Goal: Task Accomplishment & Management: Manage account settings

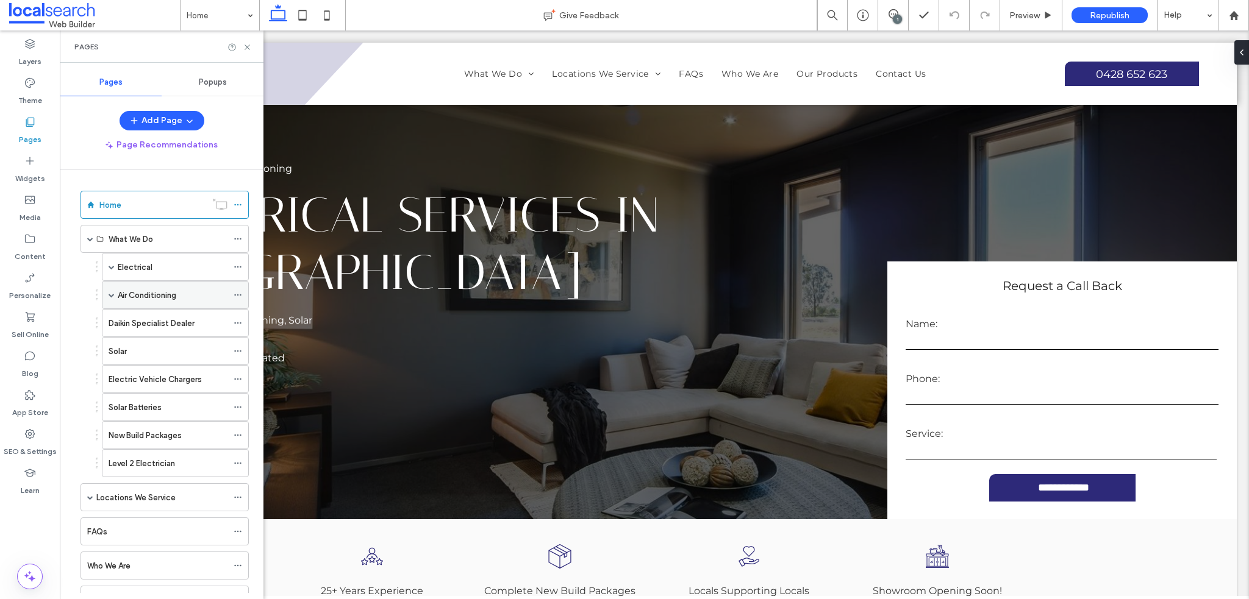
click at [130, 294] on label "Air Conditioning" at bounding box center [147, 295] width 59 height 21
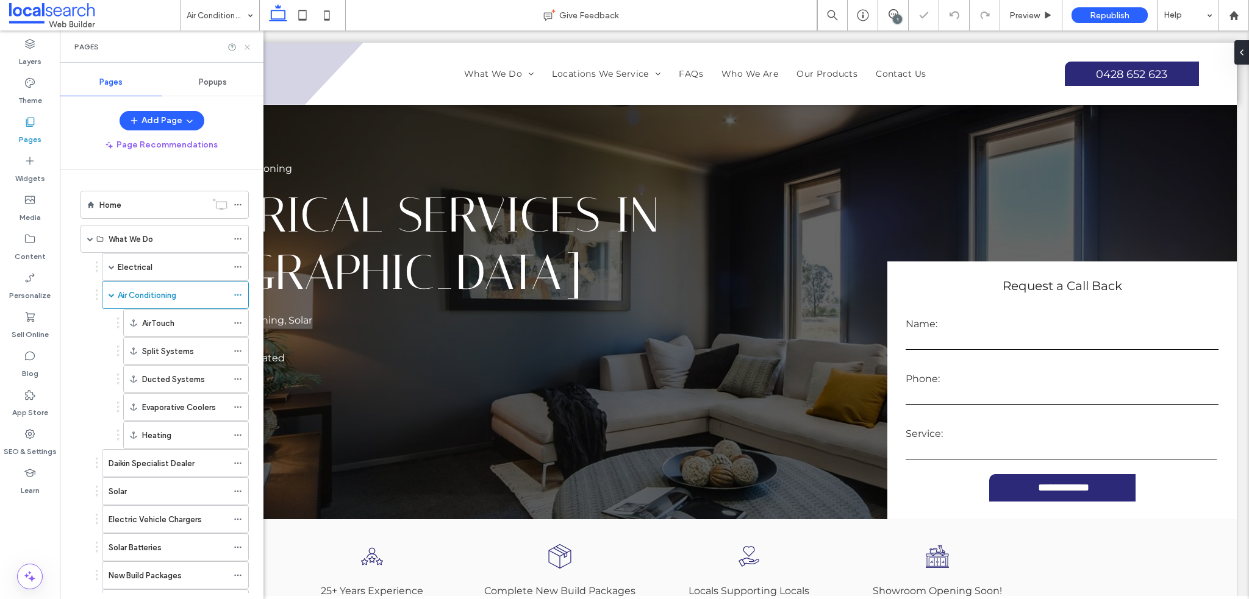
click at [247, 45] on icon at bounding box center [247, 47] width 9 height 9
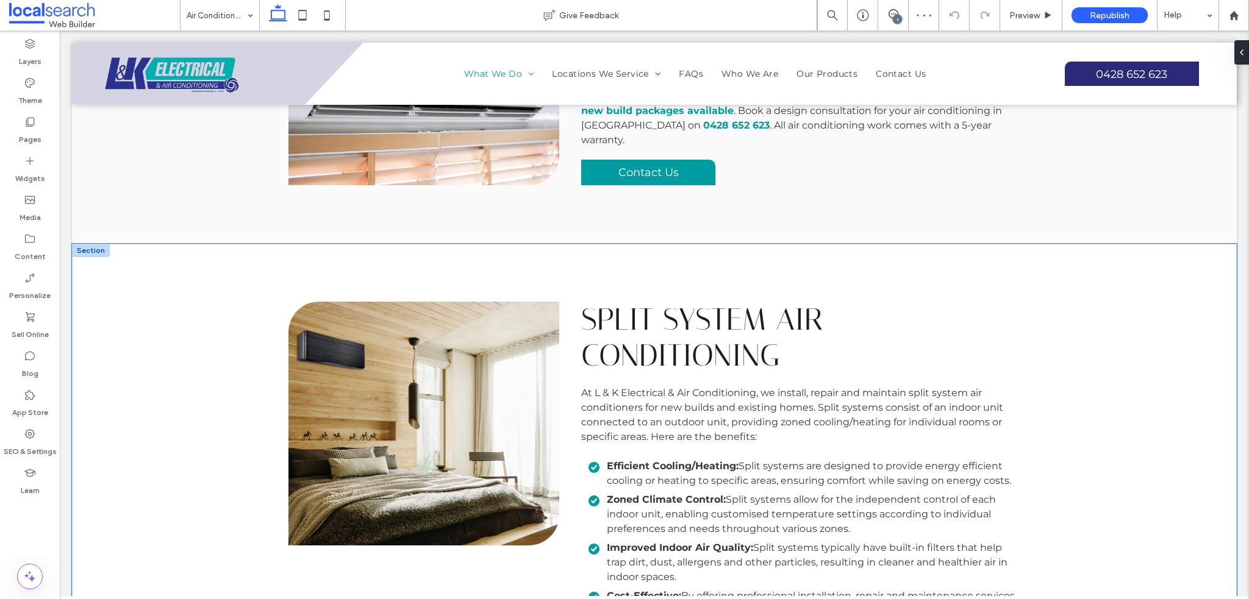
scroll to position [3149, 0]
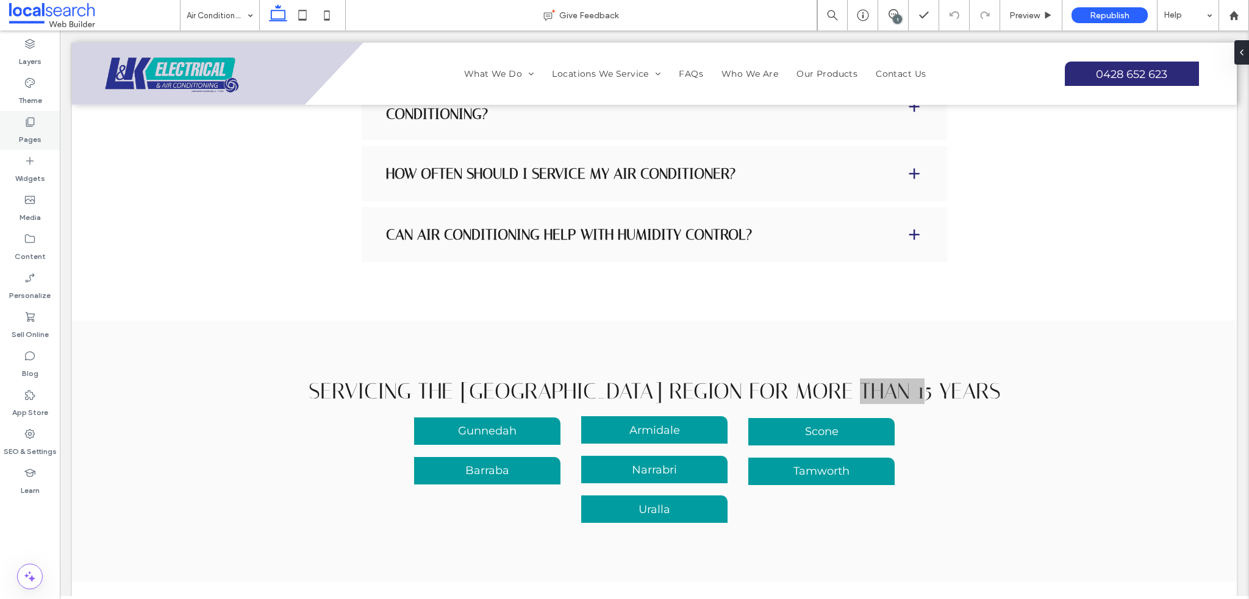
click at [30, 134] on label "Pages" at bounding box center [30, 136] width 23 height 17
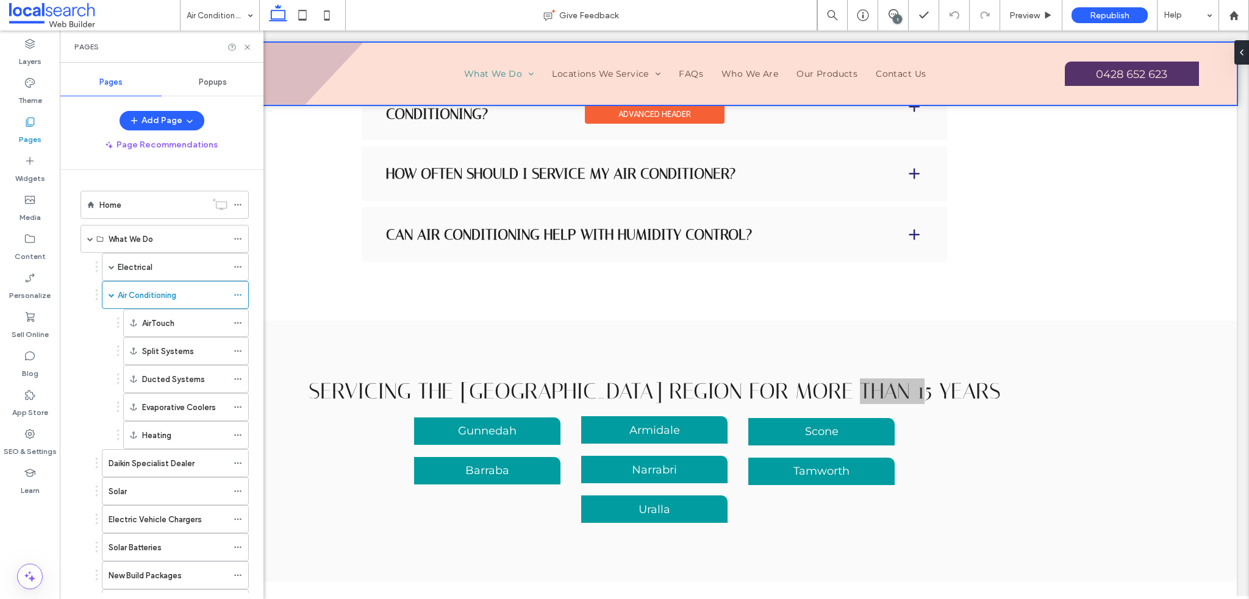
scroll to position [2784, 0]
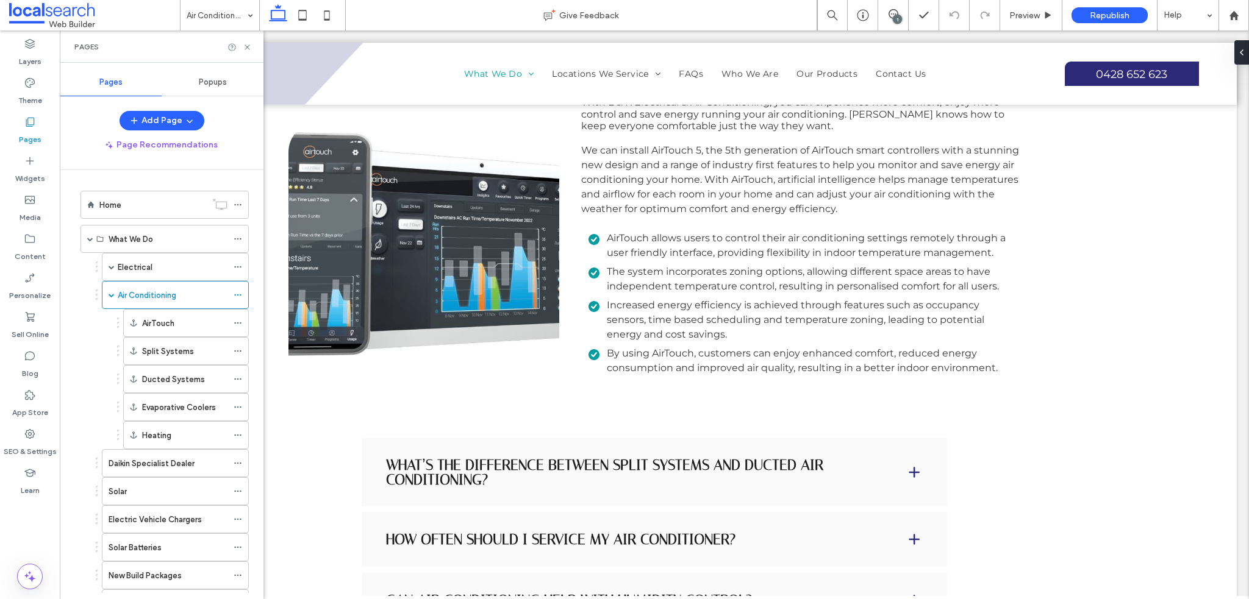
click at [258, 55] on div "Pages" at bounding box center [162, 46] width 204 height 32
click at [260, 52] on div "Pages" at bounding box center [162, 46] width 204 height 32
click at [244, 43] on div "Pages" at bounding box center [161, 47] width 174 height 10
click at [247, 47] on use at bounding box center [246, 47] width 5 height 5
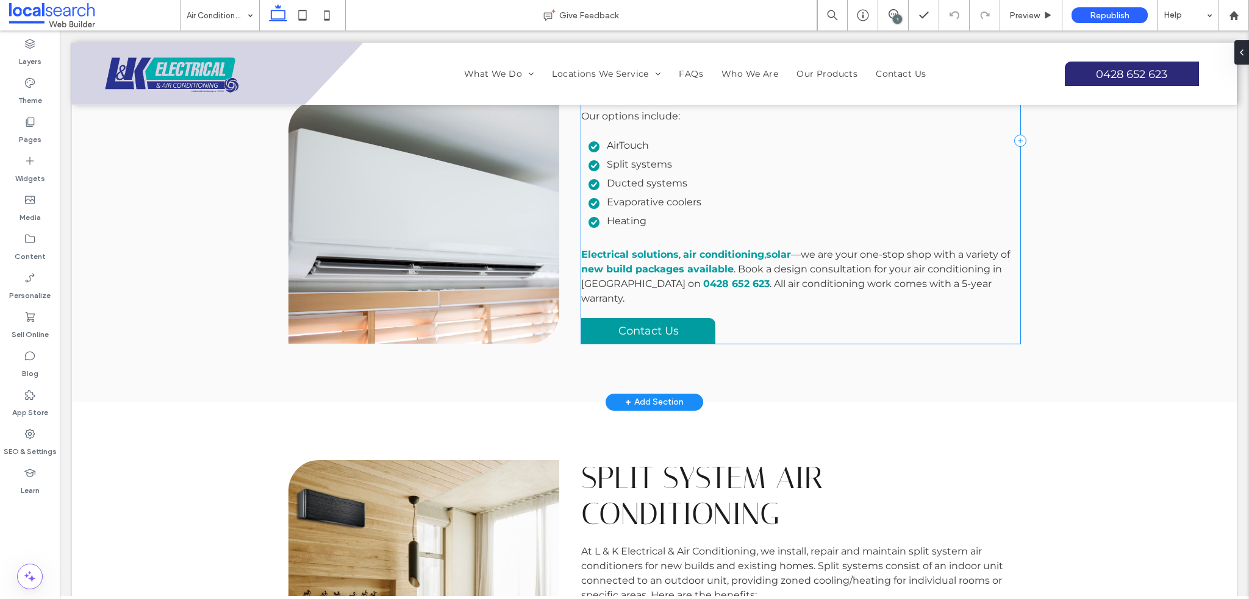
scroll to position [461, 0]
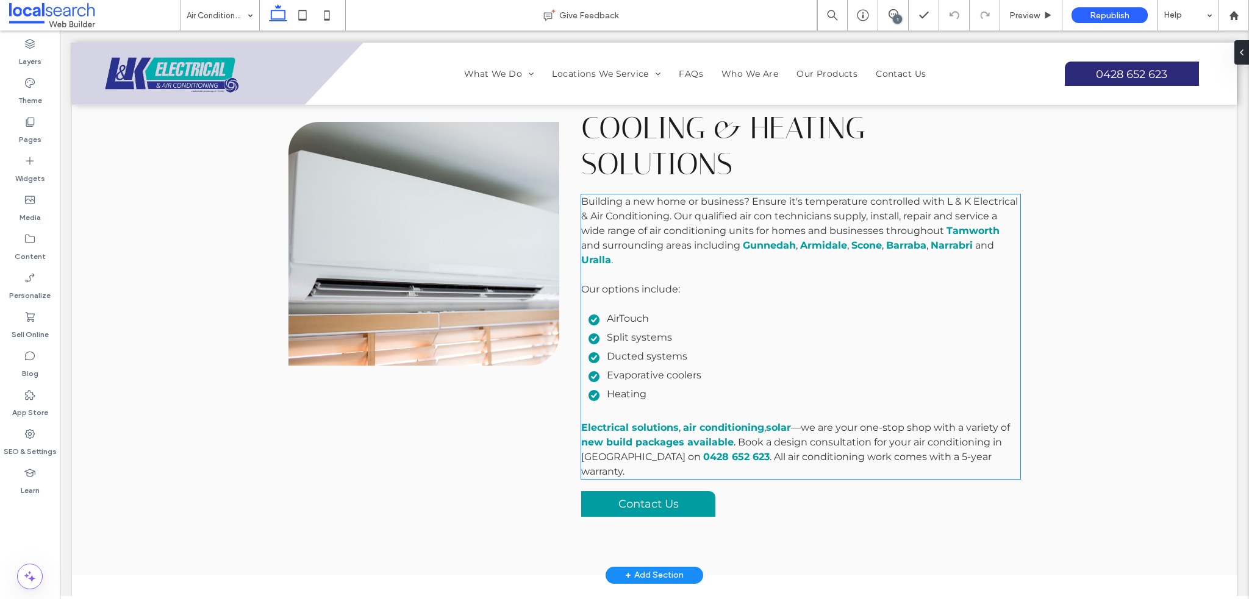
click at [927, 451] on span ". All air conditioning work comes with a 5-year warranty." at bounding box center [786, 464] width 410 height 26
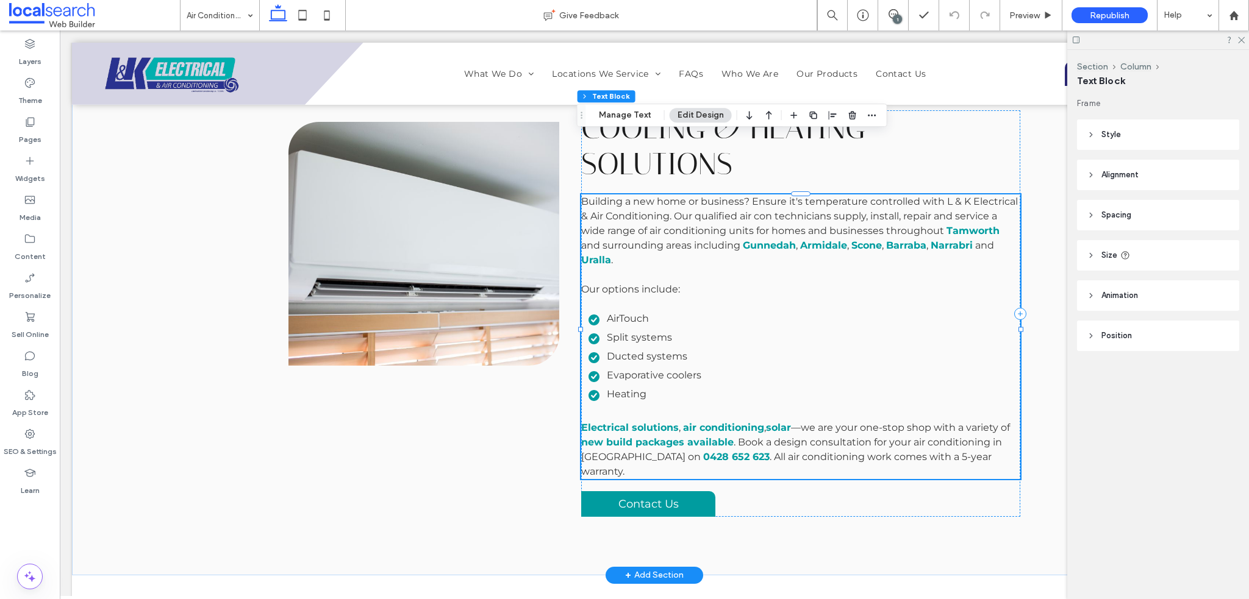
click at [934, 451] on span ". All air conditioning work comes with a 5-year warranty." at bounding box center [786, 464] width 410 height 26
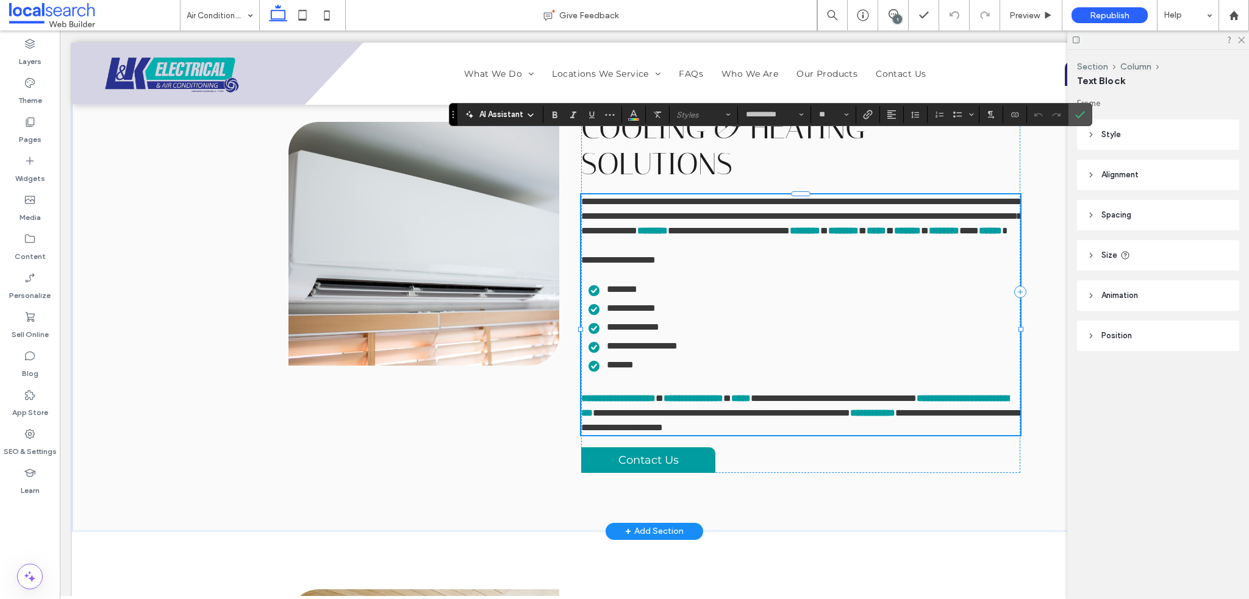
type input "**********"
type input "**"
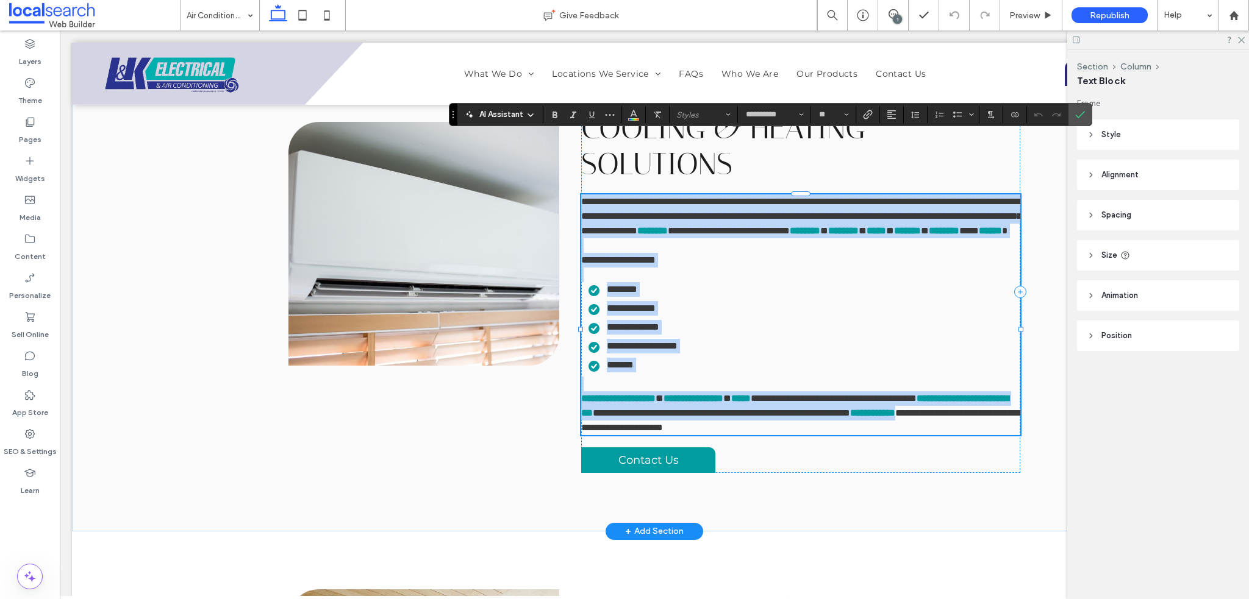
click at [934, 408] on span "**********" at bounding box center [802, 420] width 443 height 24
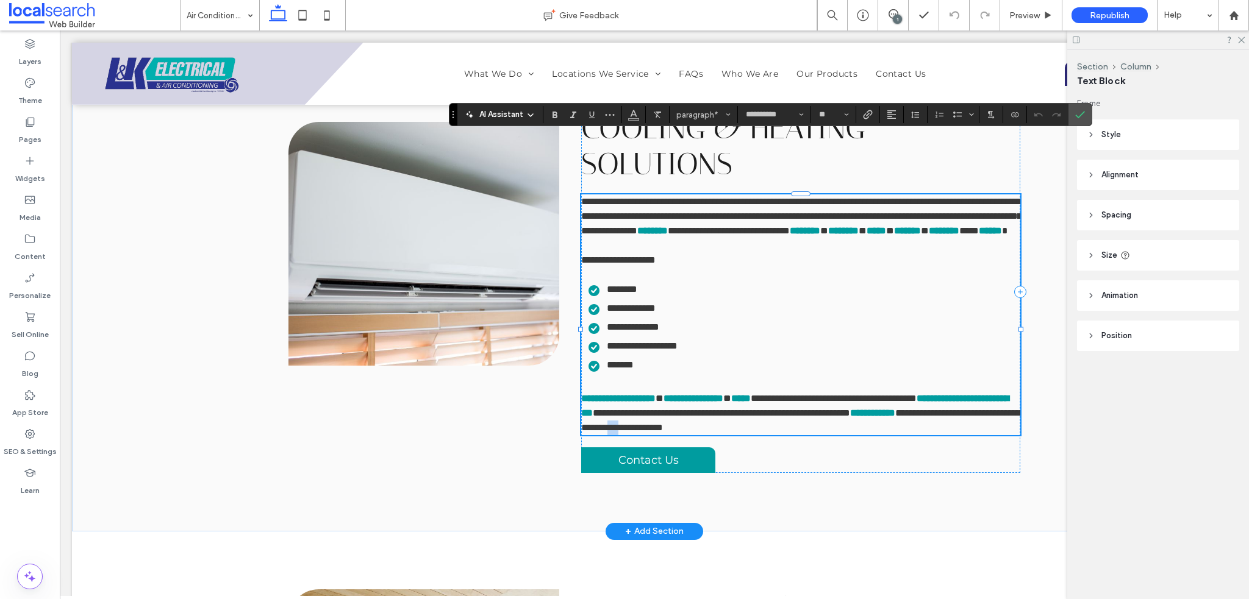
drag, startPoint x: 907, startPoint y: 395, endPoint x: 925, endPoint y: 395, distance: 18.3
click at [925, 408] on span "**********" at bounding box center [802, 420] width 443 height 24
click at [928, 408] on span "**********" at bounding box center [802, 420] width 443 height 24
click at [932, 408] on span "**********" at bounding box center [802, 420] width 443 height 24
drag, startPoint x: 935, startPoint y: 396, endPoint x: 908, endPoint y: 394, distance: 26.9
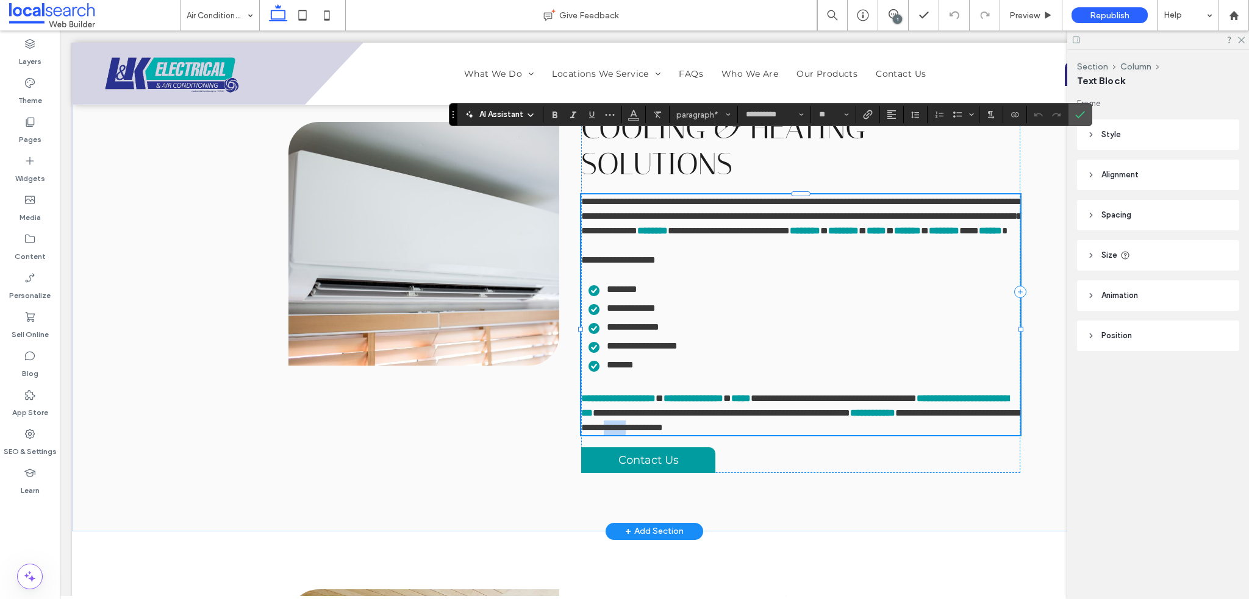
click at [903, 408] on span "**********" at bounding box center [802, 420] width 443 height 24
click at [1078, 119] on span "Confirm" at bounding box center [1080, 114] width 10 height 21
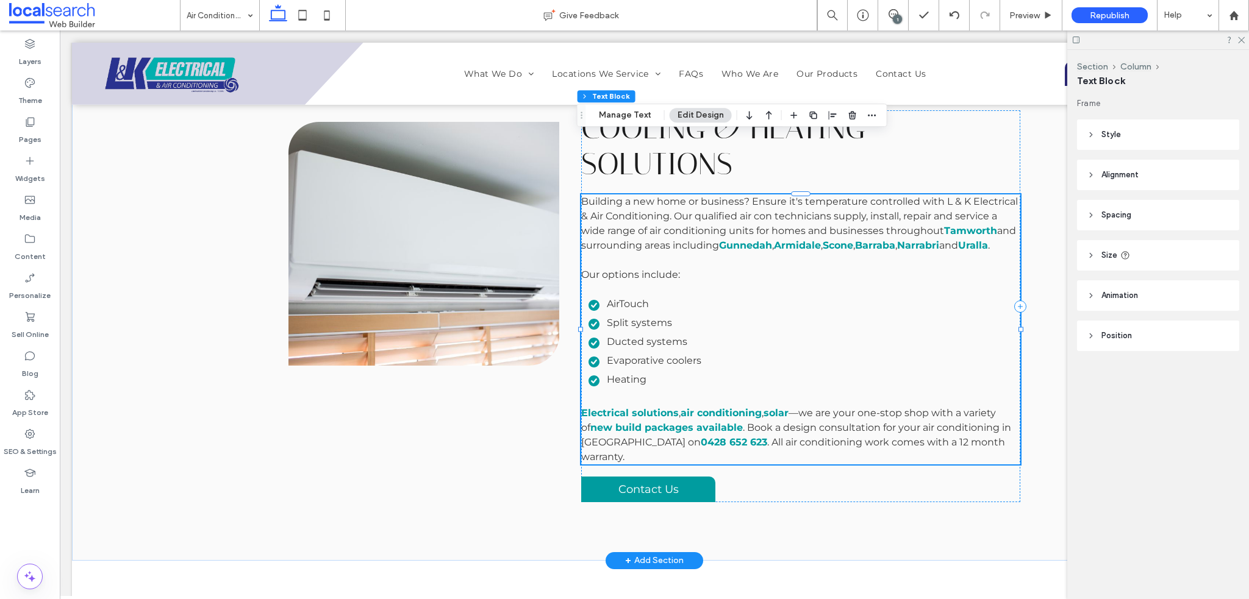
click at [994, 437] on span ". All air conditioning work comes with a 12 month warranty." at bounding box center [793, 450] width 424 height 26
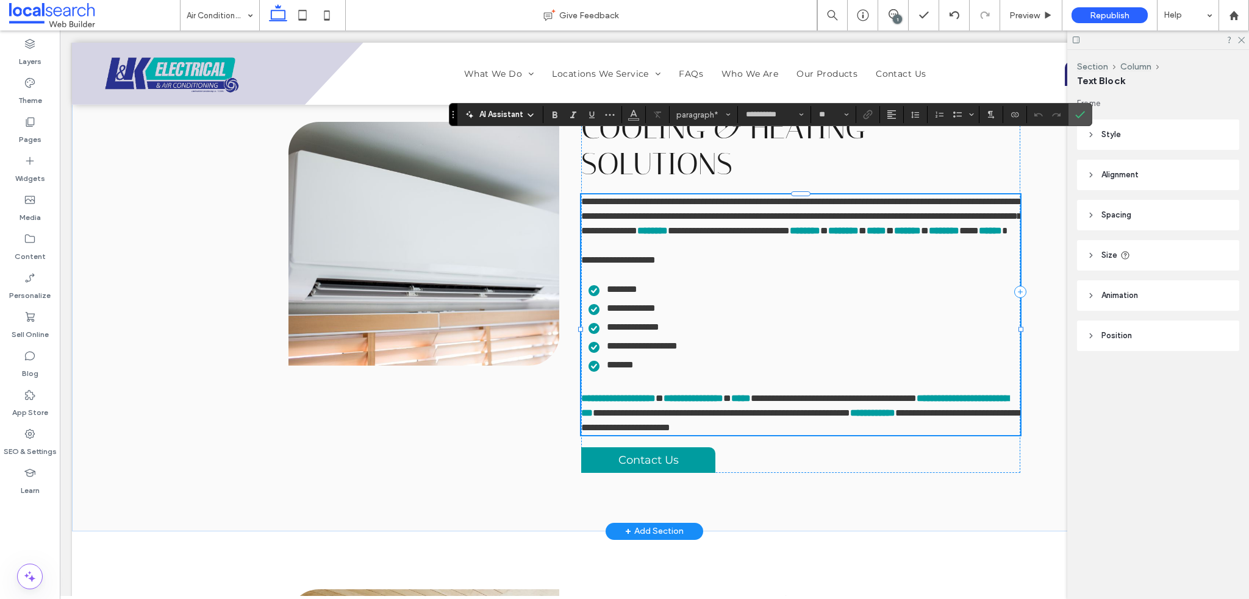
click at [996, 408] on span "**********" at bounding box center [802, 420] width 443 height 24
click at [993, 408] on span "**********" at bounding box center [802, 420] width 443 height 24
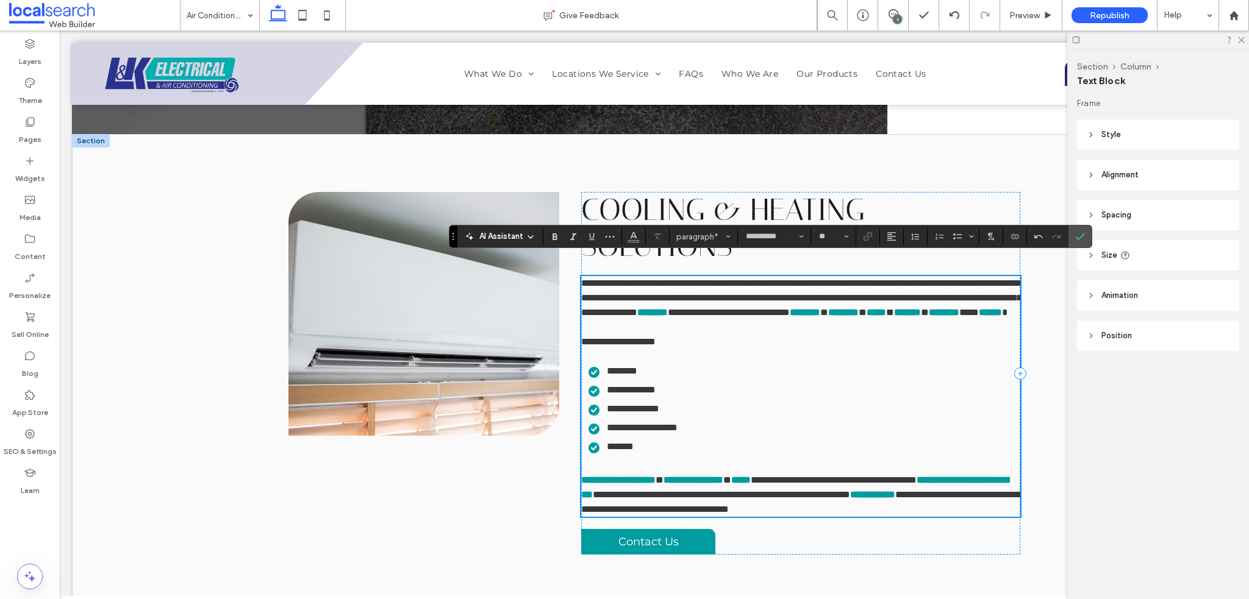
scroll to position [400, 0]
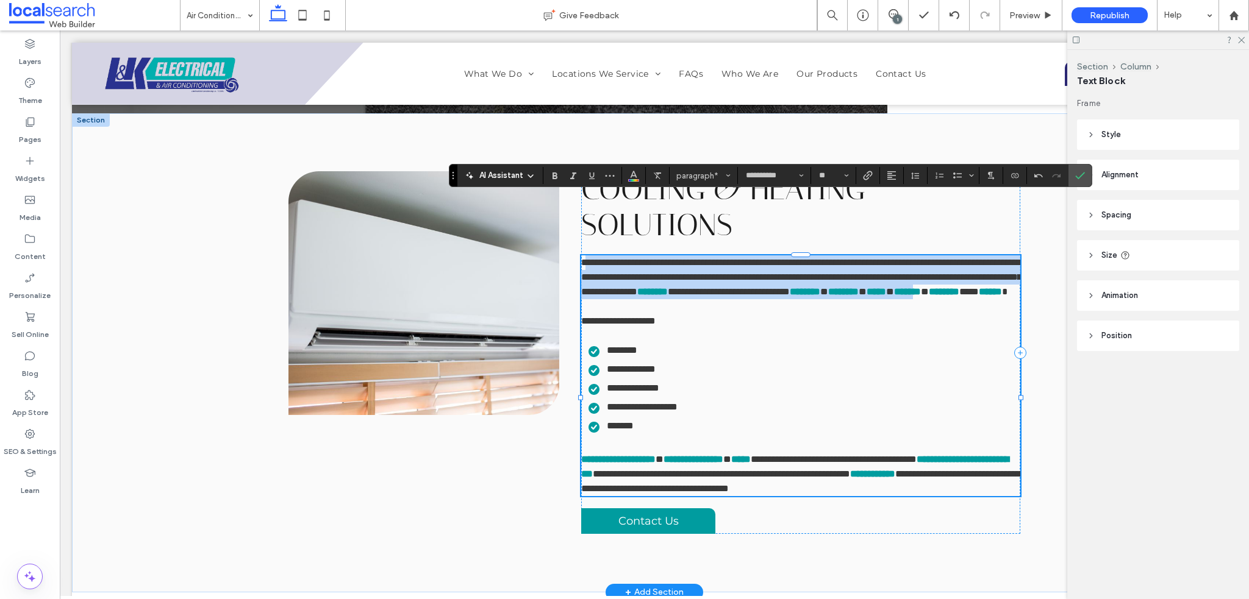
drag, startPoint x: 588, startPoint y: 207, endPoint x: 891, endPoint y: 260, distance: 307.7
click at [910, 255] on p "**********" at bounding box center [800, 277] width 439 height 44
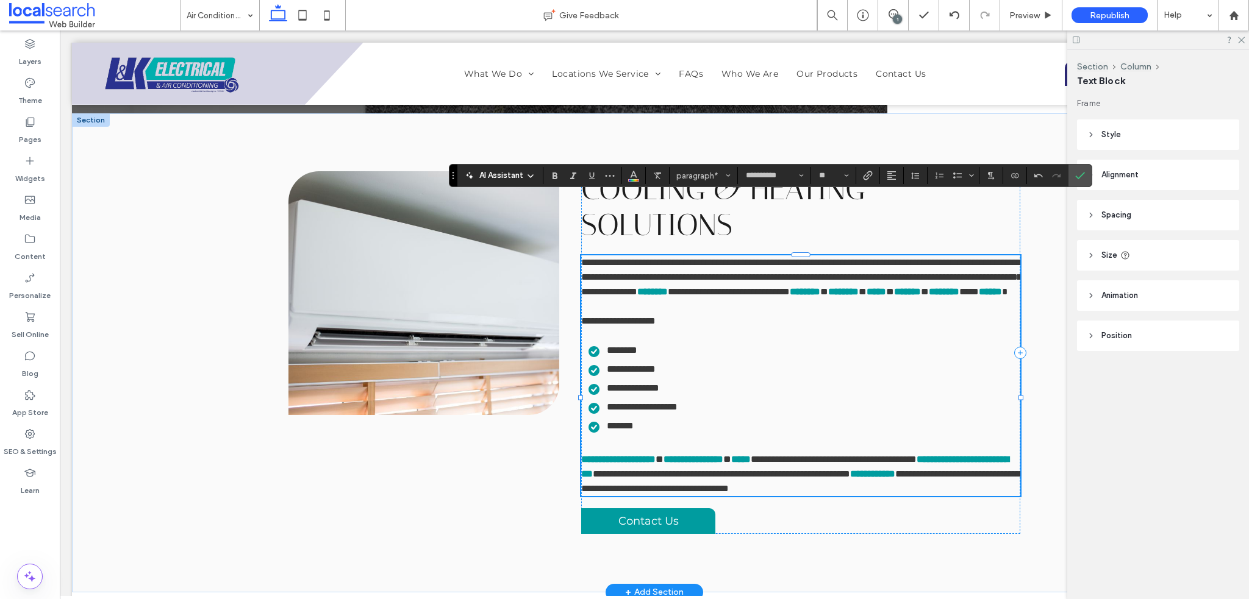
click at [597, 329] on p at bounding box center [800, 336] width 439 height 15
drag, startPoint x: 615, startPoint y: 294, endPoint x: 680, endPoint y: 293, distance: 65.2
click at [651, 316] on span "**********" at bounding box center [618, 320] width 74 height 9
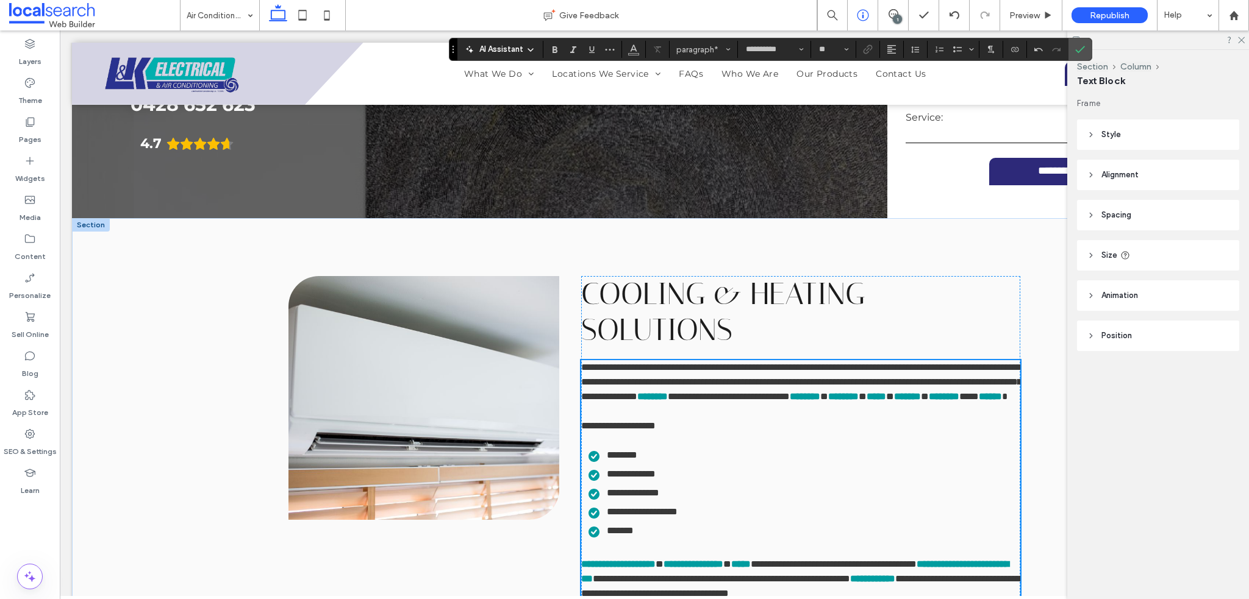
scroll to position [295, 0]
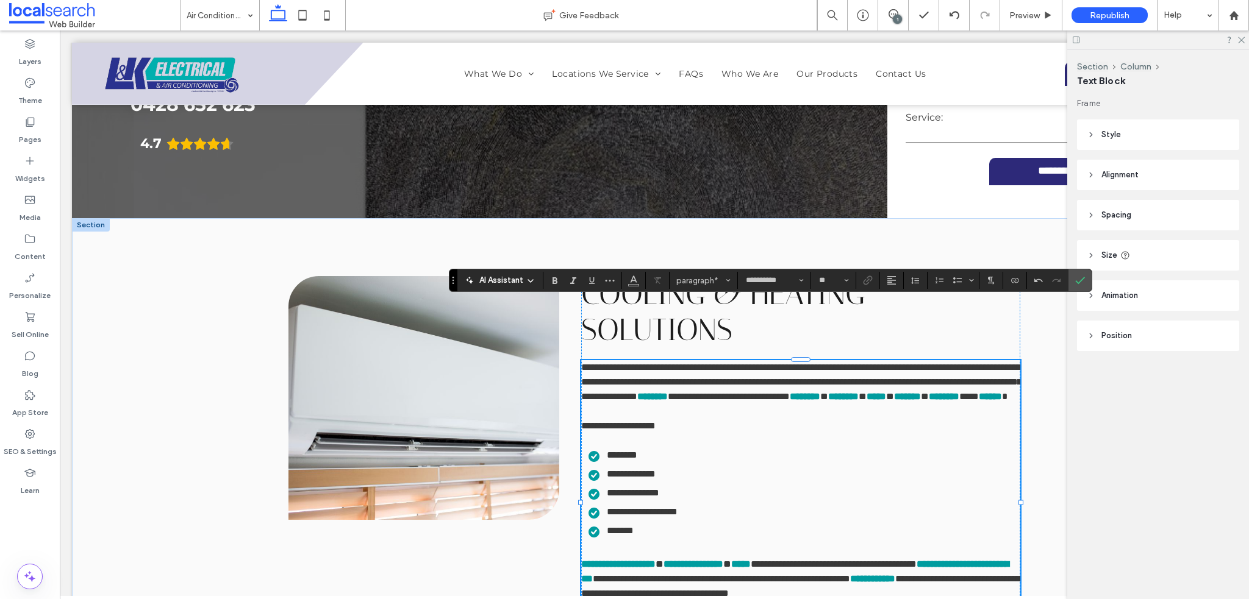
click at [1077, 282] on use "Confirm" at bounding box center [1080, 280] width 10 height 7
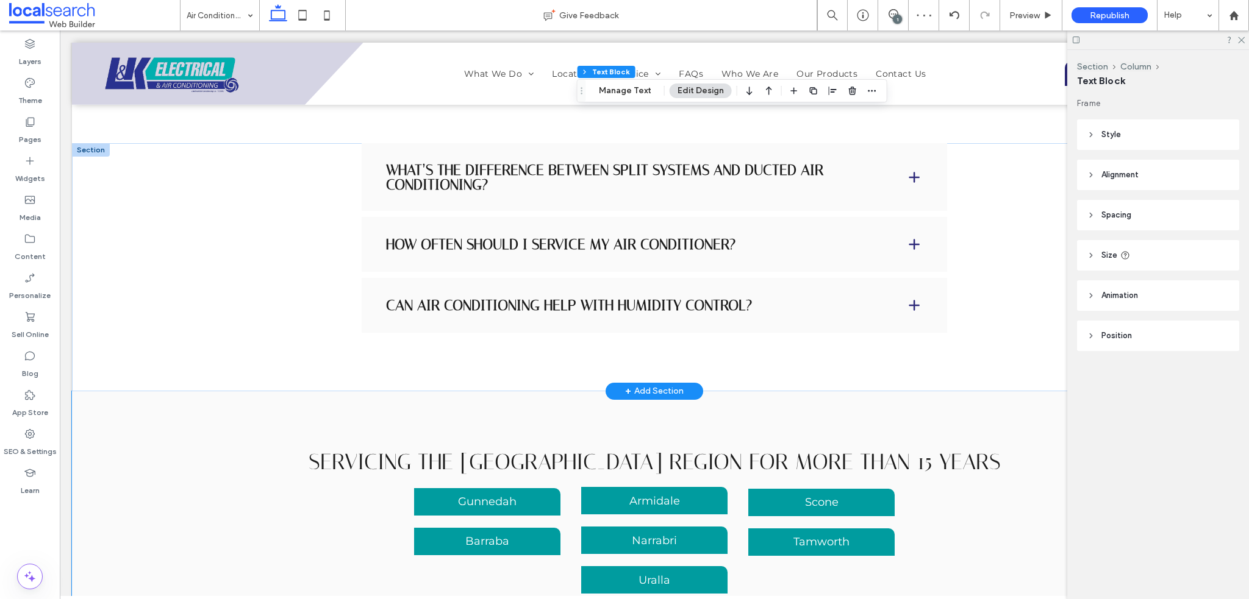
scroll to position [2951, 0]
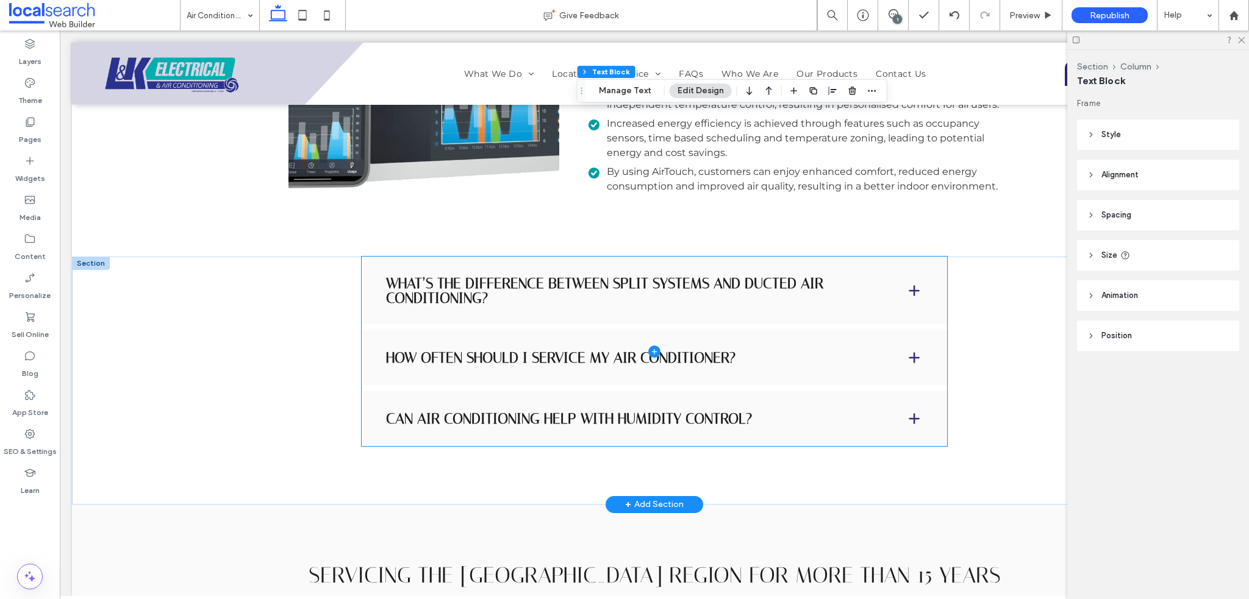
click at [716, 314] on span at bounding box center [654, 352] width 585 height 190
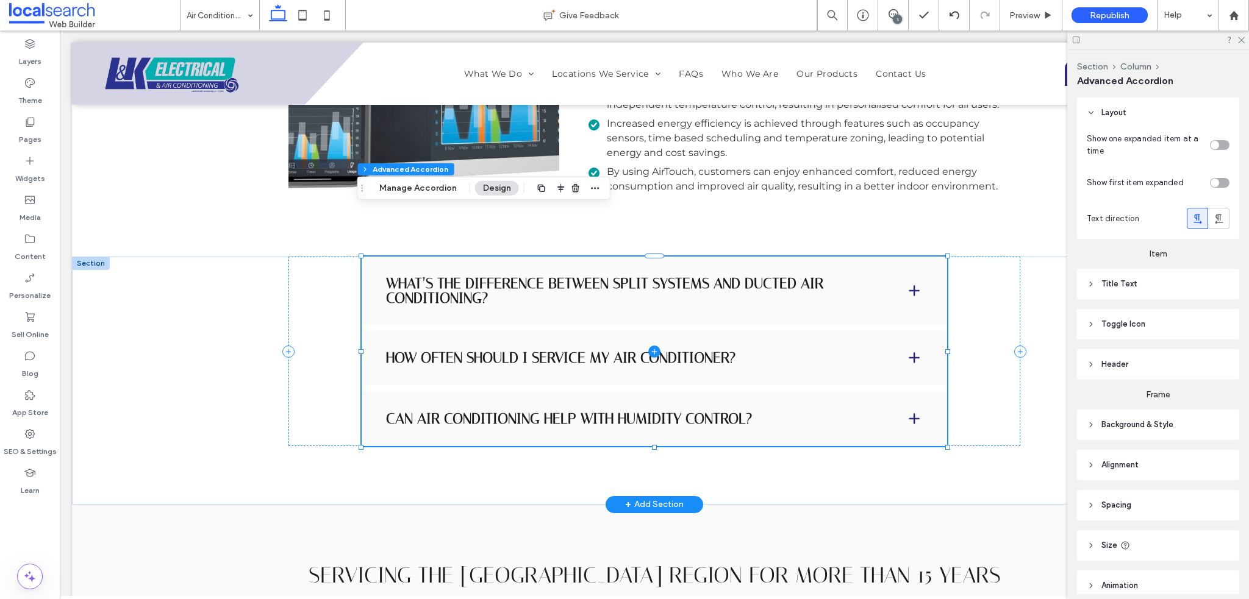
click at [812, 298] on span at bounding box center [654, 352] width 585 height 190
click at [788, 318] on span at bounding box center [654, 352] width 585 height 190
click at [893, 302] on span at bounding box center [654, 352] width 585 height 190
click at [912, 311] on span at bounding box center [654, 352] width 585 height 190
click at [574, 313] on span at bounding box center [654, 352] width 585 height 190
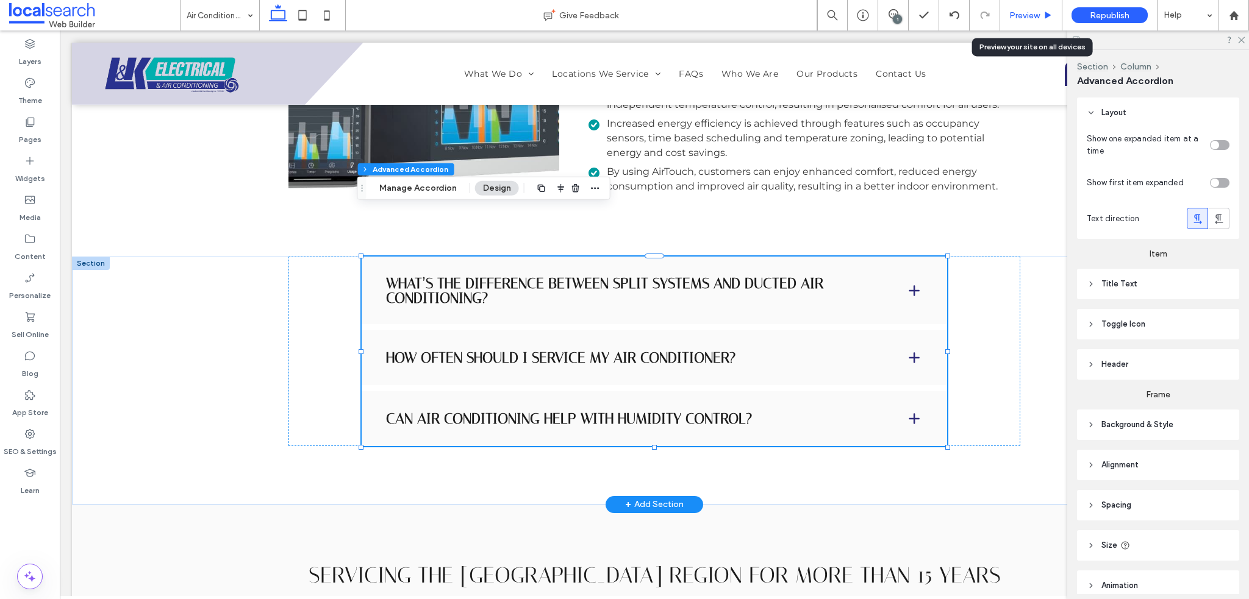
click at [1041, 23] on div "Preview" at bounding box center [1031, 15] width 62 height 30
click at [1241, 45] on div at bounding box center [1158, 39] width 182 height 19
click at [1241, 41] on use at bounding box center [1241, 40] width 7 height 7
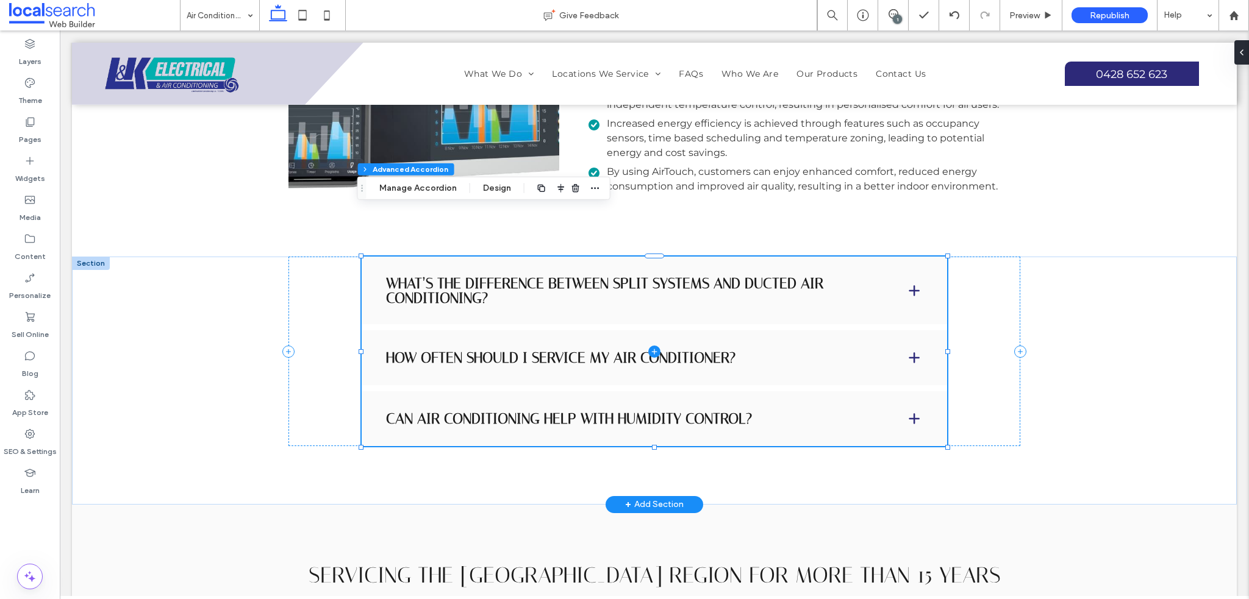
click at [888, 309] on span at bounding box center [654, 352] width 585 height 190
drag, startPoint x: 1025, startPoint y: 13, endPoint x: 935, endPoint y: 147, distance: 161.6
click at [1025, 13] on span "Preview" at bounding box center [1024, 15] width 30 height 10
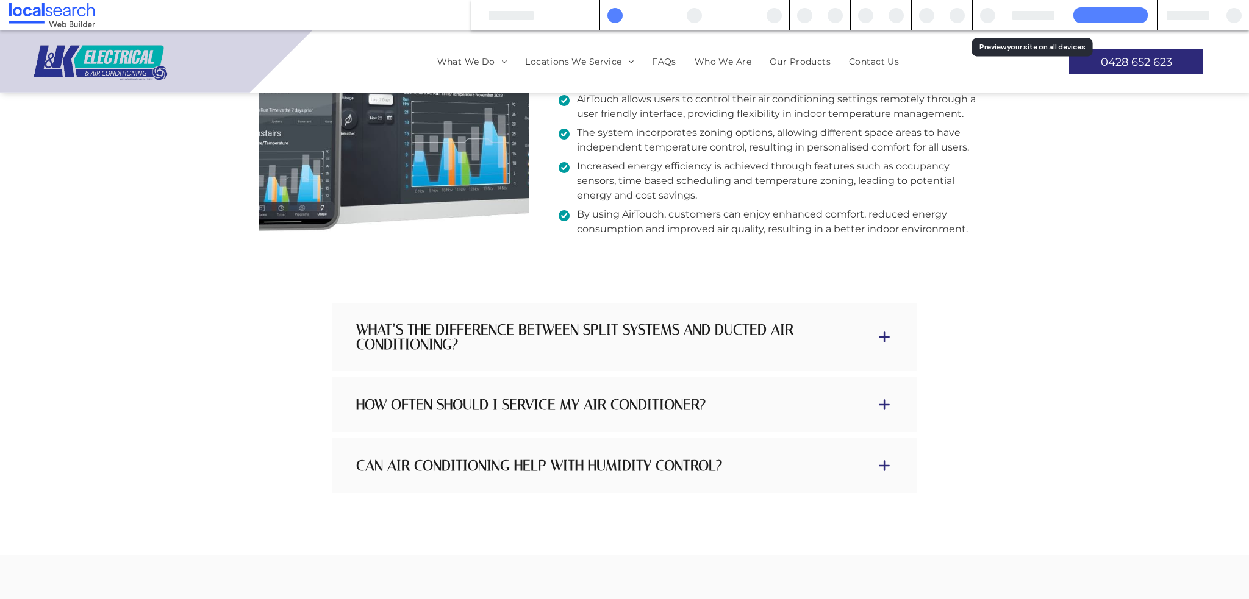
scroll to position [2989, 0]
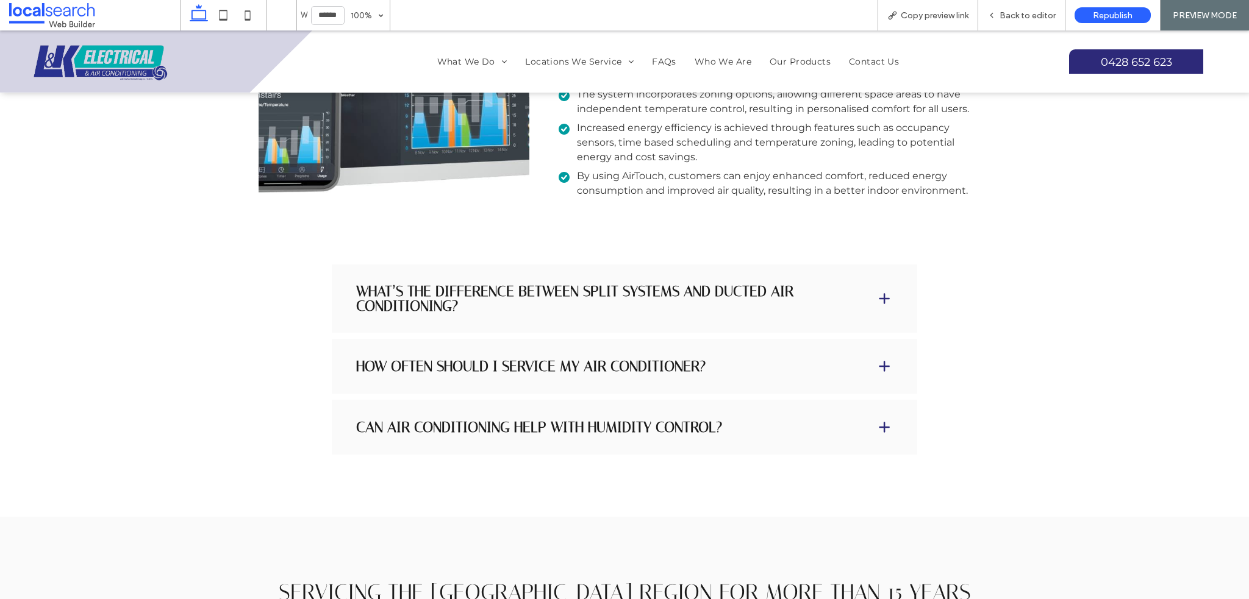
click at [879, 359] on span at bounding box center [884, 366] width 15 height 15
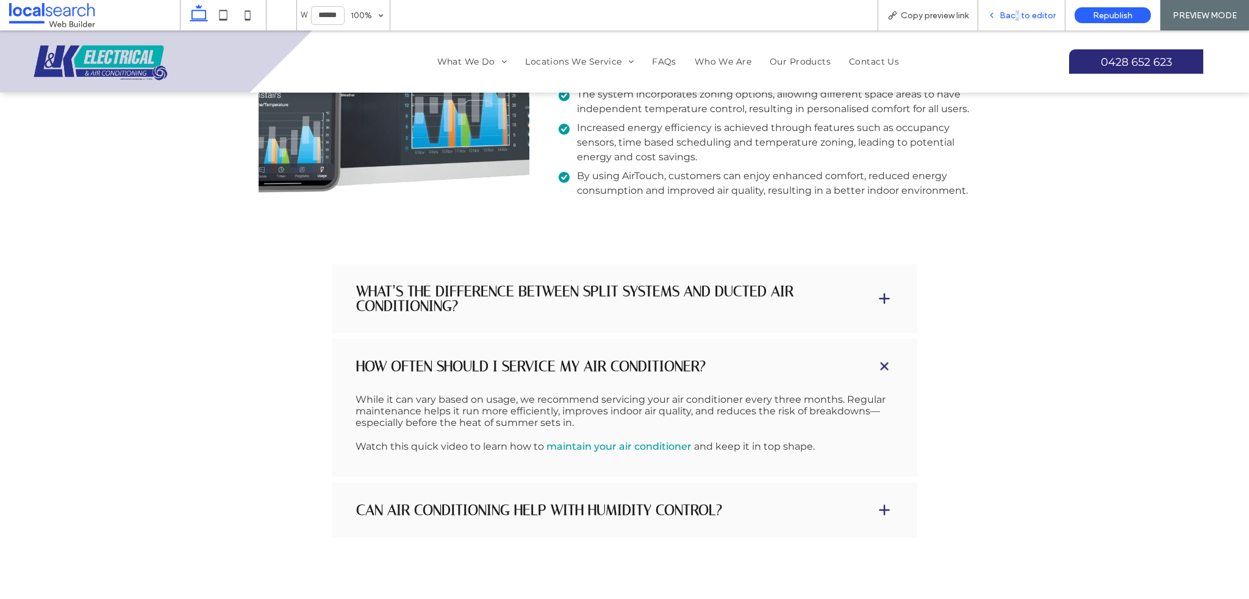
click at [1019, 25] on div "Back to editor" at bounding box center [1021, 15] width 87 height 30
click at [1018, 12] on span "Back to editor" at bounding box center [1027, 15] width 56 height 10
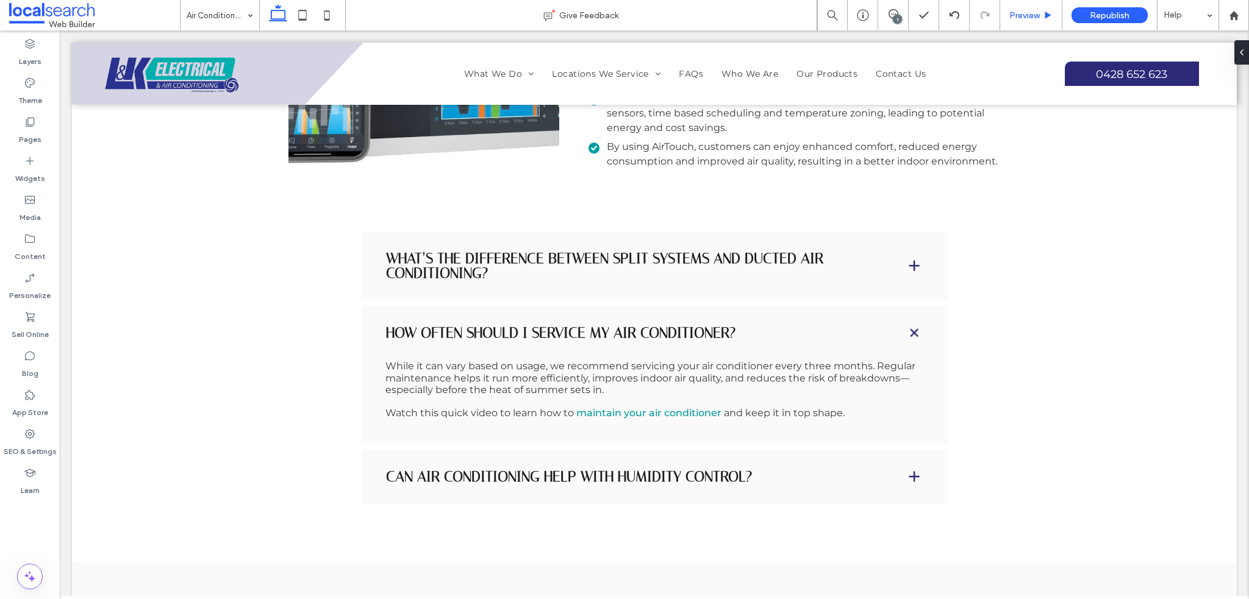
scroll to position [2950, 0]
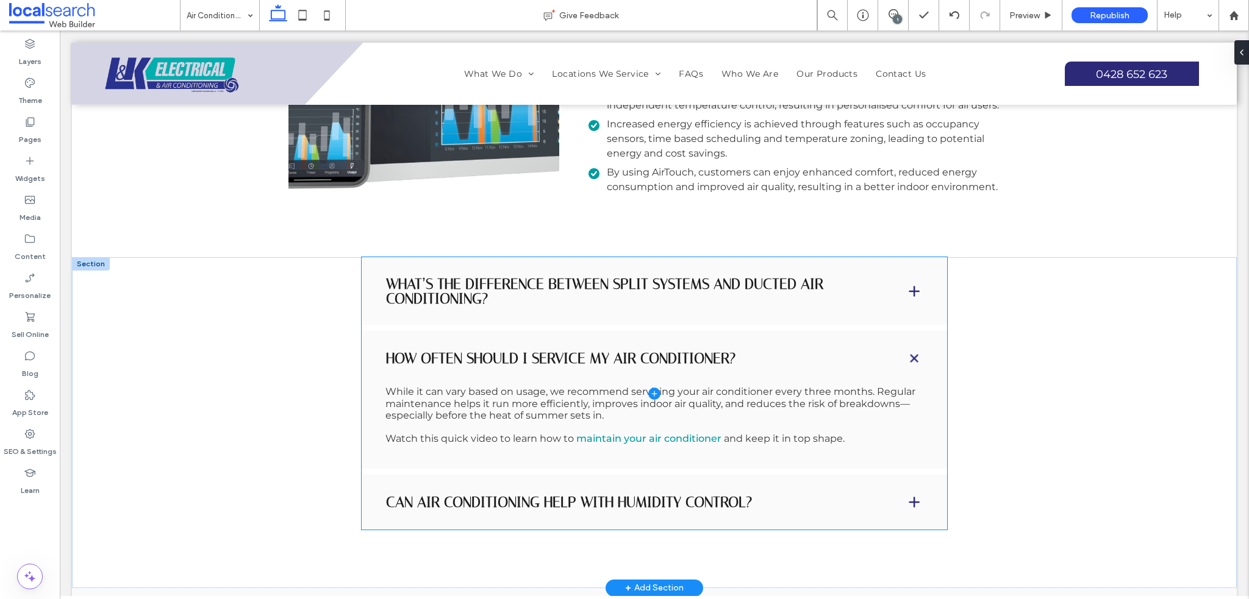
click at [621, 394] on span at bounding box center [654, 393] width 585 height 273
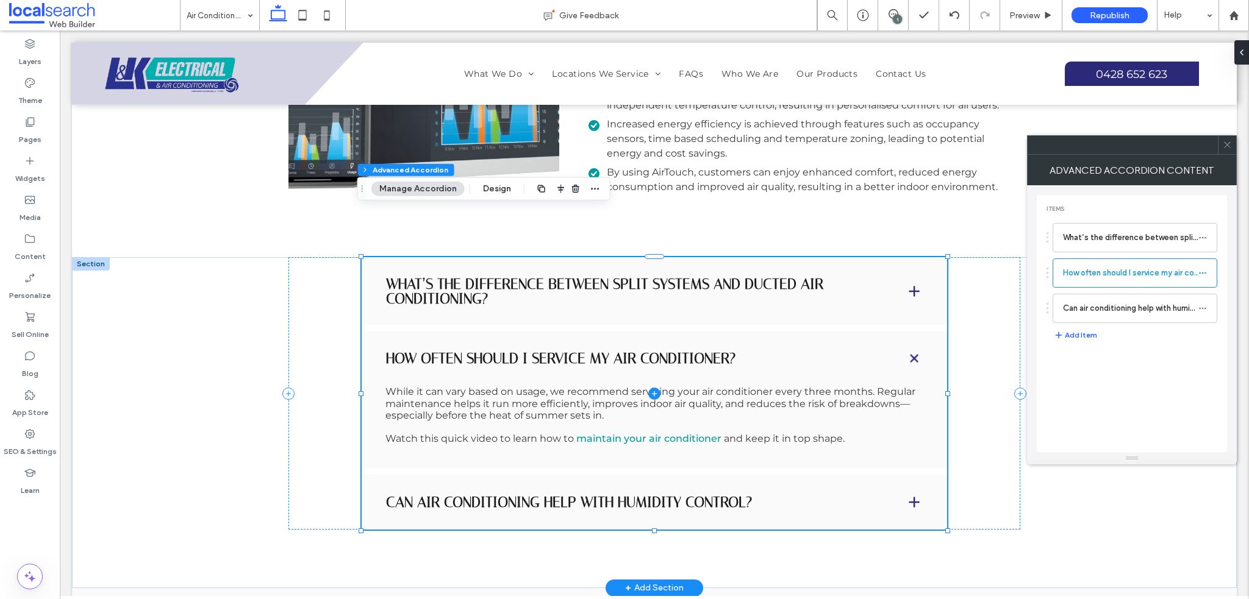
click at [621, 394] on span at bounding box center [654, 393] width 585 height 273
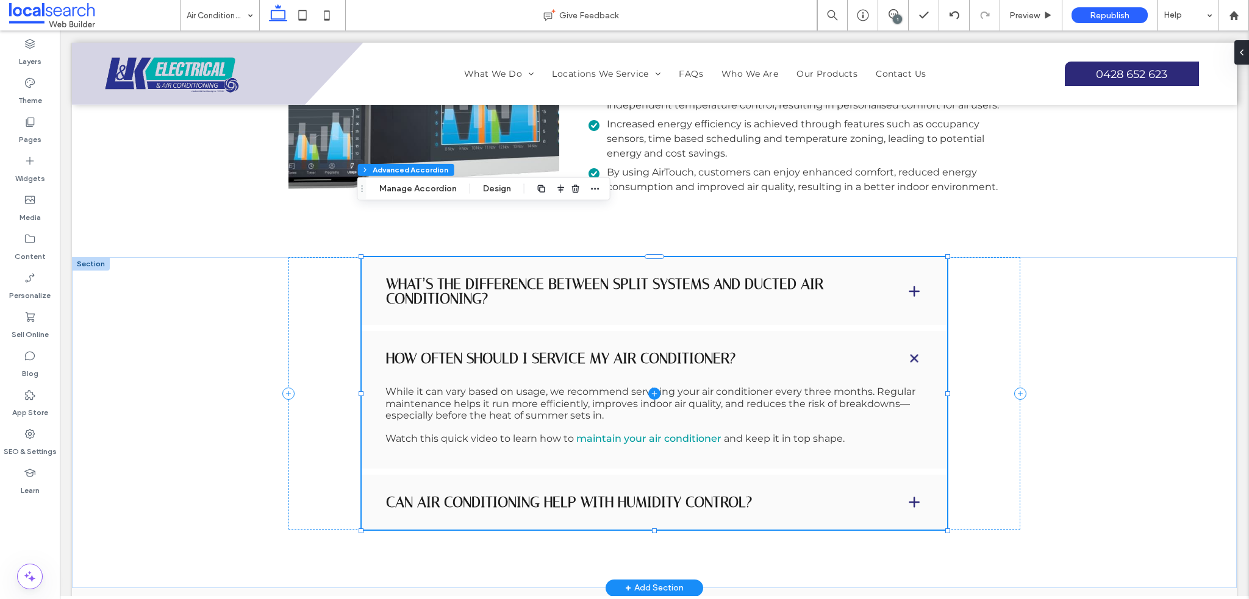
click at [662, 392] on span at bounding box center [654, 393] width 585 height 273
click at [419, 190] on button "Manage Accordion" at bounding box center [417, 189] width 93 height 15
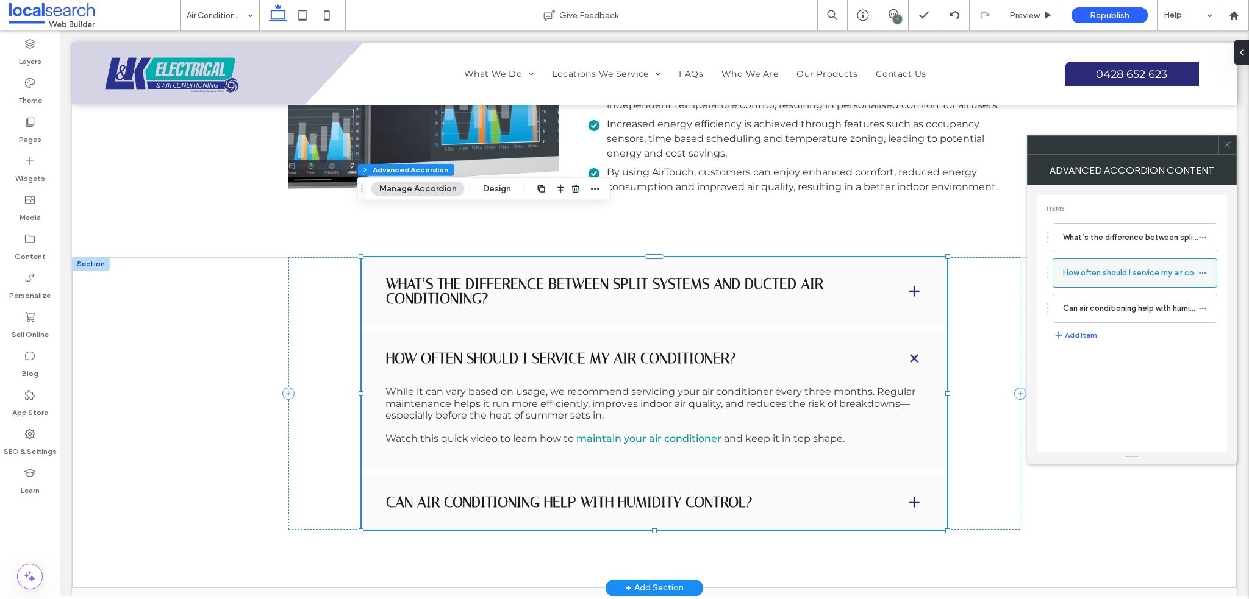
click at [1102, 270] on label "How often should I service my air conditioner?" at bounding box center [1130, 273] width 135 height 24
click at [1202, 274] on icon at bounding box center [1202, 273] width 9 height 9
click at [1074, 273] on label "How often should I service my air conditioner?" at bounding box center [1130, 273] width 135 height 24
click at [1085, 274] on label "How often should I service my air conditioner?" at bounding box center [1130, 273] width 135 height 24
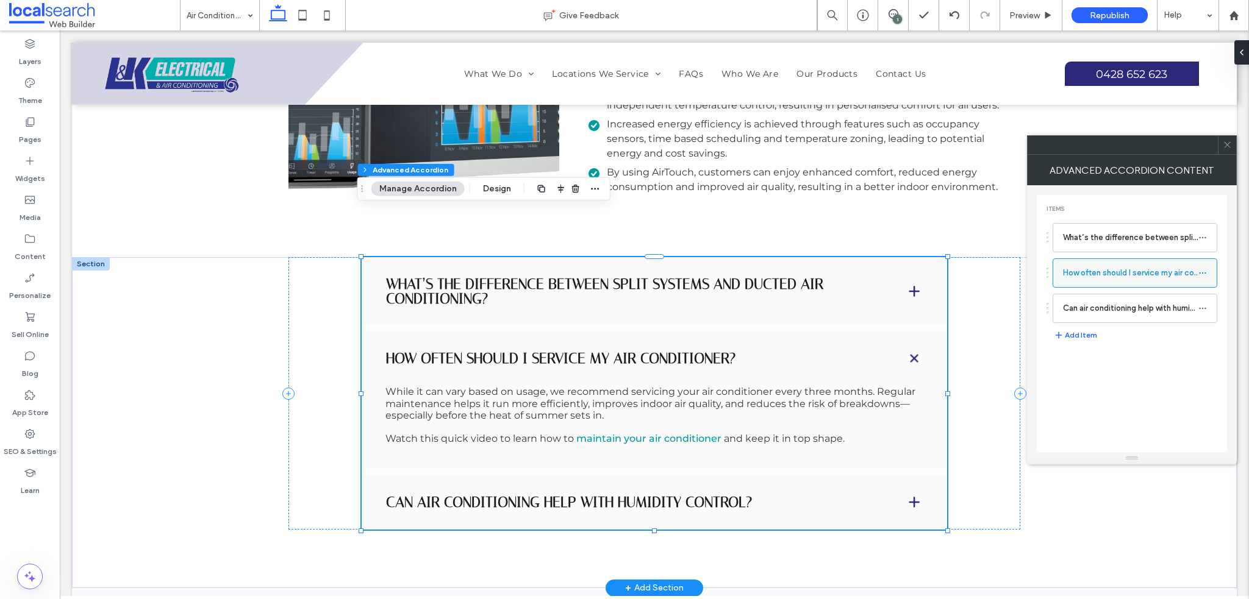
click at [1085, 274] on label "How often should I service my air conditioner?" at bounding box center [1130, 273] width 135 height 24
click at [1088, 274] on label "How often should I service my air conditioner?" at bounding box center [1130, 273] width 135 height 24
click at [790, 386] on p "While it can vary based on usage, we recommend servicing your air conditioner e…" at bounding box center [654, 403] width 538 height 35
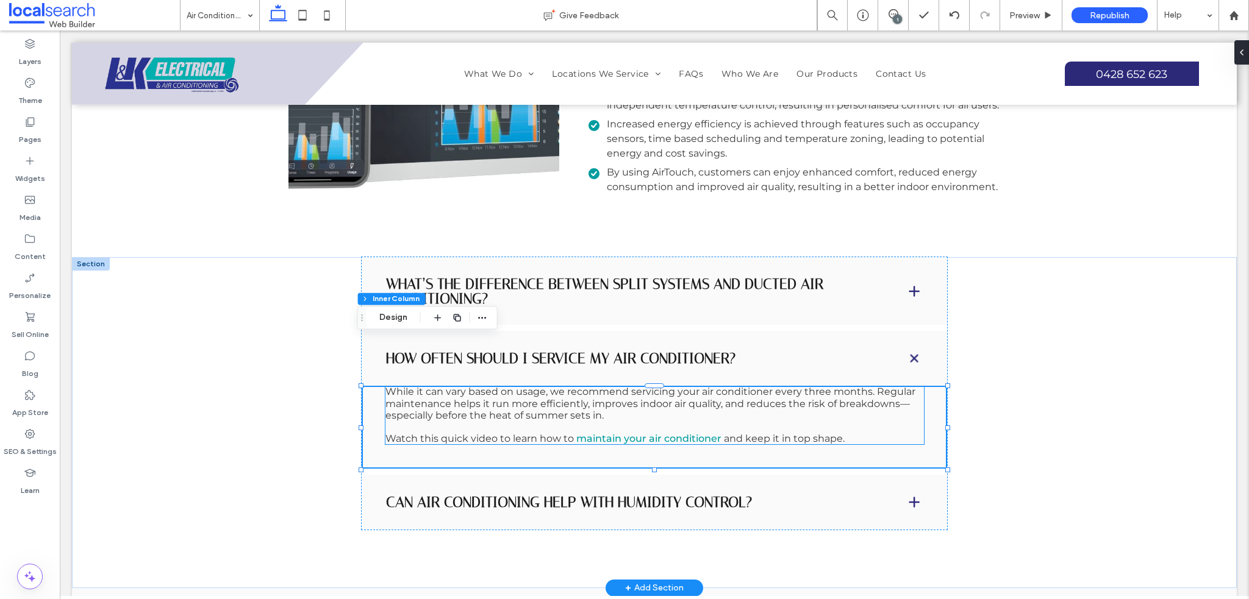
click at [812, 386] on span "While it can vary based on usage, we recommend servicing your air conditioner e…" at bounding box center [650, 403] width 530 height 35
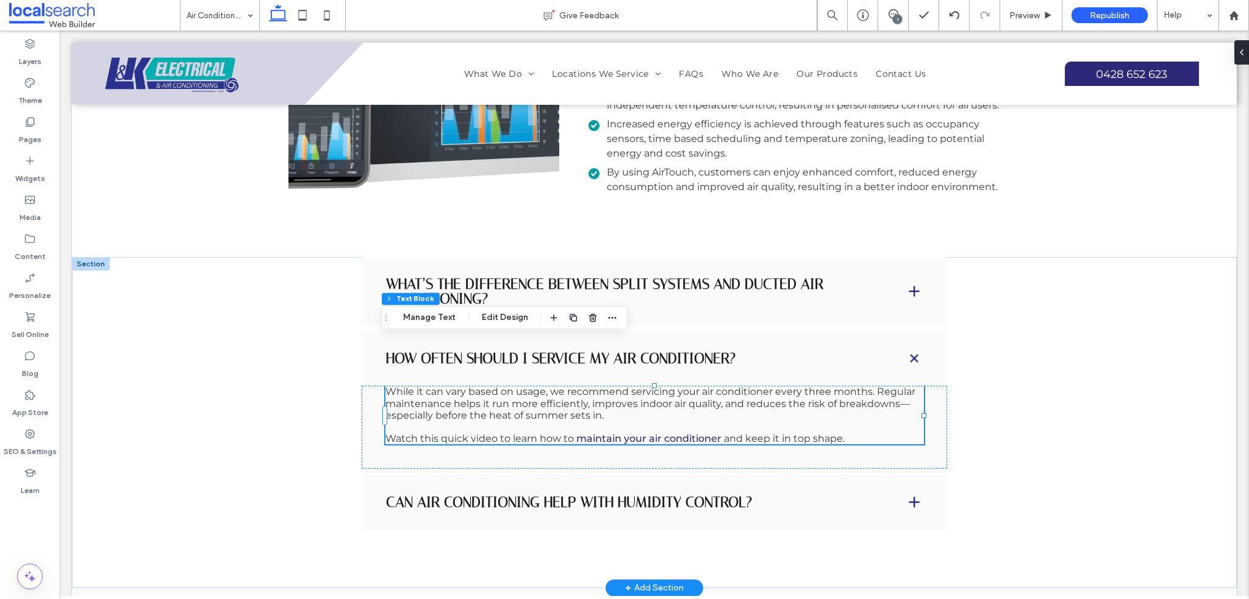
click at [704, 433] on link "maintain your air conditioner" at bounding box center [648, 439] width 145 height 12
type input "**********"
type input "**"
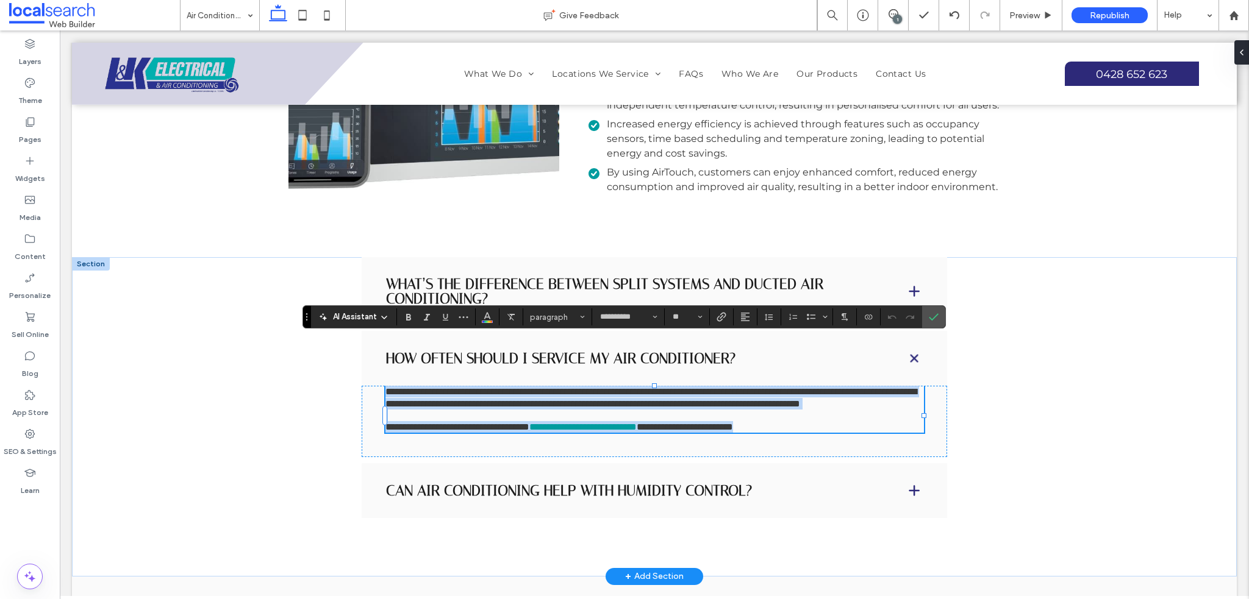
click at [722, 422] on span "**********" at bounding box center [684, 426] width 96 height 9
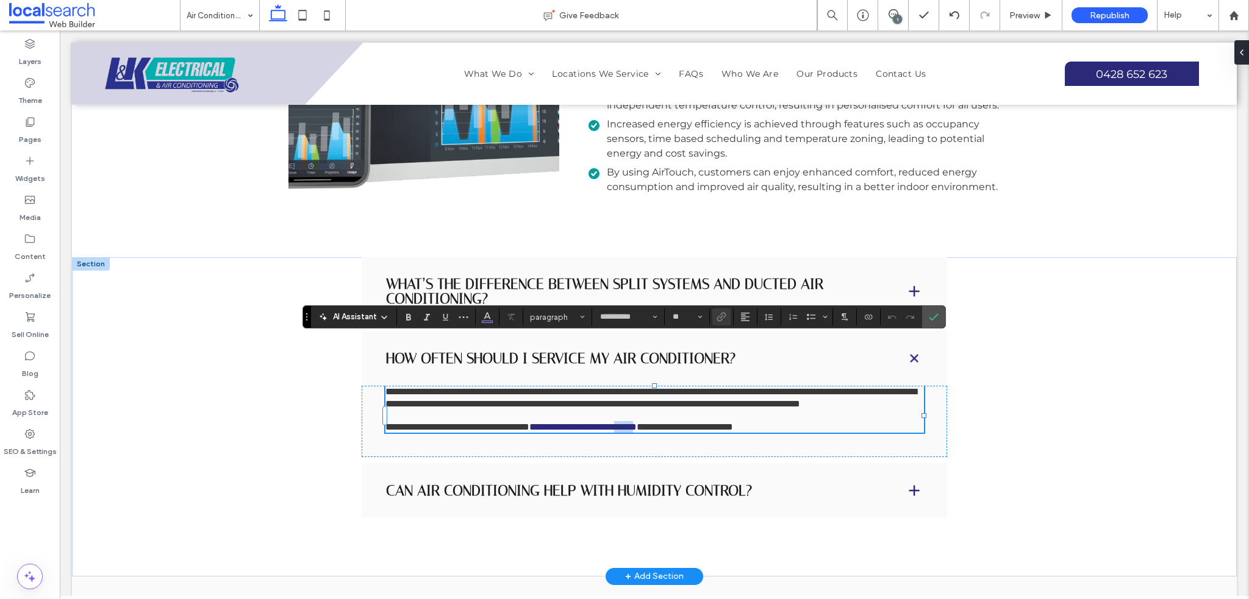
drag, startPoint x: 711, startPoint y: 390, endPoint x: 705, endPoint y: 390, distance: 6.7
click at [636, 422] on link "**********" at bounding box center [582, 426] width 107 height 9
click at [715, 422] on span "**********" at bounding box center [684, 426] width 96 height 9
drag, startPoint x: 715, startPoint y: 387, endPoint x: 571, endPoint y: 389, distance: 143.3
click at [571, 421] on p "**********" at bounding box center [654, 427] width 538 height 12
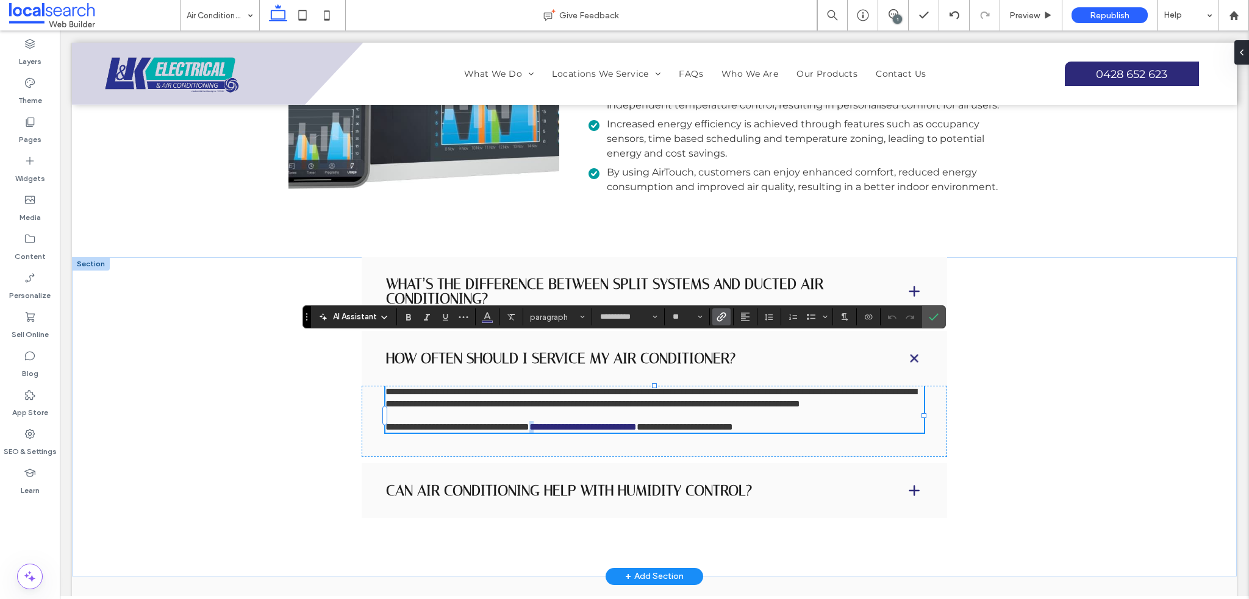
click at [571, 422] on link "**********" at bounding box center [582, 426] width 107 height 9
drag, startPoint x: 581, startPoint y: 387, endPoint x: 705, endPoint y: 386, distance: 124.4
click at [636, 422] on link "**********" at bounding box center [582, 426] width 107 height 9
click at [713, 319] on label "Link" at bounding box center [721, 316] width 18 height 17
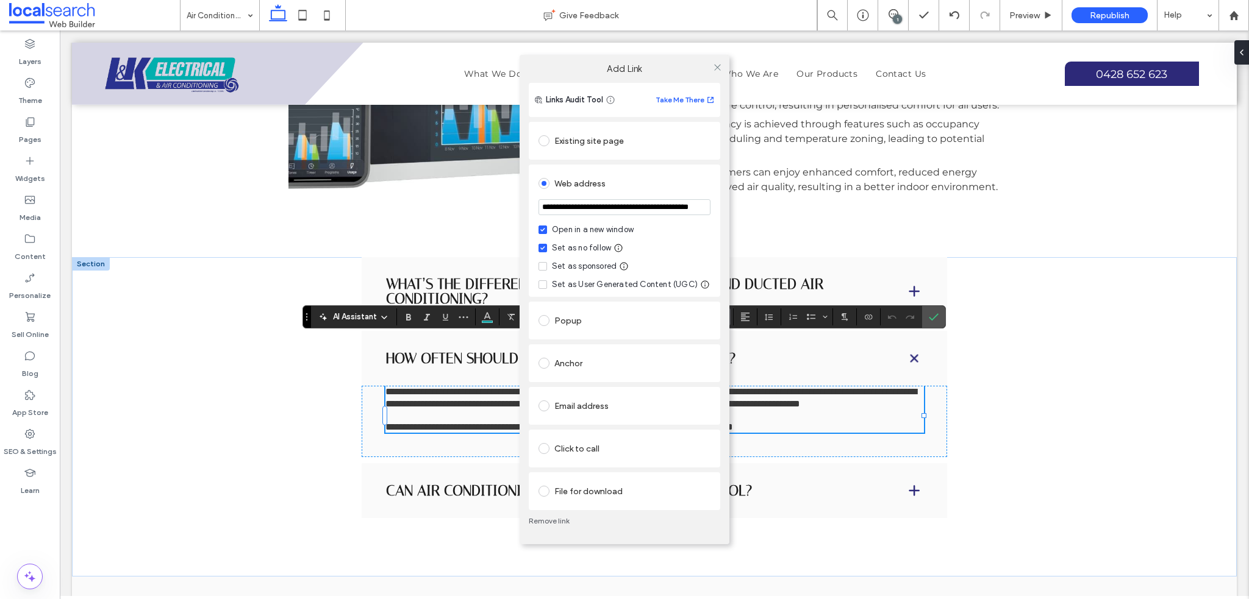
click at [643, 213] on input "**********" at bounding box center [624, 207] width 172 height 16
type input "**********"
click at [717, 68] on icon at bounding box center [717, 67] width 9 height 9
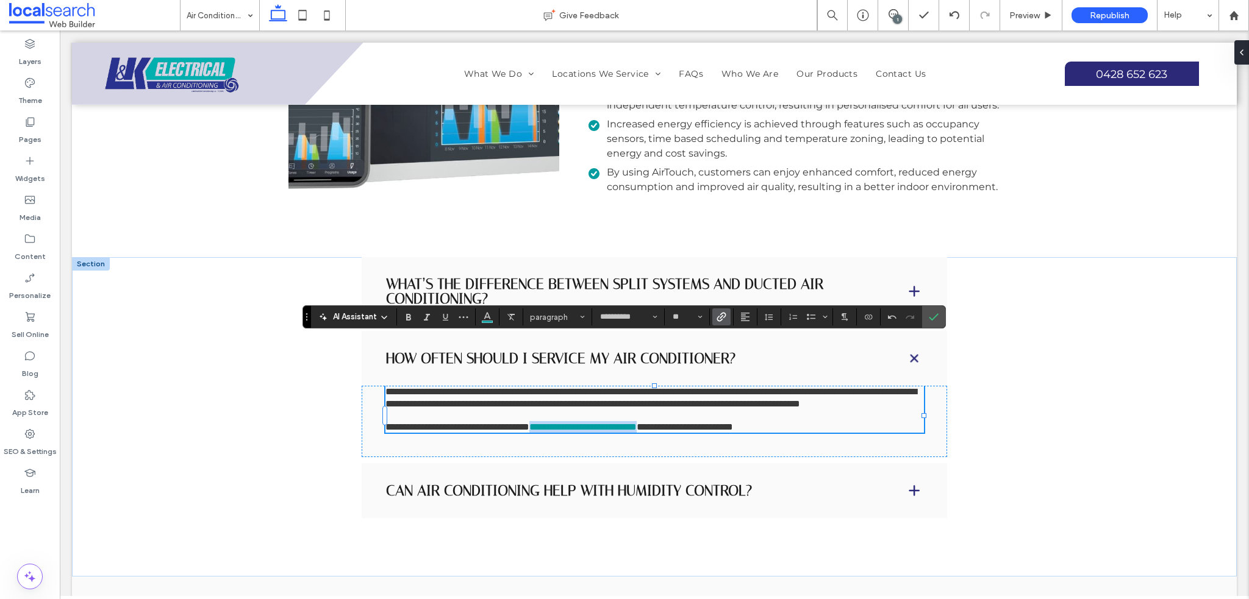
scroll to position [0, 0]
click at [929, 316] on icon "Confirm" at bounding box center [933, 317] width 10 height 10
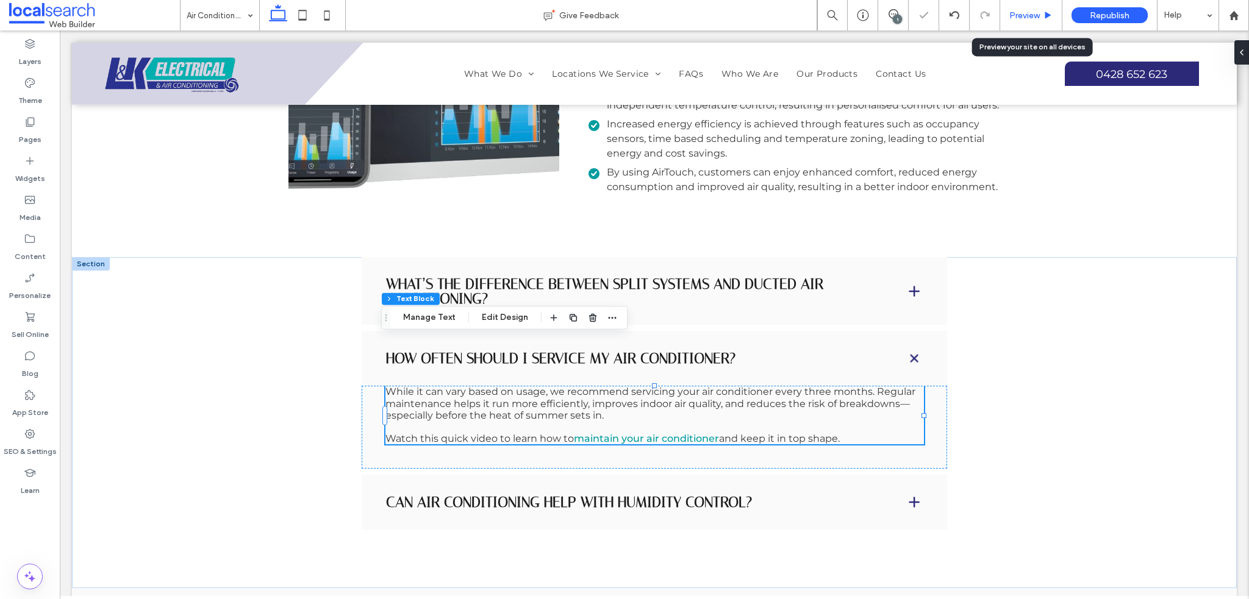
click at [1038, 19] on span "Preview" at bounding box center [1024, 15] width 30 height 10
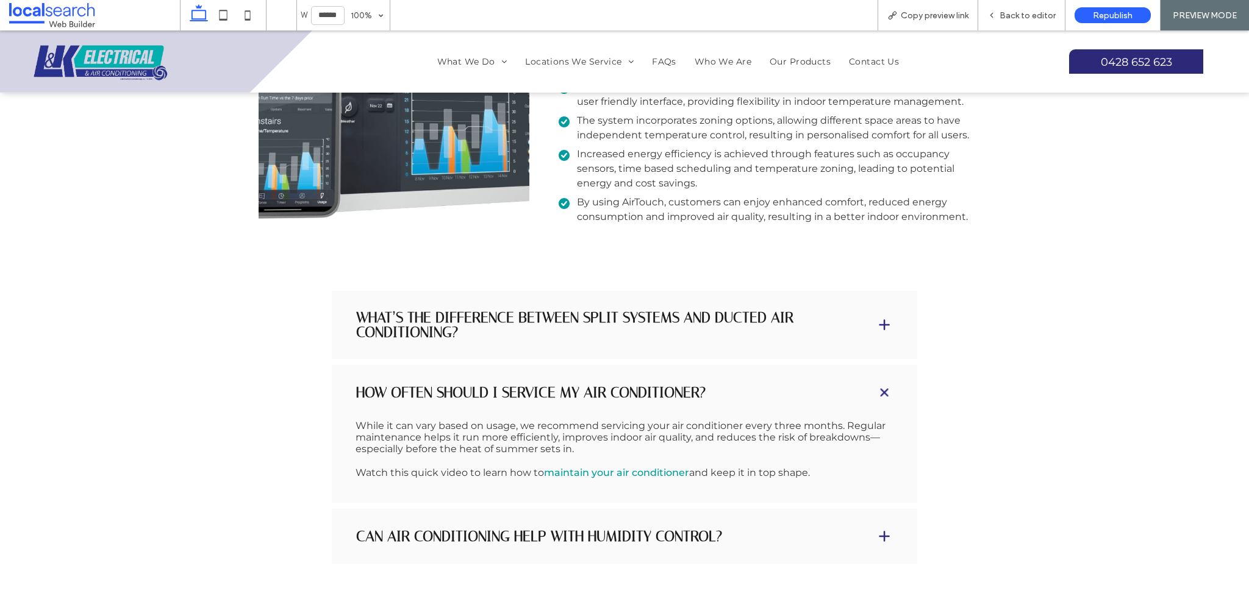
scroll to position [2988, 0]
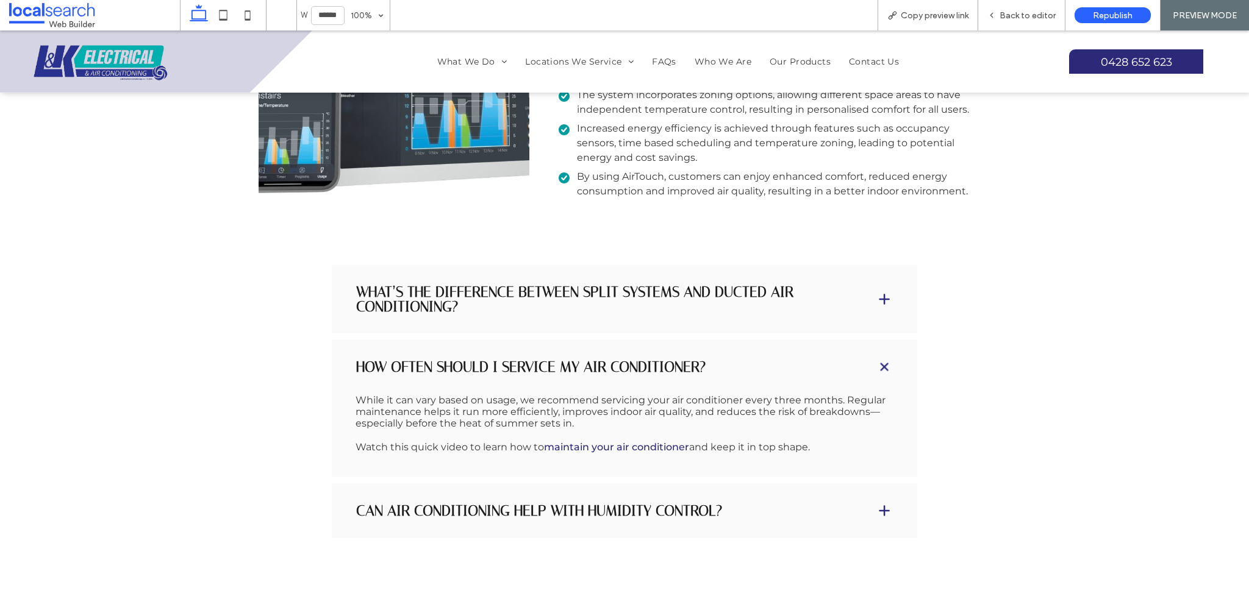
click at [646, 441] on link "maintain your air conditioner" at bounding box center [616, 447] width 145 height 12
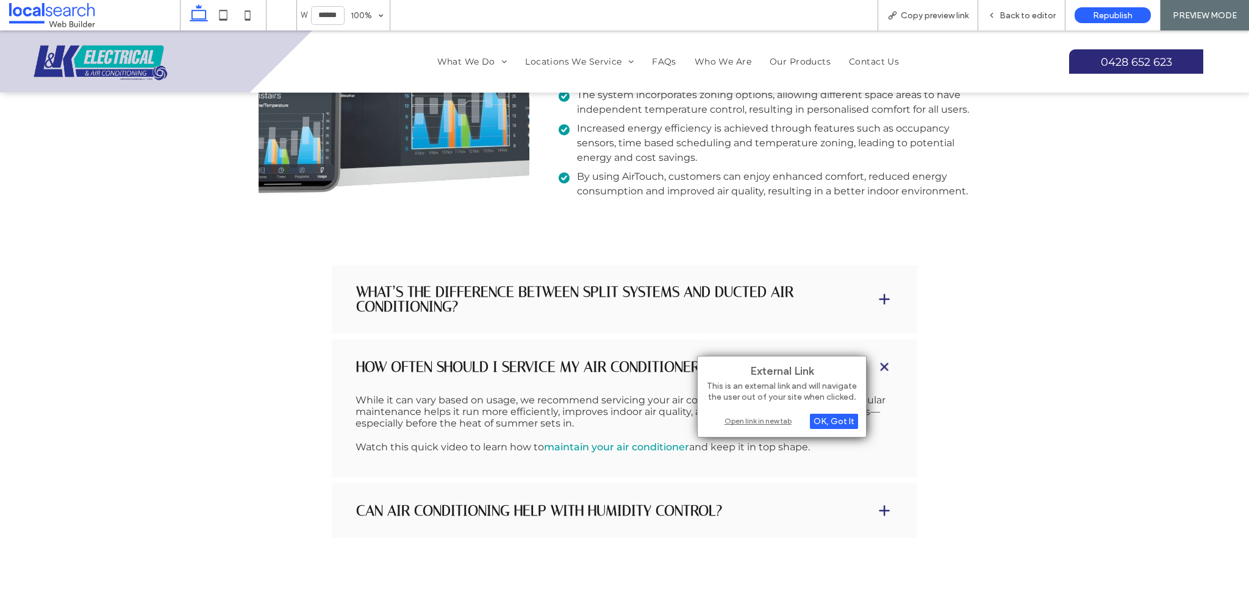
click at [772, 412] on div "External Link This is an external link and will navigate the user out of your s…" at bounding box center [781, 397] width 169 height 82
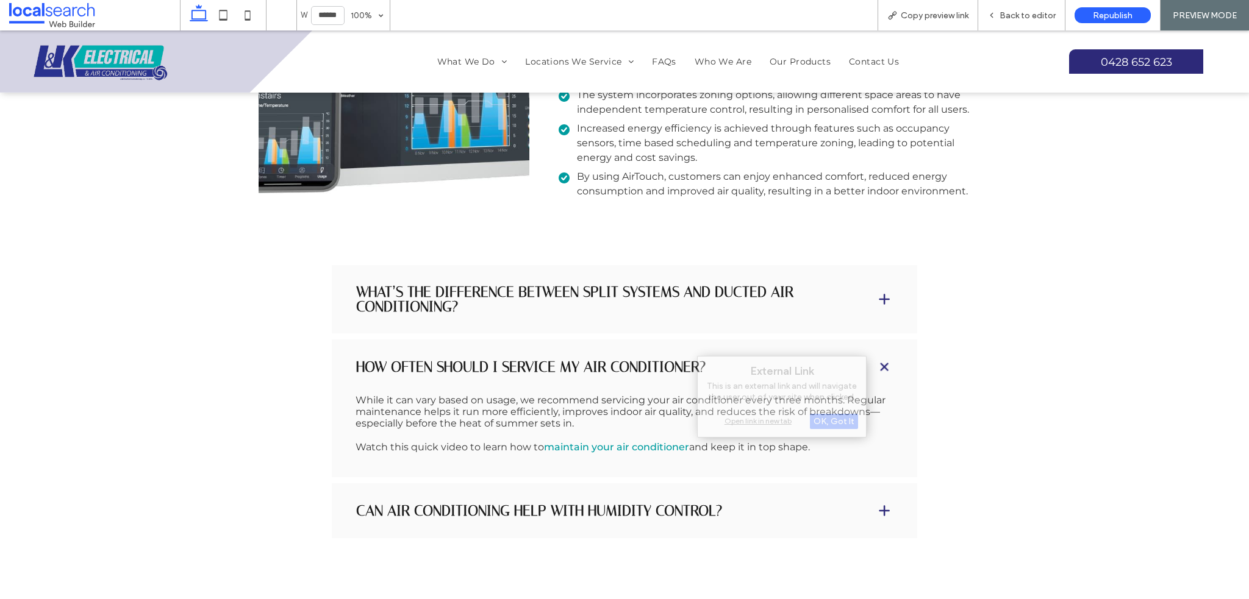
click at [768, 418] on div "Open link in new tab" at bounding box center [781, 421] width 152 height 13
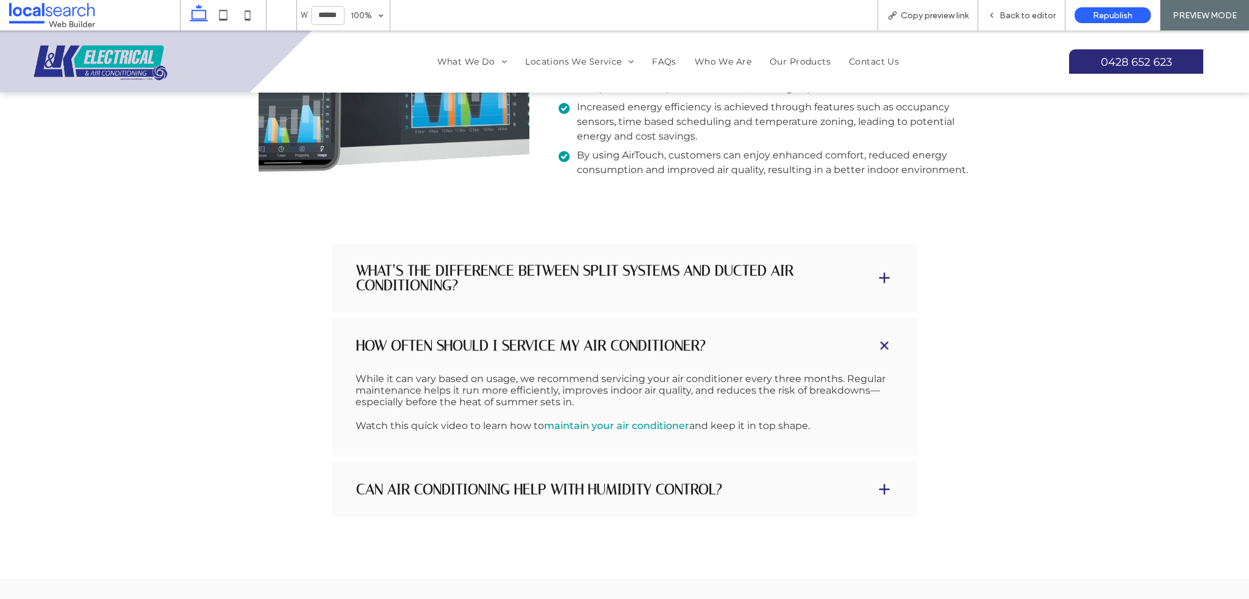
scroll to position [3110, 0]
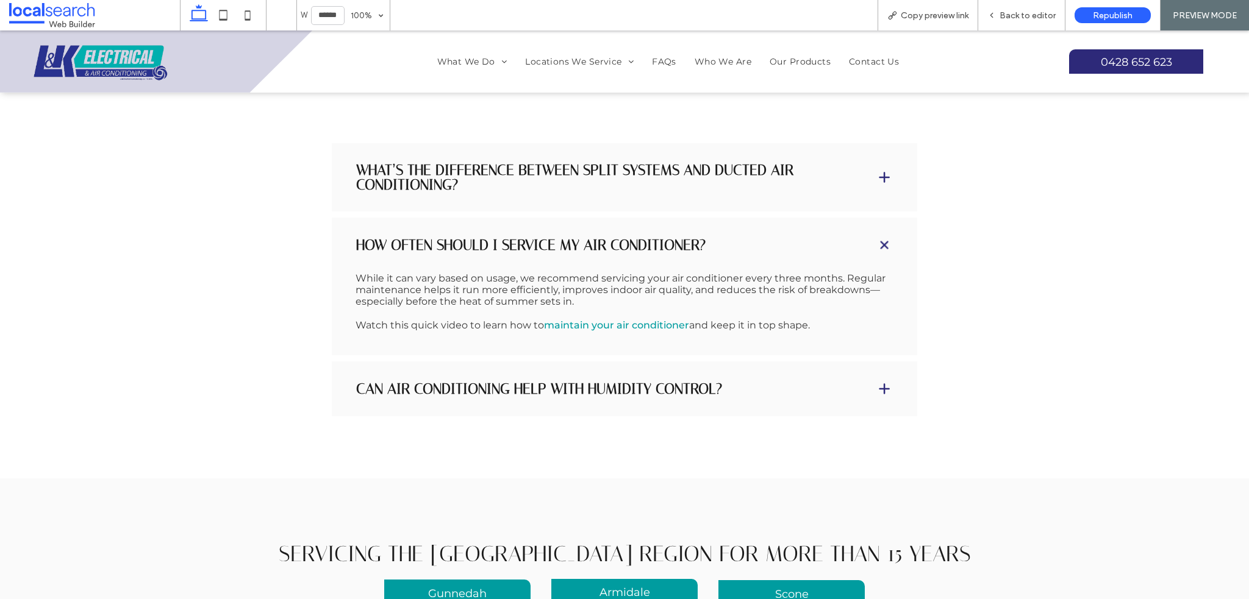
click at [778, 218] on div "How often should I service my air conditioner?" at bounding box center [624, 245] width 585 height 55
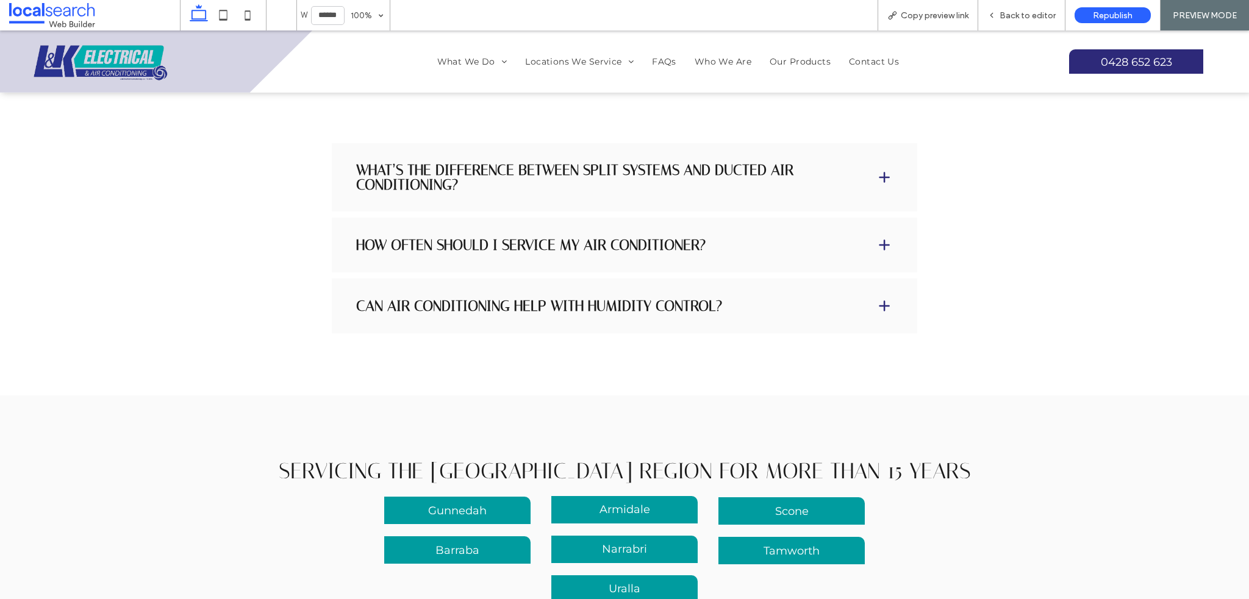
click at [778, 225] on div "What’s the difference between split systems and ducted air conditioning? Split …" at bounding box center [624, 238] width 585 height 190
click at [880, 238] on span at bounding box center [884, 245] width 15 height 15
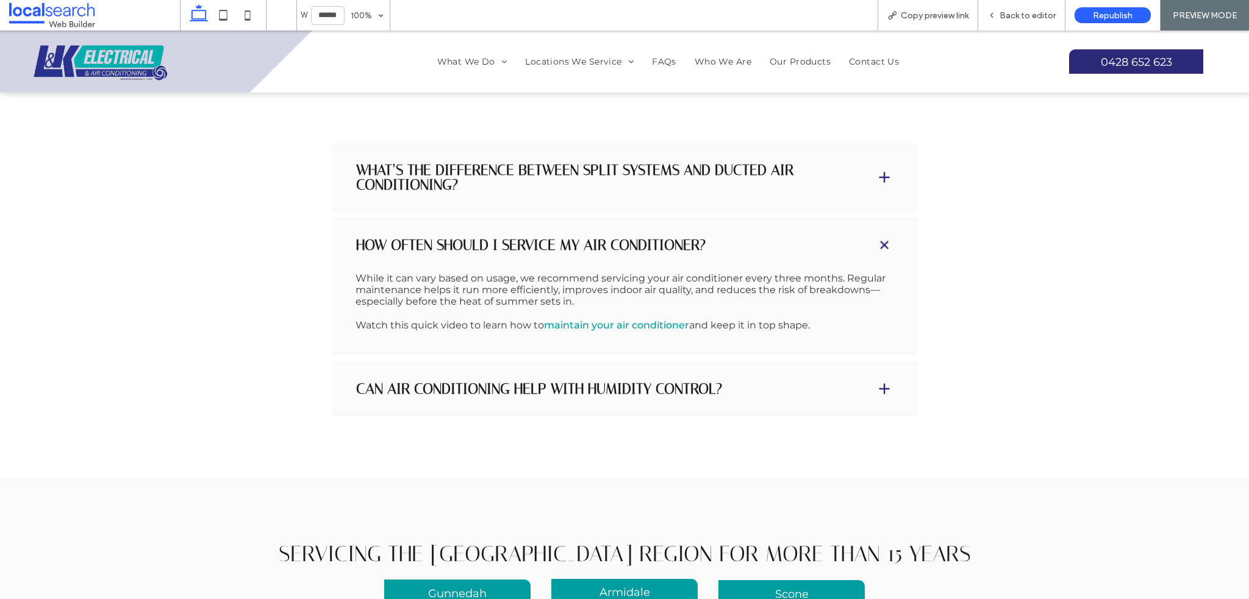
click at [827, 273] on span "While it can vary based on usage, we recommend servicing your air conditioner e…" at bounding box center [620, 290] width 530 height 35
click at [1020, 28] on div "Back to editor" at bounding box center [1021, 15] width 87 height 30
click at [1019, 18] on span "Back to editor" at bounding box center [1027, 15] width 56 height 10
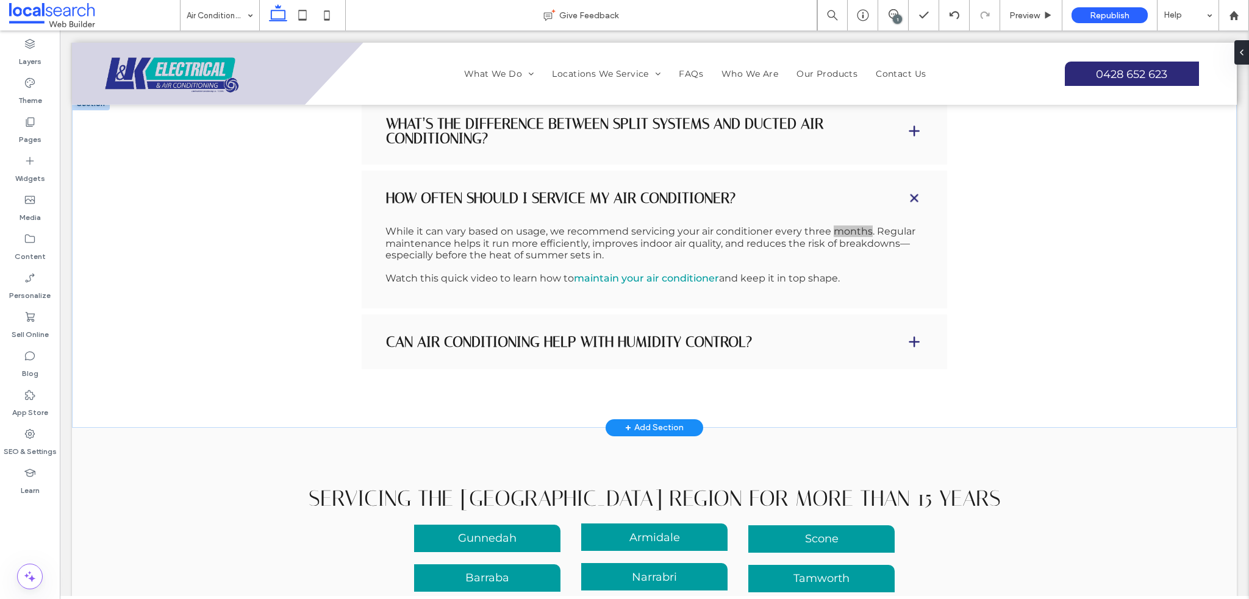
scroll to position [3075, 0]
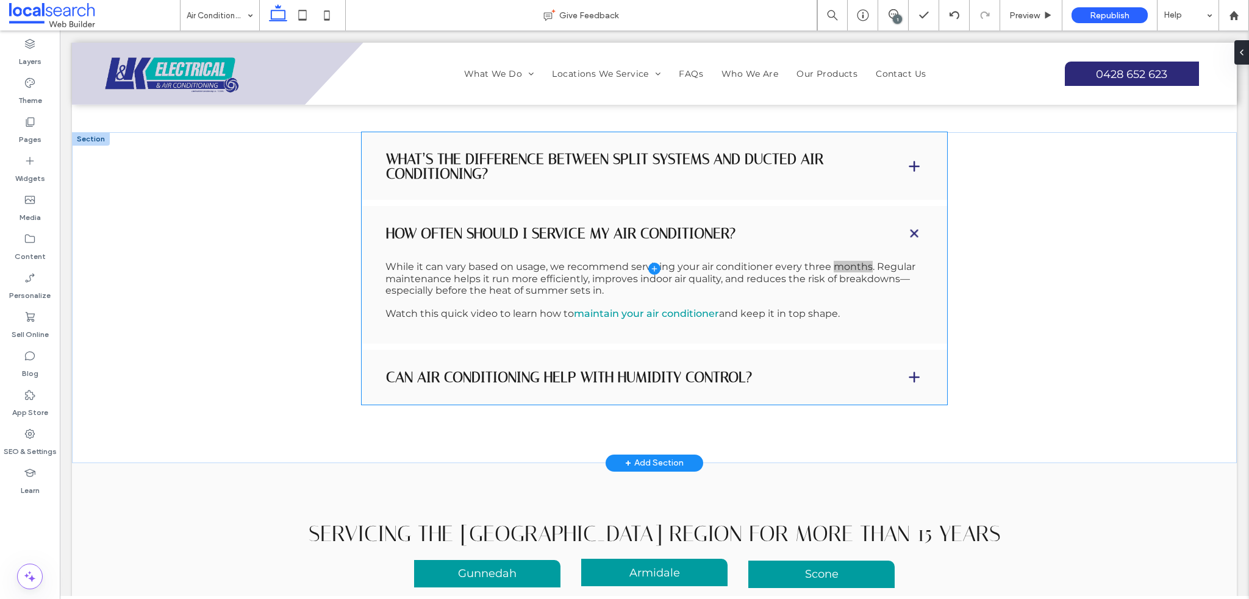
click at [437, 276] on span at bounding box center [654, 268] width 585 height 273
click at [464, 267] on span at bounding box center [654, 268] width 585 height 273
click at [560, 267] on span at bounding box center [654, 268] width 585 height 273
click at [656, 272] on span at bounding box center [654, 268] width 585 height 273
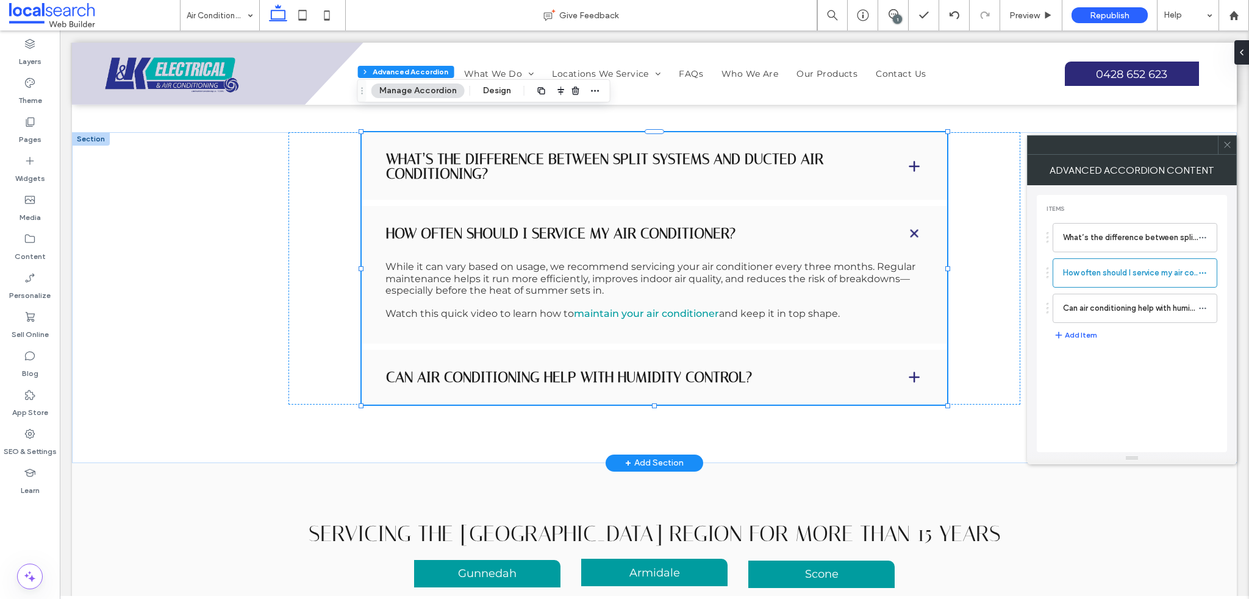
click at [1231, 143] on icon at bounding box center [1226, 144] width 9 height 9
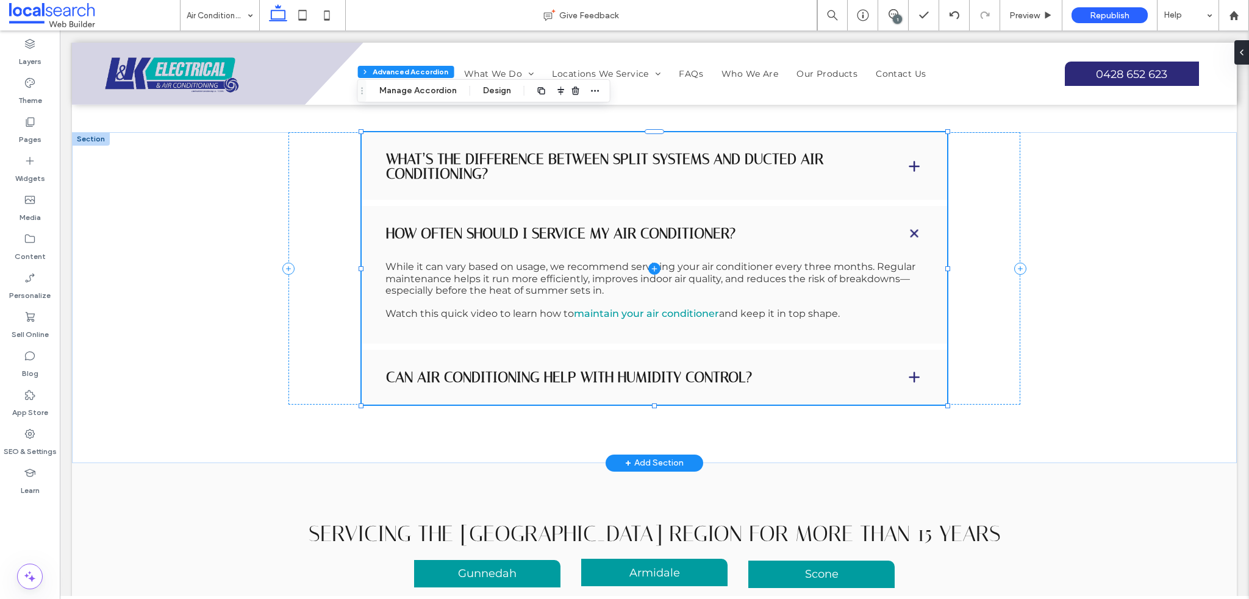
click at [655, 266] on span at bounding box center [654, 268] width 585 height 273
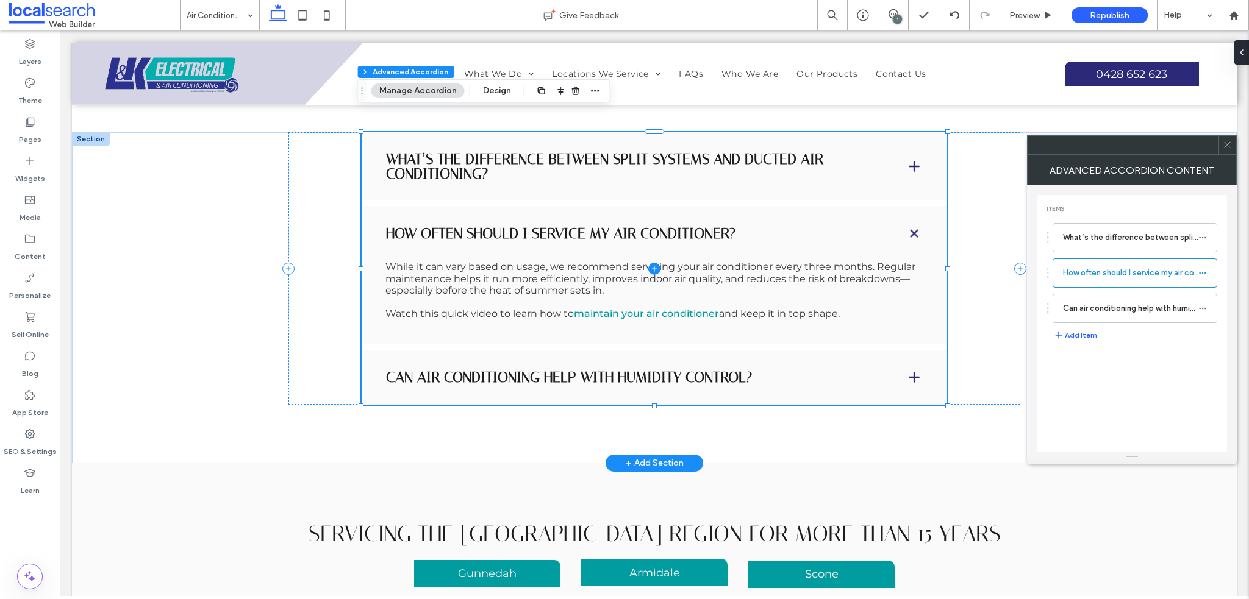
click at [657, 266] on span at bounding box center [654, 268] width 585 height 273
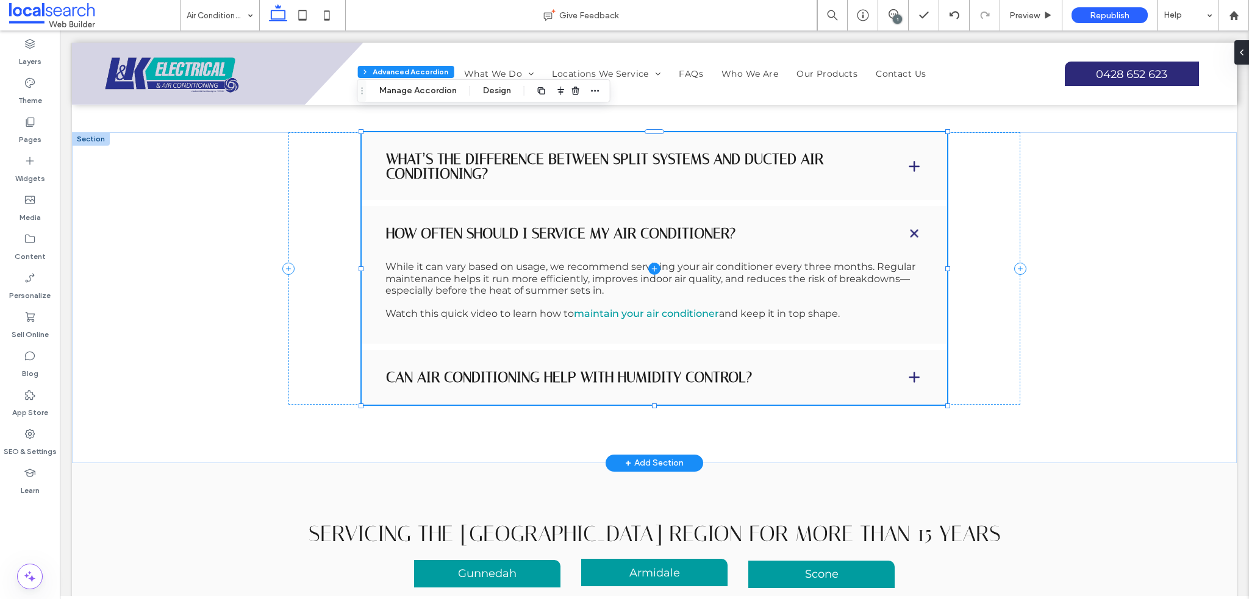
click at [657, 266] on span at bounding box center [654, 268] width 585 height 273
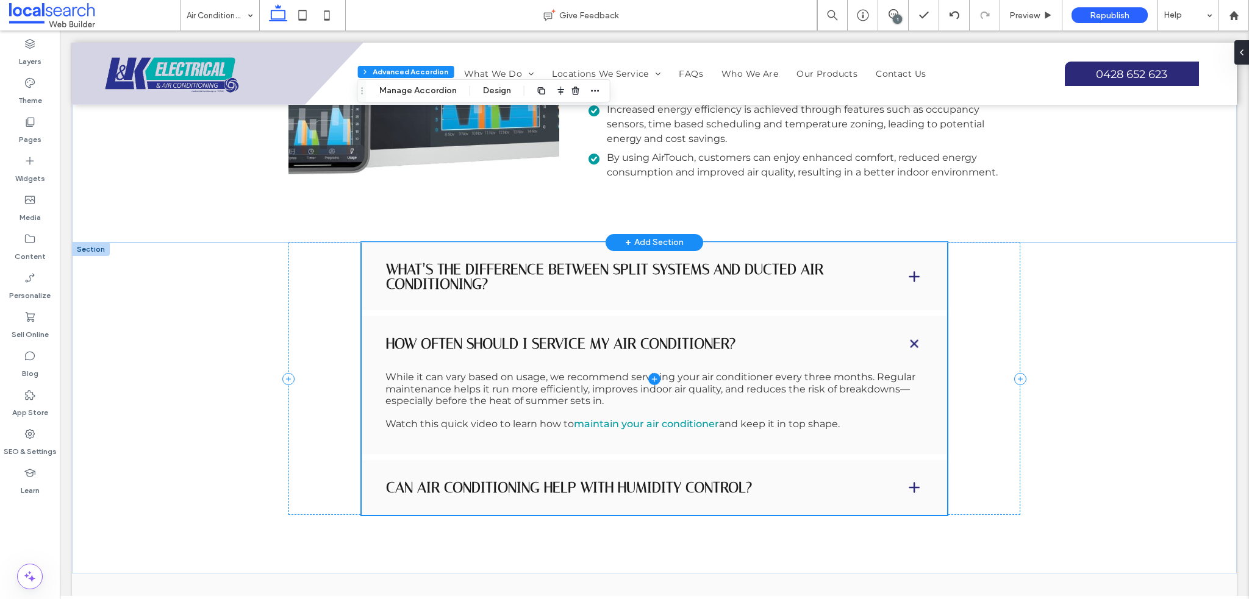
scroll to position [2953, 0]
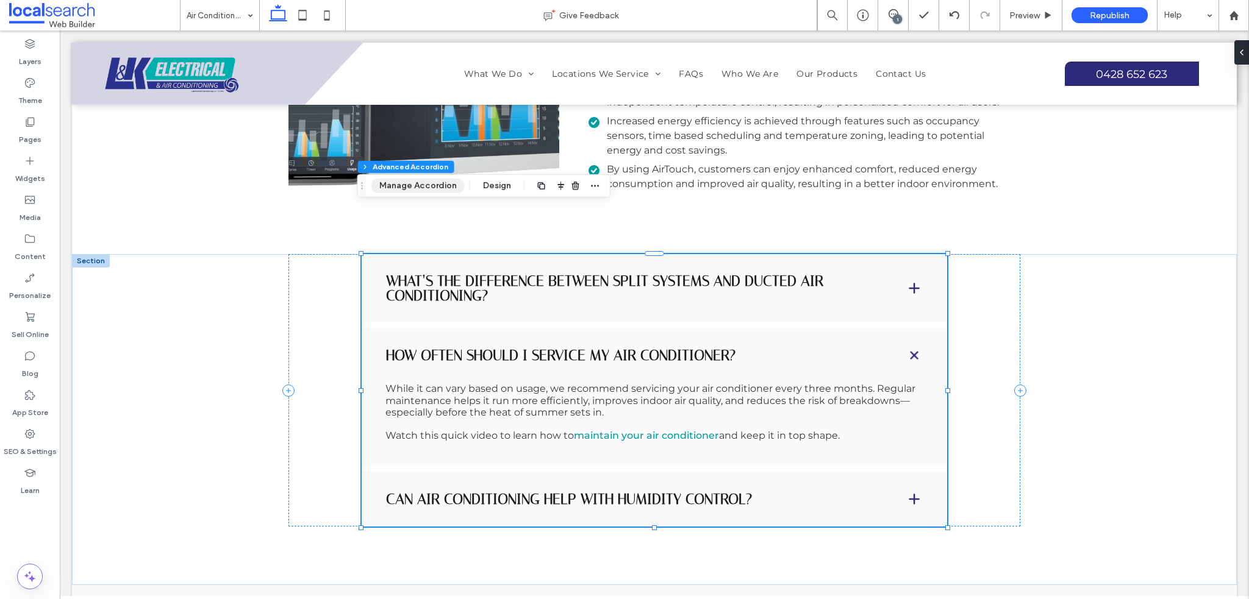
drag, startPoint x: 424, startPoint y: 188, endPoint x: 366, endPoint y: 168, distance: 61.7
click at [424, 188] on button "Manage Accordion" at bounding box center [417, 186] width 93 height 15
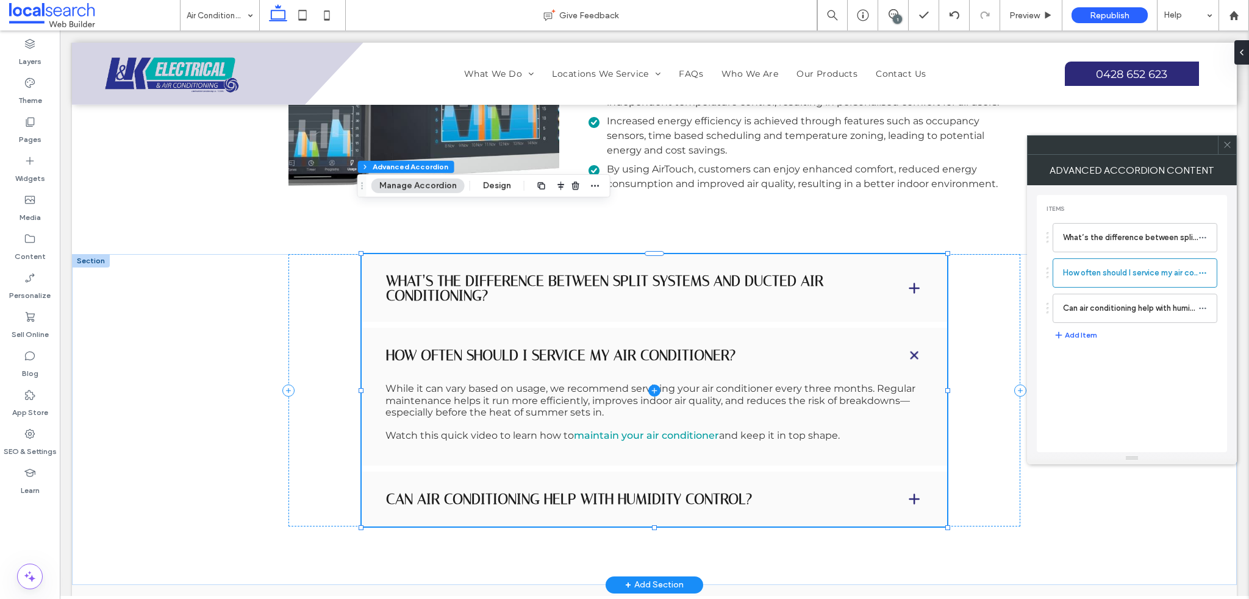
click at [661, 382] on span at bounding box center [654, 390] width 585 height 273
click at [659, 382] on span at bounding box center [654, 390] width 585 height 273
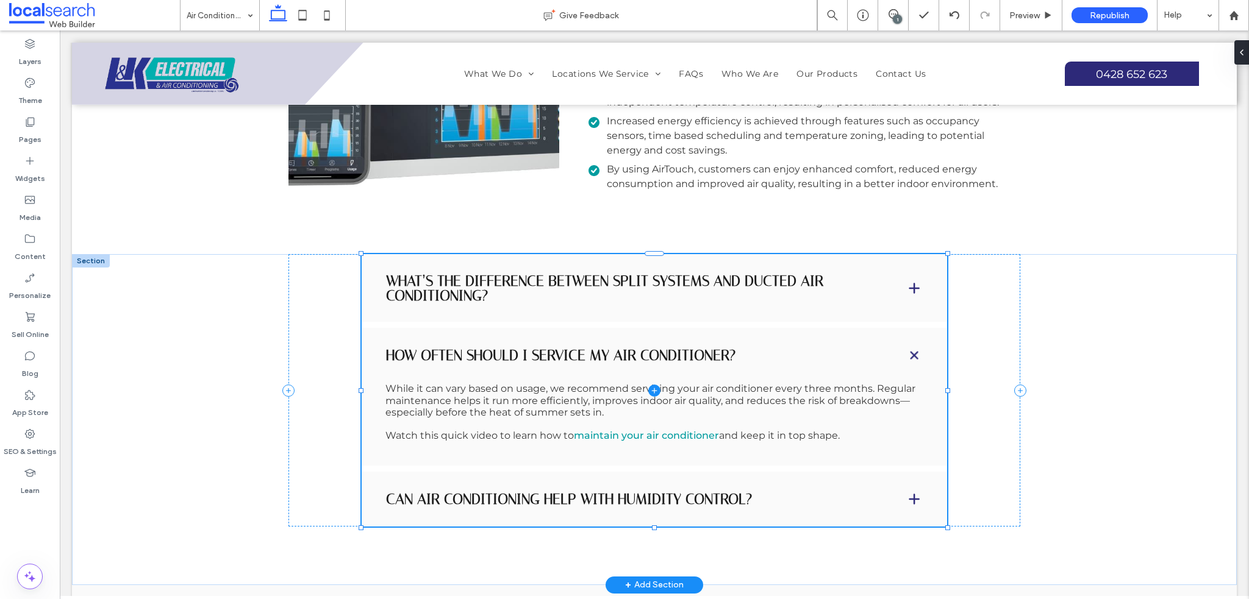
scroll to position [55, 0]
click at [727, 386] on span at bounding box center [654, 390] width 585 height 273
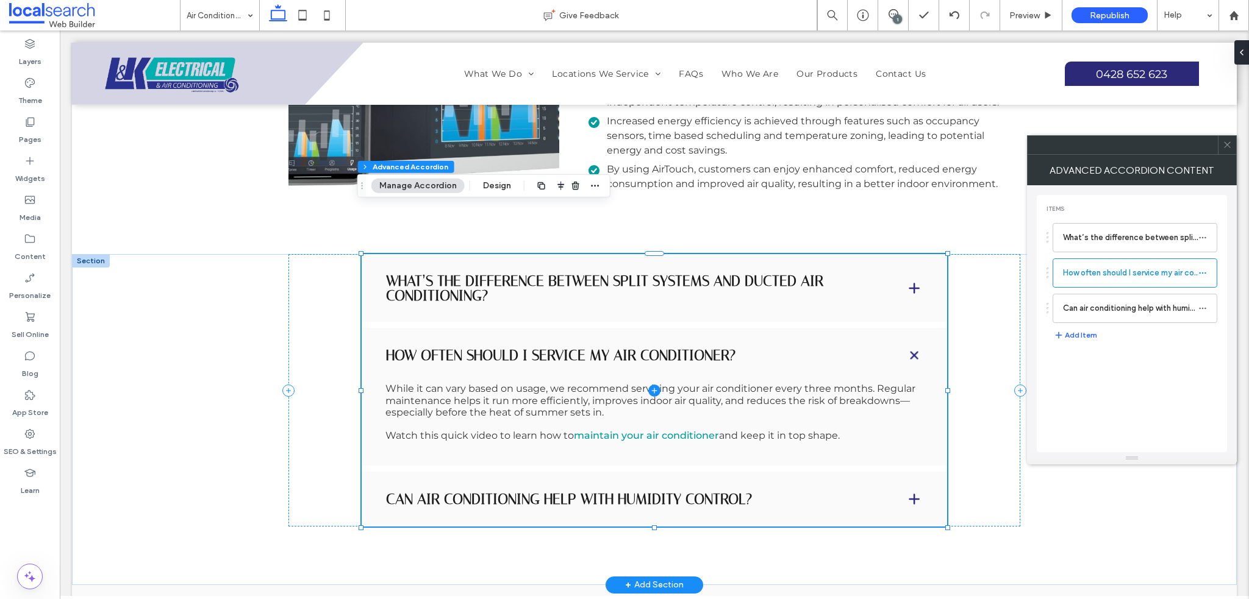
click at [695, 388] on span at bounding box center [654, 390] width 585 height 273
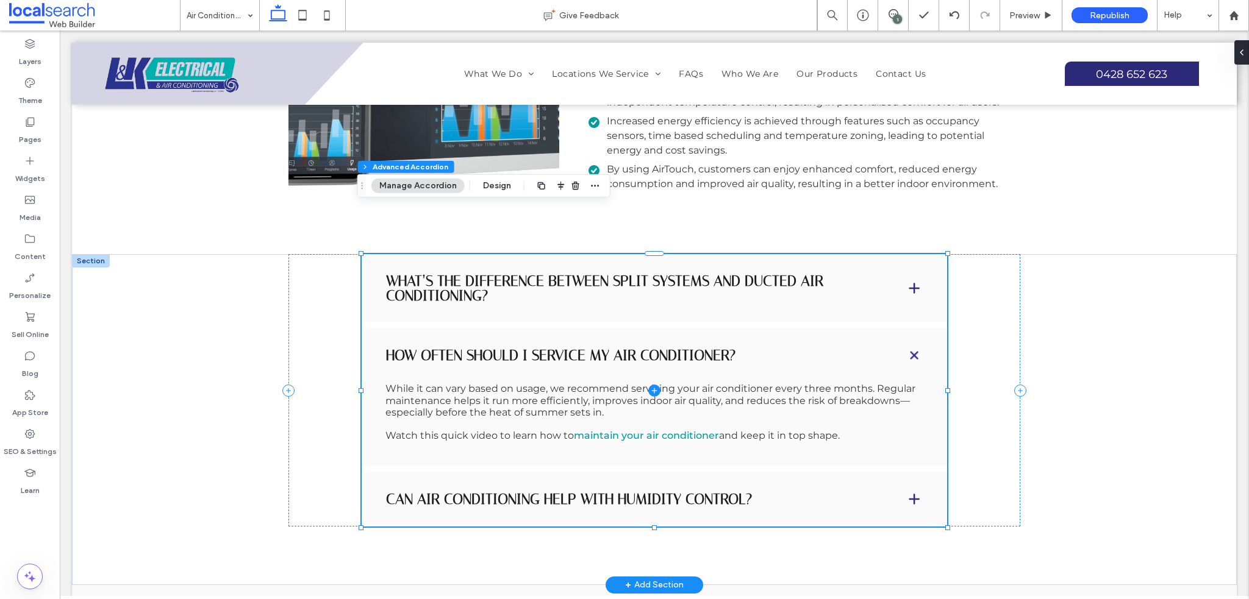
click at [695, 388] on span at bounding box center [654, 390] width 585 height 273
click at [702, 358] on span at bounding box center [654, 390] width 585 height 273
click at [707, 343] on span at bounding box center [654, 390] width 585 height 273
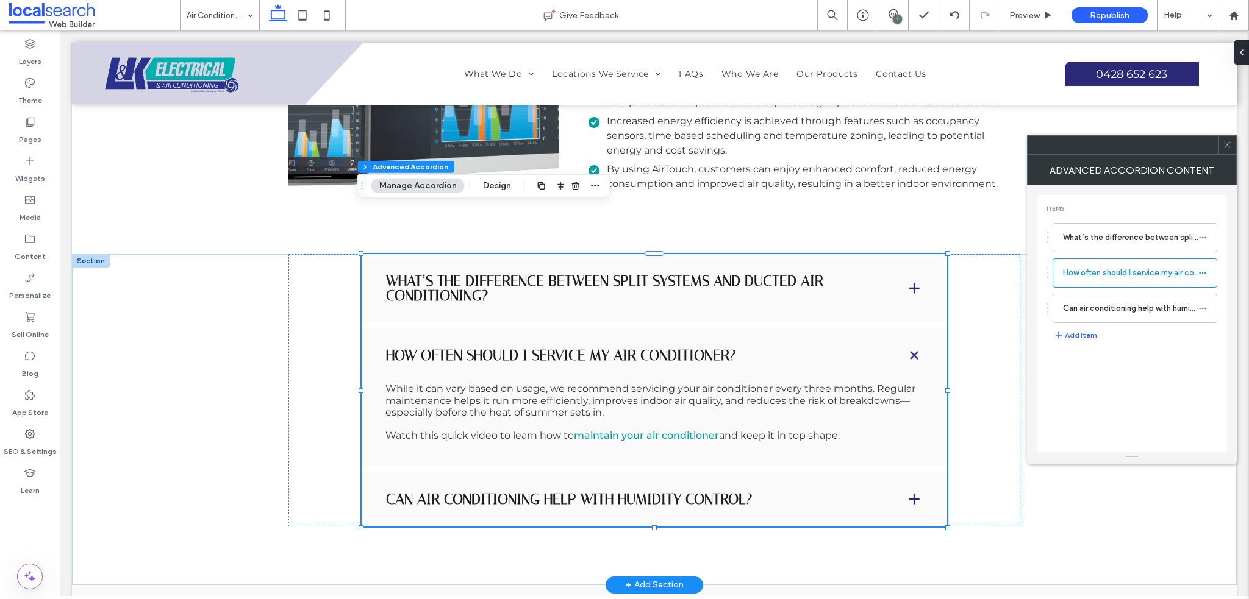
click at [427, 181] on button "Manage Accordion" at bounding box center [417, 186] width 93 height 15
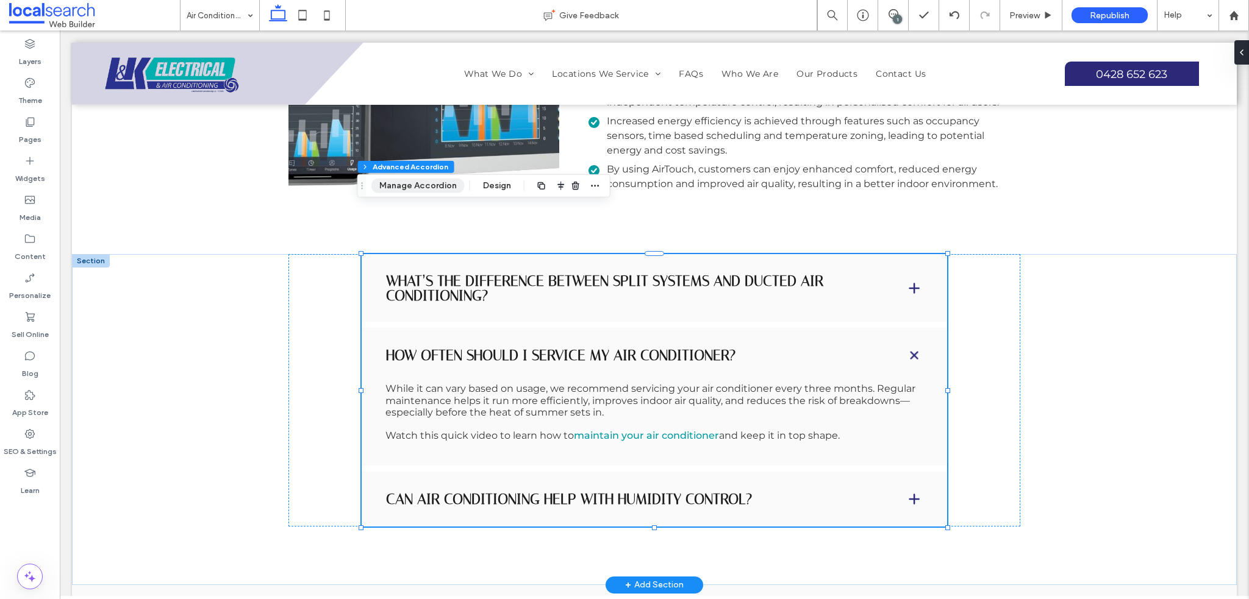
click at [409, 179] on button "Manage Accordion" at bounding box center [417, 186] width 93 height 15
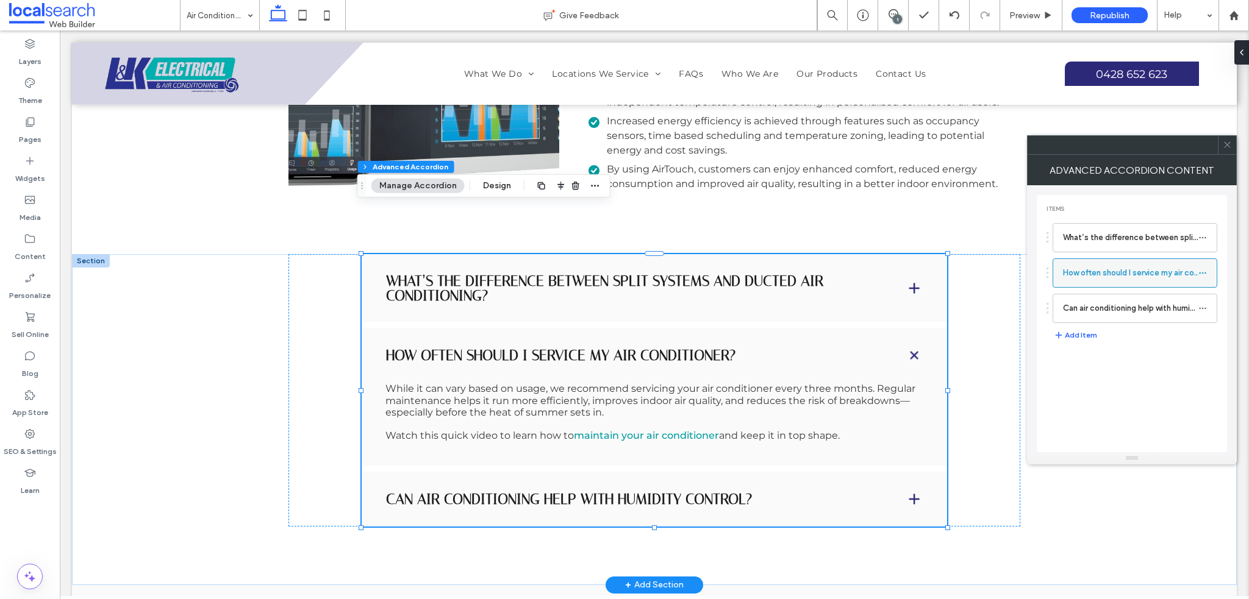
click at [1090, 280] on label "How often should I service my air conditioner?" at bounding box center [1130, 273] width 135 height 24
click at [662, 376] on span at bounding box center [654, 390] width 585 height 273
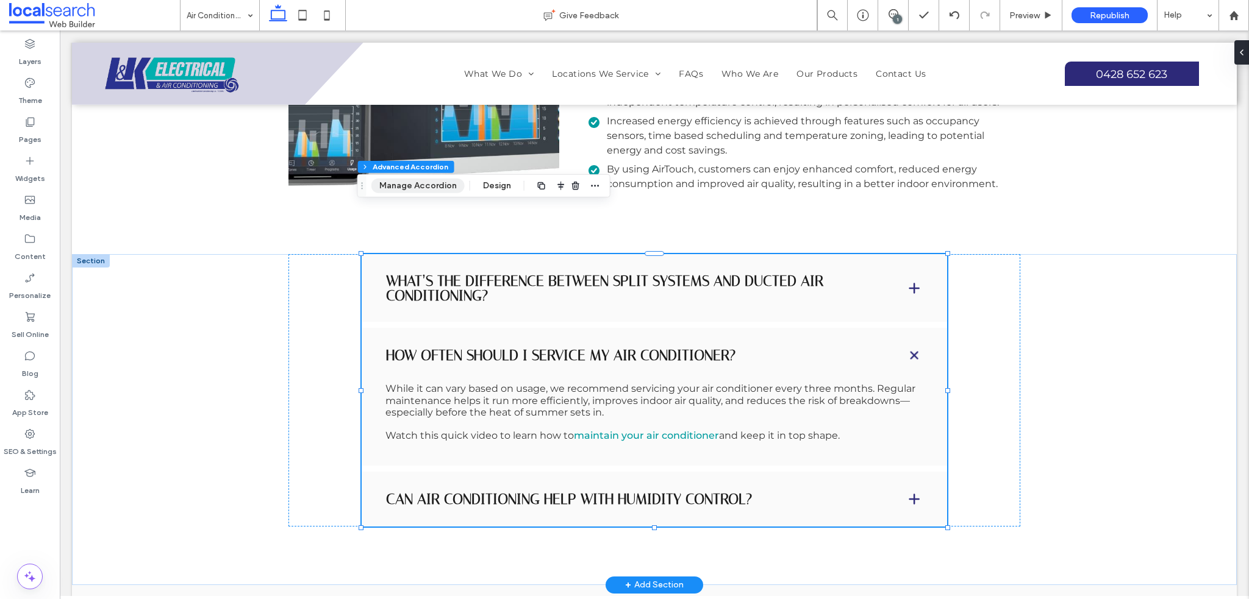
click at [433, 190] on button "Manage Accordion" at bounding box center [417, 186] width 93 height 15
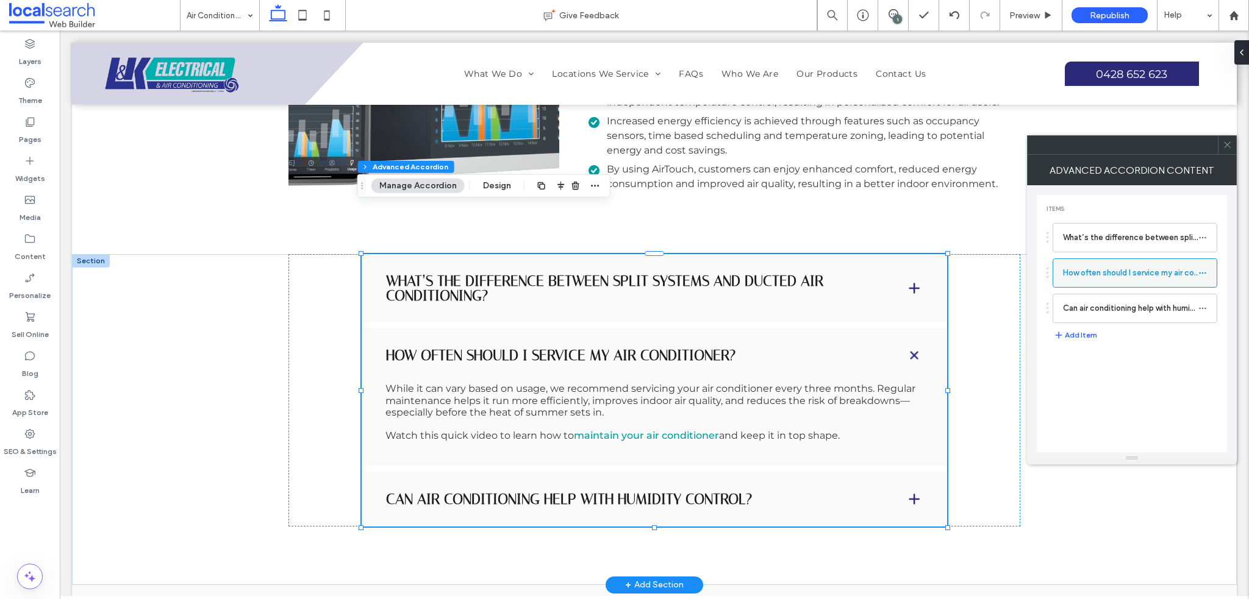
click at [1213, 267] on div "How often should I service my air conditioner?" at bounding box center [1134, 272] width 165 height 29
click at [1206, 271] on icon at bounding box center [1202, 273] width 9 height 9
click at [1166, 393] on div "Items What’s the difference between split systems and ducted air conditioning? …" at bounding box center [1131, 323] width 190 height 257
click at [1082, 271] on label "How often should I service my air conditioner?" at bounding box center [1130, 273] width 135 height 24
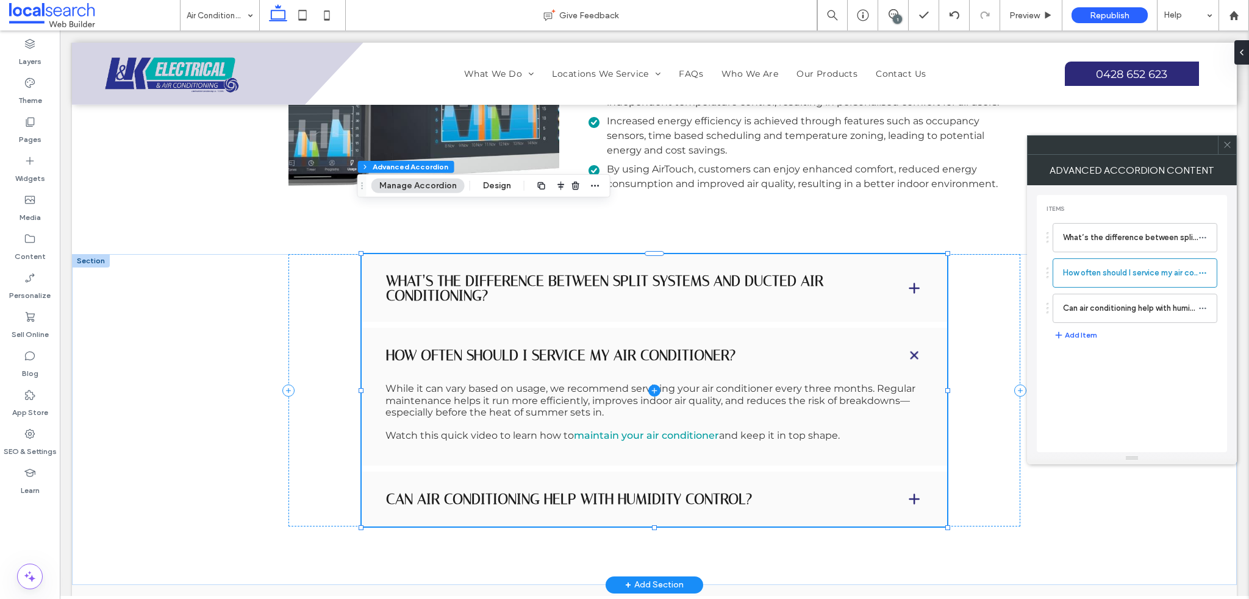
click at [738, 404] on span at bounding box center [654, 390] width 585 height 273
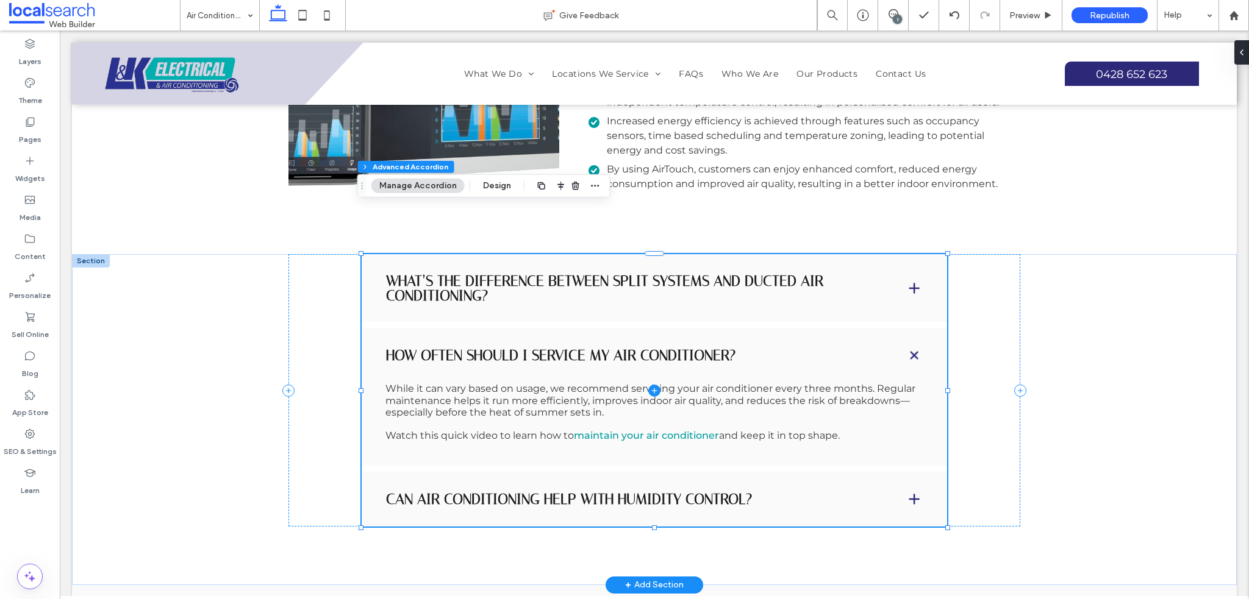
click at [697, 358] on span at bounding box center [654, 390] width 585 height 273
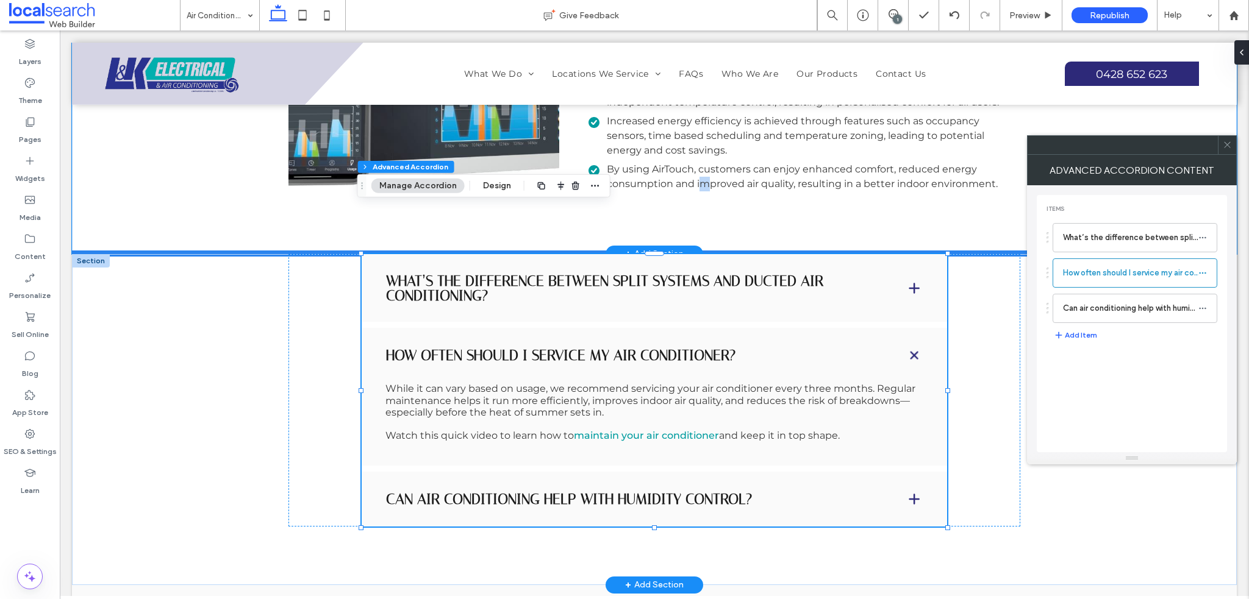
click at [700, 180] on div "Airtouch Controller Smart Air Conditioning With L & K Electrical & Air Conditio…" at bounding box center [654, 12] width 732 height 484
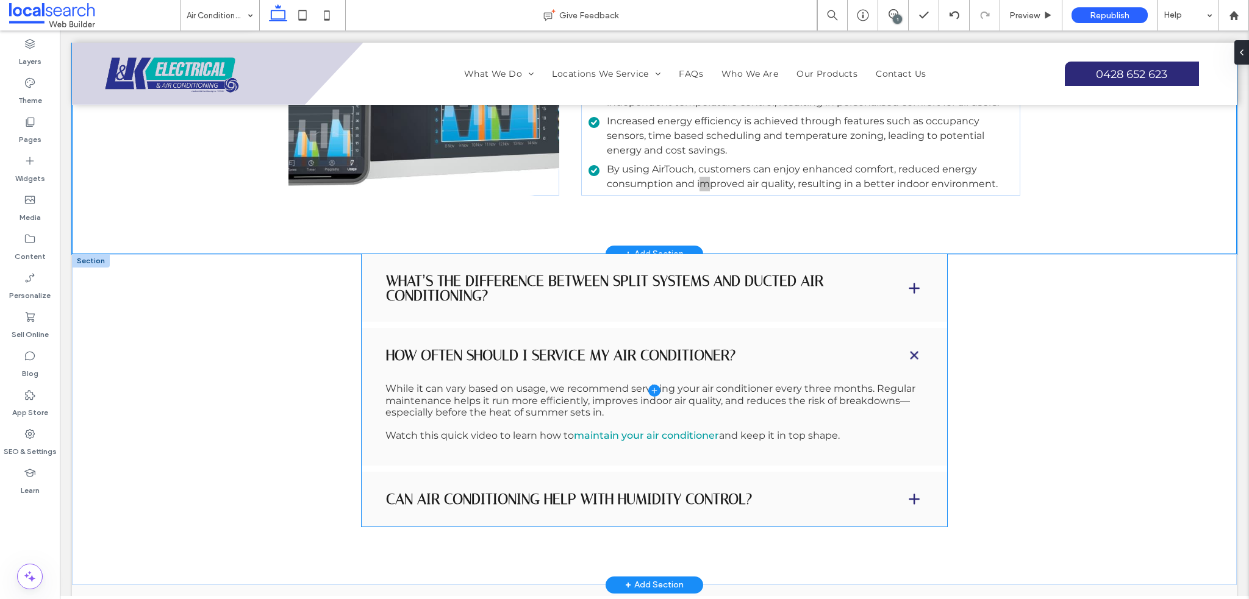
type input "*"
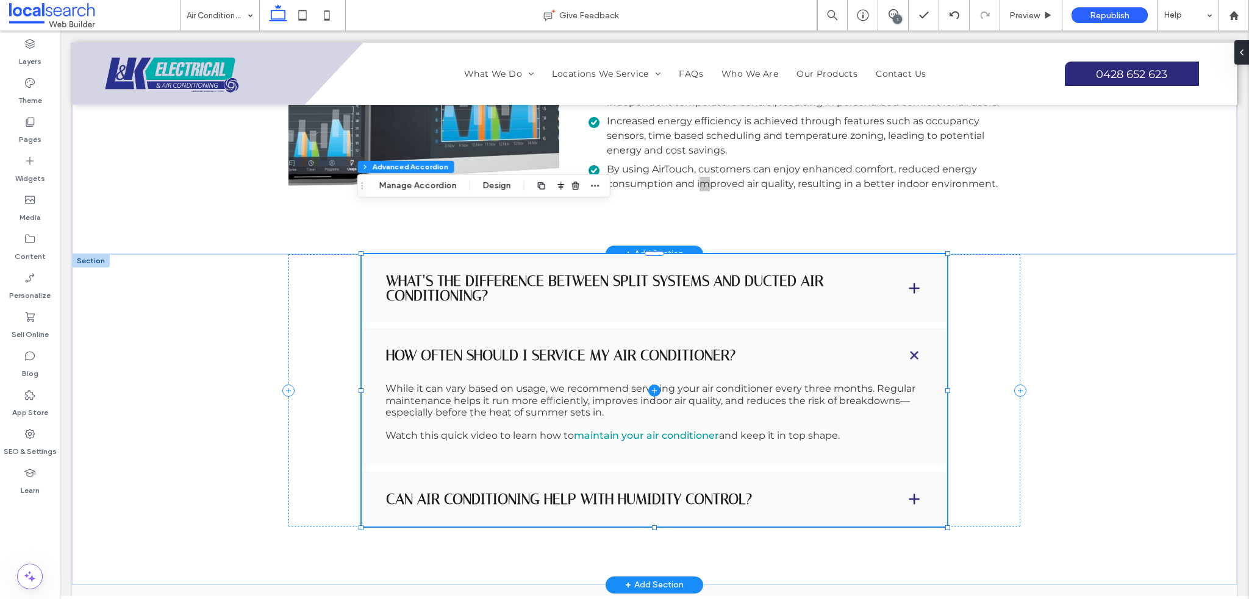
click at [733, 362] on span at bounding box center [654, 390] width 585 height 273
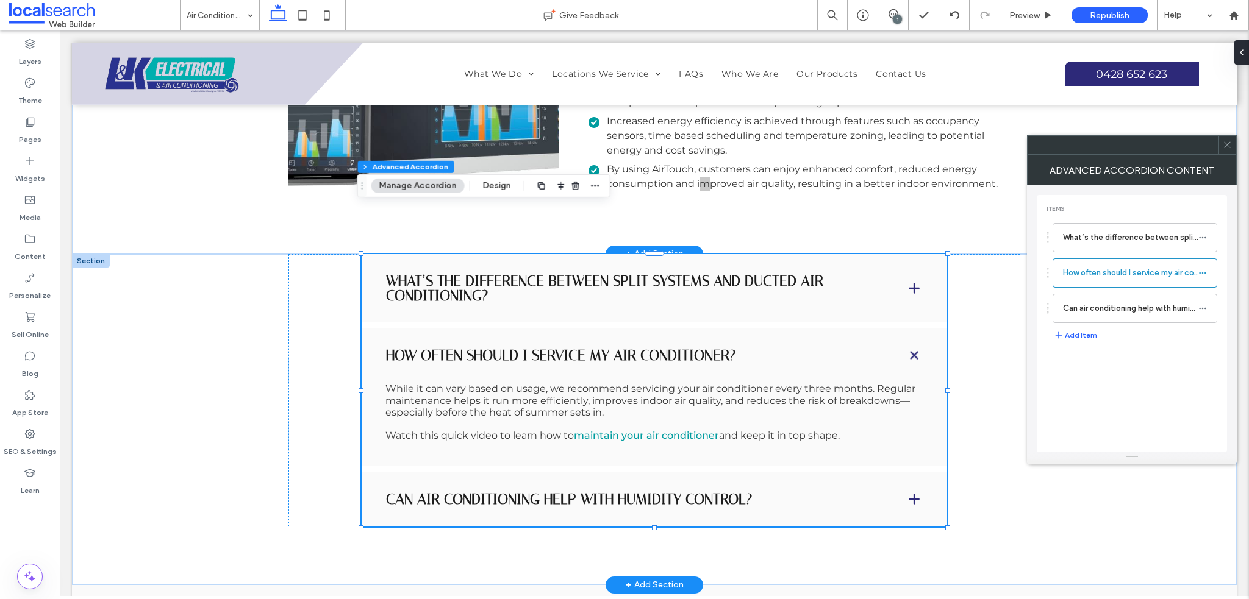
click at [1227, 145] on use at bounding box center [1227, 145] width 6 height 6
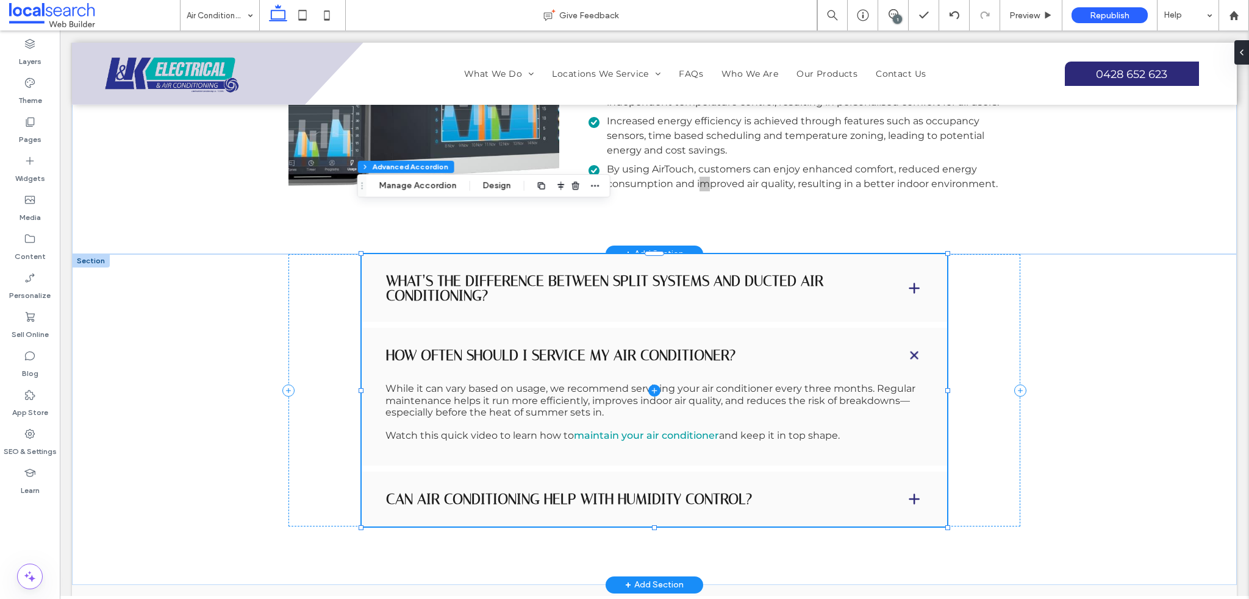
click at [896, 364] on span at bounding box center [654, 390] width 585 height 273
click at [442, 352] on span at bounding box center [654, 390] width 585 height 273
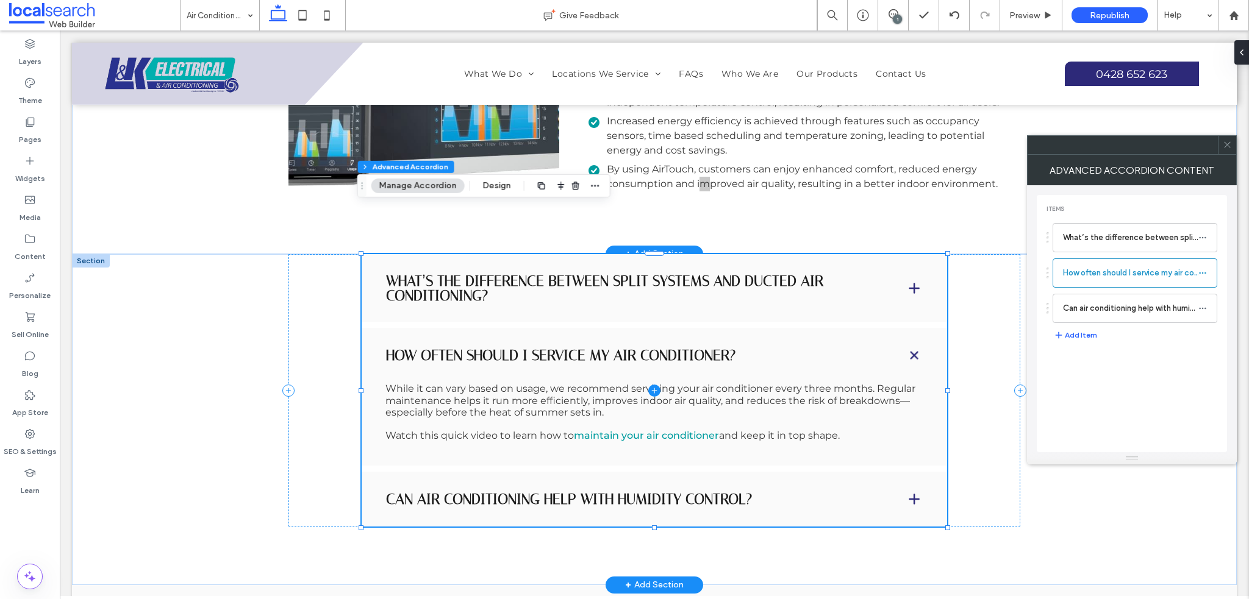
click at [442, 352] on span at bounding box center [654, 390] width 585 height 273
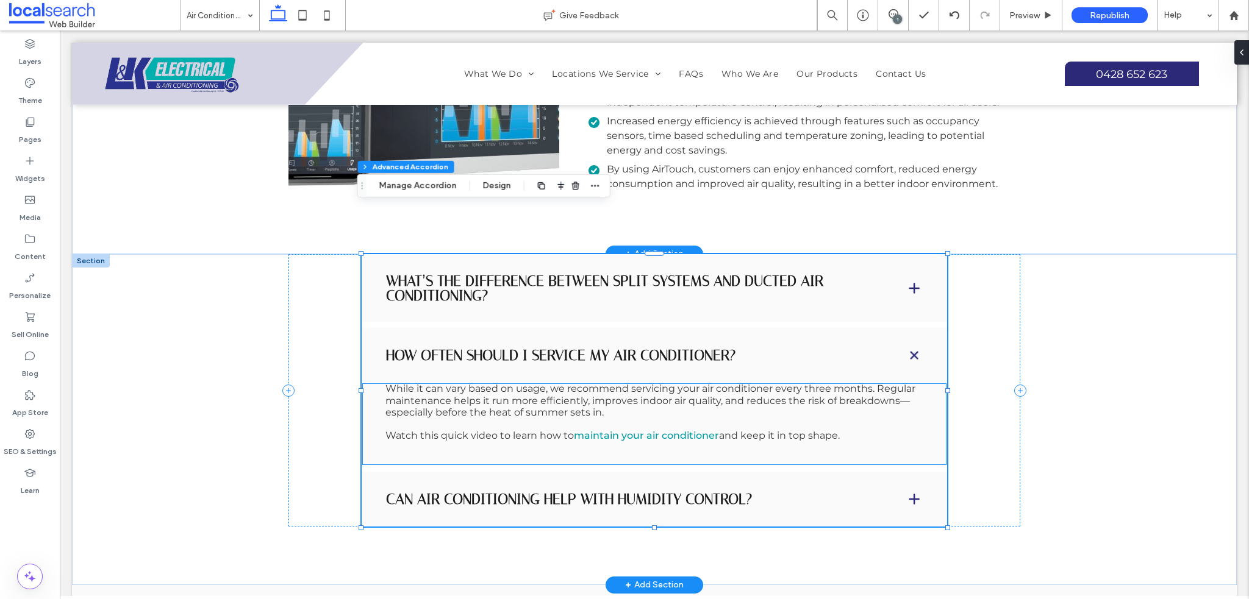
click at [444, 383] on span "While it can vary based on usage, we recommend servicing your air conditioner e…" at bounding box center [650, 400] width 530 height 35
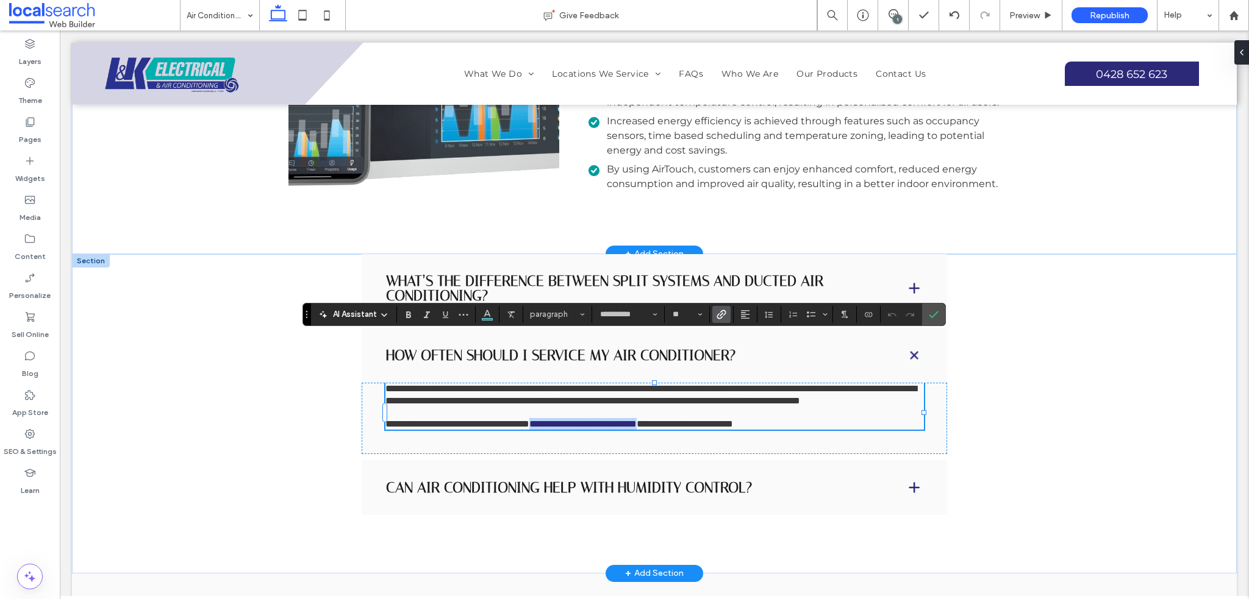
click at [609, 419] on link "**********" at bounding box center [582, 423] width 107 height 9
click at [613, 419] on link "**********" at bounding box center [582, 423] width 107 height 9
click at [758, 419] on span "**********" at bounding box center [710, 423] width 96 height 9
drag, startPoint x: 780, startPoint y: 385, endPoint x: 875, endPoint y: 390, distance: 95.2
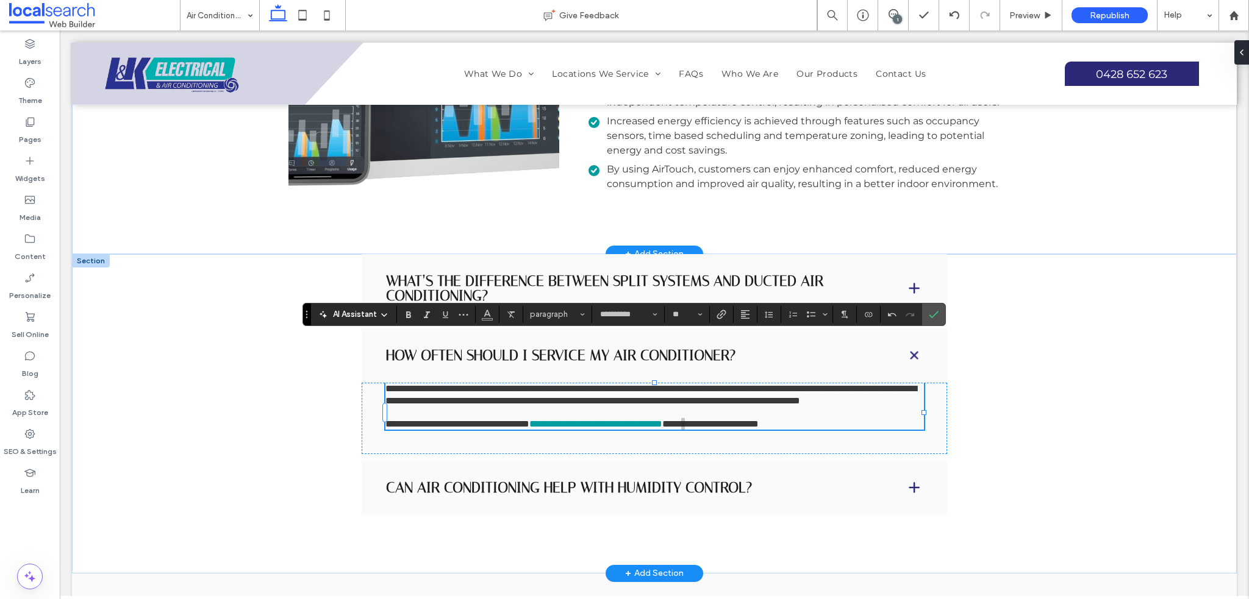
click at [875, 418] on p "**********" at bounding box center [654, 424] width 538 height 12
drag, startPoint x: 873, startPoint y: 389, endPoint x: 777, endPoint y: 390, distance: 96.3
click at [758, 419] on span "**********" at bounding box center [710, 423] width 96 height 9
click at [932, 312] on icon "Confirm" at bounding box center [933, 315] width 10 height 10
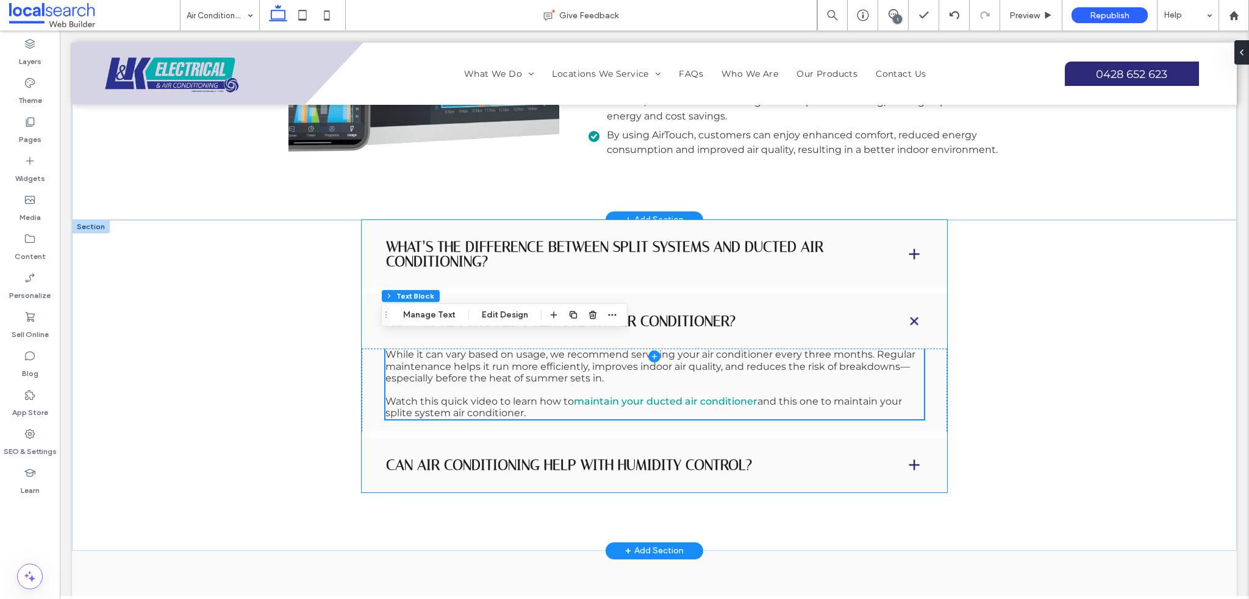
scroll to position [2953, 0]
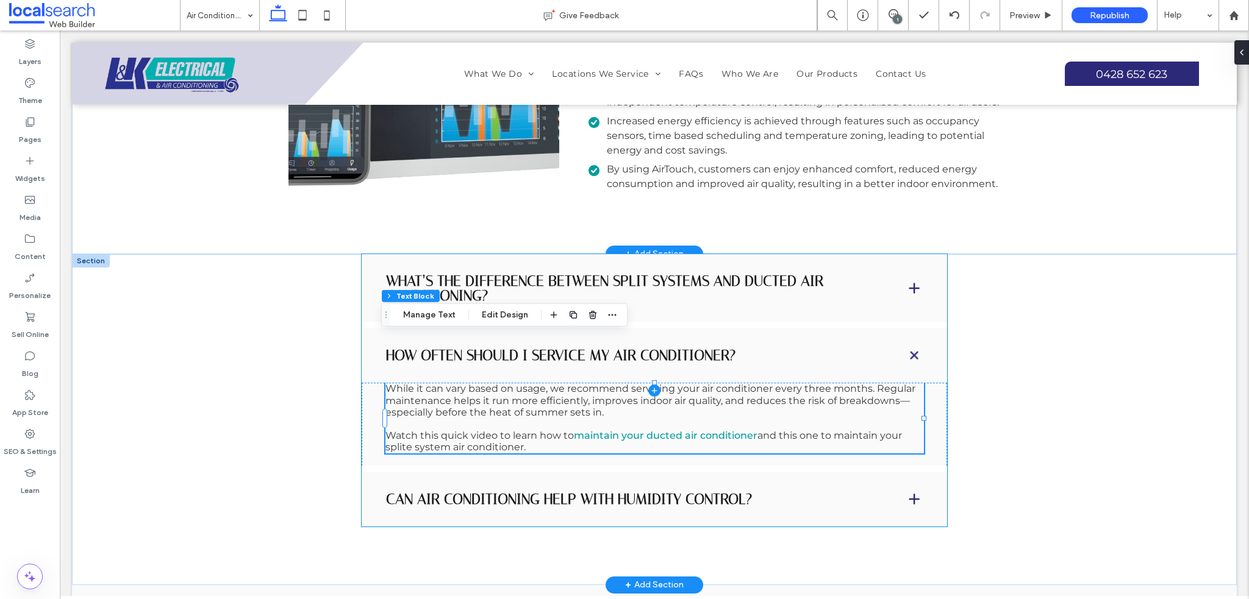
click at [852, 391] on span at bounding box center [654, 390] width 585 height 273
type input "*"
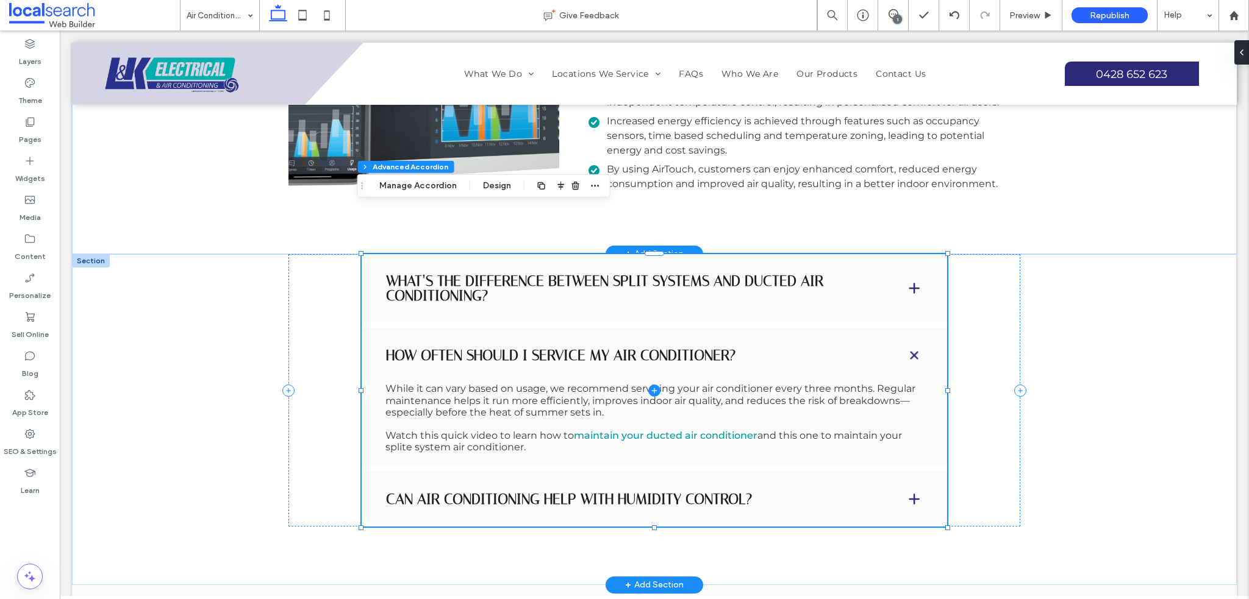
click at [819, 394] on span at bounding box center [654, 390] width 585 height 273
click at [827, 389] on span at bounding box center [654, 390] width 585 height 273
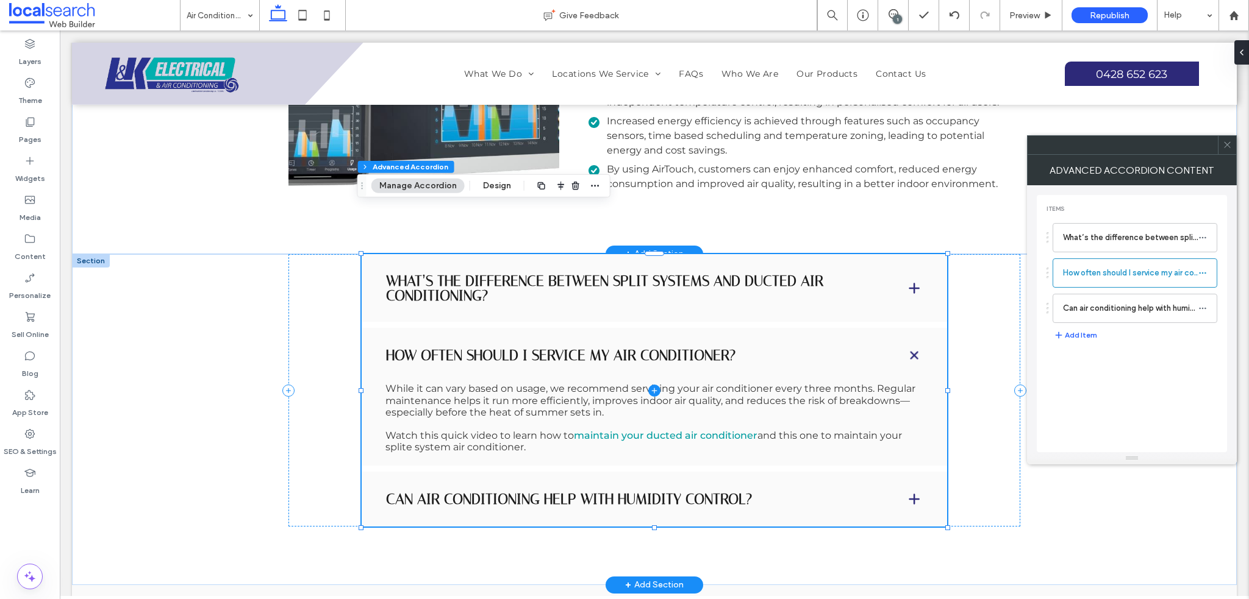
click at [814, 387] on span at bounding box center [654, 390] width 585 height 273
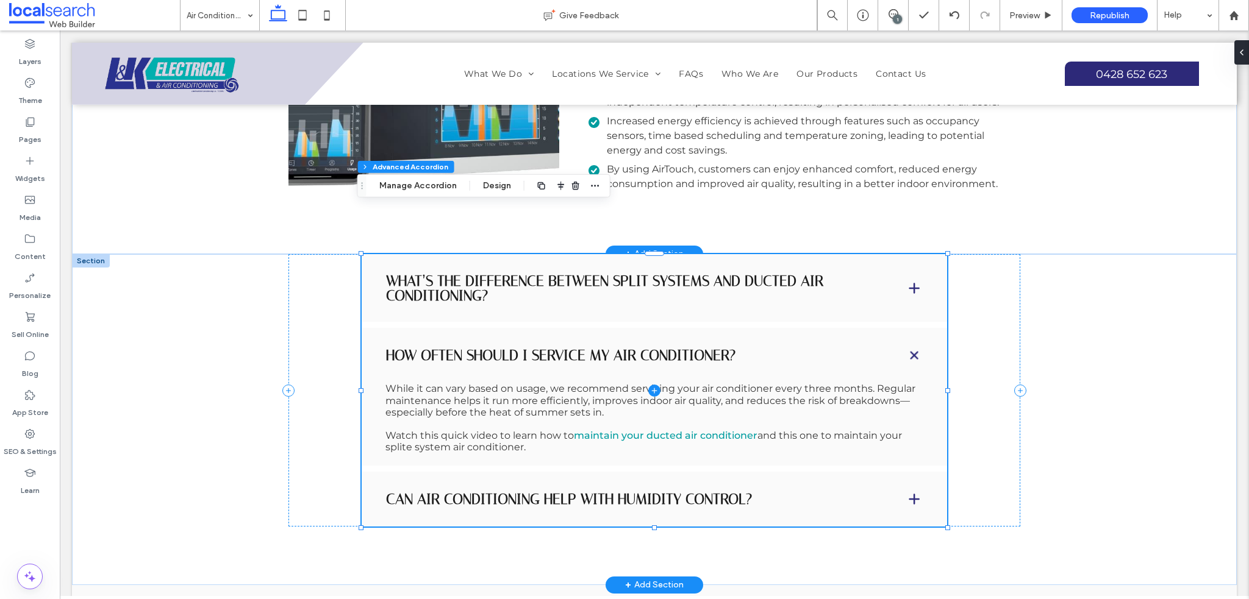
click at [800, 387] on span at bounding box center [654, 390] width 585 height 273
click at [802, 388] on span at bounding box center [654, 390] width 585 height 273
click at [813, 394] on span at bounding box center [654, 390] width 585 height 273
click at [814, 393] on span at bounding box center [654, 390] width 585 height 273
click at [812, 388] on span at bounding box center [654, 390] width 585 height 273
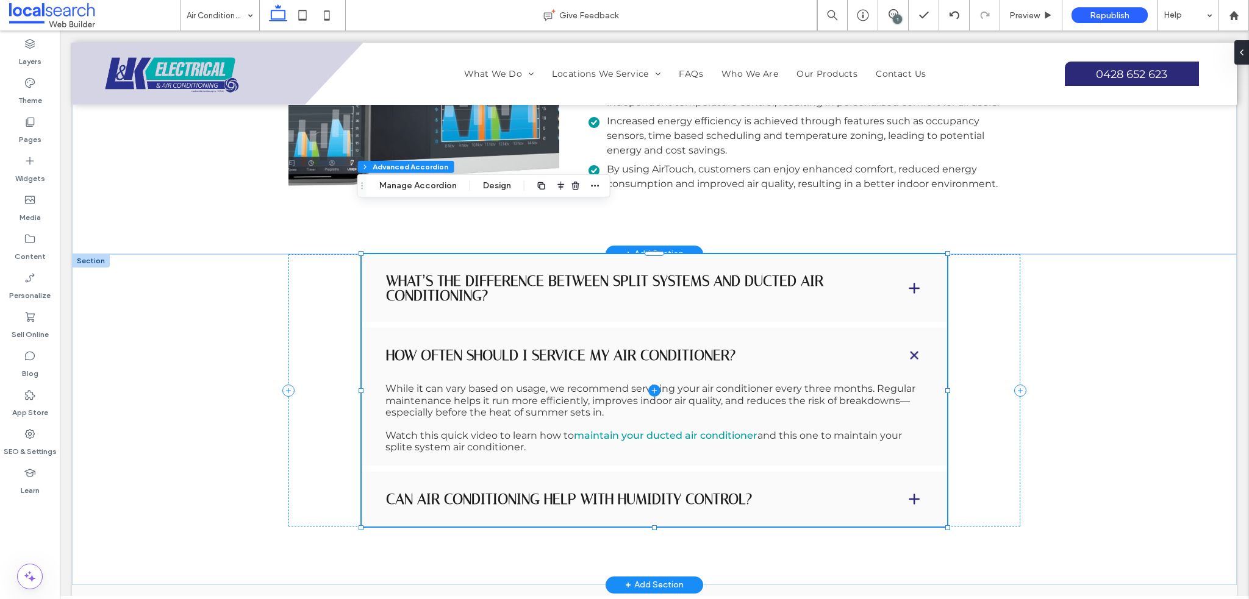
click at [479, 408] on span at bounding box center [654, 390] width 585 height 273
click at [472, 398] on span at bounding box center [654, 390] width 585 height 273
click at [475, 188] on button "Design" at bounding box center [497, 186] width 44 height 15
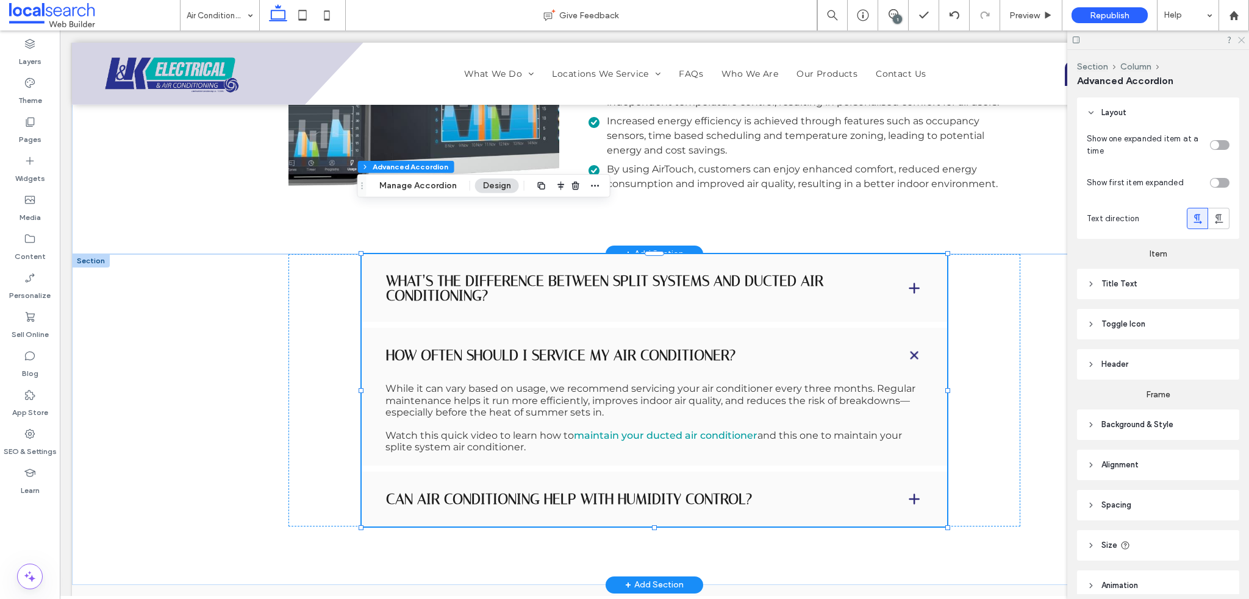
click at [1237, 41] on icon at bounding box center [1240, 39] width 8 height 8
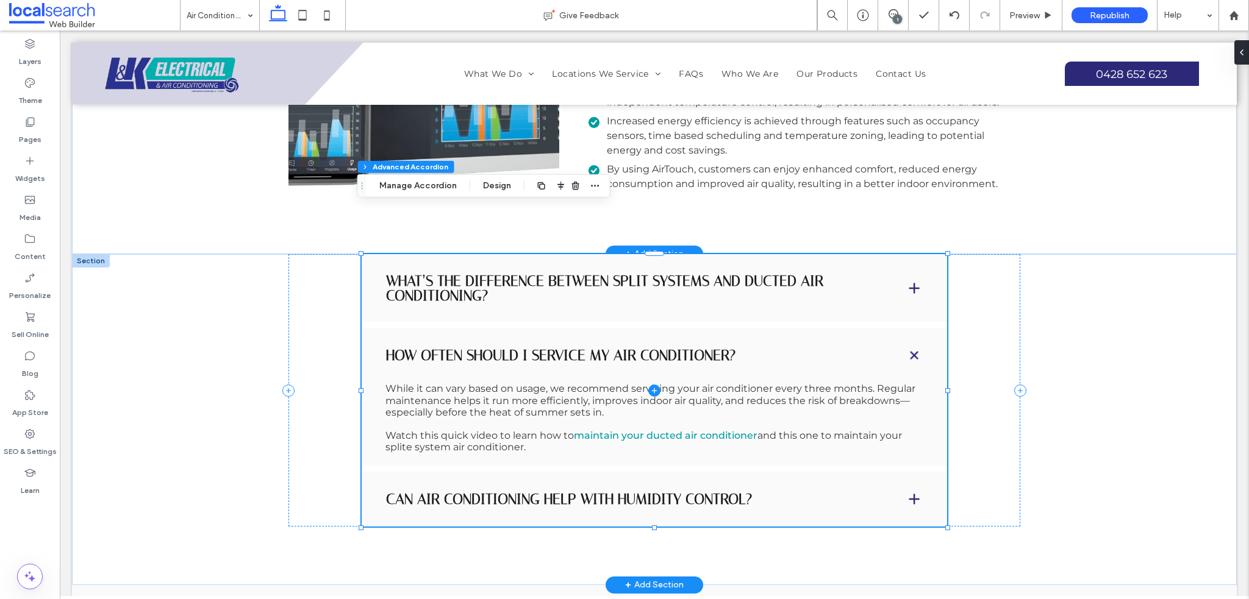
click at [535, 390] on span at bounding box center [654, 390] width 585 height 273
click at [557, 355] on span at bounding box center [654, 390] width 585 height 273
click at [529, 310] on span at bounding box center [654, 390] width 585 height 273
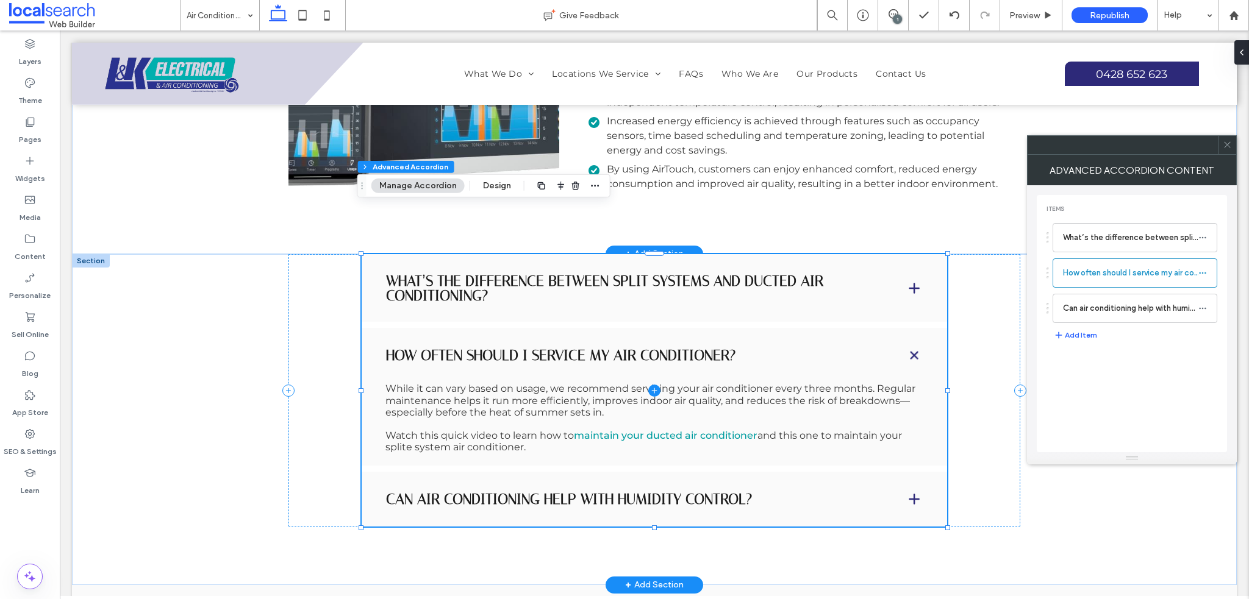
click at [491, 308] on span at bounding box center [654, 390] width 585 height 273
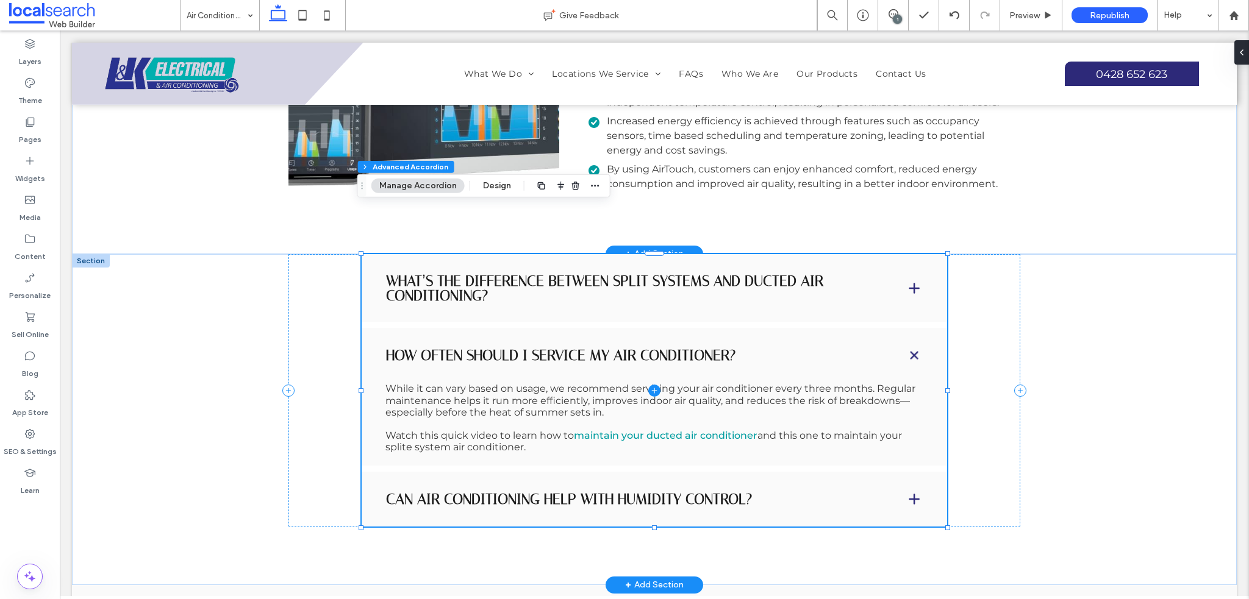
click at [484, 329] on span at bounding box center [654, 390] width 585 height 273
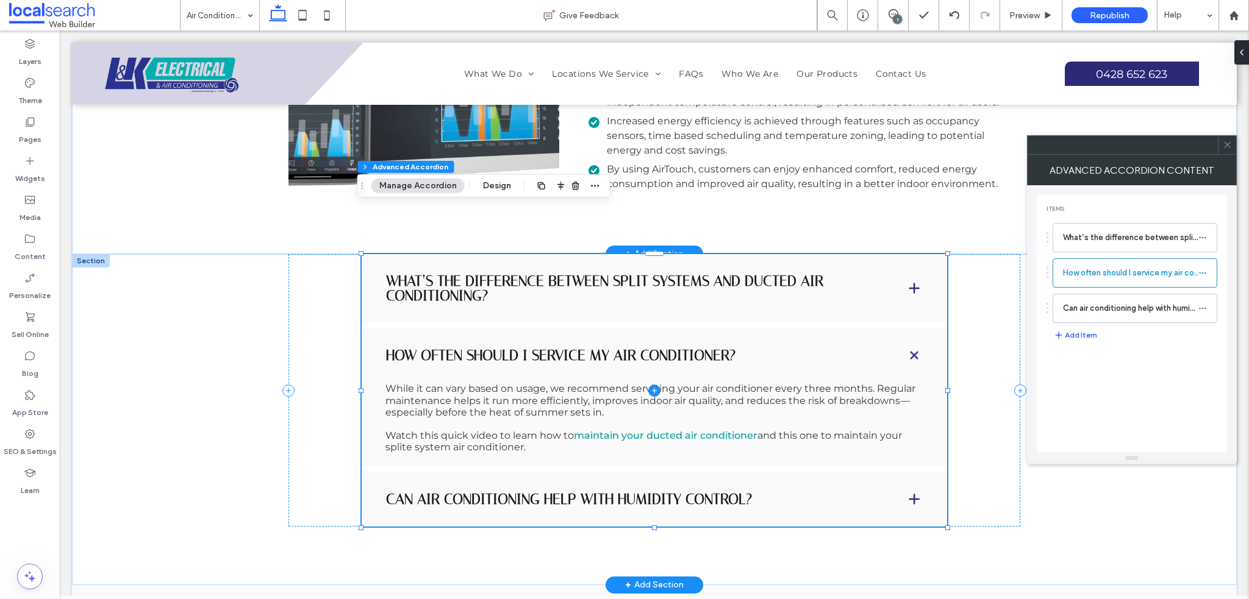
click at [474, 363] on span at bounding box center [654, 390] width 585 height 273
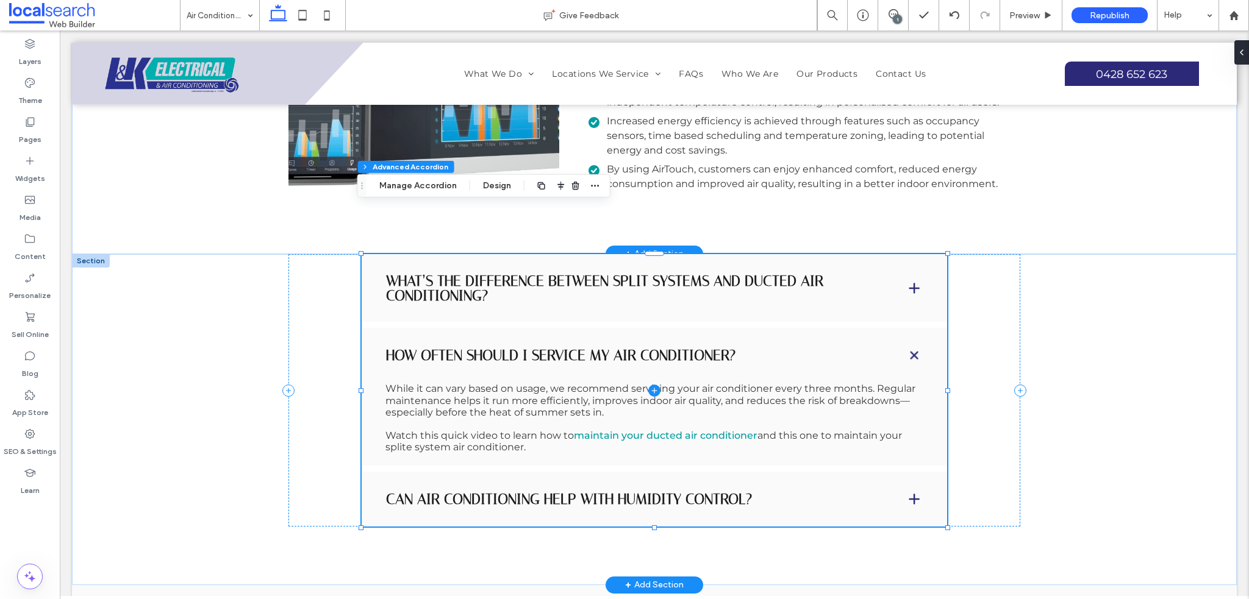
click at [487, 363] on span at bounding box center [654, 390] width 585 height 273
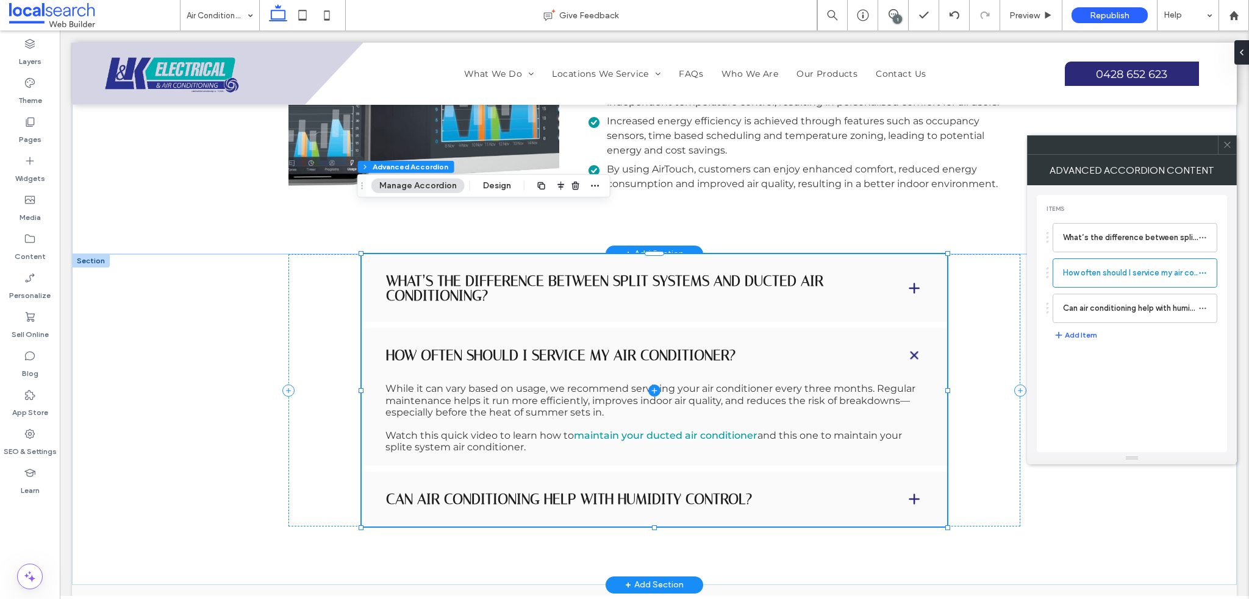
click at [487, 363] on span at bounding box center [654, 390] width 585 height 273
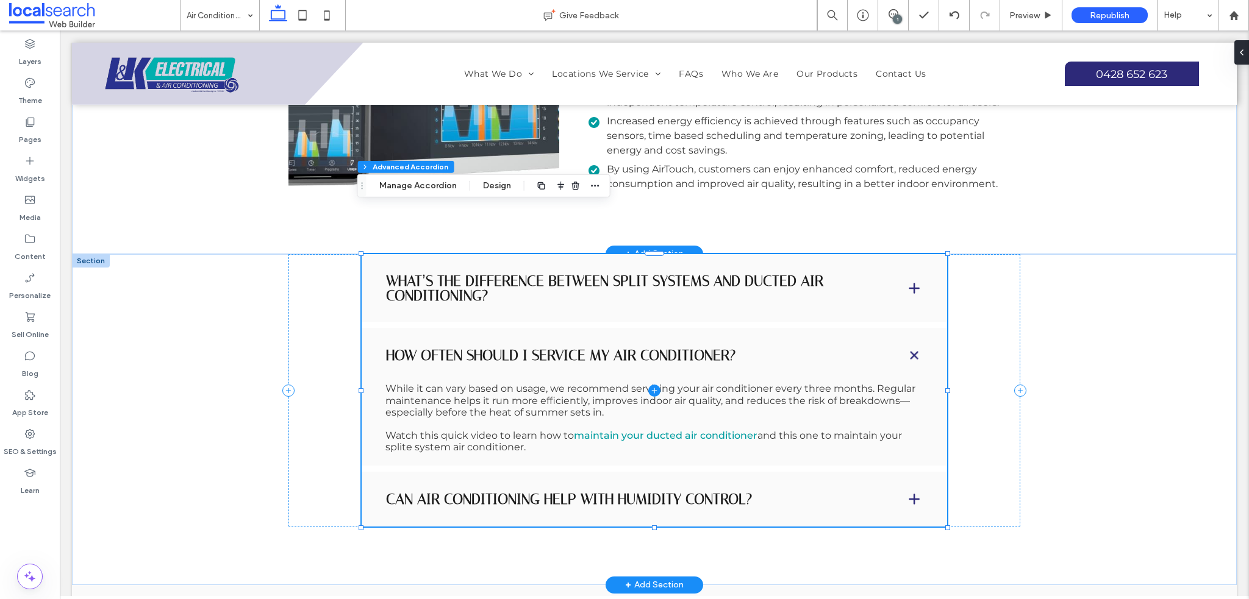
click at [487, 363] on span at bounding box center [654, 390] width 585 height 273
click at [529, 337] on span at bounding box center [654, 390] width 585 height 273
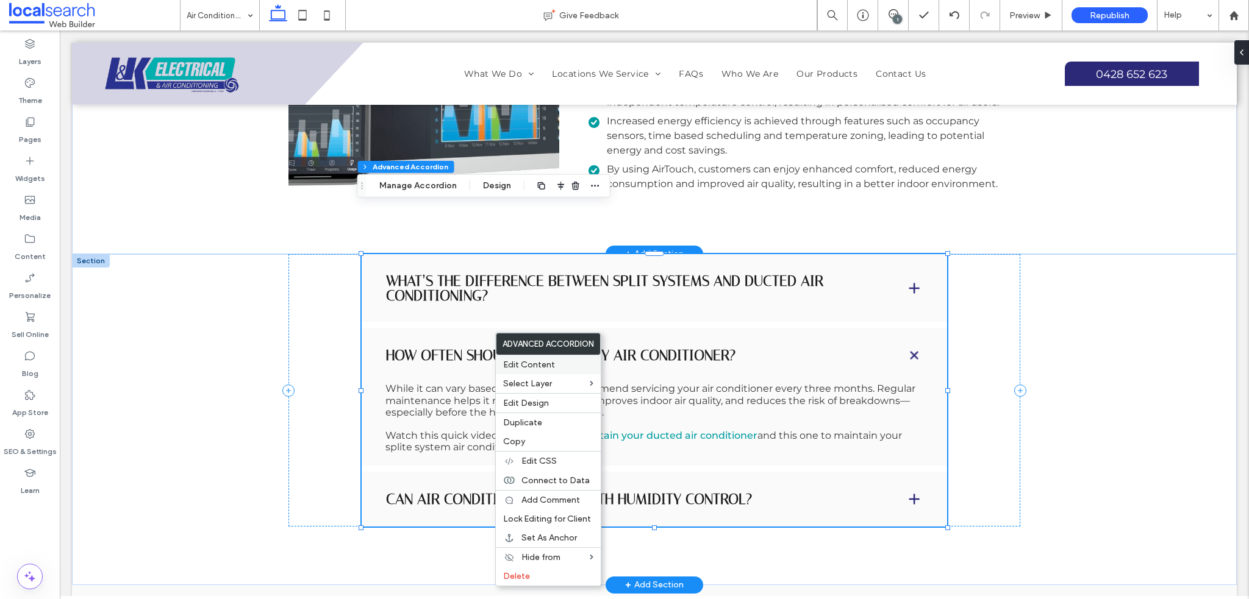
click at [557, 369] on label "Edit Content" at bounding box center [548, 365] width 90 height 10
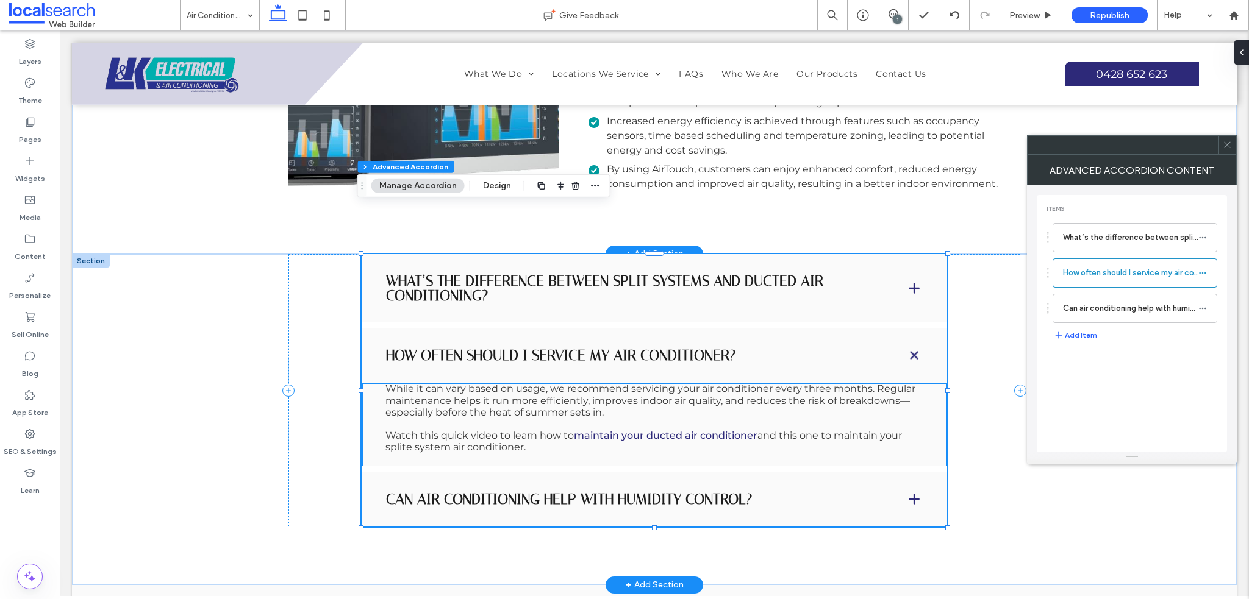
click at [633, 430] on link "maintain your ducted air conditioner" at bounding box center [666, 436] width 184 height 12
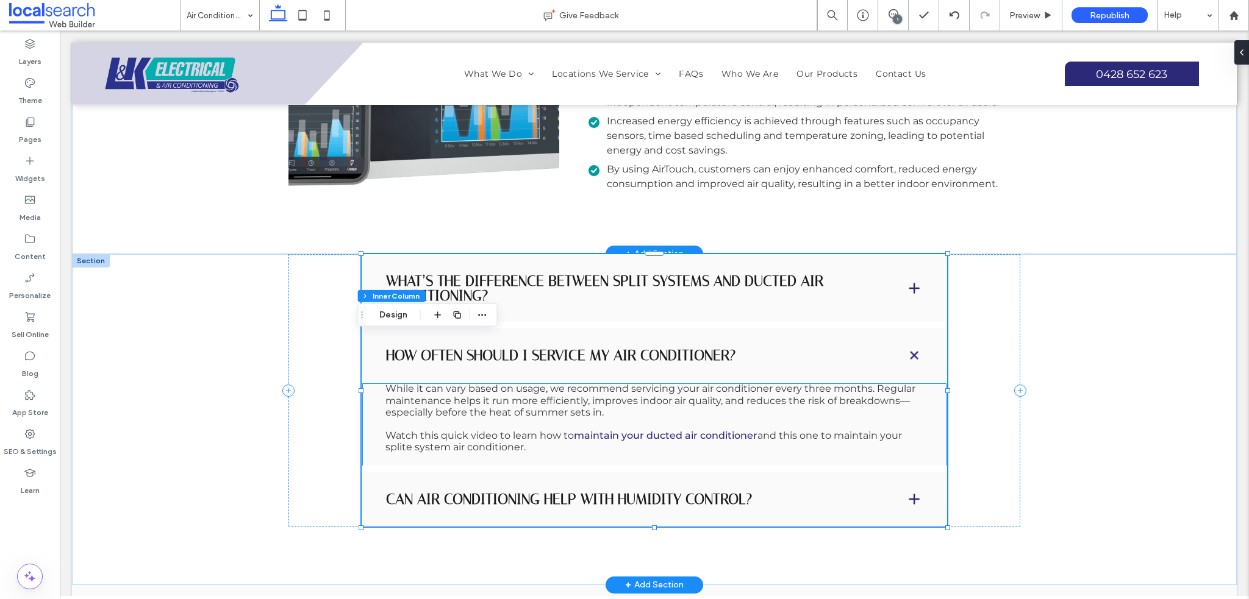
click at [633, 430] on link "maintain your ducted air conditioner" at bounding box center [666, 436] width 184 height 12
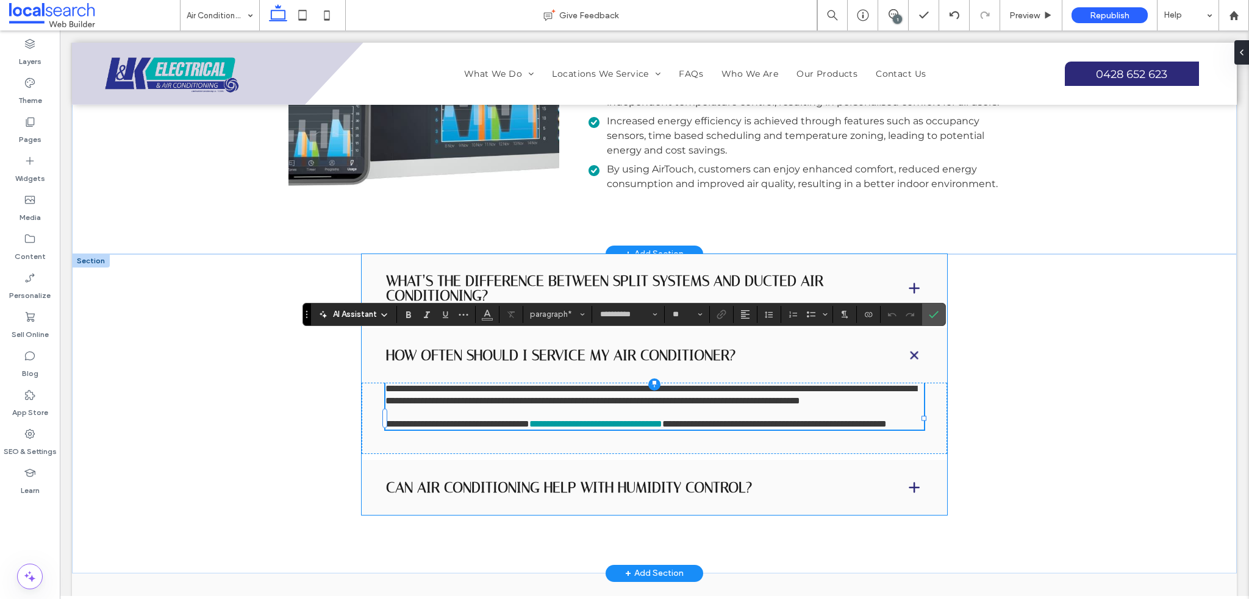
click at [402, 399] on span at bounding box center [654, 385] width 585 height 262
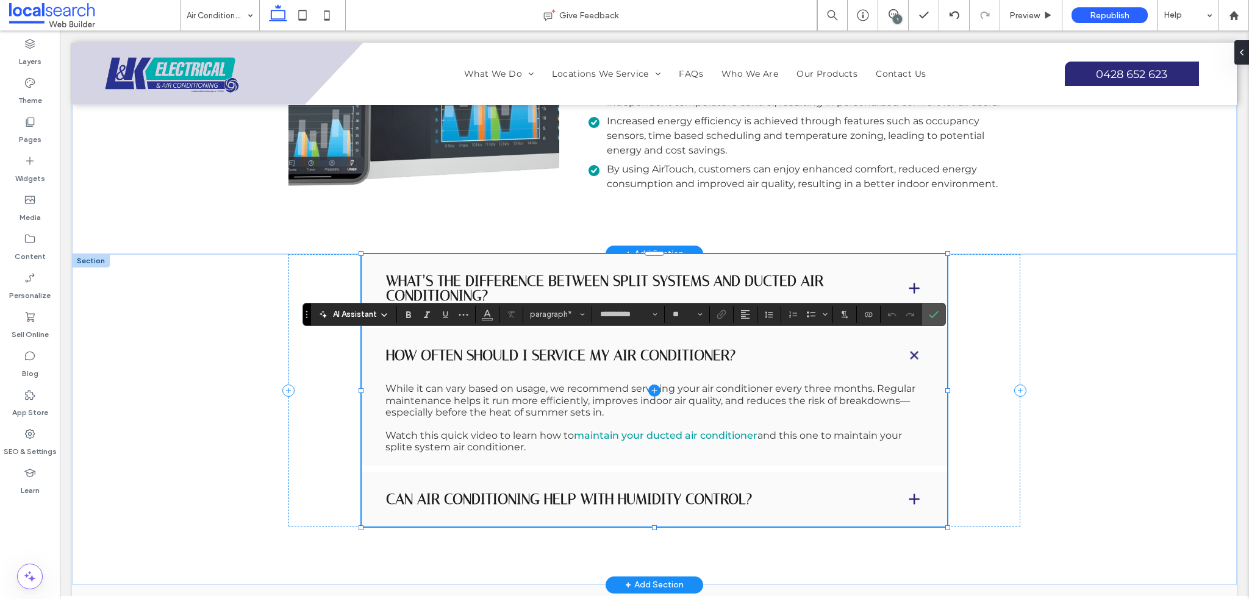
click at [402, 399] on span at bounding box center [654, 390] width 585 height 273
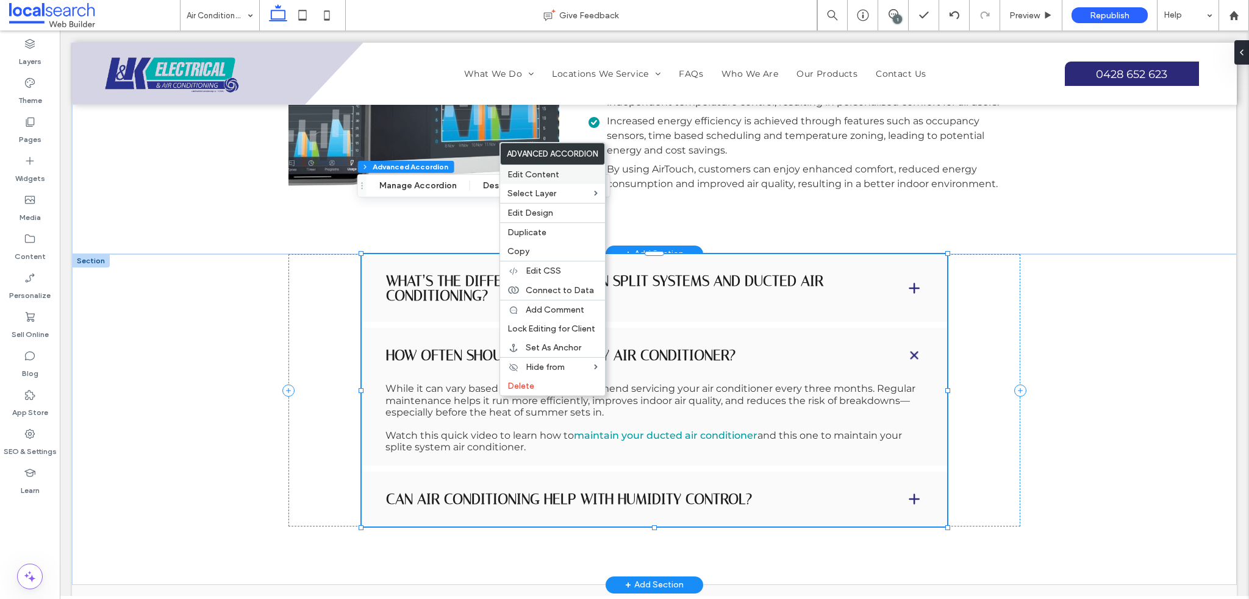
click at [549, 169] on div "Edit Content" at bounding box center [552, 174] width 105 height 19
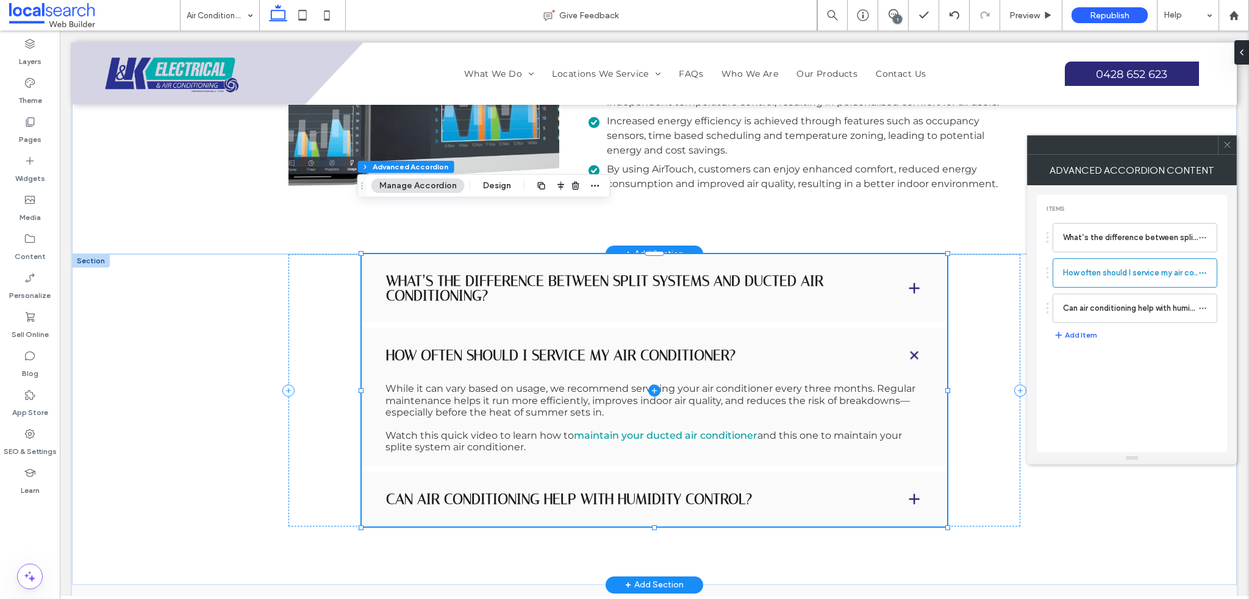
click at [499, 404] on span at bounding box center [654, 390] width 585 height 273
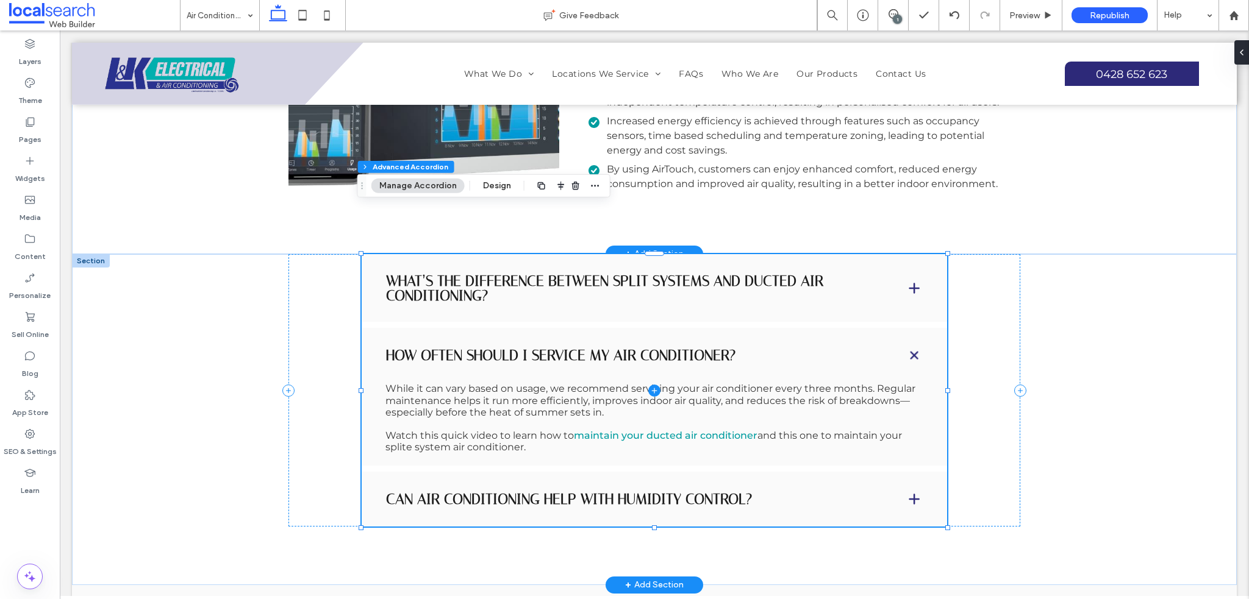
click at [499, 404] on span at bounding box center [654, 390] width 585 height 273
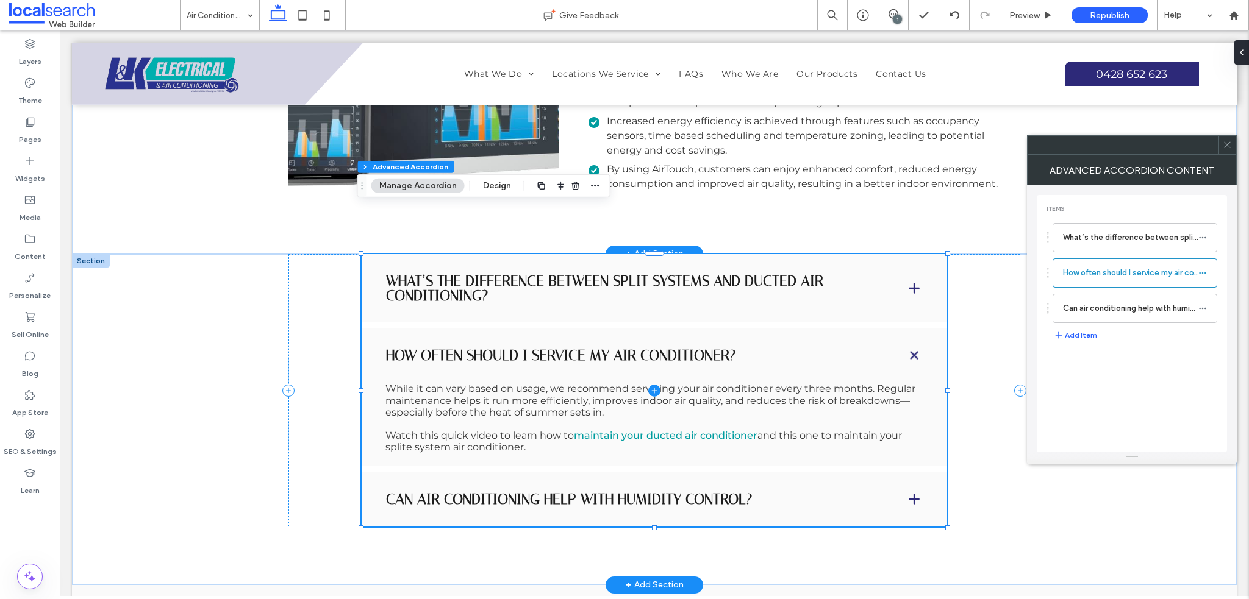
click at [509, 399] on span at bounding box center [654, 390] width 585 height 273
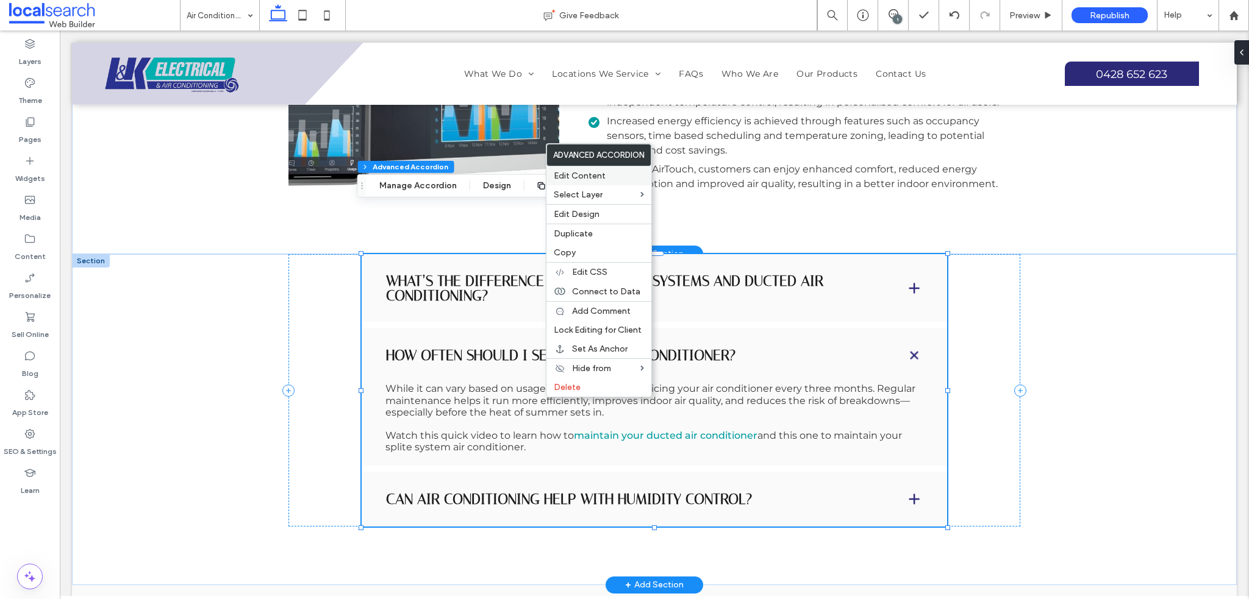
click at [616, 178] on label "Edit Content" at bounding box center [599, 176] width 90 height 10
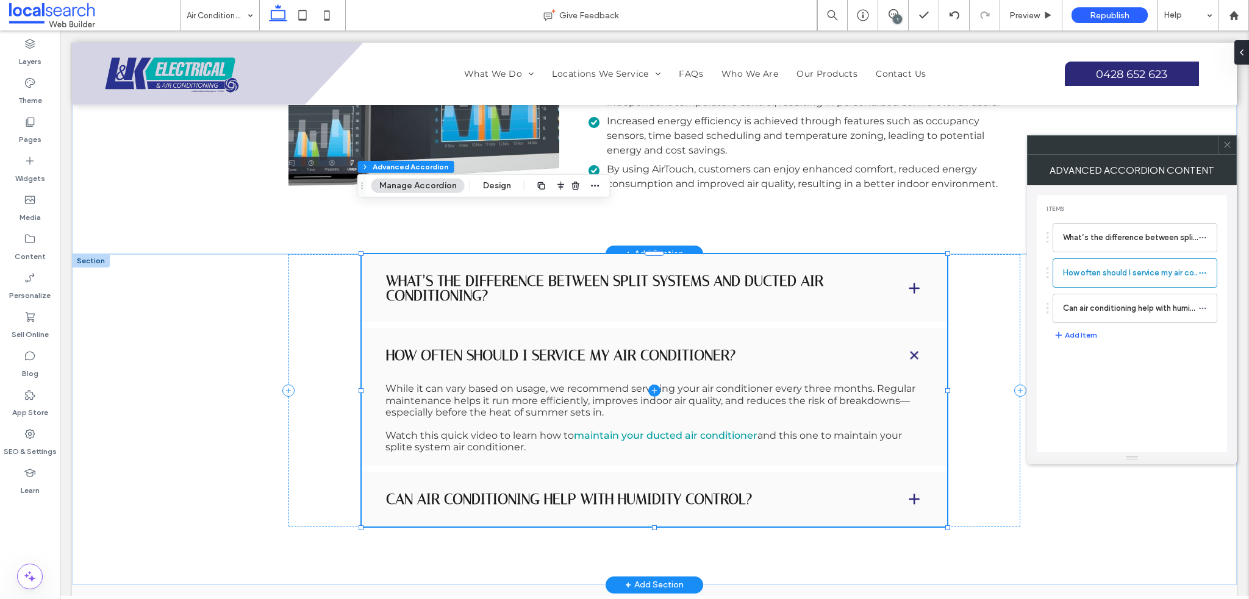
click at [527, 385] on span at bounding box center [654, 390] width 585 height 273
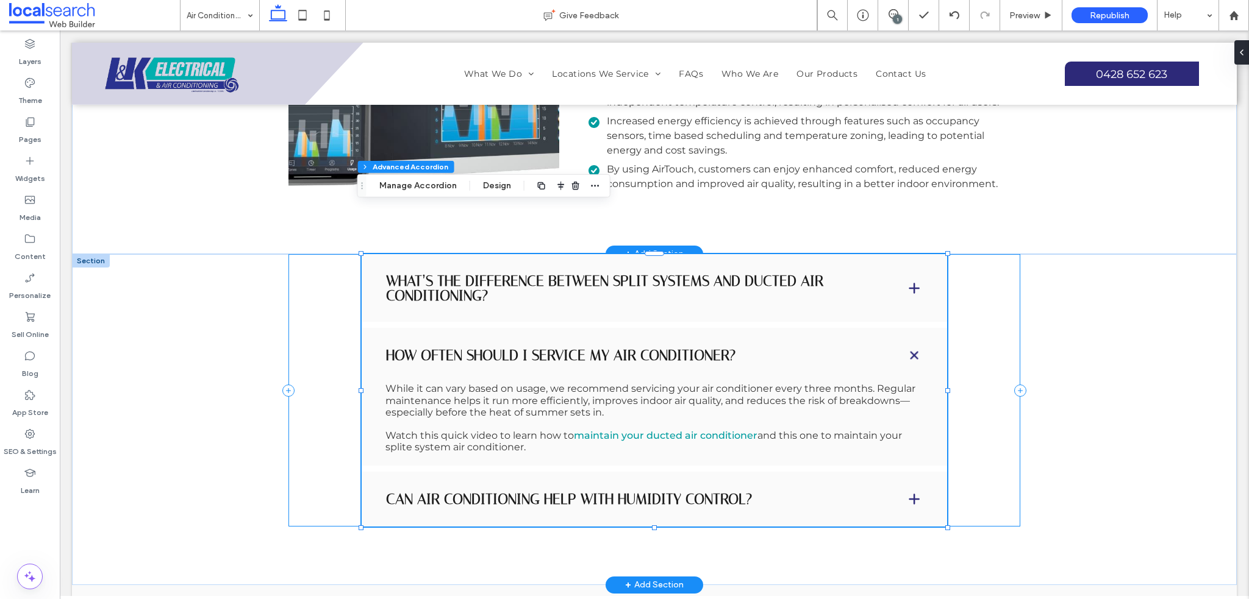
click at [1106, 334] on div "What’s the difference between split systems and ducted air conditioning? Split …" at bounding box center [654, 419] width 1164 height 331
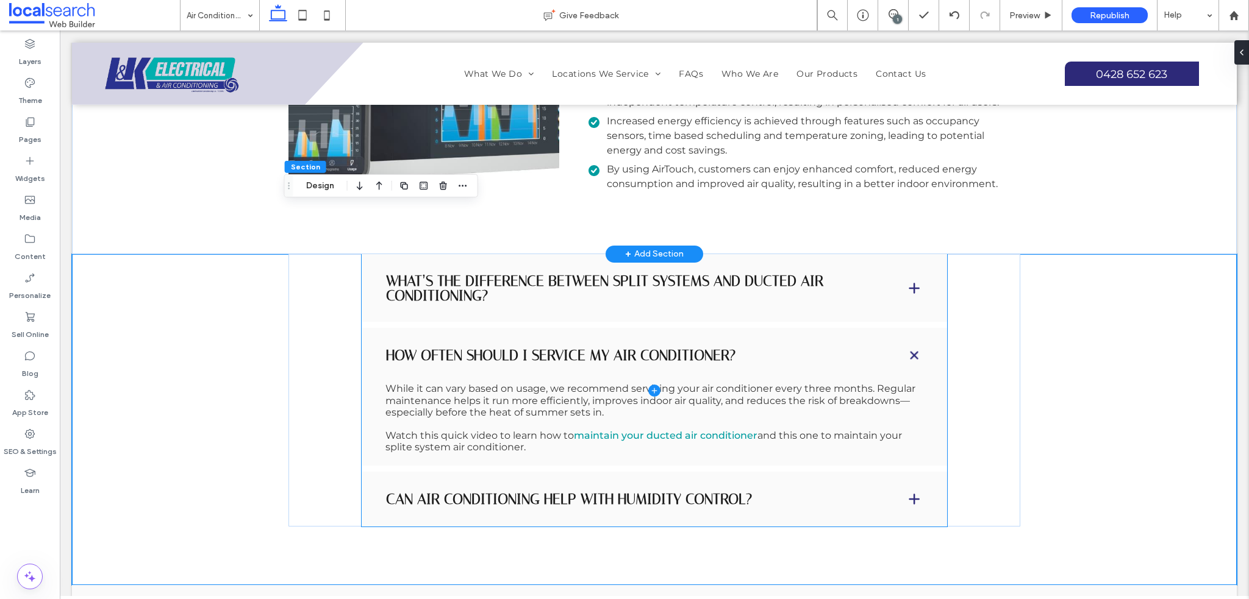
click at [778, 336] on span at bounding box center [654, 390] width 585 height 273
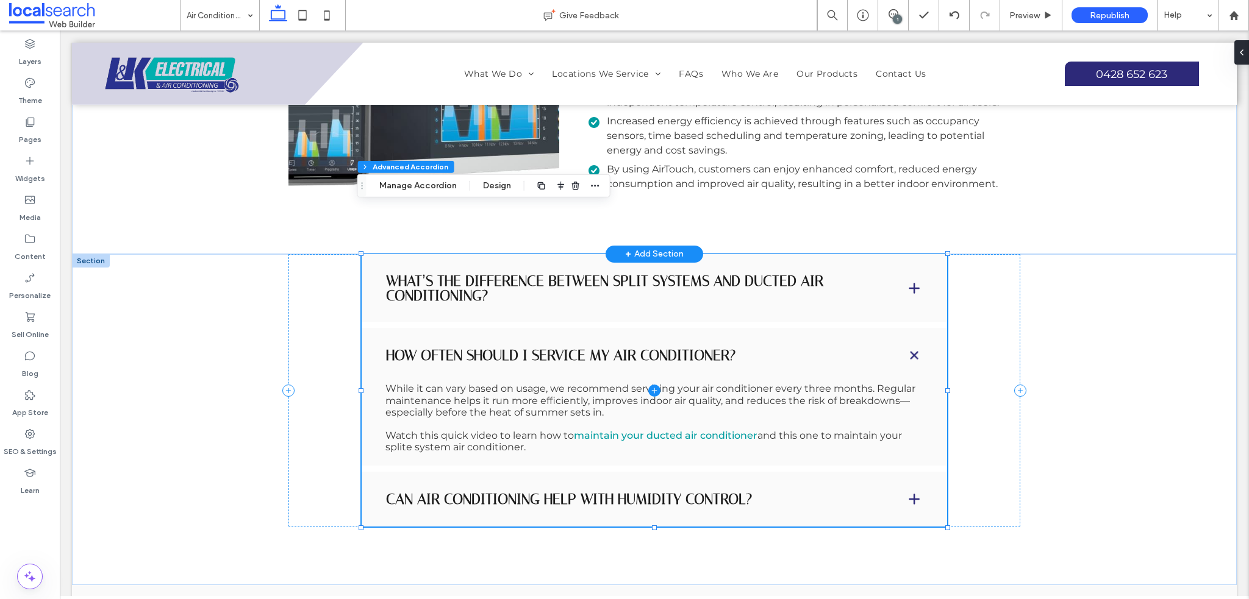
click at [638, 320] on span at bounding box center [654, 390] width 585 height 273
click at [393, 304] on span at bounding box center [654, 390] width 585 height 273
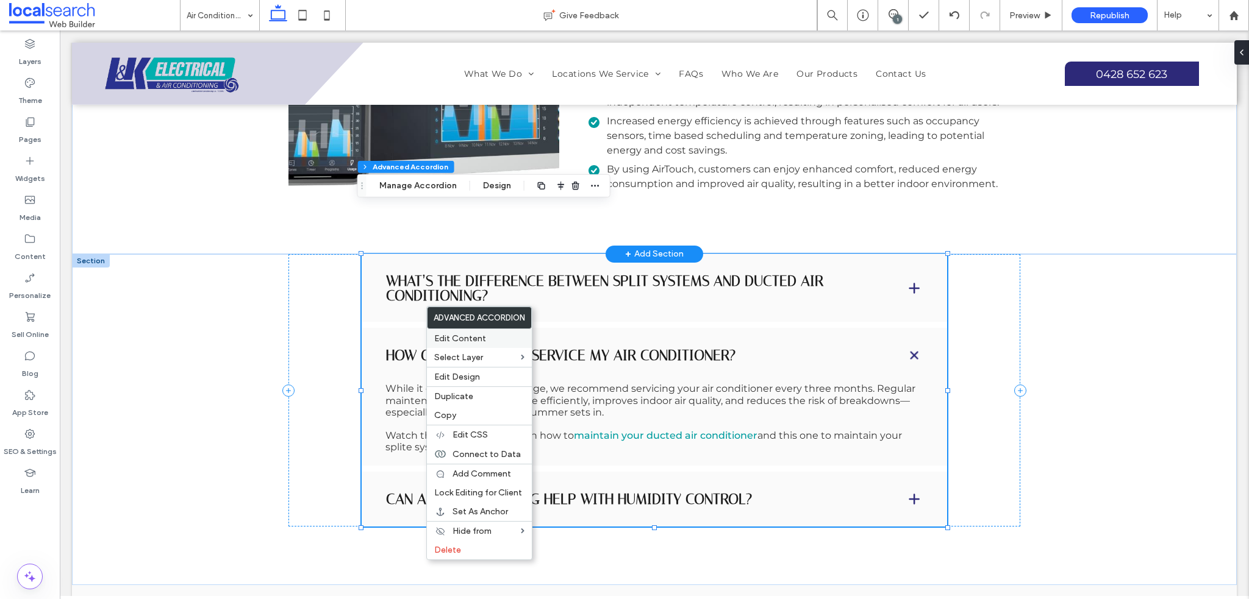
click at [494, 335] on label "Edit Content" at bounding box center [479, 338] width 90 height 10
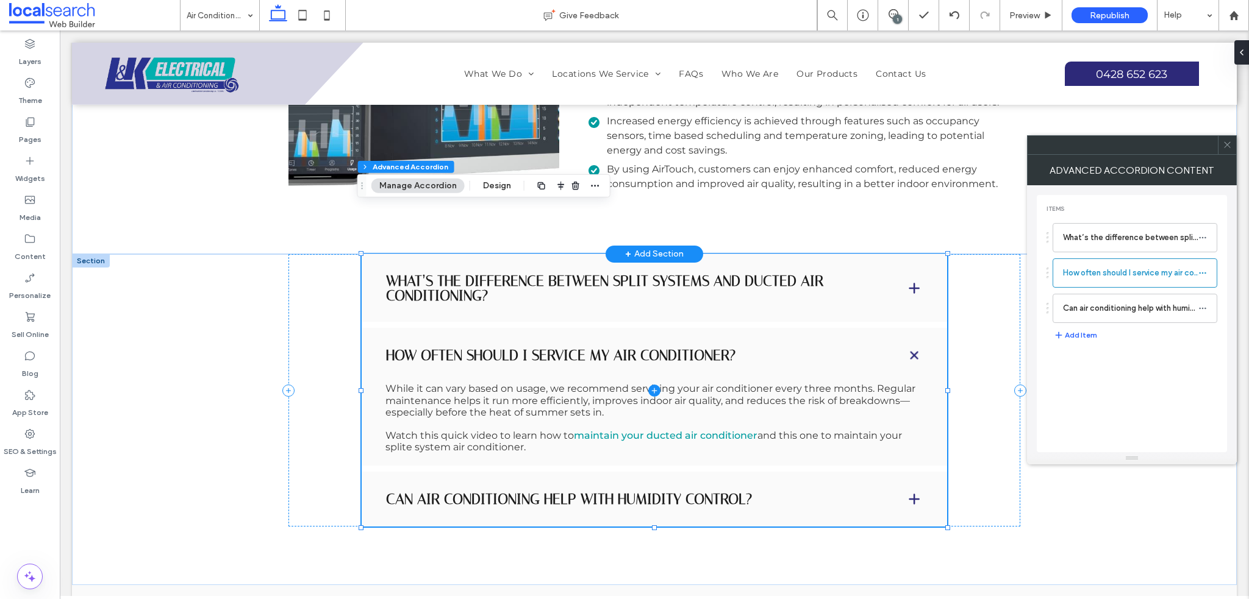
click at [478, 333] on span at bounding box center [654, 390] width 585 height 273
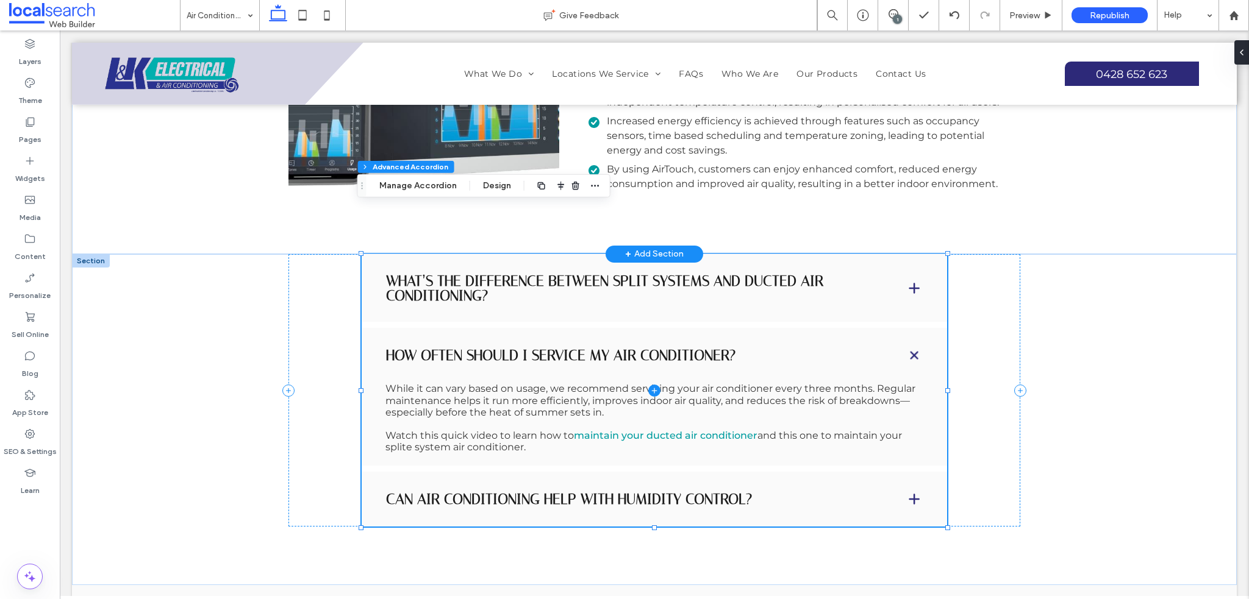
click at [434, 318] on span at bounding box center [654, 390] width 585 height 273
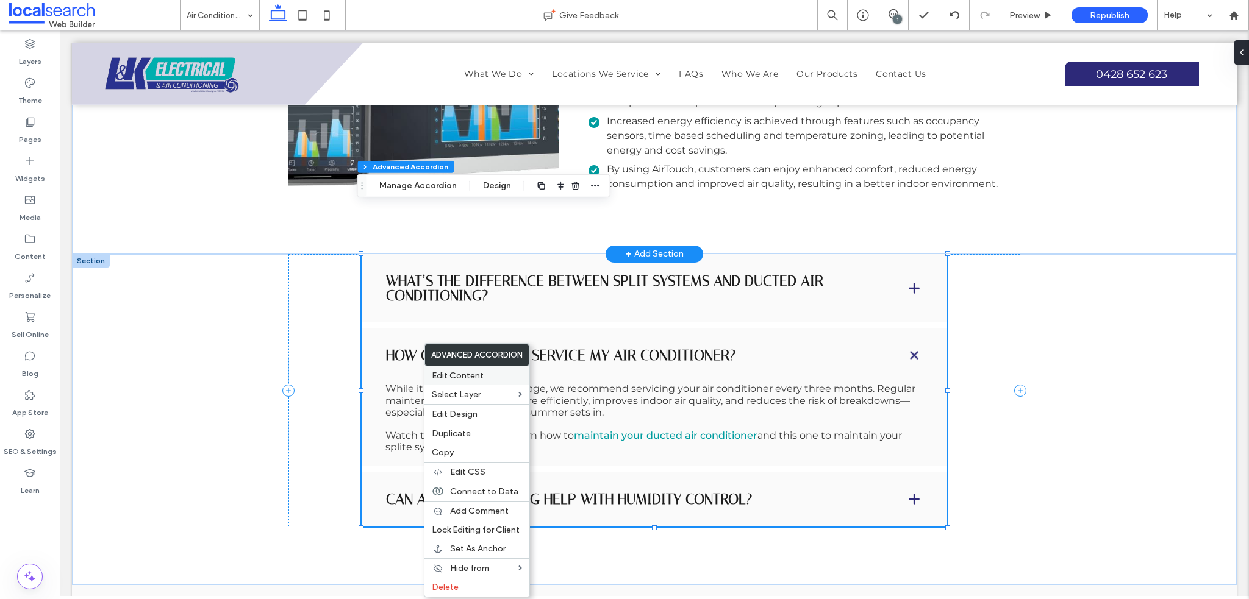
click at [459, 372] on span "Edit Content" at bounding box center [458, 376] width 52 height 10
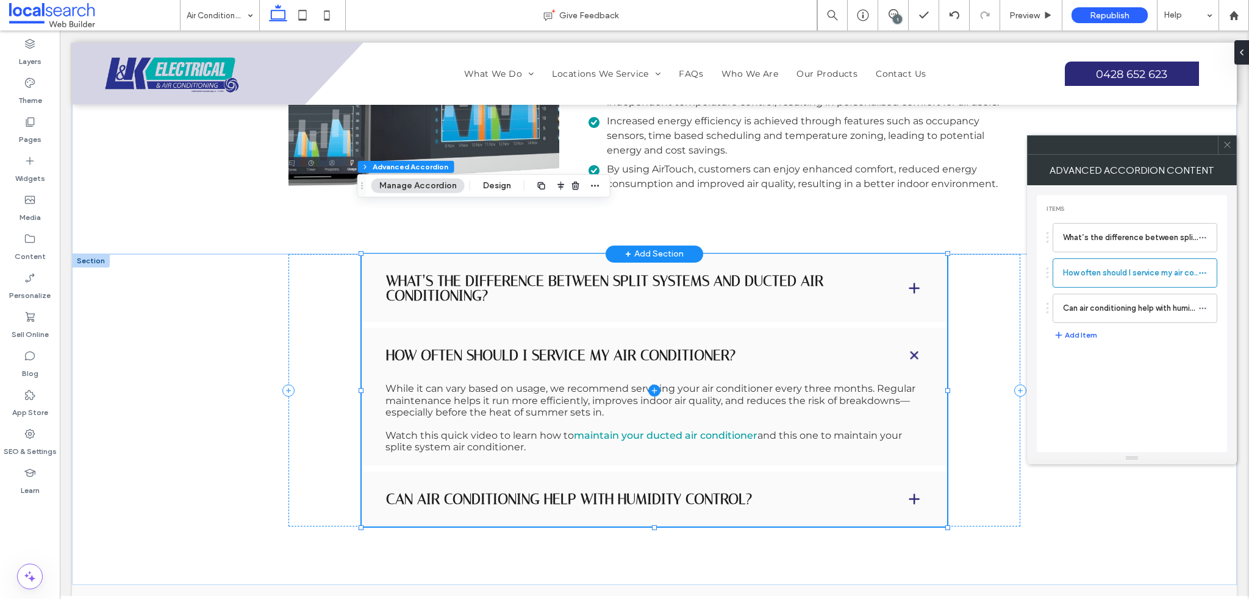
scroll to position [55, 0]
click at [427, 365] on span at bounding box center [654, 390] width 585 height 273
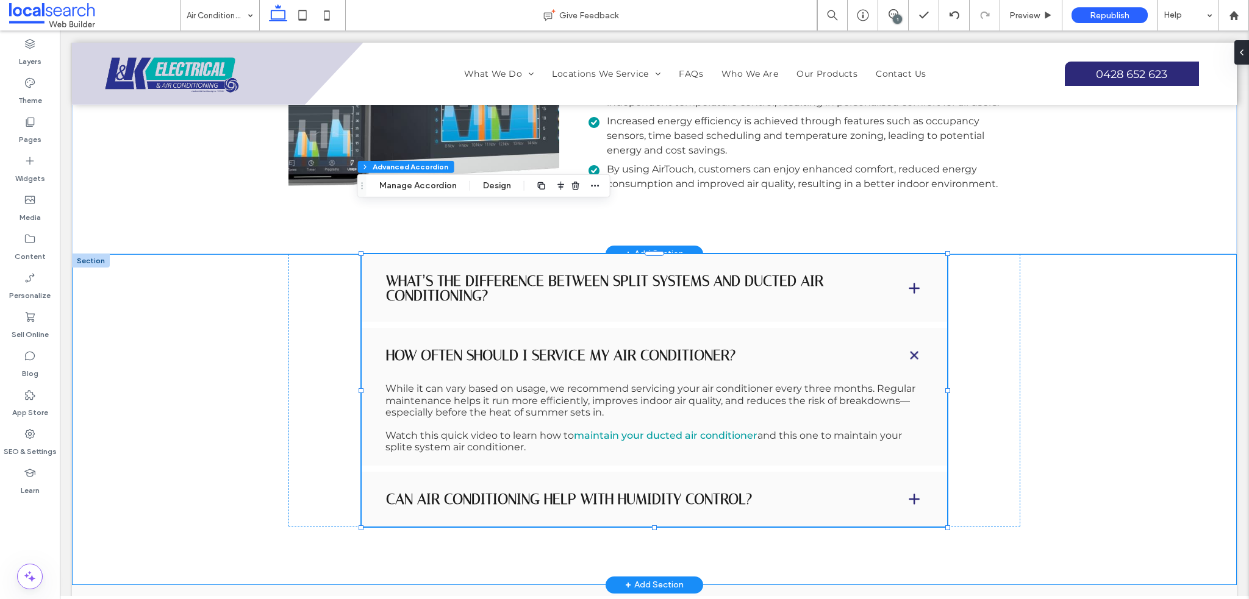
click at [1135, 355] on div "What’s the difference between split systems and ducted air conditioning? Split …" at bounding box center [654, 419] width 1164 height 331
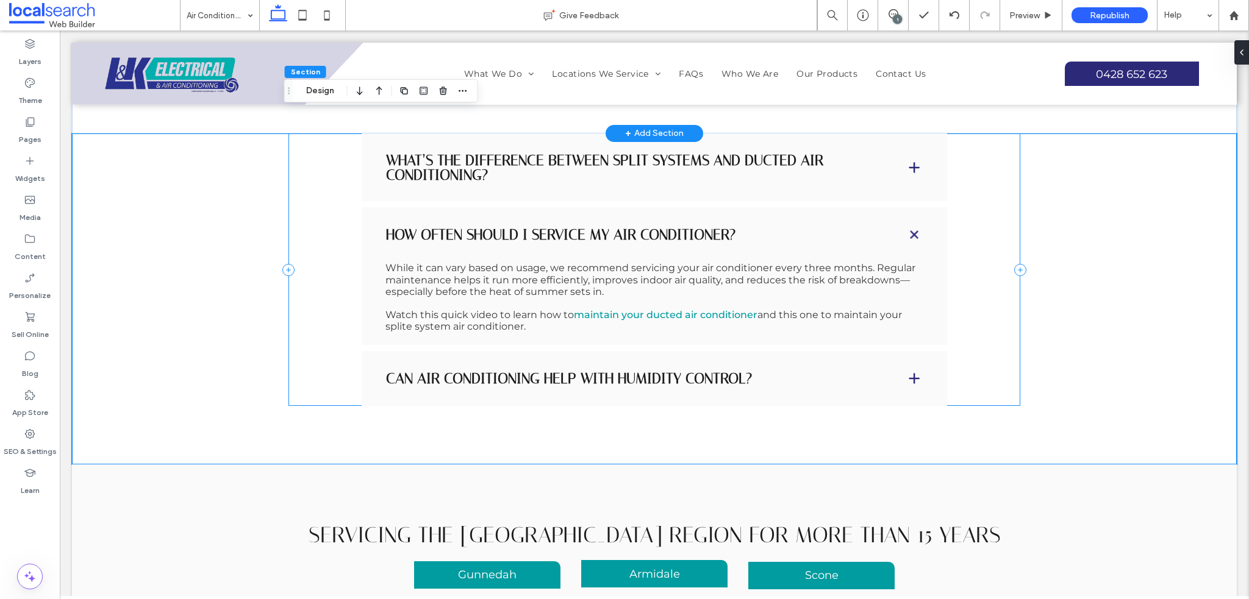
scroll to position [3075, 0]
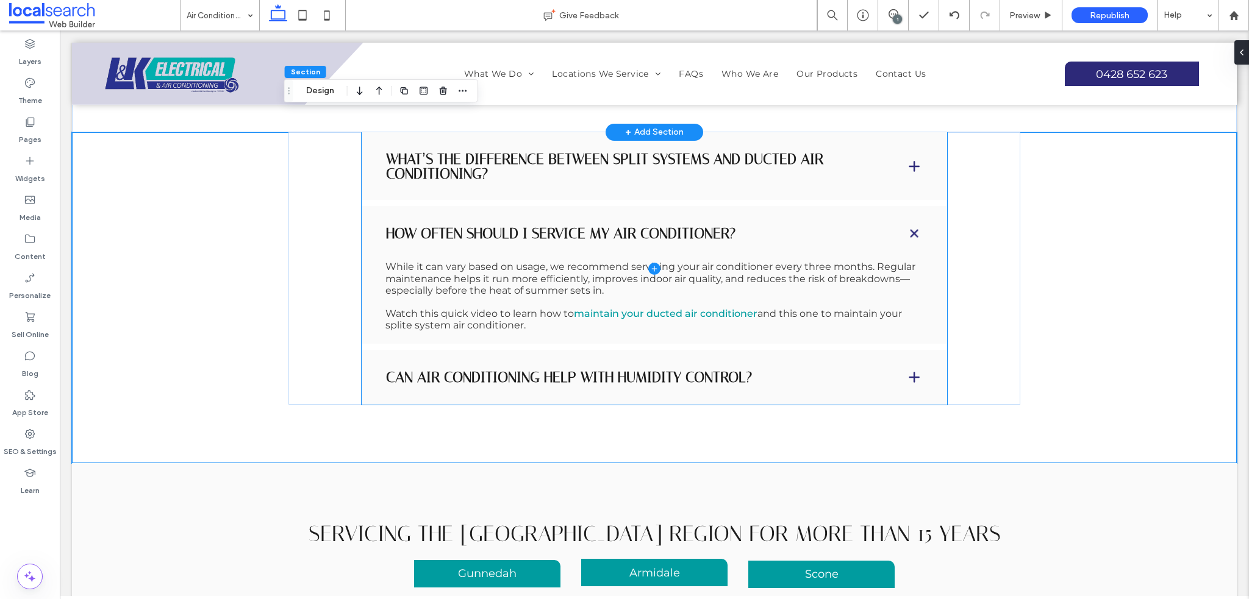
click at [715, 217] on span at bounding box center [654, 268] width 585 height 273
type input "*"
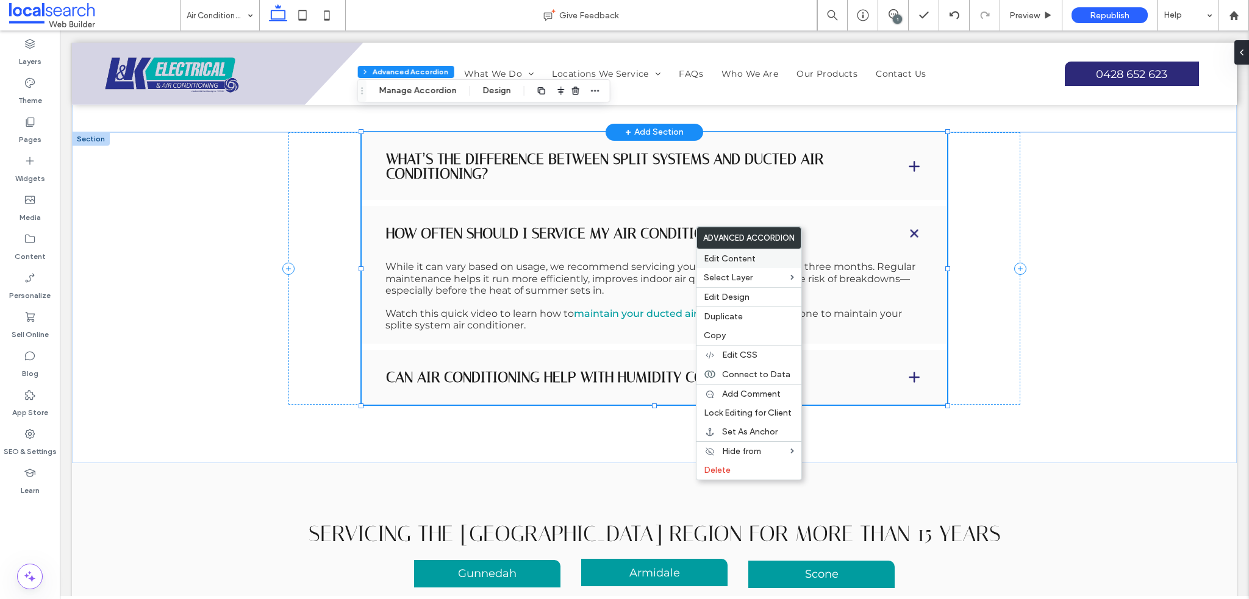
click at [734, 266] on div "Edit Content" at bounding box center [748, 258] width 105 height 19
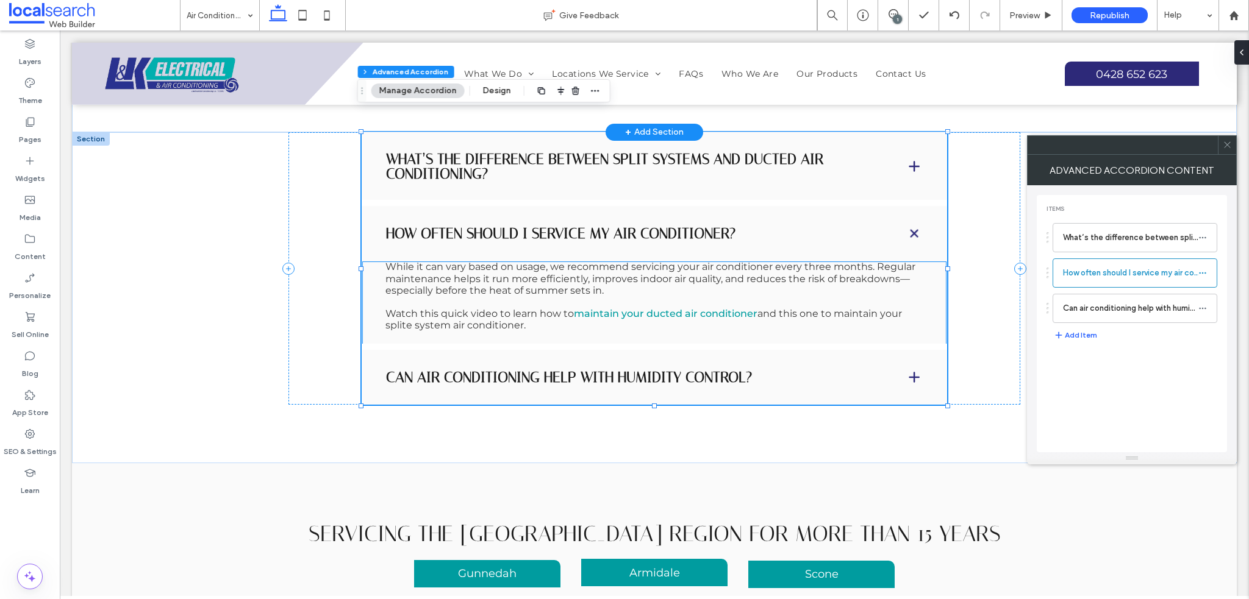
click at [619, 261] on p "While it can vary based on usage, we recommend servicing your air conditioner e…" at bounding box center [654, 278] width 538 height 35
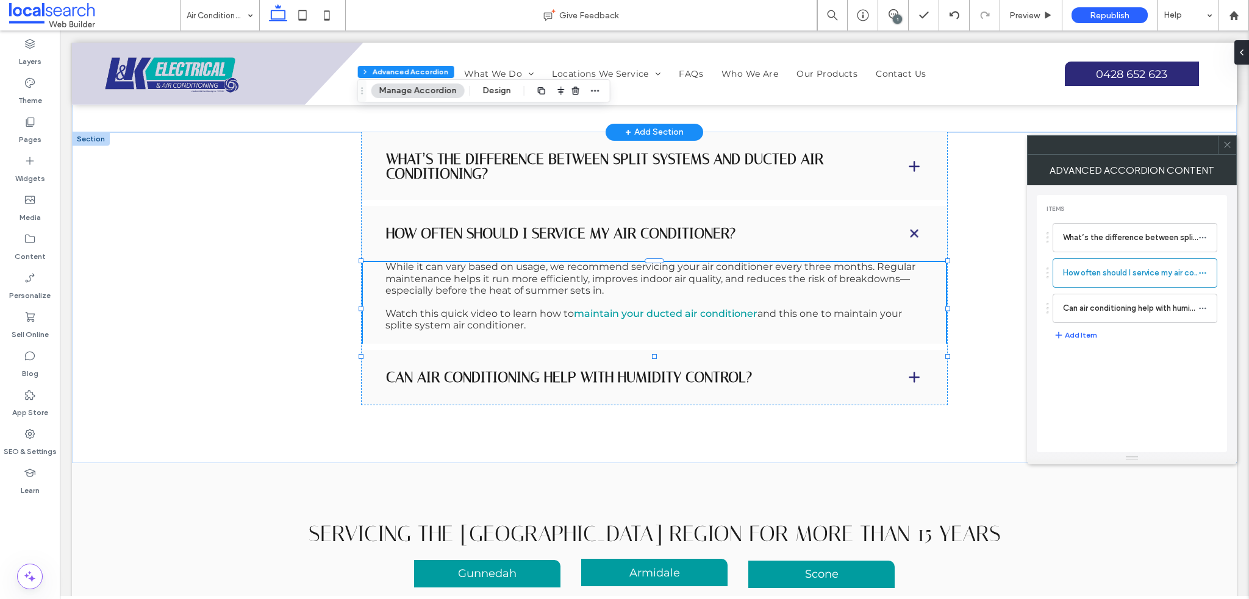
click at [619, 261] on p "While it can vary based on usage, we recommend servicing your air conditioner e…" at bounding box center [654, 278] width 538 height 35
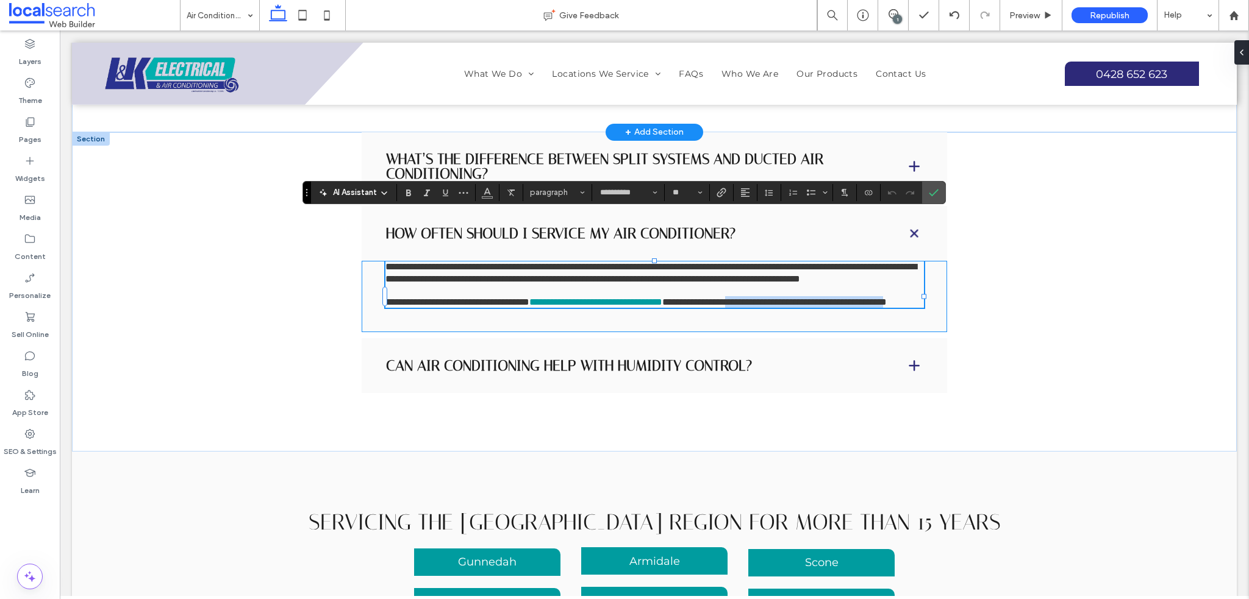
drag, startPoint x: 516, startPoint y: 278, endPoint x: 834, endPoint y: 262, distance: 318.1
click at [834, 298] on span "**********" at bounding box center [774, 302] width 224 height 9
click at [721, 188] on icon "Link" at bounding box center [721, 193] width 10 height 10
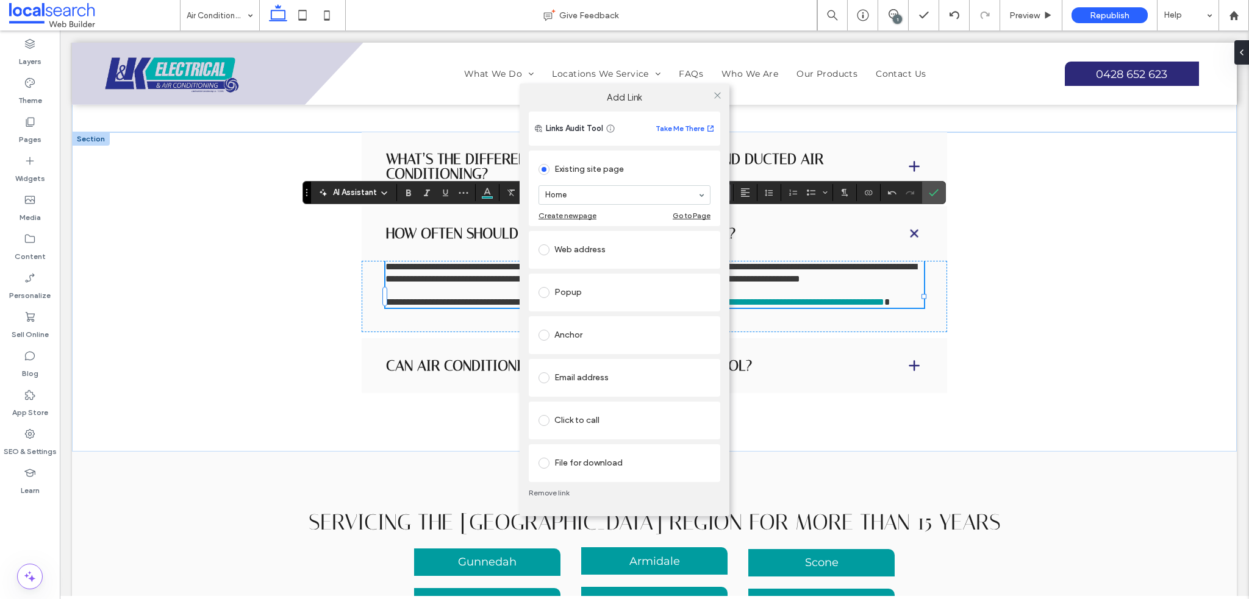
click at [540, 255] on div at bounding box center [546, 250] width 16 height 20
click at [540, 247] on span at bounding box center [543, 249] width 11 height 11
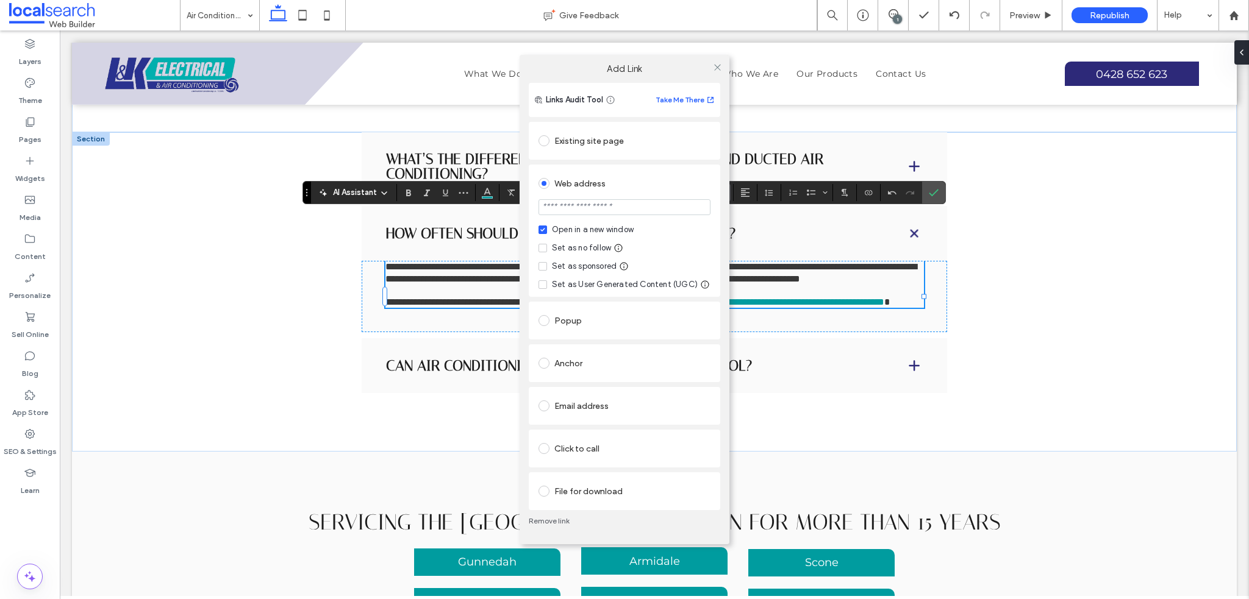
click at [543, 248] on icon at bounding box center [542, 248] width 4 height 4
click at [541, 263] on span at bounding box center [542, 266] width 9 height 9
click at [539, 265] on span at bounding box center [542, 266] width 9 height 9
click at [625, 204] on input "url" at bounding box center [624, 207] width 172 height 16
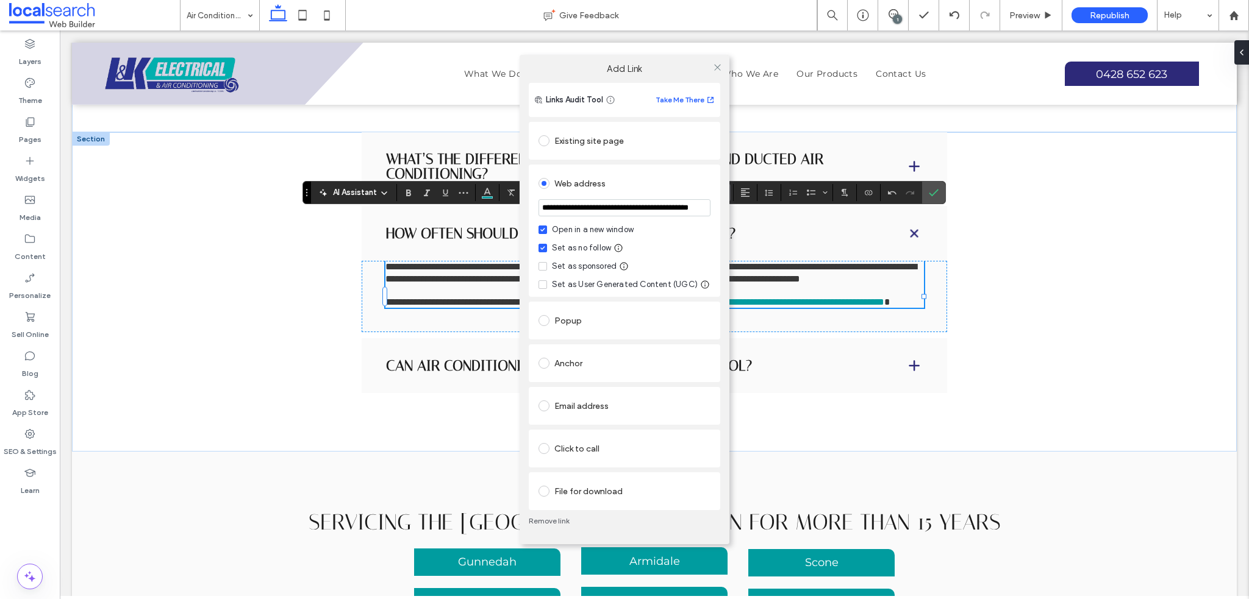
type input "**********"
click at [711, 68] on div at bounding box center [717, 67] width 18 height 18
click at [716, 64] on icon at bounding box center [717, 67] width 9 height 9
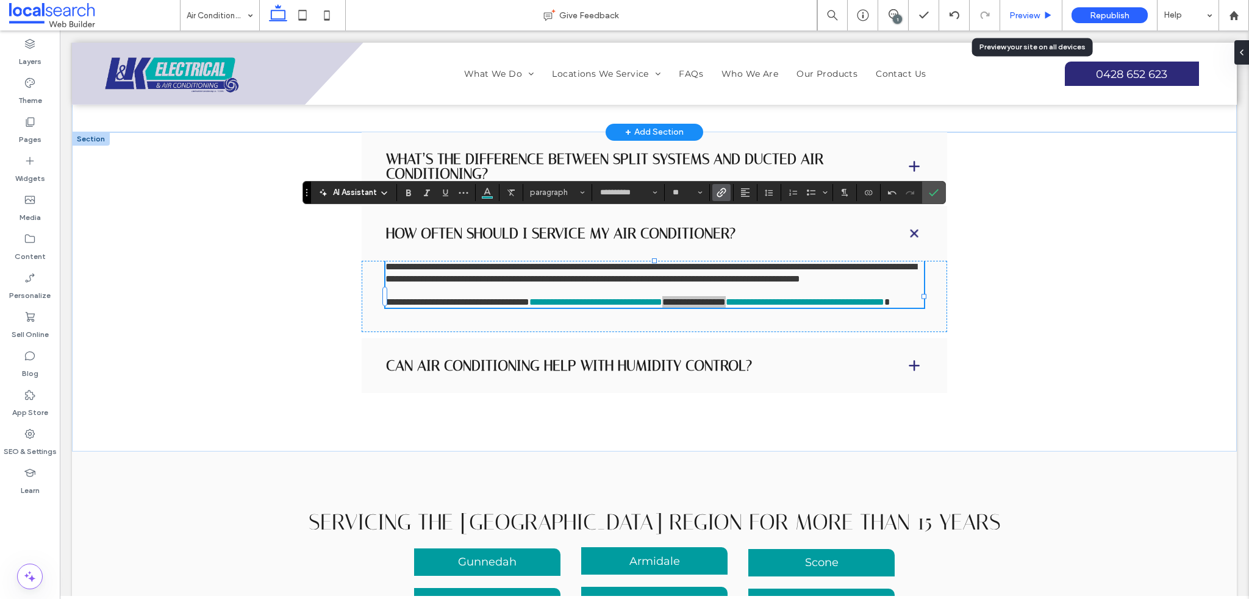
drag, startPoint x: 1036, startPoint y: 19, endPoint x: 964, endPoint y: 2, distance: 73.3
click at [1036, 18] on span "Preview" at bounding box center [1024, 15] width 30 height 10
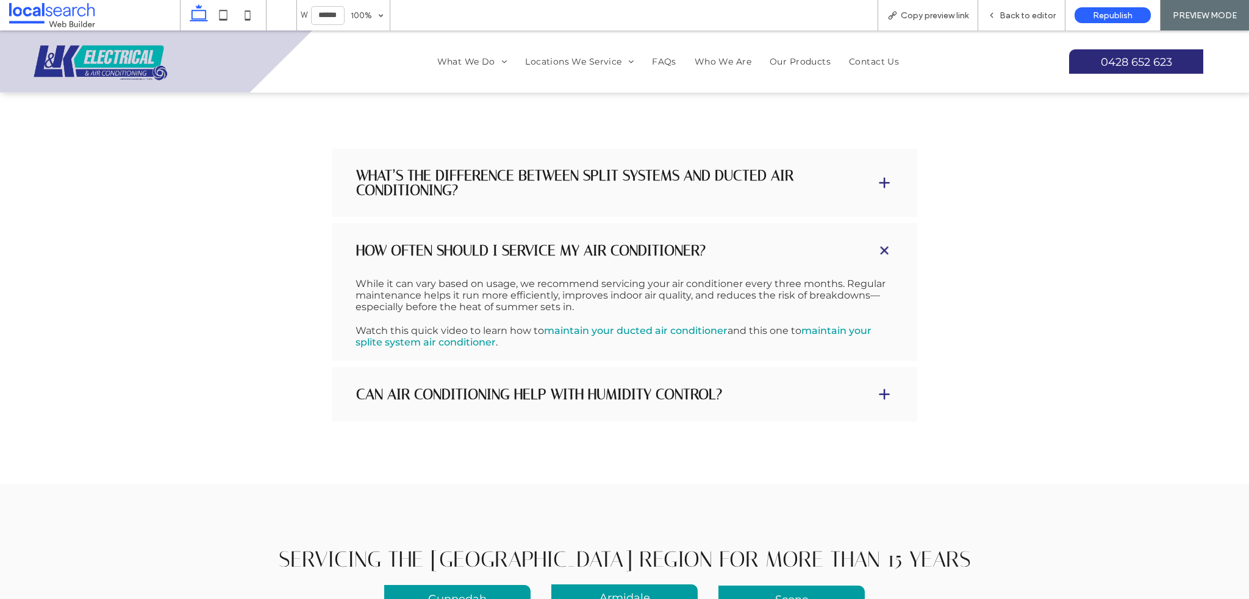
scroll to position [3110, 0]
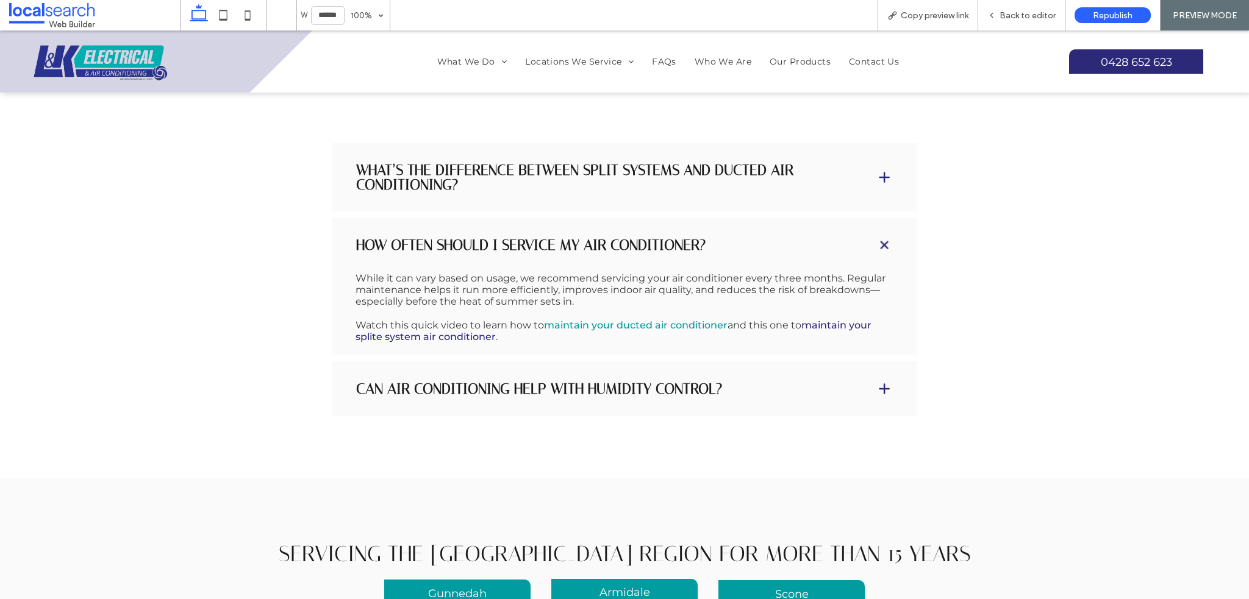
click at [835, 319] on link "maintain your splite system air conditioner" at bounding box center [613, 330] width 516 height 23
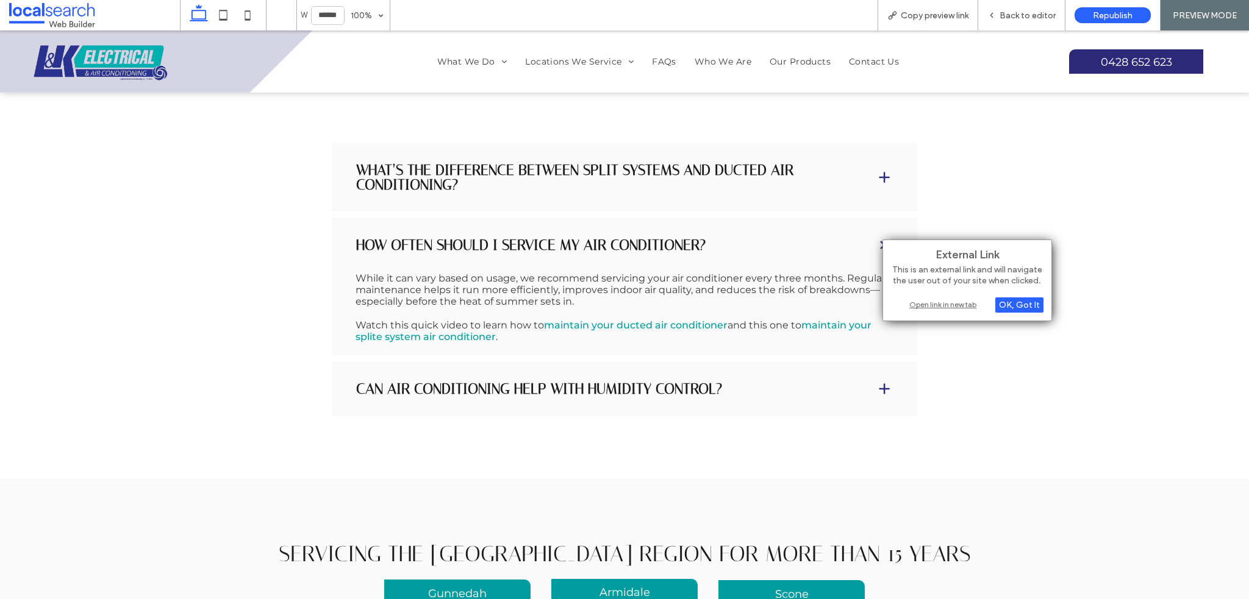
click at [970, 298] on div "Open link in new tab" at bounding box center [967, 304] width 152 height 13
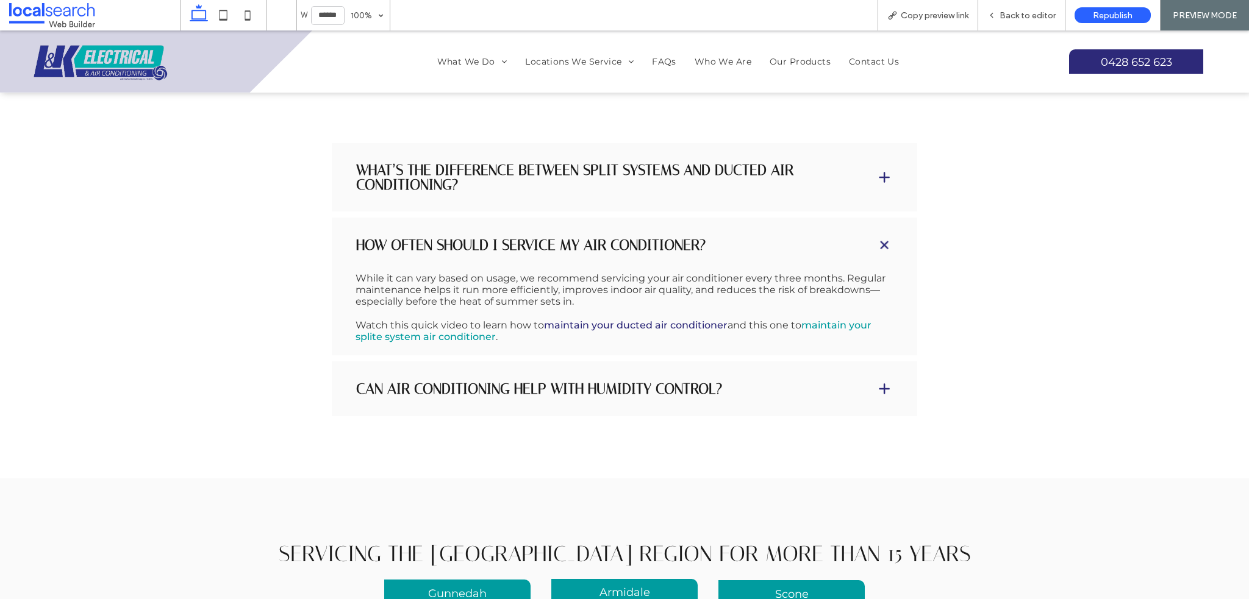
click at [618, 319] on link "maintain your ducted air conditioner" at bounding box center [636, 325] width 184 height 12
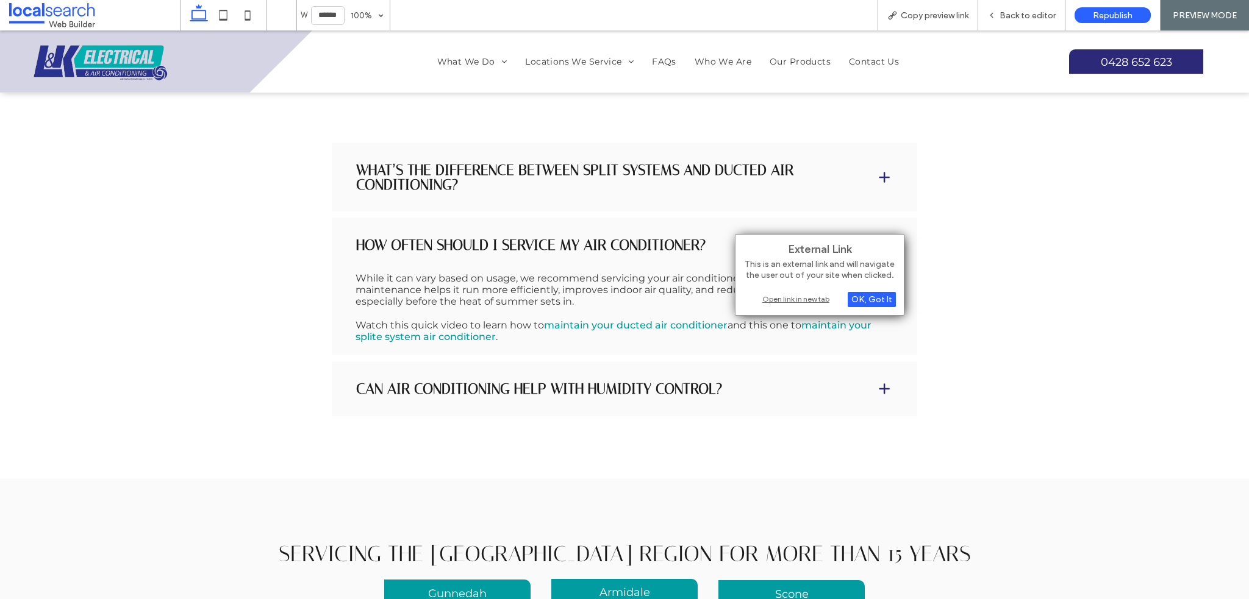
click at [808, 298] on div "Open link in new tab" at bounding box center [819, 299] width 152 height 13
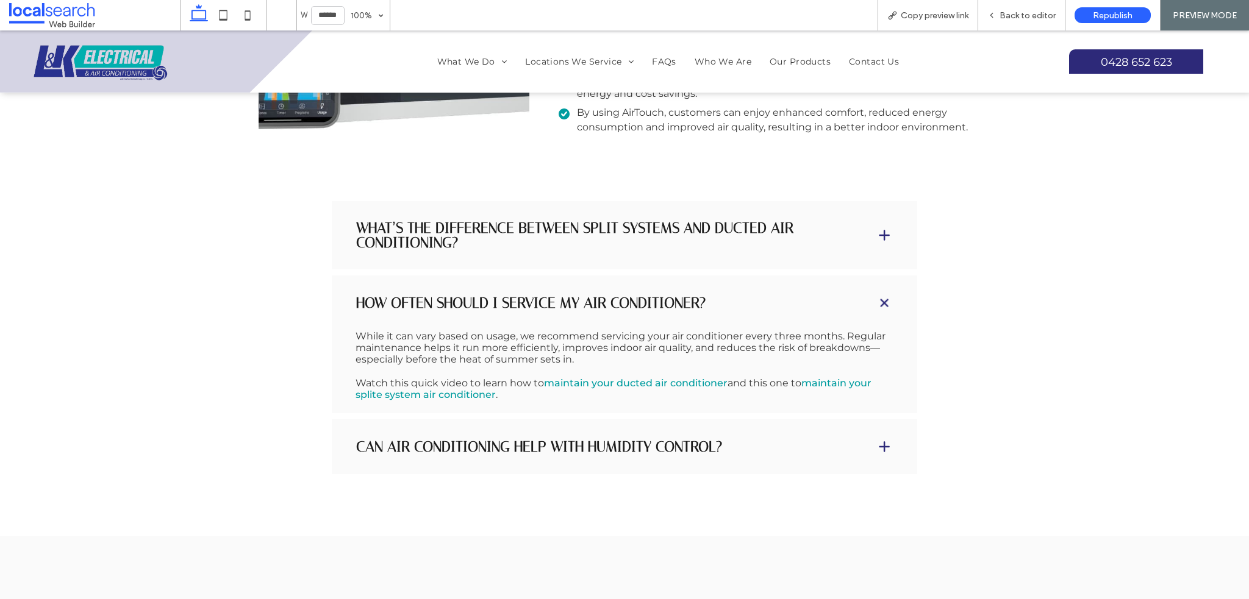
scroll to position [3049, 0]
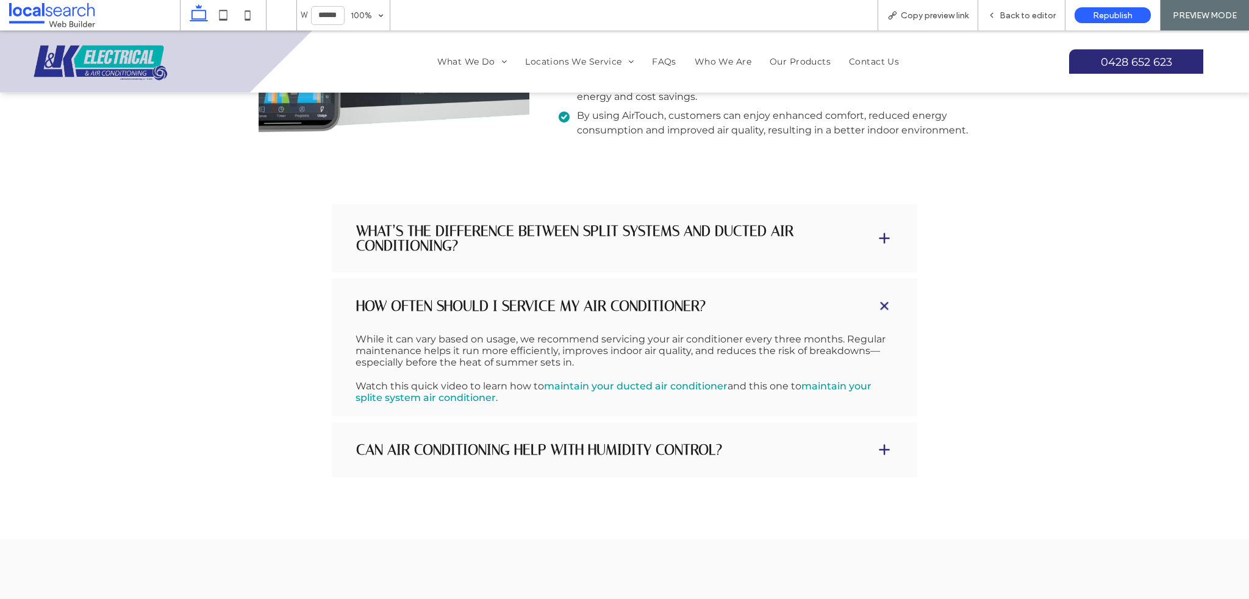
click at [746, 380] on span "and this one to" at bounding box center [764, 386] width 74 height 12
click at [797, 299] on h4 "How often should I service my air conditioner?" at bounding box center [606, 306] width 500 height 15
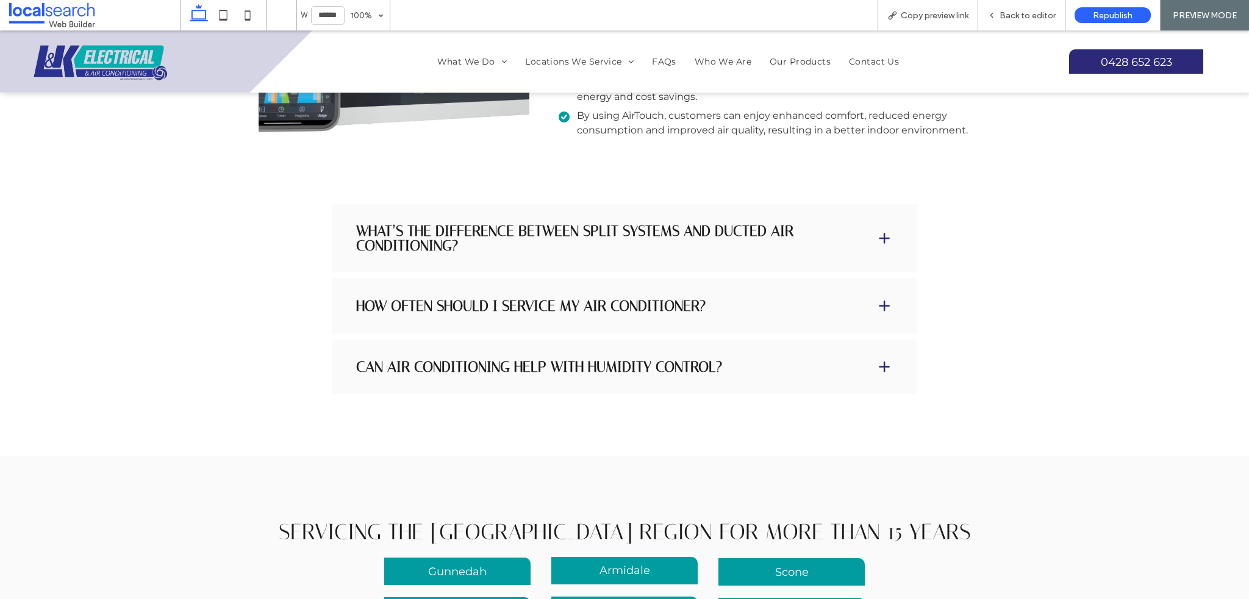
click at [666, 280] on div "How often should I service my air conditioner?" at bounding box center [624, 306] width 585 height 55
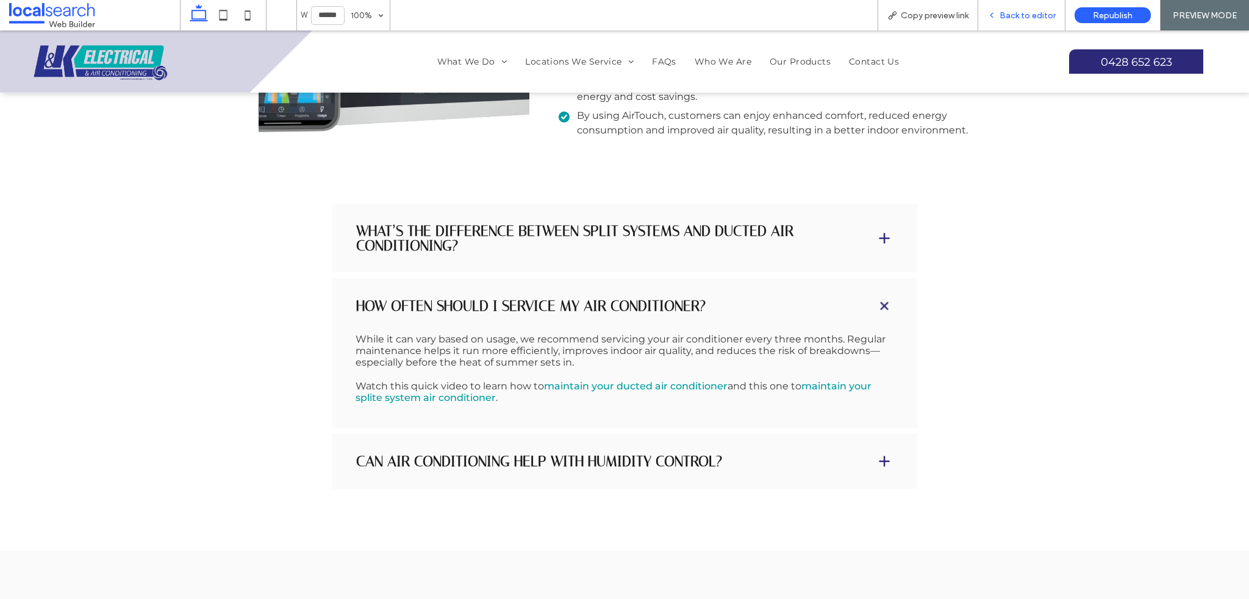
click at [1002, 24] on div "Back to editor" at bounding box center [1021, 15] width 87 height 30
click at [1016, 16] on span "Back to editor" at bounding box center [1027, 15] width 56 height 10
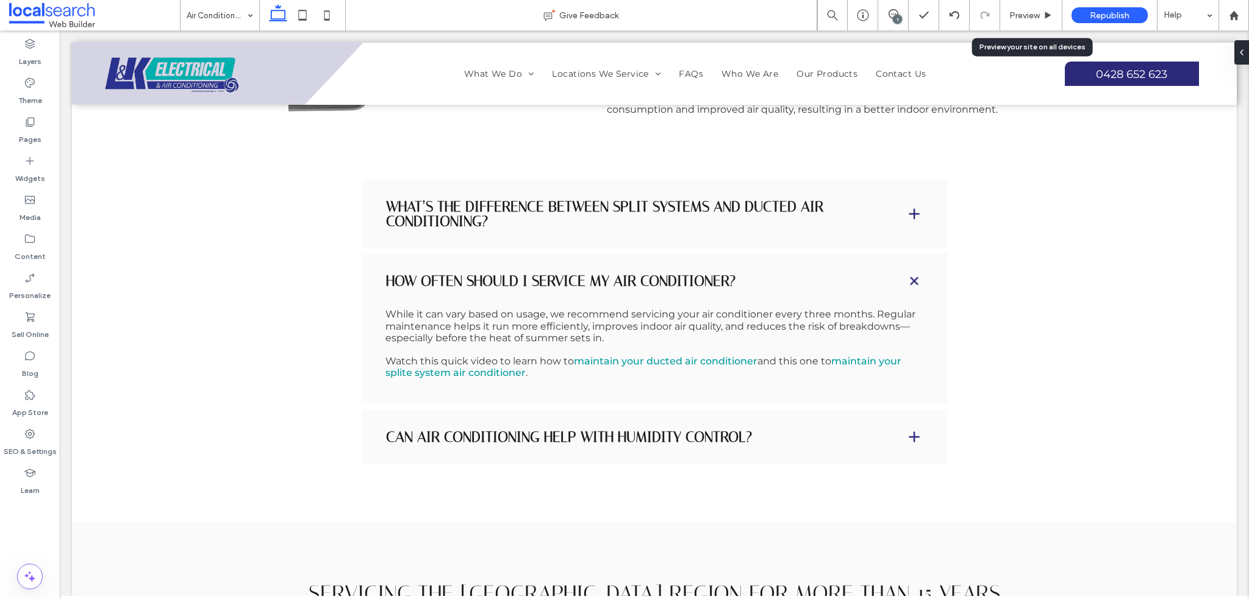
scroll to position [3010, 0]
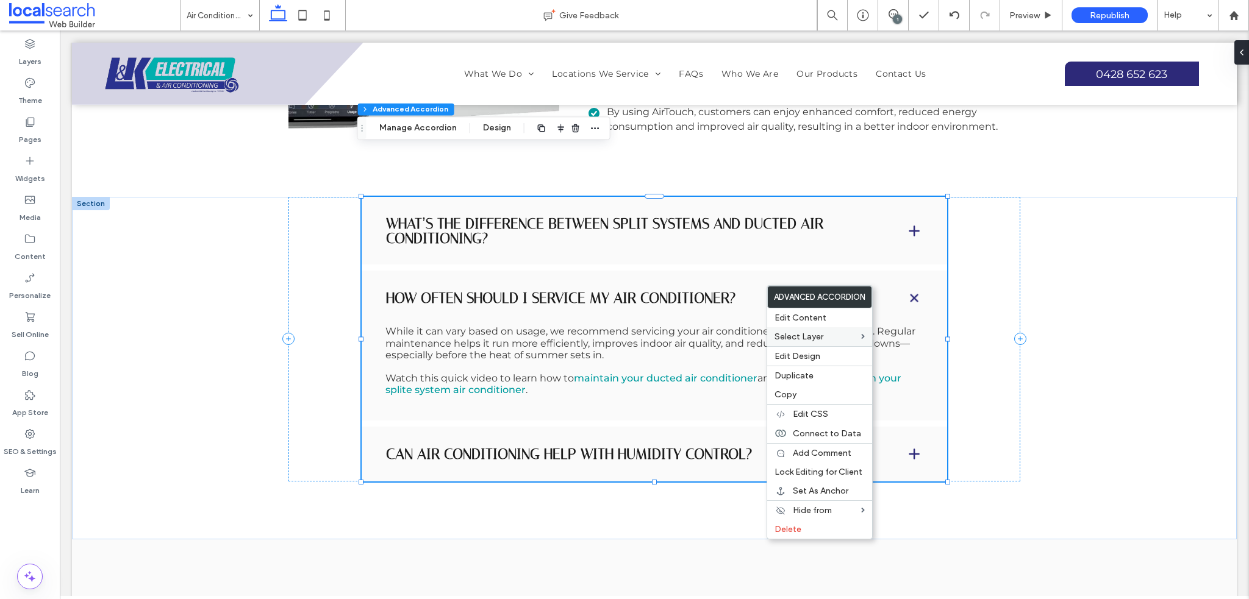
drag, startPoint x: 825, startPoint y: 321, endPoint x: 821, endPoint y: 329, distance: 9.0
click at [825, 321] on label "Edit Content" at bounding box center [819, 318] width 90 height 10
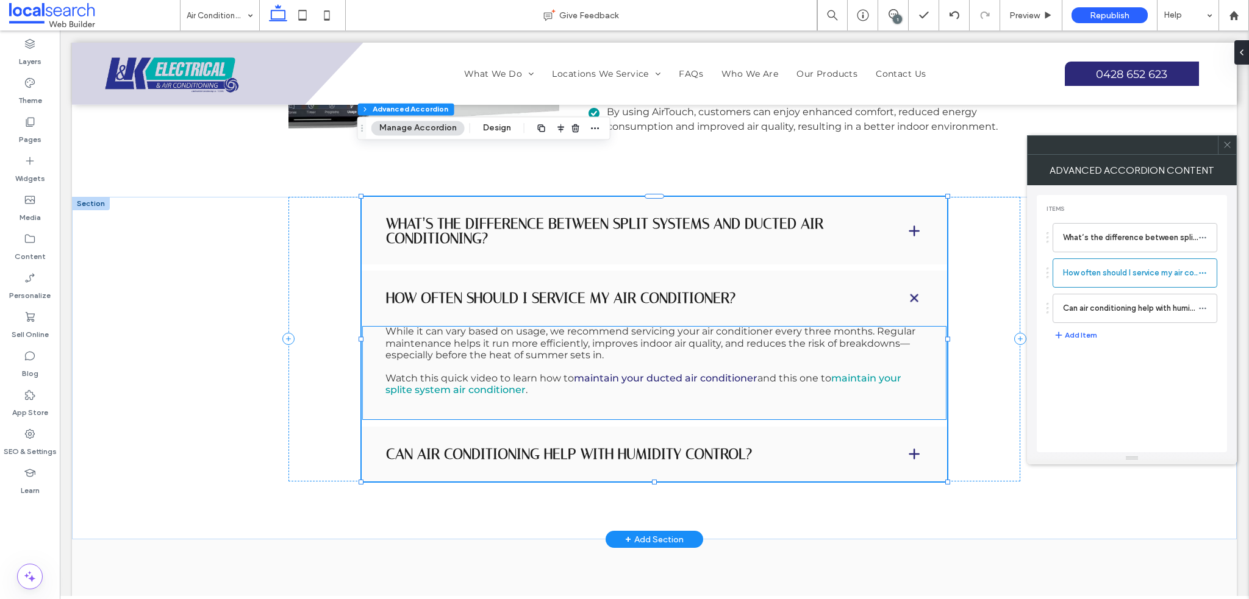
click at [746, 372] on link "maintain your ducted air conditioner" at bounding box center [666, 378] width 184 height 12
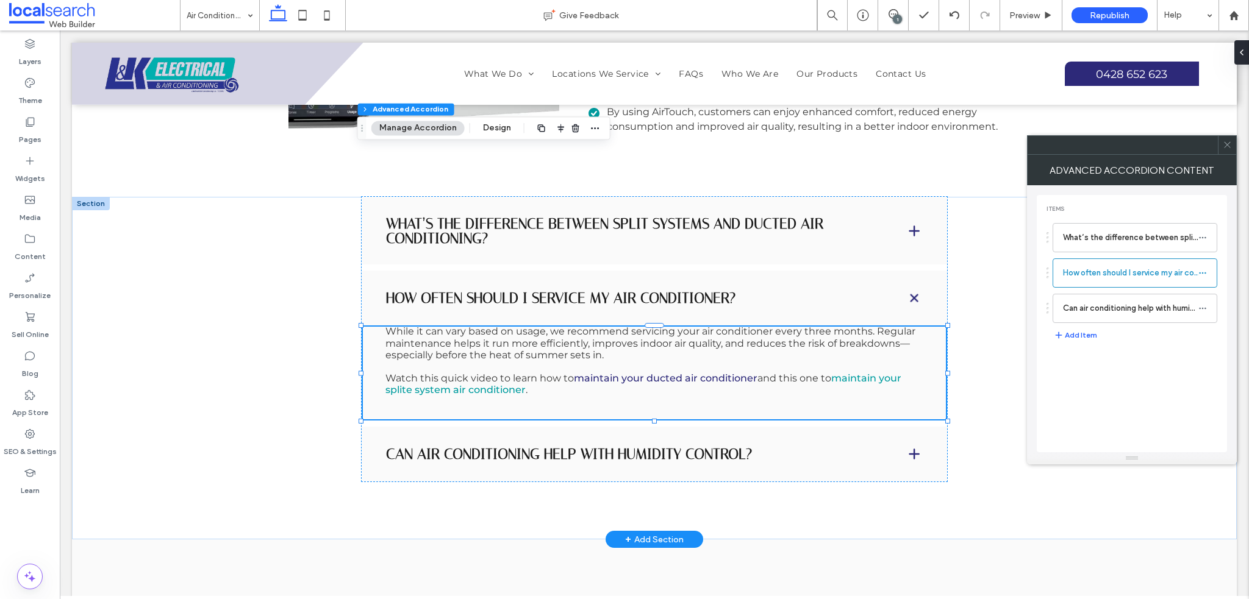
click at [746, 372] on link "maintain your ducted air conditioner" at bounding box center [666, 378] width 184 height 12
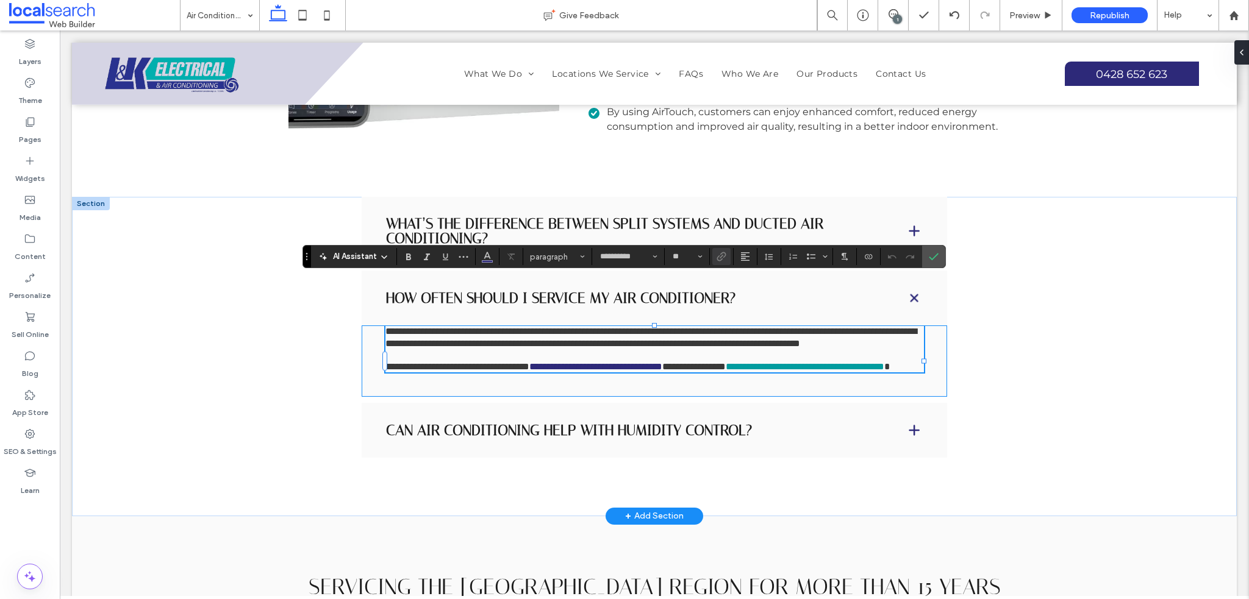
click at [662, 362] on link "**********" at bounding box center [595, 366] width 133 height 9
click at [935, 254] on use "Confirm" at bounding box center [934, 257] width 10 height 7
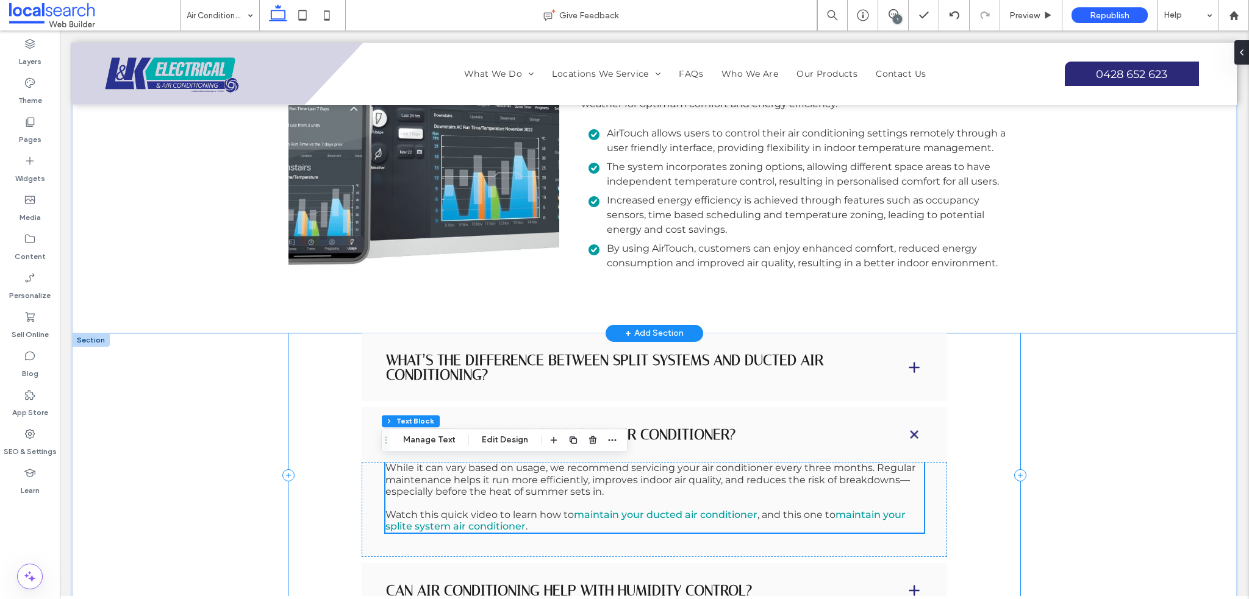
scroll to position [2828, 0]
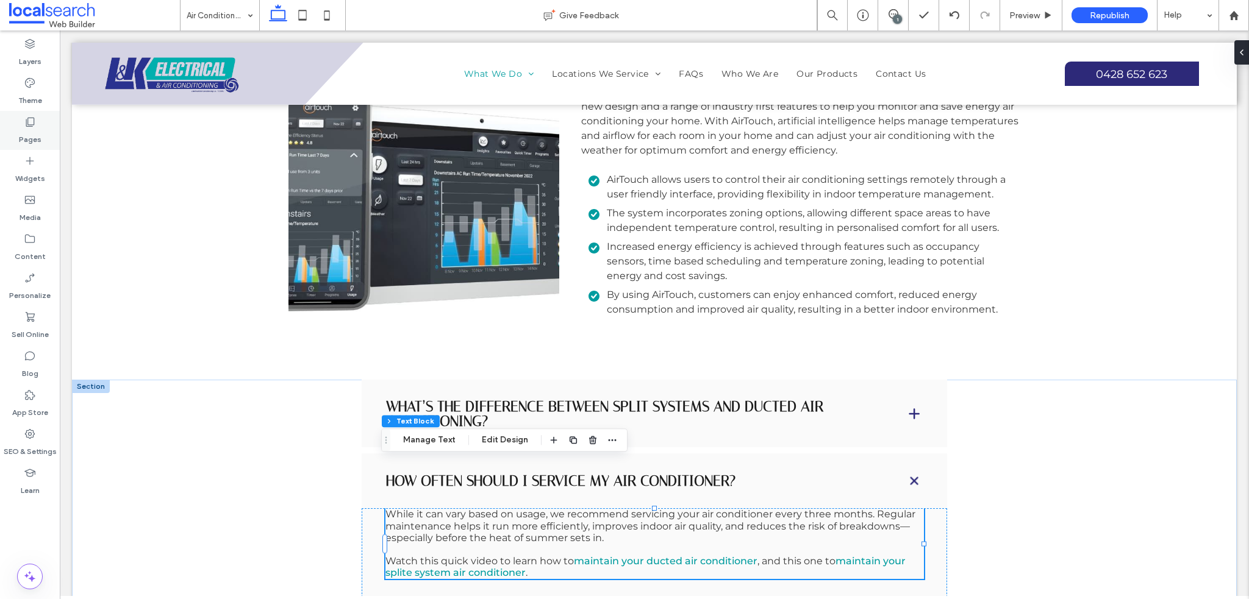
click at [34, 130] on label "Pages" at bounding box center [30, 136] width 23 height 17
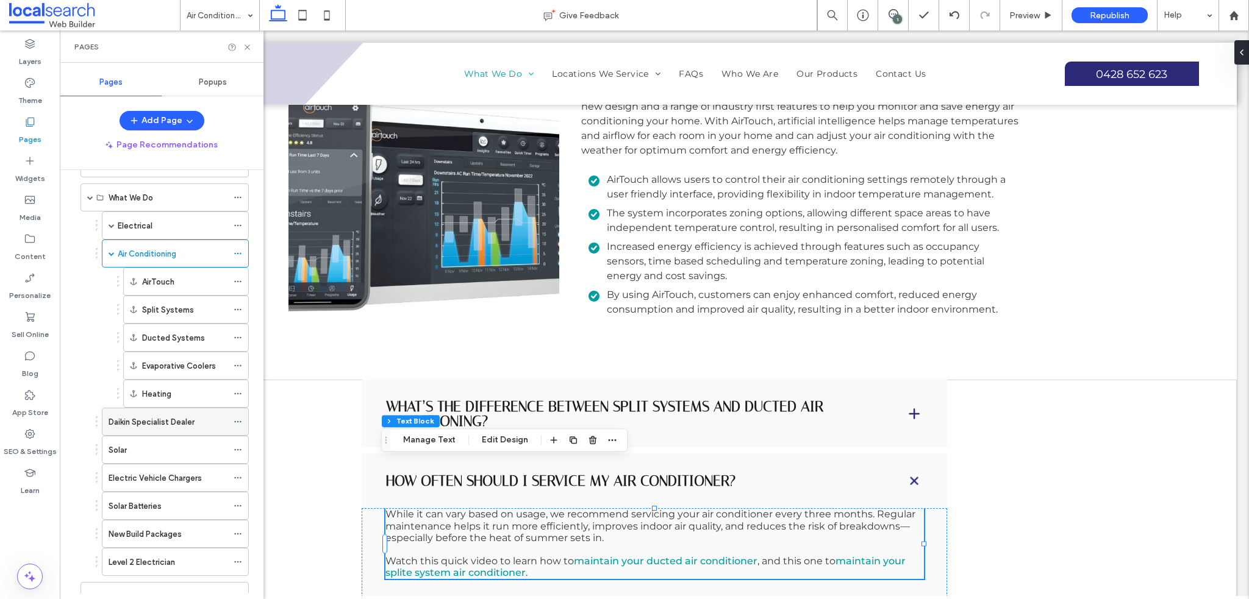
scroll to position [61, 0]
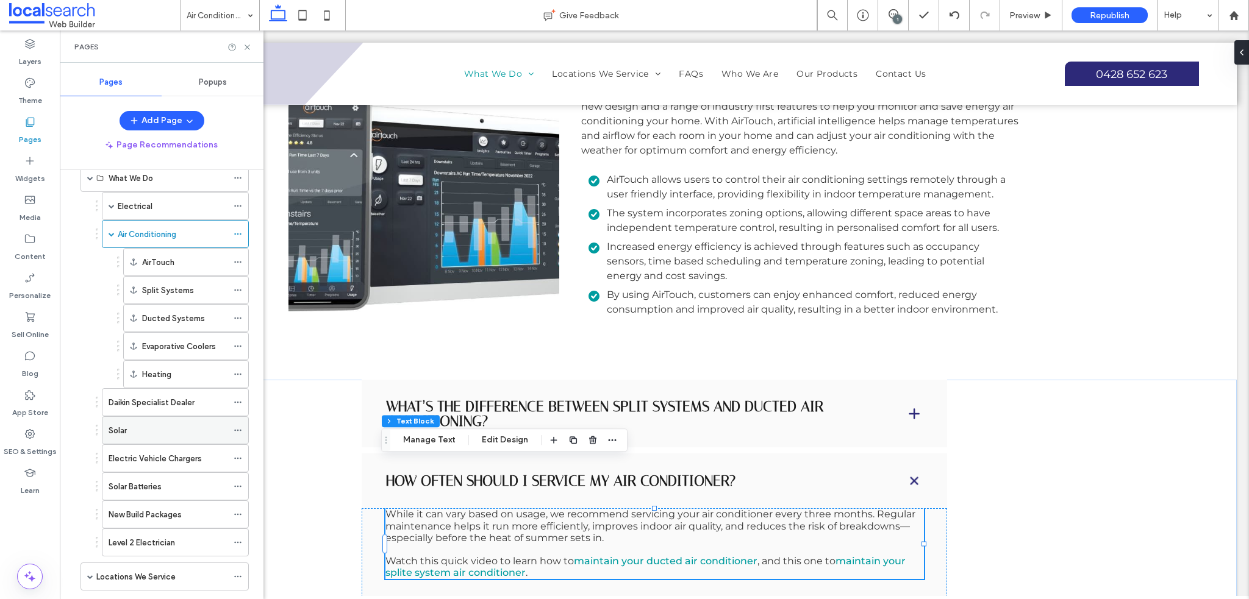
click at [132, 427] on div "Solar" at bounding box center [168, 430] width 119 height 13
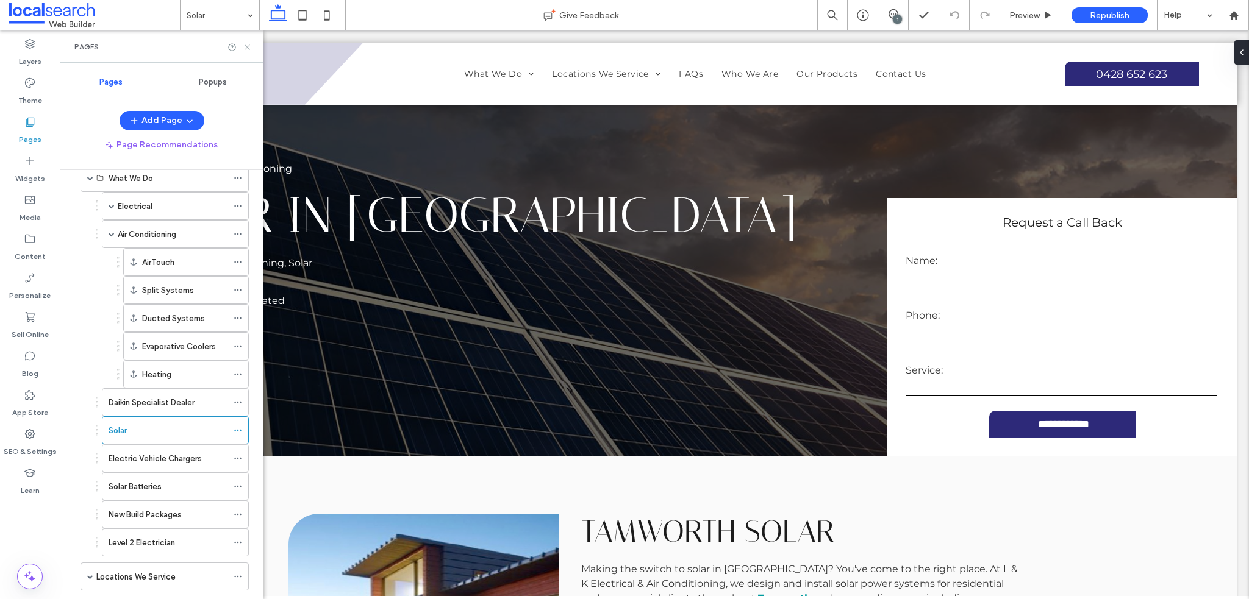
click at [246, 43] on icon at bounding box center [247, 47] width 9 height 9
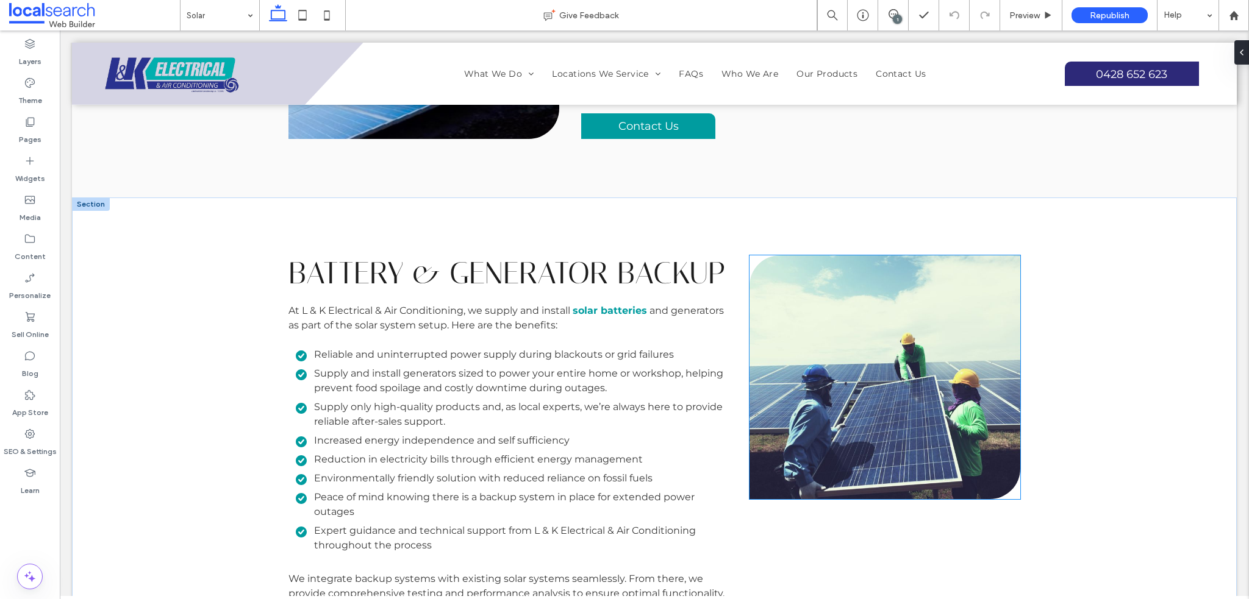
scroll to position [914, 0]
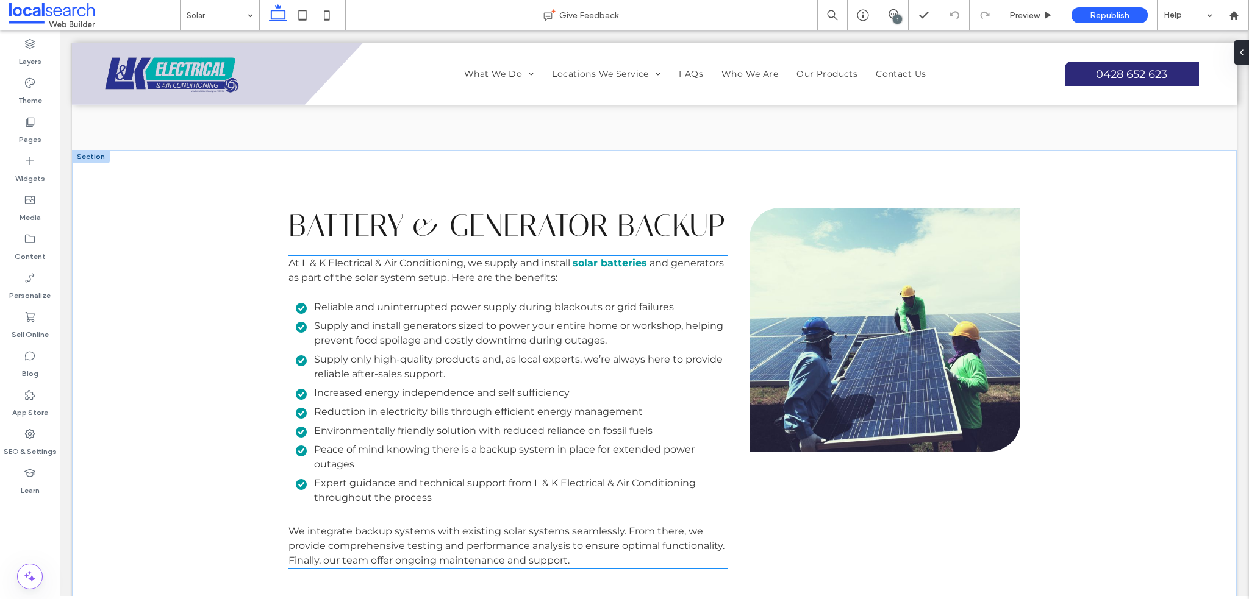
click at [658, 369] on li "S upply only high-quality products and, as local experts, we’re always here to …" at bounding box center [512, 366] width 432 height 29
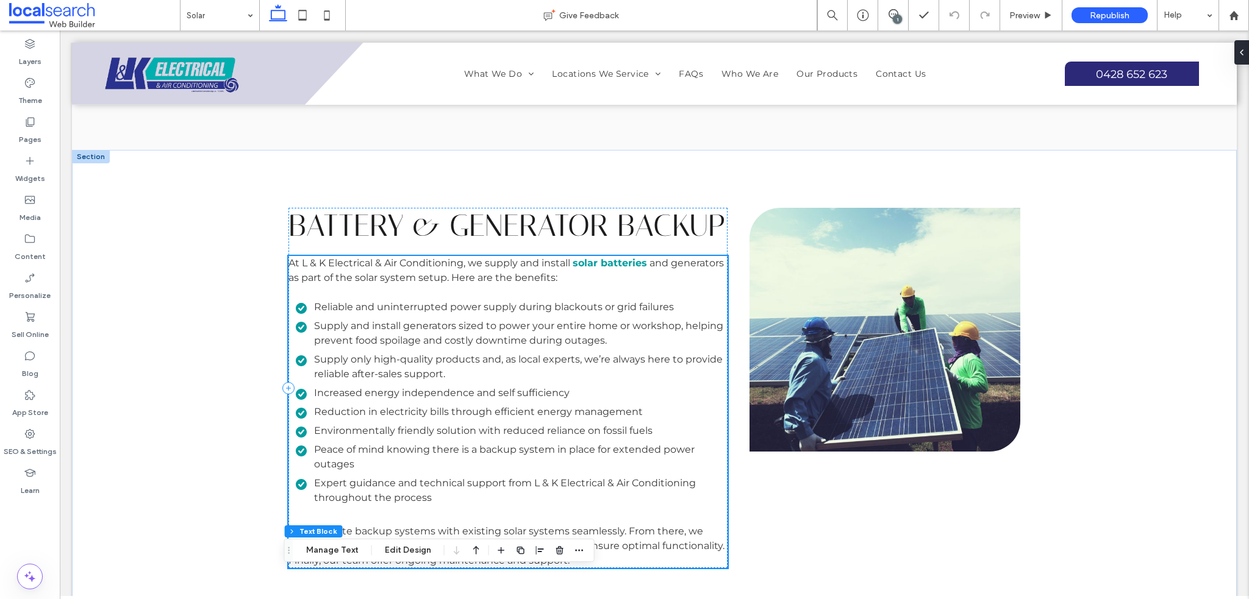
scroll to position [597, 0]
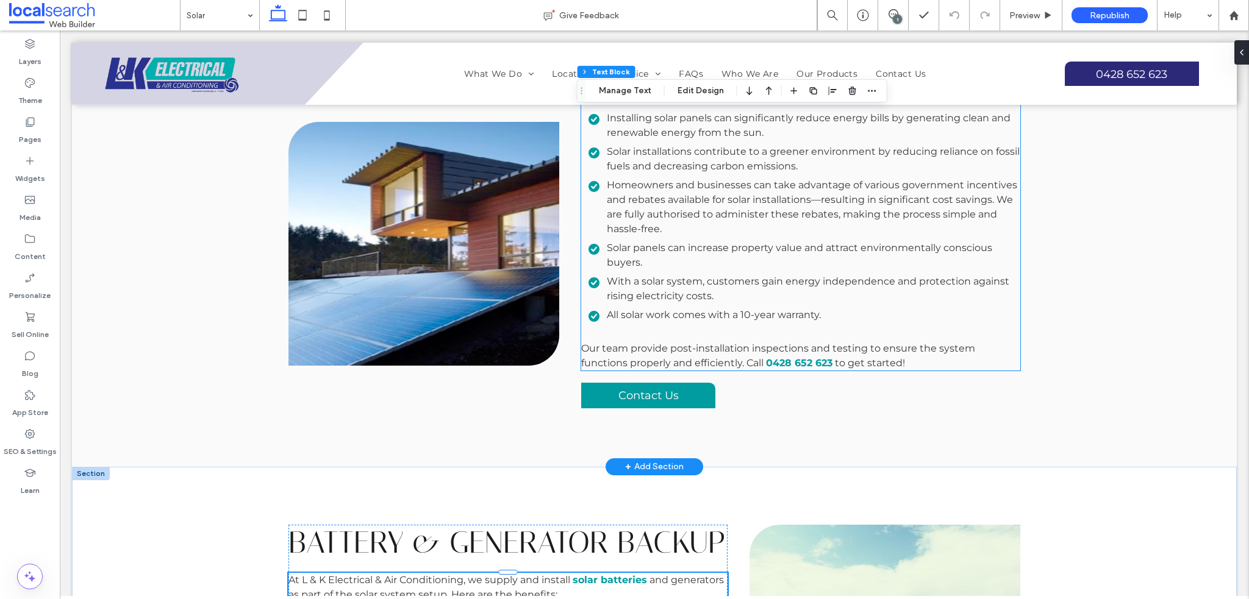
click at [752, 314] on span "All solar work comes with a 10-year warranty." at bounding box center [714, 315] width 214 height 12
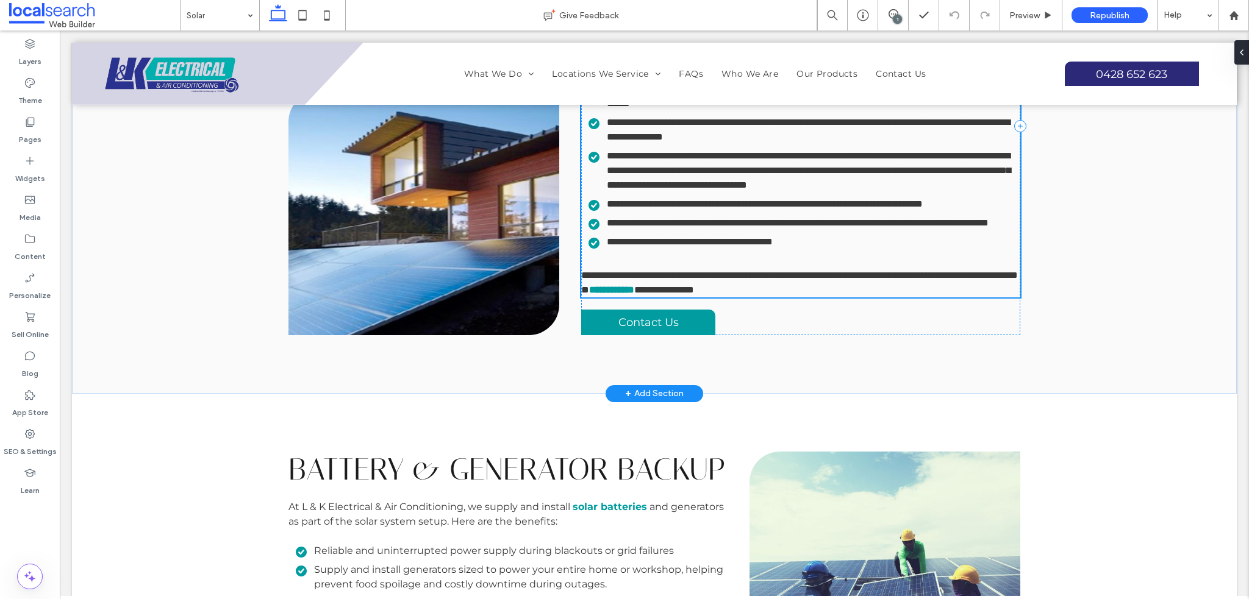
type input "**********"
type input "**"
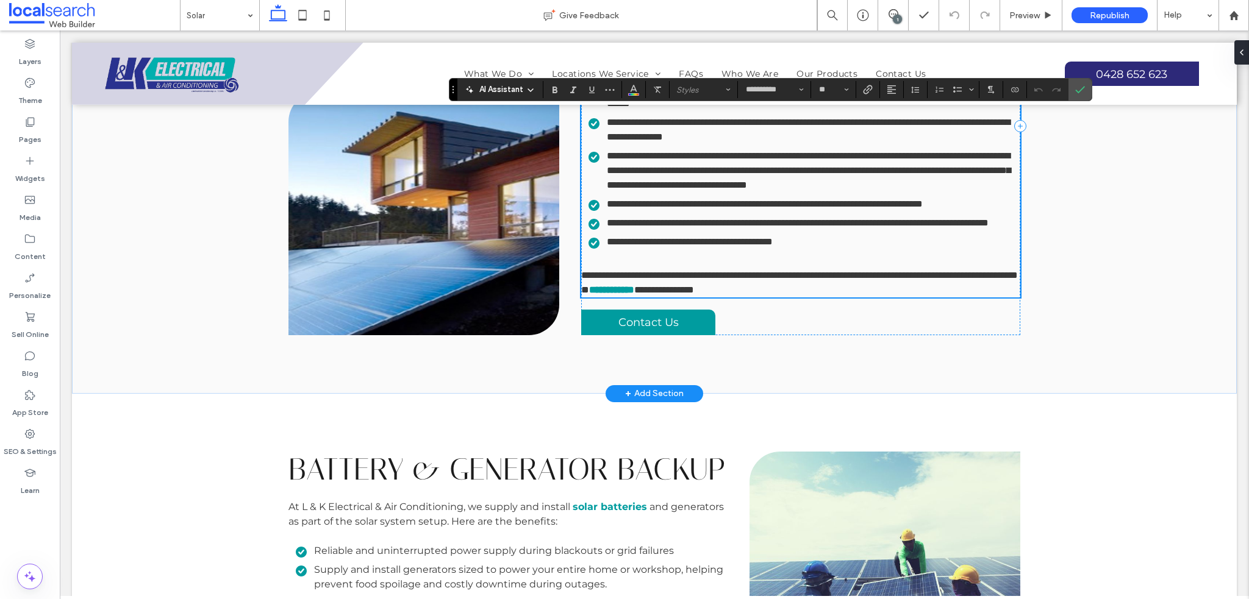
scroll to position [450, 0]
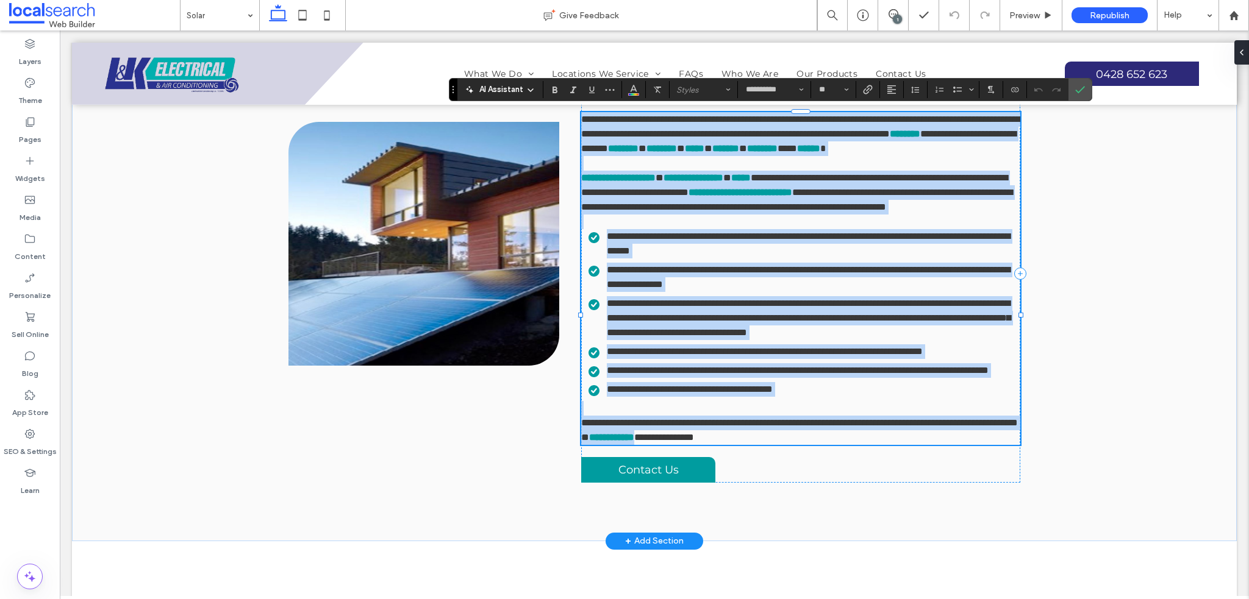
click at [738, 416] on p at bounding box center [800, 408] width 439 height 15
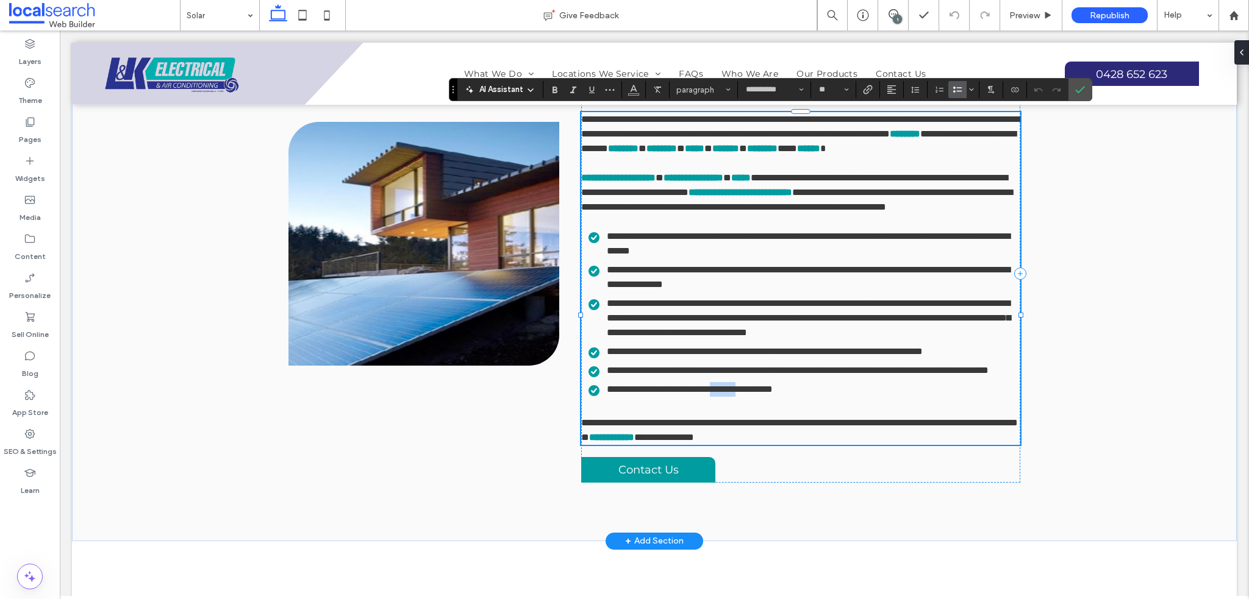
drag, startPoint x: 736, startPoint y: 459, endPoint x: 769, endPoint y: 460, distance: 32.9
click at [769, 394] on span "**********" at bounding box center [690, 389] width 166 height 9
click at [776, 394] on span "**********" at bounding box center [691, 389] width 169 height 9
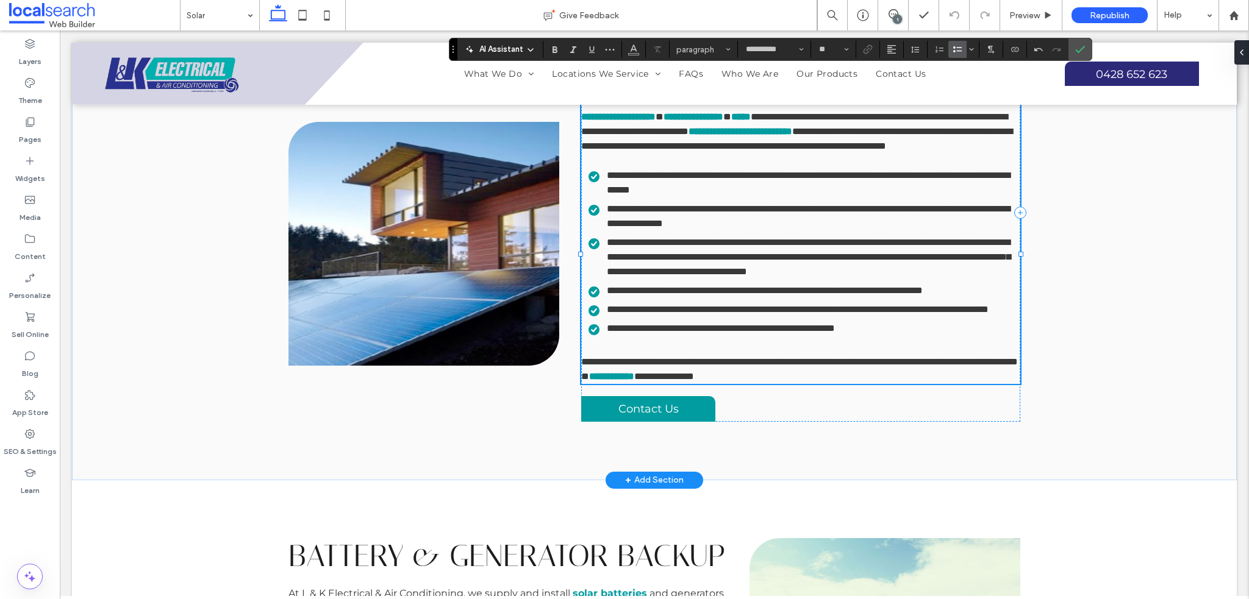
click at [863, 336] on ul "**********" at bounding box center [794, 252] width 451 height 168
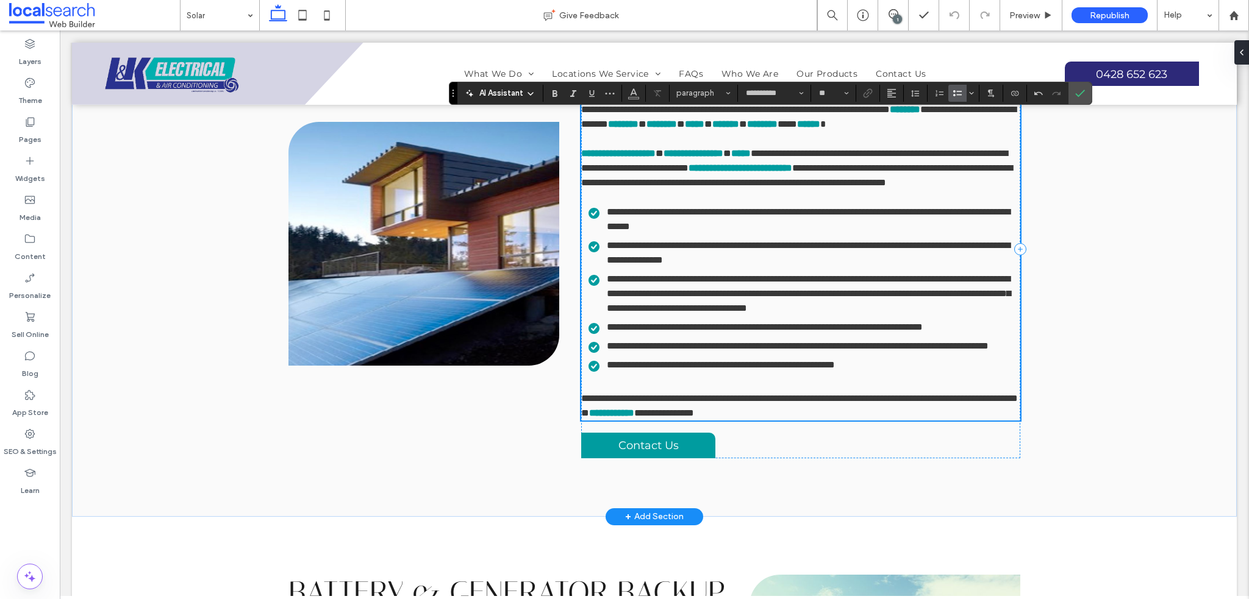
scroll to position [572, 0]
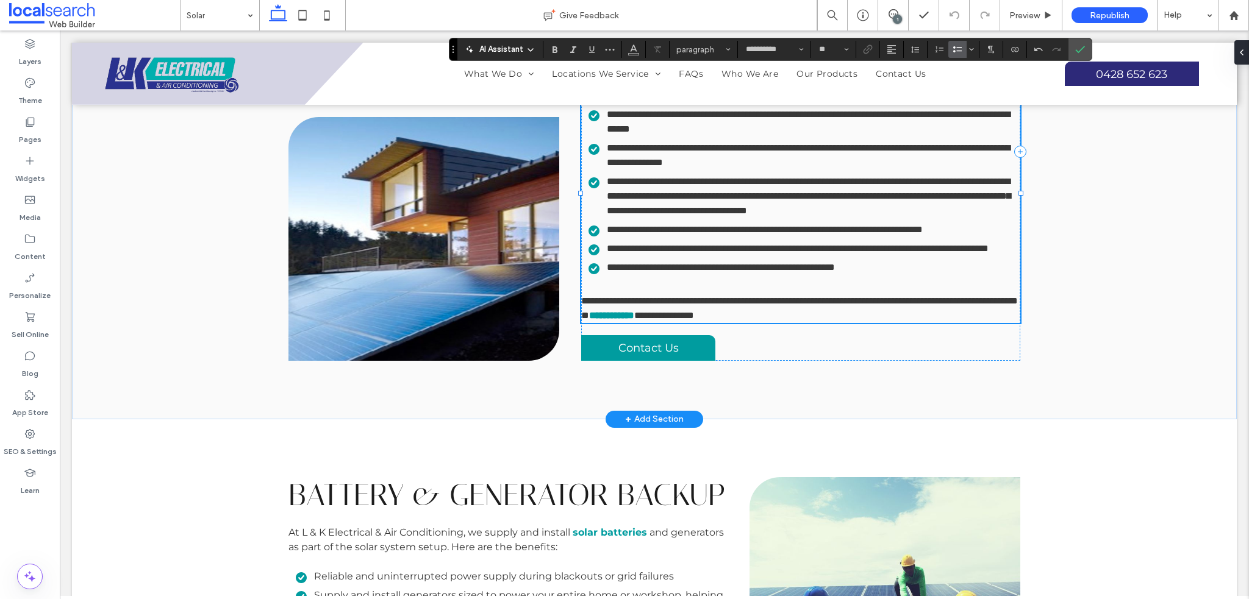
click at [903, 275] on li "**********" at bounding box center [804, 267] width 432 height 15
click at [835, 272] on span "**********" at bounding box center [721, 267] width 228 height 9
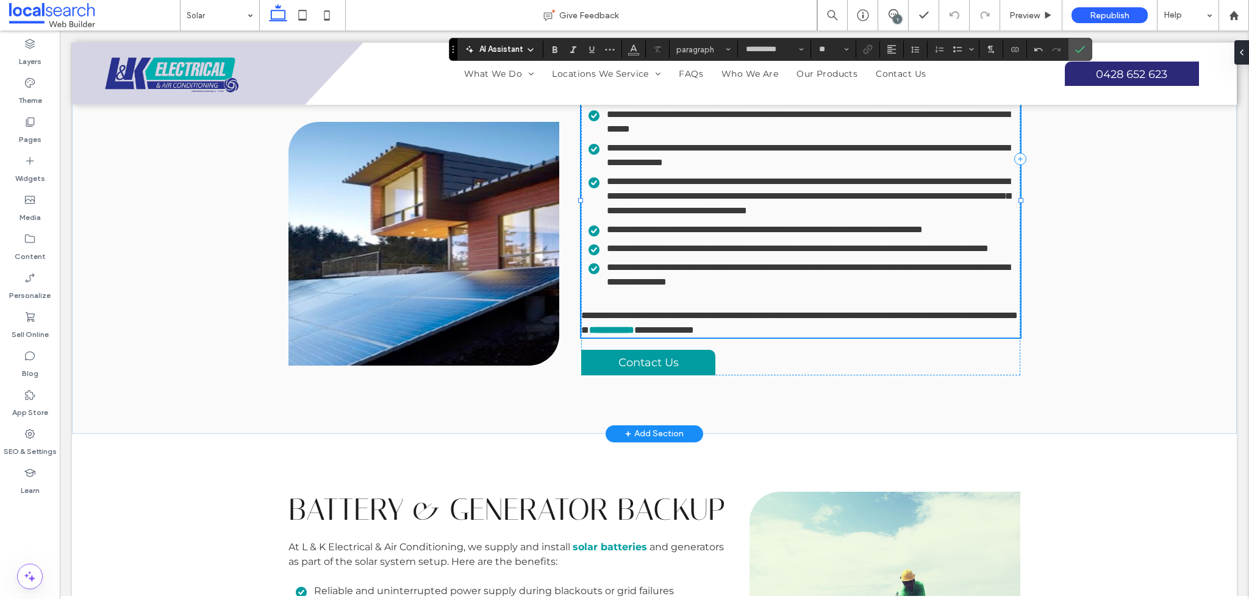
click at [819, 308] on p at bounding box center [800, 301] width 439 height 15
click at [1075, 51] on use "Confirm" at bounding box center [1080, 49] width 10 height 7
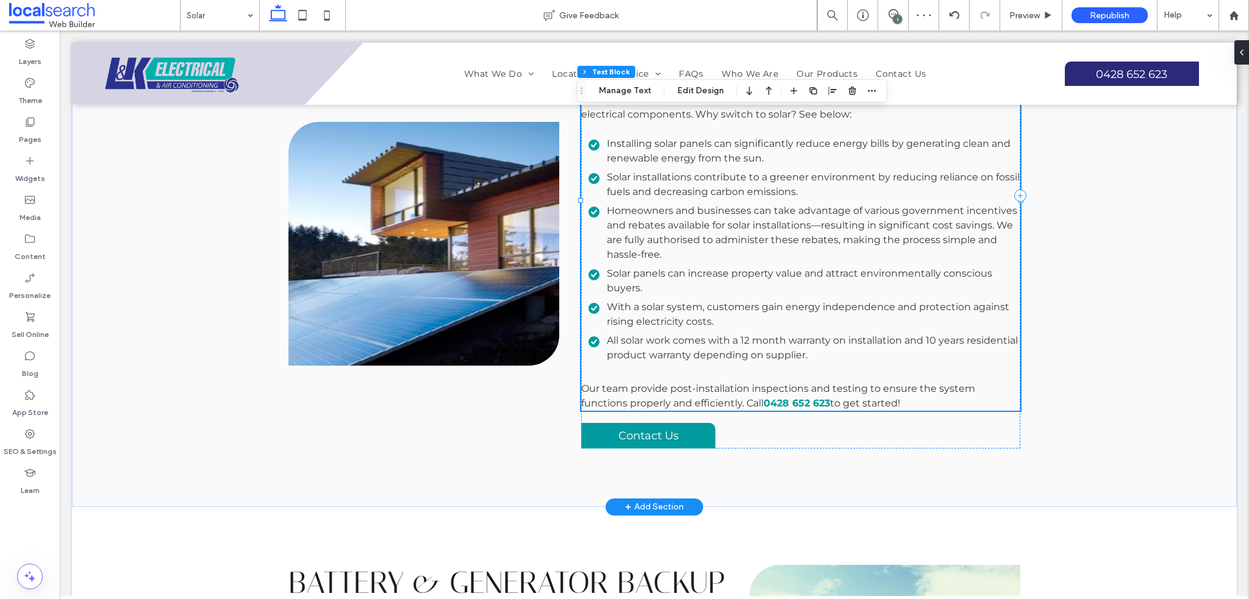
click at [903, 343] on span "All solar work comes with a 12 month warranty on installation and 10 years resi…" at bounding box center [812, 348] width 411 height 26
type input "**********"
type input "**"
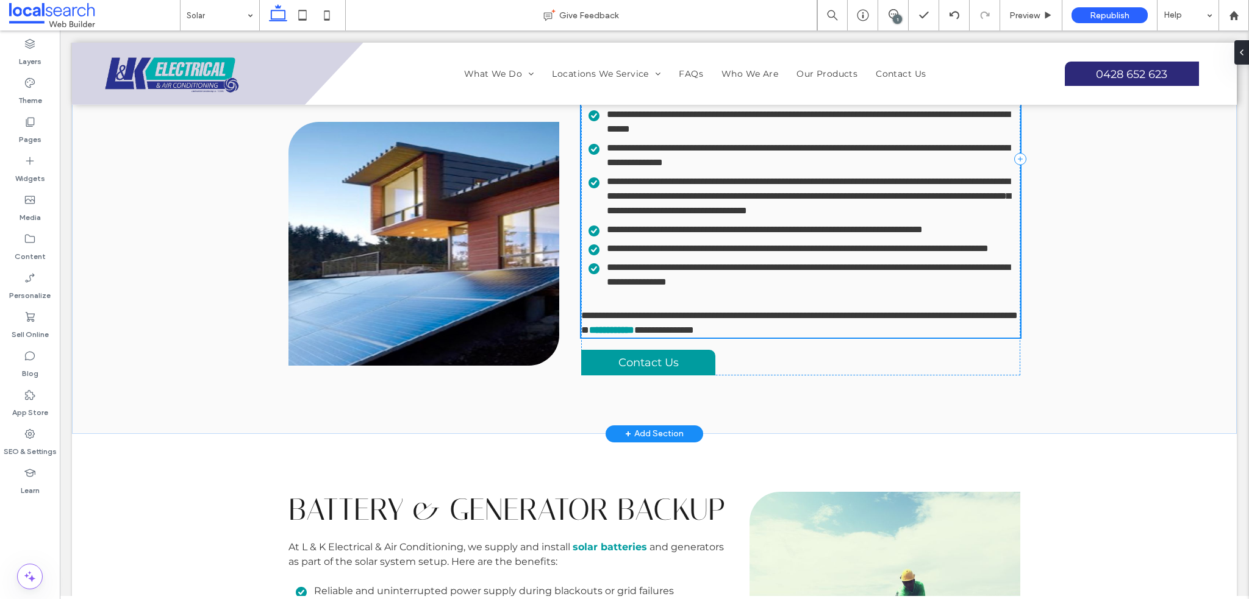
scroll to position [457, 0]
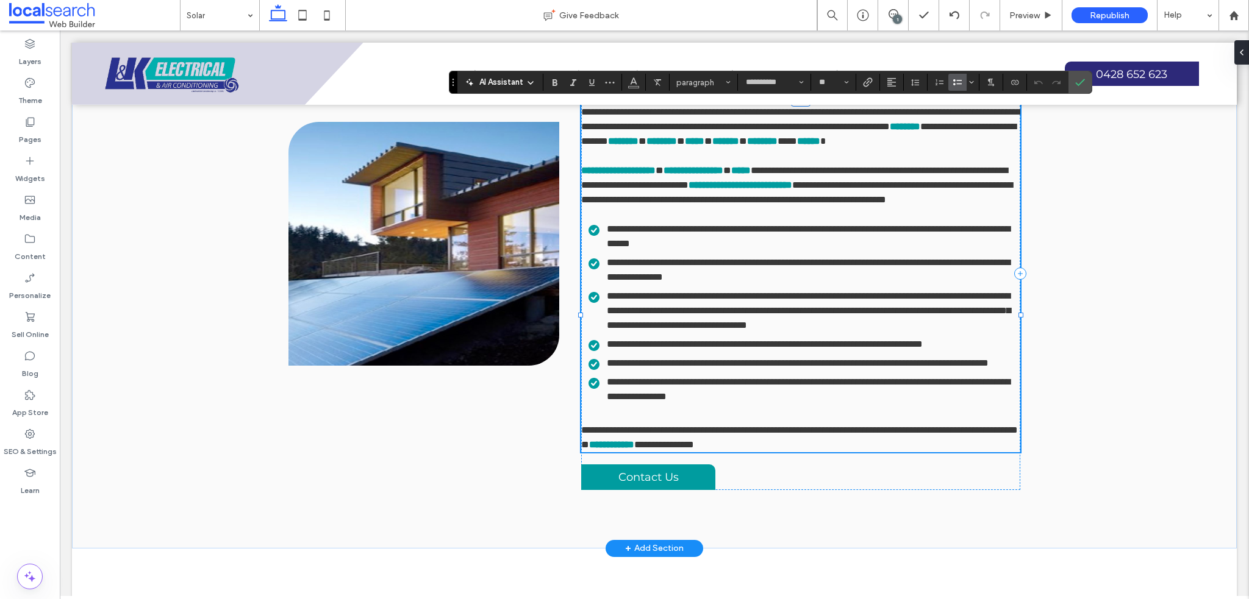
click at [900, 401] on span "**********" at bounding box center [808, 389] width 403 height 24
click at [923, 401] on span "**********" at bounding box center [808, 389] width 403 height 24
click at [971, 401] on span "**********" at bounding box center [808, 389] width 403 height 24
click at [914, 404] on li "**********" at bounding box center [804, 389] width 432 height 29
drag, startPoint x: 1081, startPoint y: 84, endPoint x: 801, endPoint y: 17, distance: 287.6
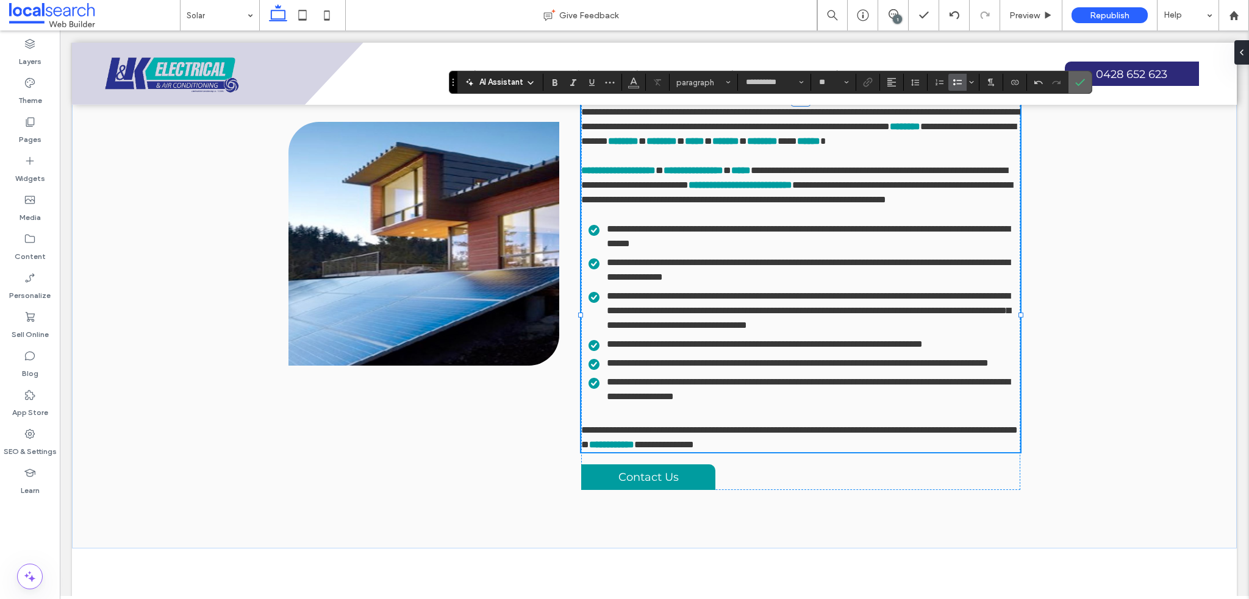
click at [1081, 84] on icon "Confirm" at bounding box center [1080, 82] width 10 height 10
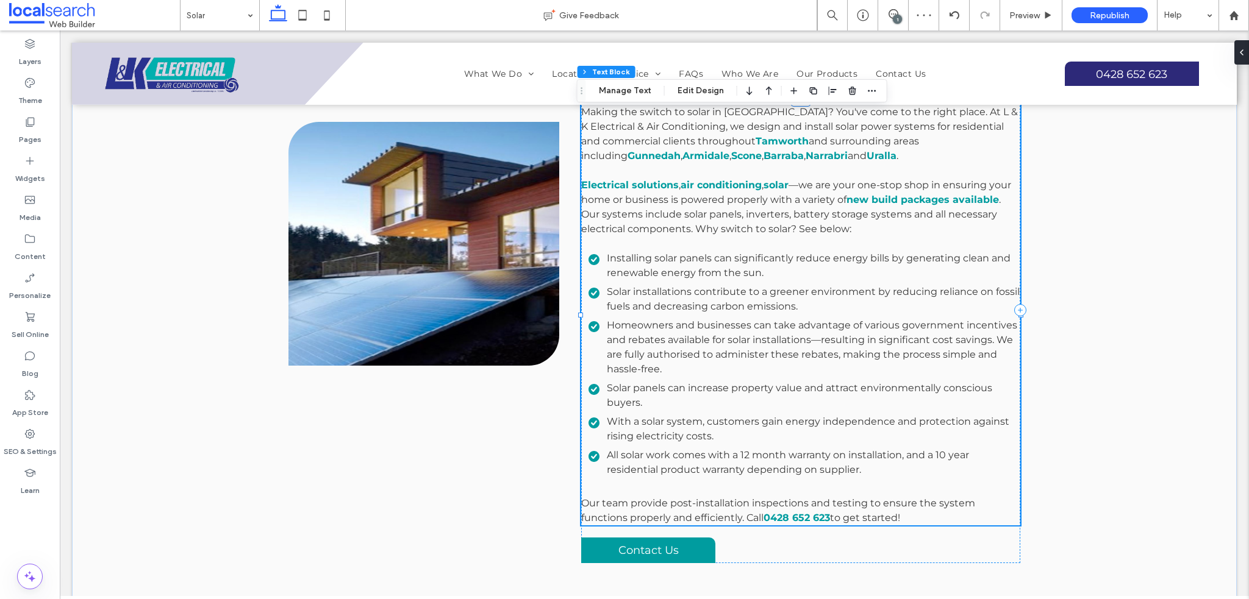
click at [845, 473] on span "All solar work comes with a 12 month warranty on installation, and a 10 year re…" at bounding box center [788, 462] width 362 height 26
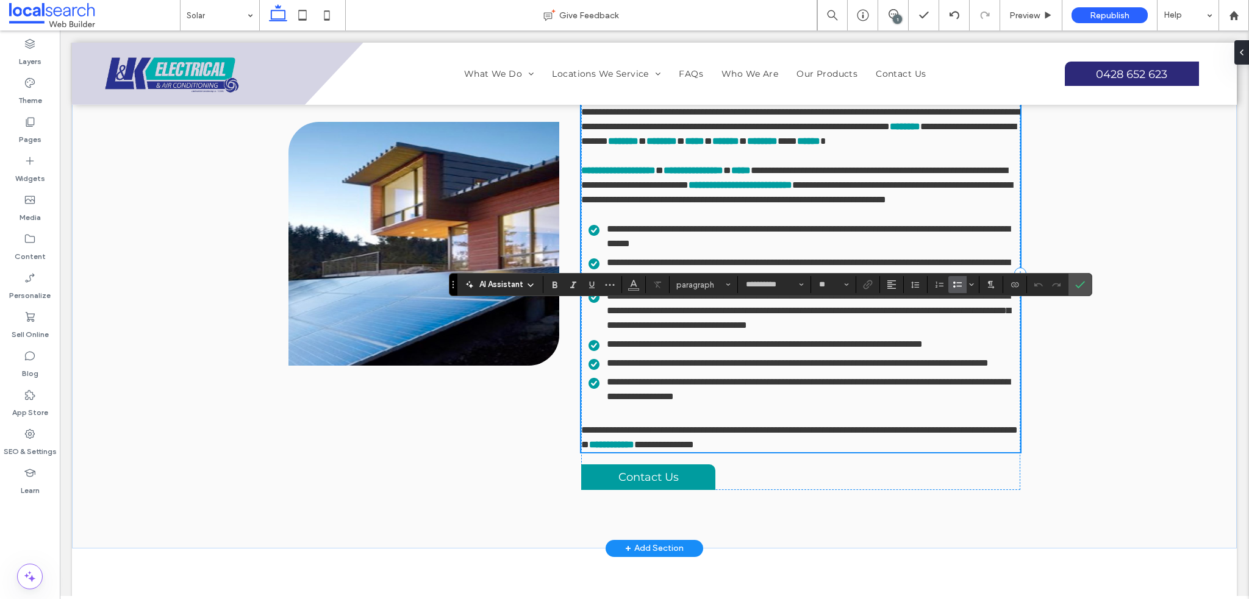
scroll to position [255, 0]
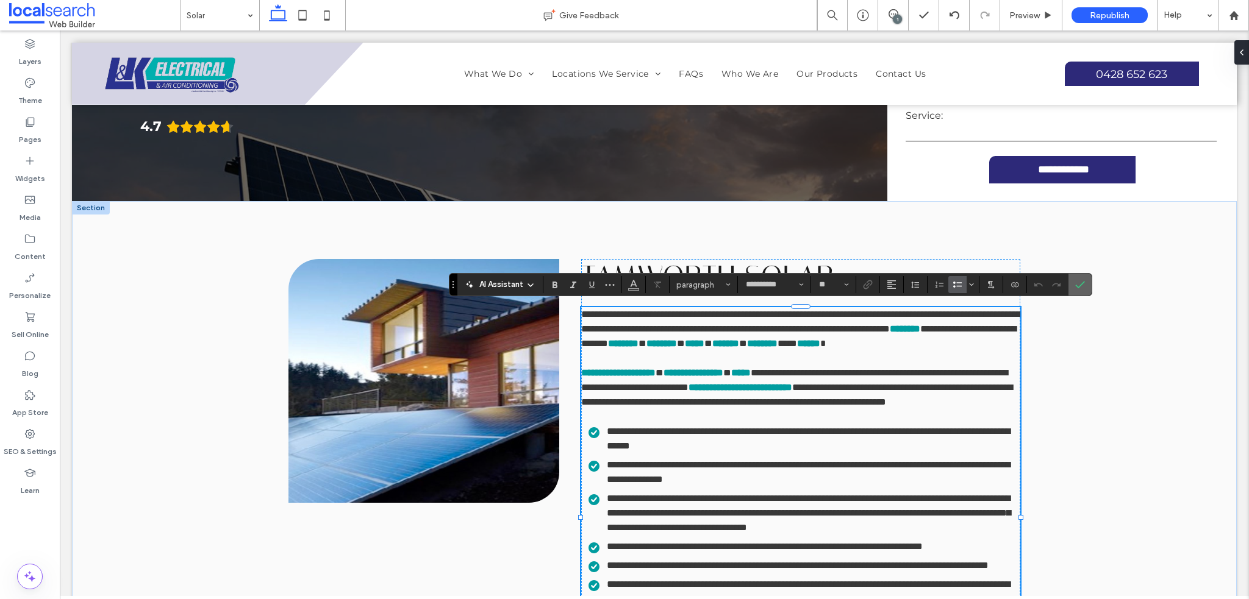
drag, startPoint x: 1080, startPoint y: 285, endPoint x: 881, endPoint y: 274, distance: 199.0
click at [1080, 285] on icon "Confirm" at bounding box center [1080, 285] width 10 height 10
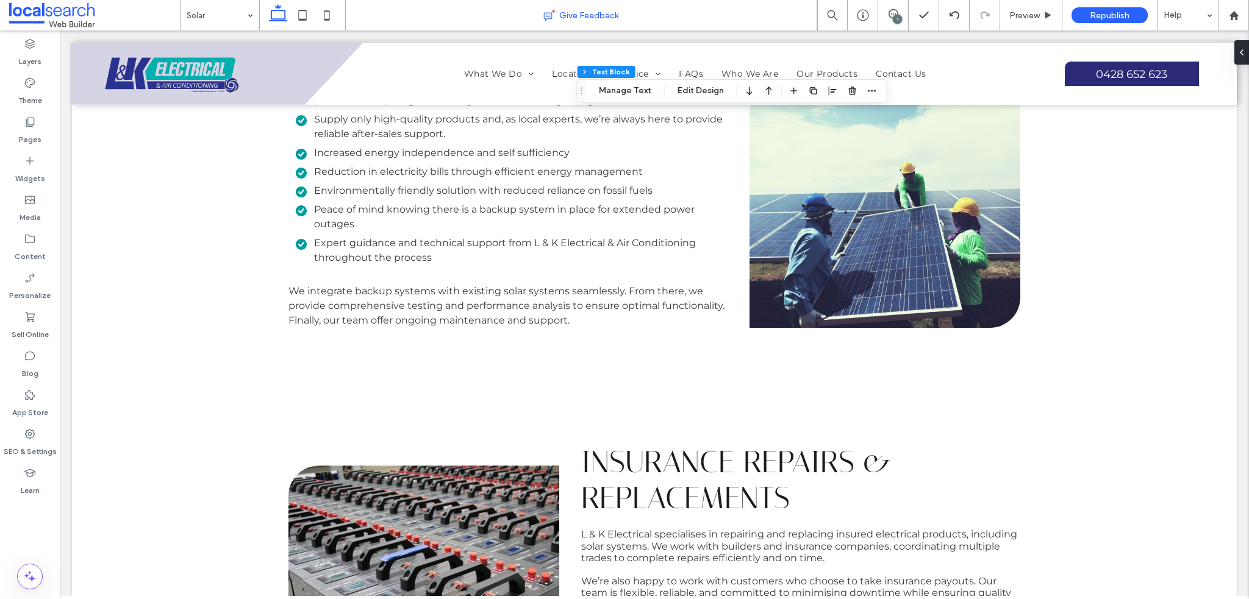
scroll to position [597, 0]
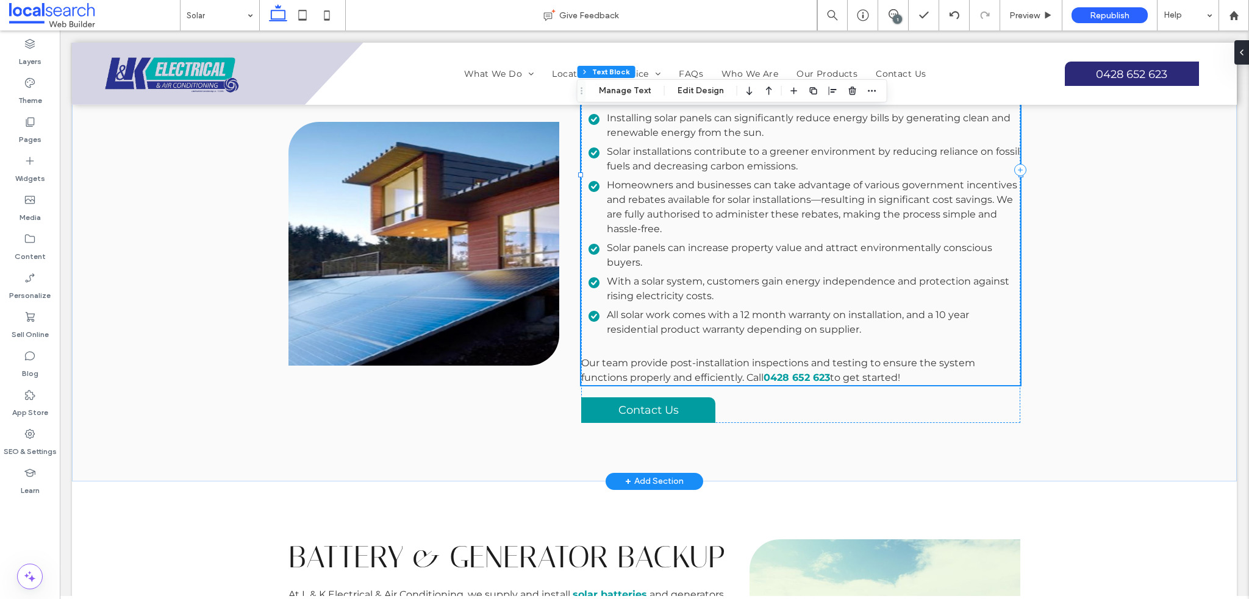
click at [857, 324] on li "All solar work comes with a 12 month warranty on installation, and a 10 year re…" at bounding box center [804, 322] width 432 height 29
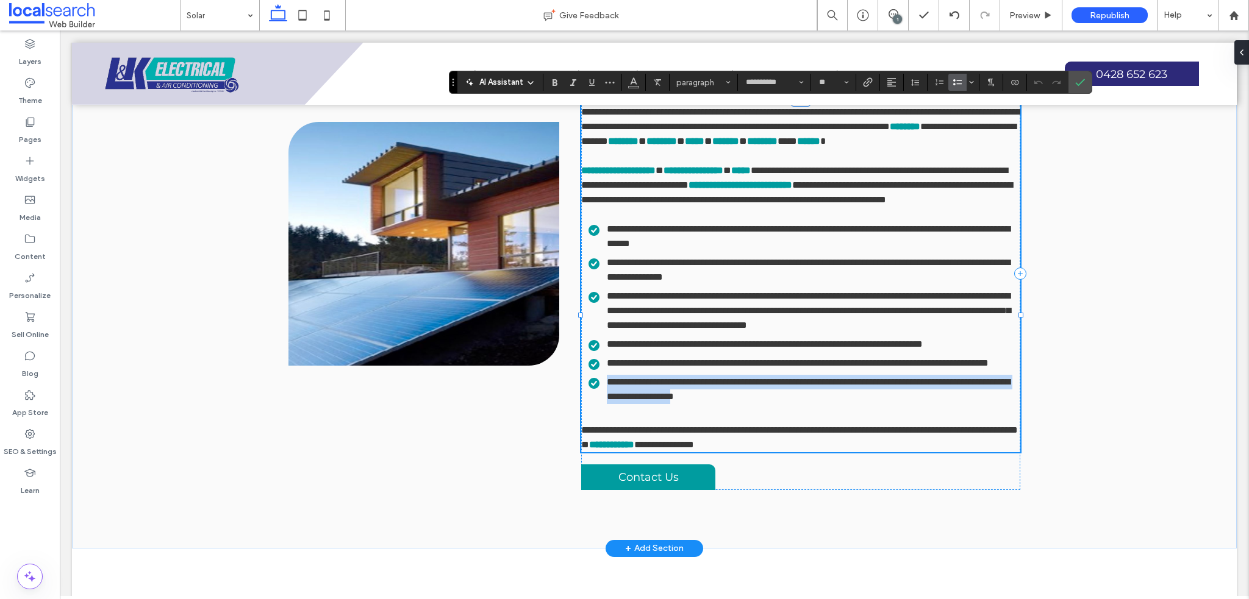
drag, startPoint x: 855, startPoint y: 469, endPoint x: 599, endPoint y: 458, distance: 256.3
click at [599, 404] on li "**********" at bounding box center [804, 389] width 432 height 29
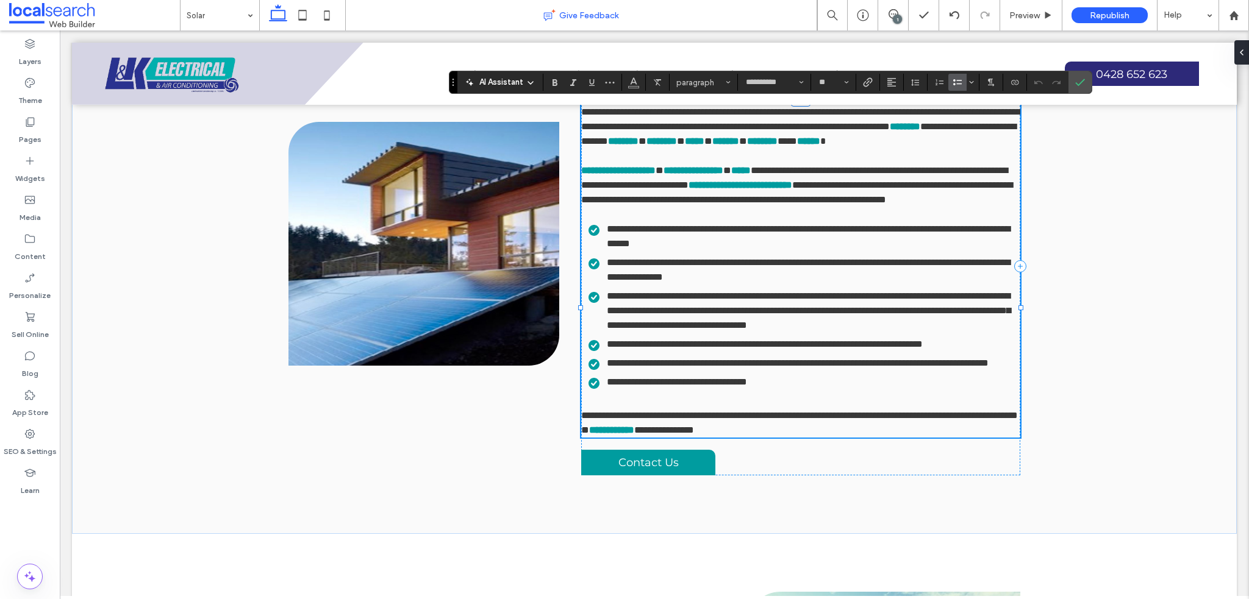
scroll to position [0, 0]
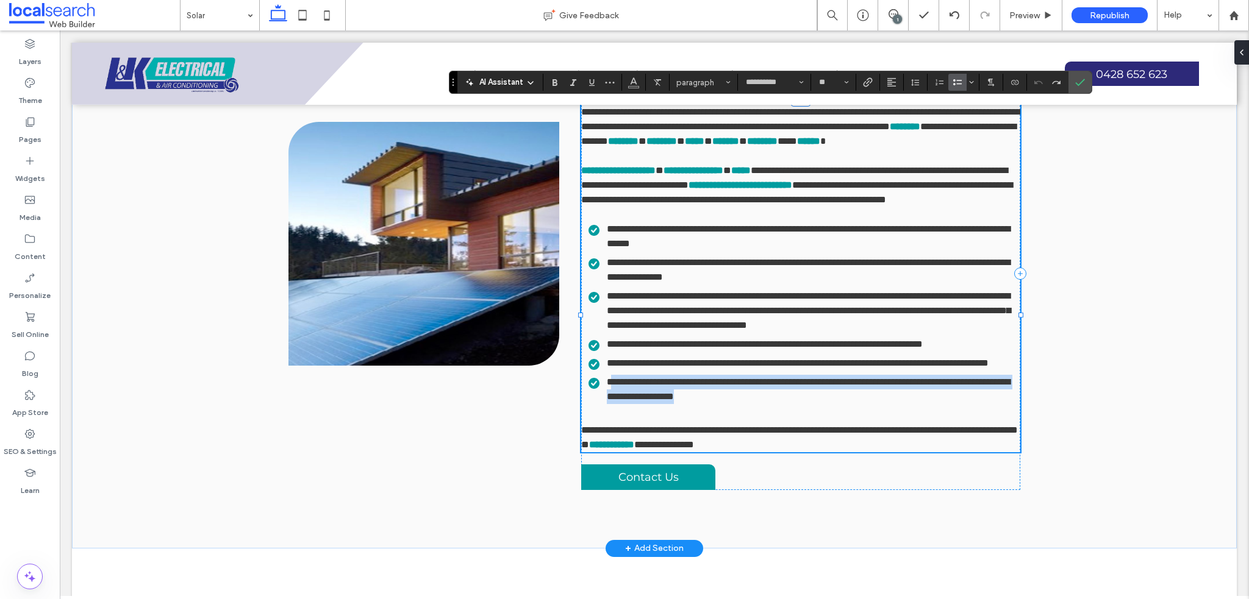
drag, startPoint x: 879, startPoint y: 465, endPoint x: 605, endPoint y: 449, distance: 273.6
click at [605, 404] on li "**********" at bounding box center [804, 389] width 432 height 29
drag, startPoint x: 736, startPoint y: 471, endPoint x: 589, endPoint y: 456, distance: 147.7
click at [588, 404] on li "**********" at bounding box center [804, 389] width 432 height 29
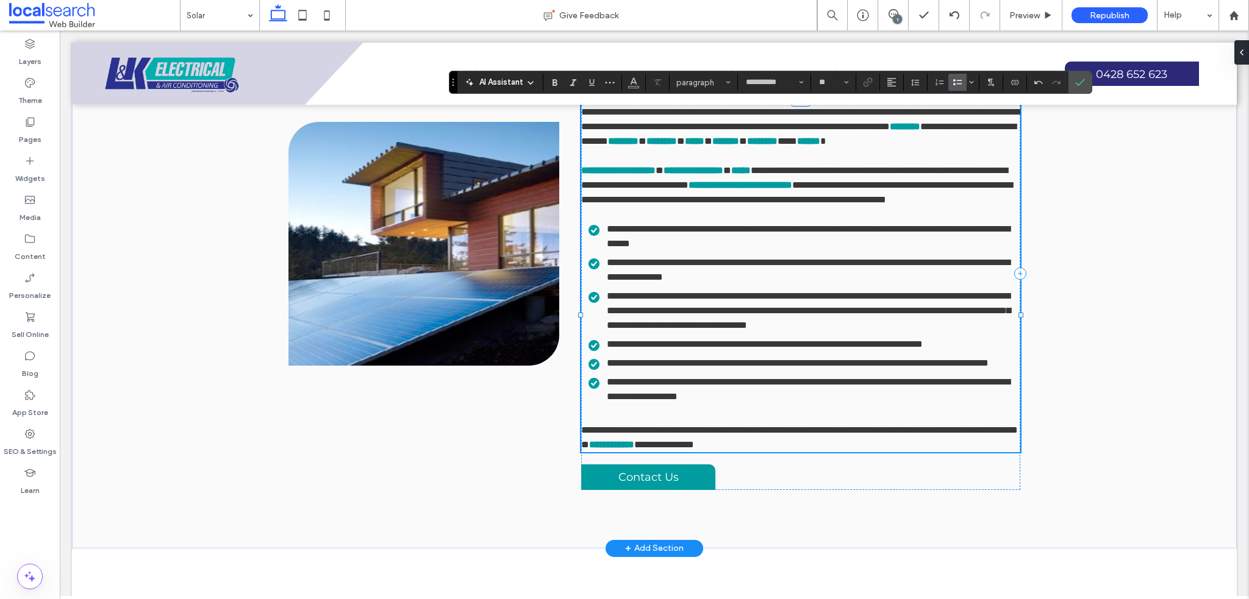
click at [857, 404] on li "**********" at bounding box center [804, 389] width 432 height 29
click at [1077, 84] on use "Confirm" at bounding box center [1080, 82] width 10 height 7
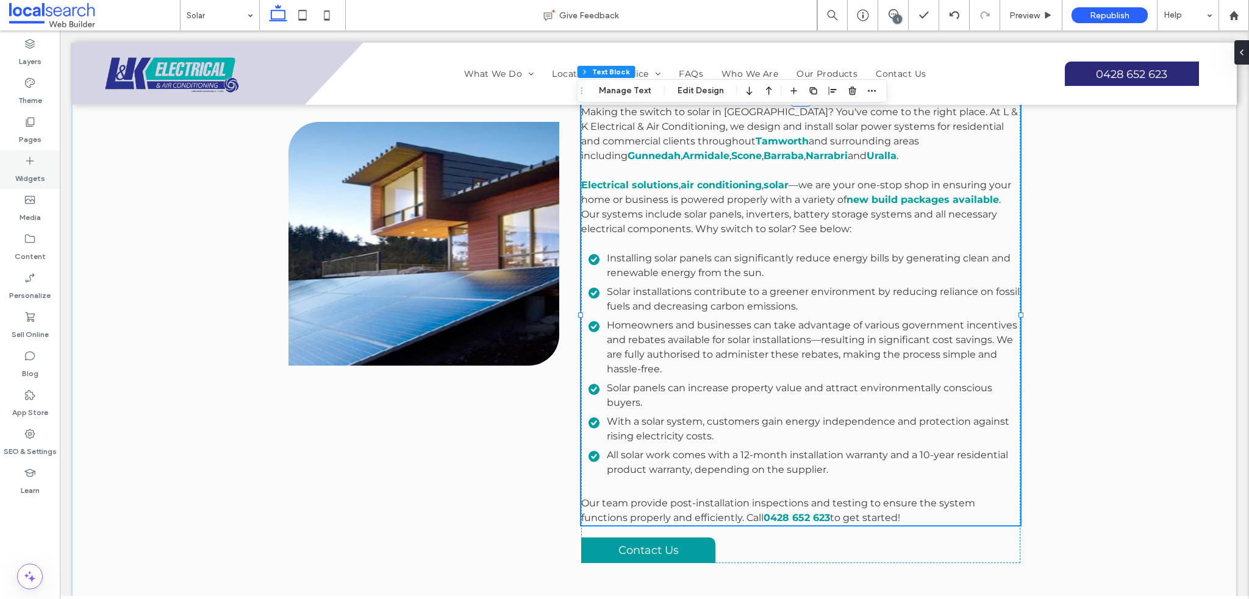
drag, startPoint x: 16, startPoint y: 125, endPoint x: 43, endPoint y: 158, distance: 42.5
click at [17, 125] on div "Pages" at bounding box center [30, 130] width 60 height 39
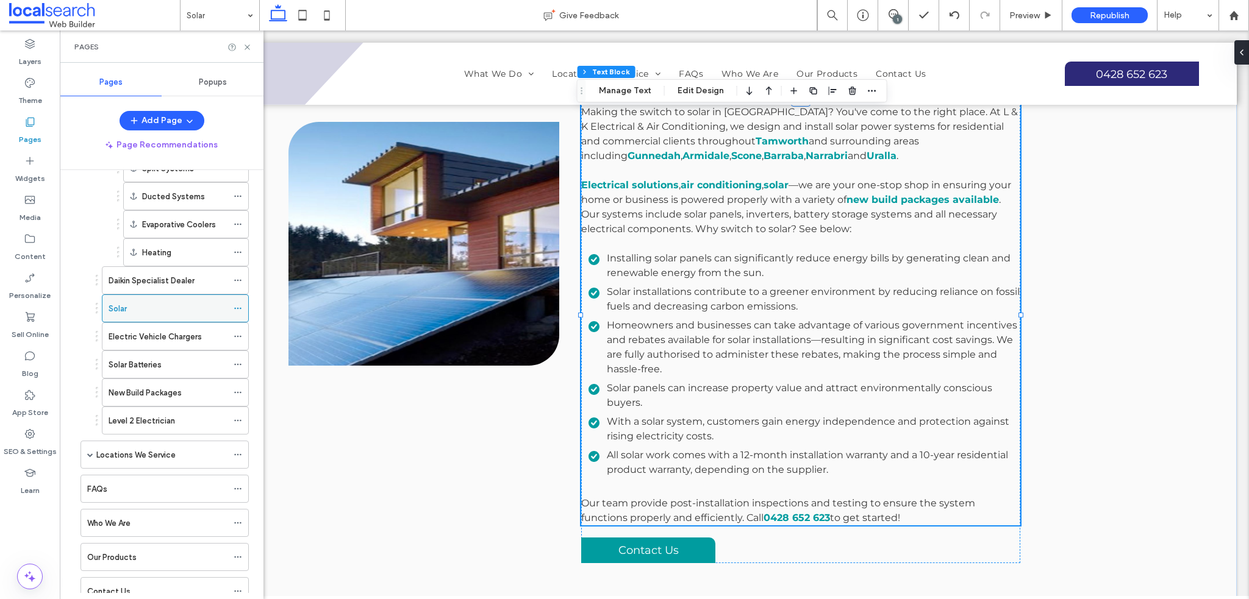
scroll to position [219, 0]
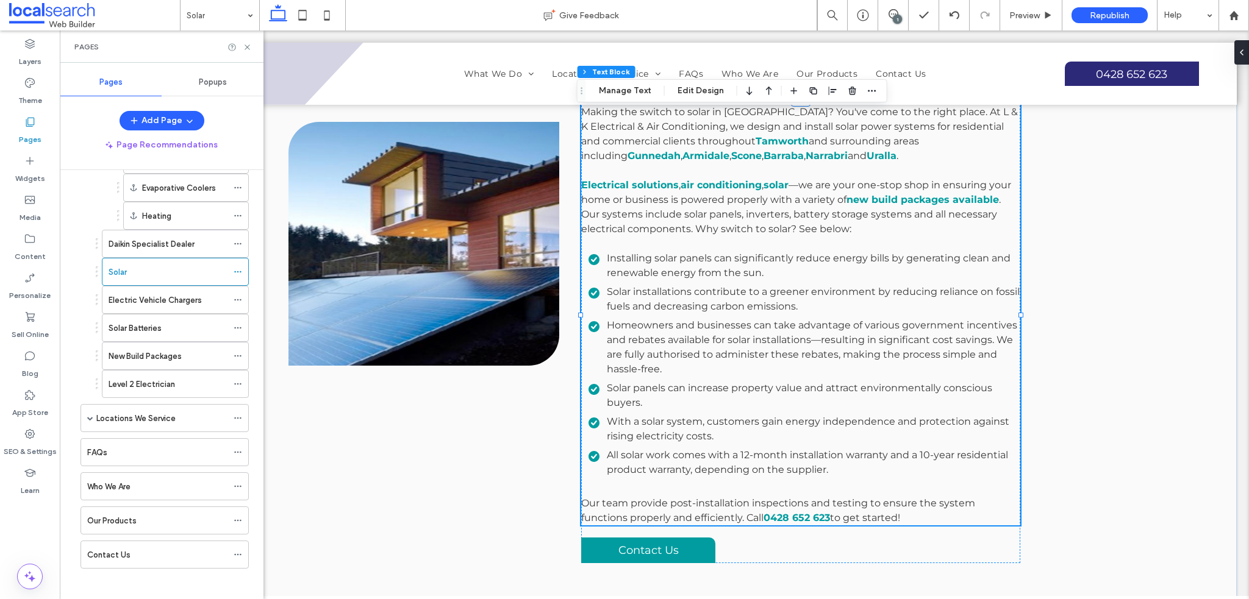
click at [166, 349] on label "New Build Packages" at bounding box center [145, 356] width 73 height 21
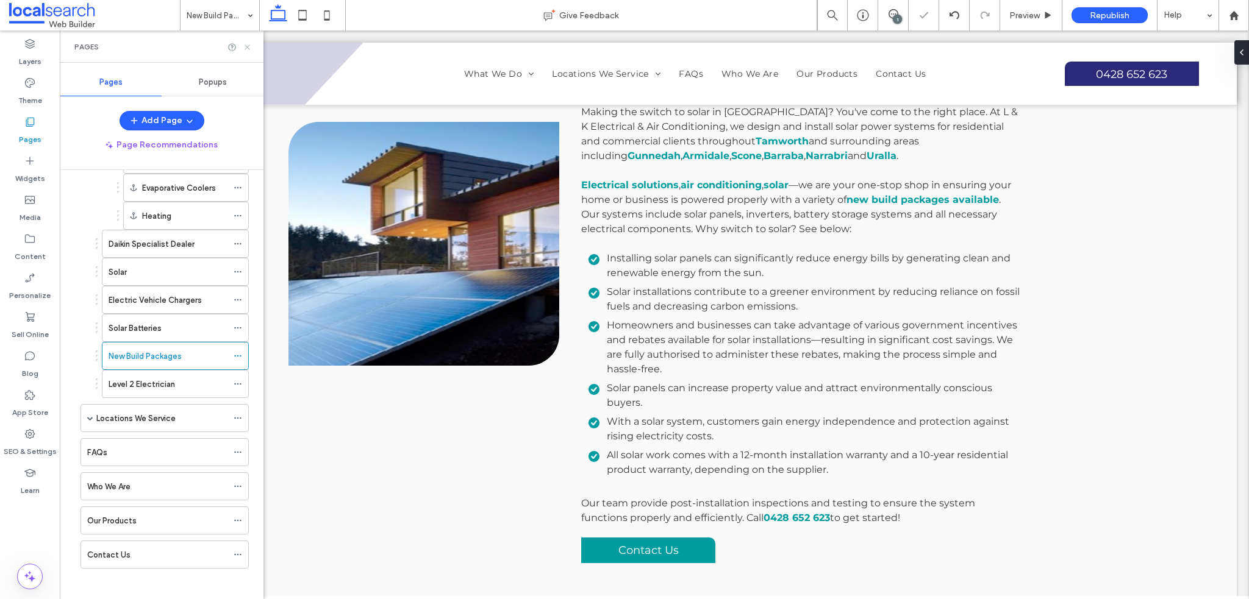
click at [248, 45] on icon at bounding box center [247, 47] width 9 height 9
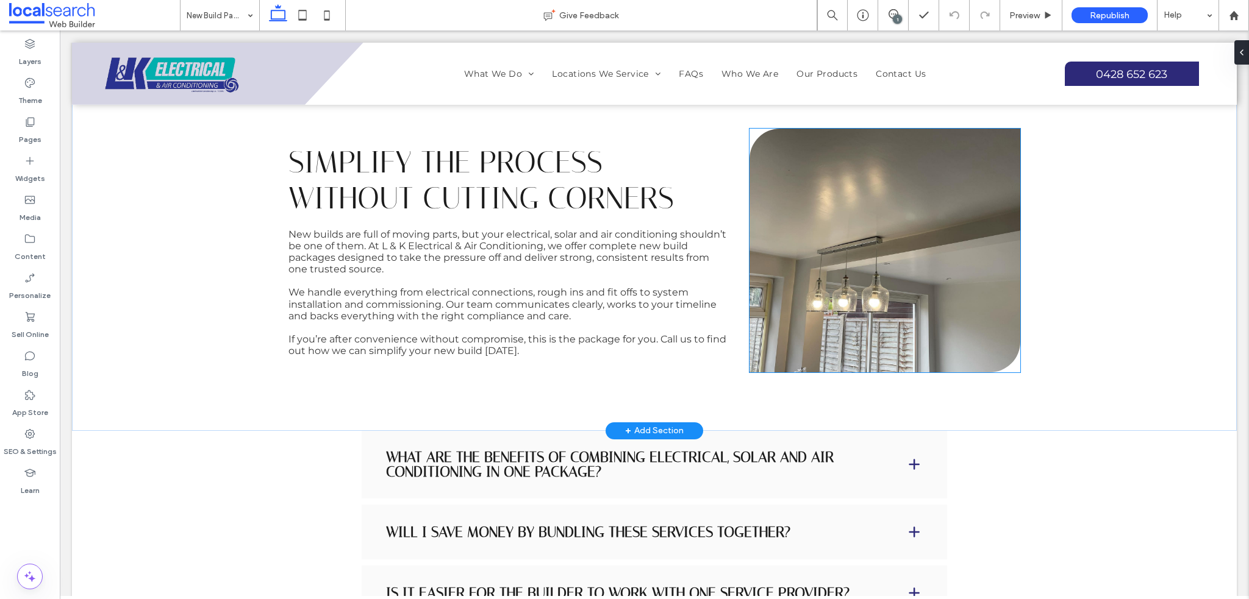
scroll to position [854, 0]
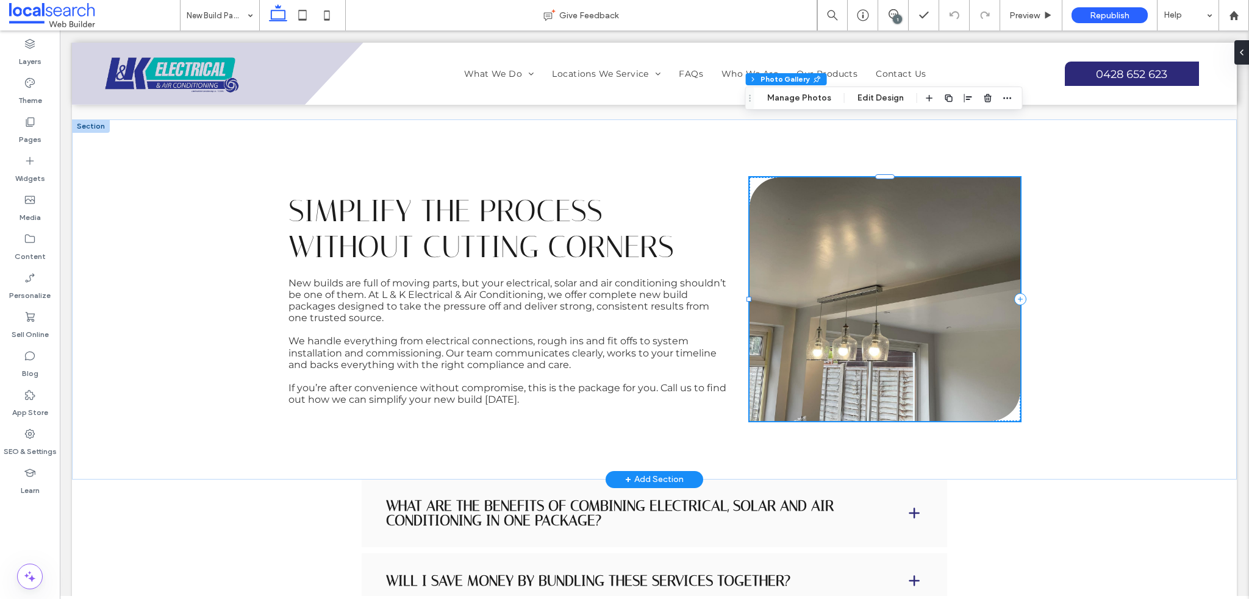
click at [813, 90] on div "Section Column Photo Gallery Manage Photos Edit Design" at bounding box center [883, 98] width 277 height 23
click at [812, 94] on button "Manage Photos" at bounding box center [799, 98] width 80 height 15
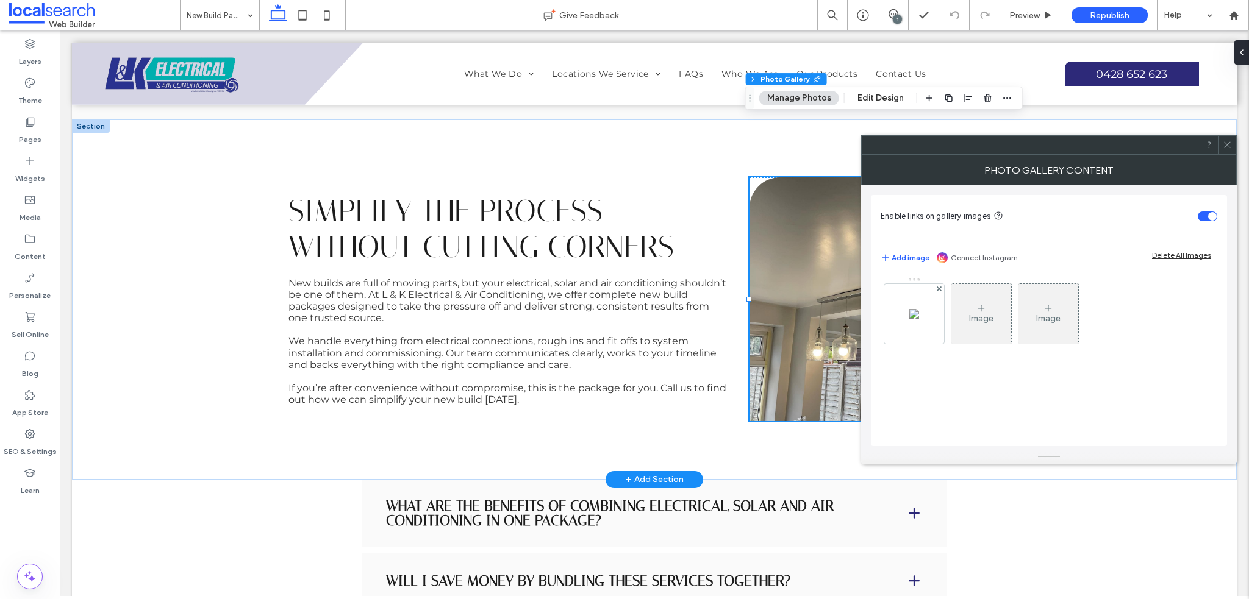
click at [934, 329] on div at bounding box center [914, 314] width 60 height 60
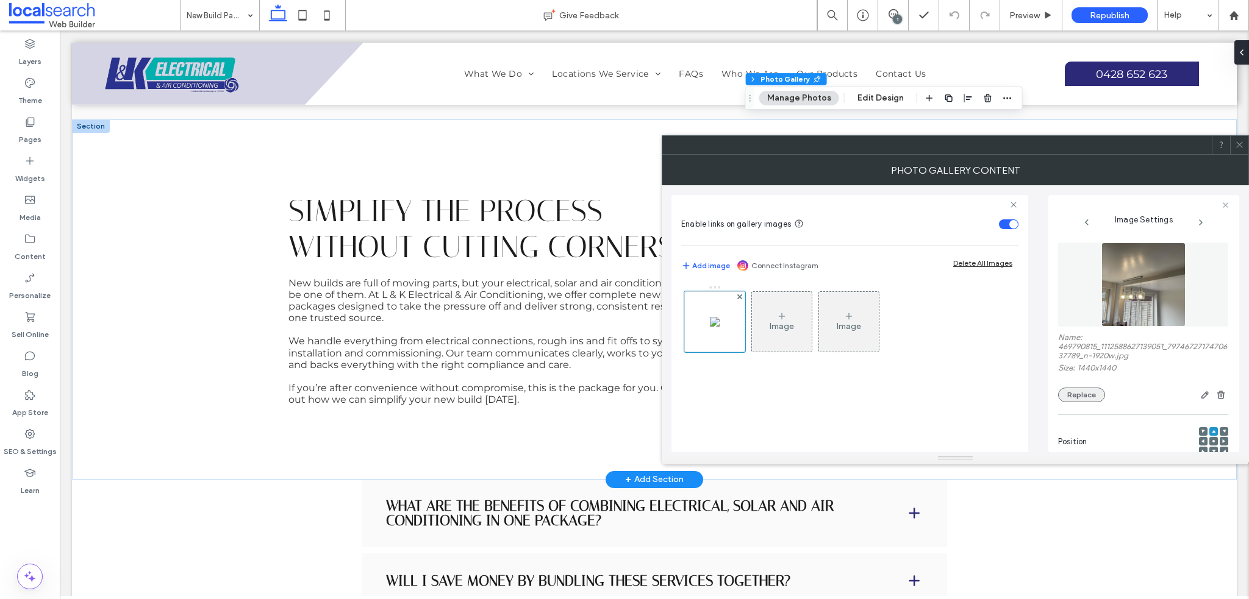
click at [1069, 398] on button "Replace" at bounding box center [1081, 395] width 47 height 15
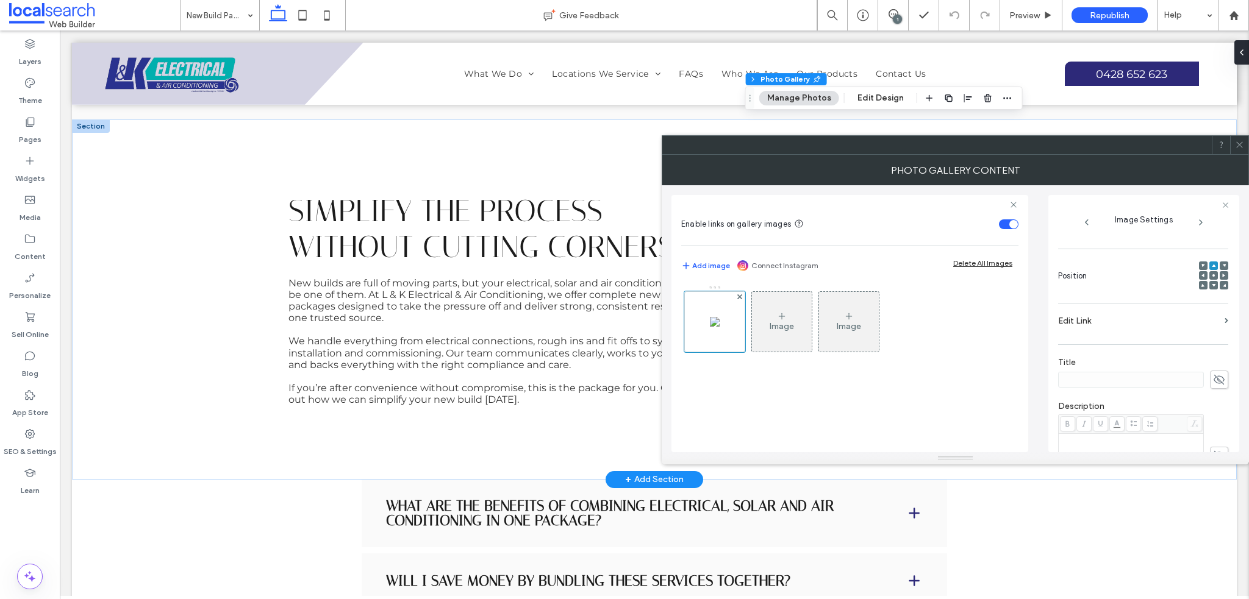
scroll to position [0, 0]
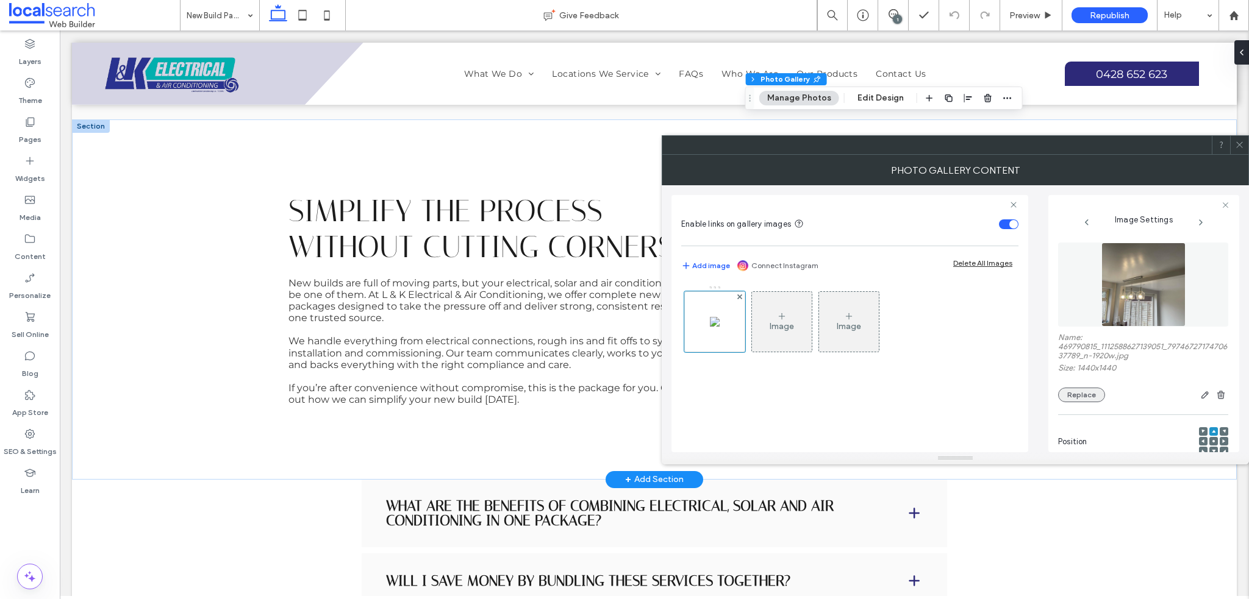
click at [1078, 391] on button "Replace" at bounding box center [1081, 395] width 47 height 15
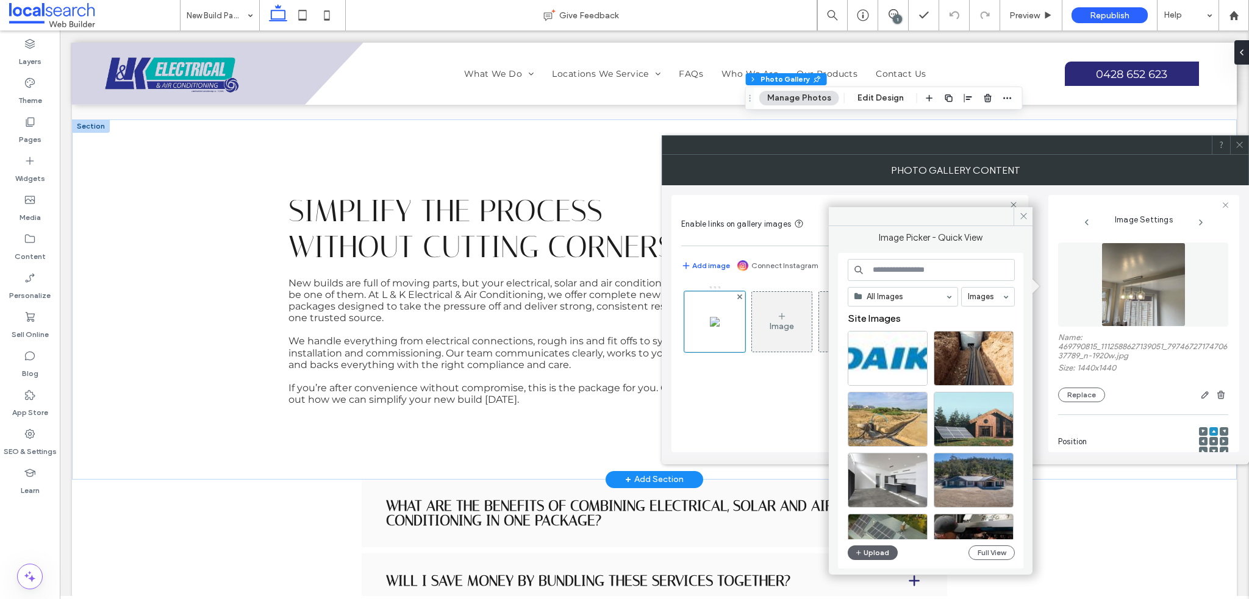
click at [874, 560] on div "All Images Images Site Images Upload Full View" at bounding box center [930, 411] width 167 height 304
click at [876, 555] on button "Upload" at bounding box center [872, 553] width 50 height 15
click at [871, 555] on button "Upload" at bounding box center [872, 553] width 50 height 15
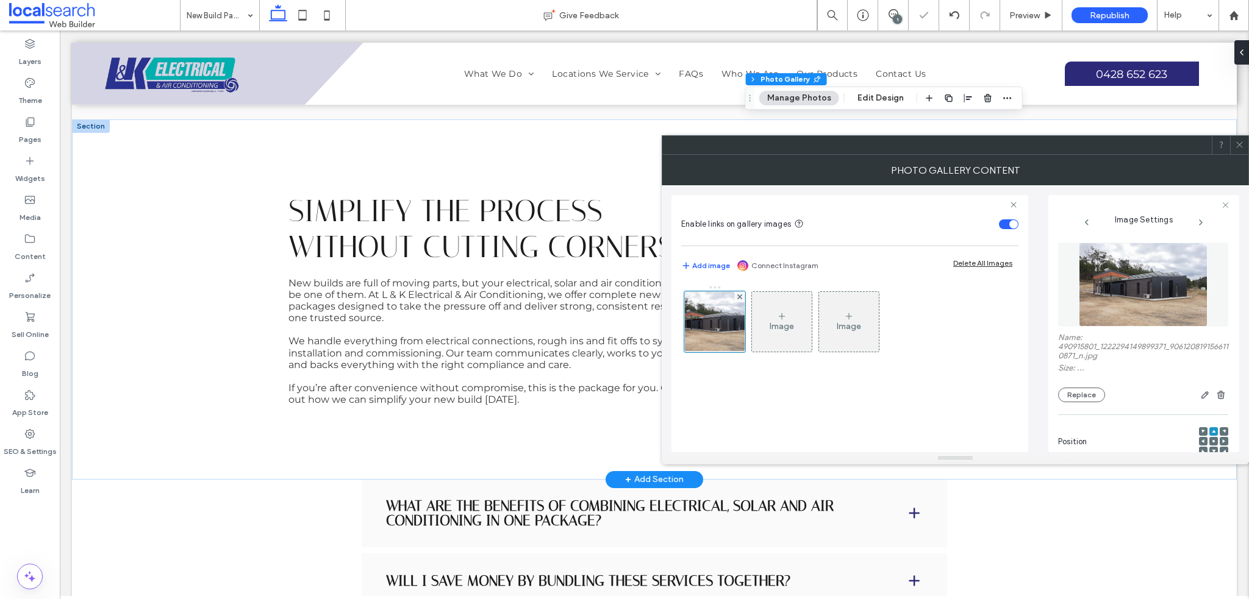
click at [1241, 149] on span at bounding box center [1239, 145] width 9 height 18
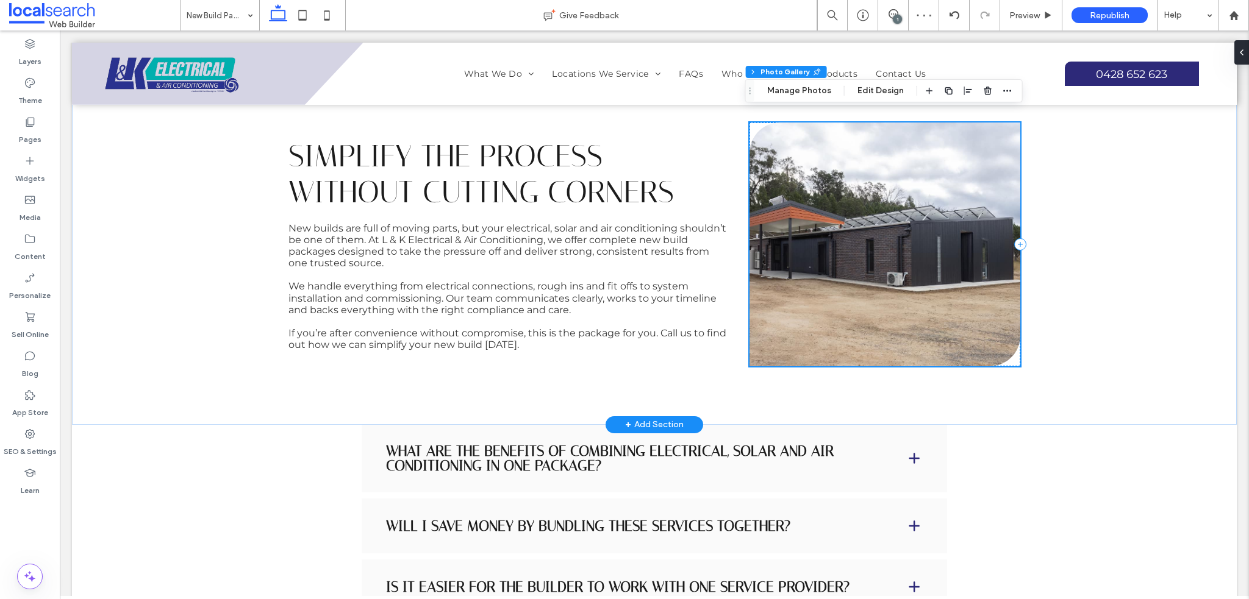
scroll to position [793, 0]
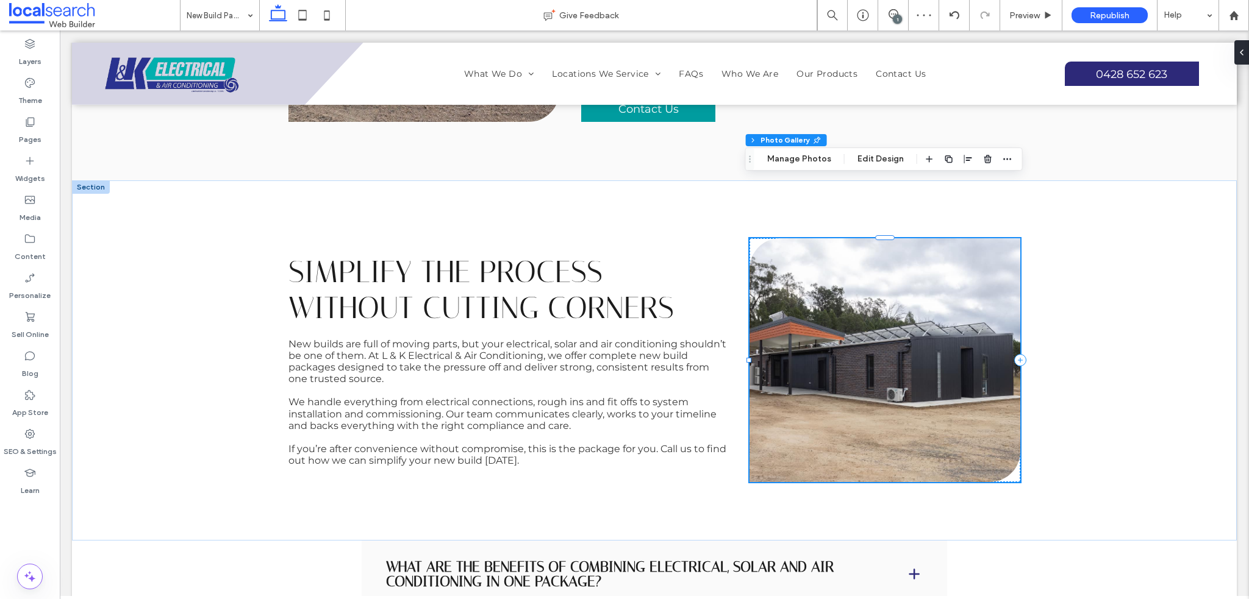
click at [872, 324] on link at bounding box center [884, 360] width 271 height 244
click at [804, 160] on button "Manage Photos" at bounding box center [799, 159] width 80 height 15
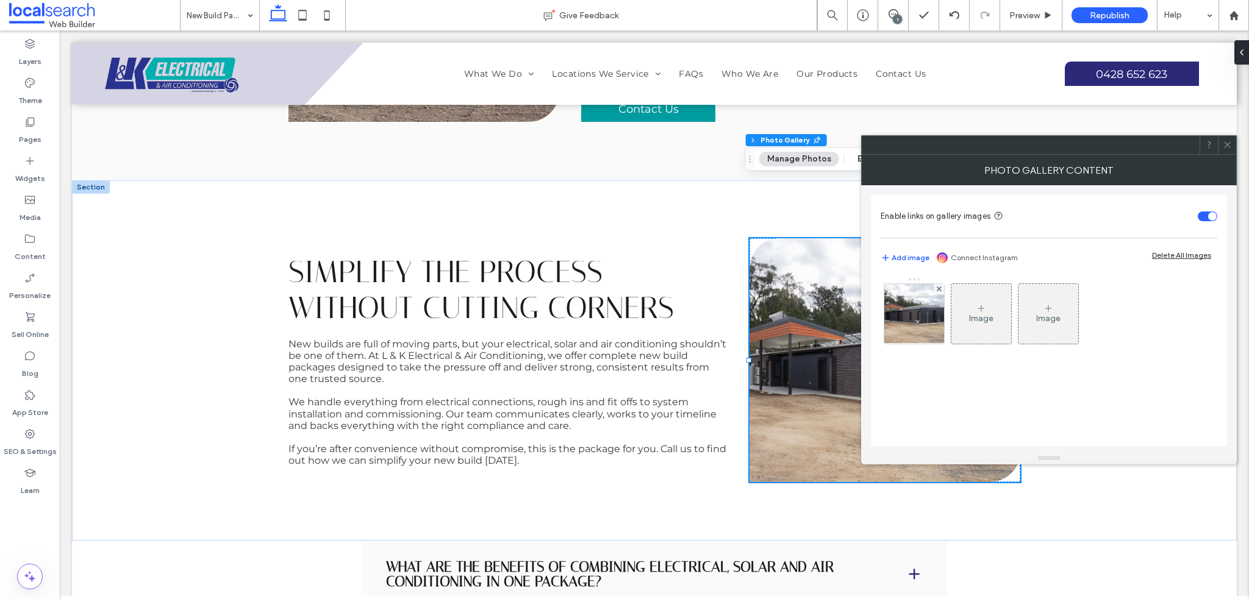
click at [1221, 148] on div at bounding box center [1226, 145] width 18 height 18
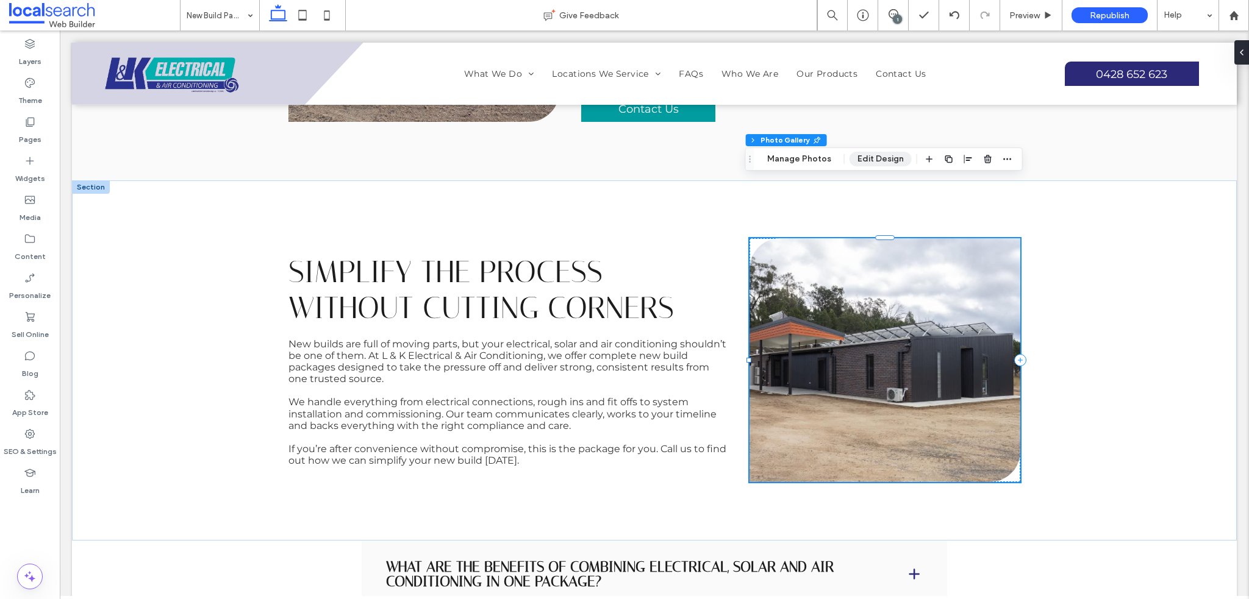
click at [885, 163] on button "Edit Design" at bounding box center [880, 159] width 62 height 15
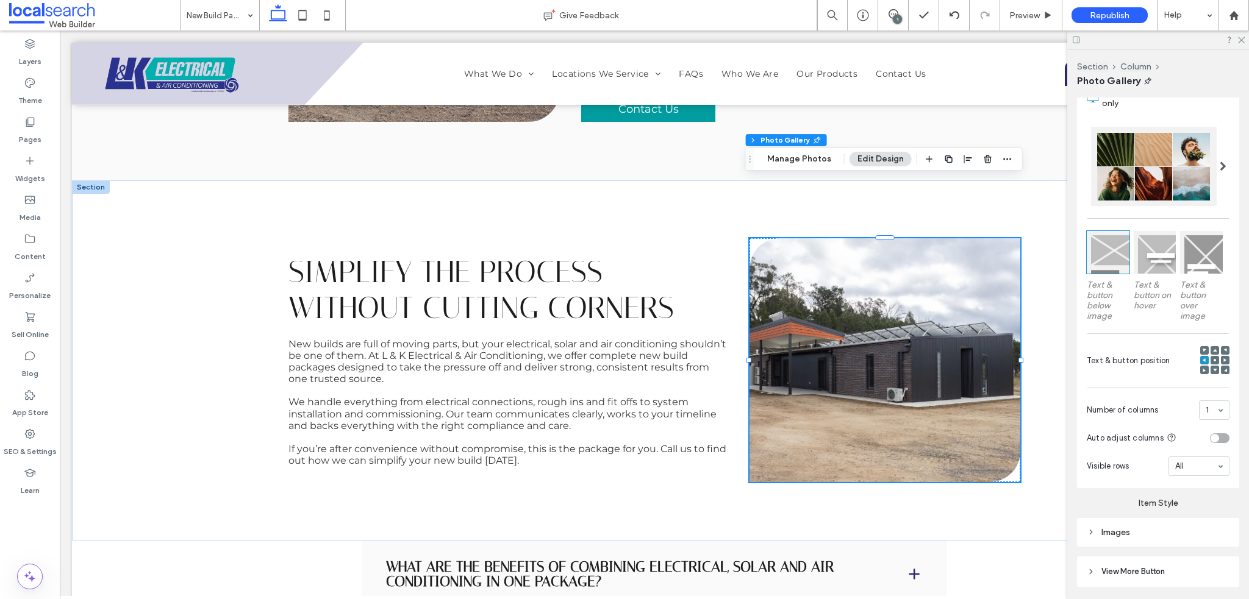
scroll to position [305, 0]
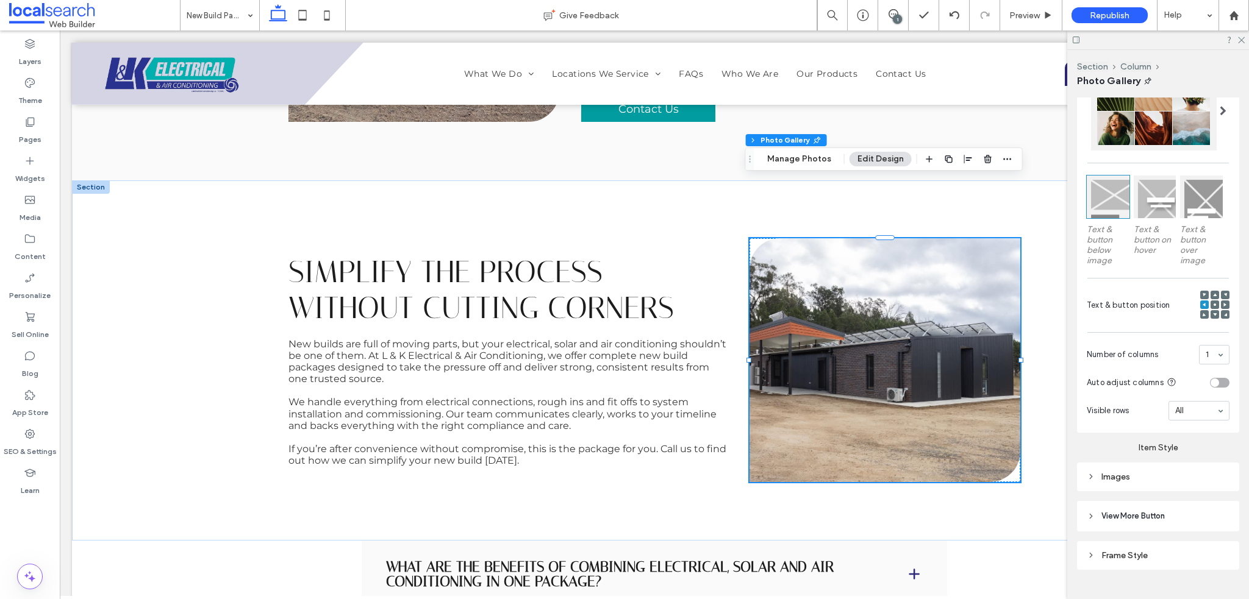
click at [1213, 303] on icon at bounding box center [1215, 305] width 4 height 4
click at [1211, 301] on div at bounding box center [1214, 305] width 9 height 9
click at [1202, 303] on icon at bounding box center [1204, 305] width 4 height 4
click at [1237, 38] on icon at bounding box center [1240, 39] width 8 height 8
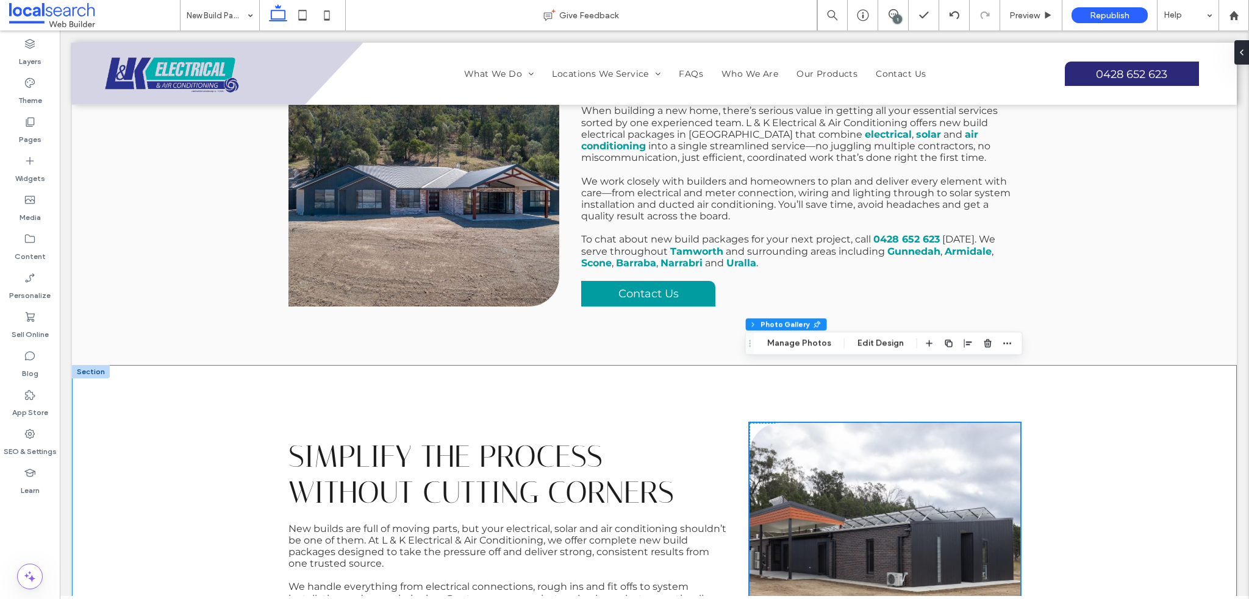
scroll to position [610, 0]
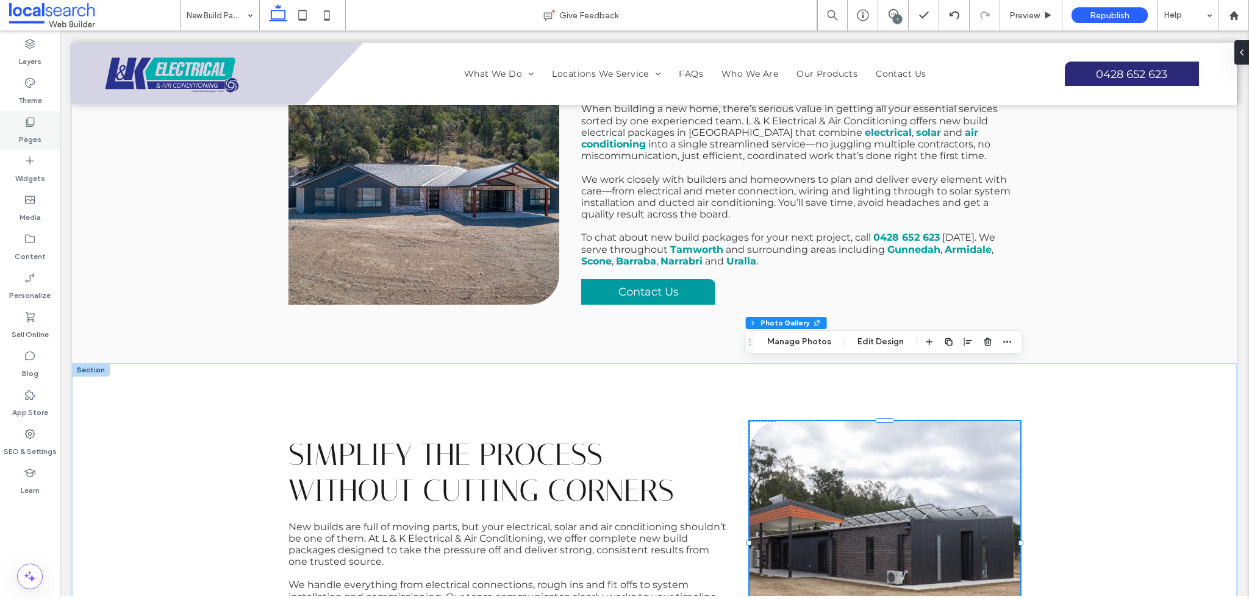
click at [31, 127] on icon at bounding box center [30, 122] width 12 height 12
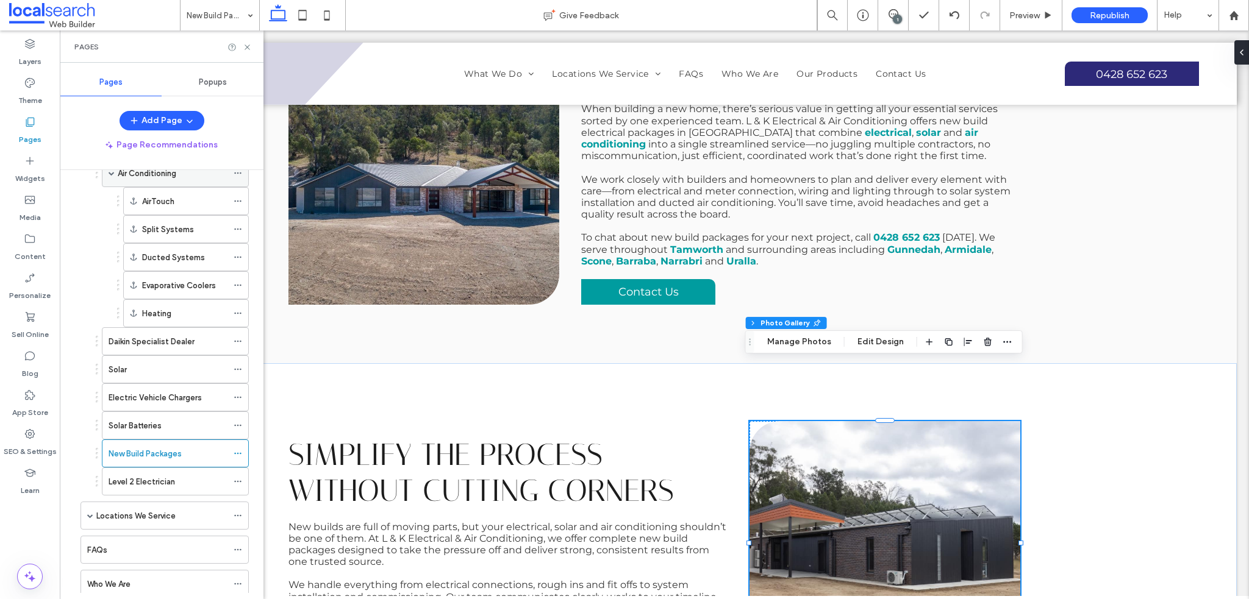
scroll to position [219, 0]
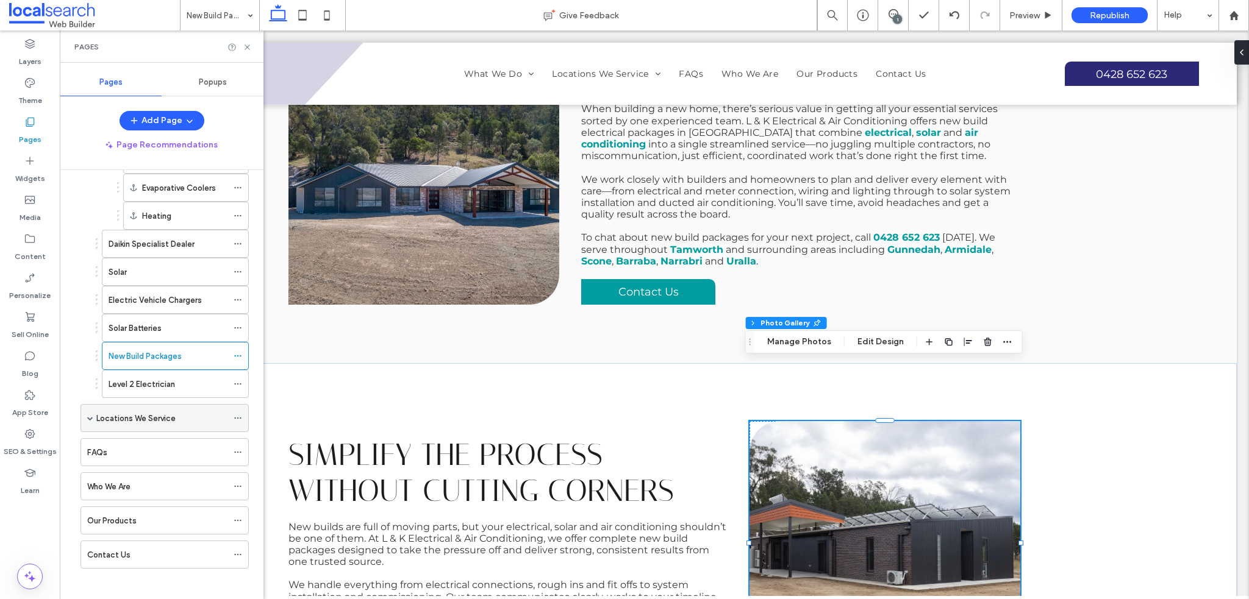
click at [98, 411] on label "Locations We Service" at bounding box center [135, 418] width 79 height 21
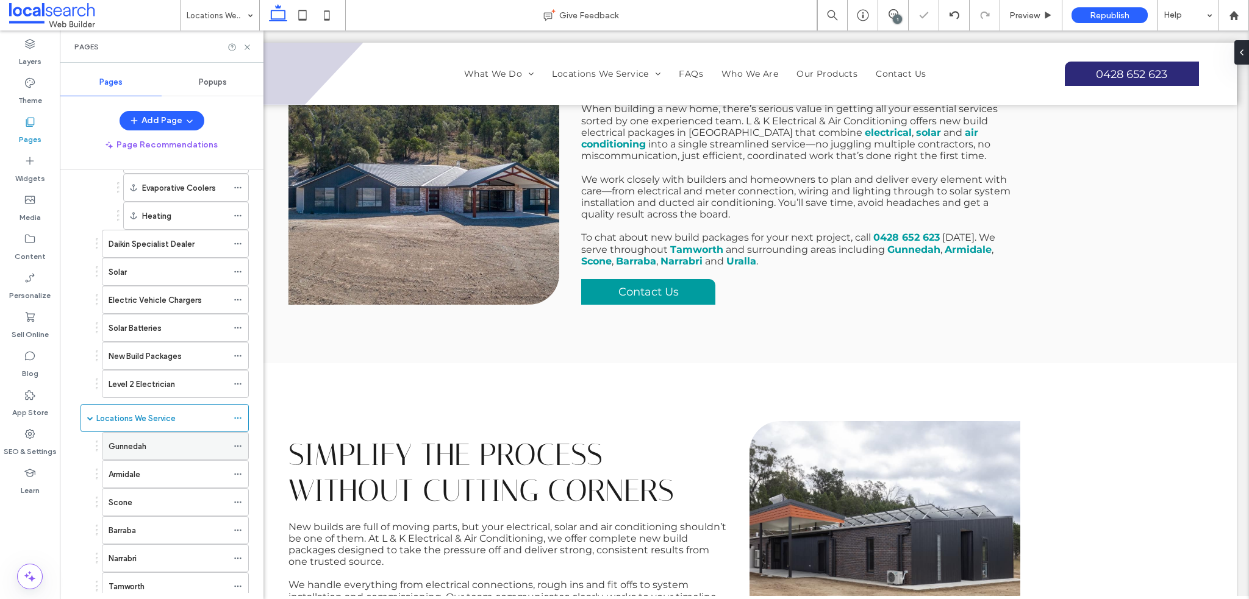
click at [144, 447] on label "Gunnedah" at bounding box center [128, 446] width 38 height 21
click at [246, 46] on use at bounding box center [246, 47] width 5 height 5
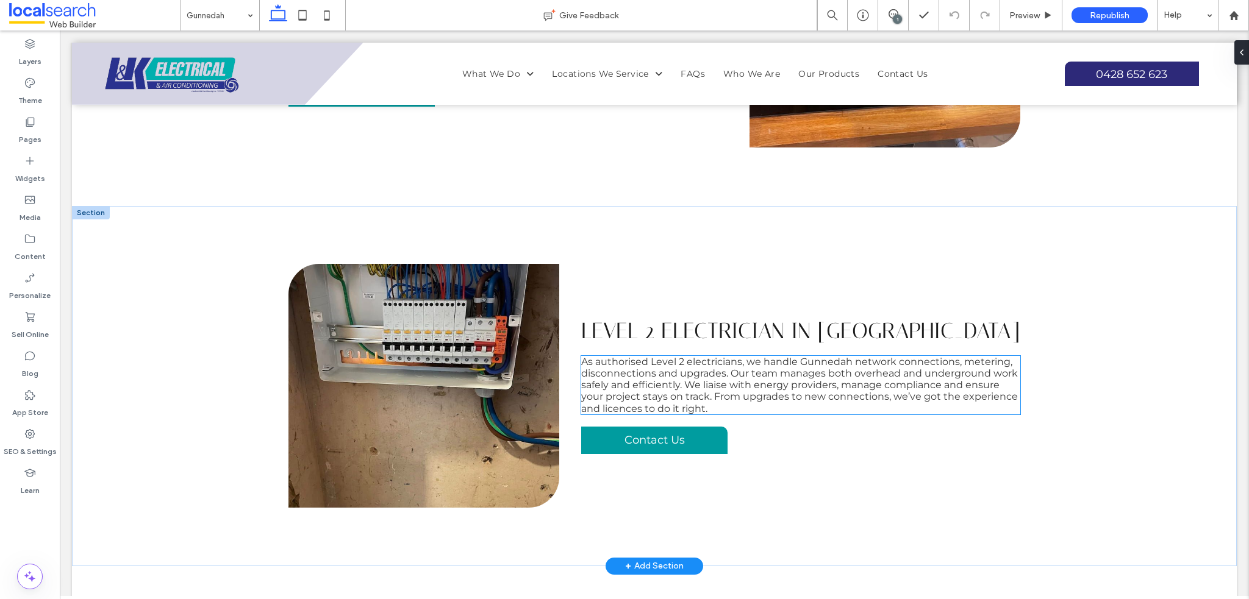
scroll to position [3223, 0]
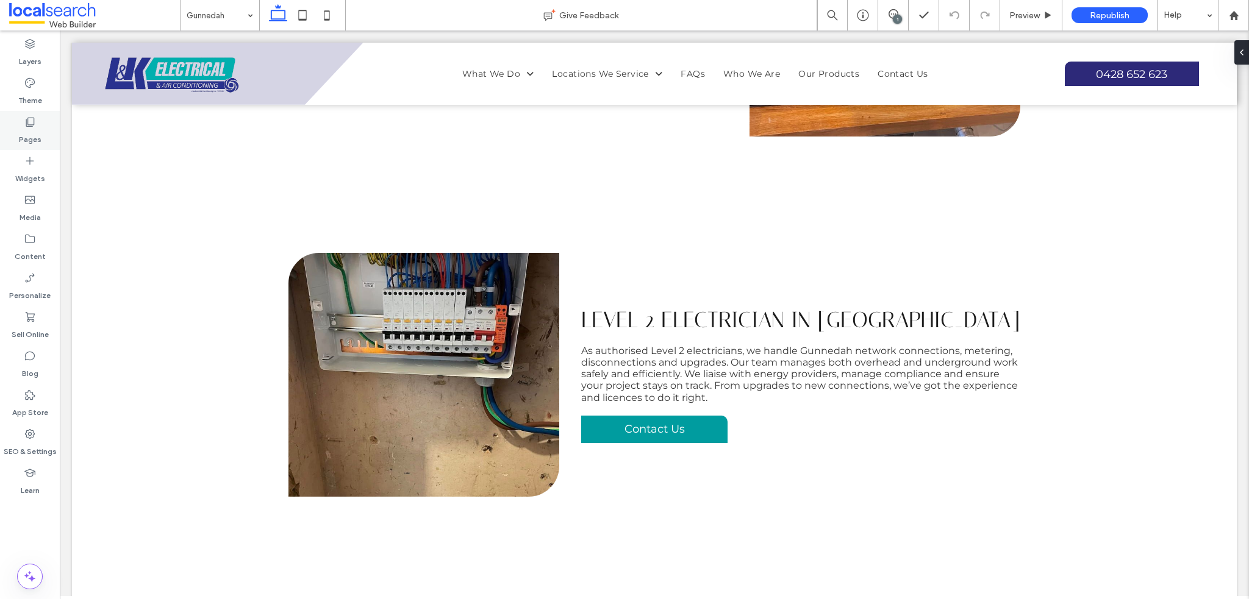
click at [39, 128] on label "Pages" at bounding box center [30, 136] width 23 height 17
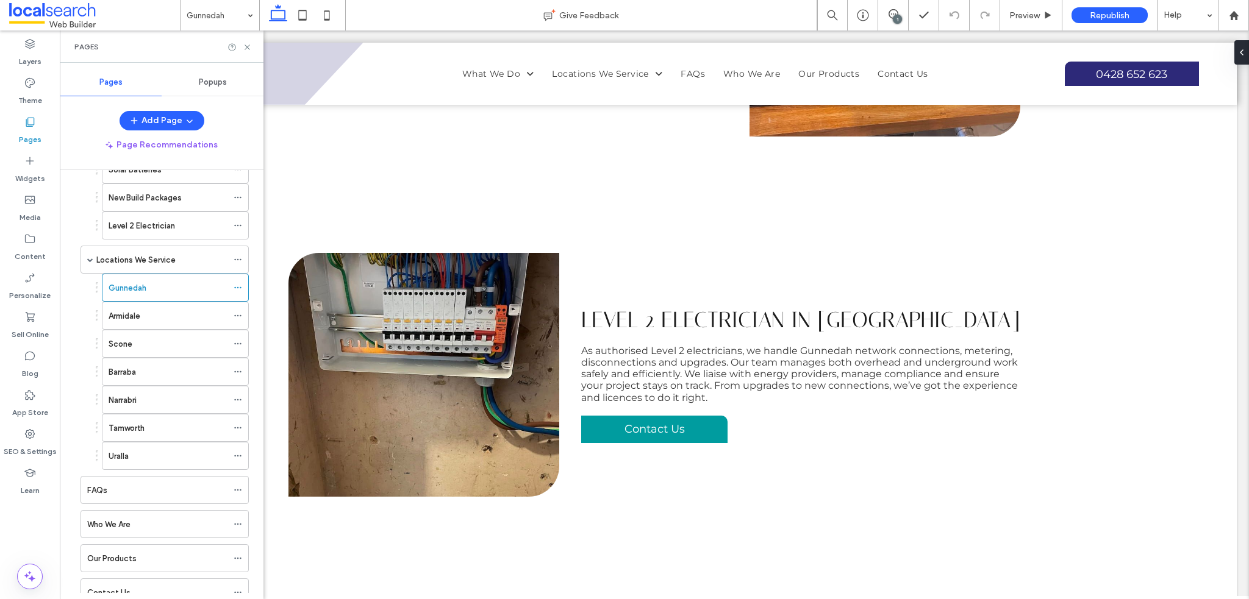
scroll to position [415, 0]
click at [137, 482] on div "Who We Are" at bounding box center [157, 488] width 140 height 13
click at [249, 46] on icon at bounding box center [247, 47] width 9 height 9
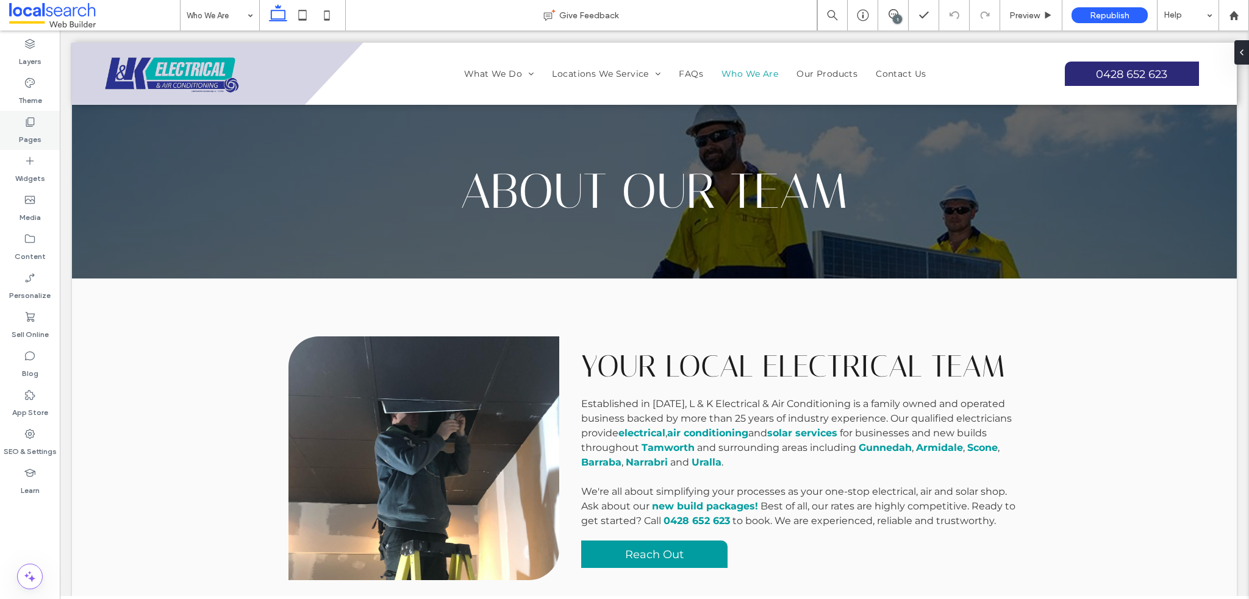
click at [37, 123] on div "Pages" at bounding box center [30, 130] width 60 height 39
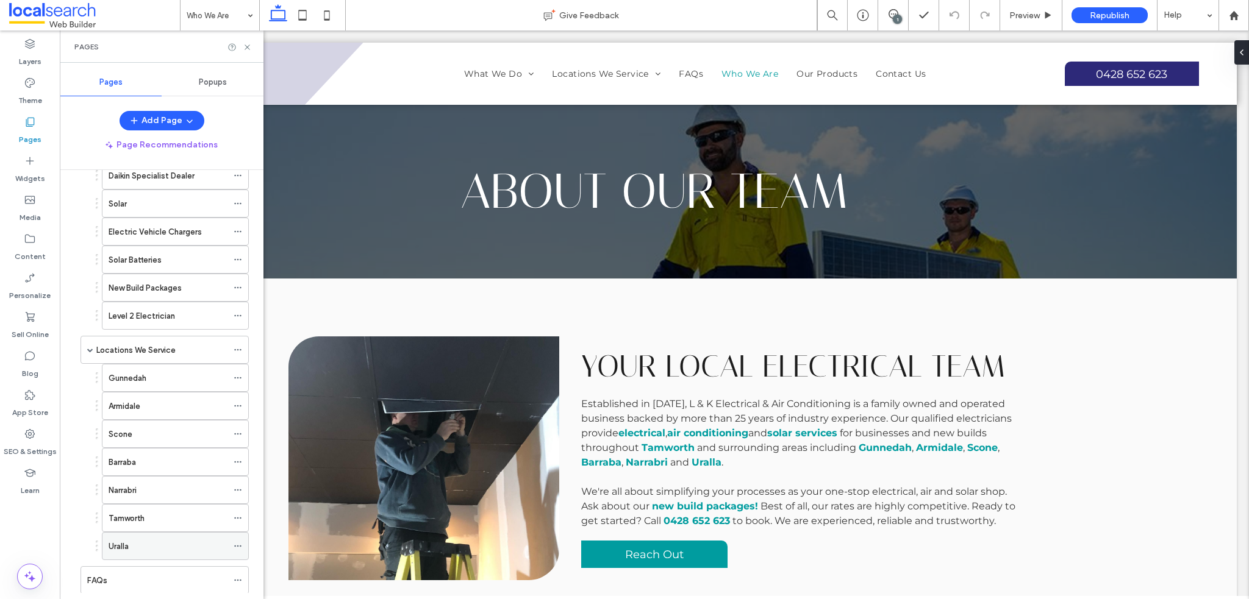
scroll to position [415, 0]
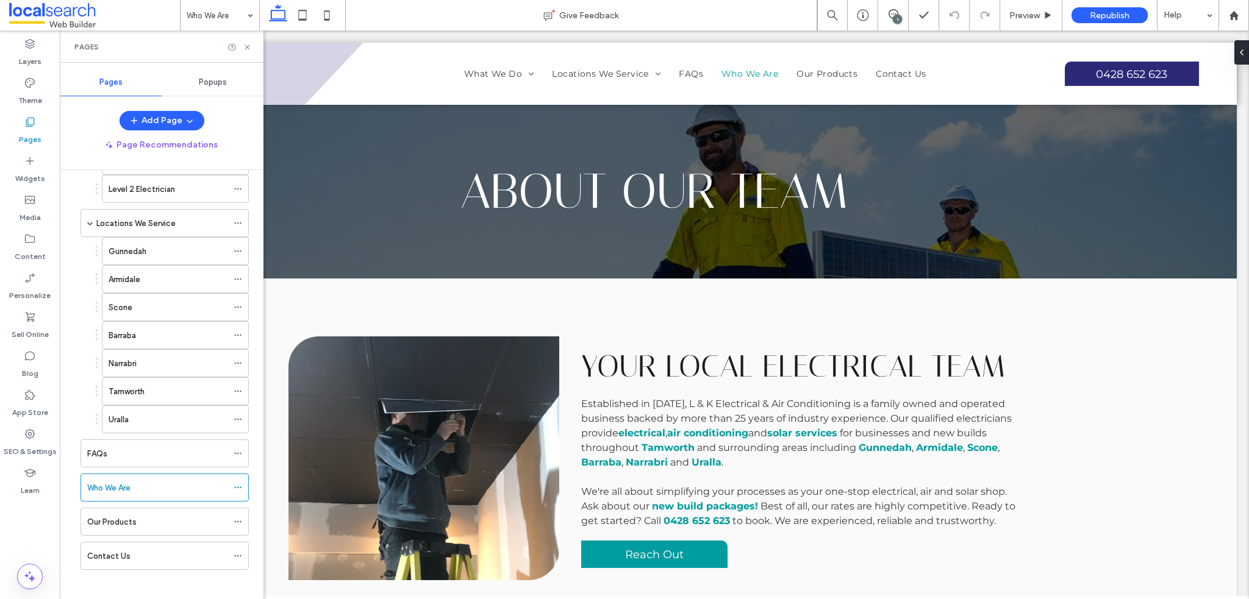
click at [137, 482] on div "Who We Are" at bounding box center [157, 488] width 140 height 13
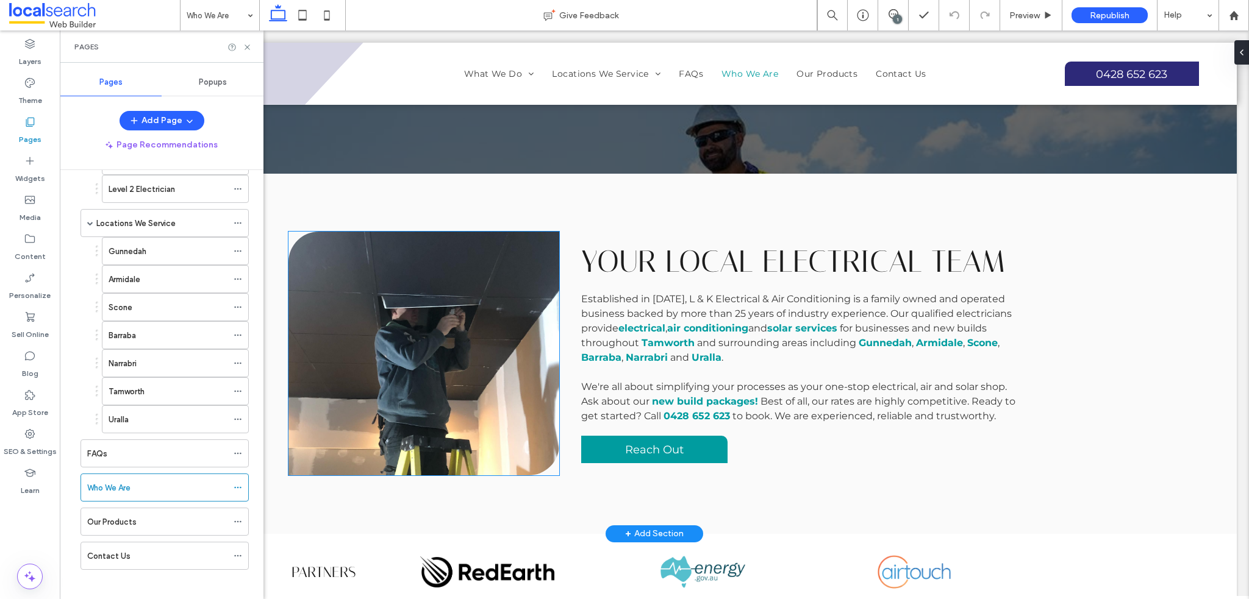
scroll to position [183, 0]
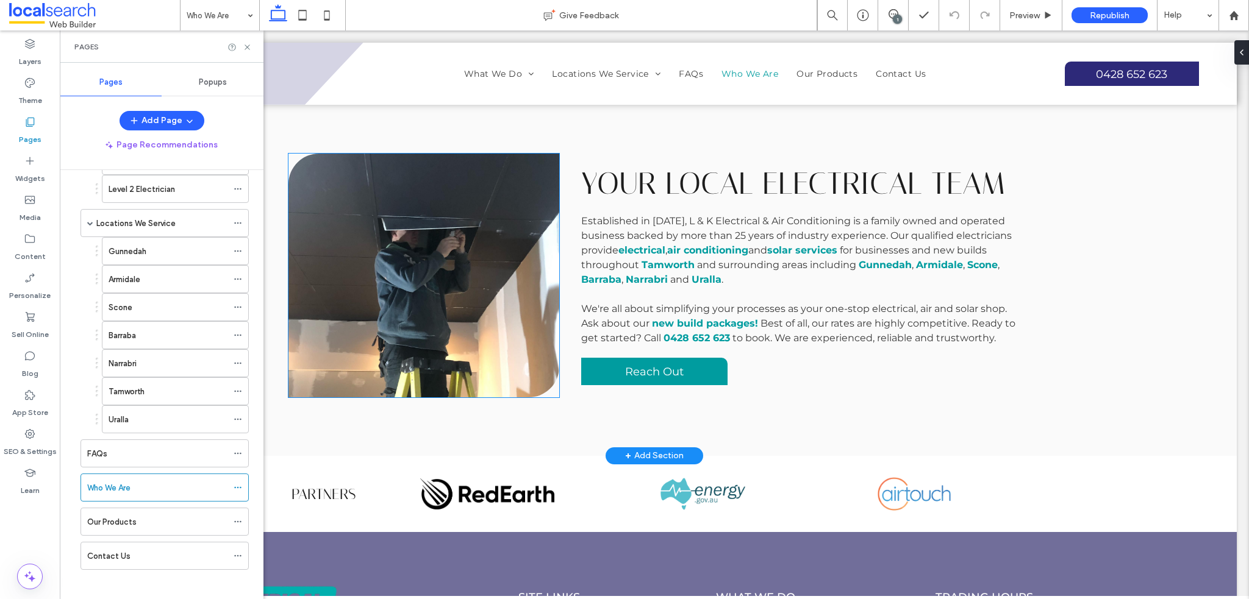
click at [412, 304] on link at bounding box center [423, 276] width 271 height 244
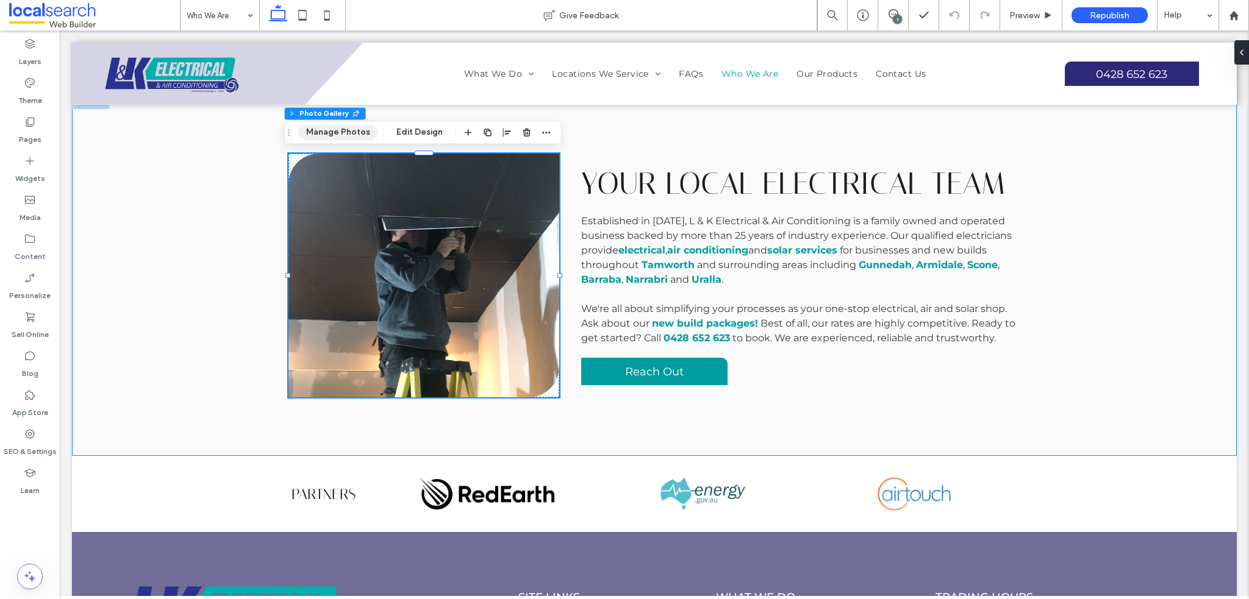
click at [342, 125] on button "Manage Photos" at bounding box center [338, 132] width 80 height 15
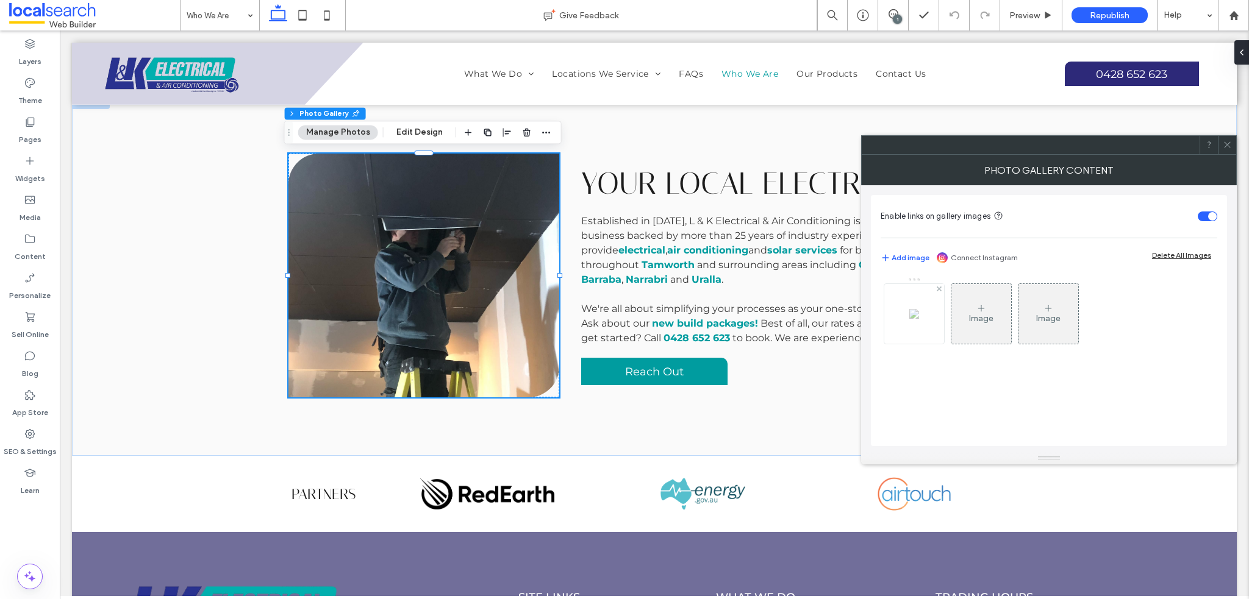
click at [914, 329] on div at bounding box center [914, 314] width 60 height 60
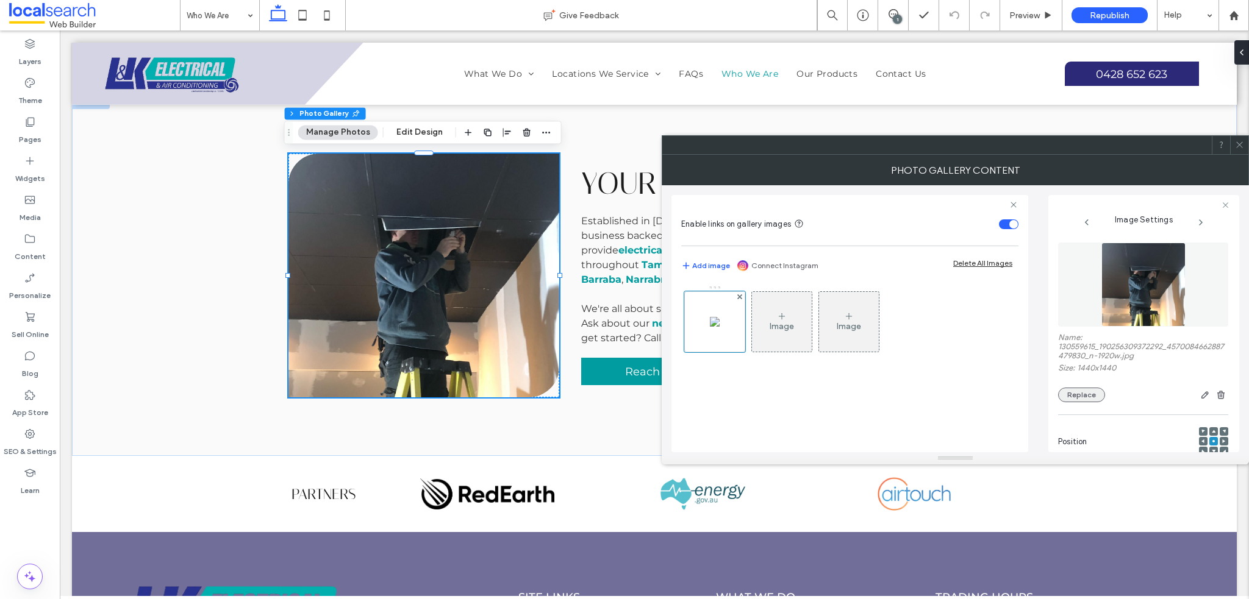
click at [1077, 396] on button "Replace" at bounding box center [1081, 395] width 47 height 15
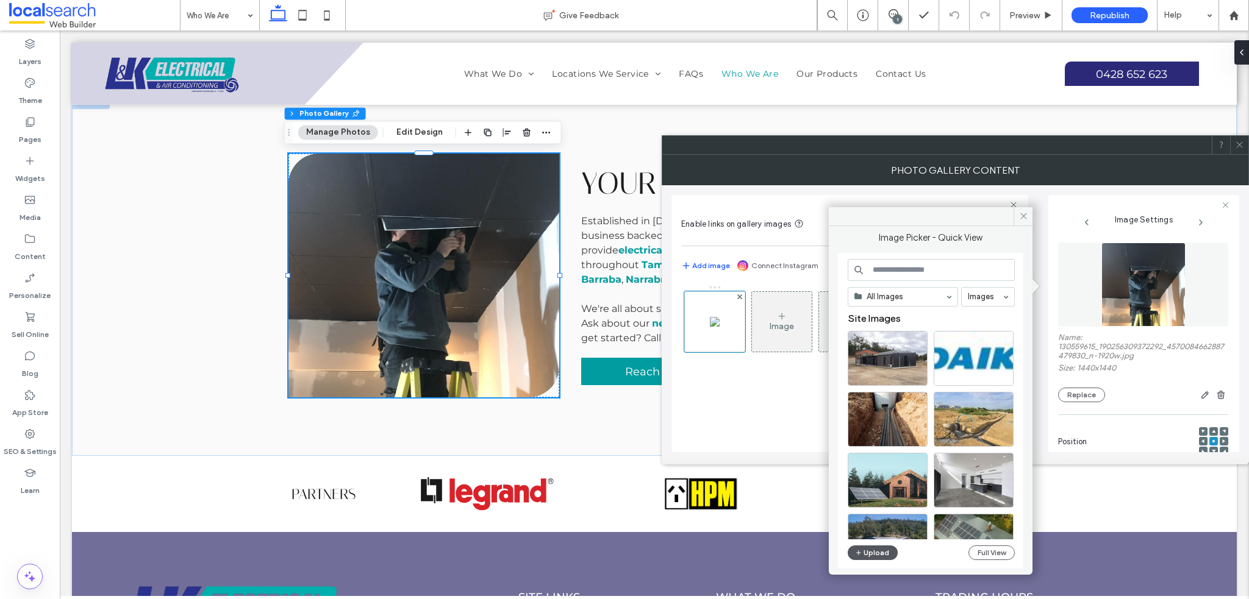
click at [873, 548] on button "Upload" at bounding box center [872, 553] width 50 height 15
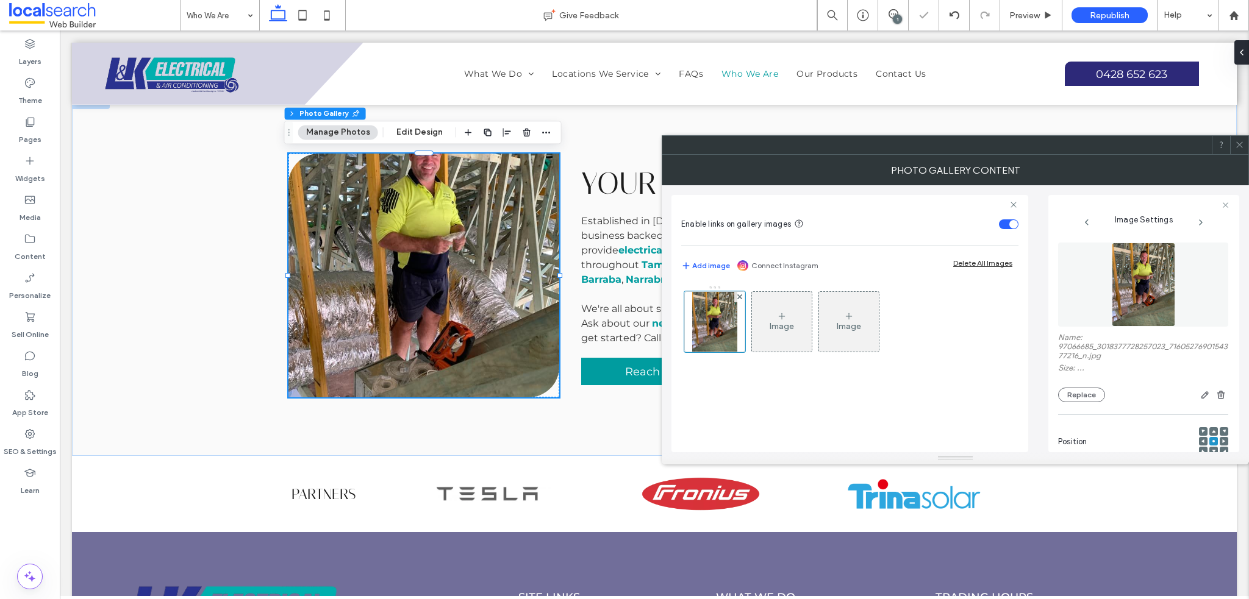
click at [1239, 145] on use at bounding box center [1239, 145] width 6 height 6
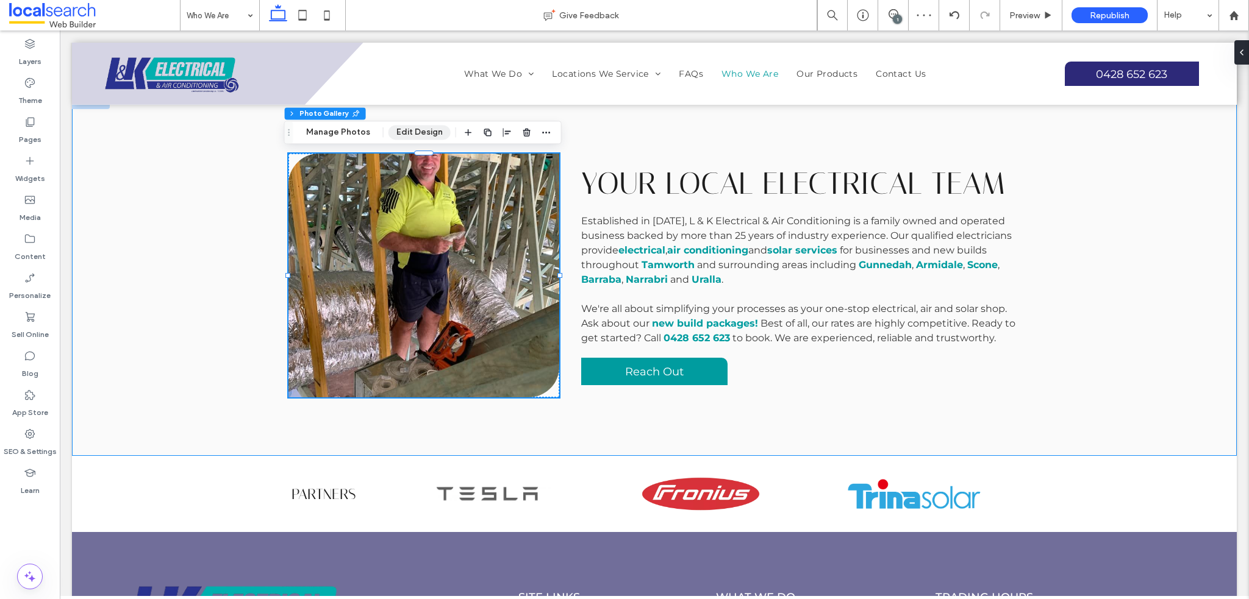
click at [413, 128] on button "Edit Design" at bounding box center [419, 132] width 62 height 15
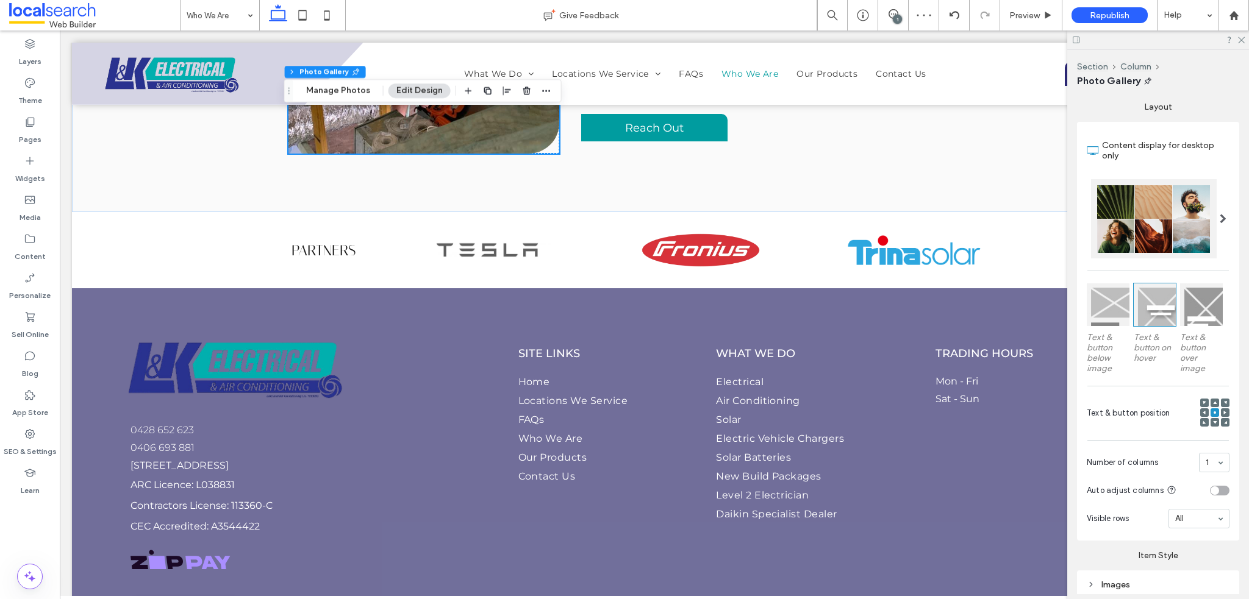
scroll to position [244, 0]
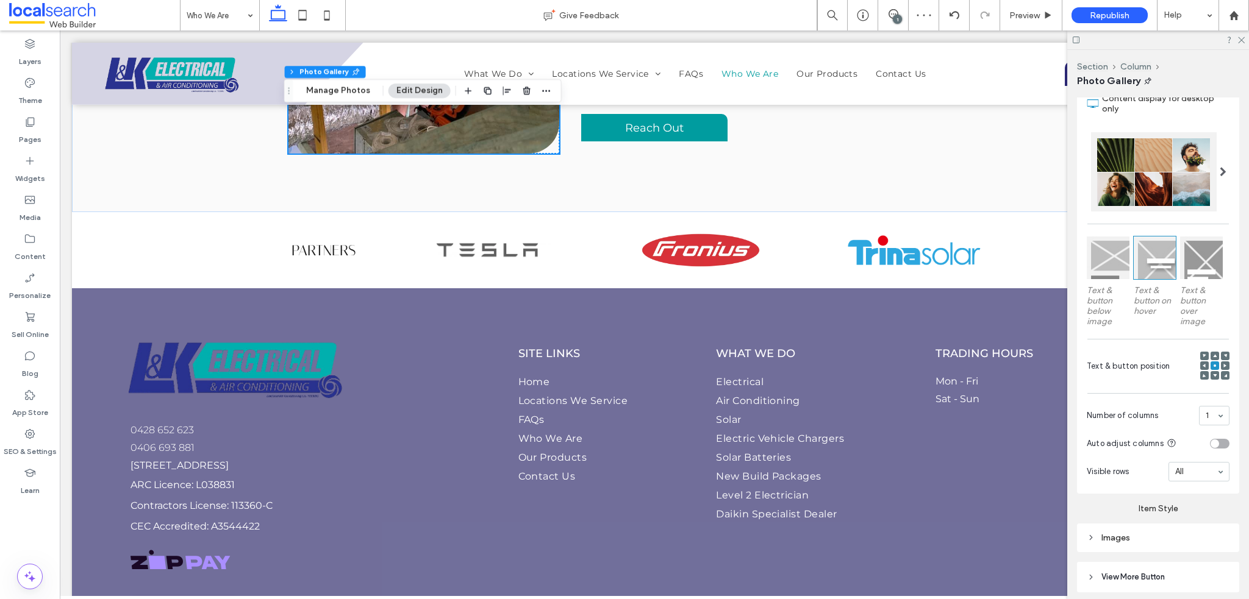
click at [1213, 356] on span at bounding box center [1215, 356] width 4 height 9
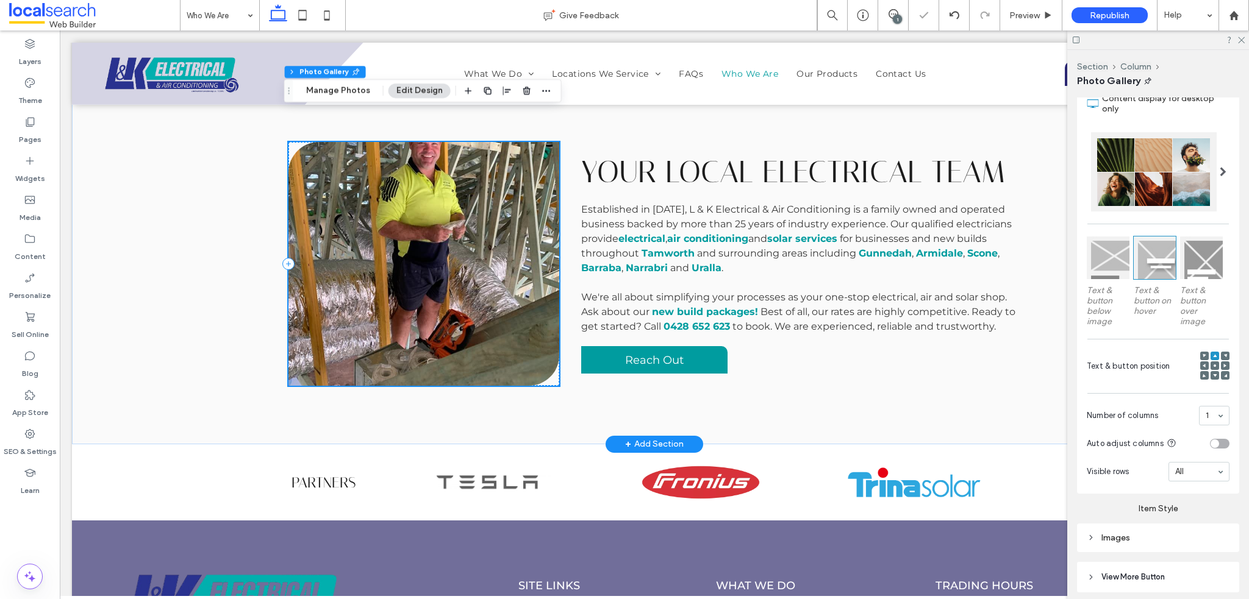
scroll to position [183, 0]
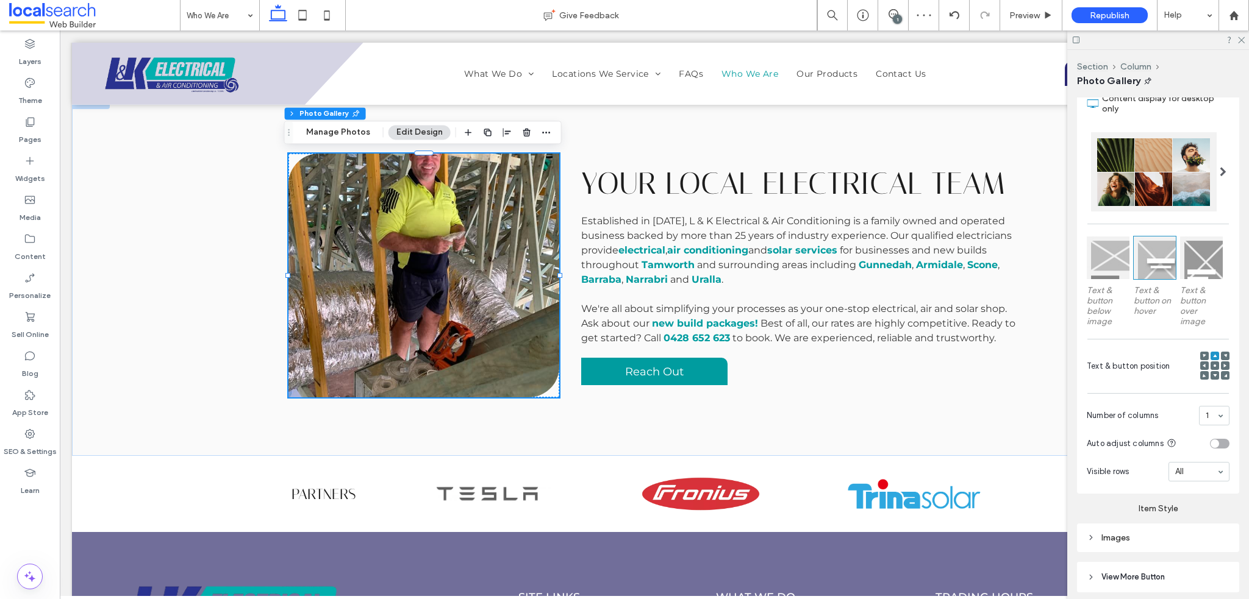
click at [1213, 354] on icon at bounding box center [1215, 356] width 4 height 4
click at [1210, 362] on div at bounding box center [1214, 366] width 9 height 9
click at [1213, 364] on icon at bounding box center [1215, 366] width 4 height 4
click at [1213, 352] on span at bounding box center [1215, 356] width 4 height 9
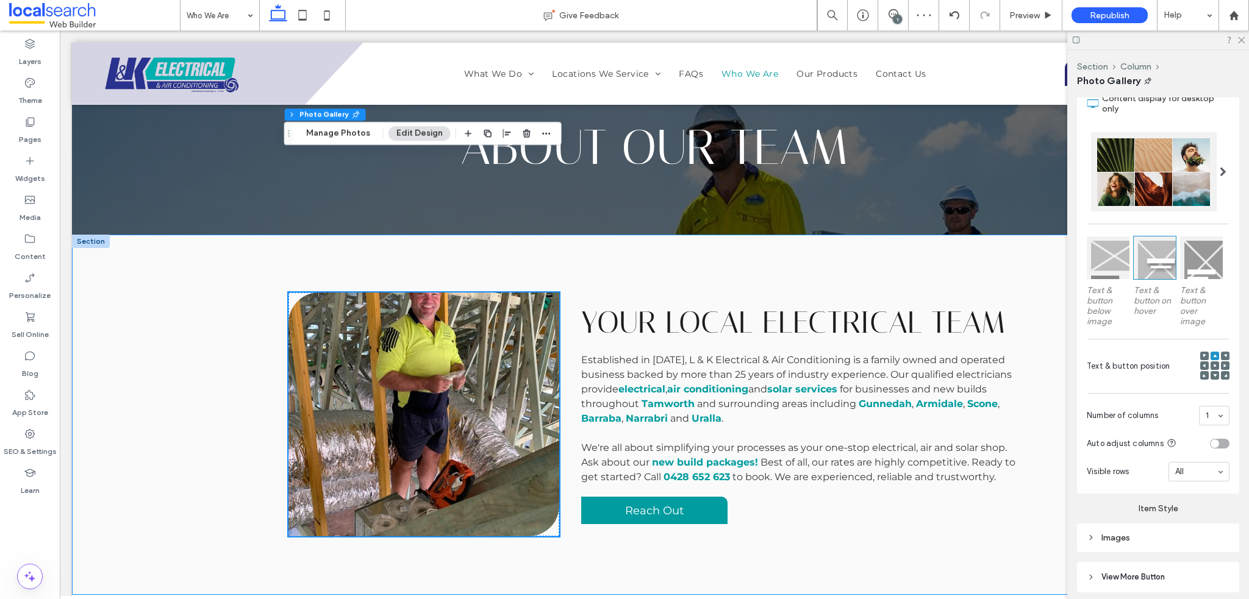
scroll to position [0, 0]
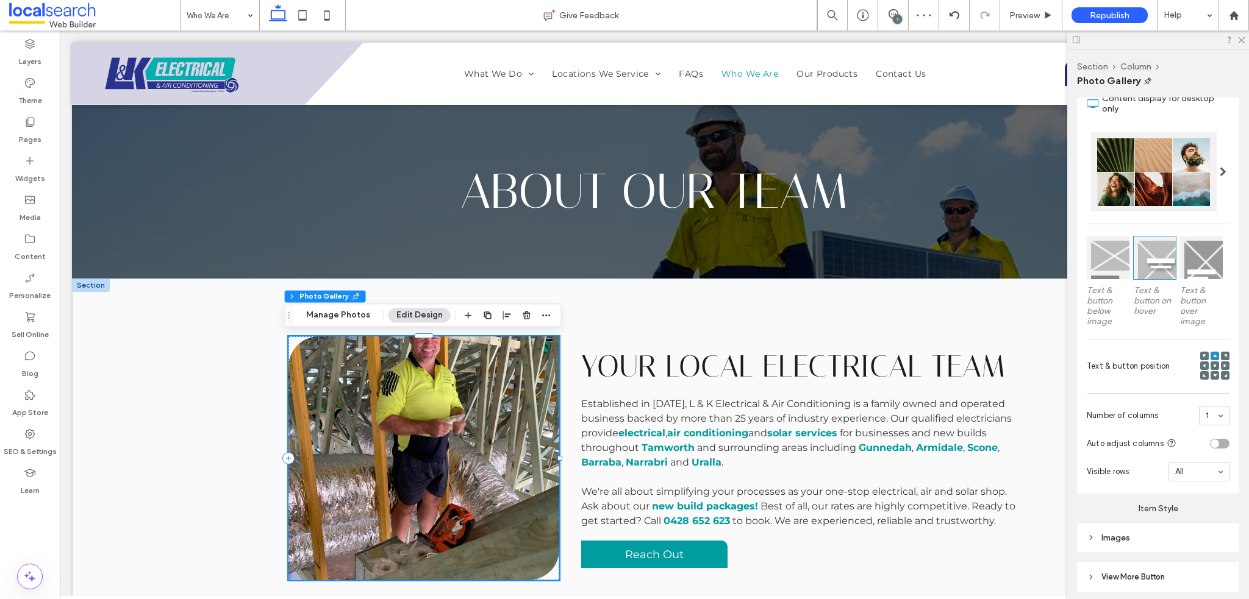
click at [446, 394] on link at bounding box center [423, 459] width 271 height 244
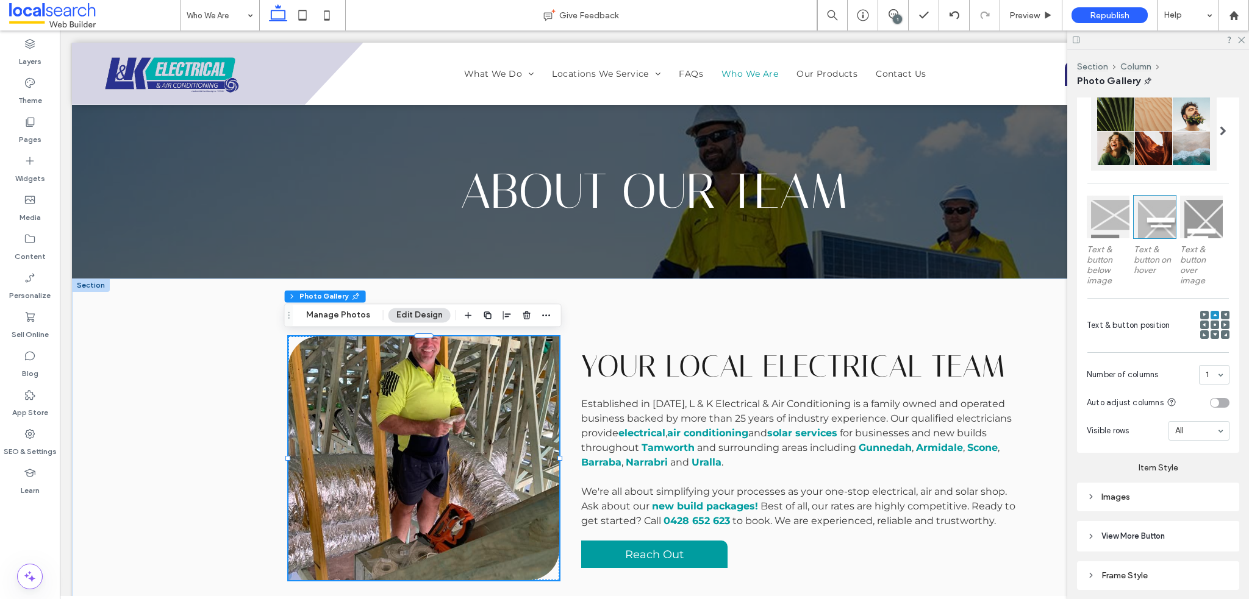
scroll to position [263, 0]
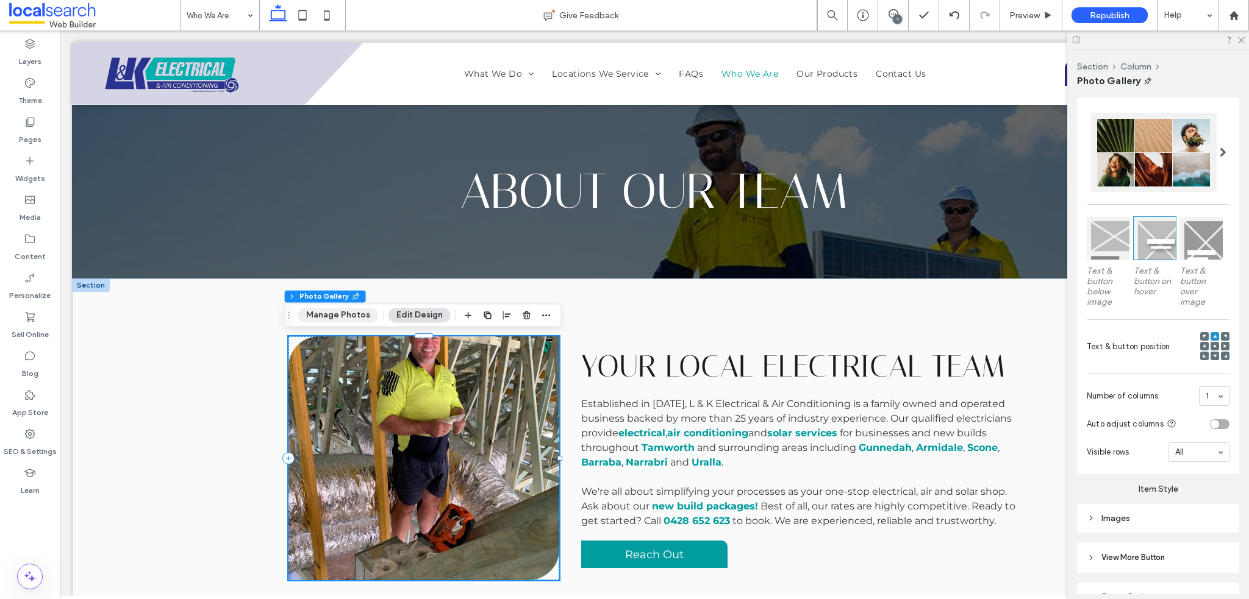
click at [349, 315] on button "Manage Photos" at bounding box center [338, 315] width 80 height 15
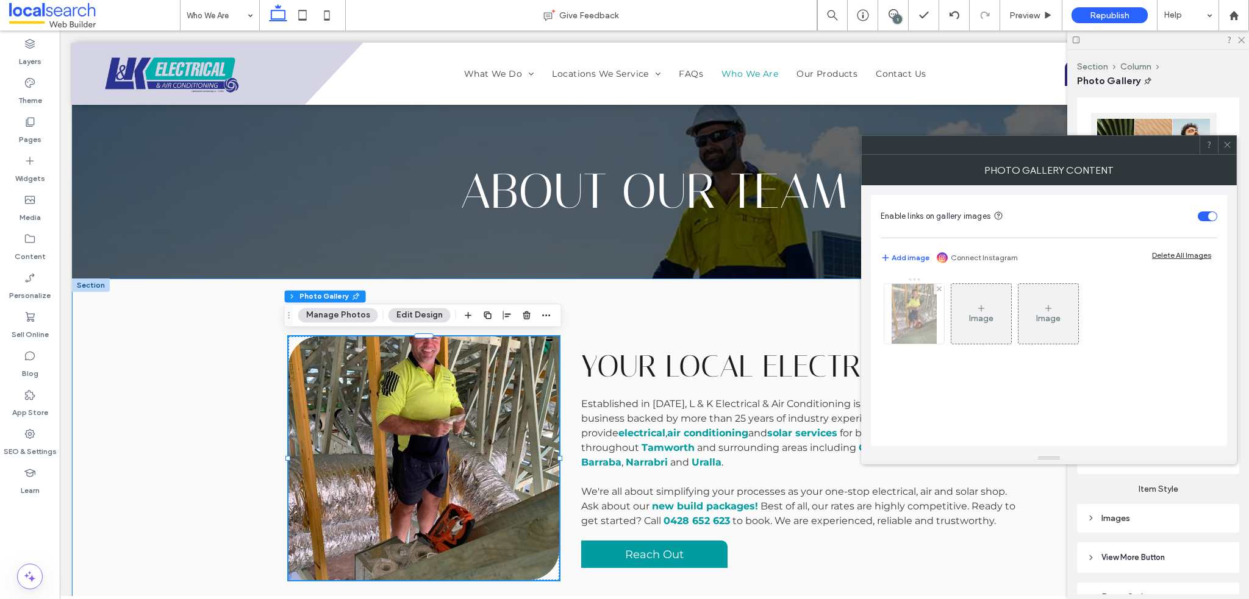
click at [933, 312] on img at bounding box center [913, 314] width 45 height 60
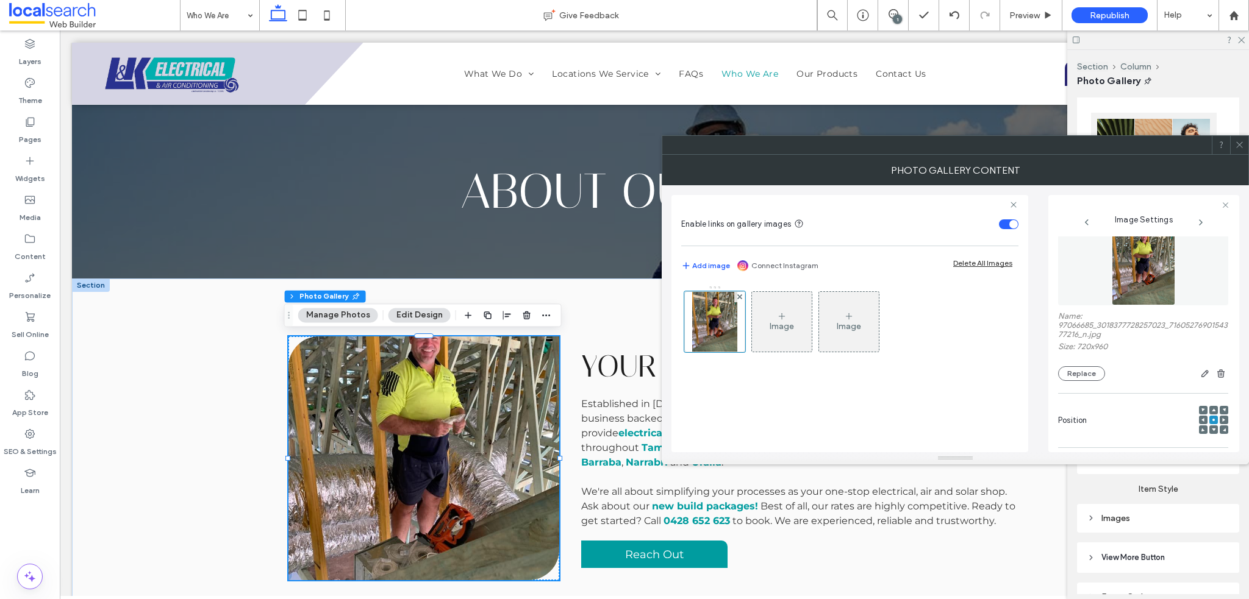
scroll to position [0, 0]
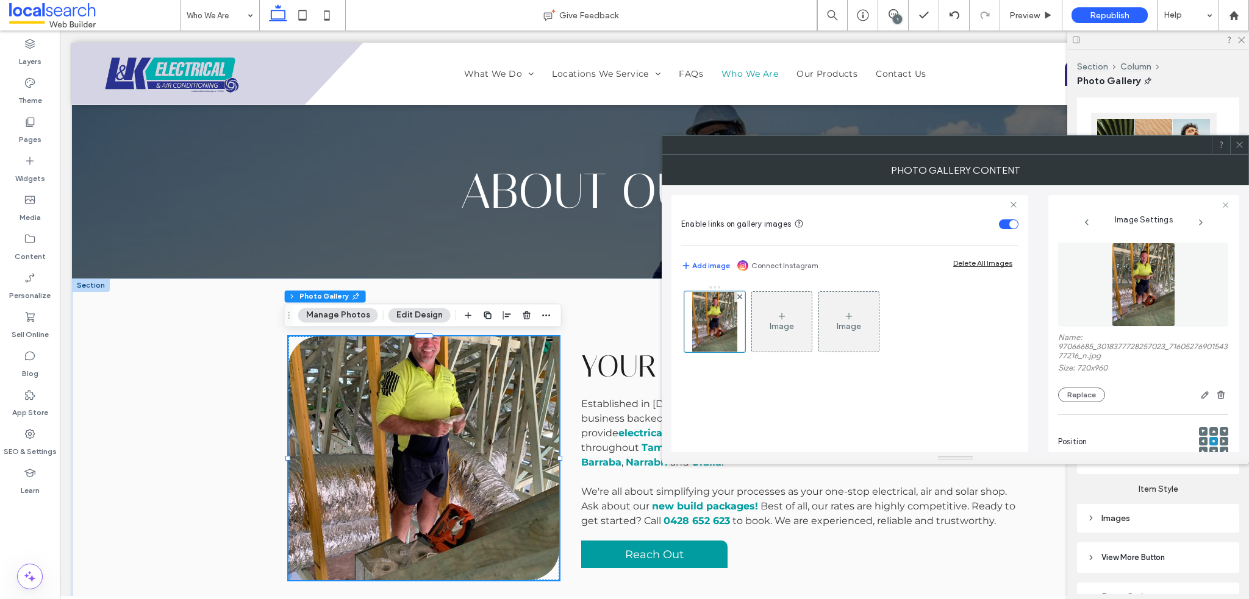
click at [1170, 333] on label "Name: 97066685_3018377728257023_7160527690154377216_n.jpg" at bounding box center [1143, 348] width 170 height 30
click at [1200, 400] on icon "button" at bounding box center [1205, 395] width 10 height 10
click at [1196, 395] on body ".wqwq-1{fill:#231f20;} .cls-1q, .cls-2q { fill-rule: evenodd; } .cls-2q { fill:…" at bounding box center [624, 299] width 1249 height 599
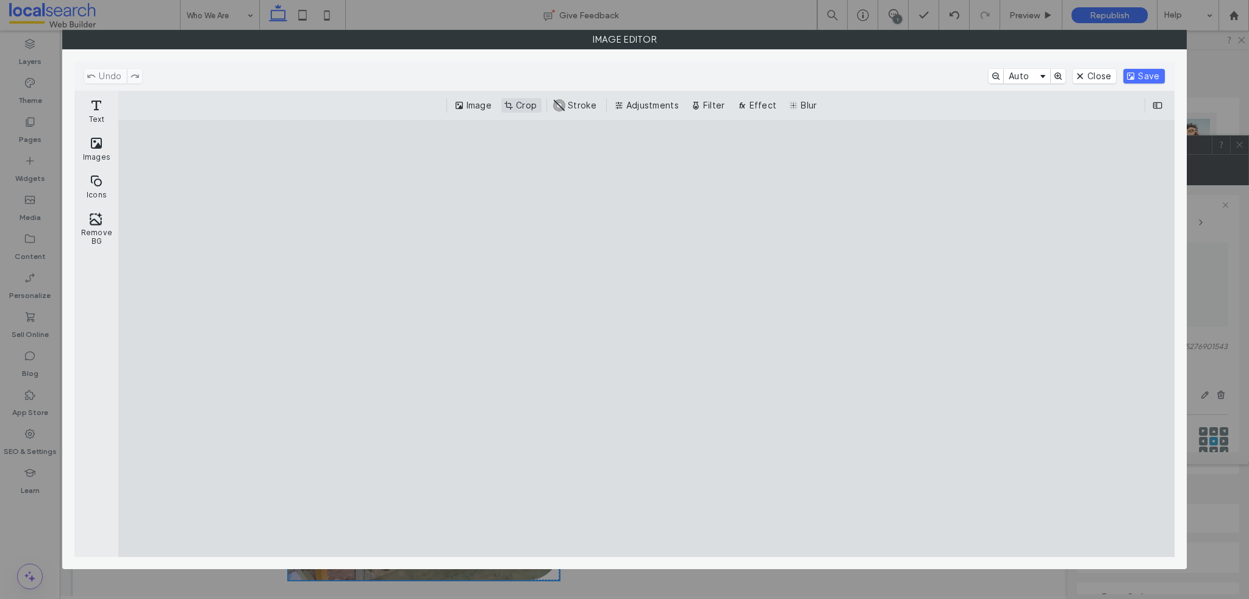
click at [521, 103] on button "Crop" at bounding box center [521, 105] width 40 height 15
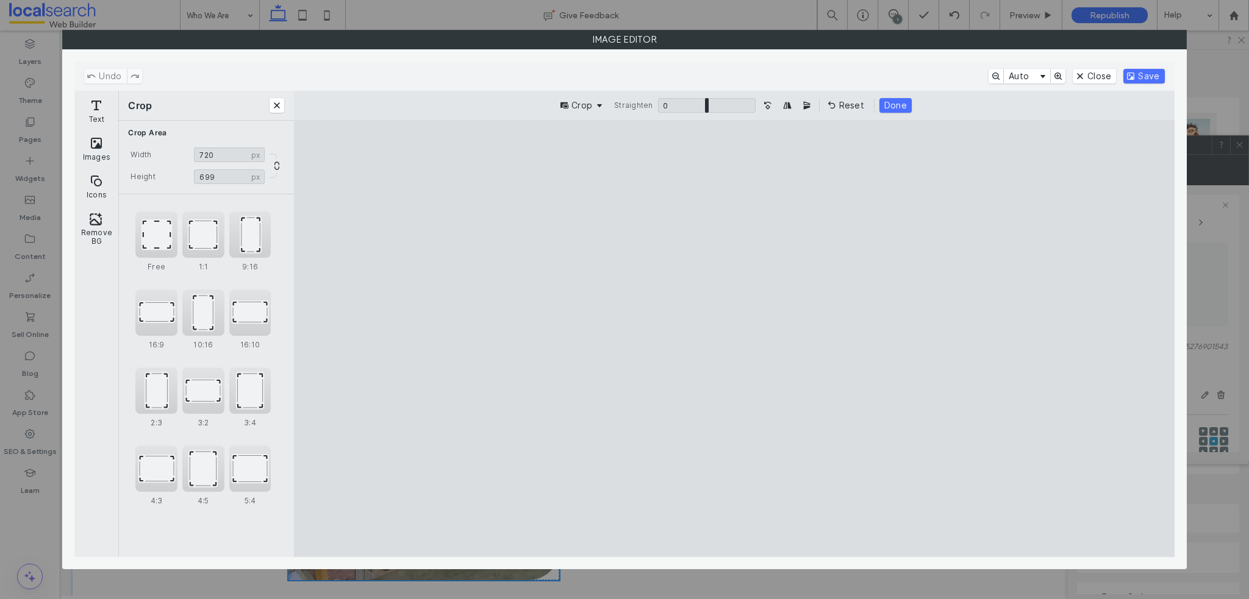
type input "***"
drag, startPoint x: 612, startPoint y: 516, endPoint x: 505, endPoint y: 406, distance: 153.5
click at [734, 339] on cesdk-canvas "Editor canvas" at bounding box center [734, 339] width 0 height 0
click at [897, 108] on button "Done" at bounding box center [895, 105] width 32 height 15
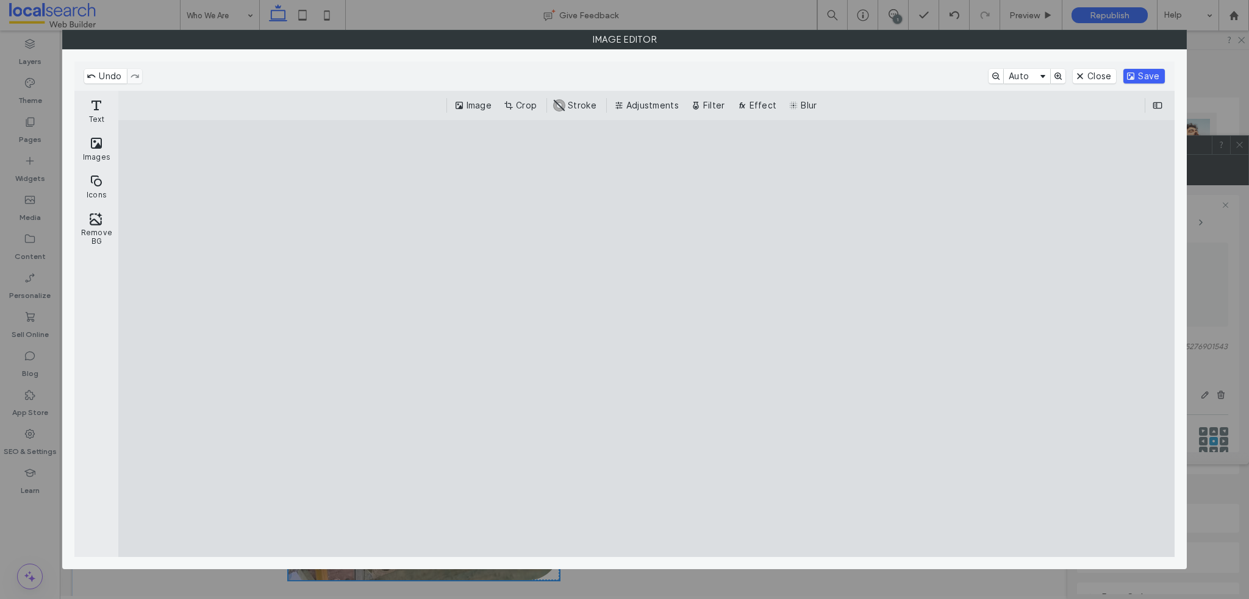
click at [1144, 77] on button "Save" at bounding box center [1143, 76] width 41 height 15
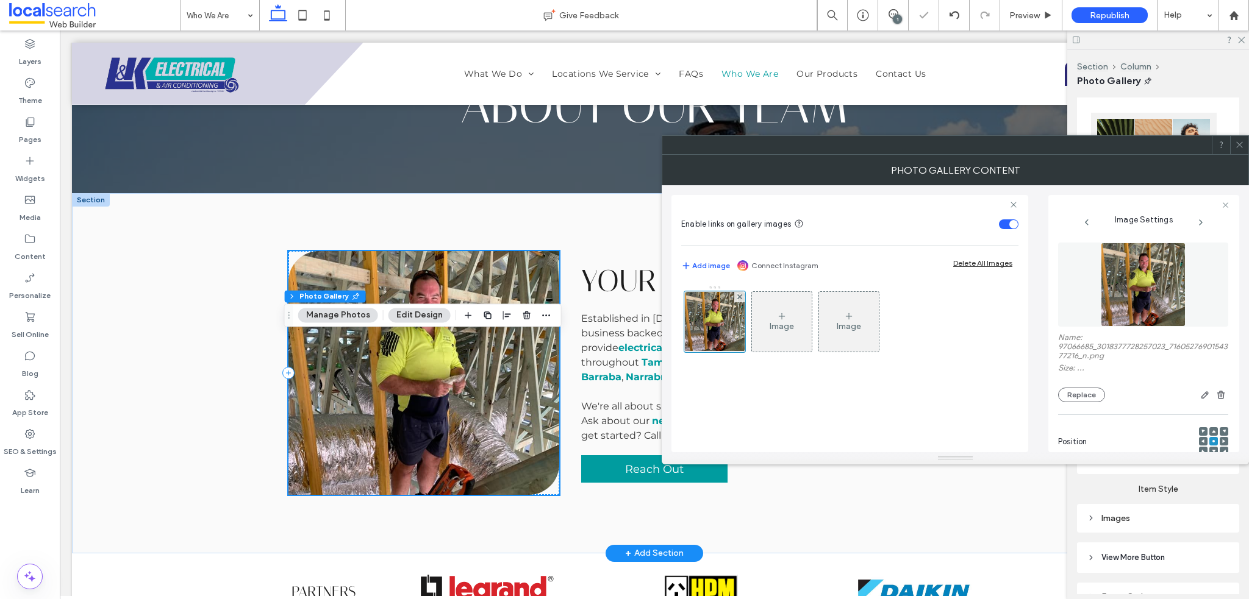
scroll to position [122, 0]
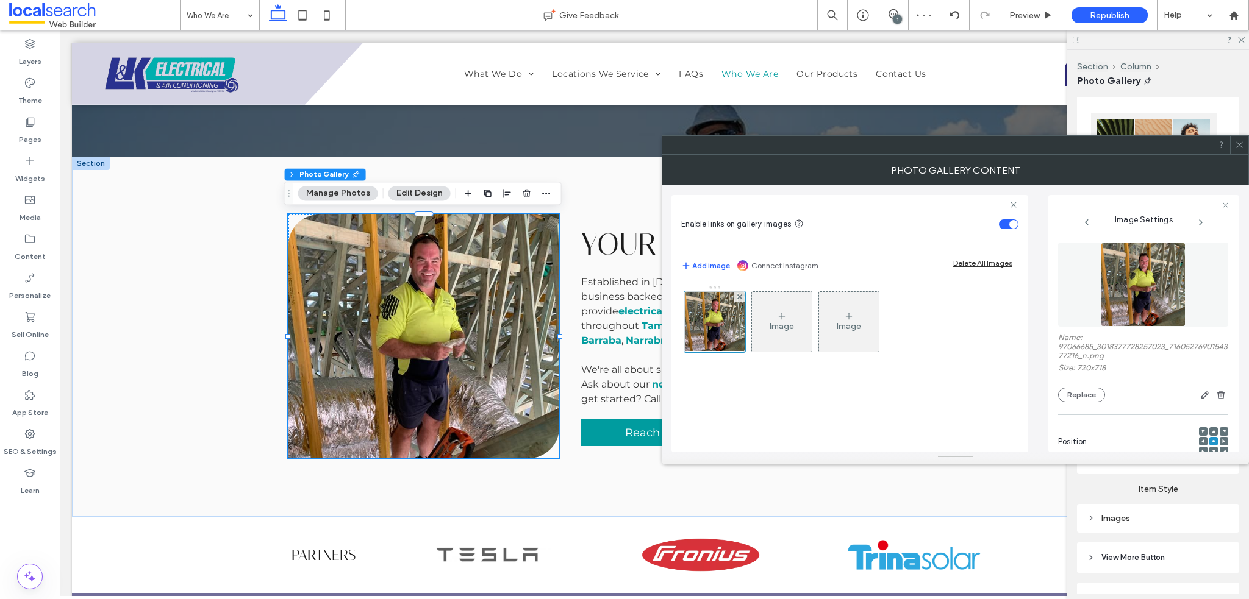
click at [1238, 146] on use at bounding box center [1239, 145] width 6 height 6
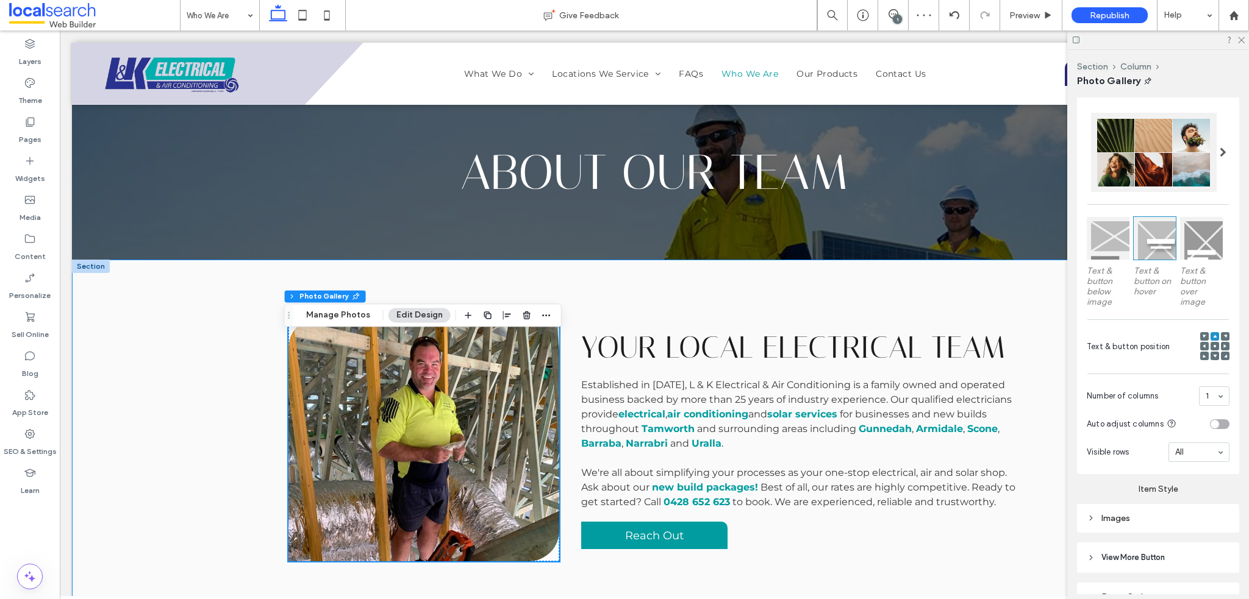
scroll to position [0, 0]
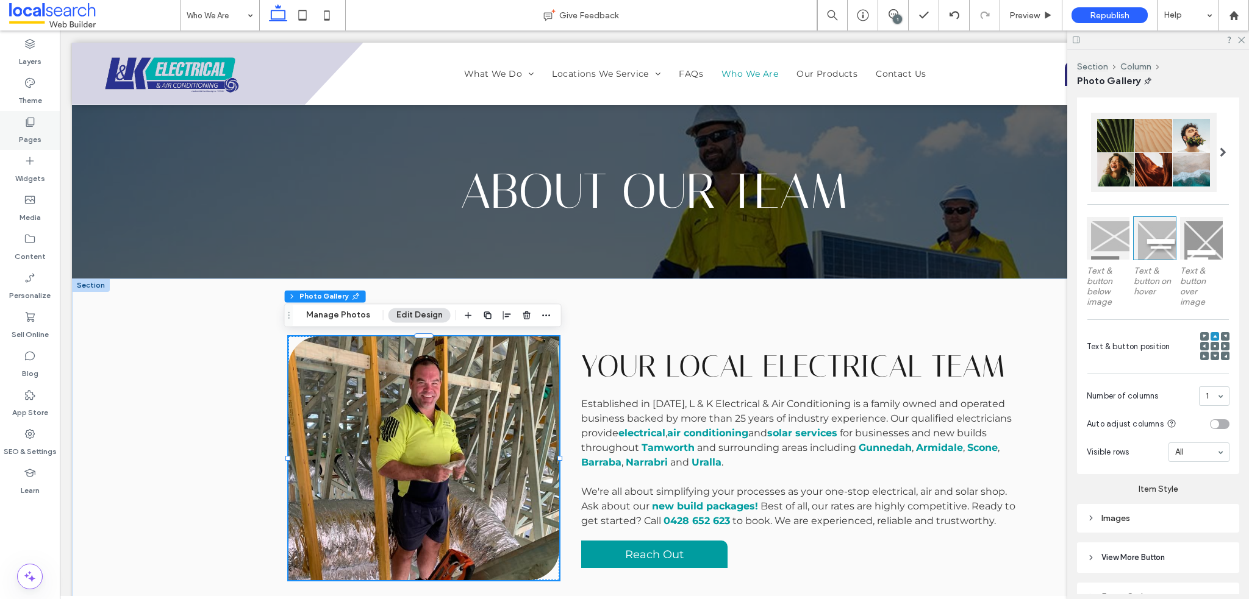
click at [49, 129] on div "Pages" at bounding box center [30, 130] width 60 height 39
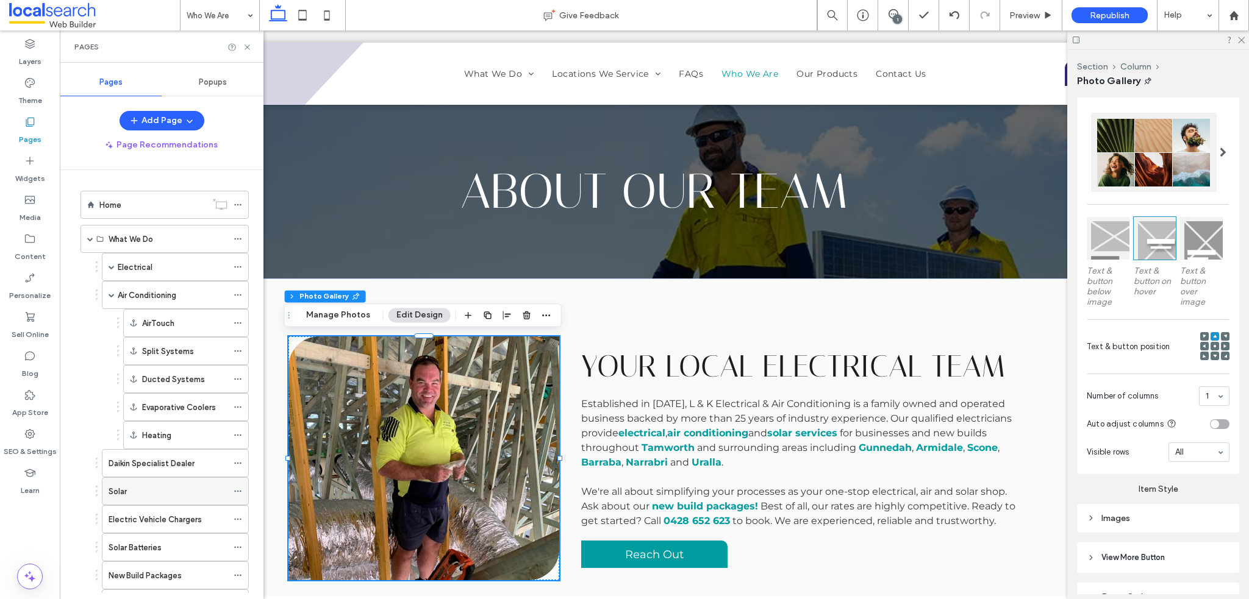
scroll to position [61, 0]
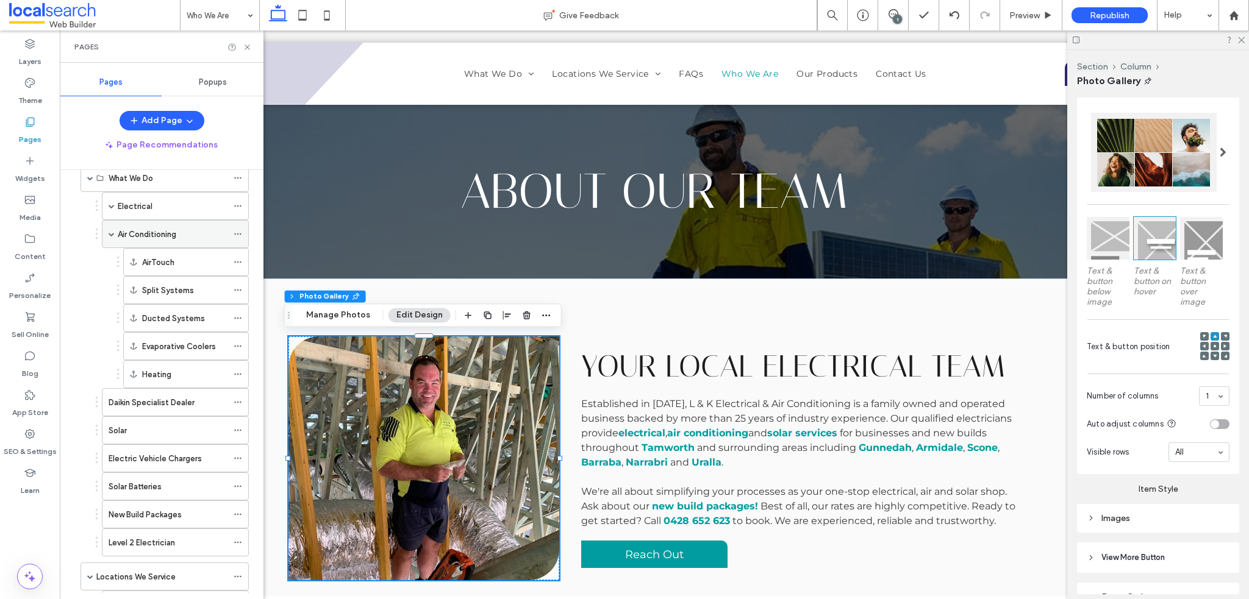
click at [157, 231] on label "Air Conditioning" at bounding box center [147, 234] width 59 height 21
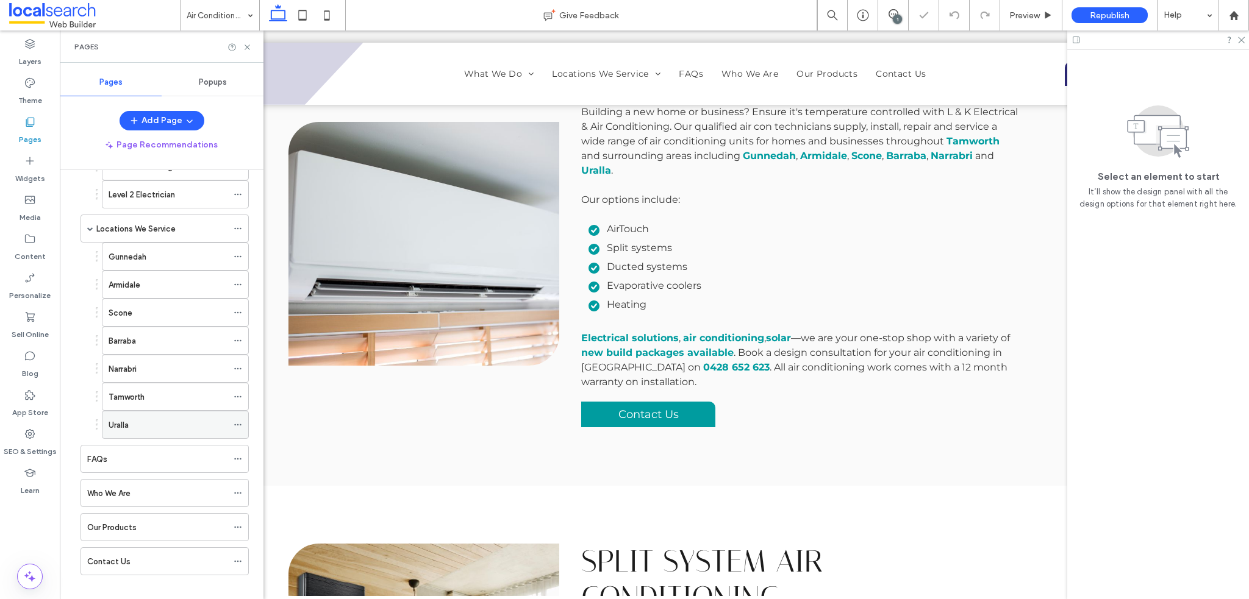
scroll to position [415, 0]
click at [132, 447] on div "FAQs" at bounding box center [157, 453] width 140 height 13
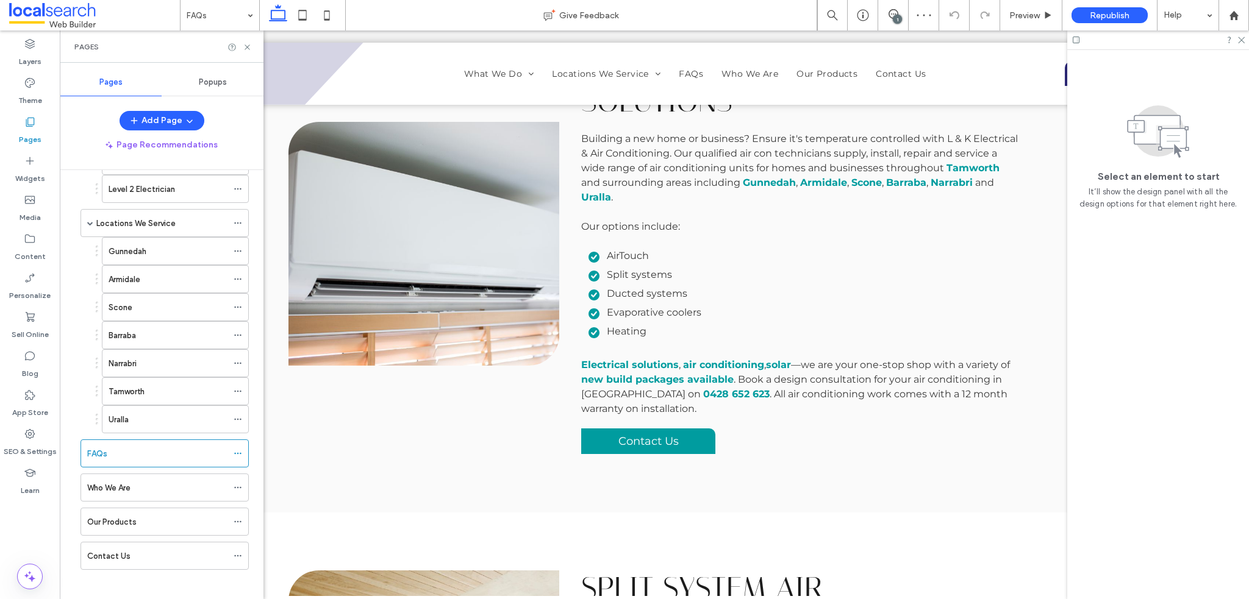
scroll to position [551, 0]
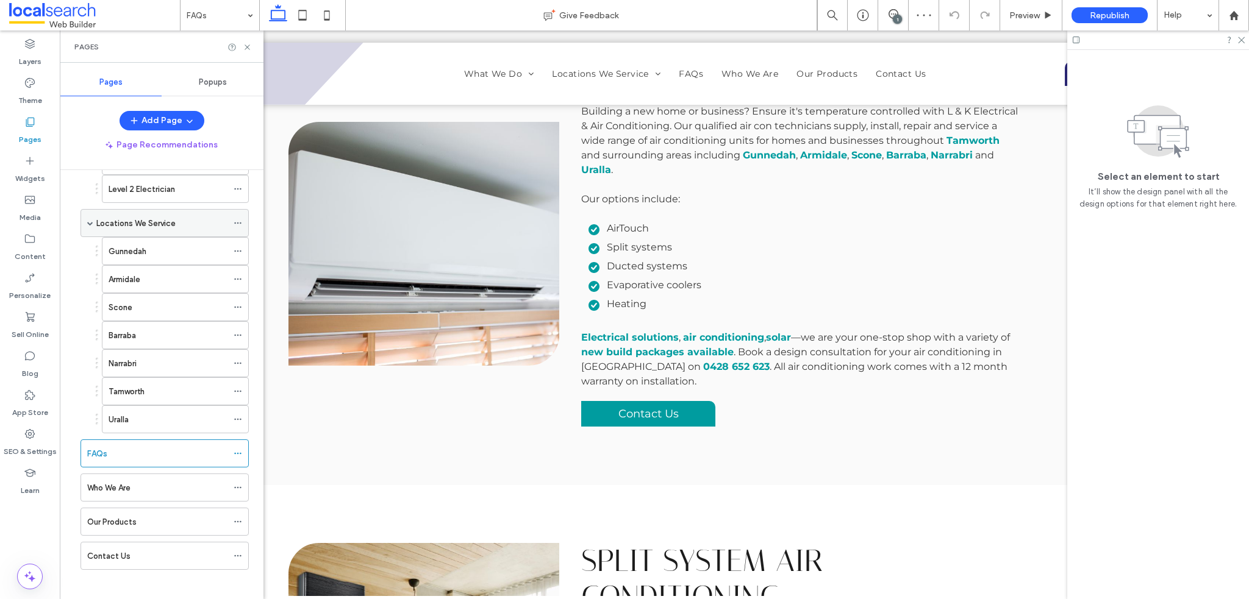
click at [137, 209] on div "Locations We Service" at bounding box center [164, 223] width 168 height 28
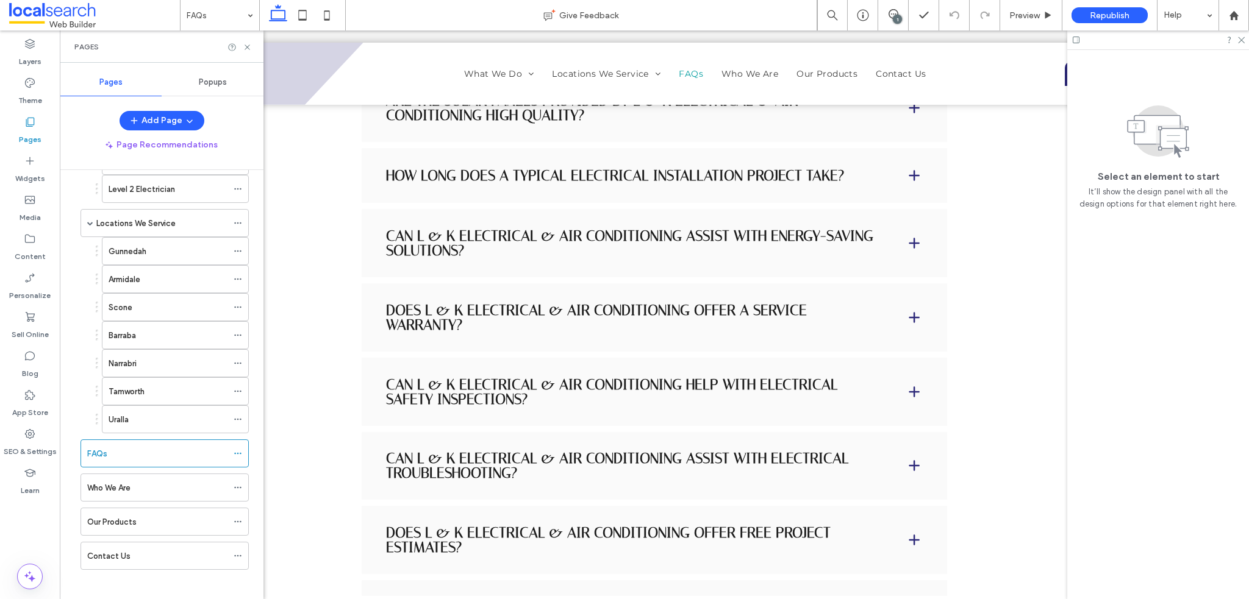
click at [1246, 36] on div at bounding box center [1158, 39] width 182 height 19
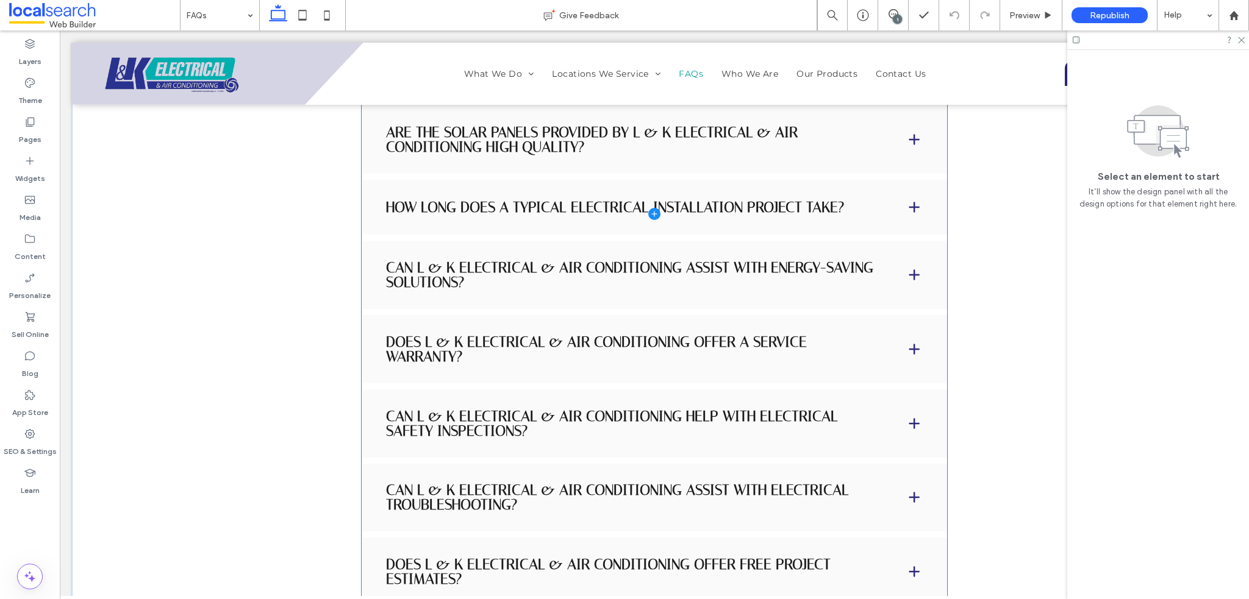
scroll to position [839, 0]
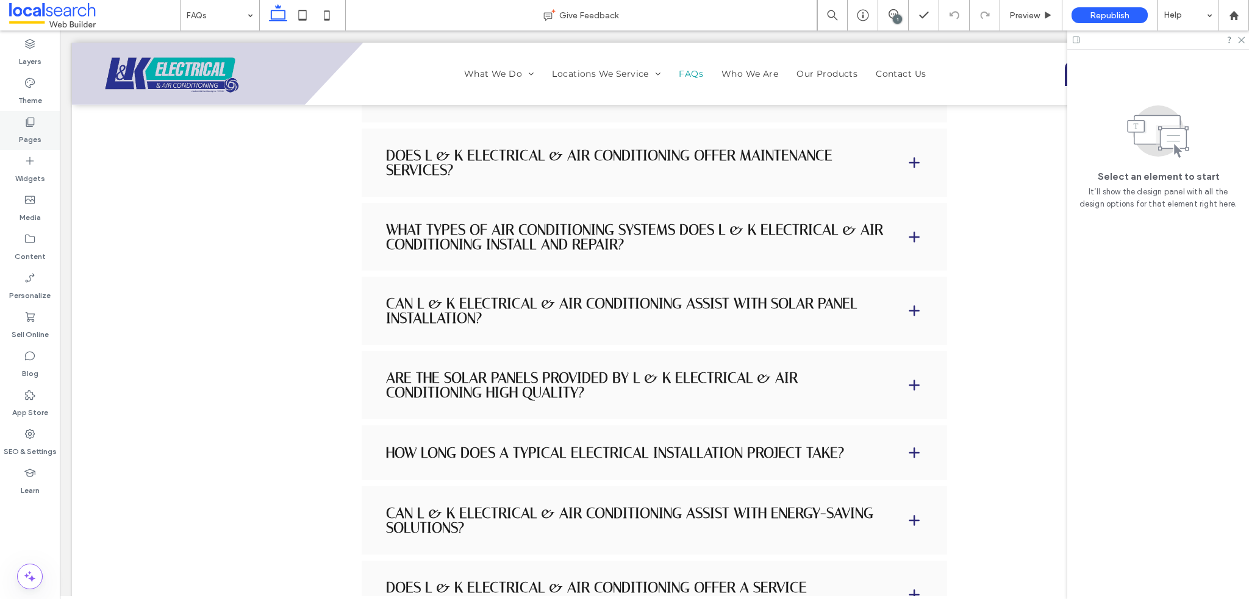
click at [41, 117] on div "Pages" at bounding box center [30, 130] width 60 height 39
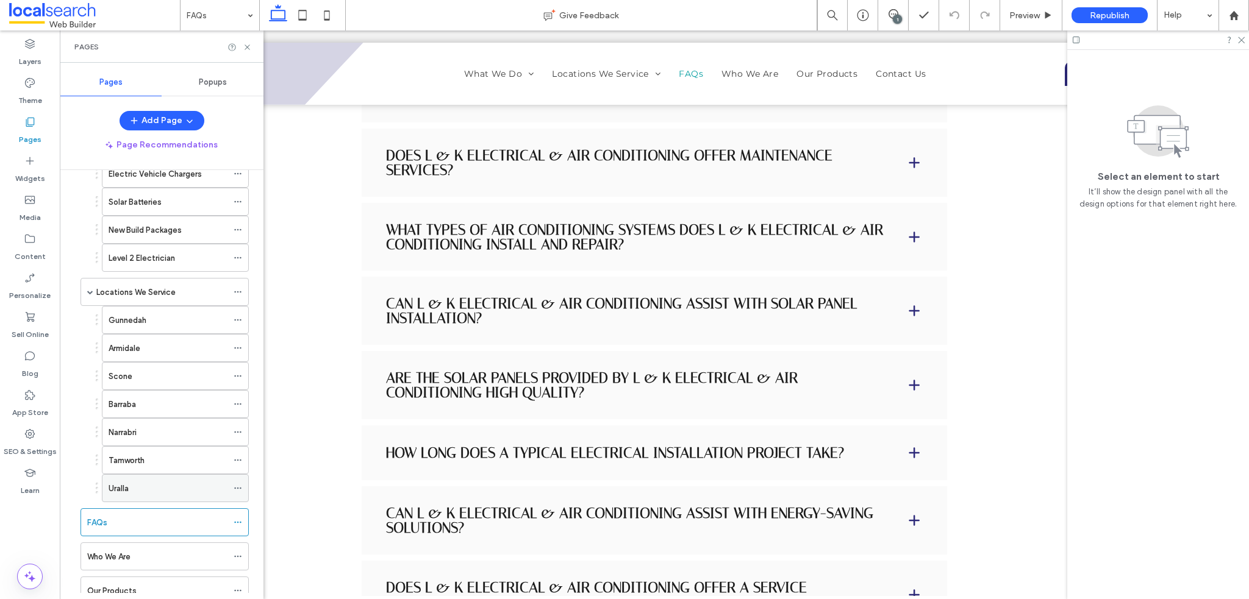
scroll to position [415, 0]
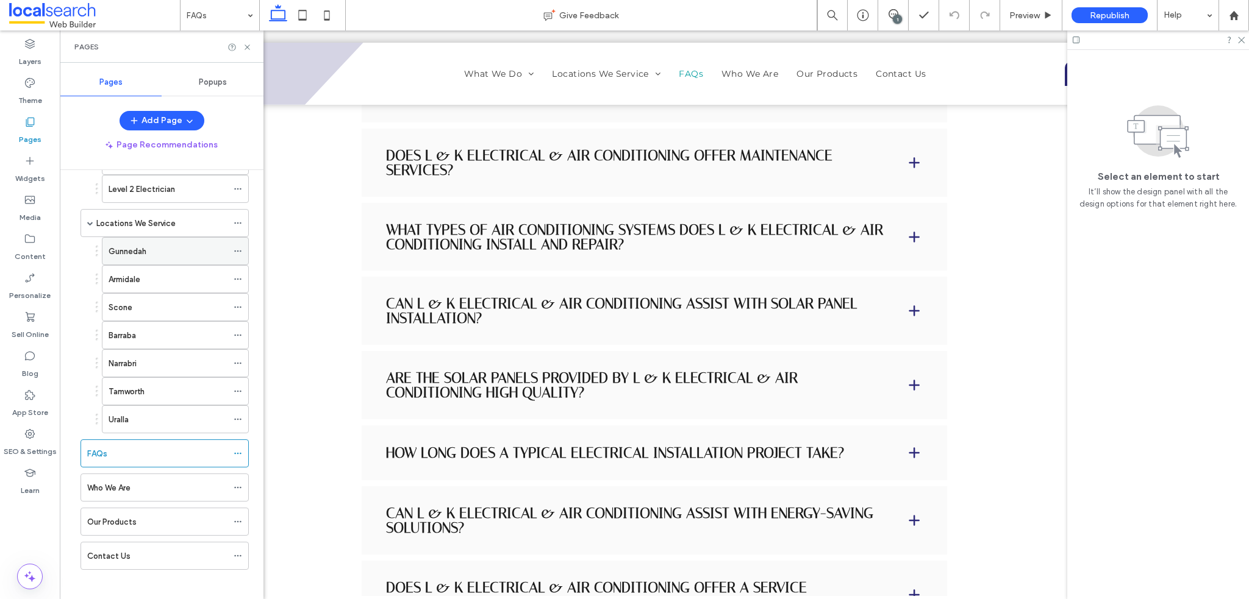
click at [141, 255] on div "Gunnedah" at bounding box center [168, 251] width 119 height 27
click at [246, 44] on icon at bounding box center [247, 47] width 9 height 9
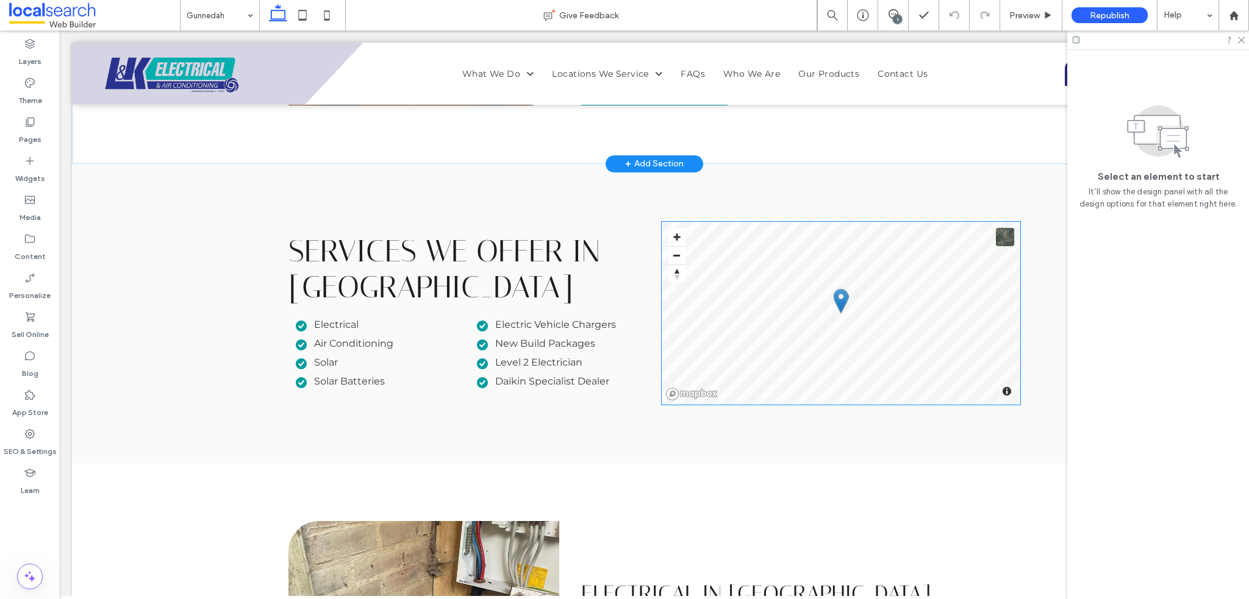
scroll to position [1097, 0]
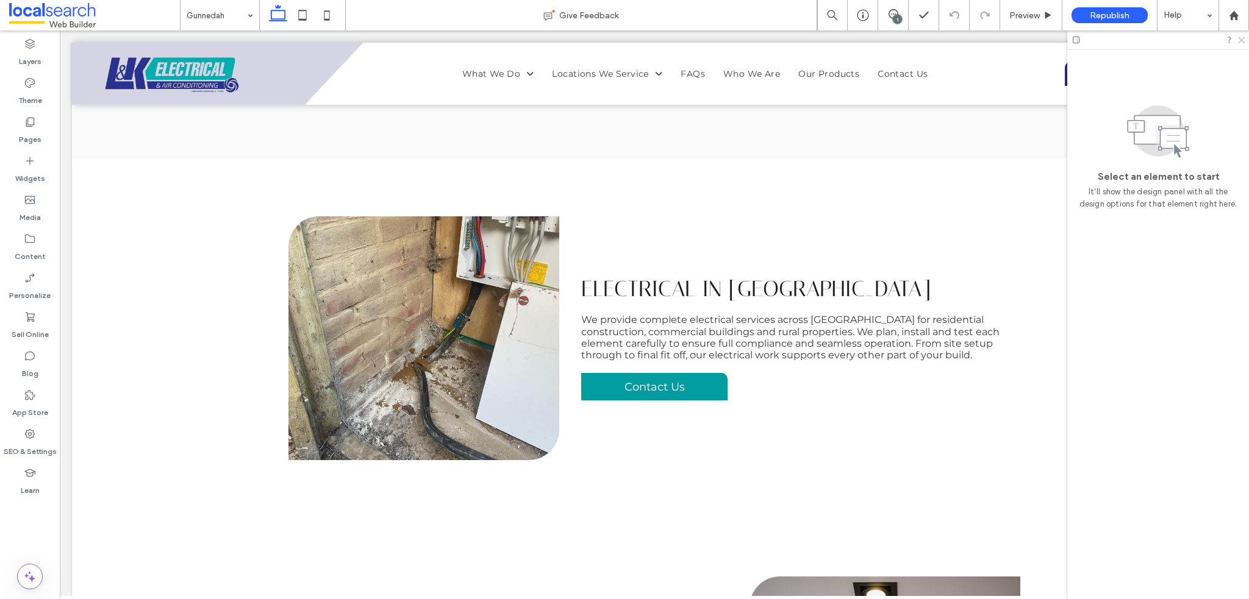
click at [1238, 40] on icon at bounding box center [1240, 39] width 8 height 8
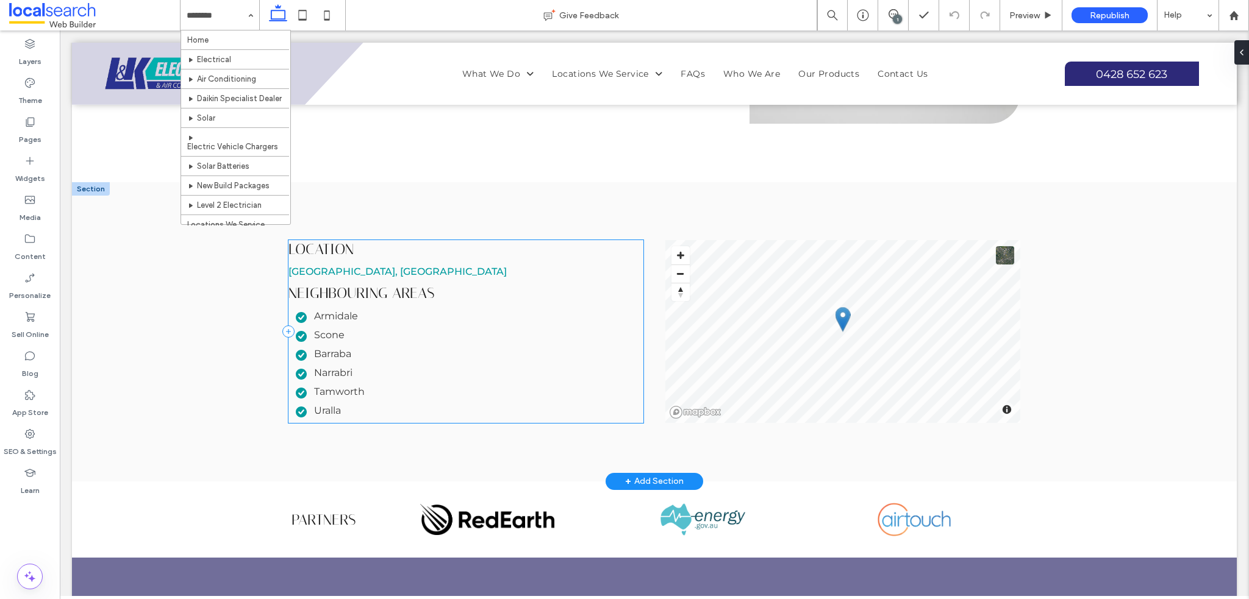
scroll to position [3963, 0]
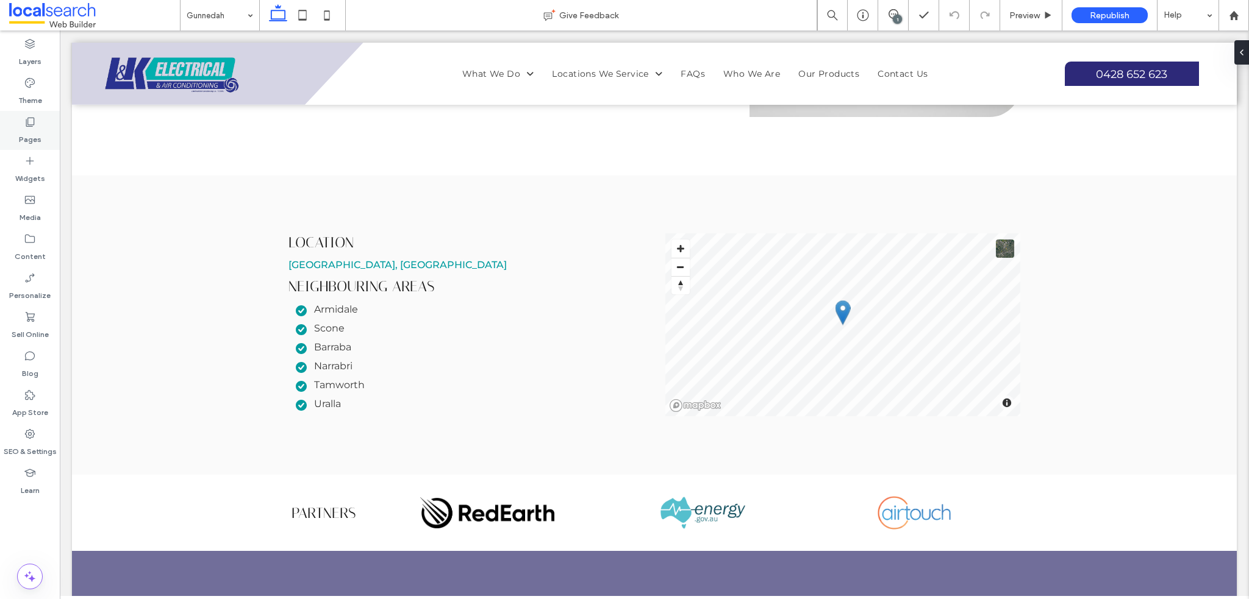
click at [30, 124] on icon at bounding box center [30, 122] width 12 height 12
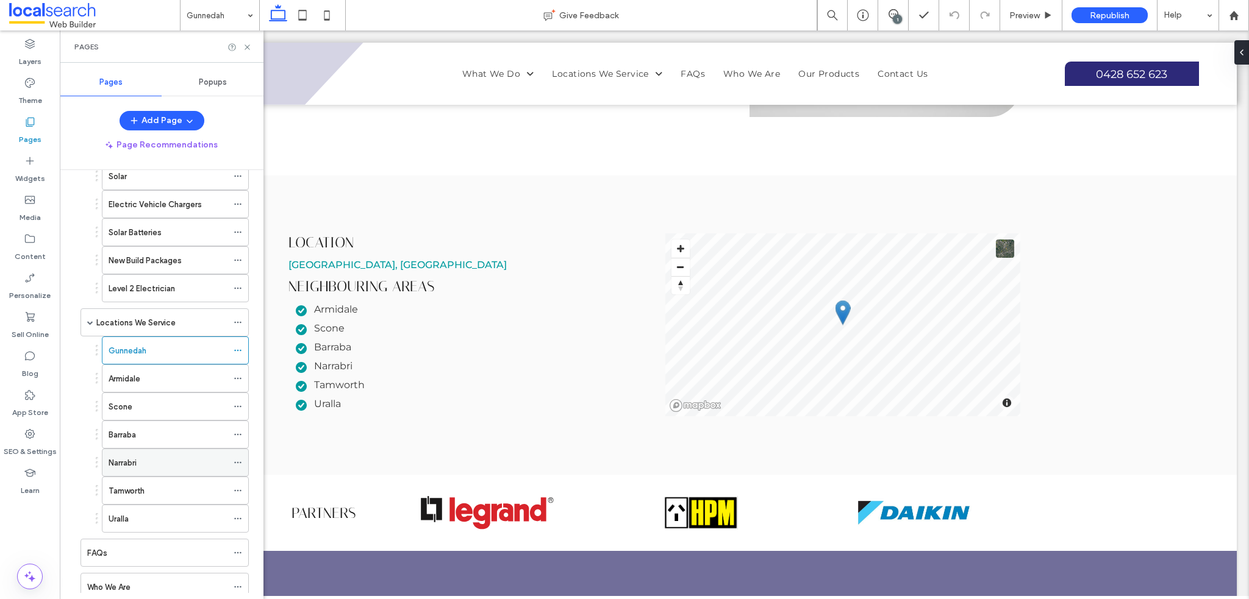
scroll to position [415, 0]
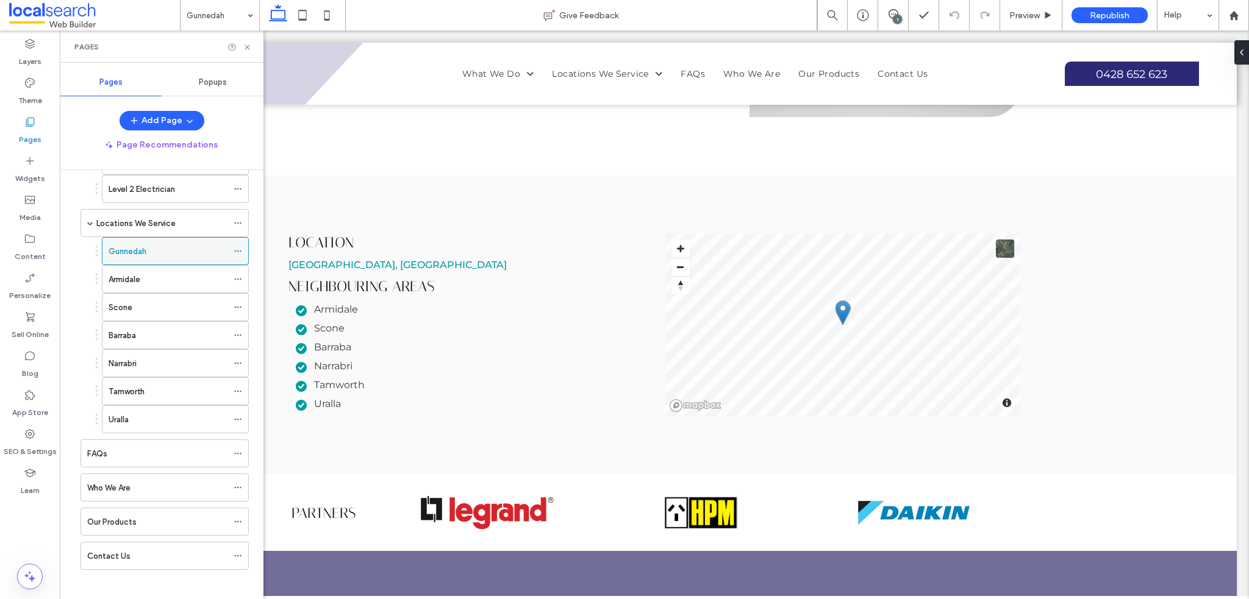
click at [174, 249] on div "Gunnedah" at bounding box center [168, 251] width 119 height 13
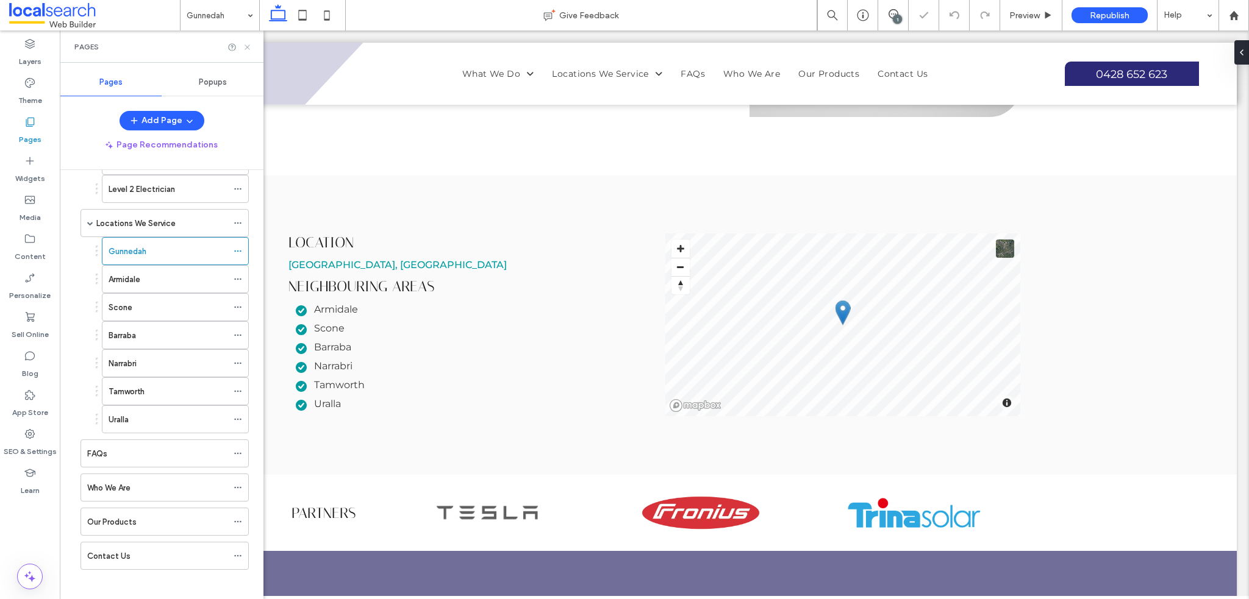
click at [249, 46] on icon at bounding box center [247, 47] width 9 height 9
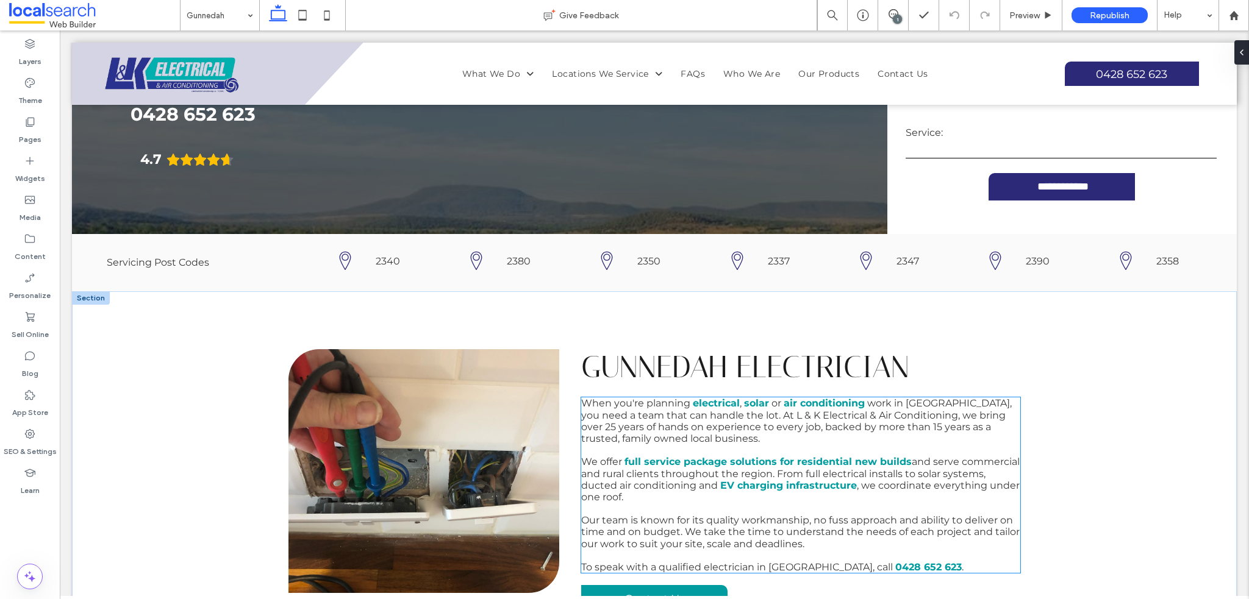
scroll to position [0, 0]
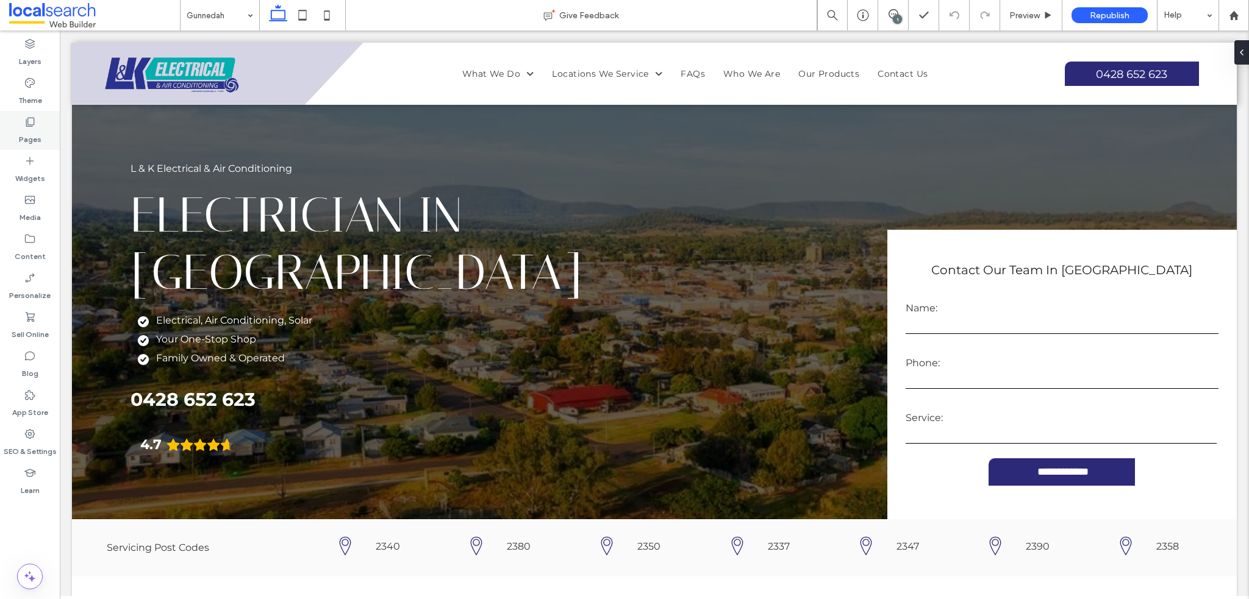
click at [34, 124] on use at bounding box center [30, 122] width 9 height 9
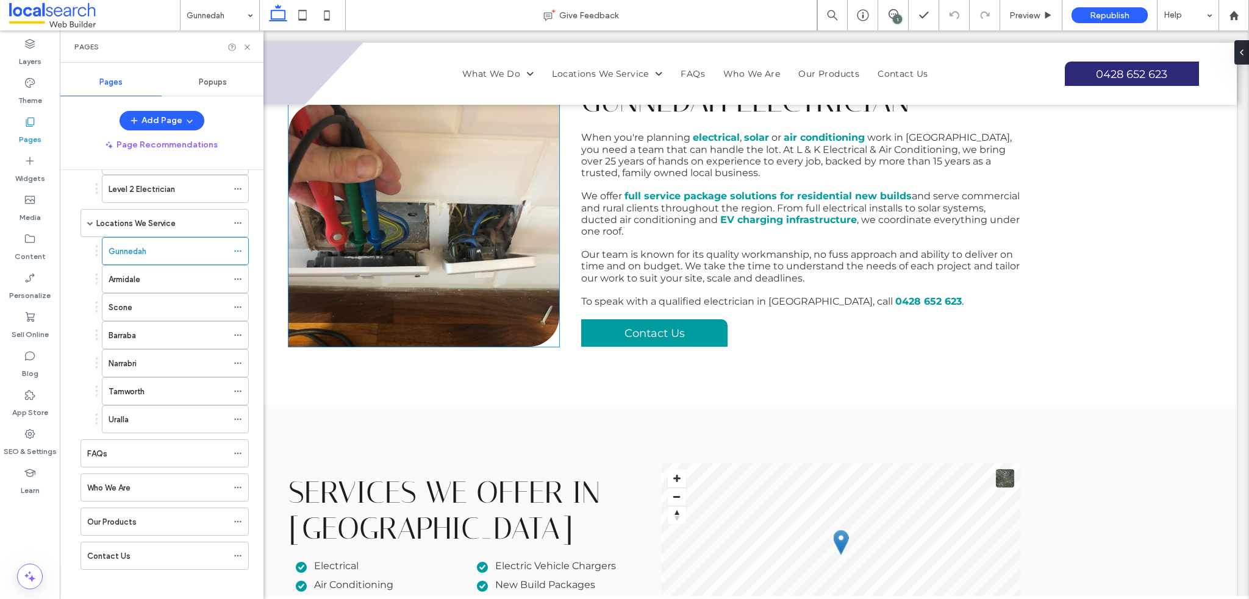
scroll to position [610, 0]
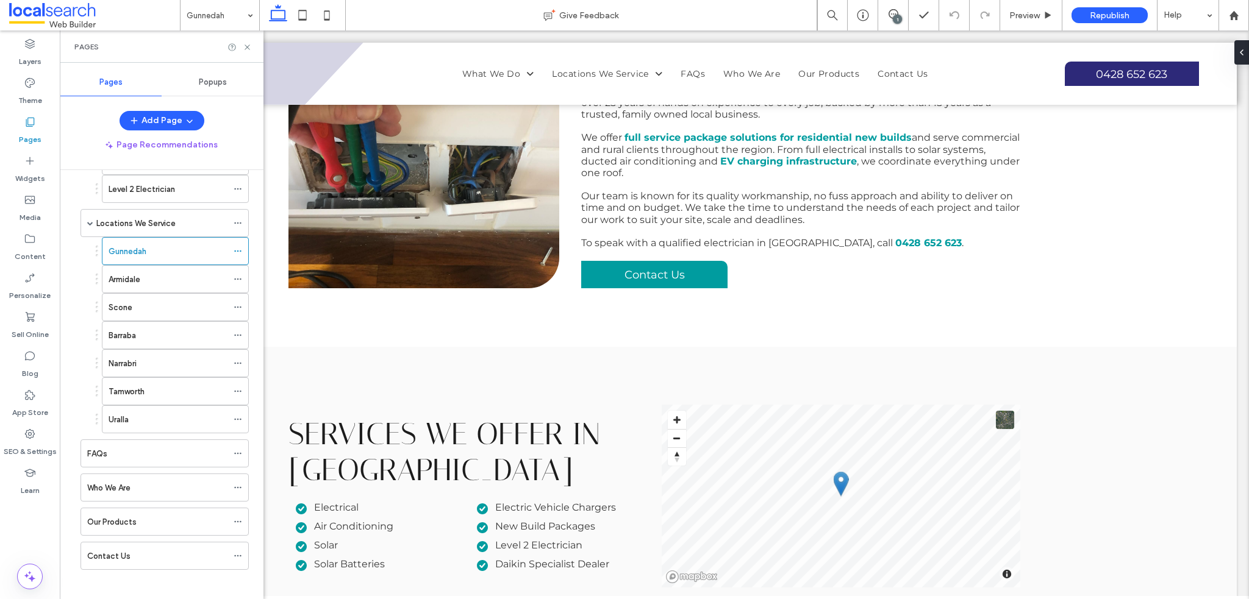
click at [245, 38] on div "Pages" at bounding box center [162, 46] width 204 height 32
click at [249, 50] on icon at bounding box center [247, 47] width 9 height 9
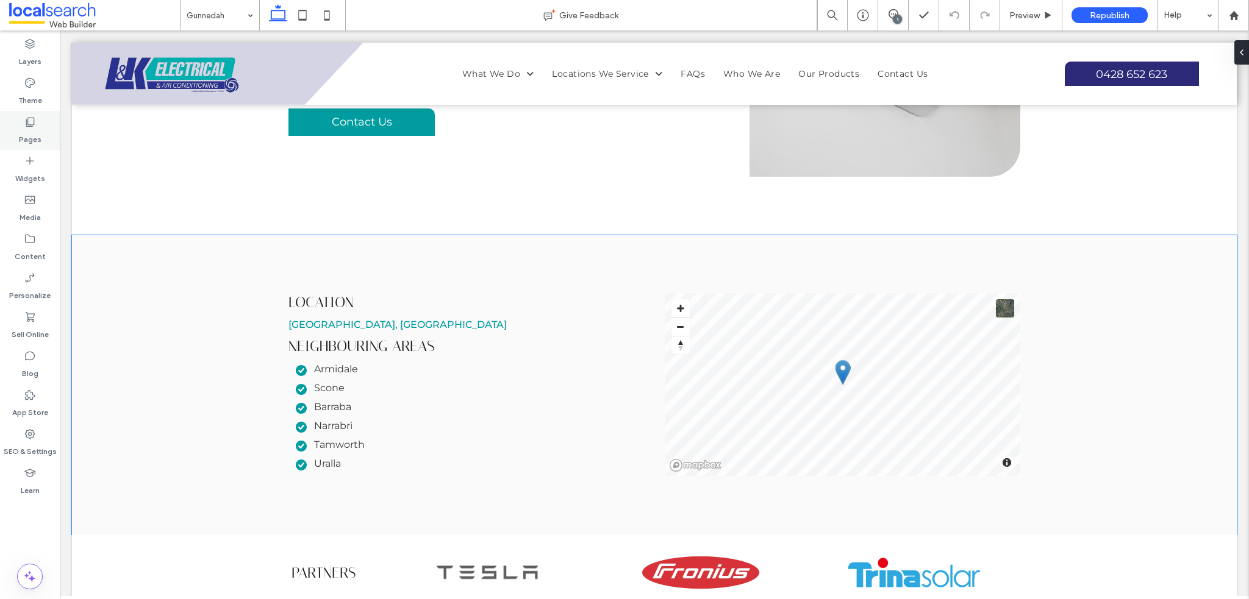
scroll to position [3841, 0]
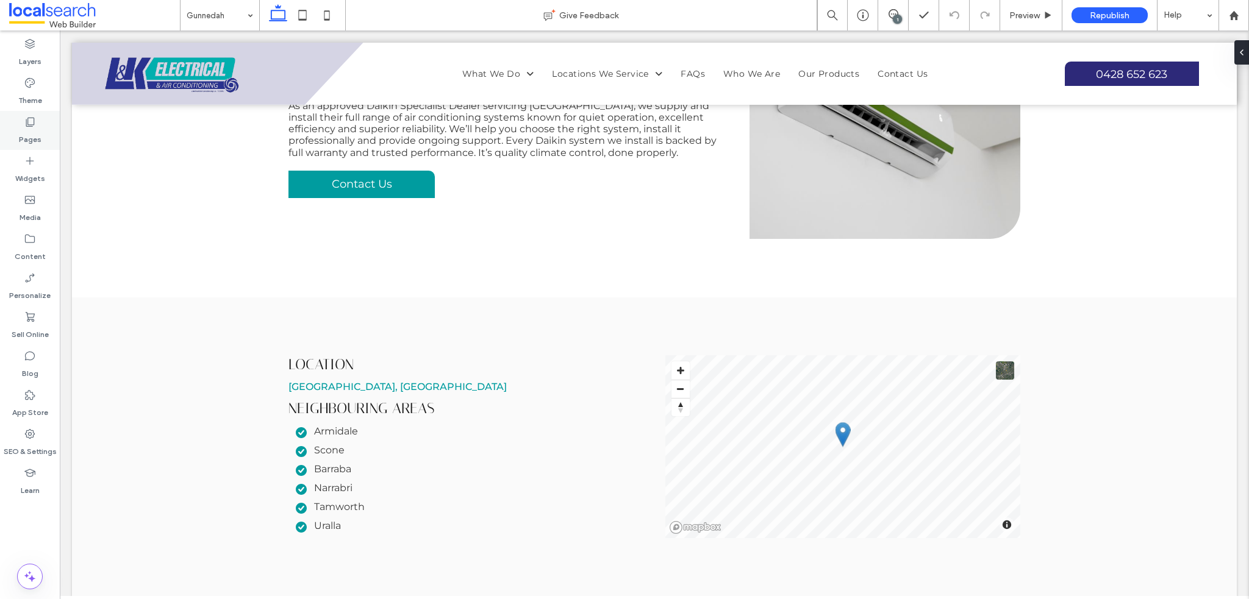
drag, startPoint x: 26, startPoint y: 124, endPoint x: 59, endPoint y: 146, distance: 40.1
click at [26, 124] on icon at bounding box center [30, 122] width 12 height 12
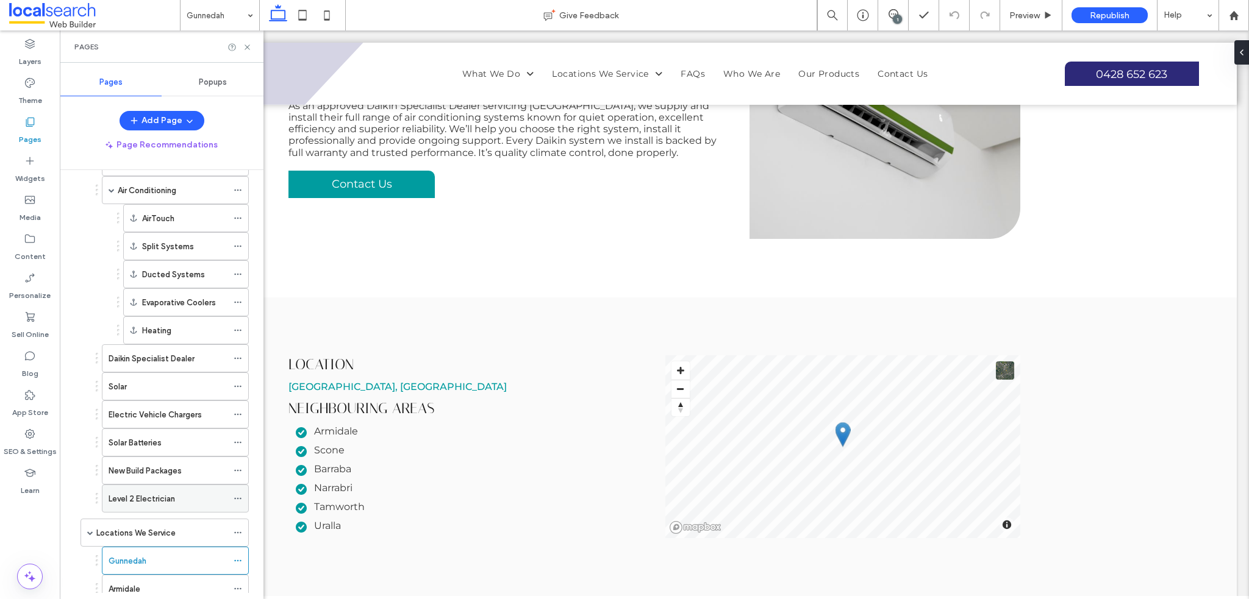
scroll to position [0, 0]
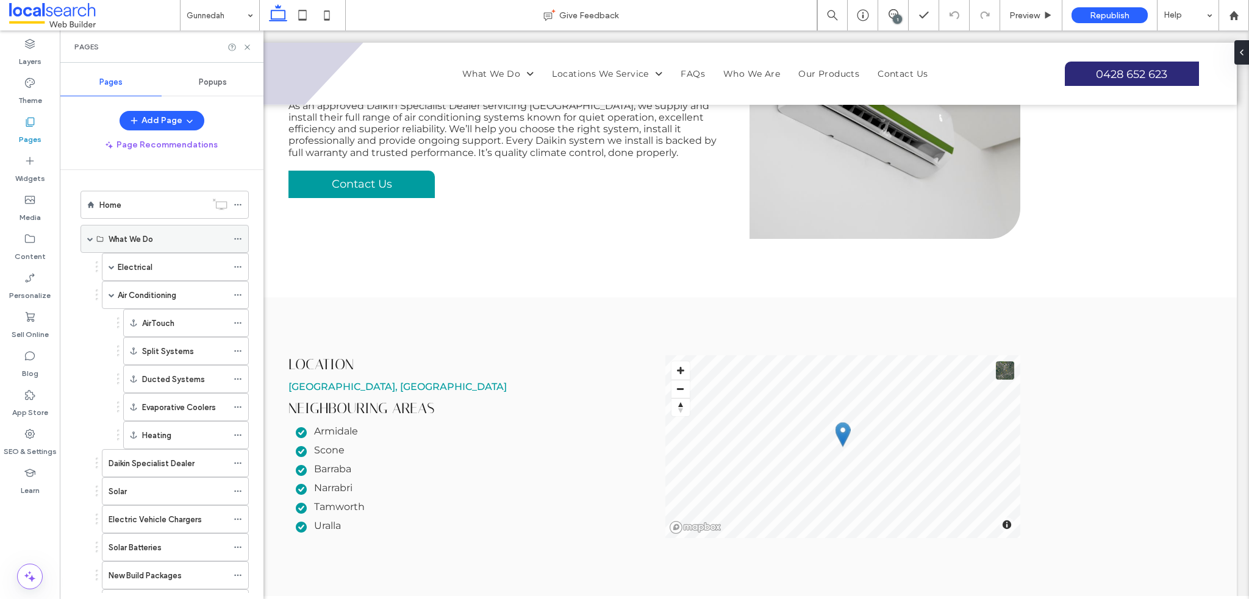
click at [90, 240] on span at bounding box center [90, 239] width 6 height 6
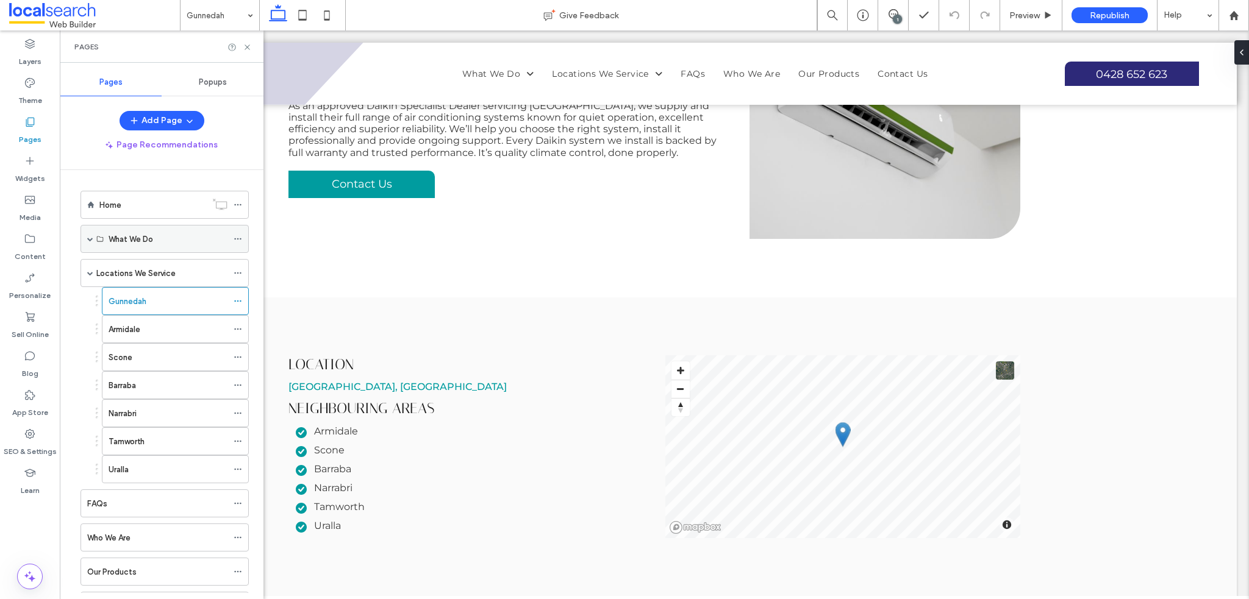
click at [89, 240] on span at bounding box center [90, 239] width 6 height 6
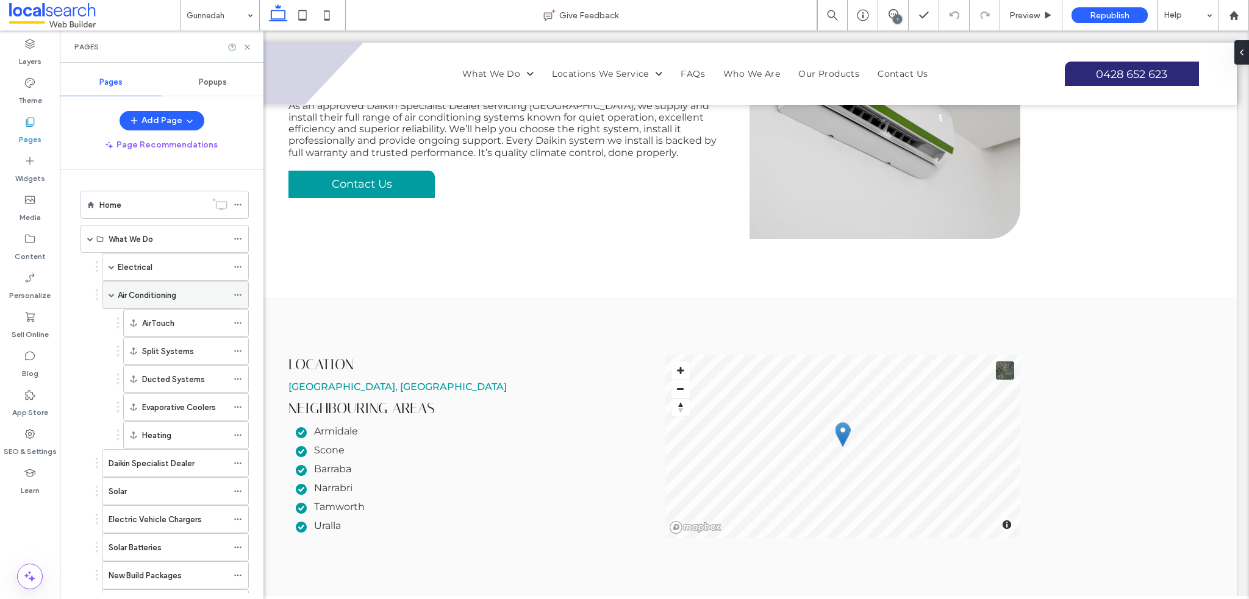
click at [110, 290] on span at bounding box center [112, 295] width 6 height 27
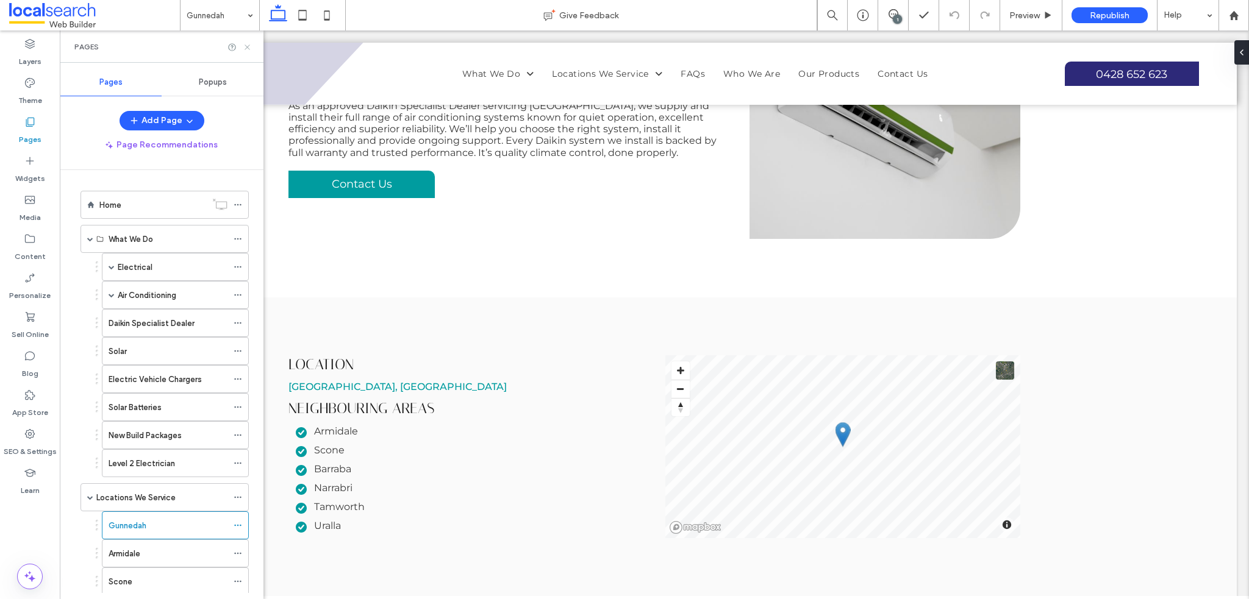
click at [245, 48] on icon at bounding box center [247, 47] width 9 height 9
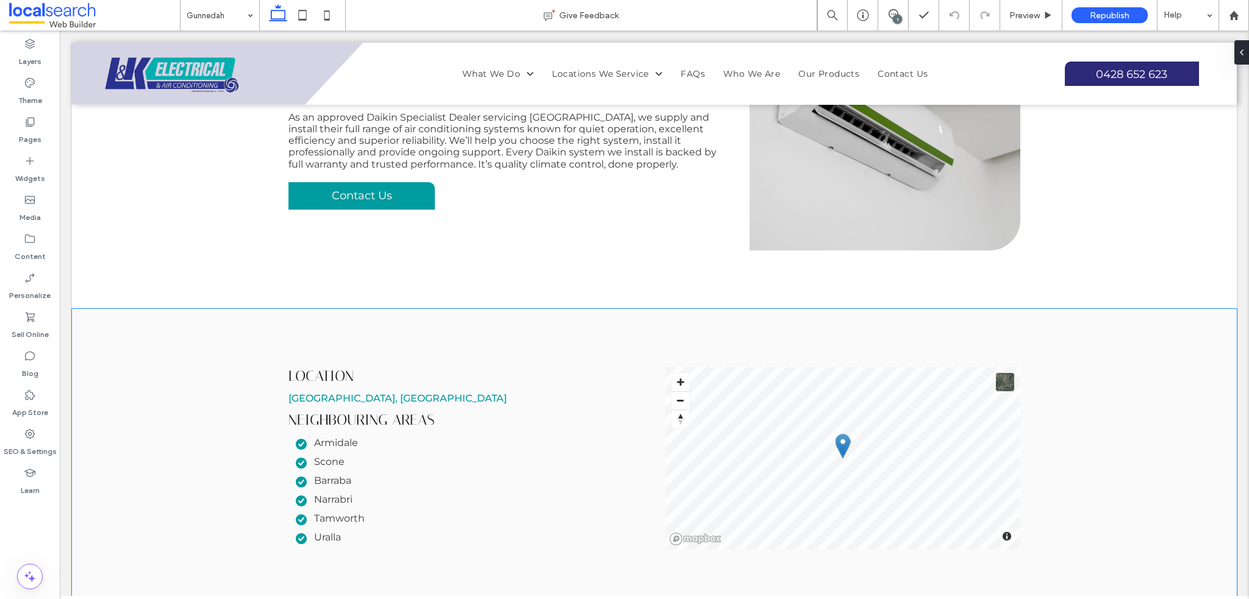
scroll to position [3780, 0]
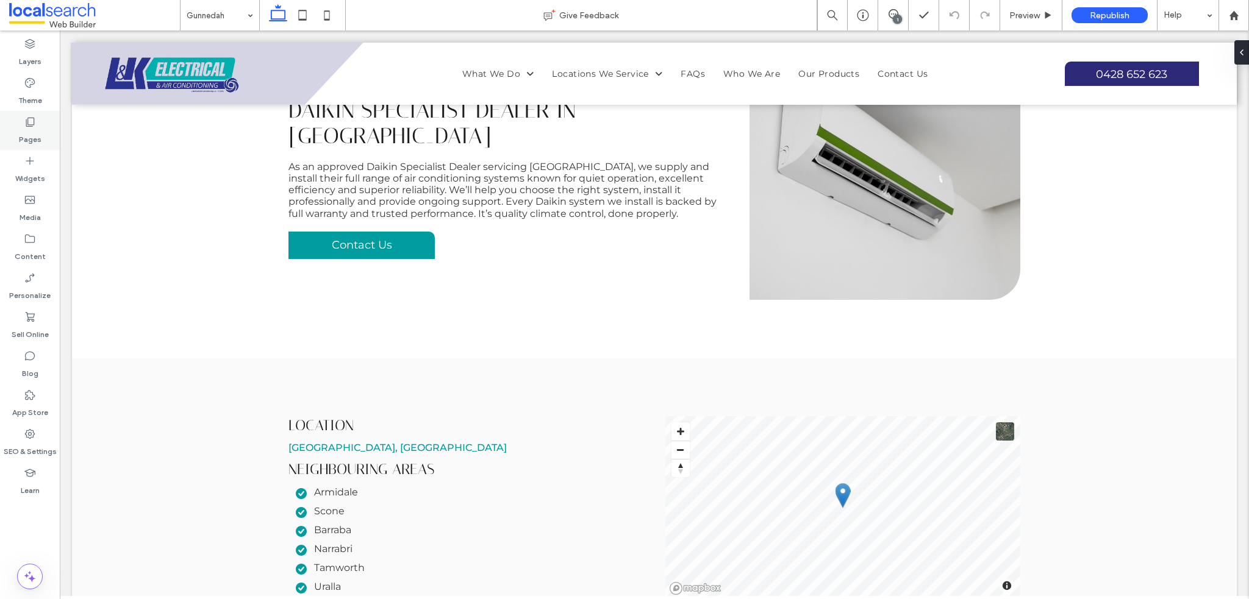
click at [34, 118] on use at bounding box center [30, 122] width 9 height 9
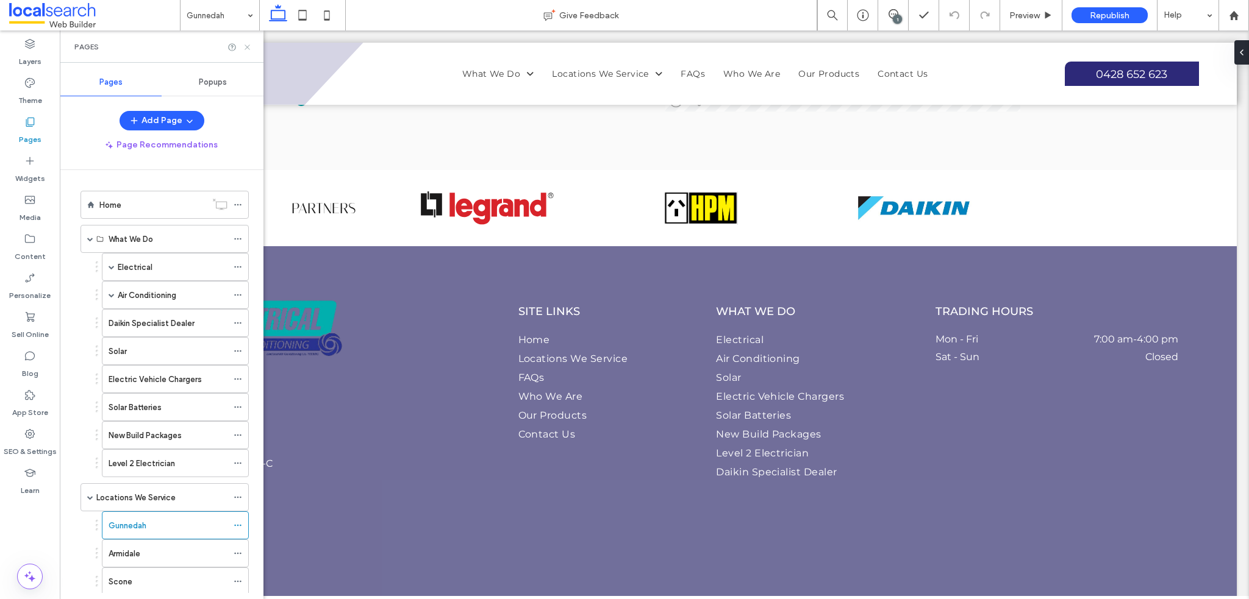
click at [244, 49] on icon at bounding box center [247, 47] width 9 height 9
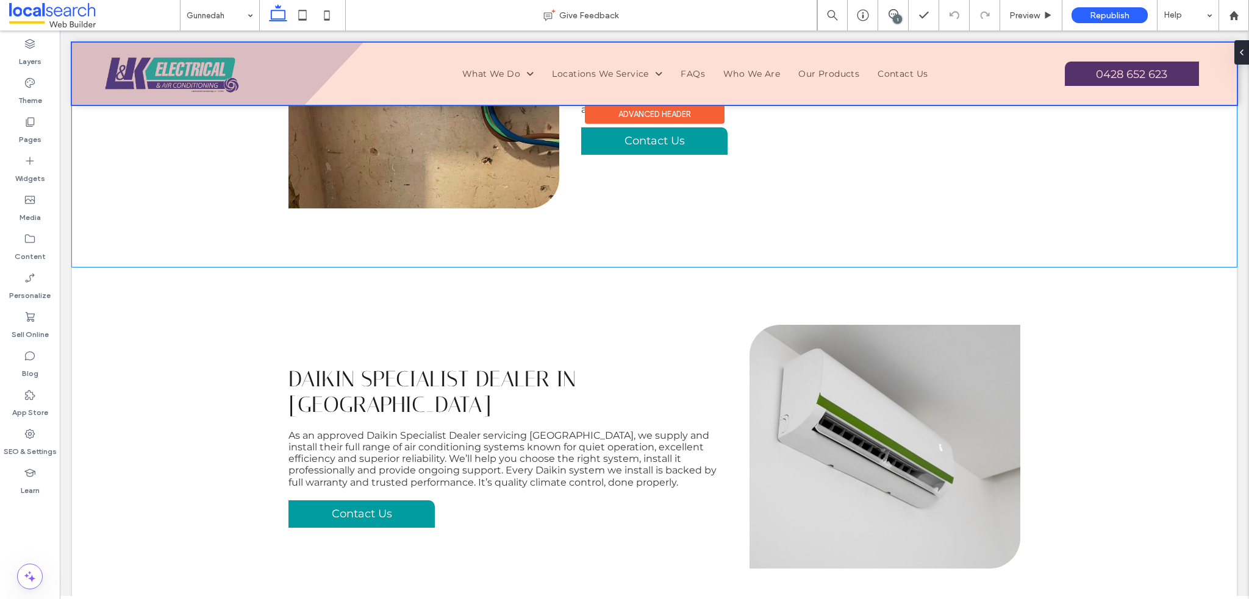
scroll to position [3475, 0]
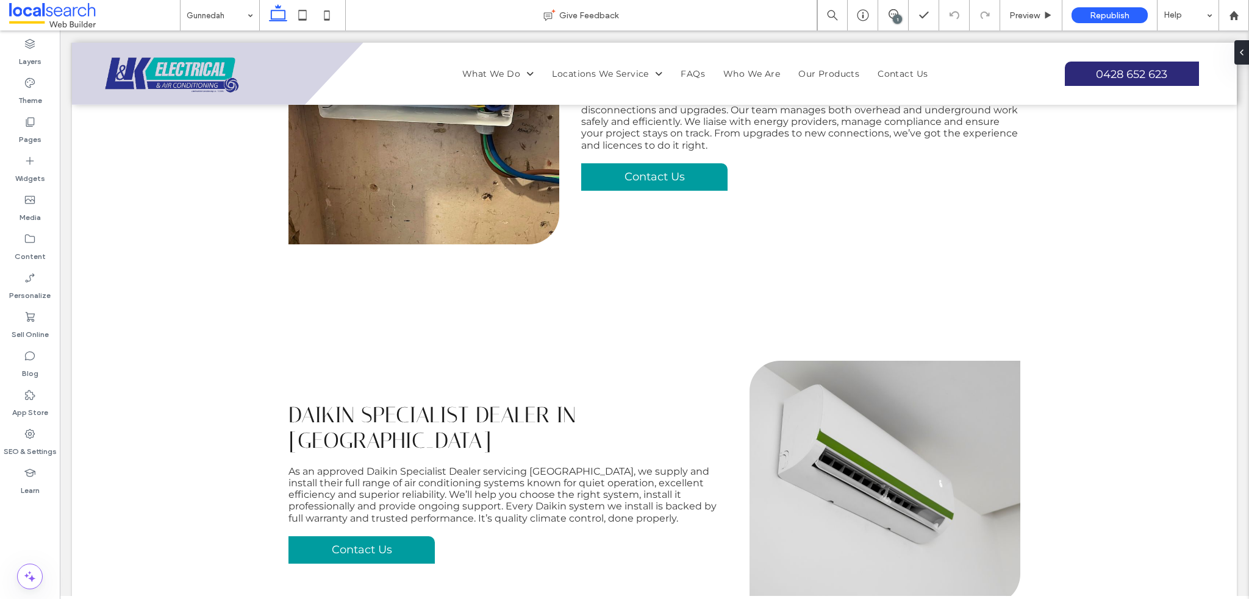
scroll to position [3475, 0]
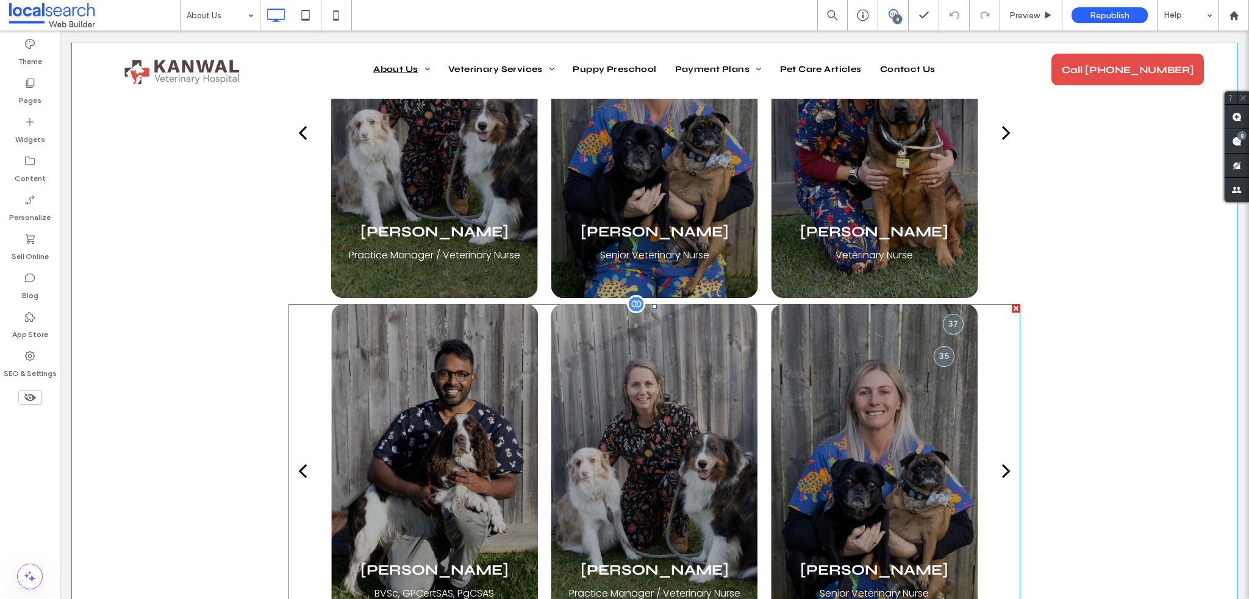
scroll to position [1148, 0]
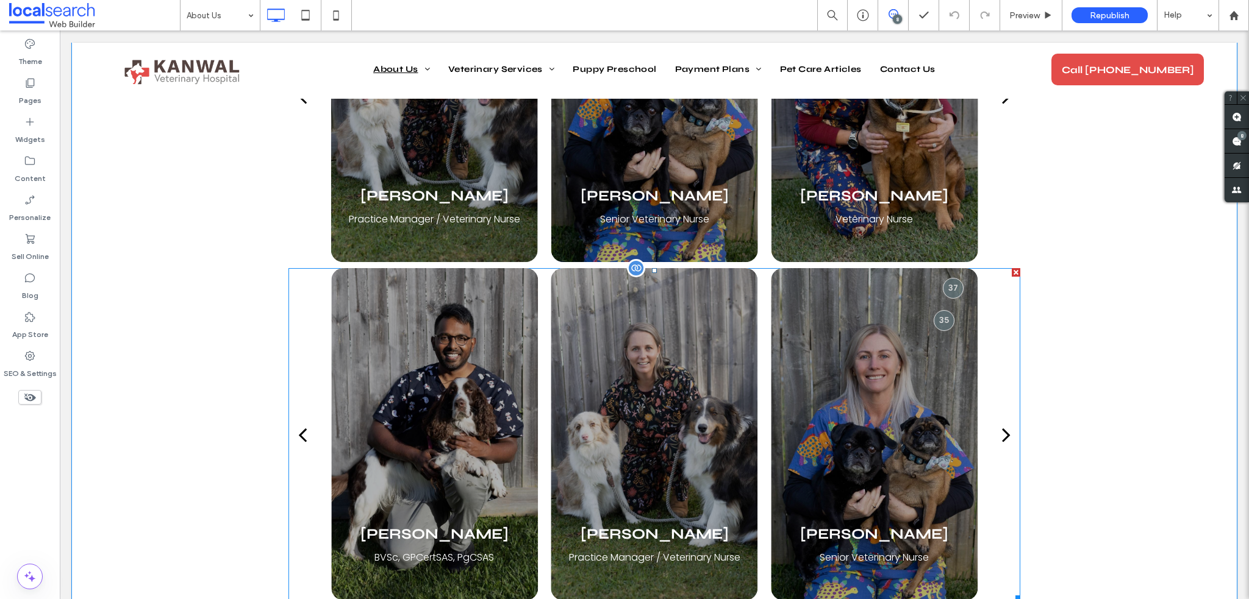
click at [316, 277] on div "Dr. Bruce Krumm Veterinary Surgeon -BSc BVMS MRCVS Dr. Briar Krumm (Thornburrow…" at bounding box center [654, 434] width 732 height 332
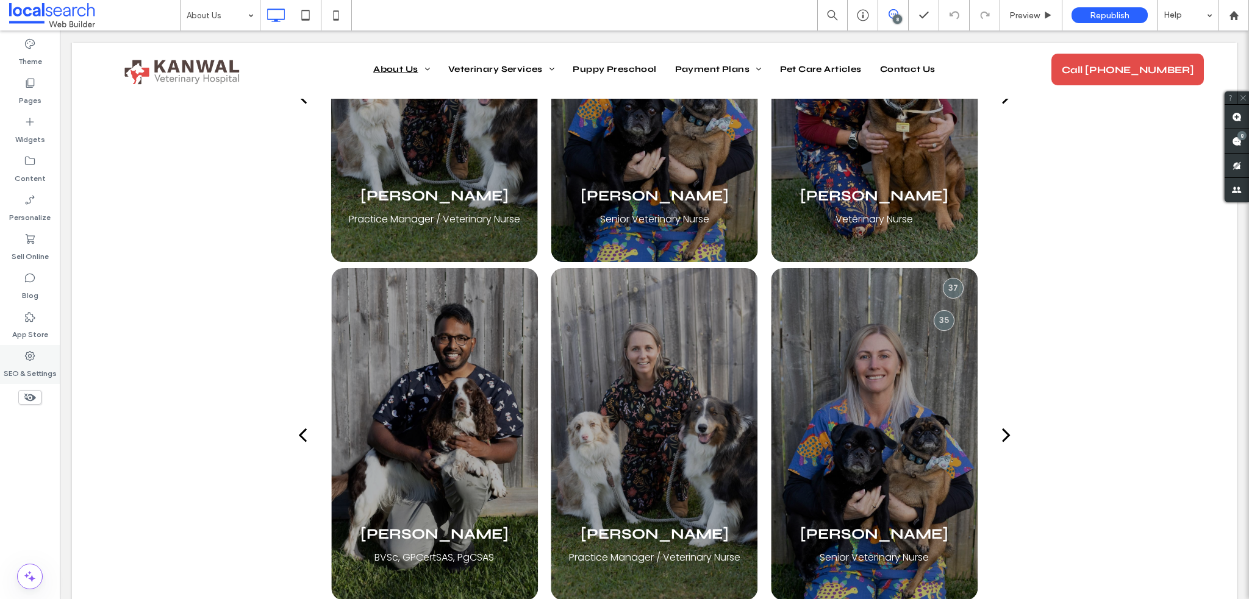
click at [31, 356] on use at bounding box center [30, 356] width 10 height 10
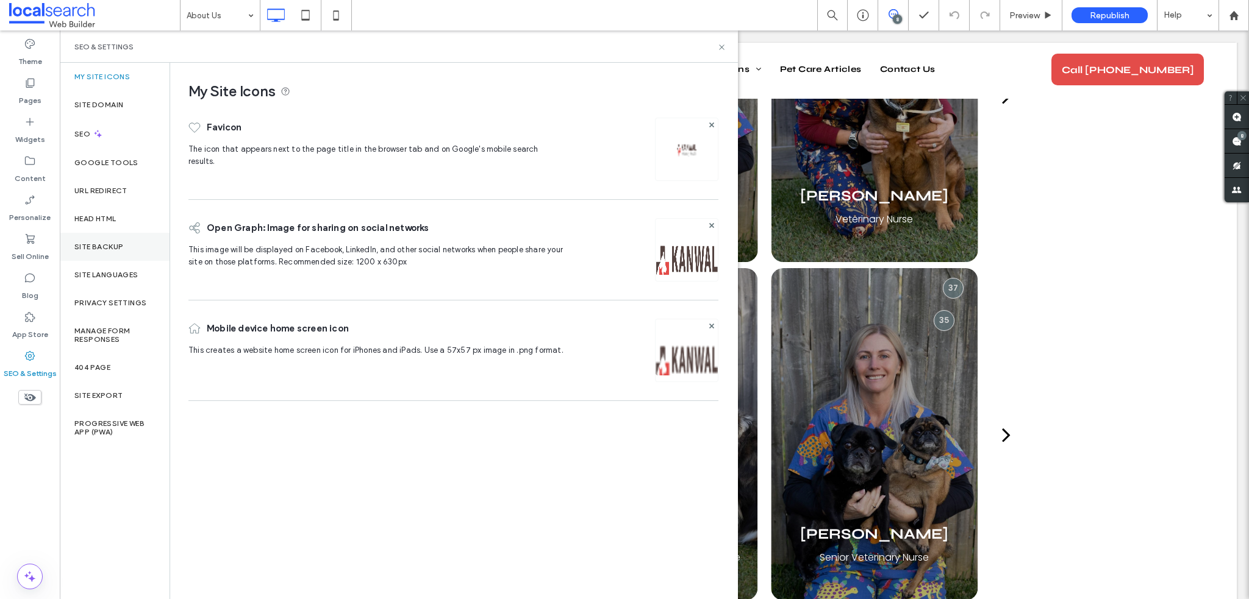
click at [117, 240] on div "Site Backup" at bounding box center [115, 247] width 110 height 28
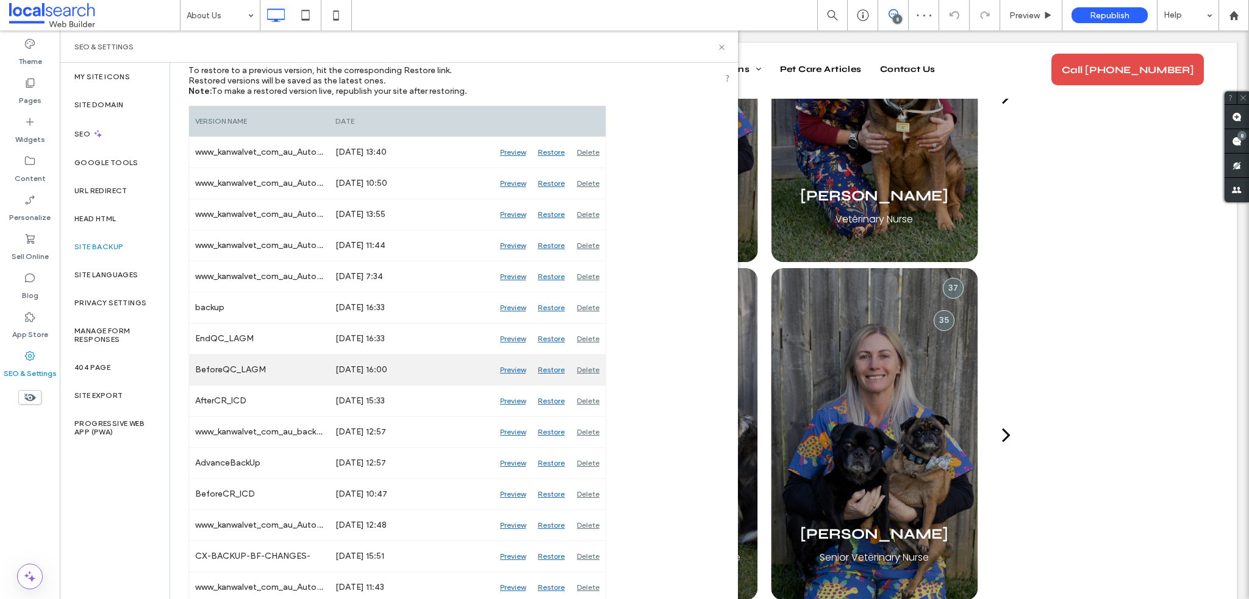
scroll to position [183, 0]
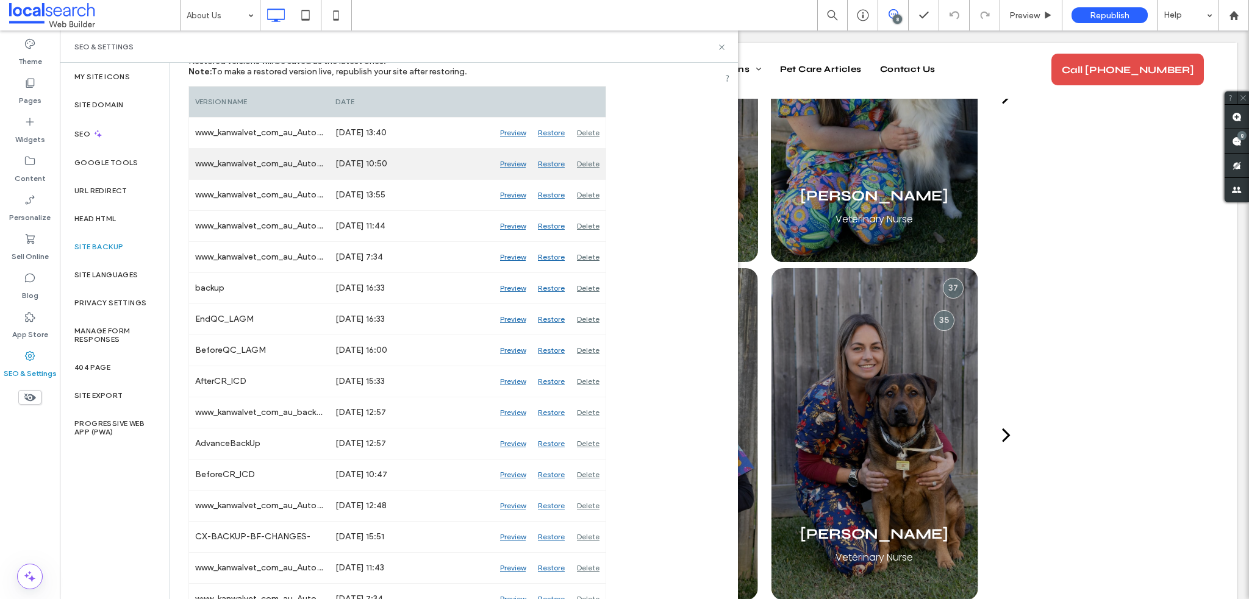
click at [516, 165] on div "Preview" at bounding box center [513, 164] width 38 height 30
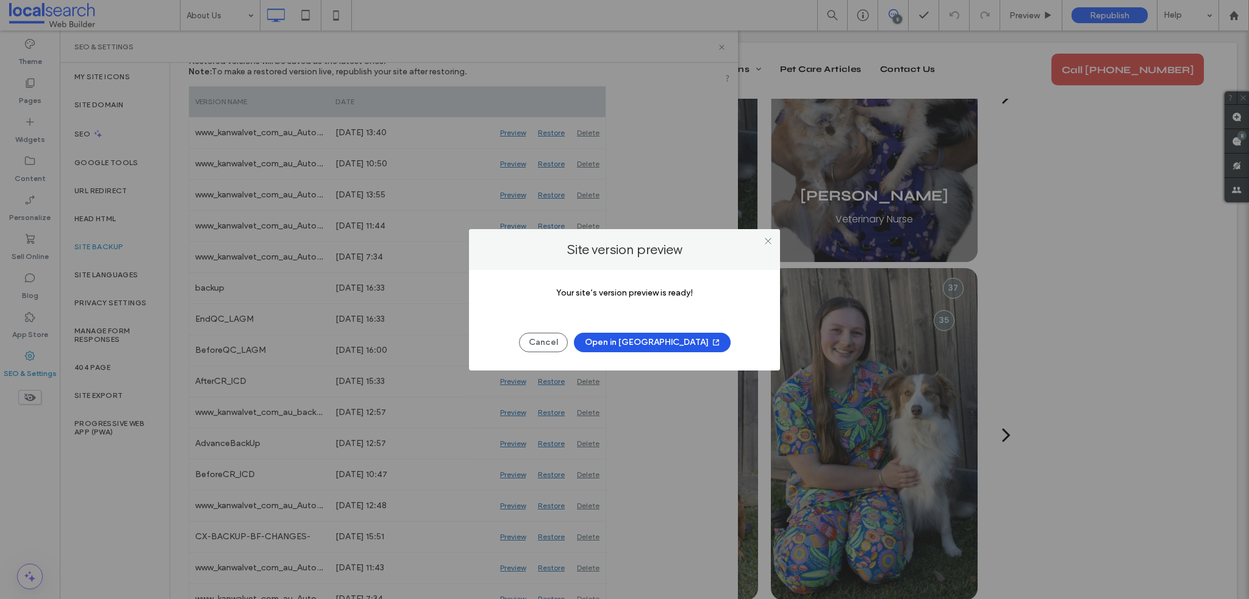
click at [657, 344] on button "Open in New Tab" at bounding box center [652, 343] width 157 height 20
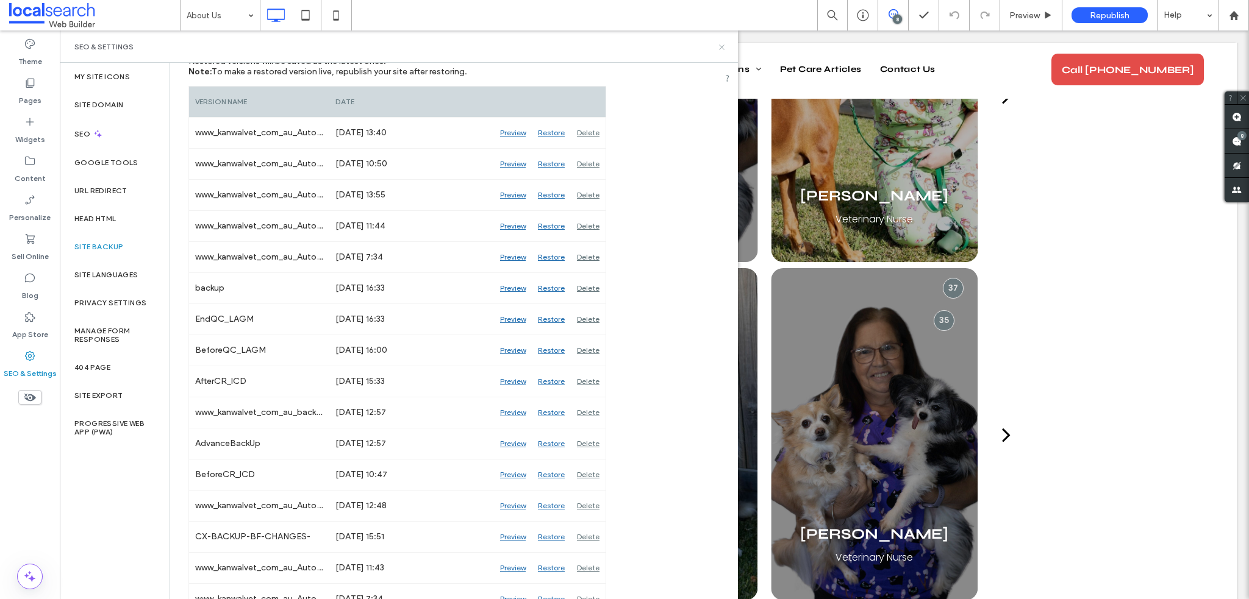
drag, startPoint x: 718, startPoint y: 43, endPoint x: 660, endPoint y: 15, distance: 64.9
click at [718, 43] on icon at bounding box center [721, 47] width 9 height 9
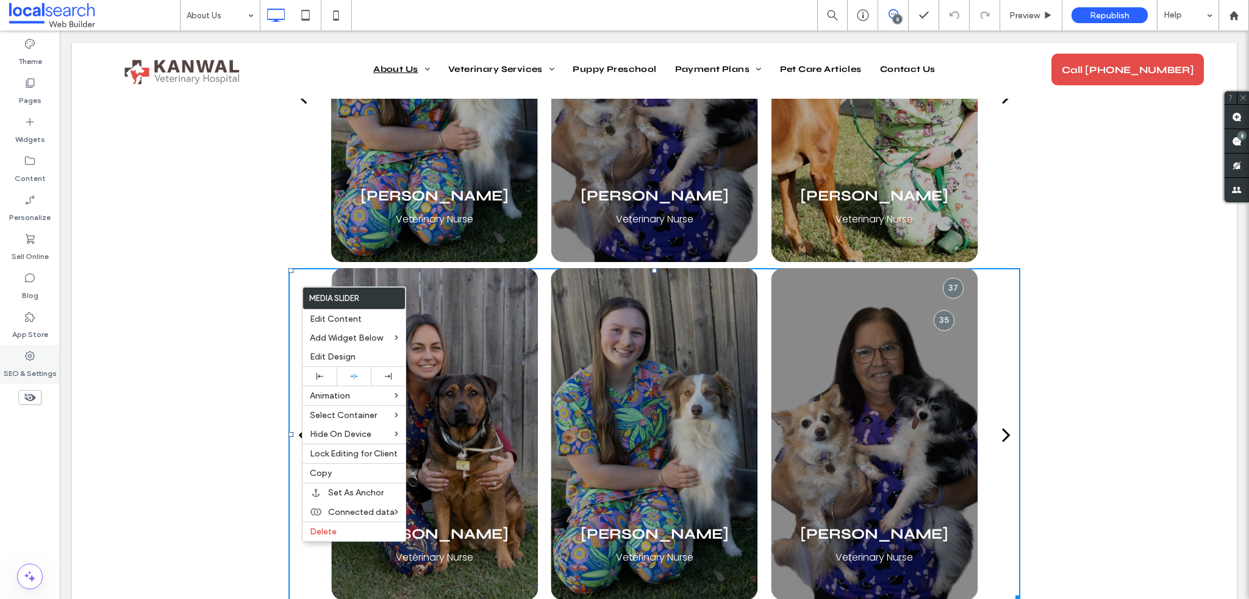
click at [39, 352] on div "SEO & Settings" at bounding box center [30, 364] width 60 height 39
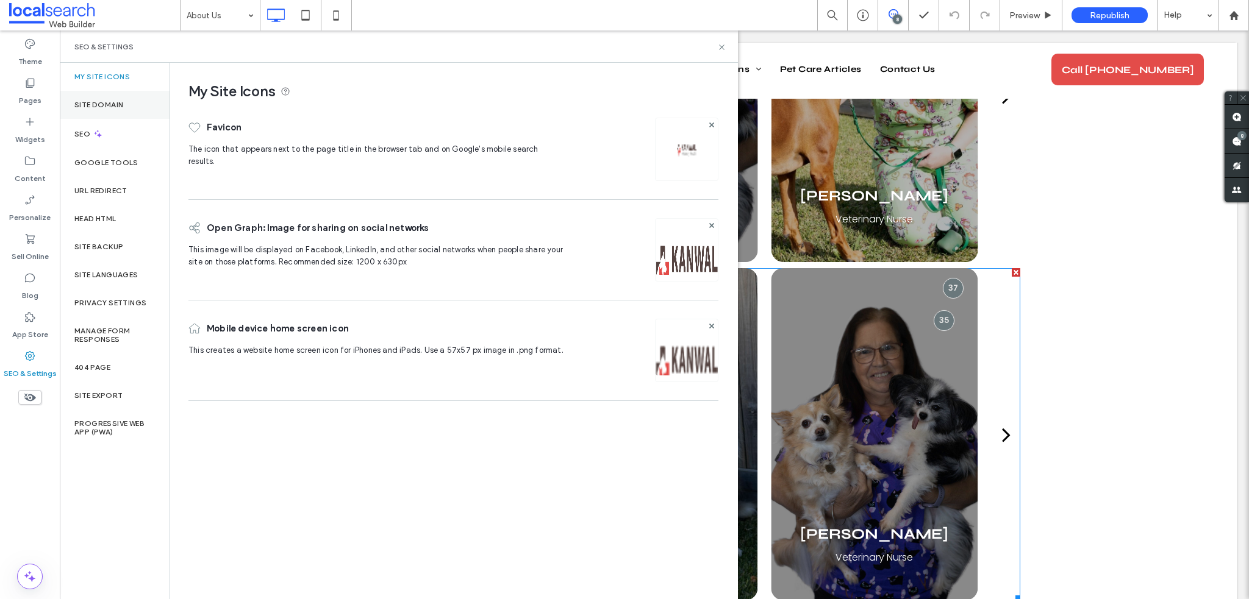
click at [102, 110] on div "Site Domain" at bounding box center [115, 105] width 110 height 28
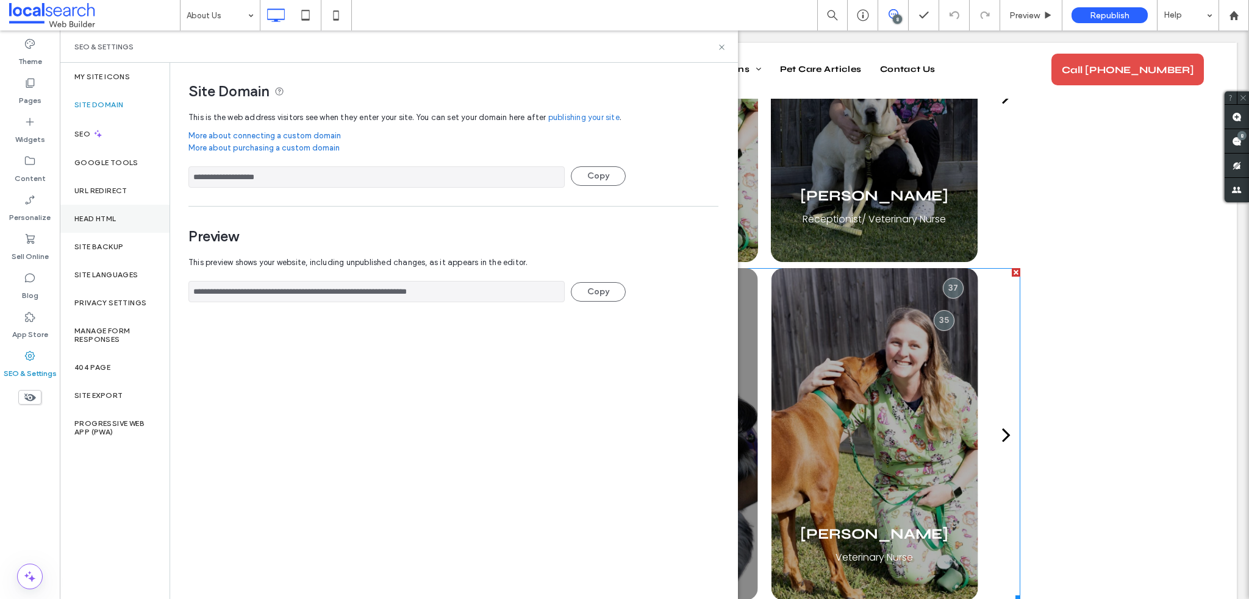
drag, startPoint x: 107, startPoint y: 251, endPoint x: 168, endPoint y: 215, distance: 70.3
click at [108, 251] on div "Site Backup" at bounding box center [115, 247] width 110 height 28
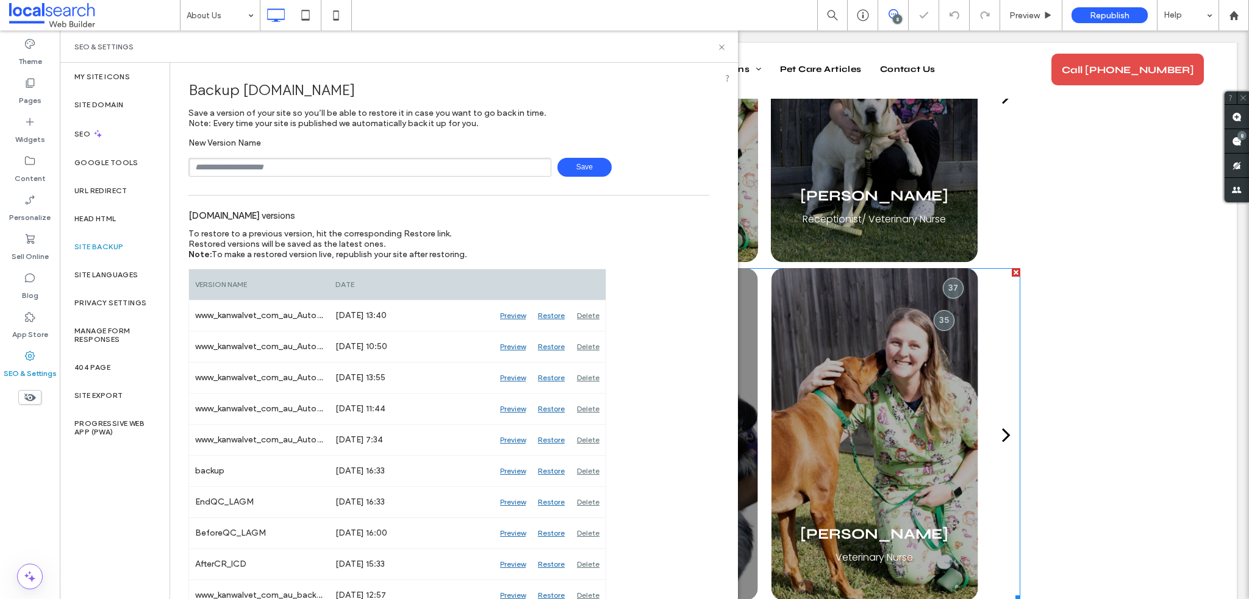
click at [273, 176] on input "text" at bounding box center [369, 167] width 363 height 19
type input "*********"
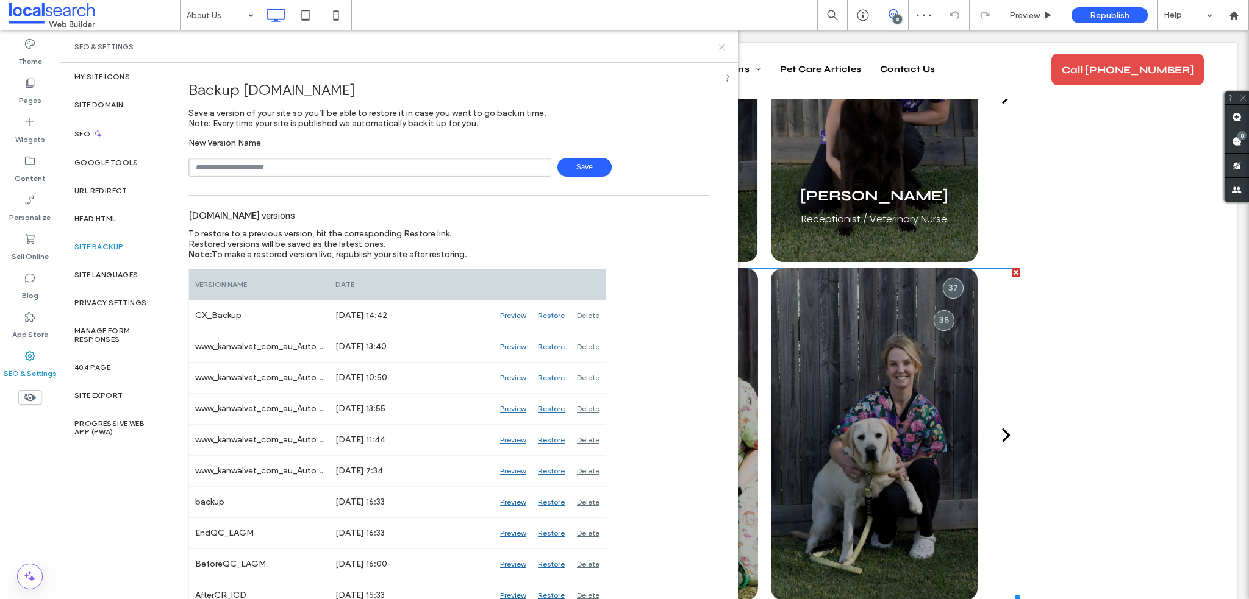
click at [717, 48] on icon at bounding box center [721, 47] width 9 height 9
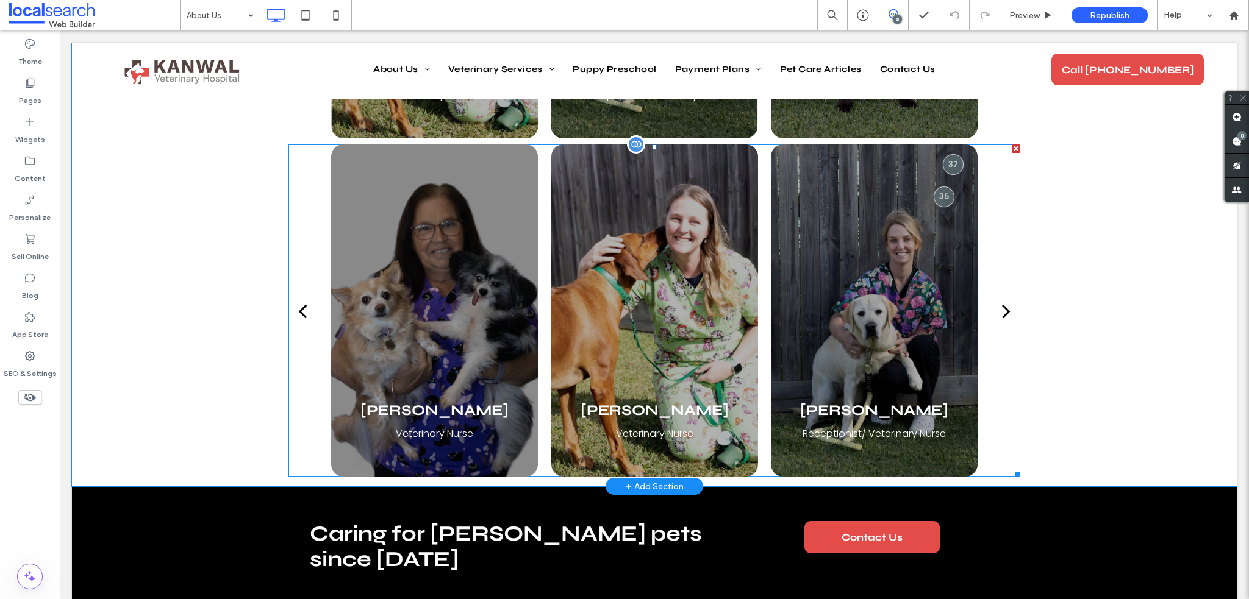
scroll to position [1209, 0]
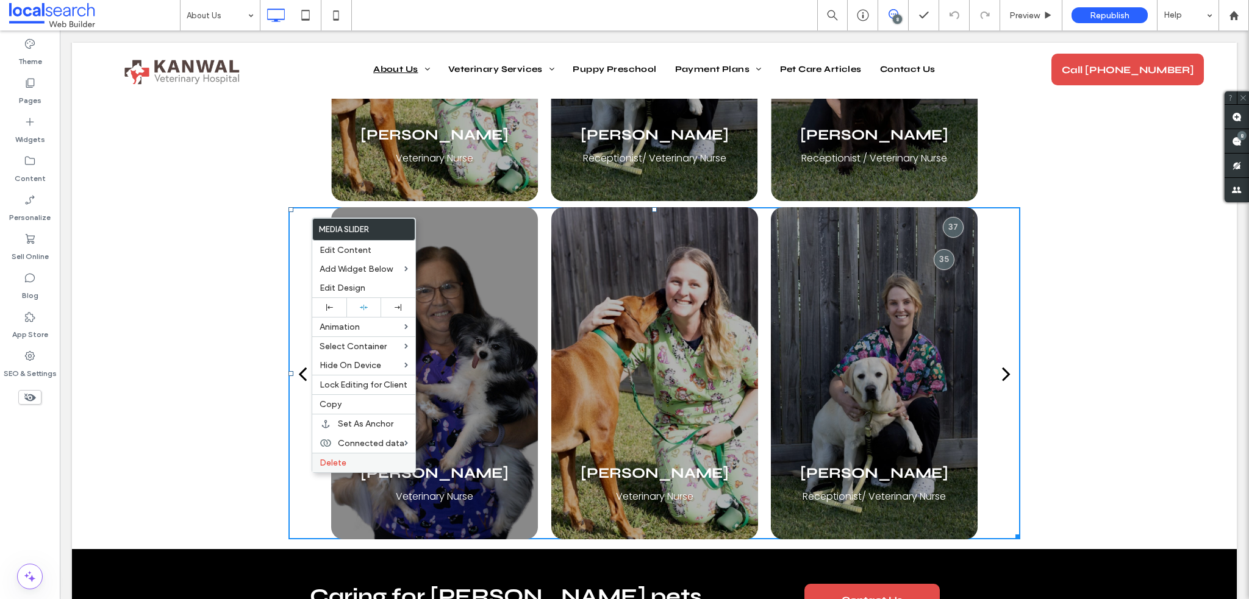
click at [377, 460] on label "Delete" at bounding box center [363, 463] width 88 height 10
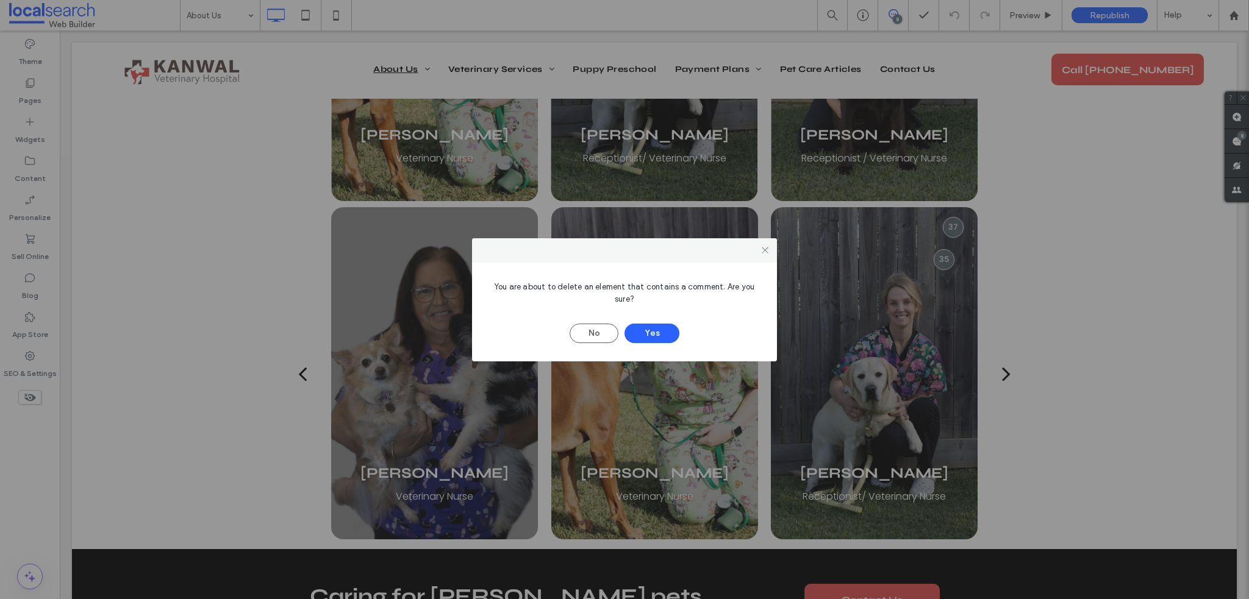
click at [675, 341] on div "No Yes" at bounding box center [624, 328] width 268 height 32
click at [761, 247] on icon at bounding box center [764, 250] width 9 height 9
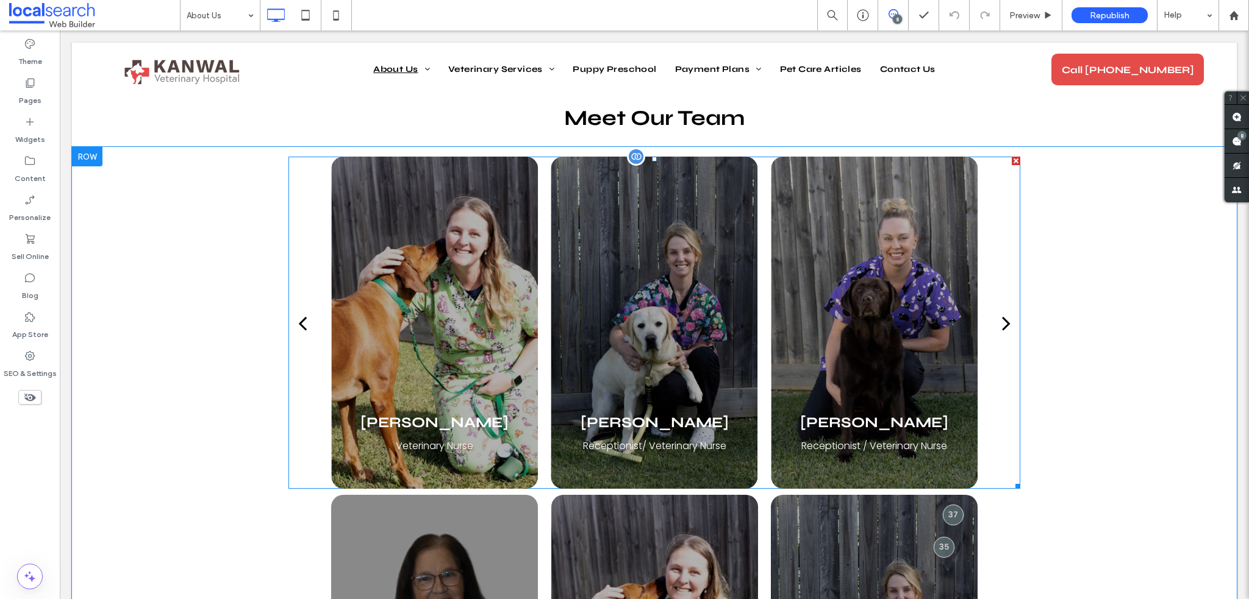
scroll to position [843, 0]
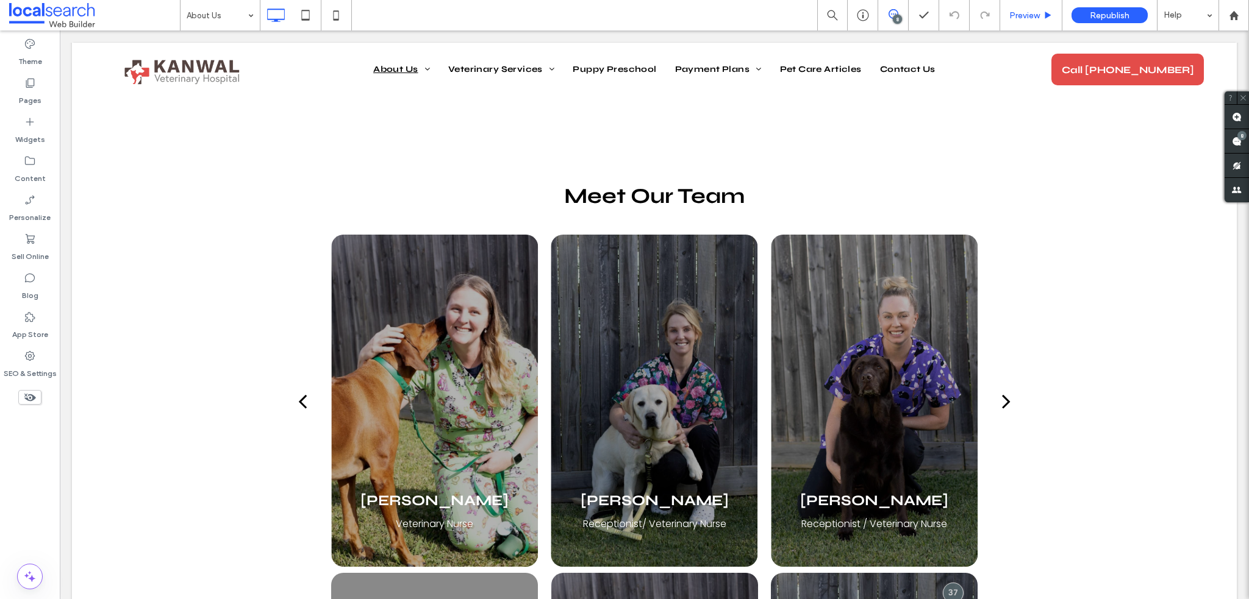
click at [1042, 26] on div "Preview" at bounding box center [1031, 15] width 62 height 30
click at [1023, 24] on div "Preview" at bounding box center [1031, 15] width 62 height 30
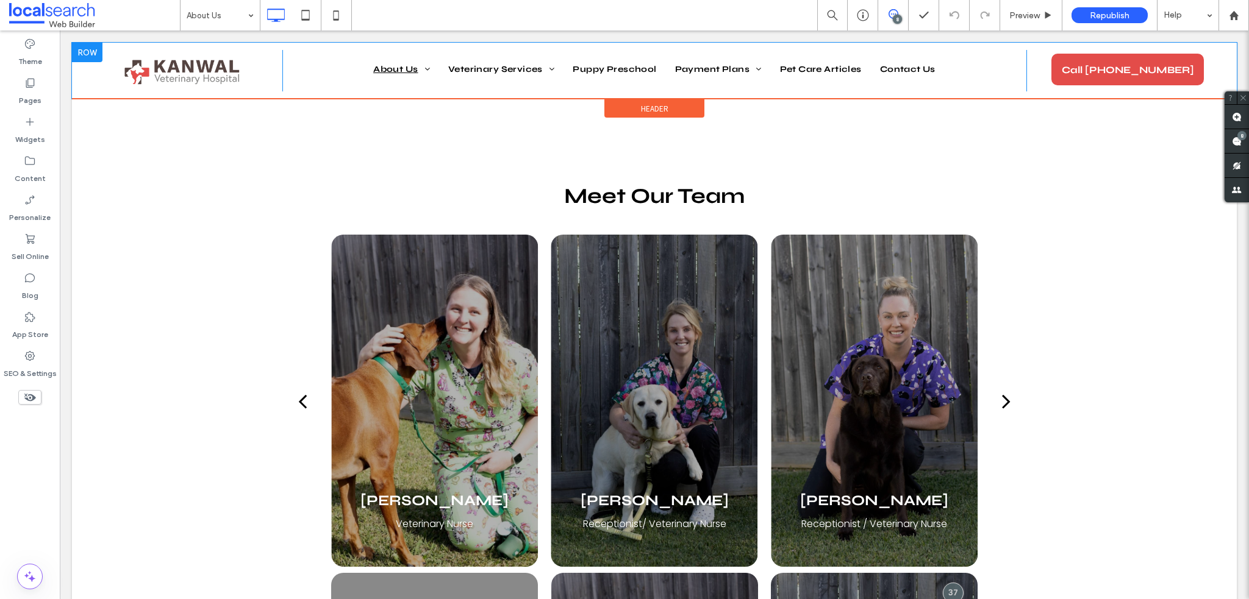
scroll to position [904, 0]
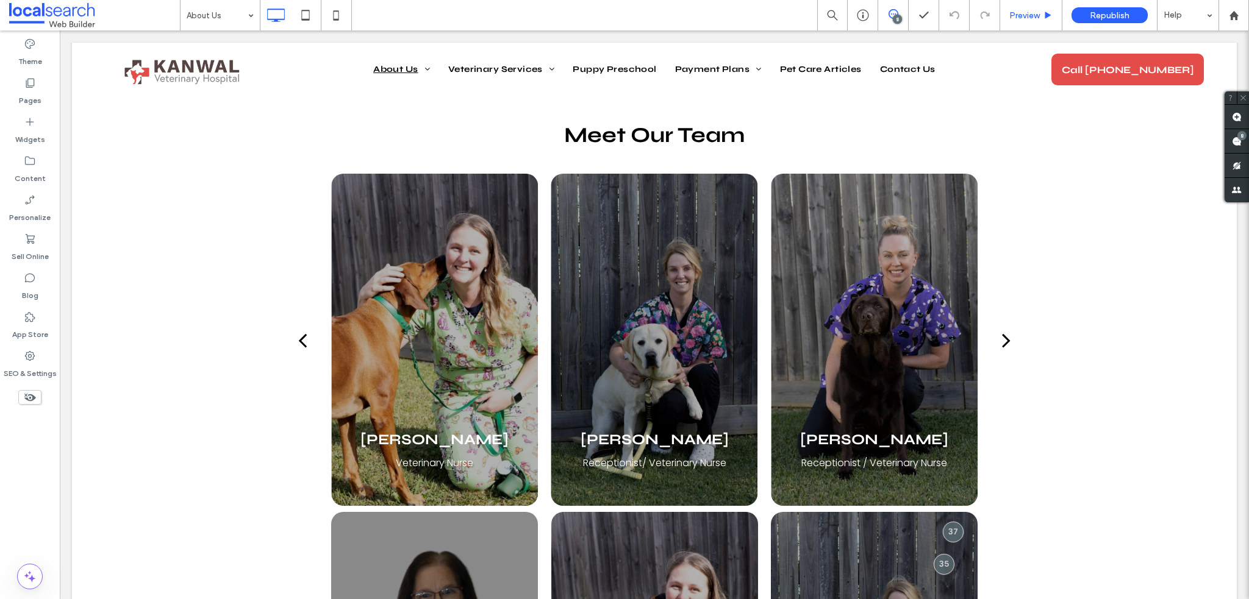
click at [1033, 29] on div "Preview" at bounding box center [1031, 15] width 62 height 30
click at [1036, 16] on span "Preview" at bounding box center [1024, 15] width 30 height 10
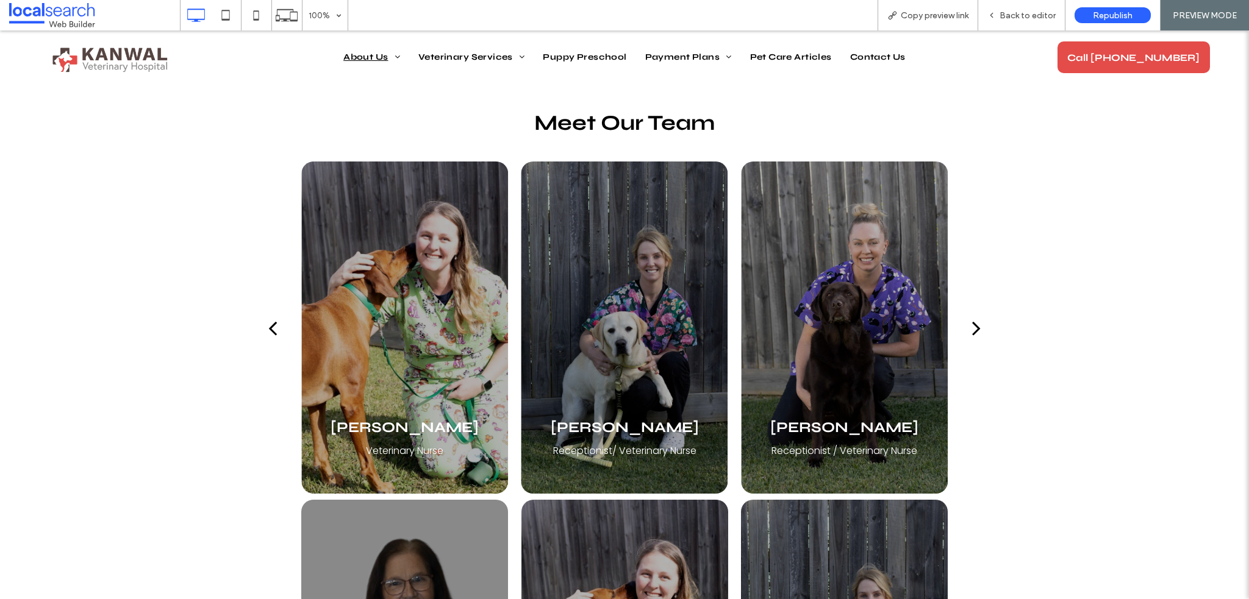
click at [972, 324] on div "next" at bounding box center [976, 328] width 9 height 24
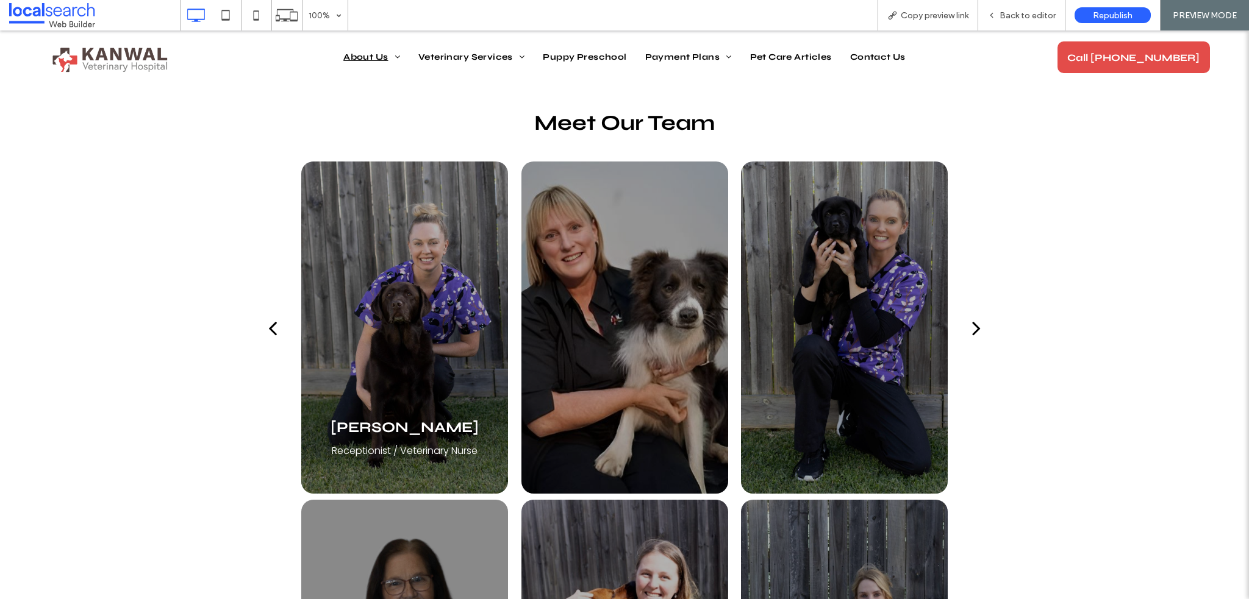
click at [972, 324] on div "next" at bounding box center [976, 328] width 9 height 24
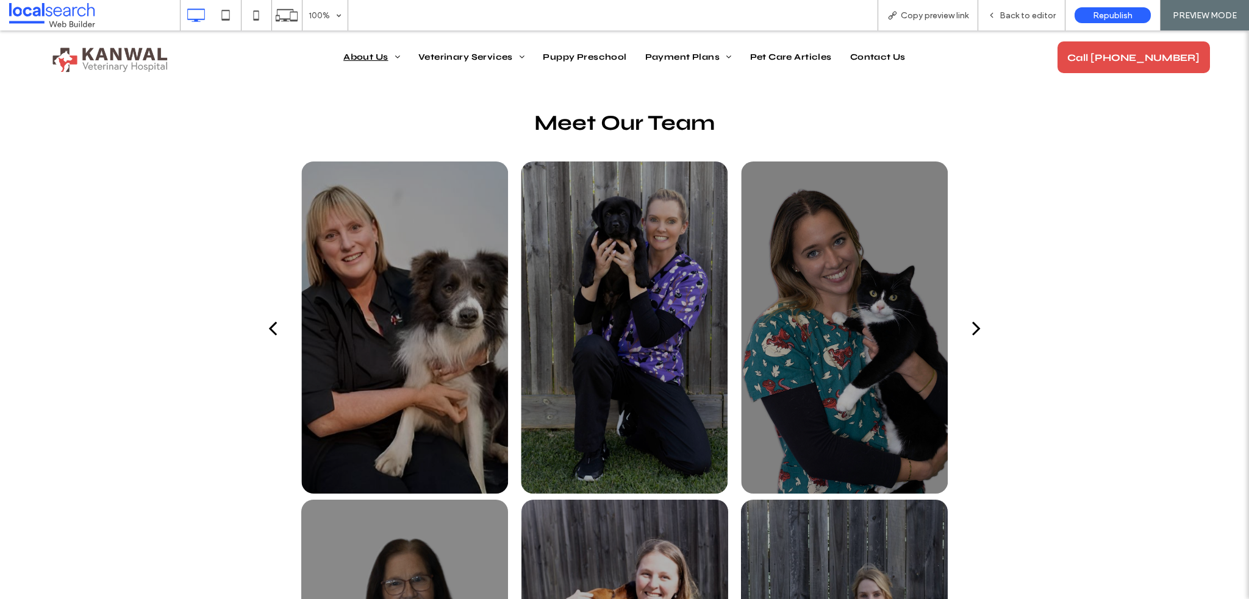
click at [972, 324] on div "next" at bounding box center [976, 328] width 9 height 24
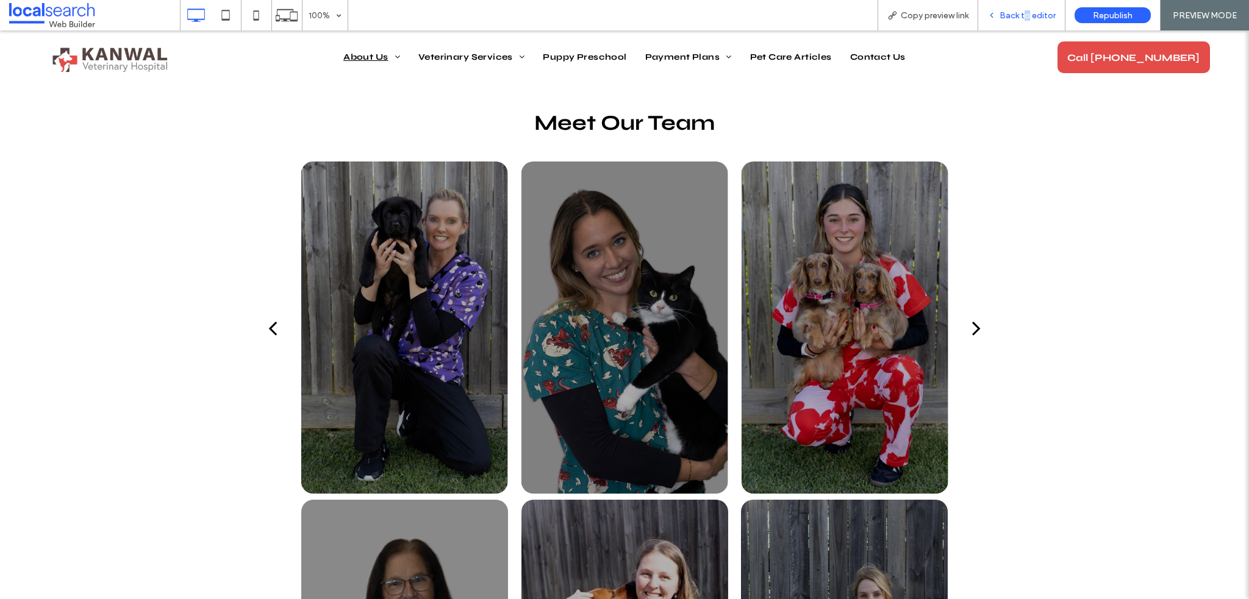
click at [1029, 16] on span "Back to editor" at bounding box center [1027, 15] width 56 height 10
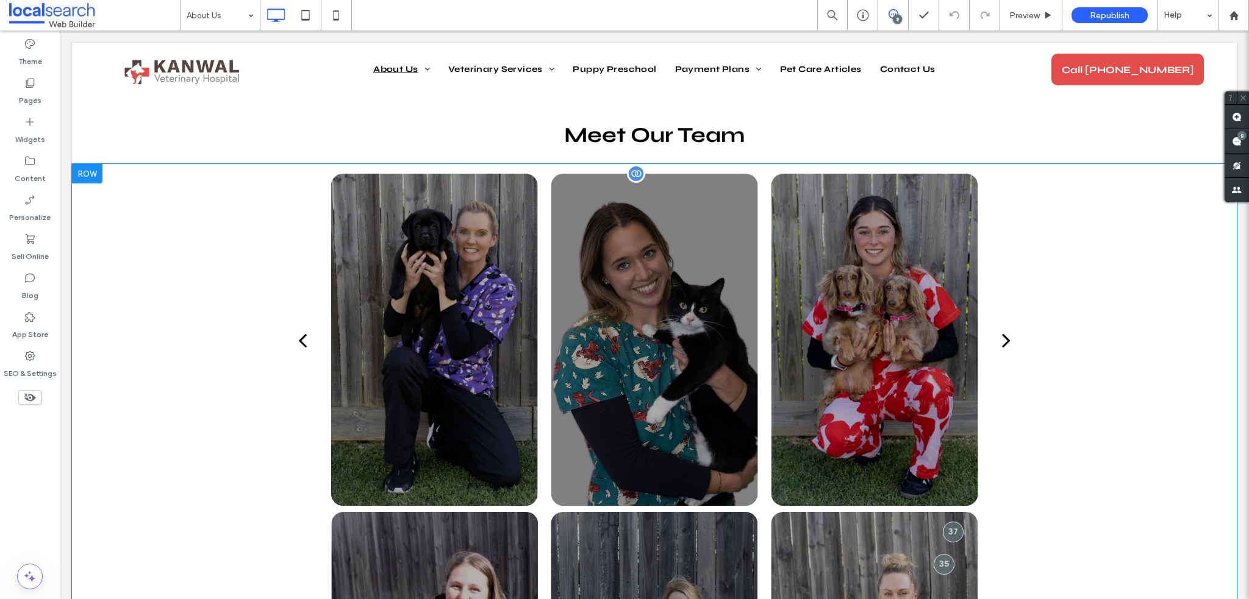
click at [864, 224] on div at bounding box center [874, 340] width 207 height 332
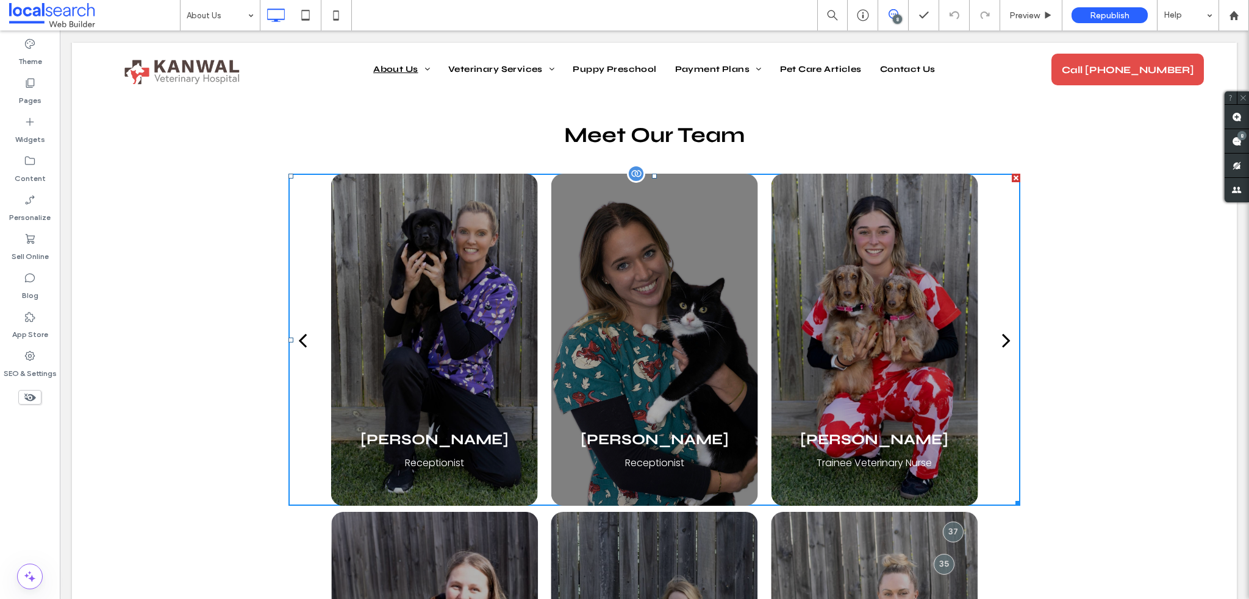
click at [864, 224] on div at bounding box center [874, 340] width 207 height 332
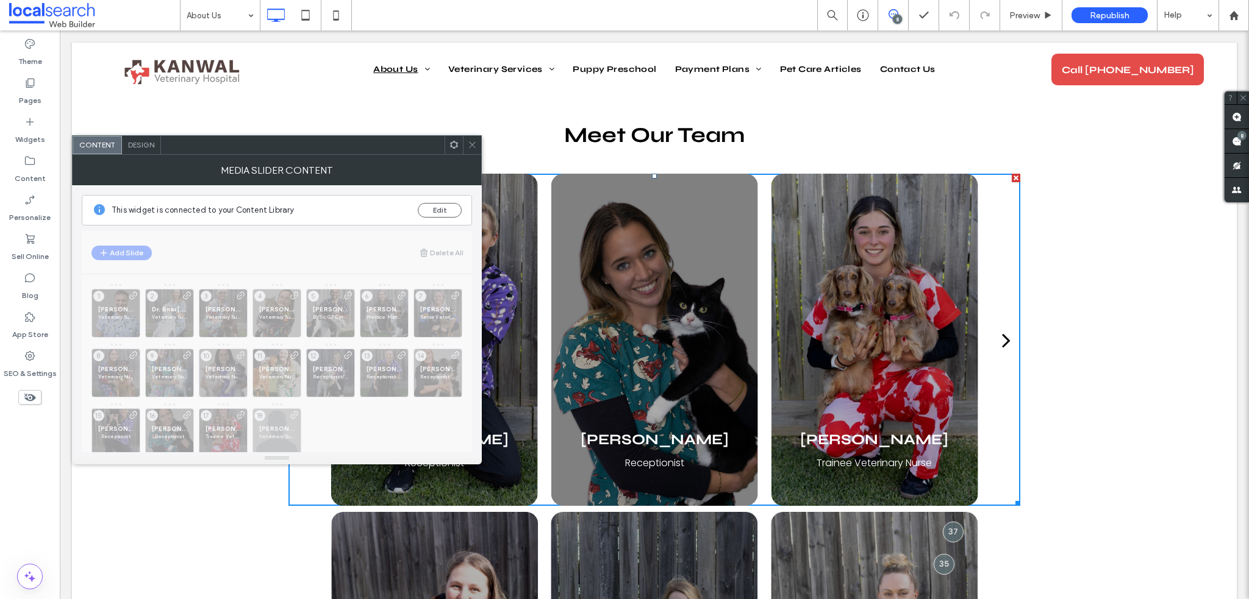
click at [473, 142] on icon at bounding box center [472, 144] width 9 height 9
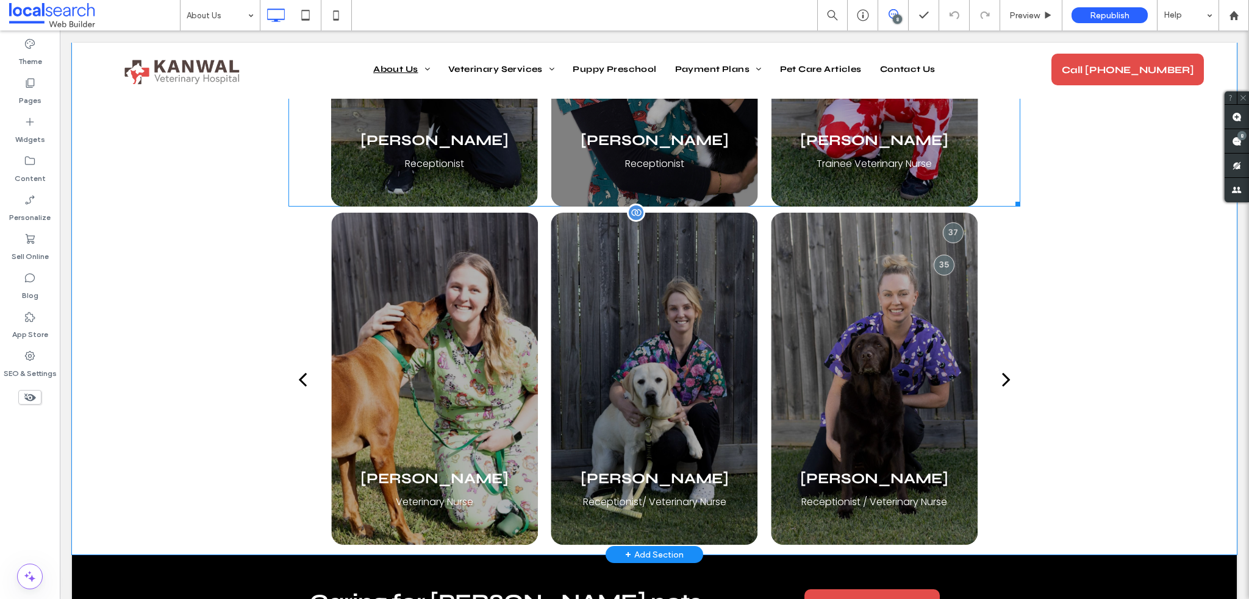
scroll to position [1209, 0]
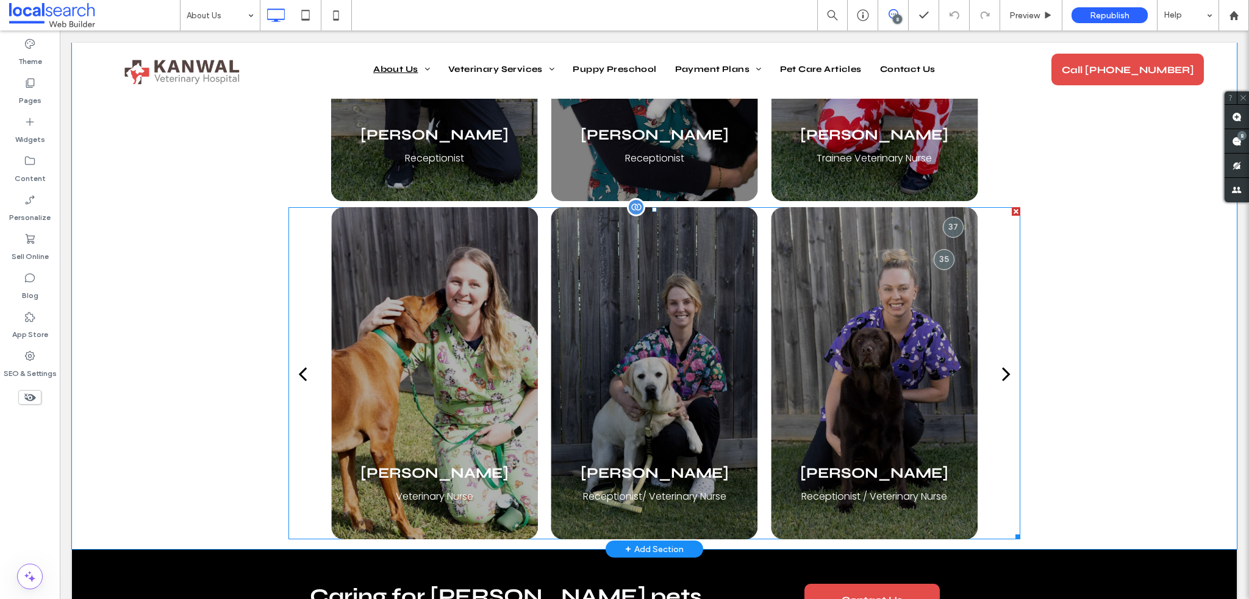
click at [561, 374] on div at bounding box center [654, 373] width 207 height 332
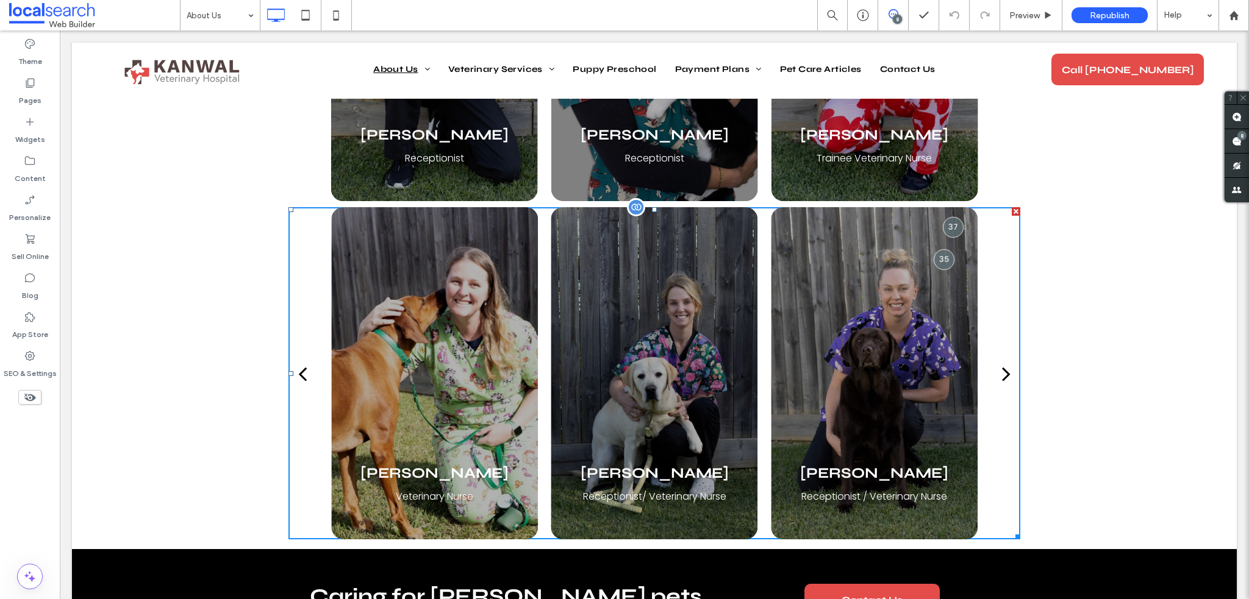
click at [561, 374] on div at bounding box center [654, 373] width 207 height 332
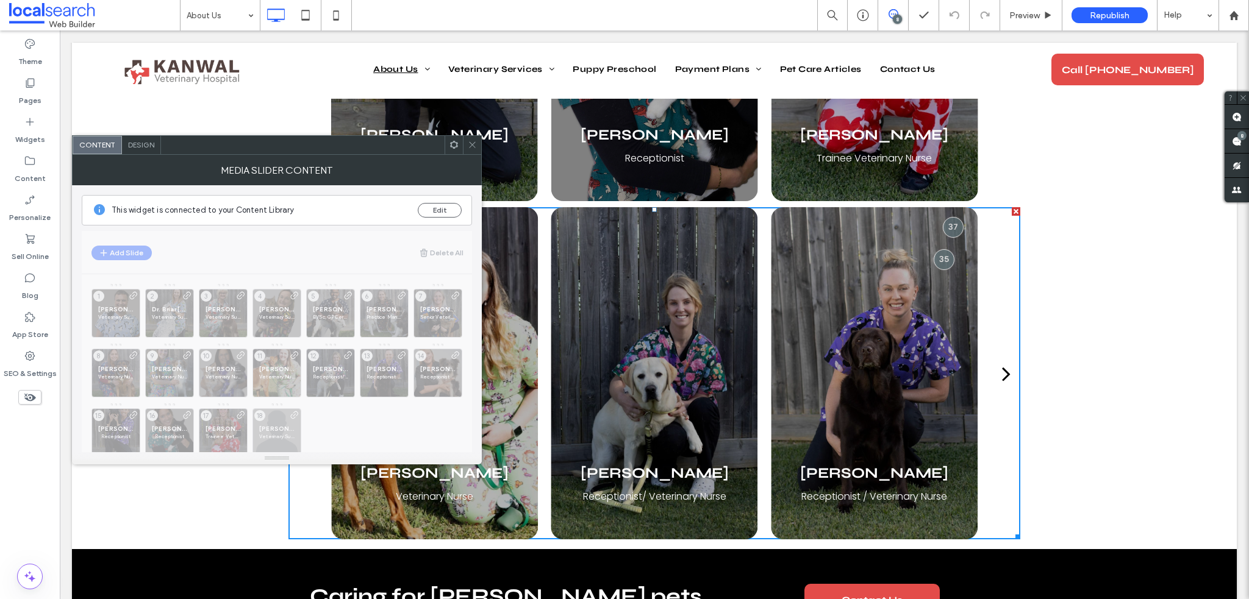
click at [476, 148] on icon at bounding box center [472, 144] width 9 height 9
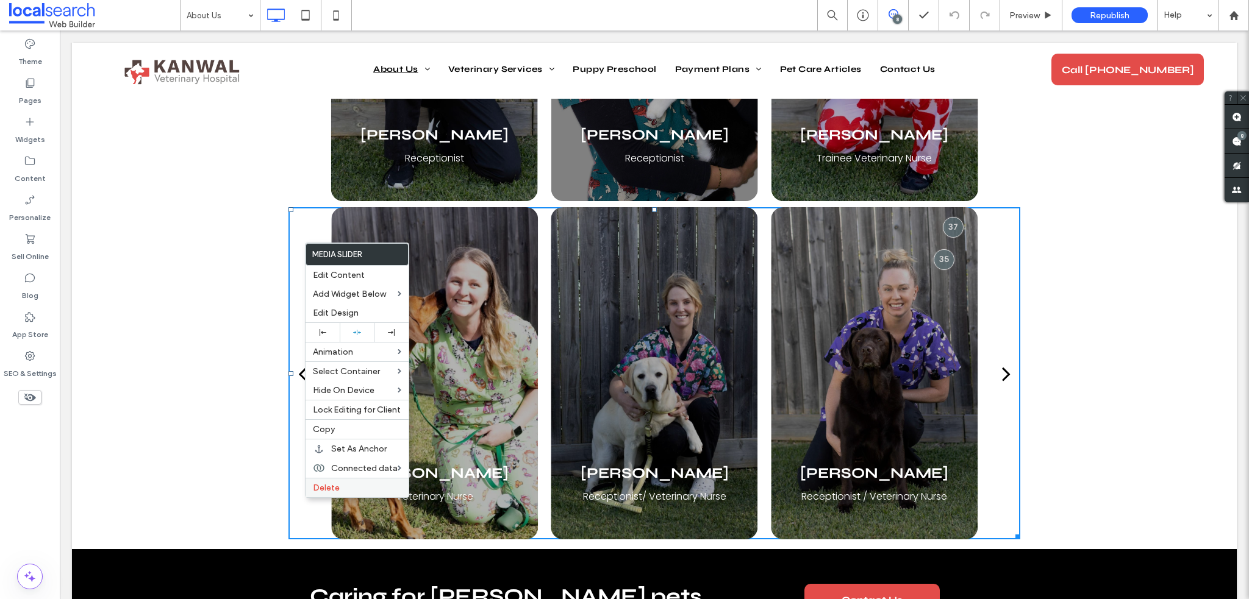
click at [360, 488] on label "Delete" at bounding box center [357, 488] width 88 height 10
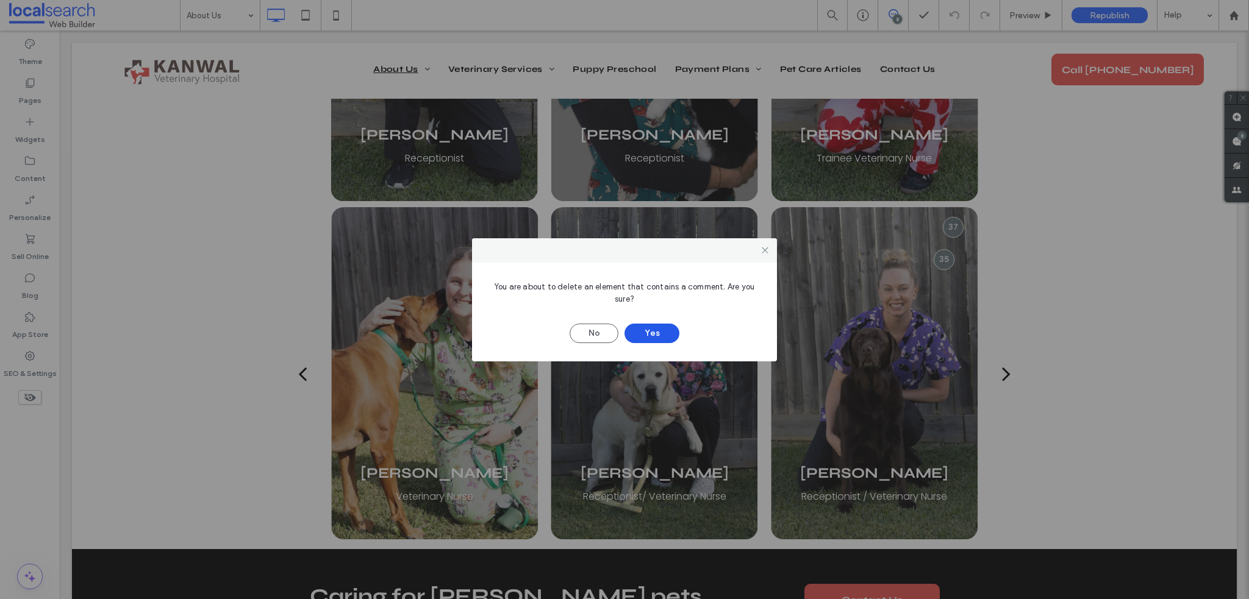
click at [654, 331] on button "Yes" at bounding box center [651, 334] width 55 height 20
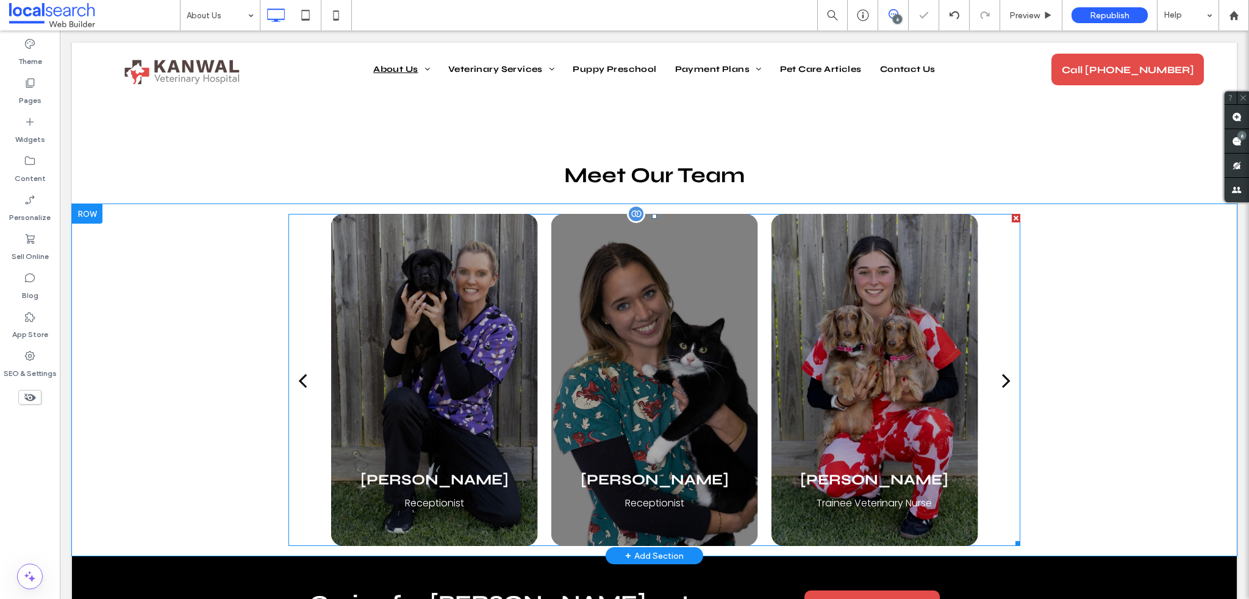
scroll to position [843, 0]
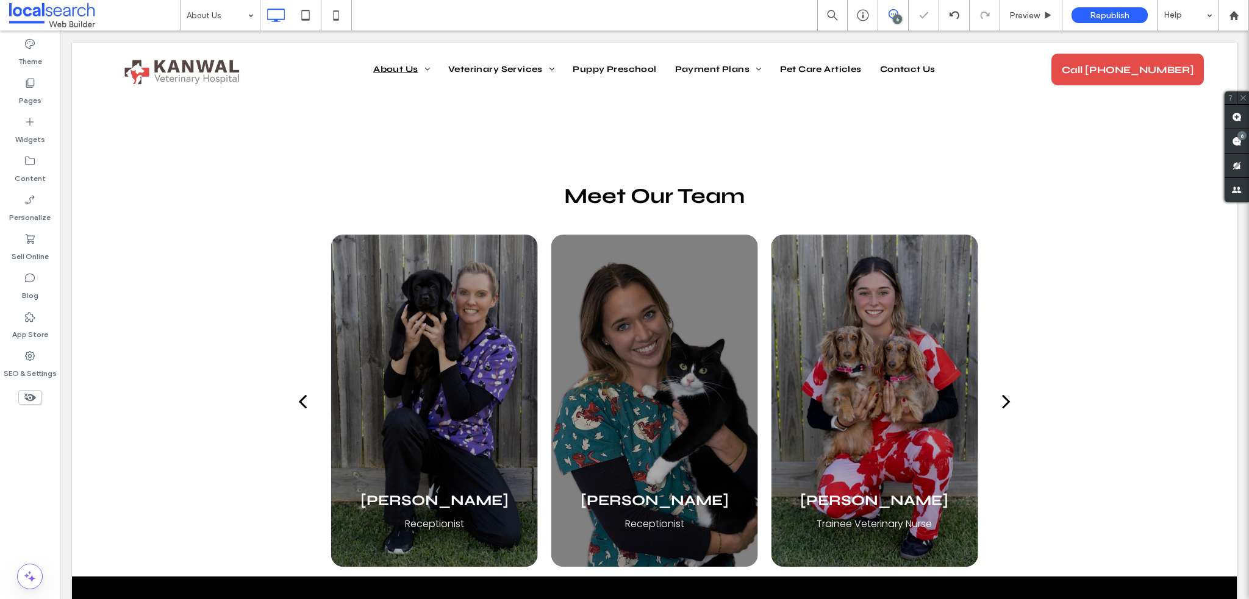
click at [210, 35] on body "Click To Paste Row About Us Our Team Veterinary Services Health Checks Vaccinat…" at bounding box center [654, 224] width 1189 height 2074
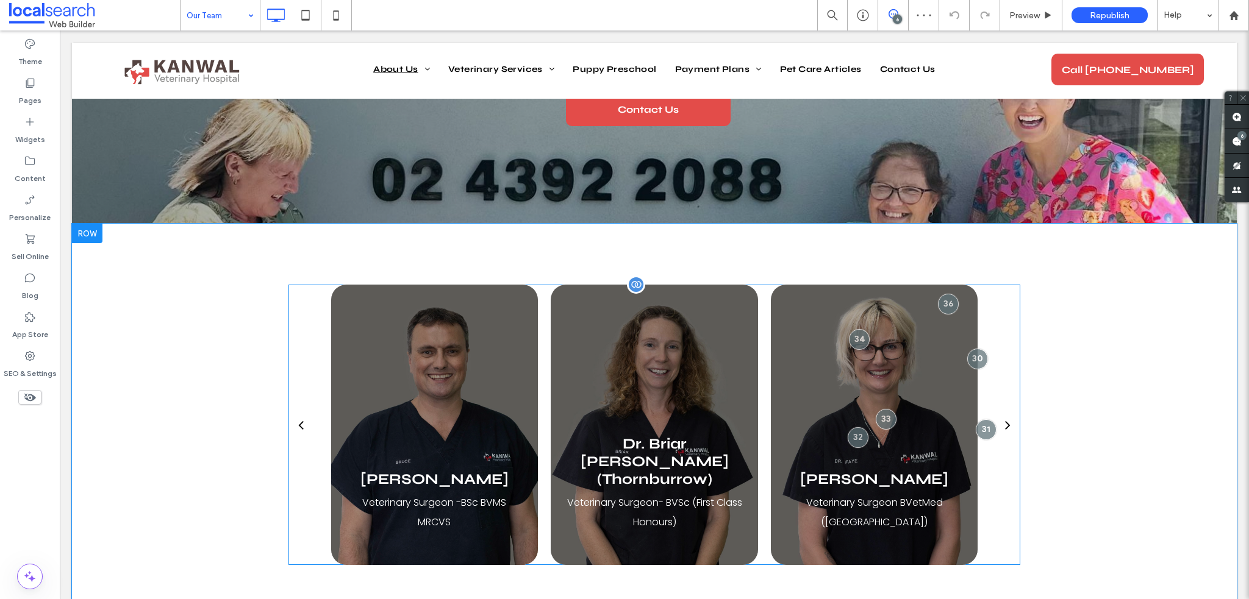
scroll to position [244, 0]
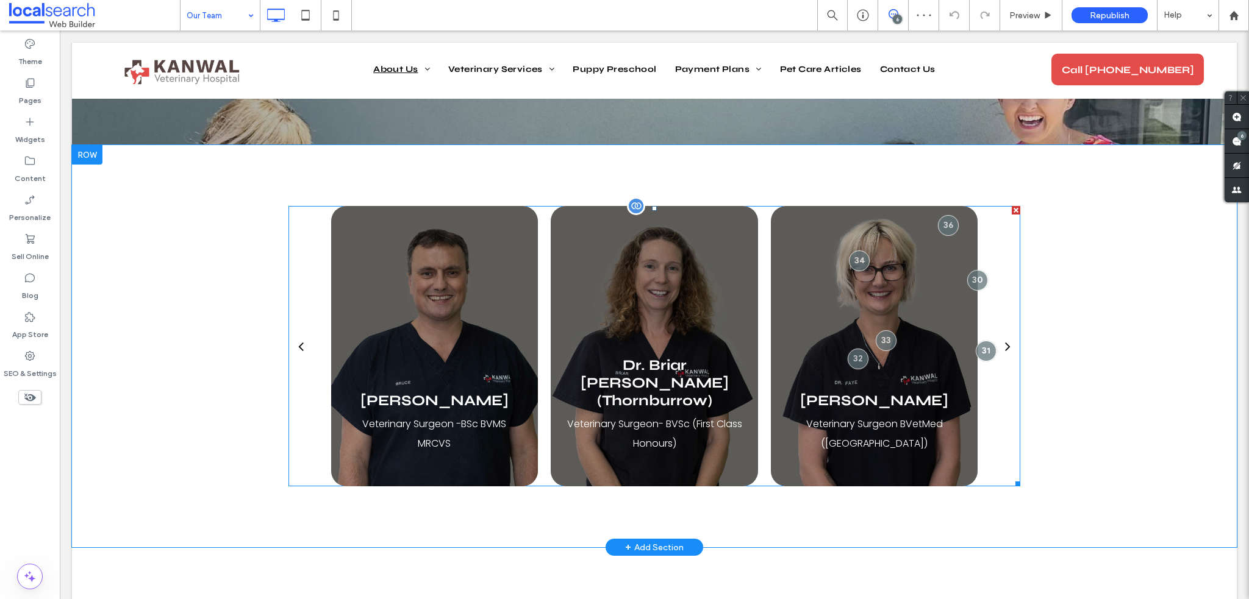
click at [636, 314] on div at bounding box center [654, 346] width 207 height 280
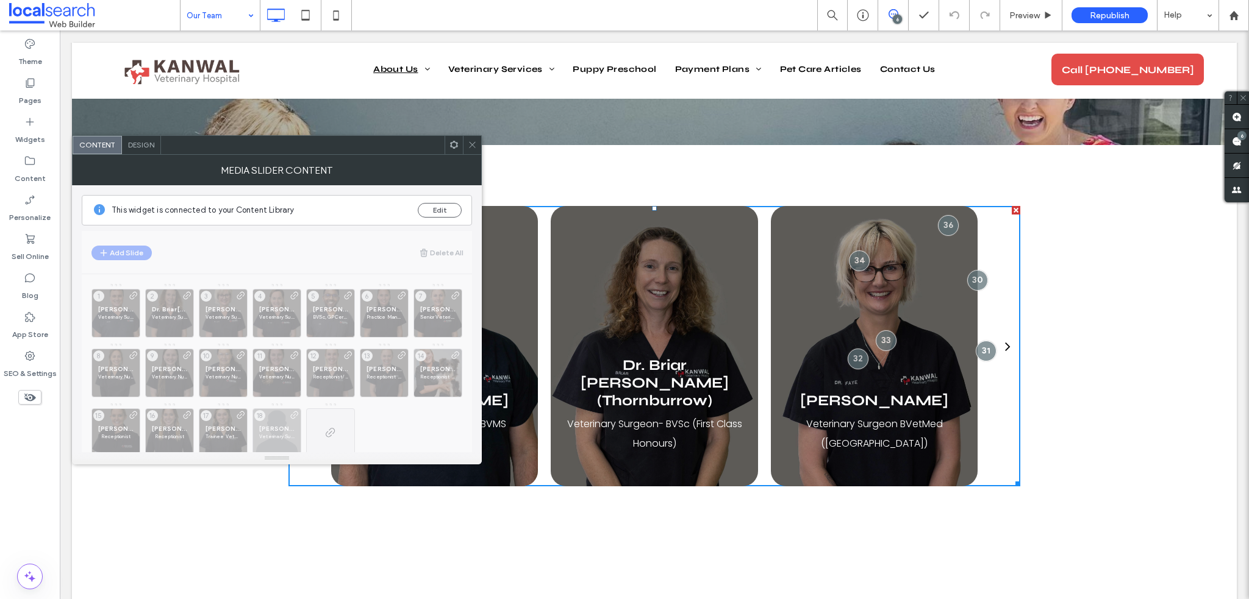
click at [471, 141] on icon at bounding box center [472, 144] width 9 height 9
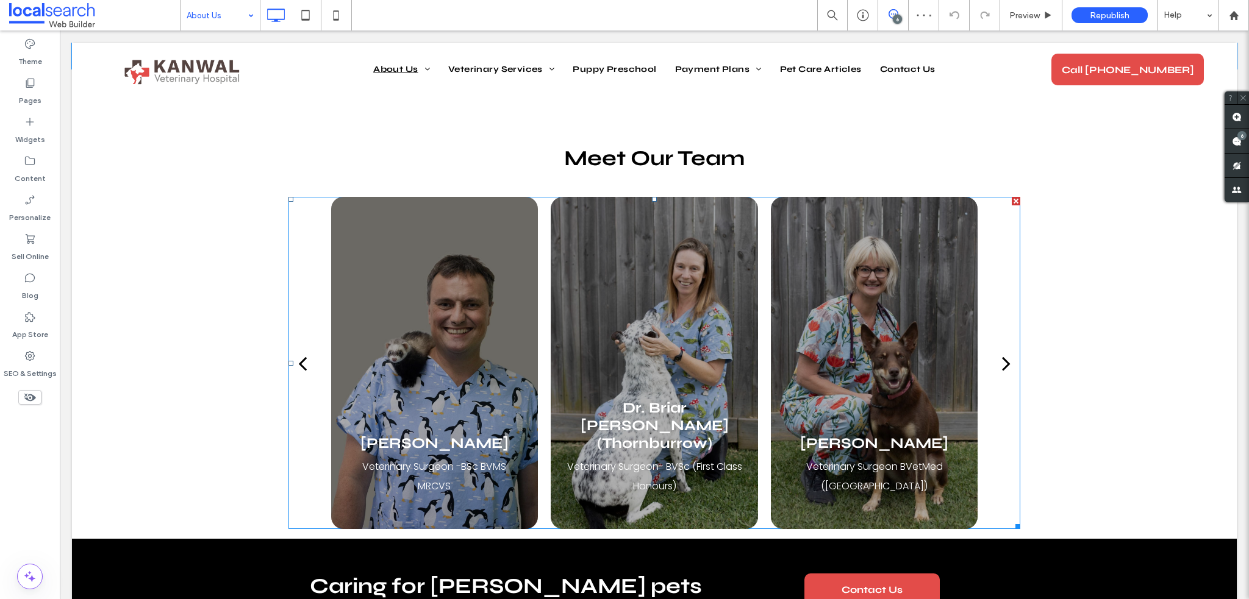
scroll to position [810, 0]
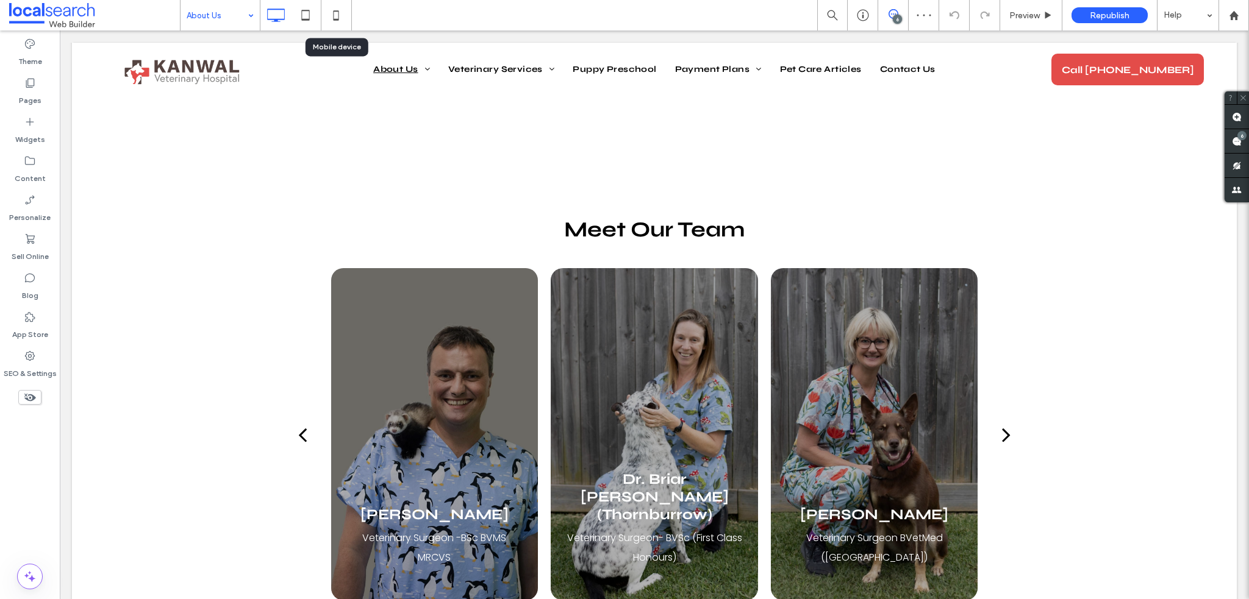
click at [337, 14] on icon at bounding box center [336, 15] width 24 height 24
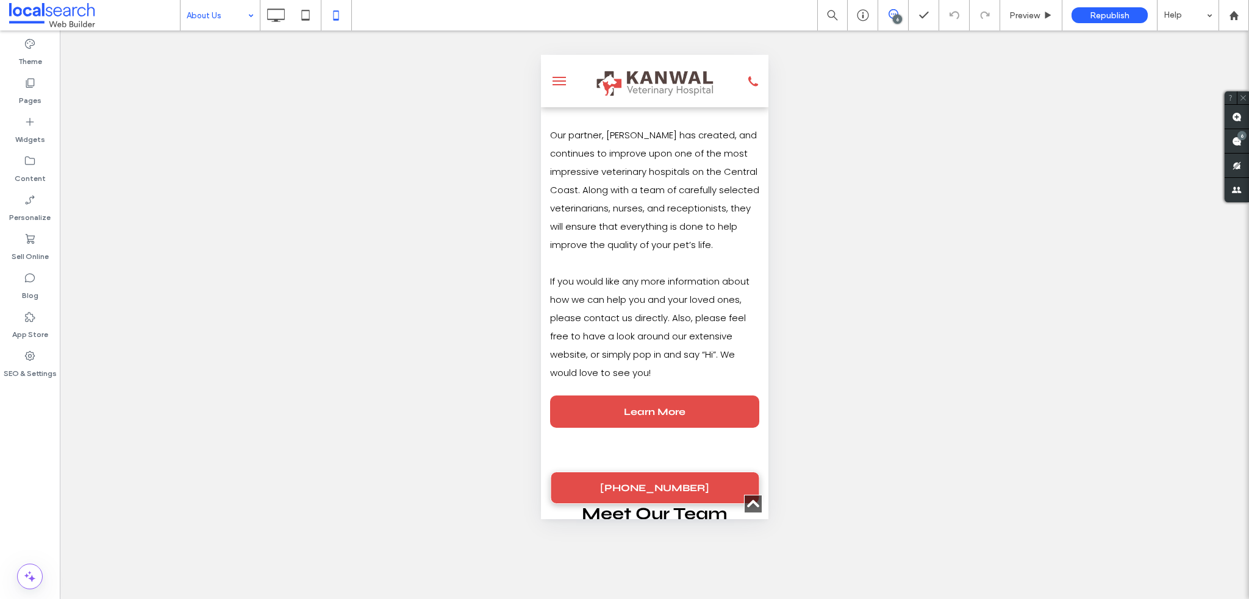
scroll to position [488, 0]
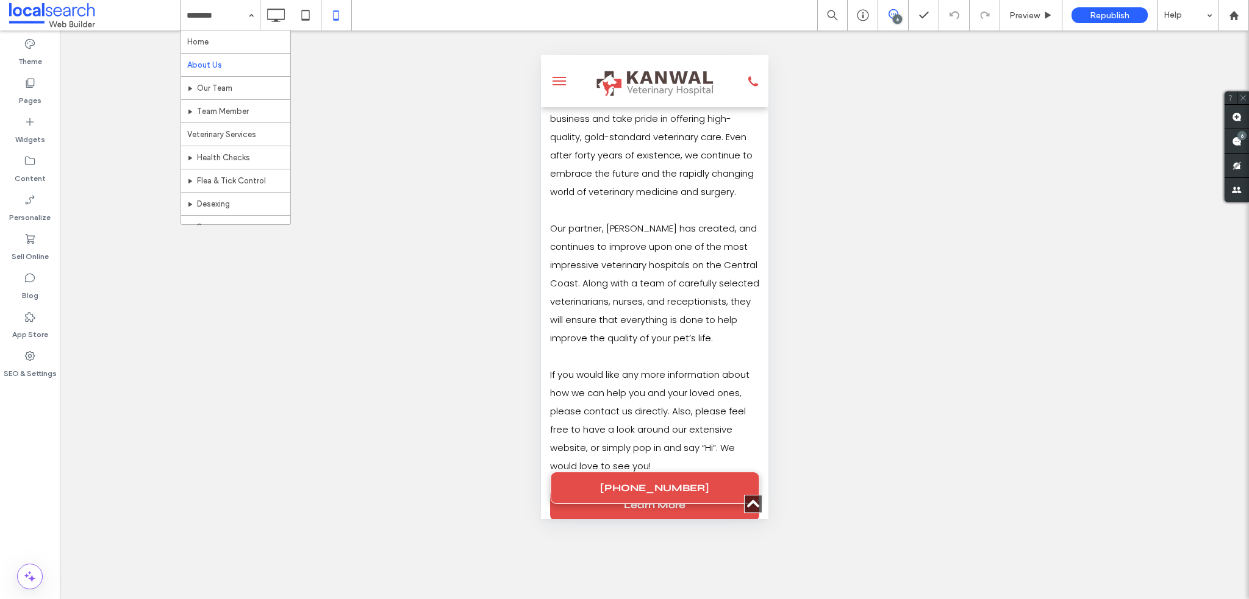
drag, startPoint x: 210, startPoint y: 66, endPoint x: 332, endPoint y: 134, distance: 139.7
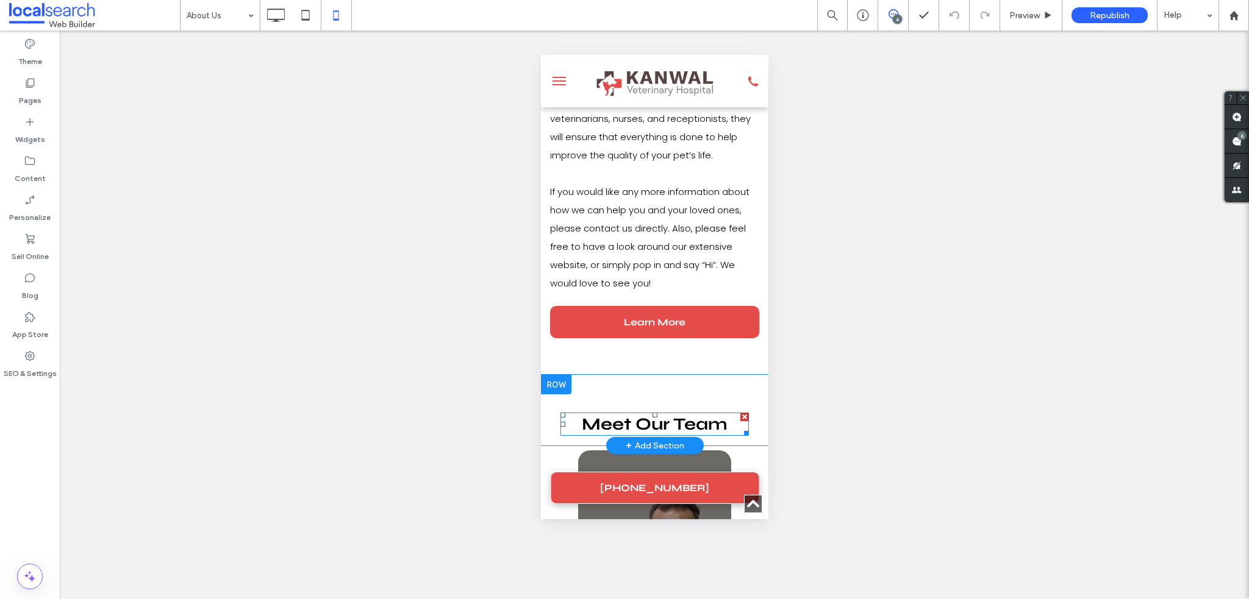
scroll to position [914, 0]
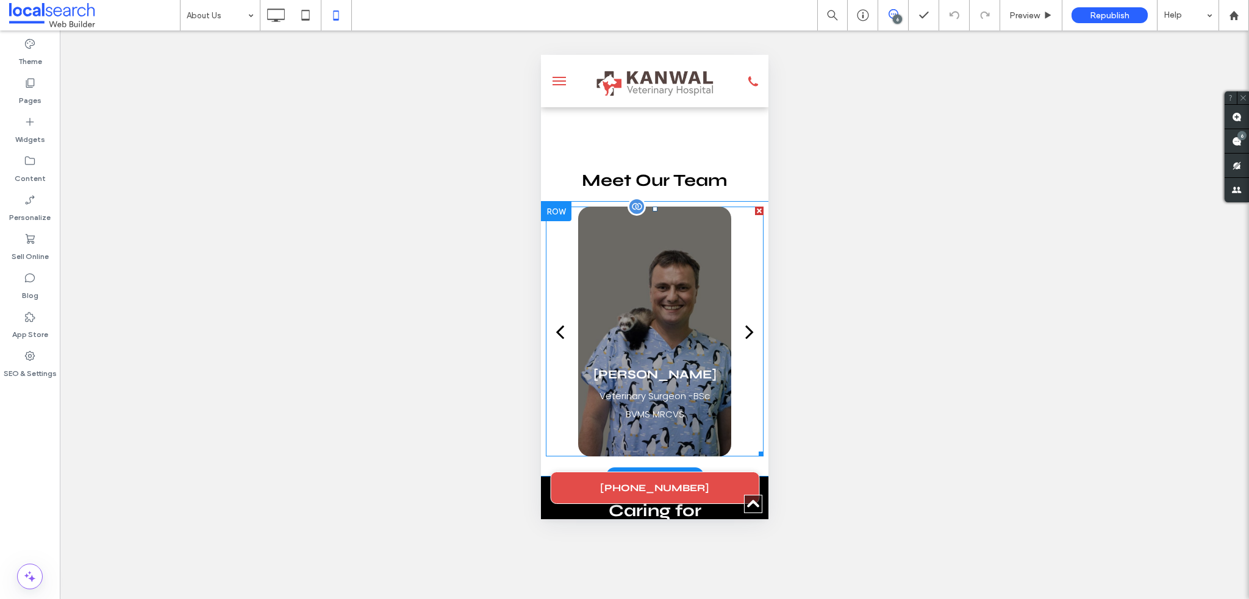
click at [744, 344] on div "next" at bounding box center [748, 331] width 9 height 24
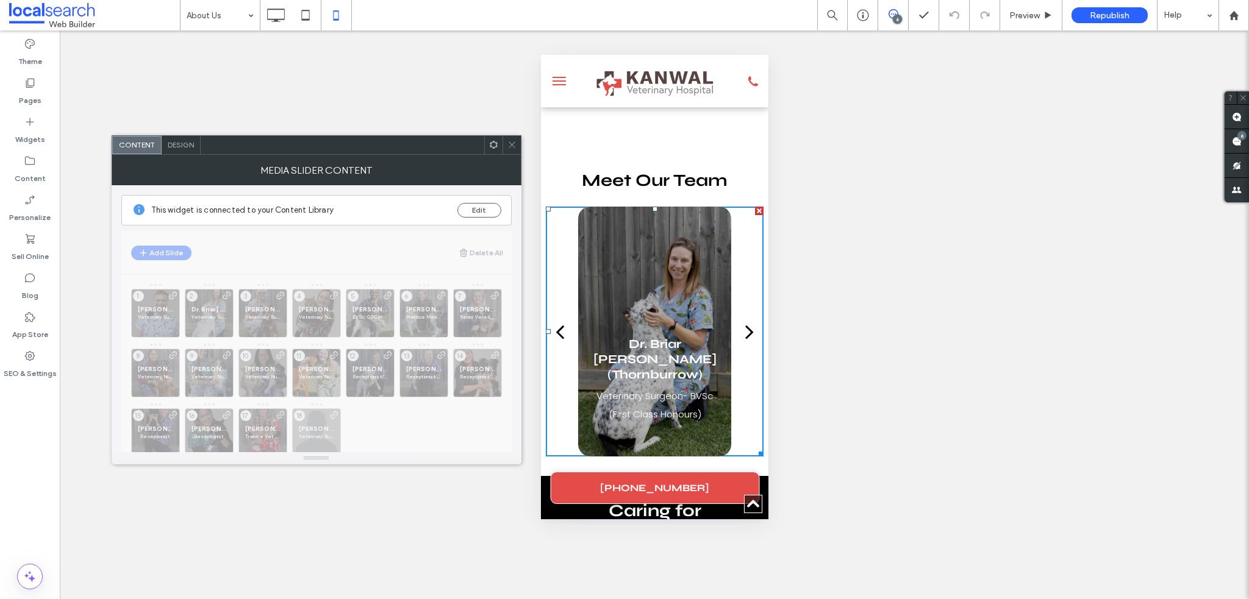
drag, startPoint x: 508, startPoint y: 146, endPoint x: 115, endPoint y: 233, distance: 402.8
click at [508, 146] on icon at bounding box center [511, 144] width 9 height 9
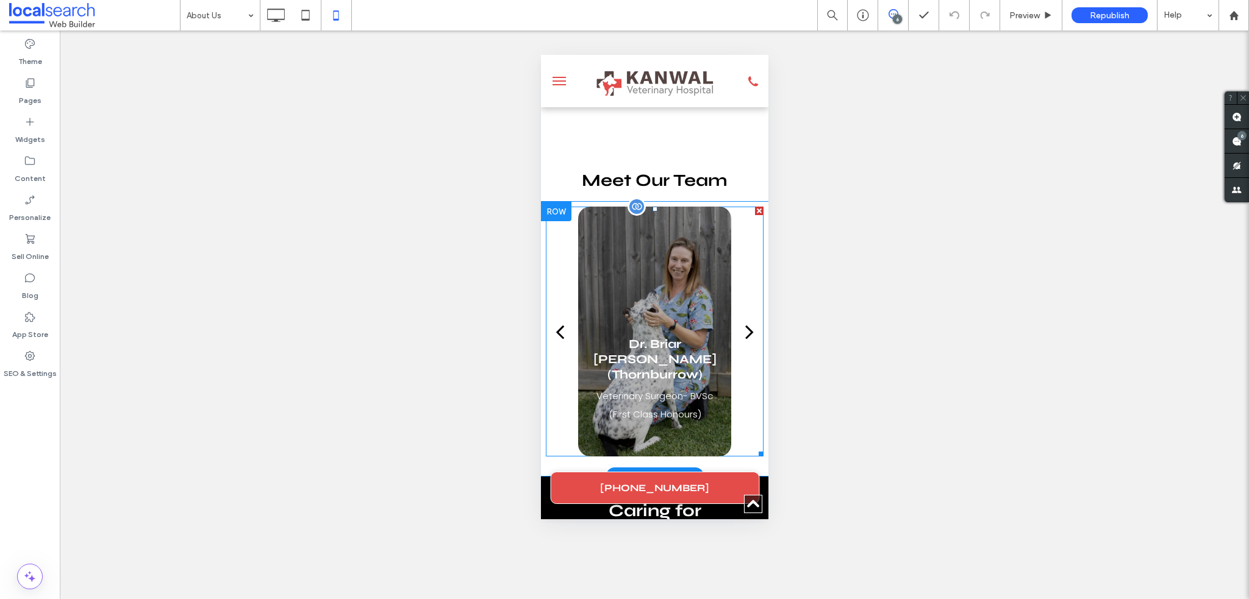
click at [563, 344] on div "back" at bounding box center [559, 331] width 9 height 24
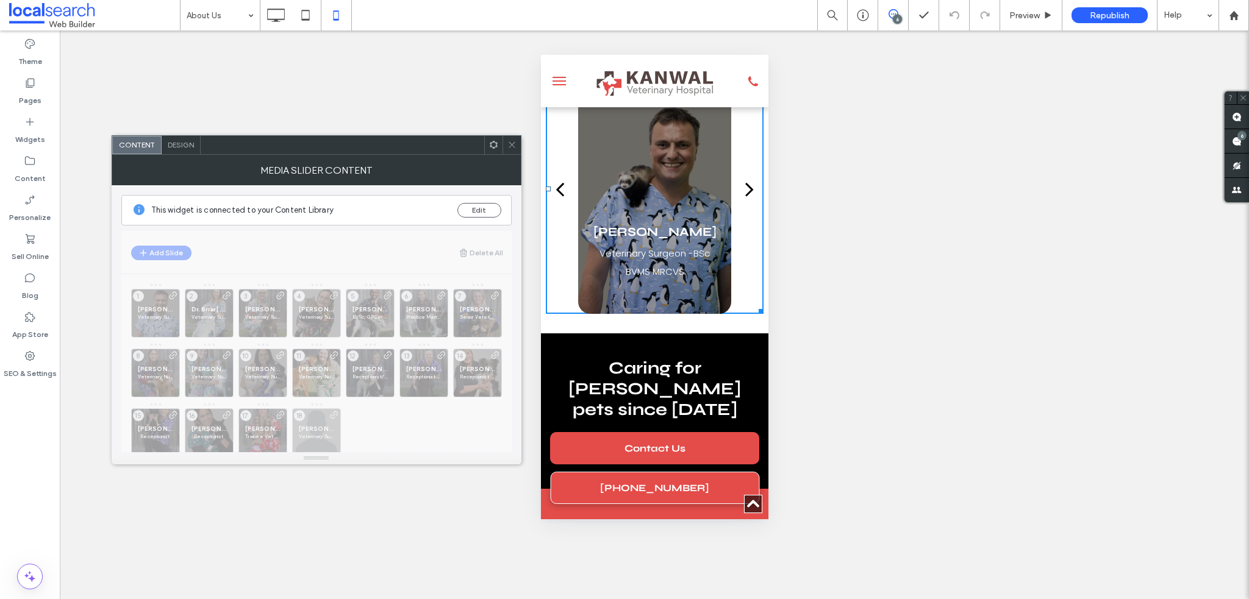
scroll to position [1036, 0]
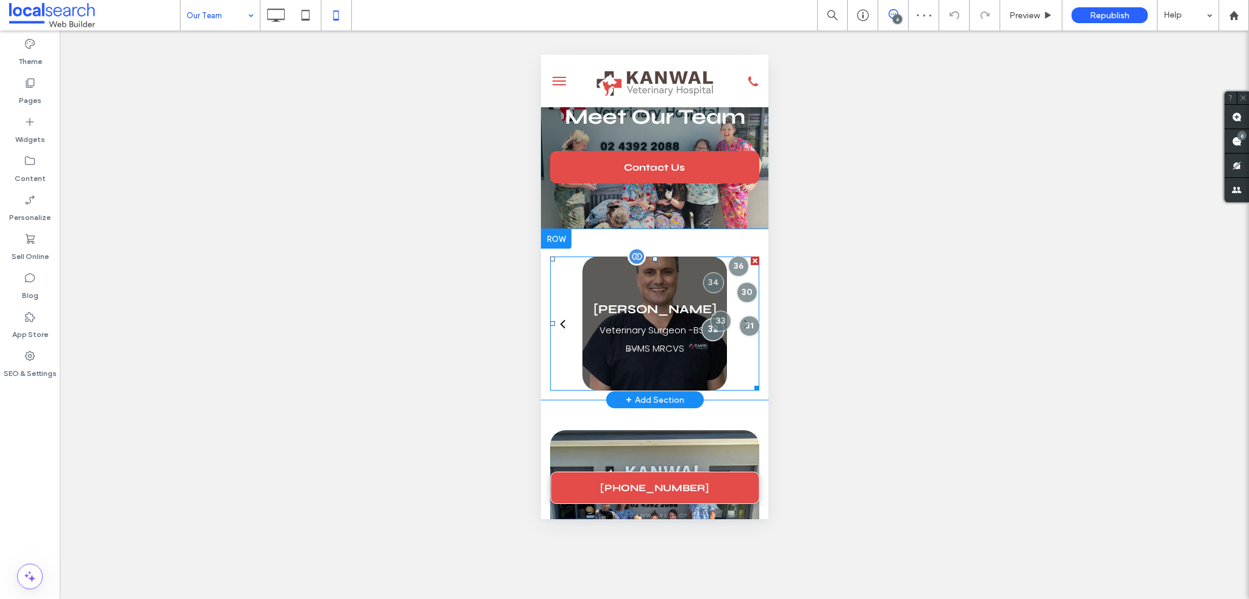
scroll to position [61, 0]
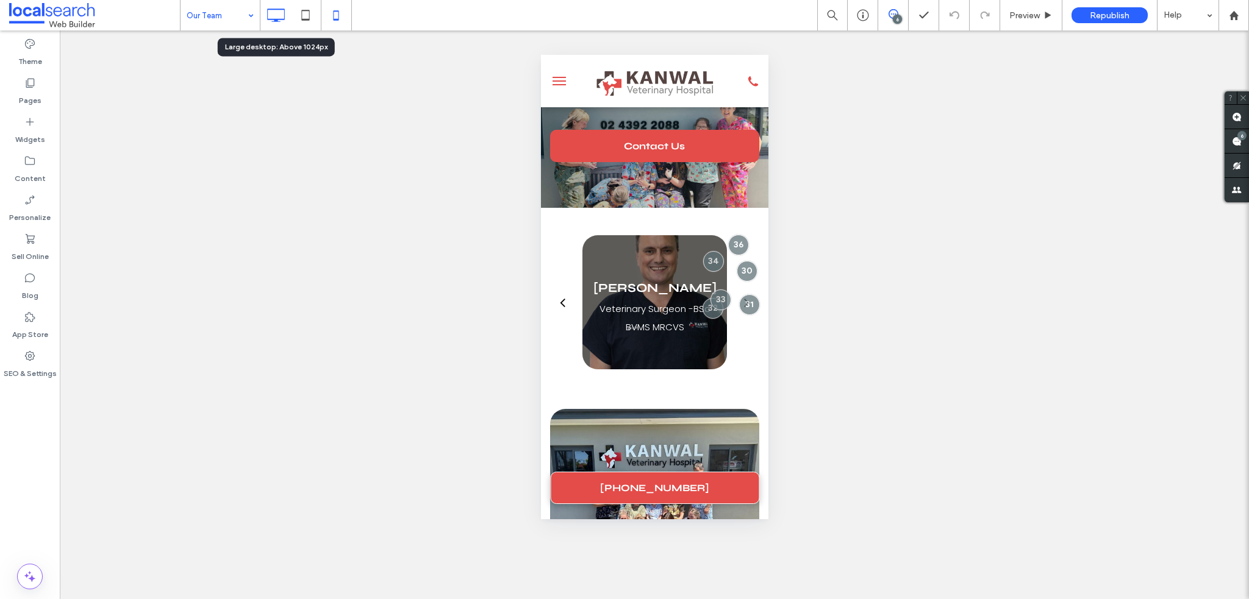
click at [276, 19] on use at bounding box center [276, 15] width 18 height 13
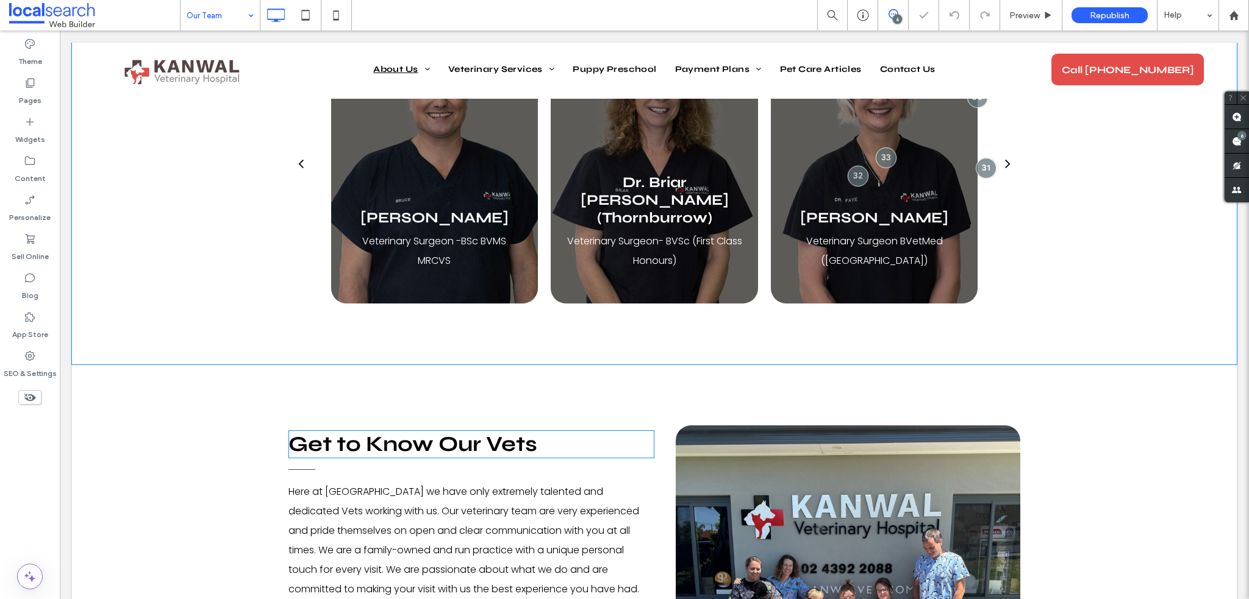
scroll to position [0, 0]
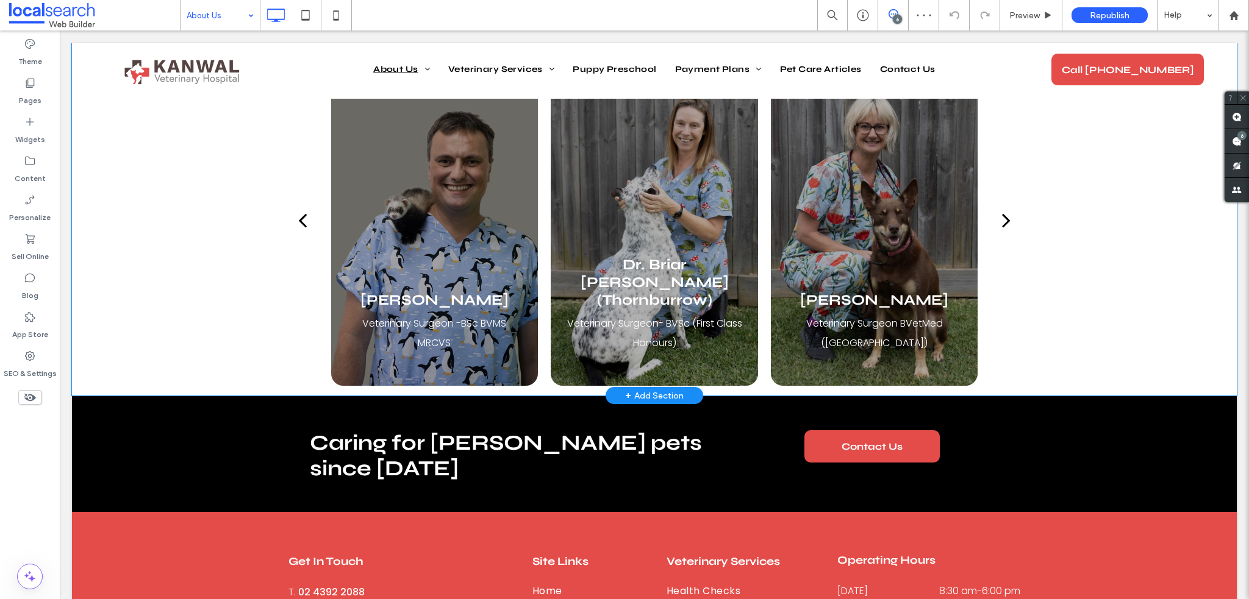
scroll to position [975, 0]
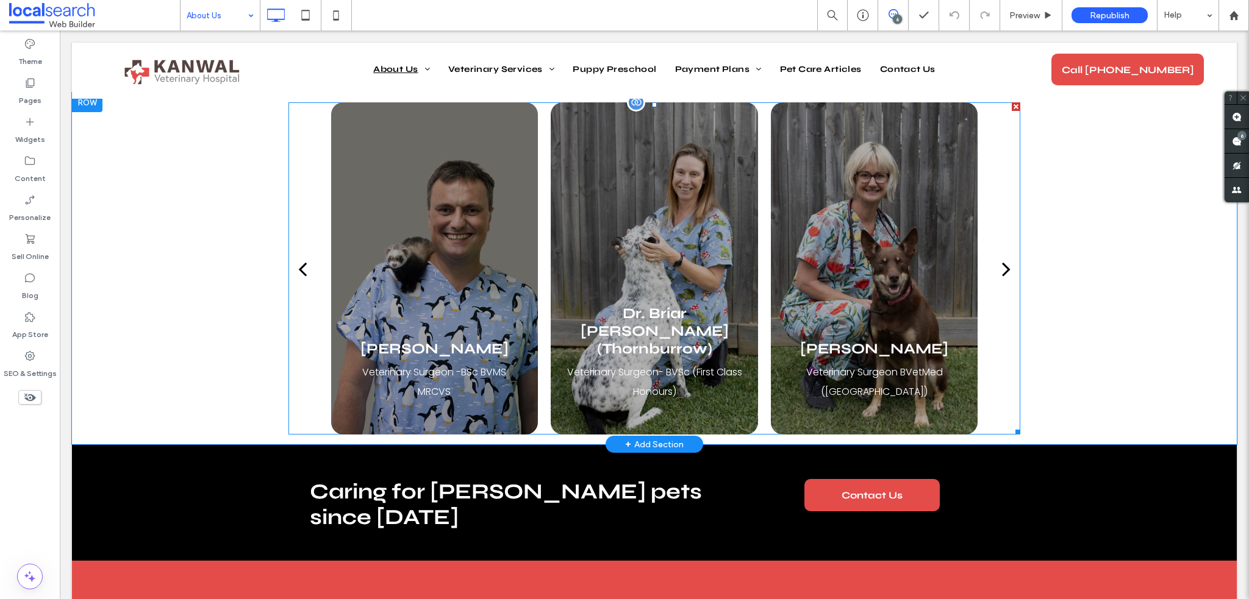
click at [995, 270] on button "next" at bounding box center [1006, 269] width 28 height 44
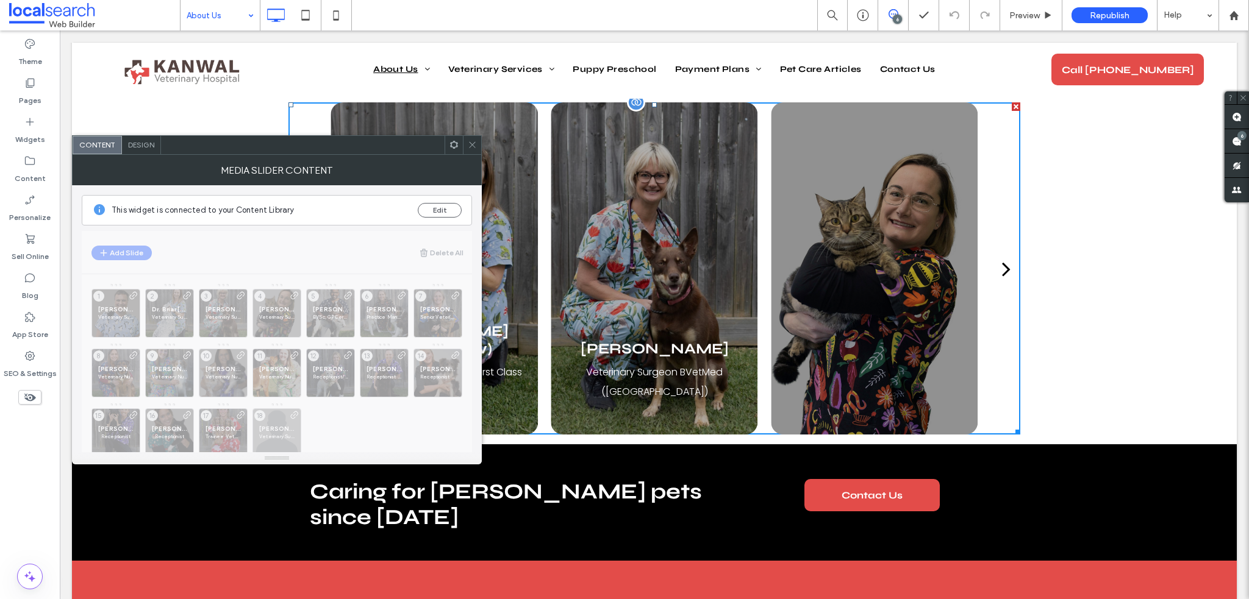
click at [1002, 270] on div "next" at bounding box center [1006, 269] width 9 height 24
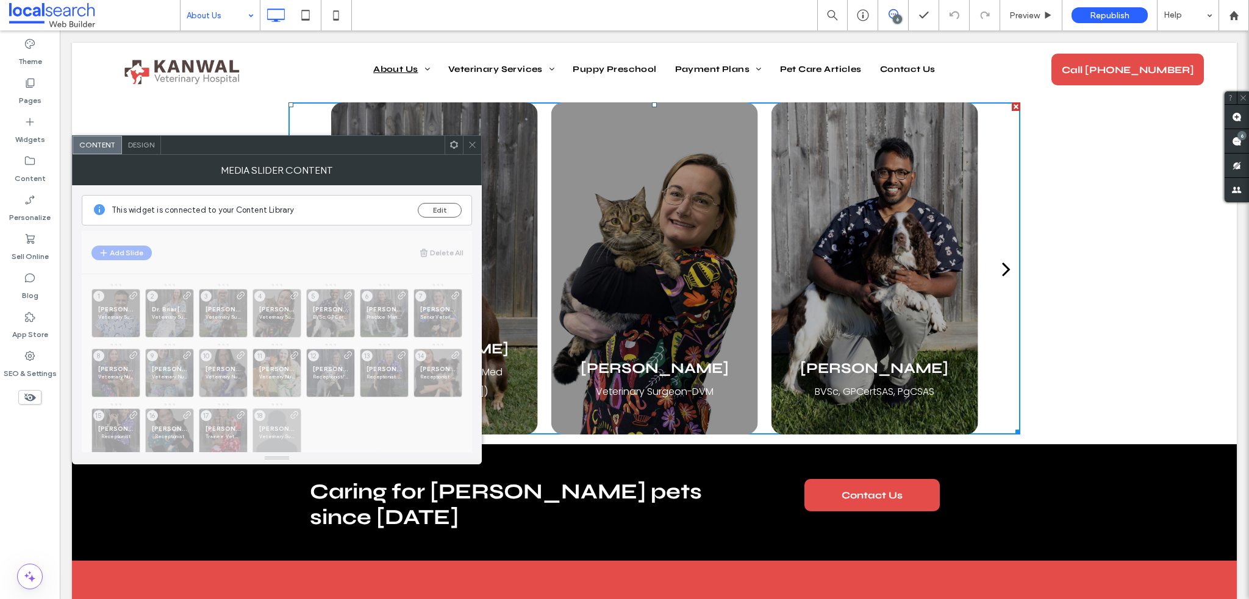
click at [475, 146] on icon at bounding box center [472, 144] width 9 height 9
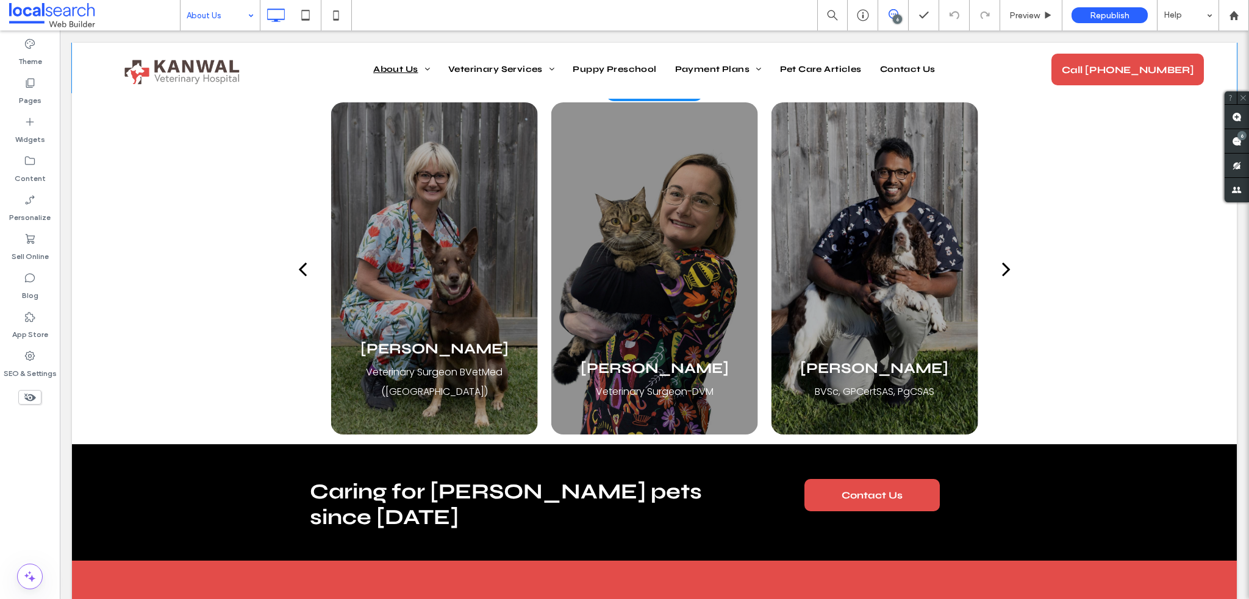
scroll to position [793, 0]
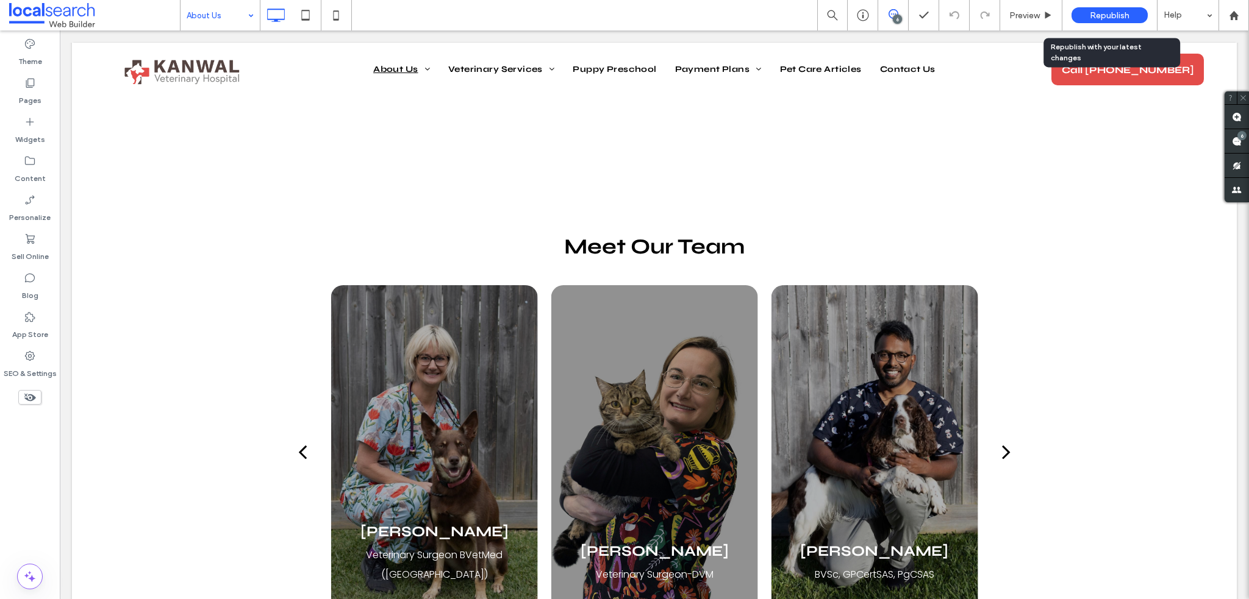
click at [1105, 20] on span "Republish" at bounding box center [1109, 15] width 40 height 10
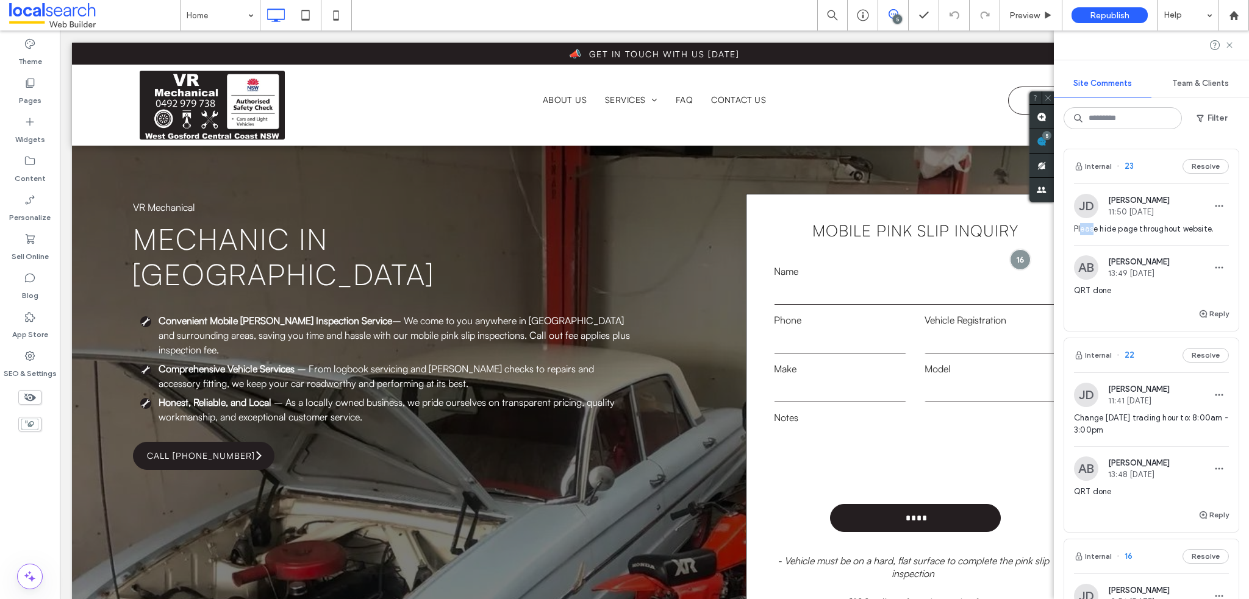
click at [1152, 232] on span "Please hide page throughout website." at bounding box center [1151, 229] width 155 height 12
click at [1174, 231] on div at bounding box center [624, 299] width 1249 height 599
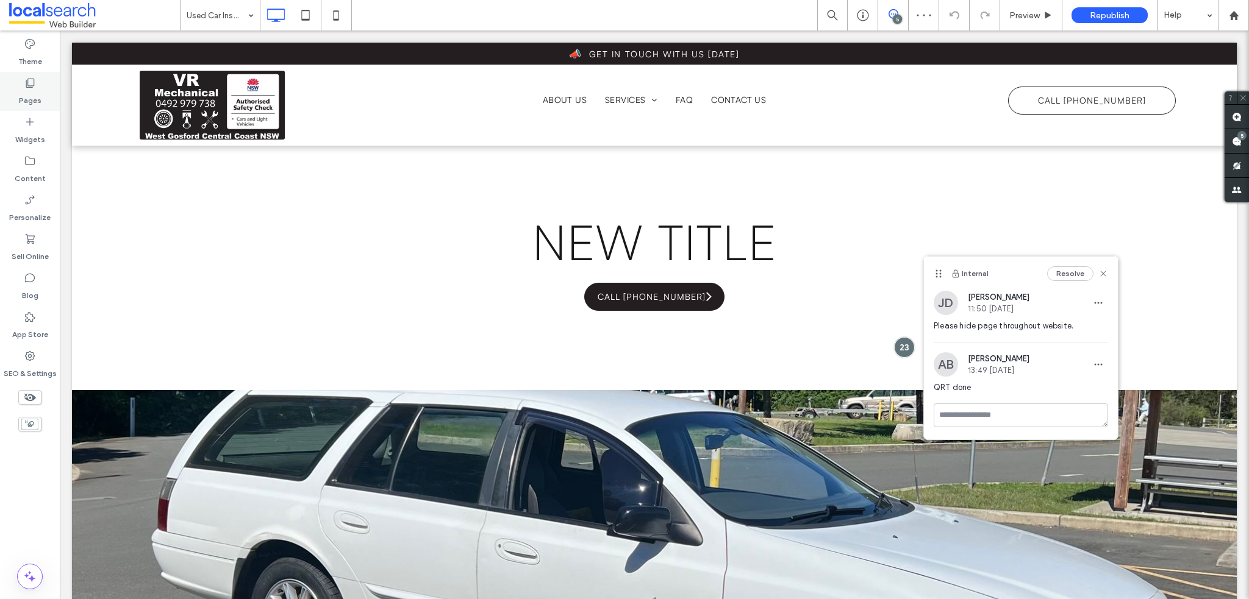
click at [45, 102] on div "Pages" at bounding box center [30, 91] width 60 height 39
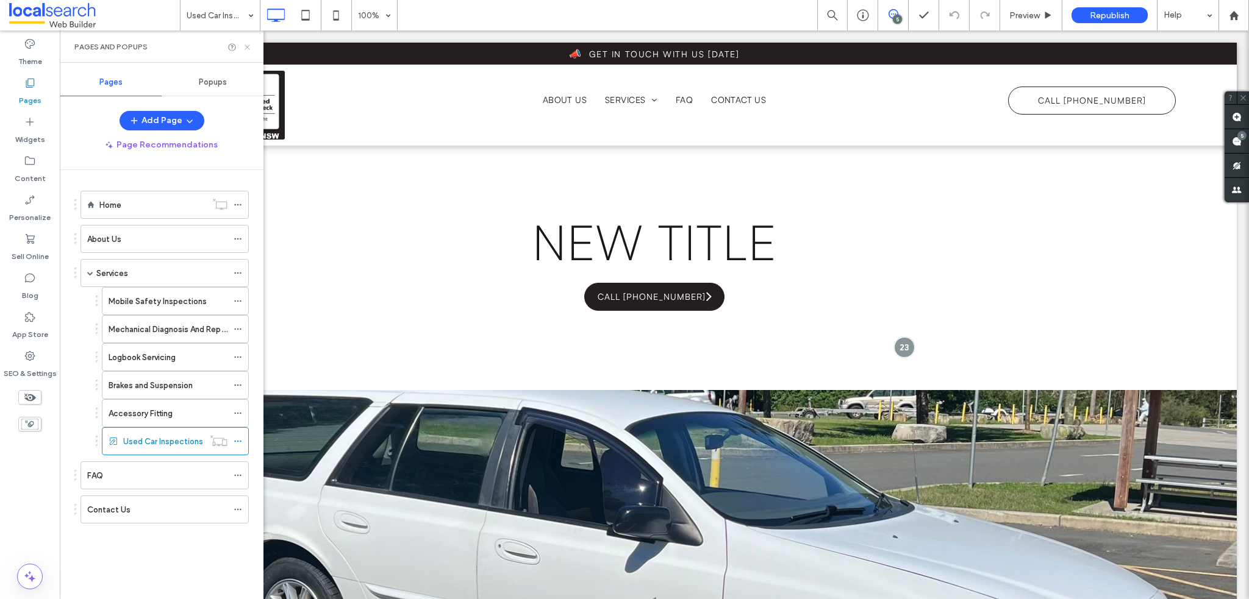
click at [245, 46] on icon at bounding box center [247, 47] width 9 height 9
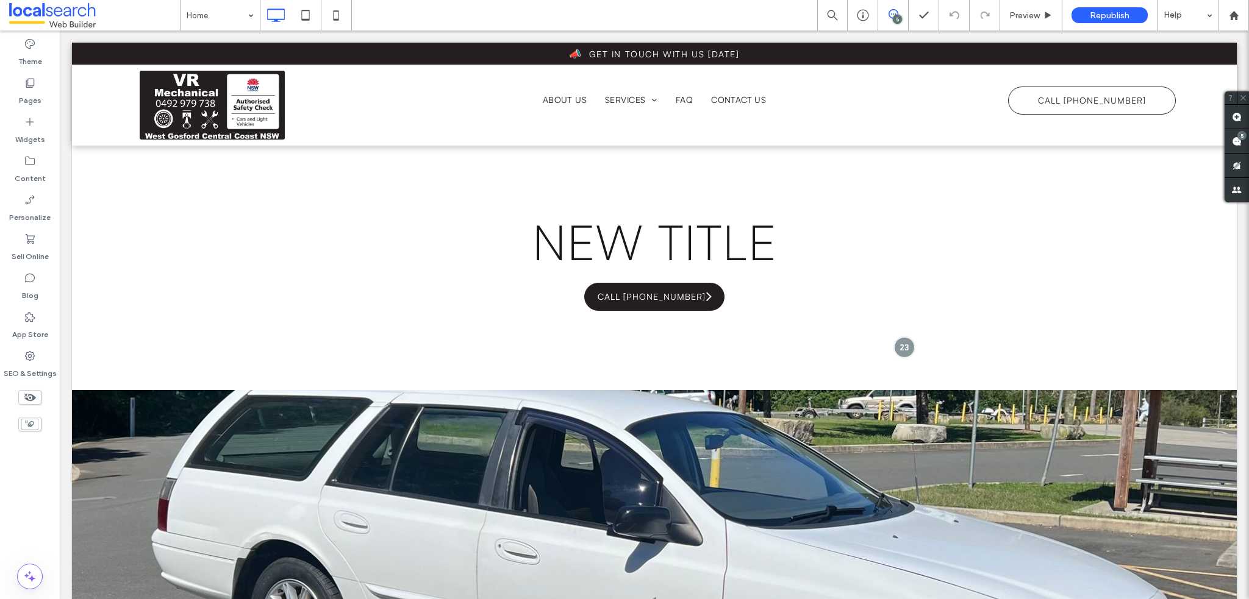
click at [1238, 115] on div at bounding box center [624, 299] width 1249 height 599
click at [1238, 113] on use at bounding box center [1236, 117] width 10 height 10
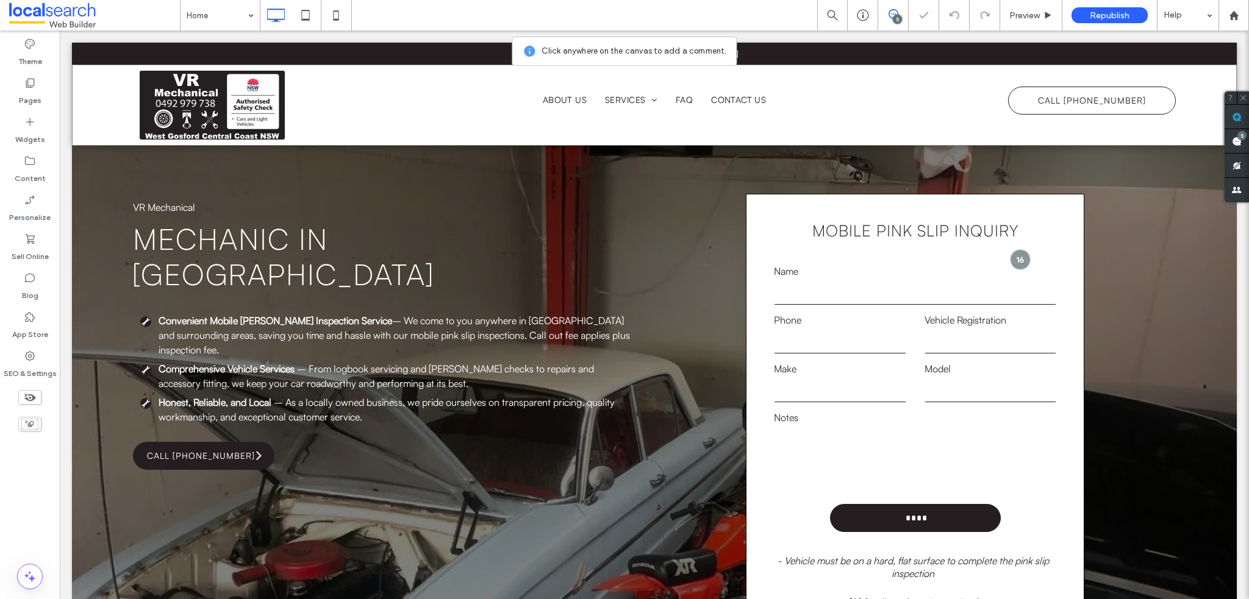
click at [686, 229] on div "Mobile pink slip inquiry Name Phone Vehicle Registration Make Model Notes **** …" at bounding box center [914, 409] width 521 height 430
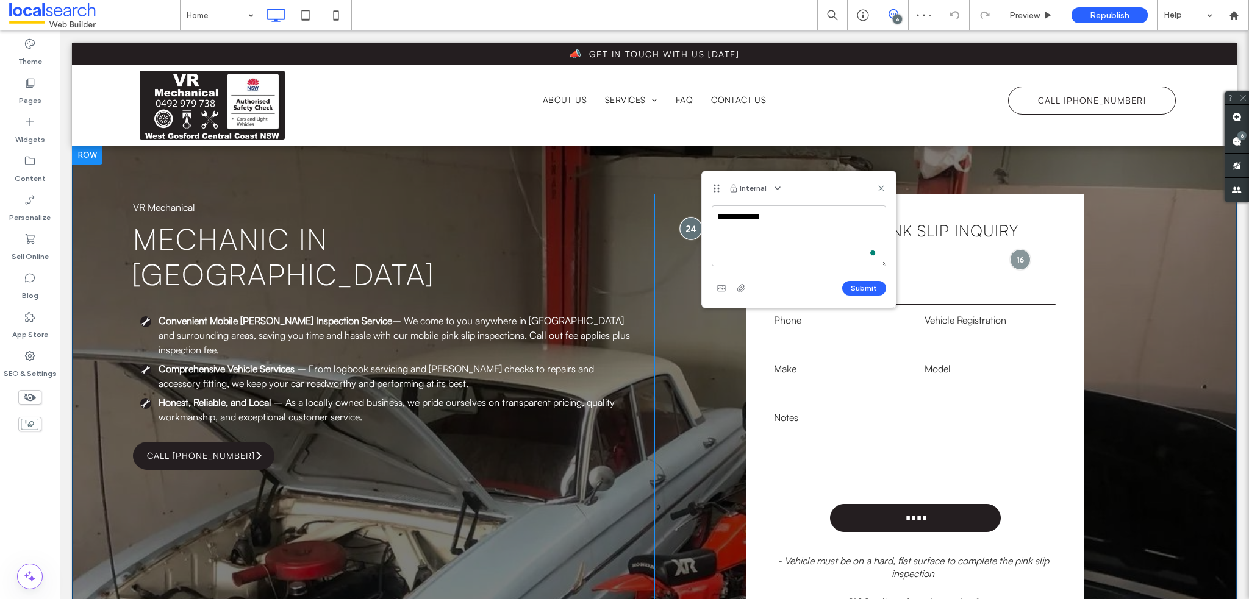
type textarea "******"
type textarea "****"
type textarea "**********"
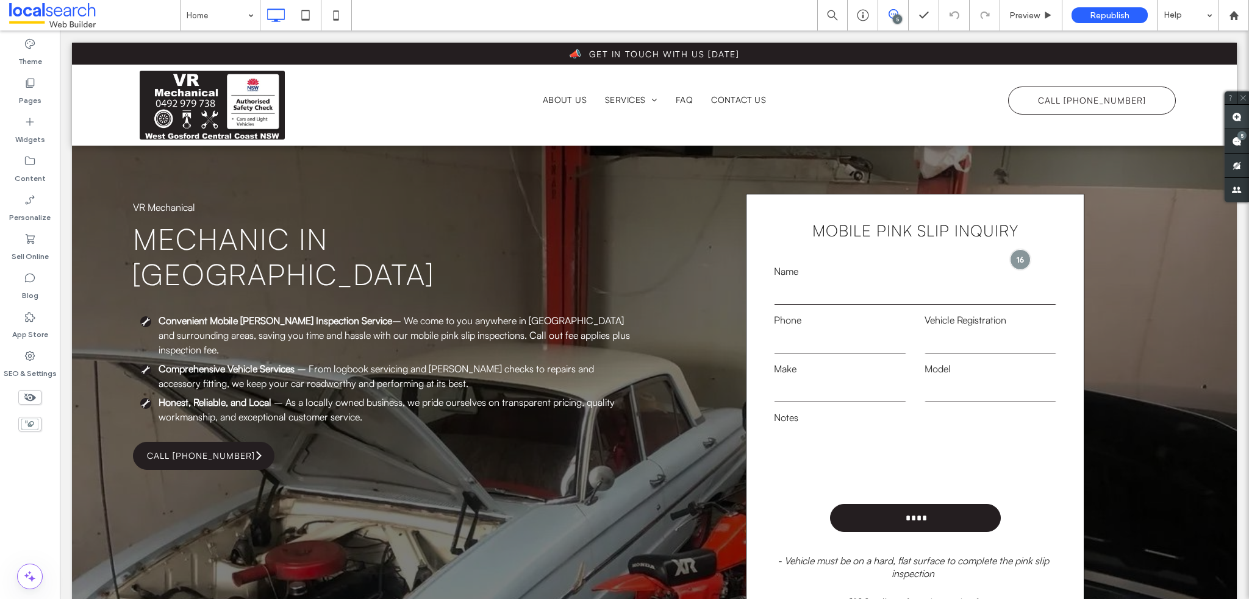
click at [1244, 113] on span at bounding box center [1236, 117] width 24 height 24
drag, startPoint x: 670, startPoint y: 219, endPoint x: 661, endPoint y: 221, distance: 9.5
click at [669, 219] on div "Mobile pink slip inquiry Name Phone Vehicle Registration Make Model Notes **** …" at bounding box center [914, 409] width 521 height 430
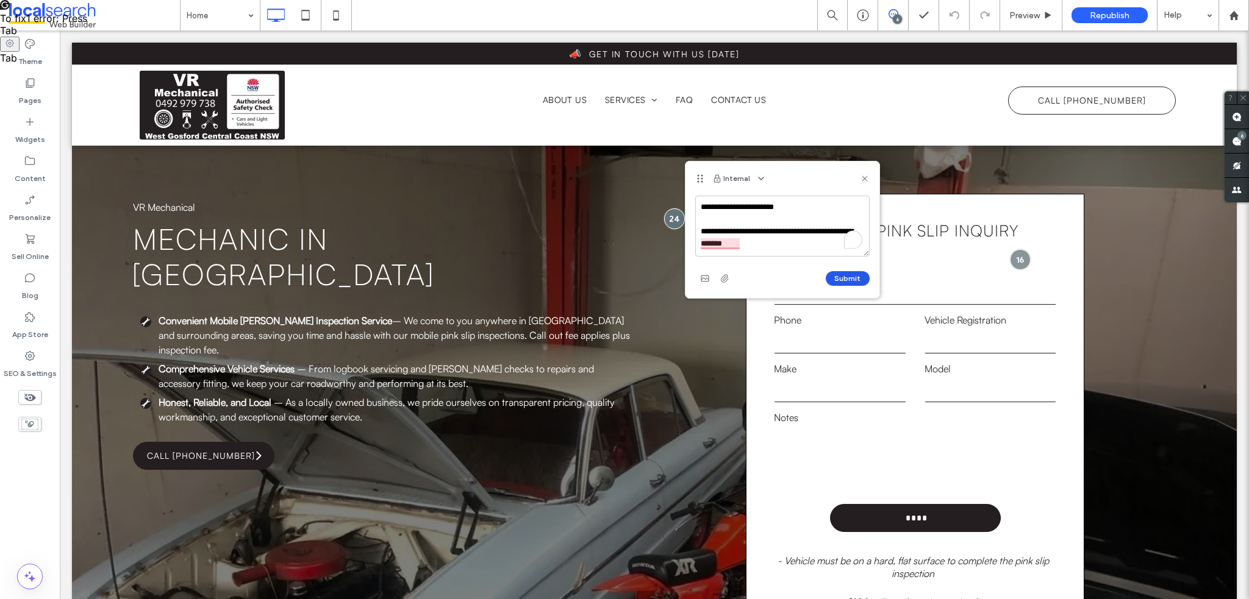
type textarea "**********"
click at [845, 275] on button "Submit" at bounding box center [847, 278] width 44 height 15
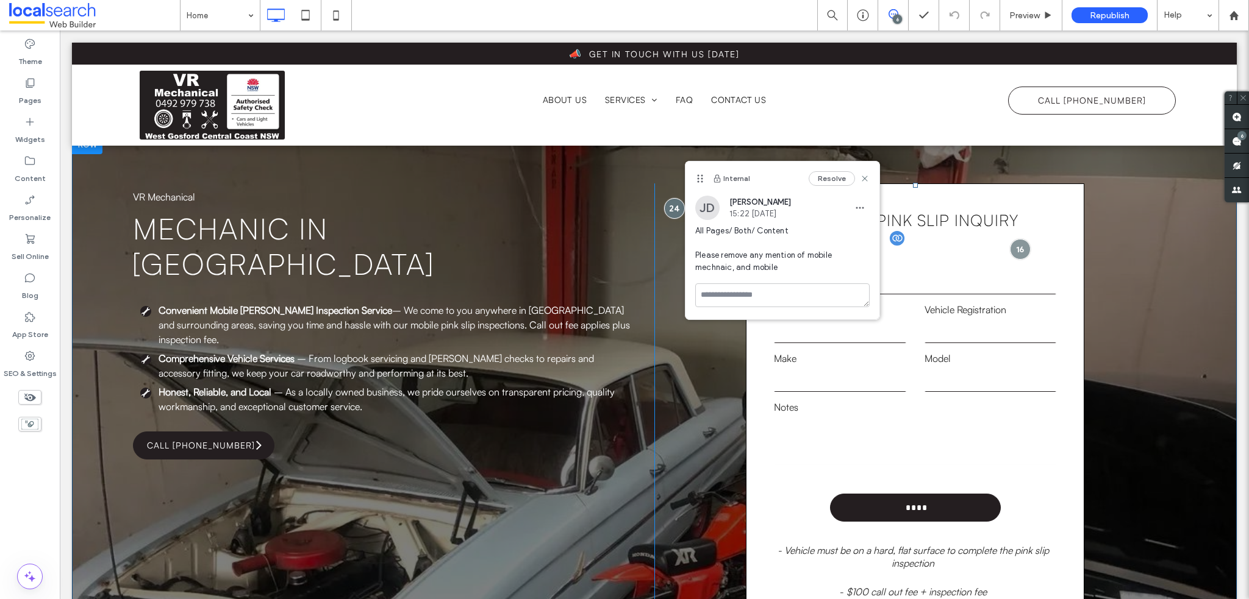
scroll to position [244, 0]
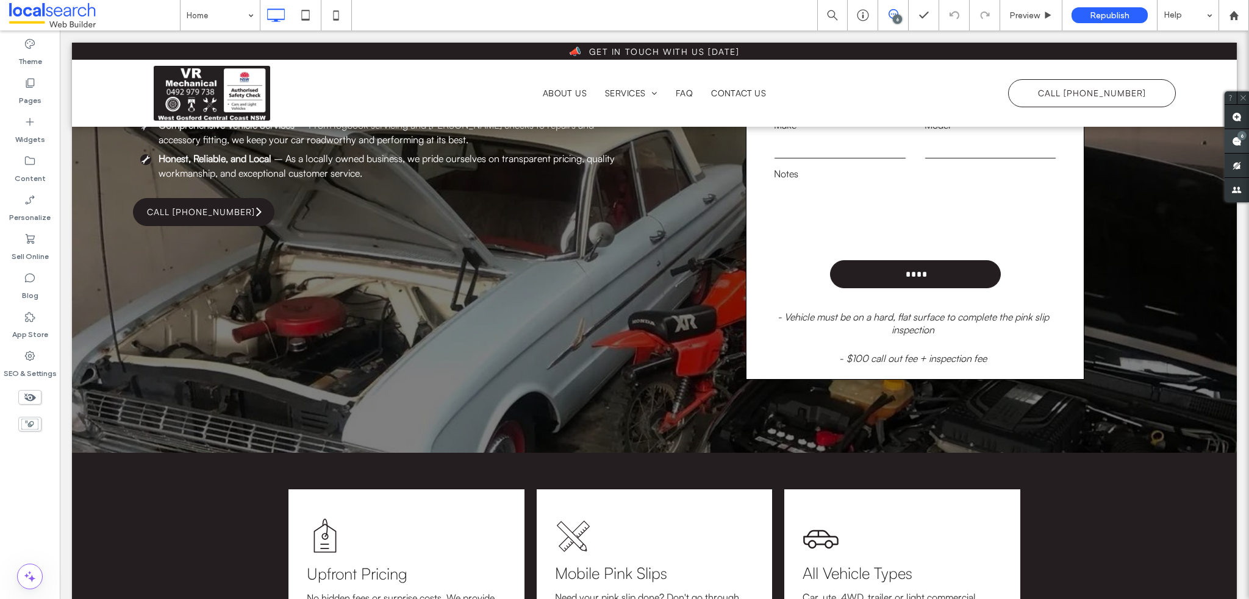
click at [1235, 138] on use at bounding box center [1236, 142] width 10 height 10
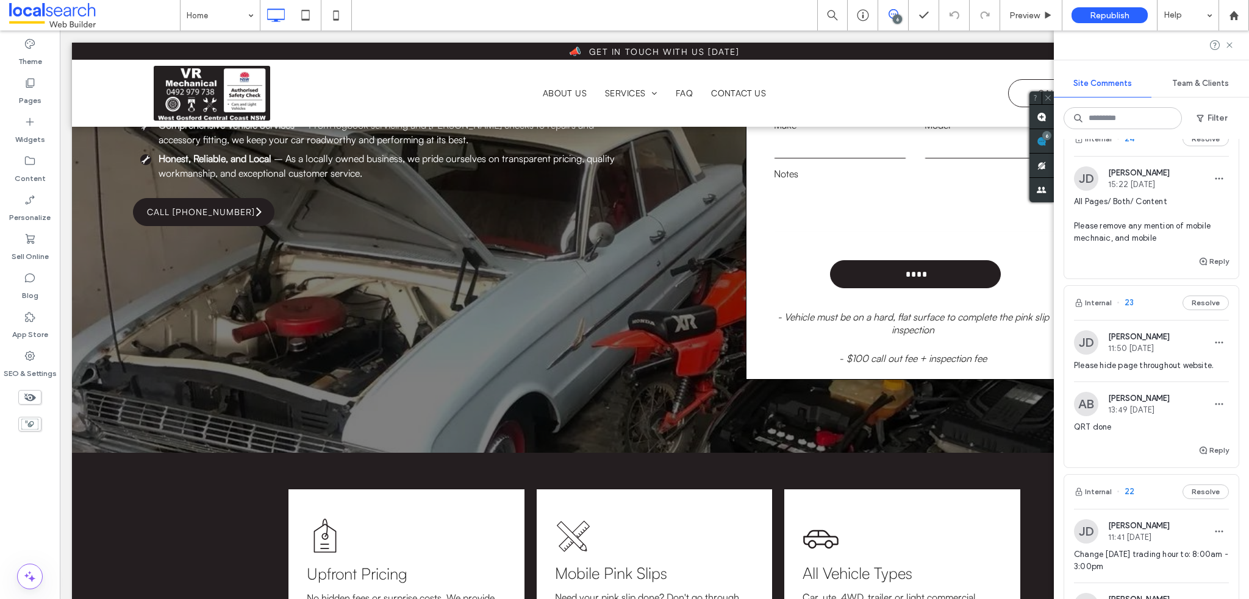
scroll to position [0, 0]
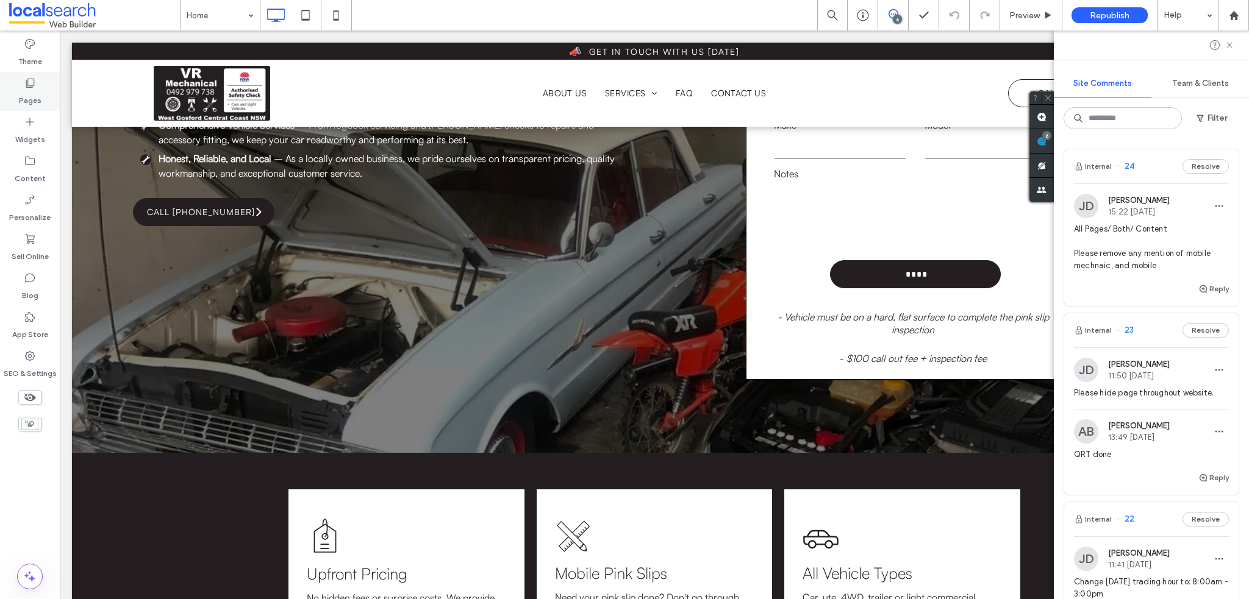
click at [31, 85] on icon at bounding box center [30, 83] width 12 height 12
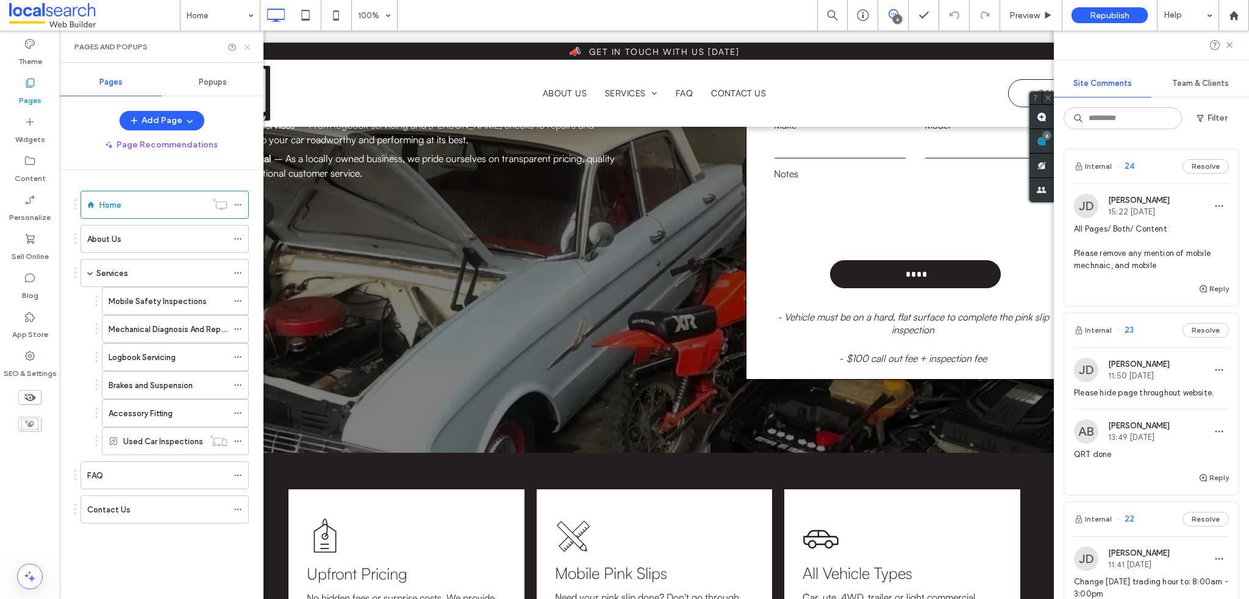
click at [247, 43] on icon at bounding box center [247, 47] width 9 height 9
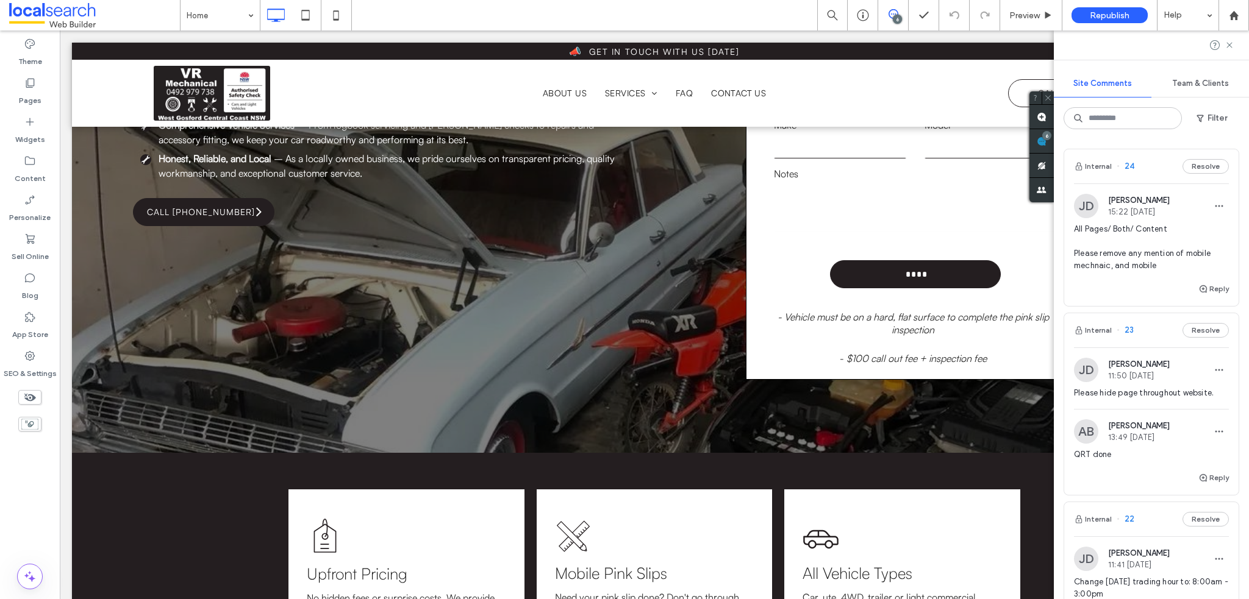
click at [1164, 250] on span "All Pages/ Both/ Content Please remove any mention of mobile mechnaic, and mobi…" at bounding box center [1151, 247] width 155 height 49
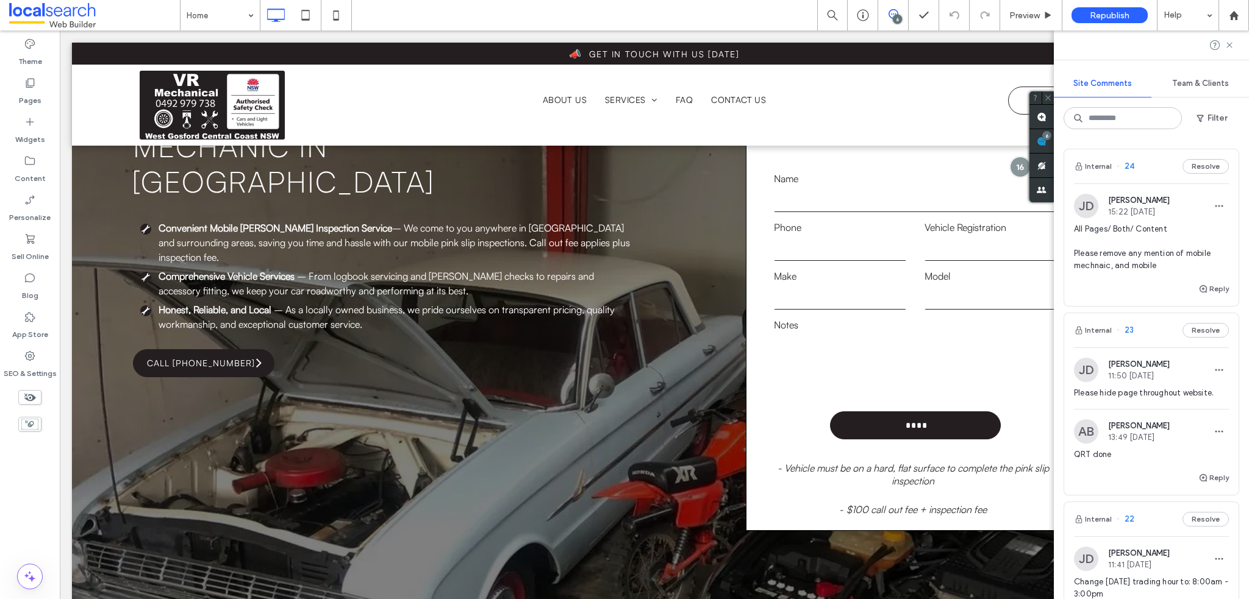
scroll to position [63, 0]
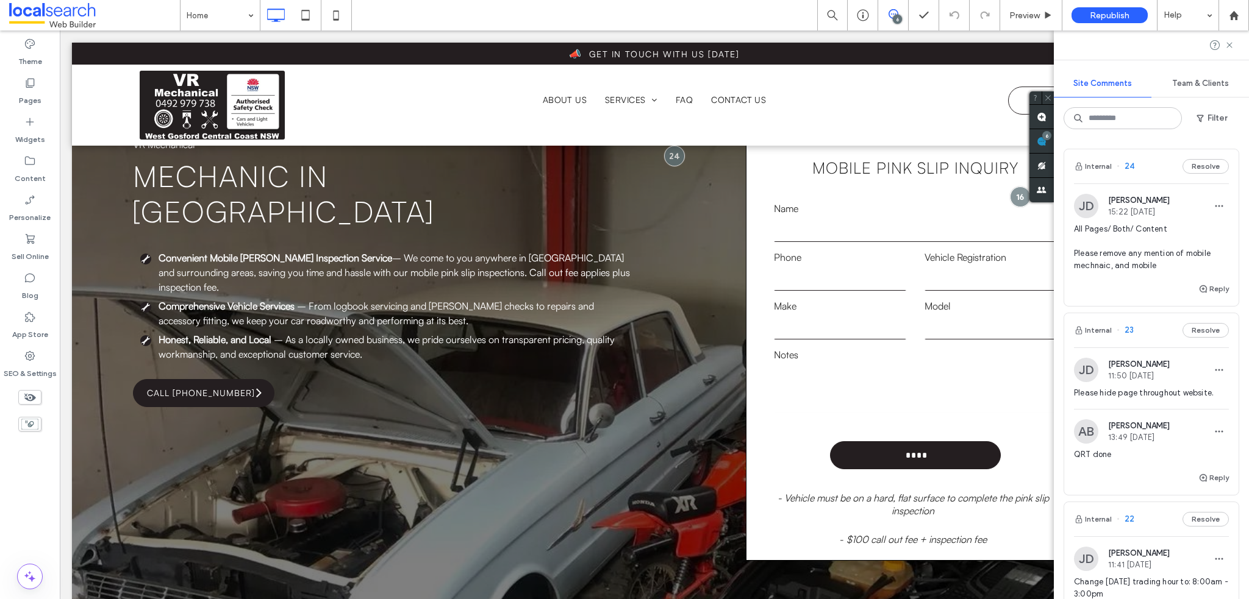
click at [1205, 204] on div "Internal 24 Resolve [PERSON_NAME] Driver 15:22 [DATE] All Pages/ Both/ Content …" at bounding box center [1150, 369] width 195 height 460
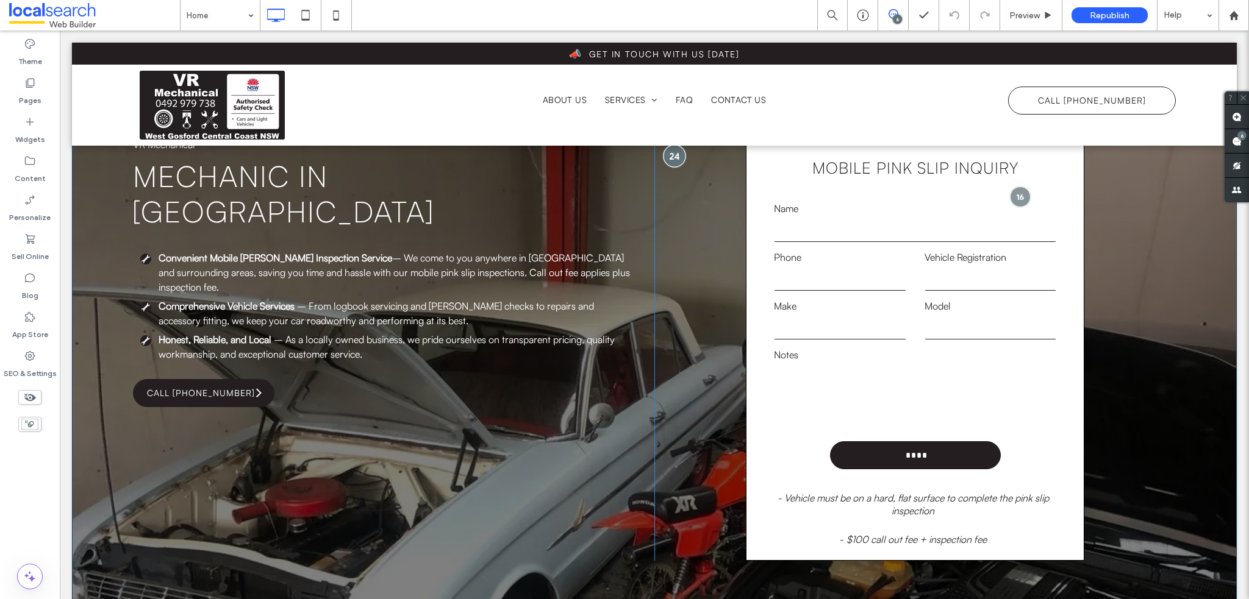
click at [668, 153] on div at bounding box center [674, 155] width 23 height 23
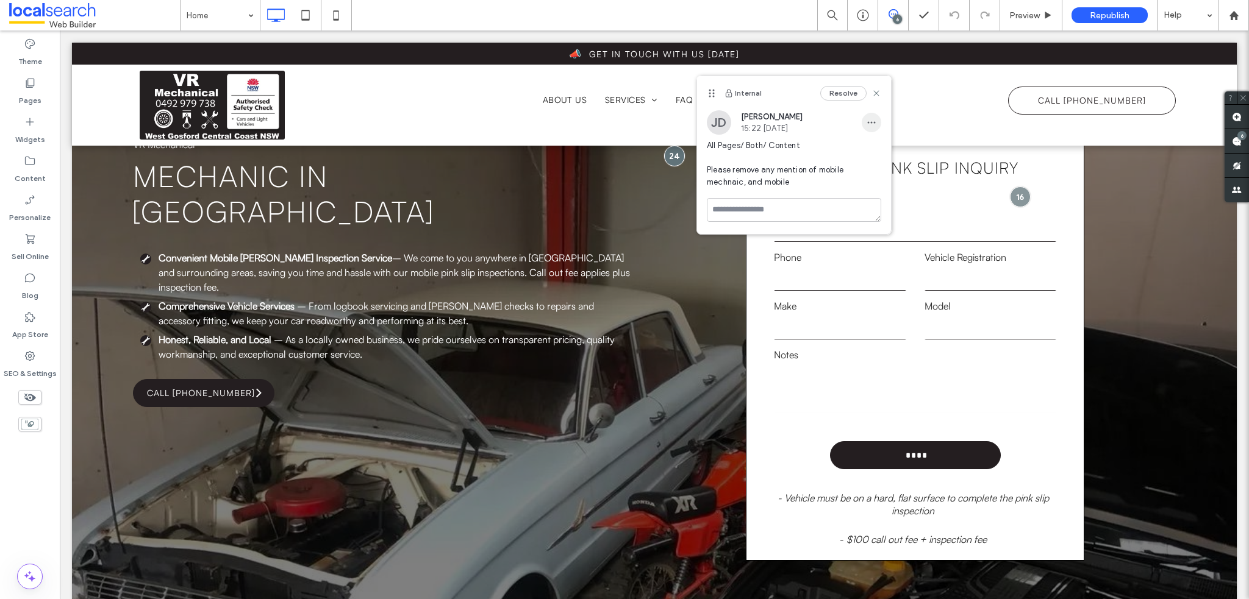
click at [873, 118] on icon "button" at bounding box center [871, 123] width 10 height 10
click at [885, 143] on div "Edit" at bounding box center [916, 154] width 109 height 23
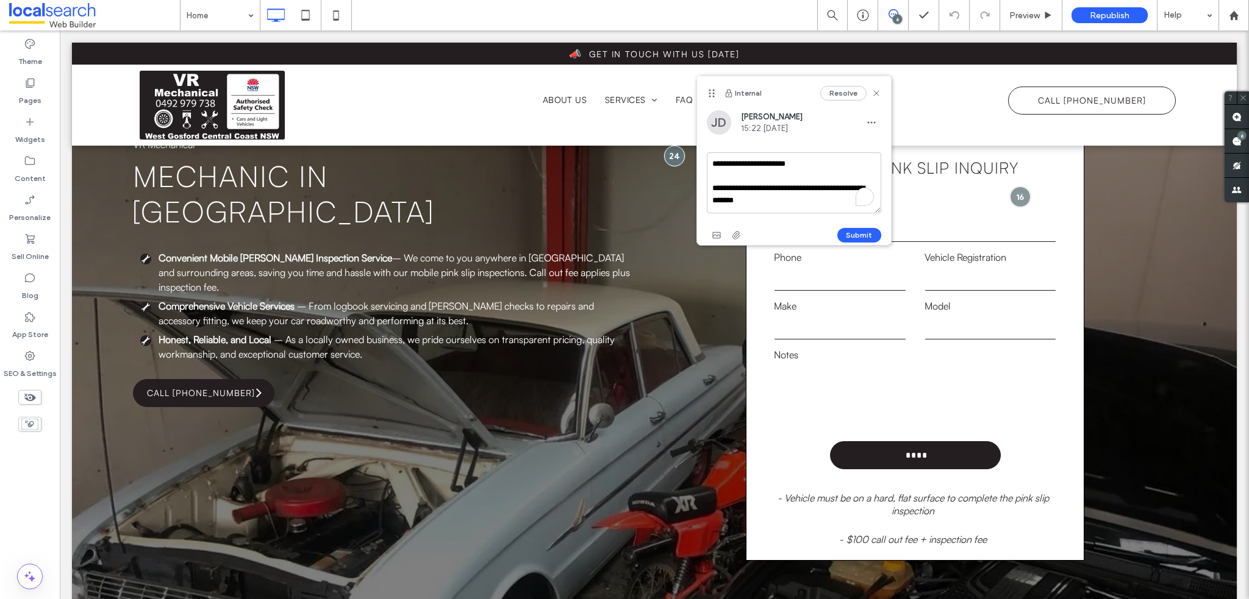
drag, startPoint x: 798, startPoint y: 201, endPoint x: 758, endPoint y: 194, distance: 40.9
click at [754, 194] on textarea "**********" at bounding box center [794, 182] width 174 height 61
type textarea "**********"
click at [849, 238] on button "Submit" at bounding box center [859, 235] width 44 height 15
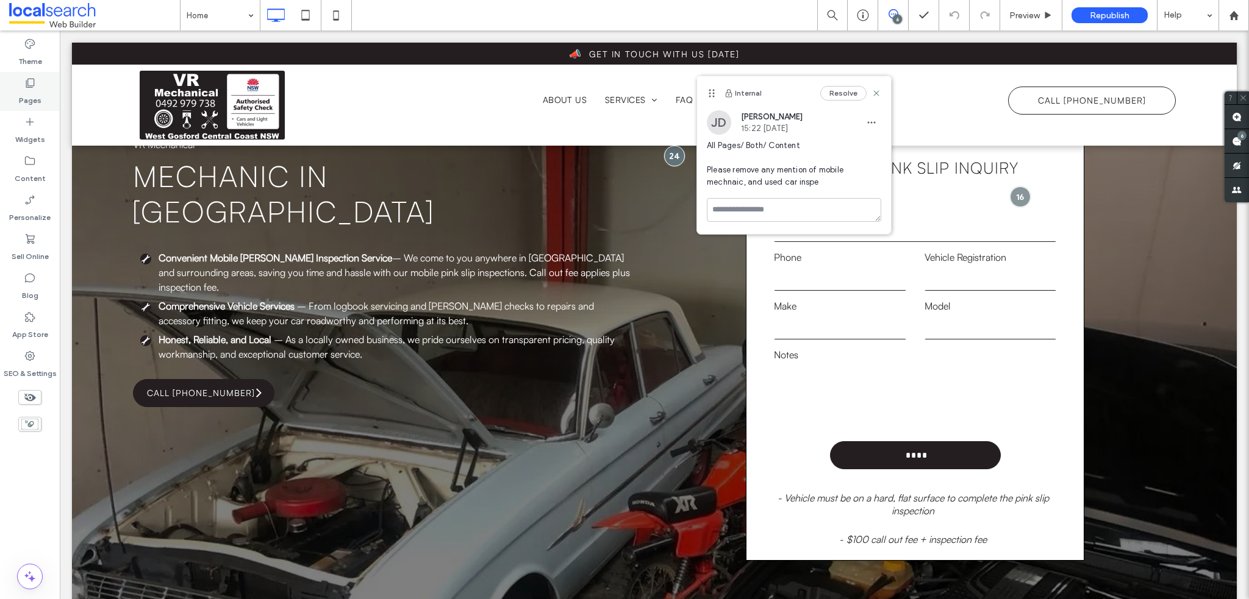
drag, startPoint x: 32, startPoint y: 98, endPoint x: 34, endPoint y: 104, distance: 6.4
click at [32, 98] on label "Pages" at bounding box center [30, 97] width 23 height 17
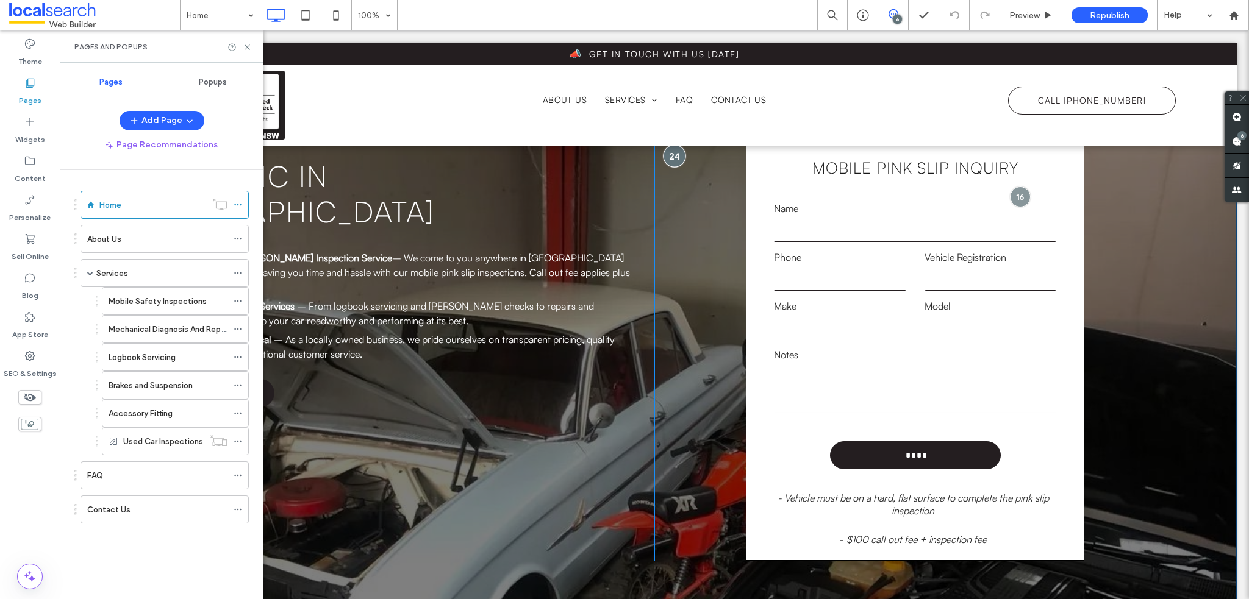
click at [671, 155] on div at bounding box center [674, 155] width 23 height 23
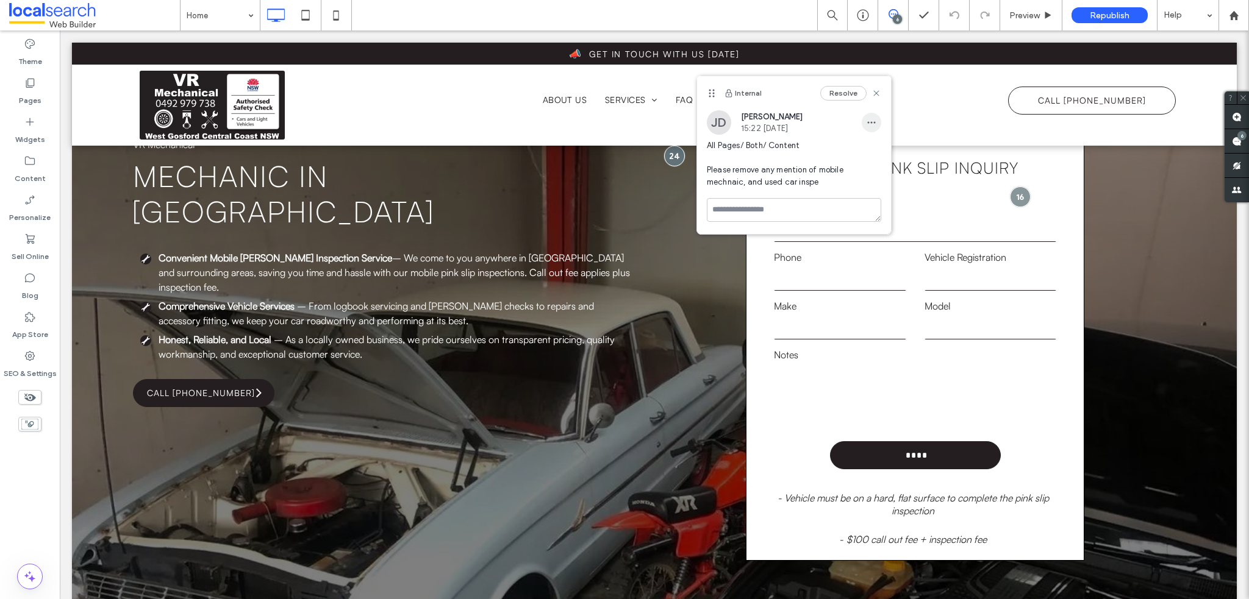
click at [868, 121] on icon "button" at bounding box center [871, 123] width 10 height 10
click at [875, 150] on span "Edit" at bounding box center [880, 154] width 16 height 12
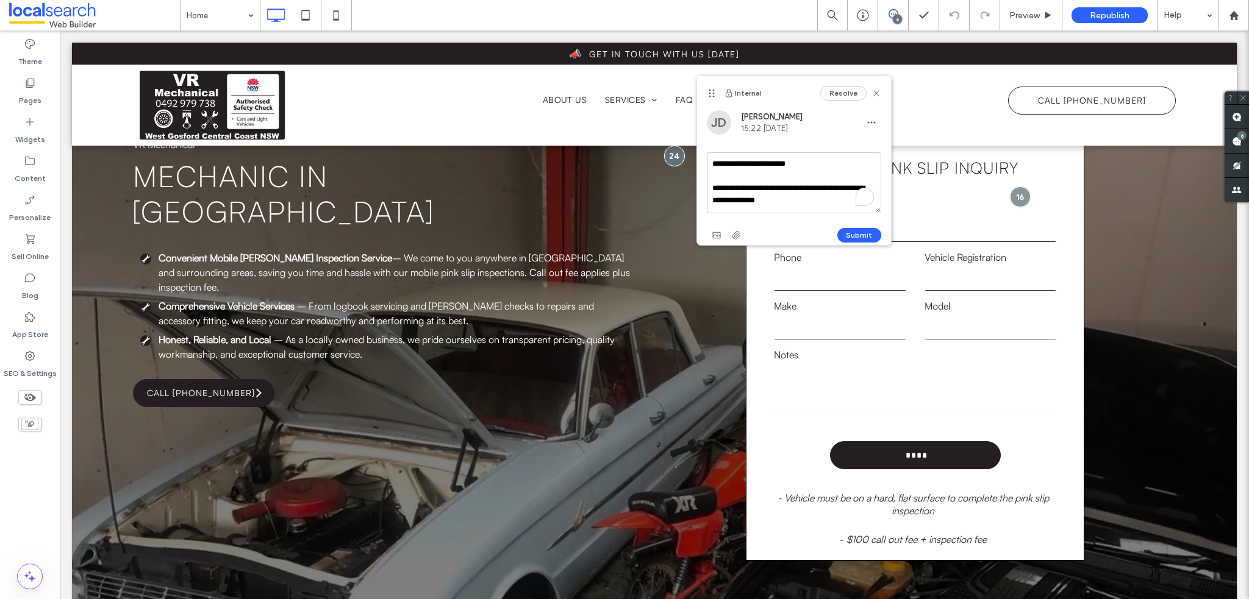
click at [834, 202] on textarea "**********" at bounding box center [794, 182] width 174 height 61
drag, startPoint x: 807, startPoint y: 207, endPoint x: 789, endPoint y: 205, distance: 17.8
click at [789, 205] on textarea "**********" at bounding box center [794, 182] width 174 height 61
click at [743, 185] on textarea "**********" at bounding box center [794, 182] width 174 height 61
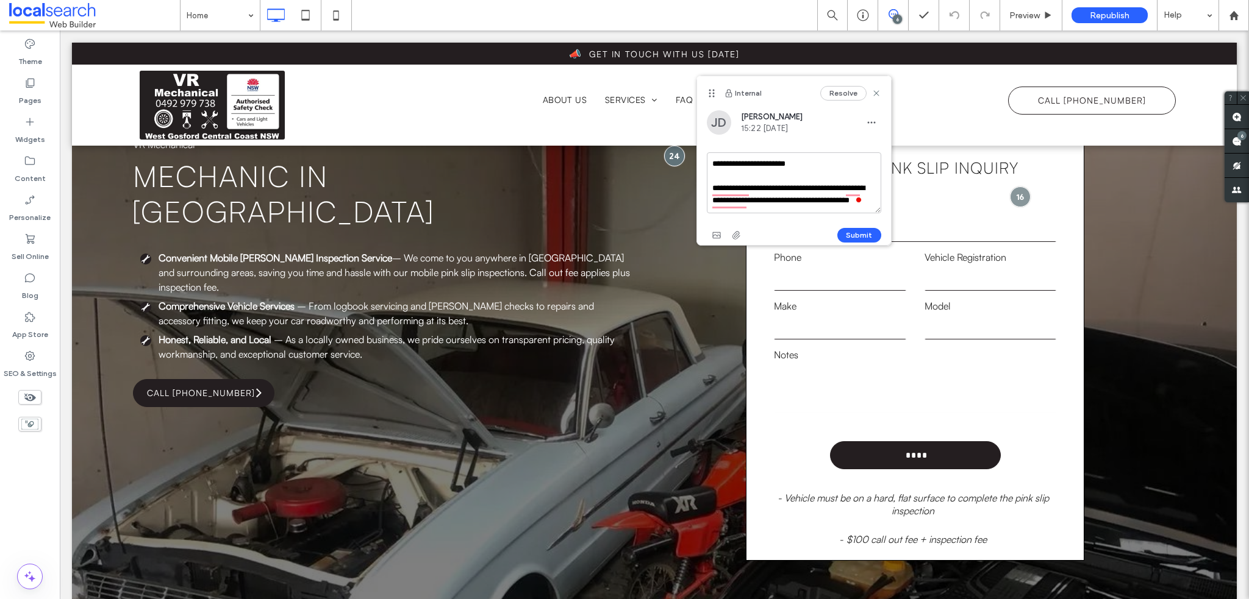
click at [731, 187] on textarea "**********" at bounding box center [794, 182] width 174 height 61
click at [729, 190] on textarea "**********" at bounding box center [794, 182] width 174 height 61
click at [844, 190] on textarea "**********" at bounding box center [794, 182] width 174 height 61
click at [850, 190] on textarea "**********" at bounding box center [794, 182] width 174 height 61
click at [858, 188] on textarea "**********" at bounding box center [794, 182] width 174 height 61
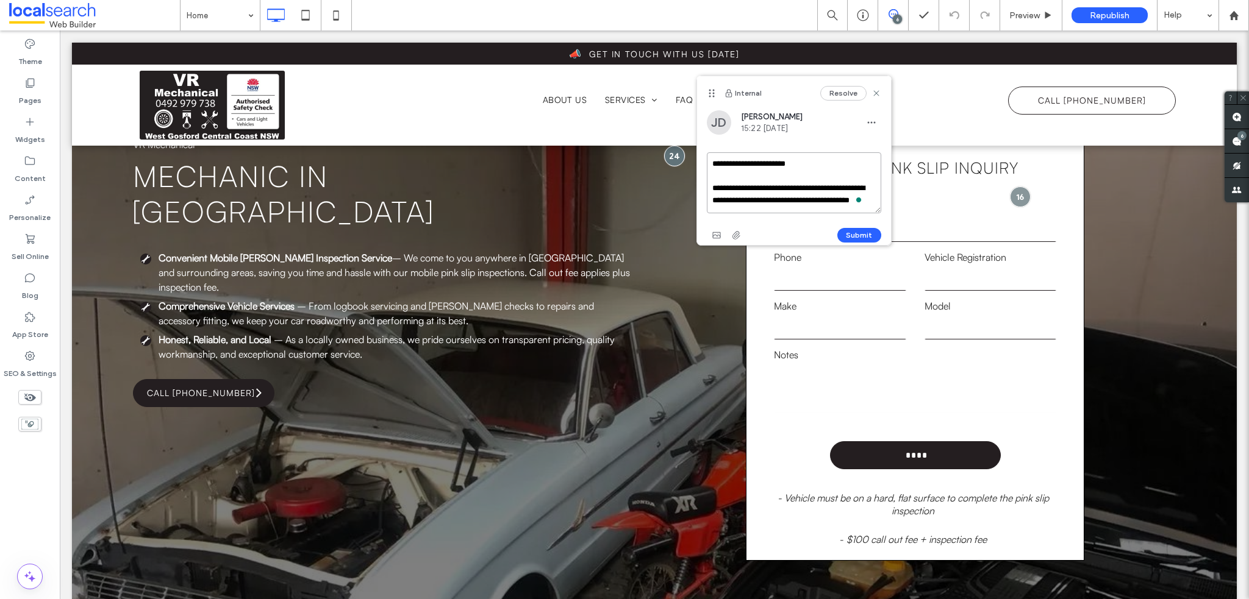
click at [858, 188] on textarea "**********" at bounding box center [794, 182] width 174 height 61
type textarea "**********"
click at [861, 228] on button "Submit" at bounding box center [859, 235] width 44 height 15
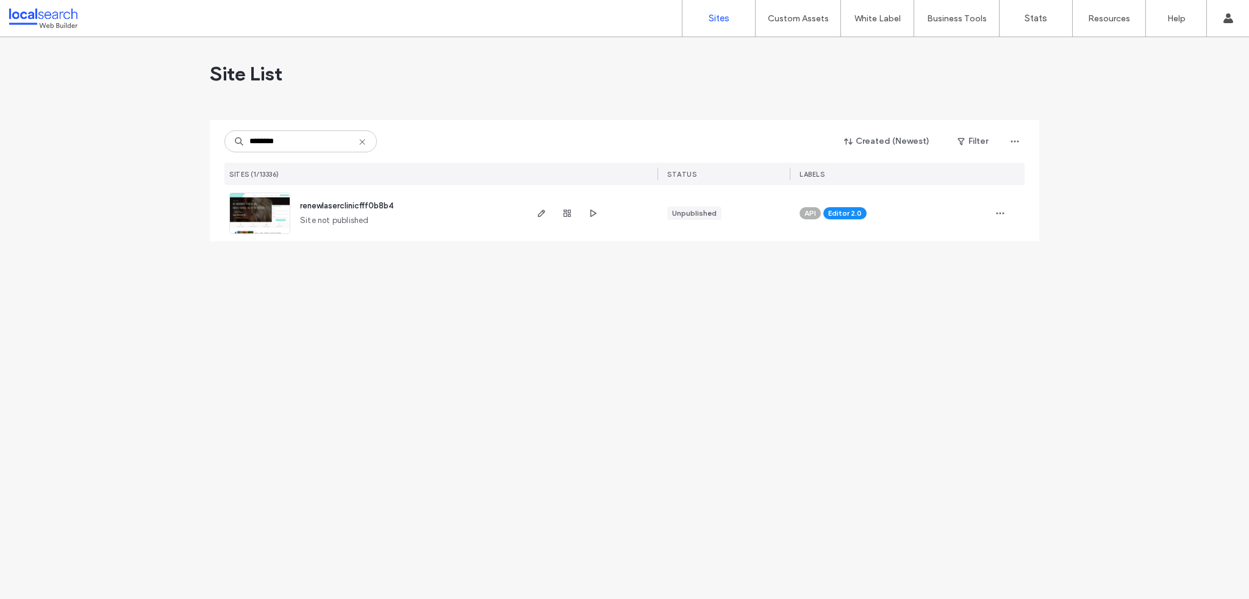
type input "********"
click at [331, 205] on span "renewlaserclinicfff0b8b4" at bounding box center [346, 205] width 93 height 9
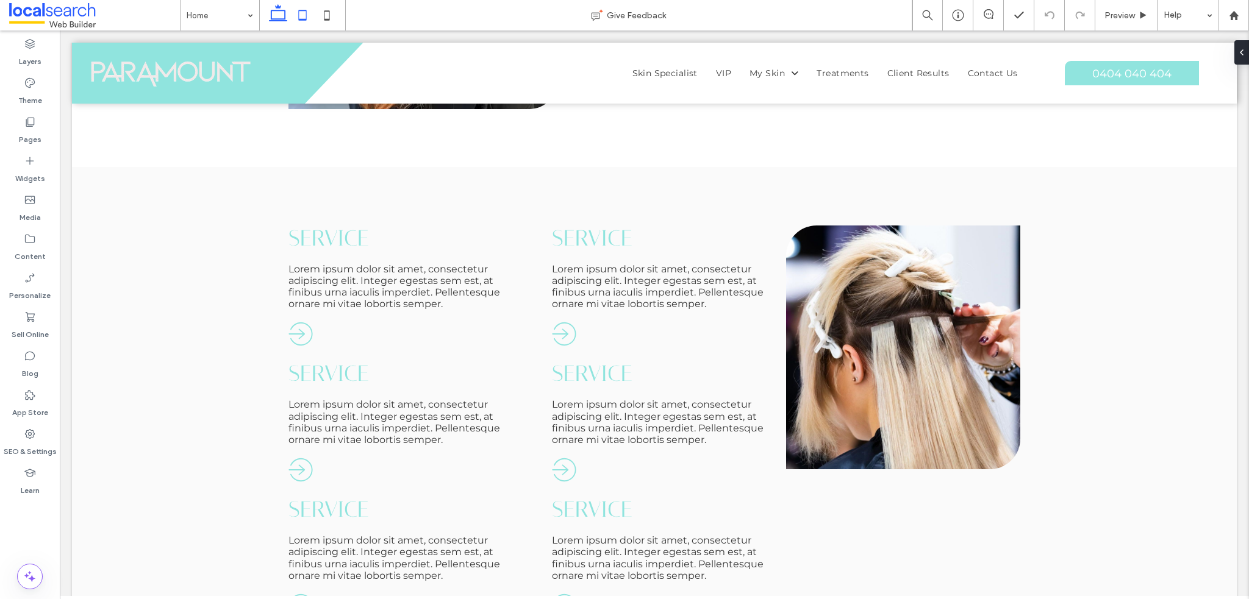
scroll to position [671, 0]
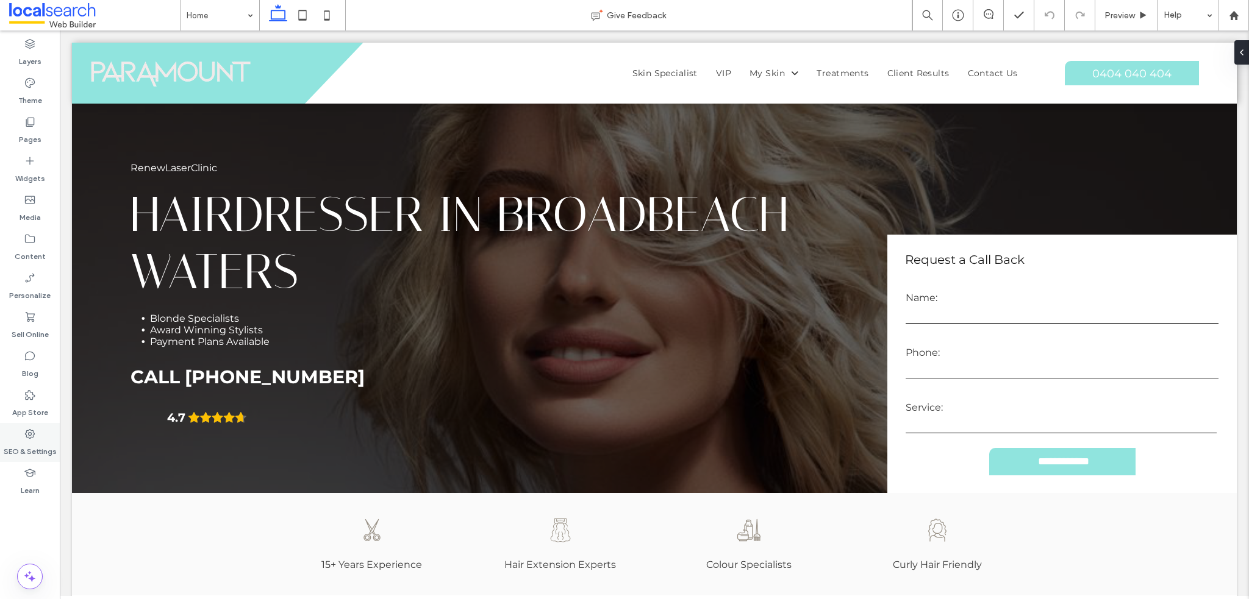
click at [37, 450] on label "SEO & Settings" at bounding box center [30, 448] width 53 height 17
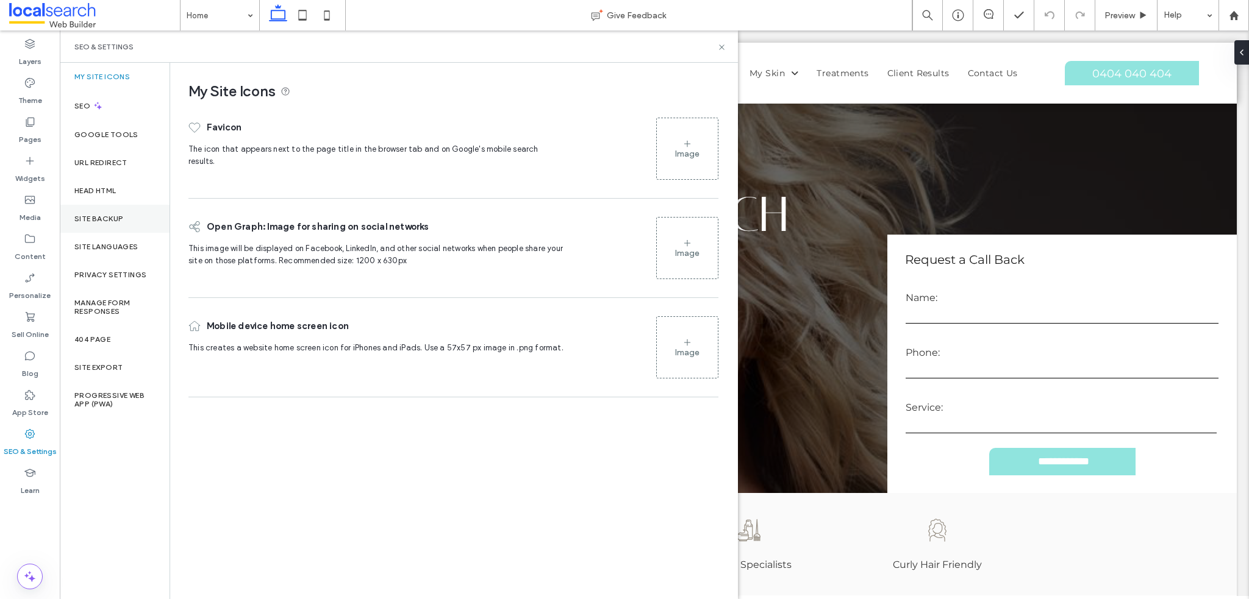
click at [110, 224] on div "Site Backup" at bounding box center [115, 219] width 110 height 28
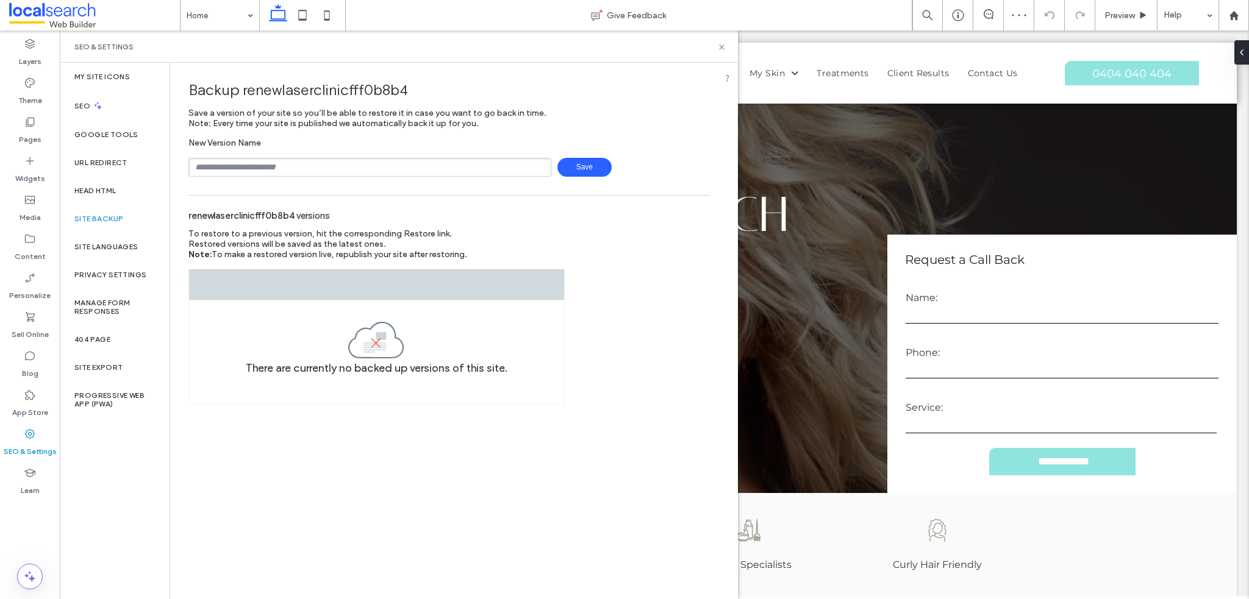
click at [715, 51] on div "SEO & Settings" at bounding box center [398, 47] width 649 height 10
drag, startPoint x: 718, startPoint y: 51, endPoint x: 588, endPoint y: 1, distance: 139.7
click at [718, 51] on icon at bounding box center [721, 47] width 9 height 9
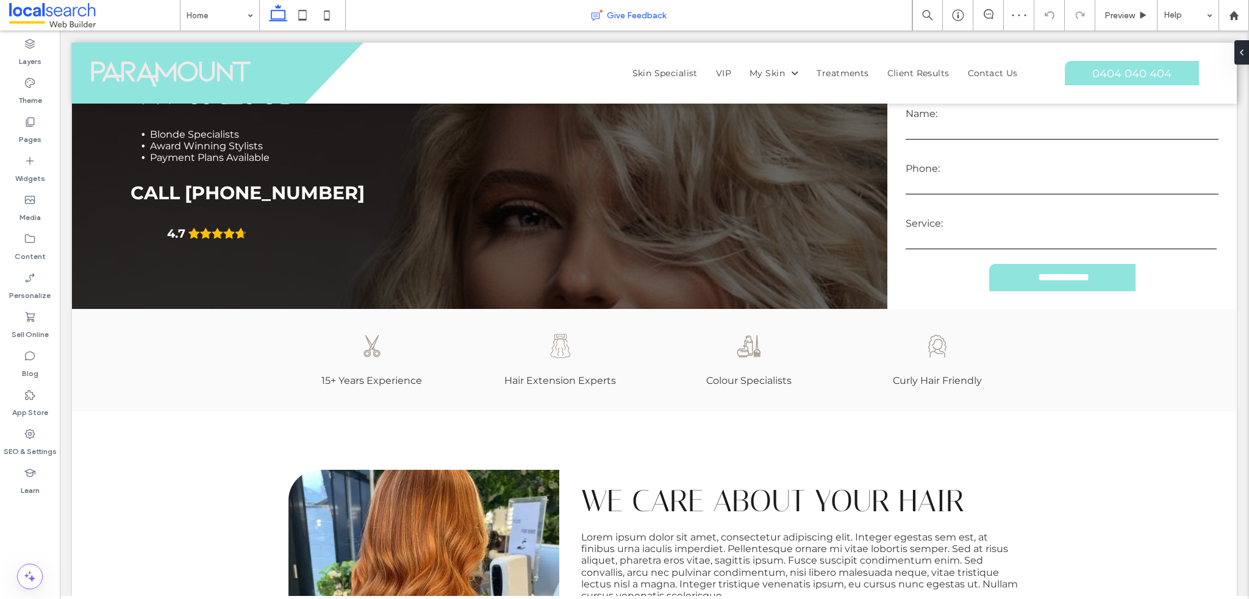
scroll to position [244, 0]
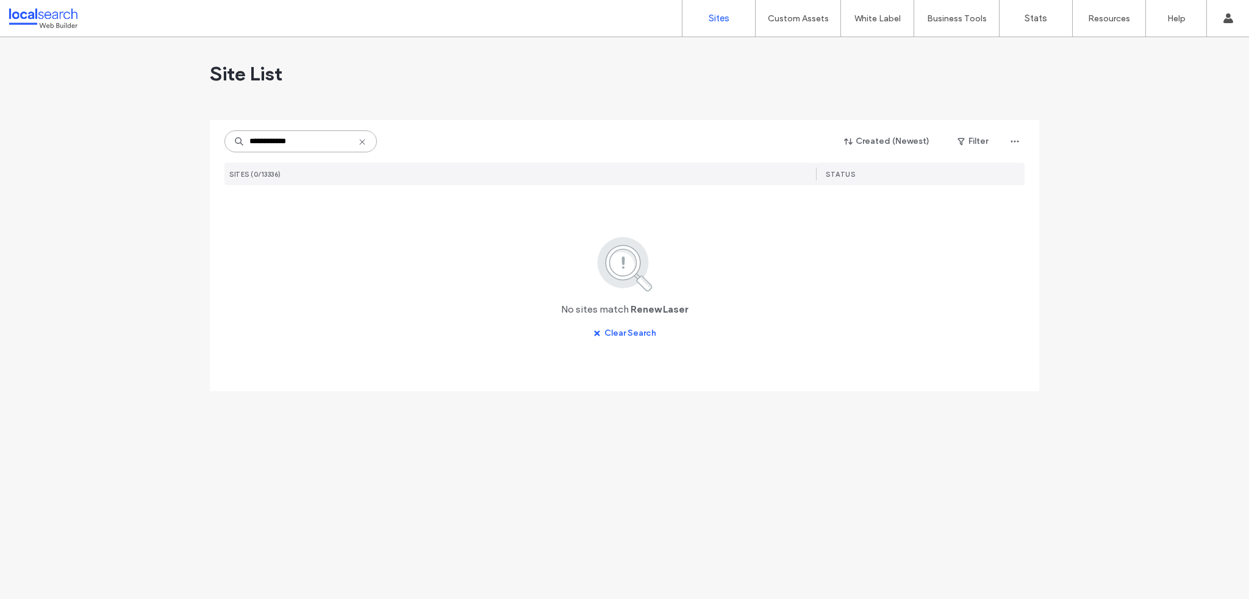
click at [313, 136] on input "**********" at bounding box center [300, 141] width 152 height 22
drag, startPoint x: 314, startPoint y: 137, endPoint x: 162, endPoint y: 127, distance: 152.7
click at [313, 137] on input "**********" at bounding box center [300, 141] width 152 height 22
click at [168, 127] on div "**********" at bounding box center [624, 318] width 1249 height 562
click at [306, 146] on input "**********" at bounding box center [300, 141] width 152 height 22
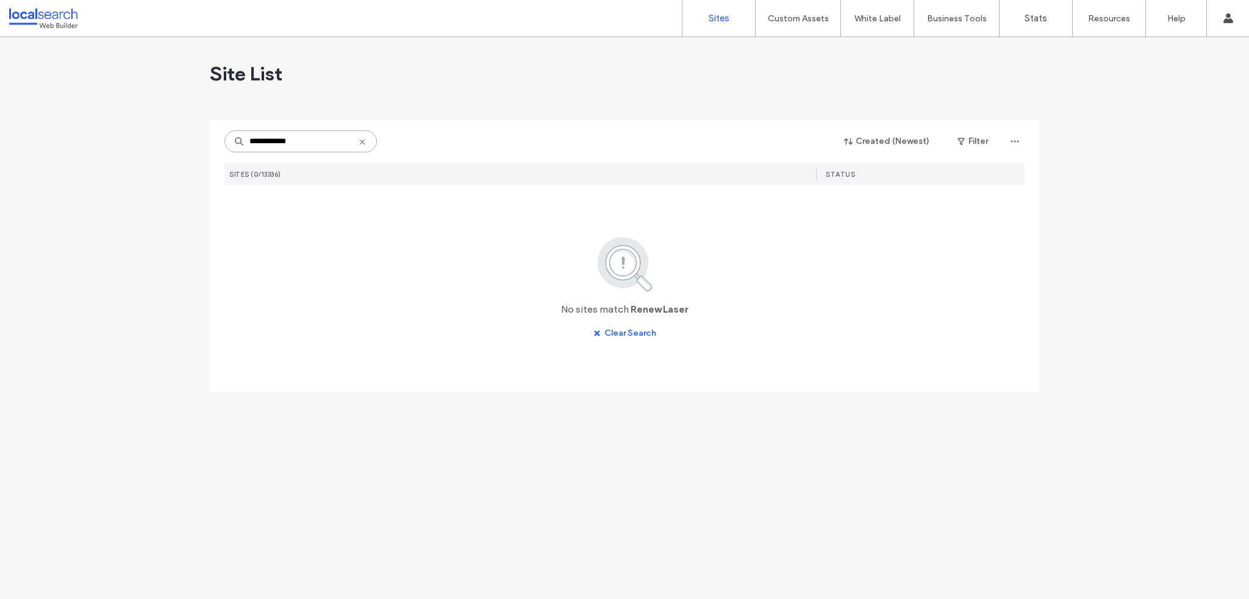
drag, startPoint x: 306, startPoint y: 145, endPoint x: 189, endPoint y: 137, distance: 117.4
click at [191, 137] on div "**********" at bounding box center [624, 318] width 1249 height 562
paste input "**********"
type input "**********"
click at [360, 143] on icon at bounding box center [362, 142] width 10 height 10
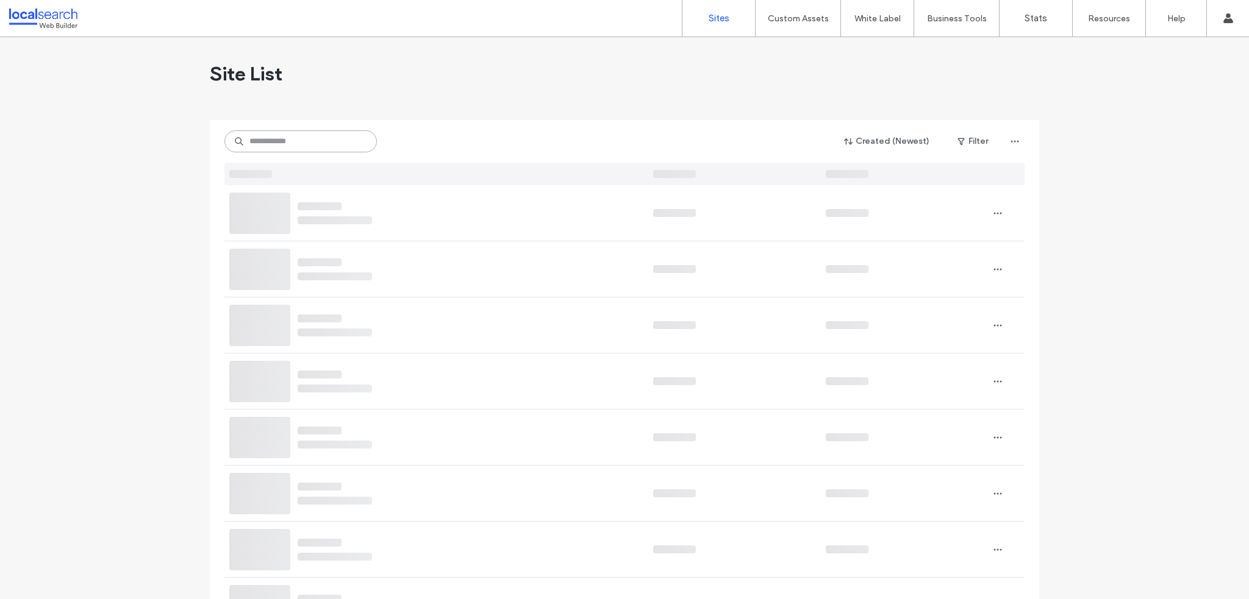
paste input "**********"
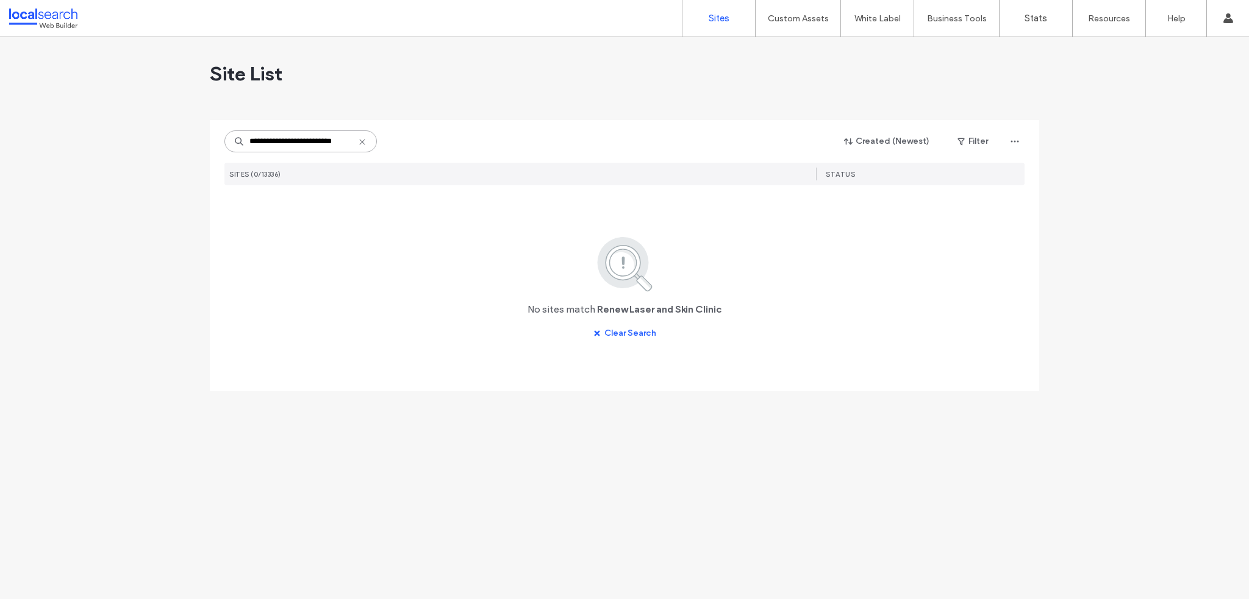
drag, startPoint x: 346, startPoint y: 143, endPoint x: 291, endPoint y: 137, distance: 55.2
click at [291, 137] on input "**********" at bounding box center [300, 141] width 152 height 22
click at [301, 146] on input "**********" at bounding box center [300, 141] width 152 height 22
drag, startPoint x: 344, startPoint y: 143, endPoint x: 273, endPoint y: 135, distance: 72.4
click at [273, 135] on input "**********" at bounding box center [300, 141] width 152 height 22
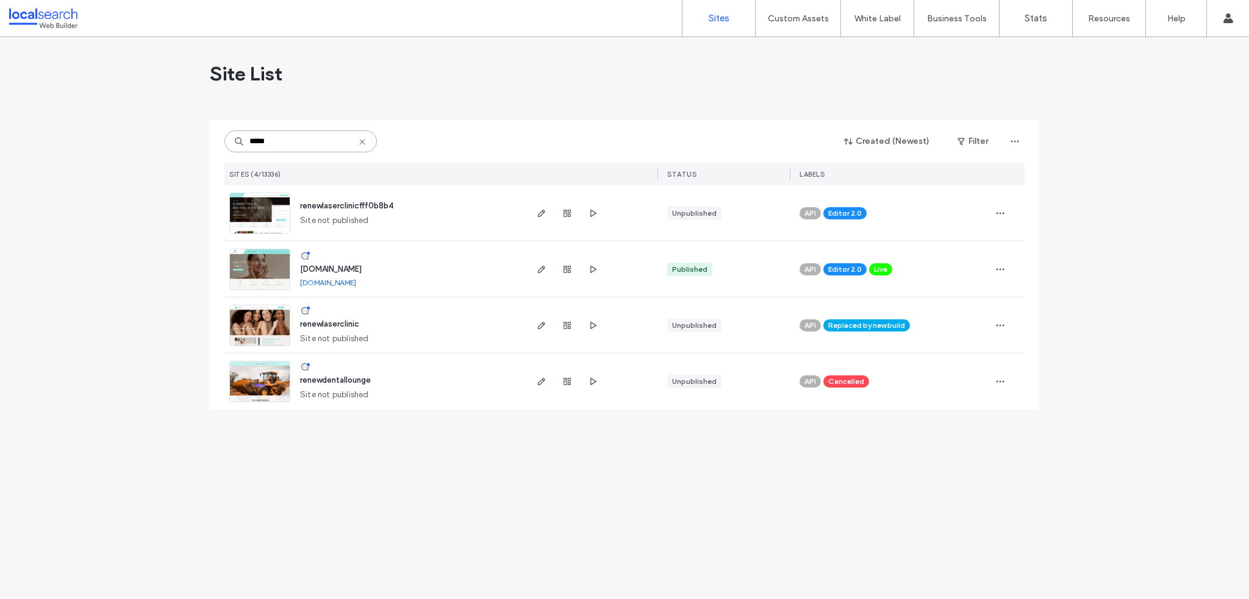
type input "*****"
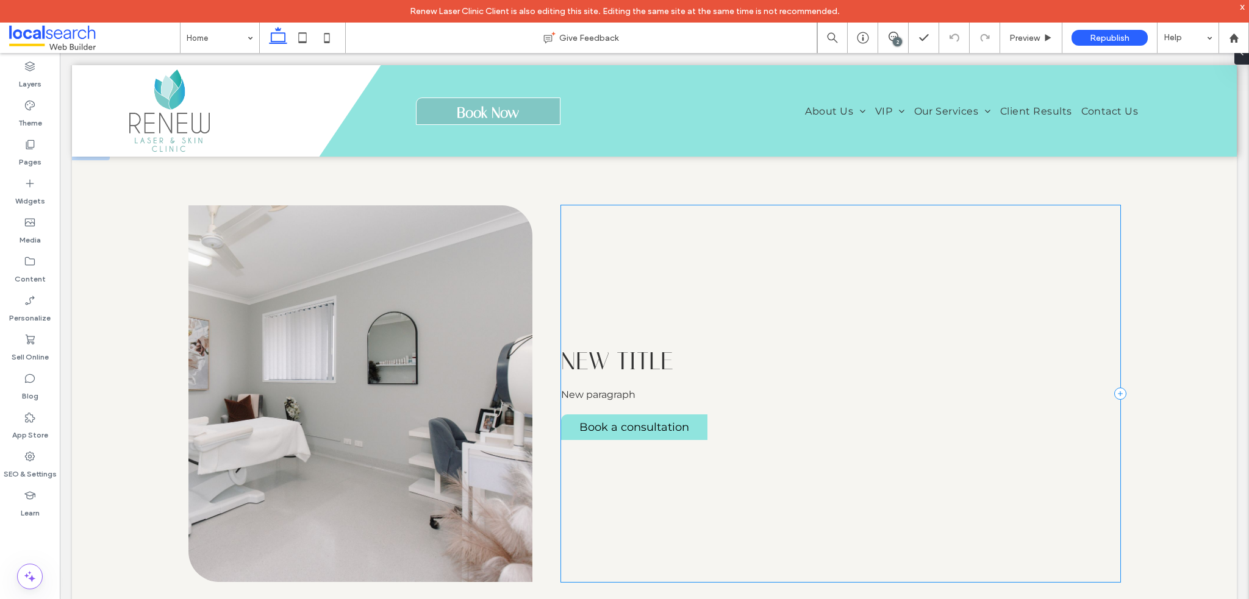
scroll to position [2926, 0]
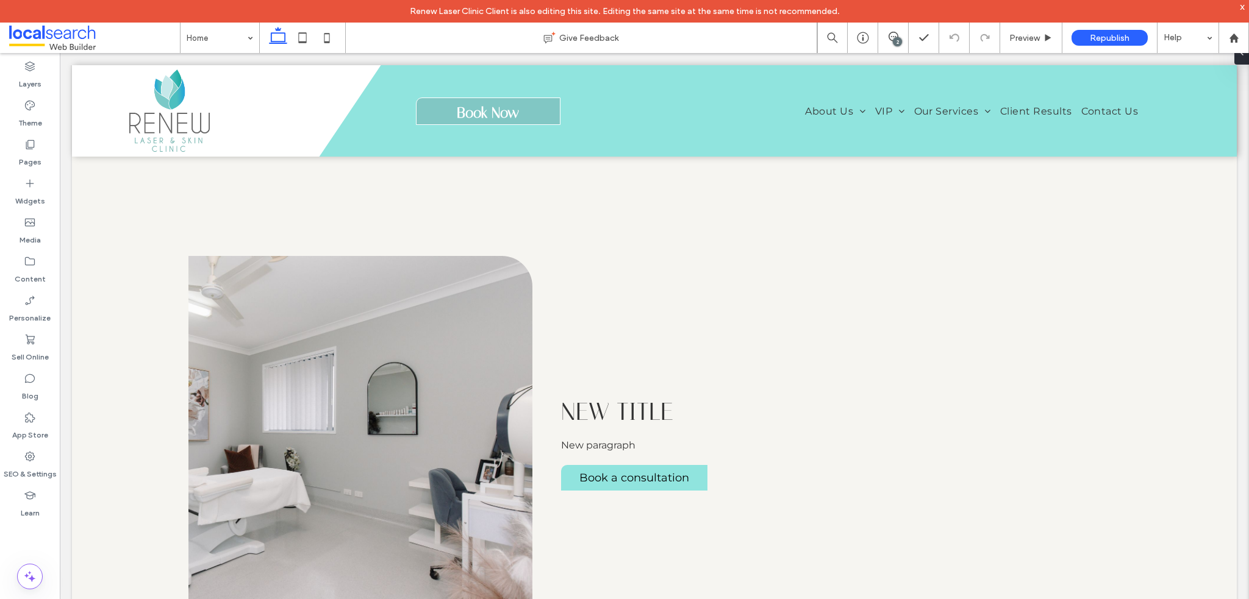
click at [893, 32] on use at bounding box center [893, 37] width 10 height 10
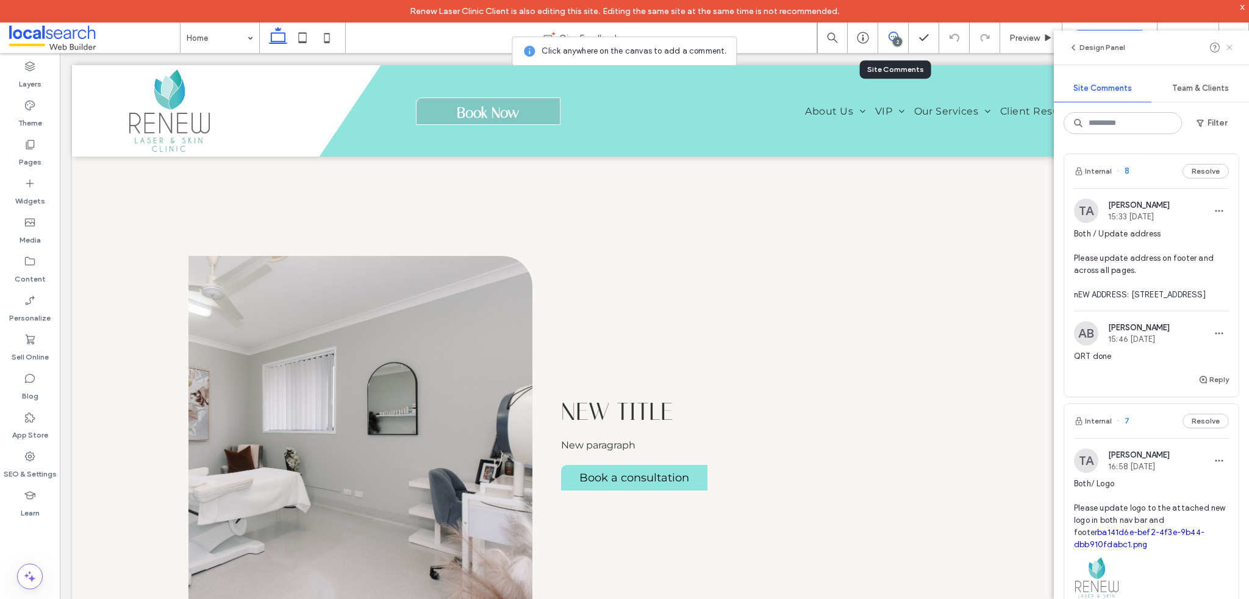
click at [1228, 48] on use at bounding box center [1228, 47] width 5 height 5
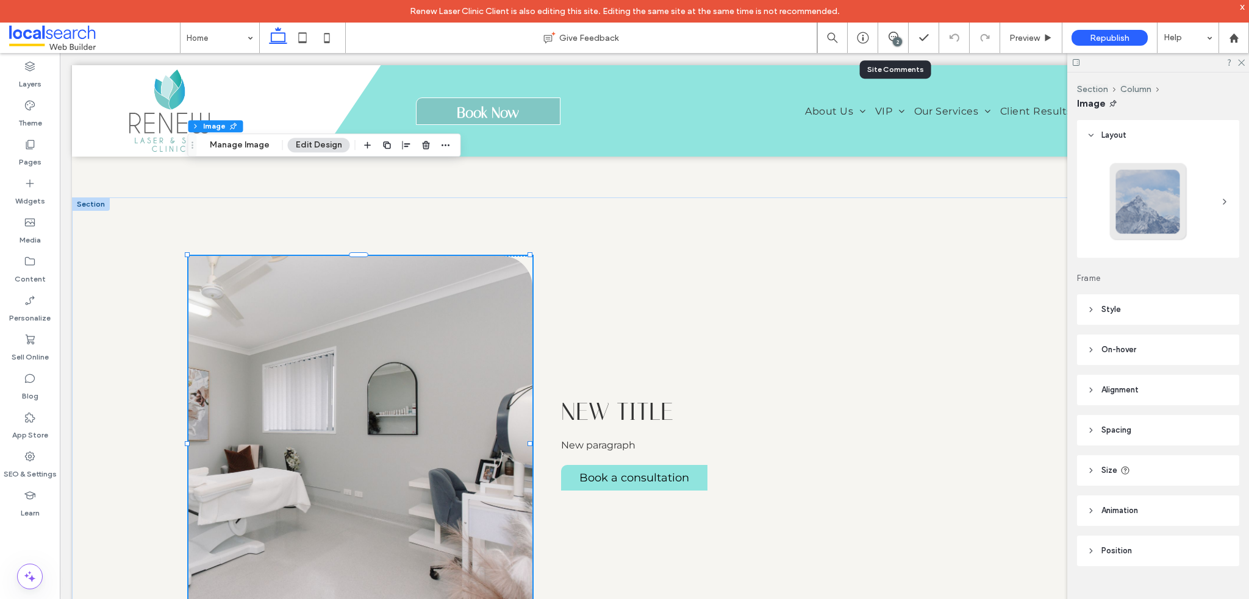
click at [1110, 143] on header "Layout" at bounding box center [1158, 135] width 162 height 30
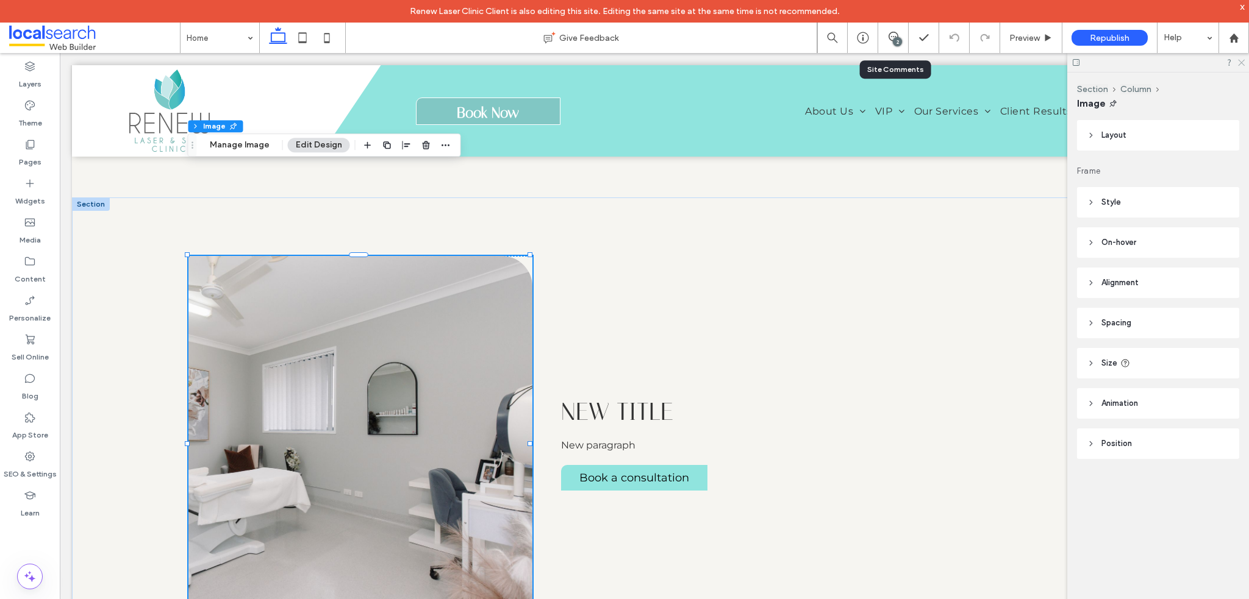
click at [1240, 58] on icon at bounding box center [1240, 62] width 8 height 8
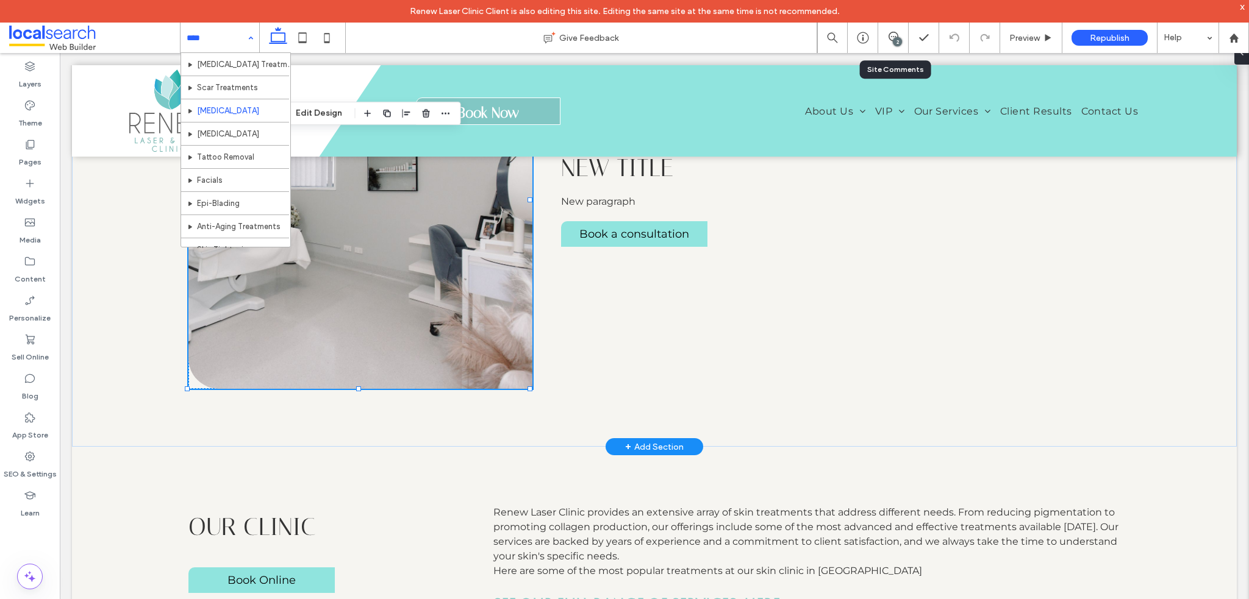
scroll to position [0, 0]
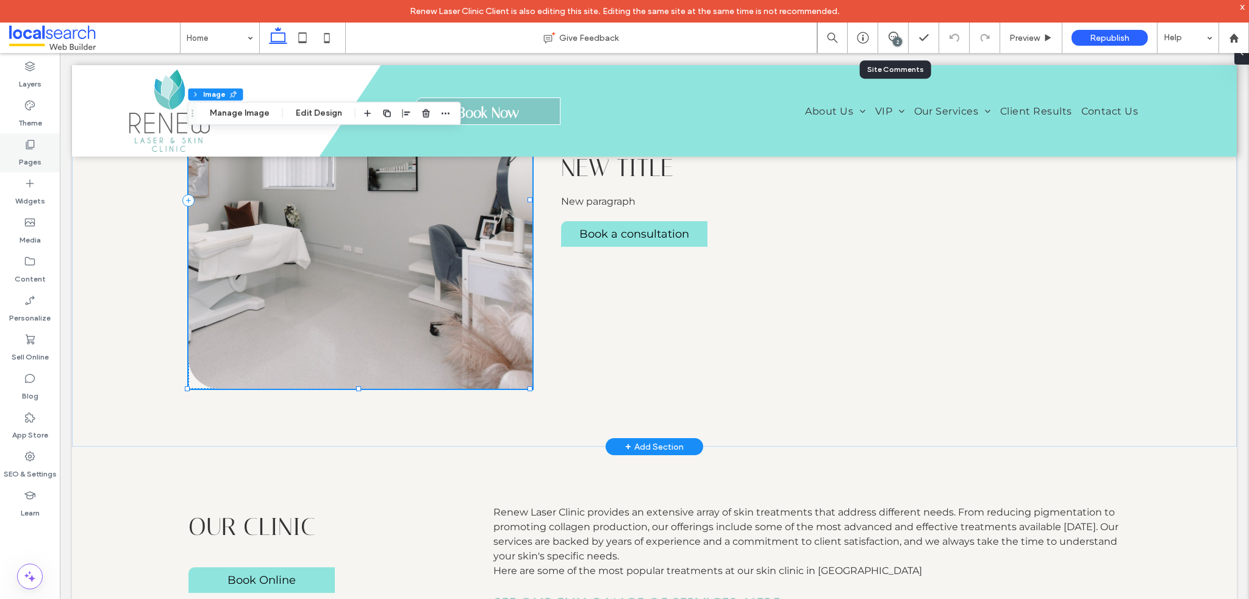
click at [22, 155] on label "Pages" at bounding box center [30, 159] width 23 height 17
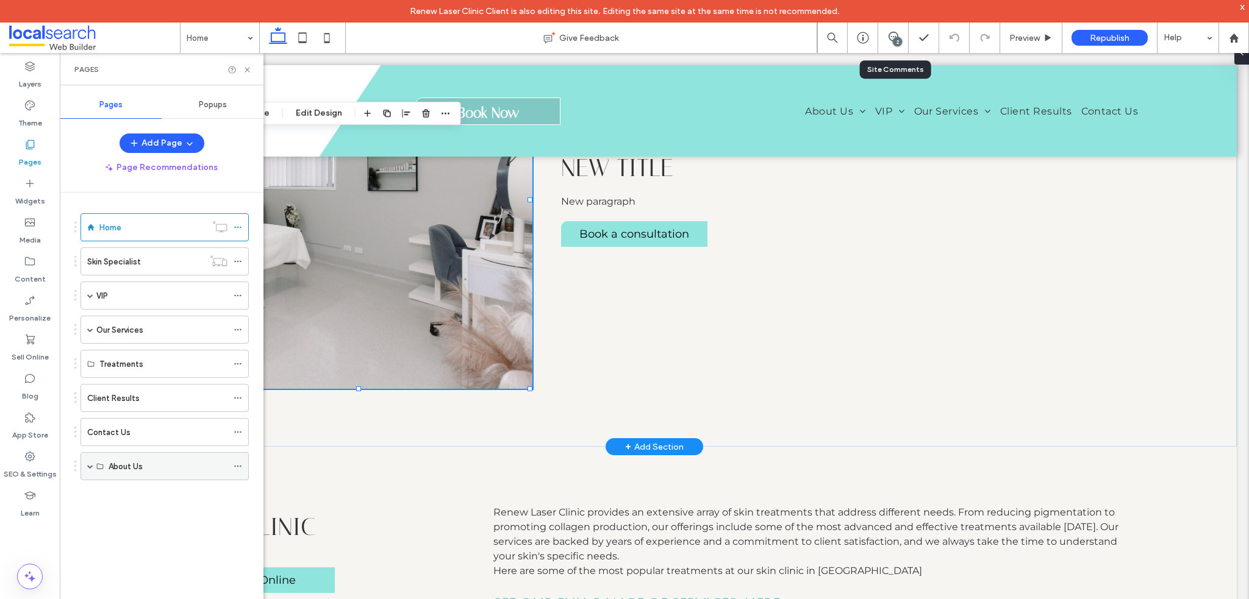
click at [139, 454] on div "About Us" at bounding box center [168, 466] width 119 height 27
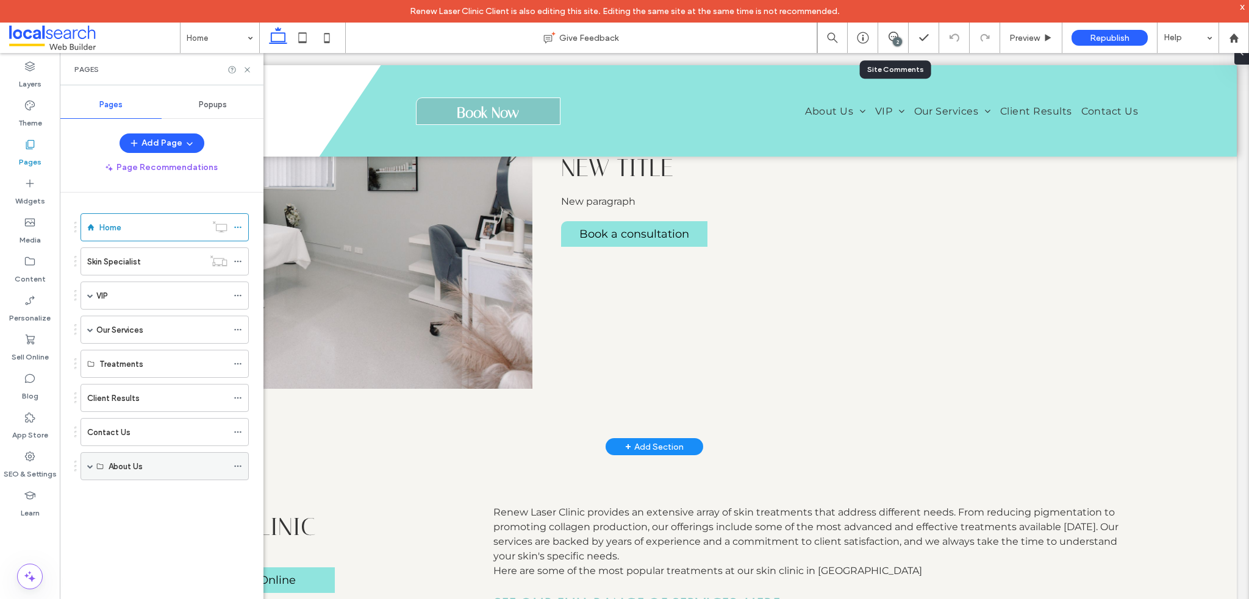
click at [90, 463] on span at bounding box center [90, 466] width 6 height 6
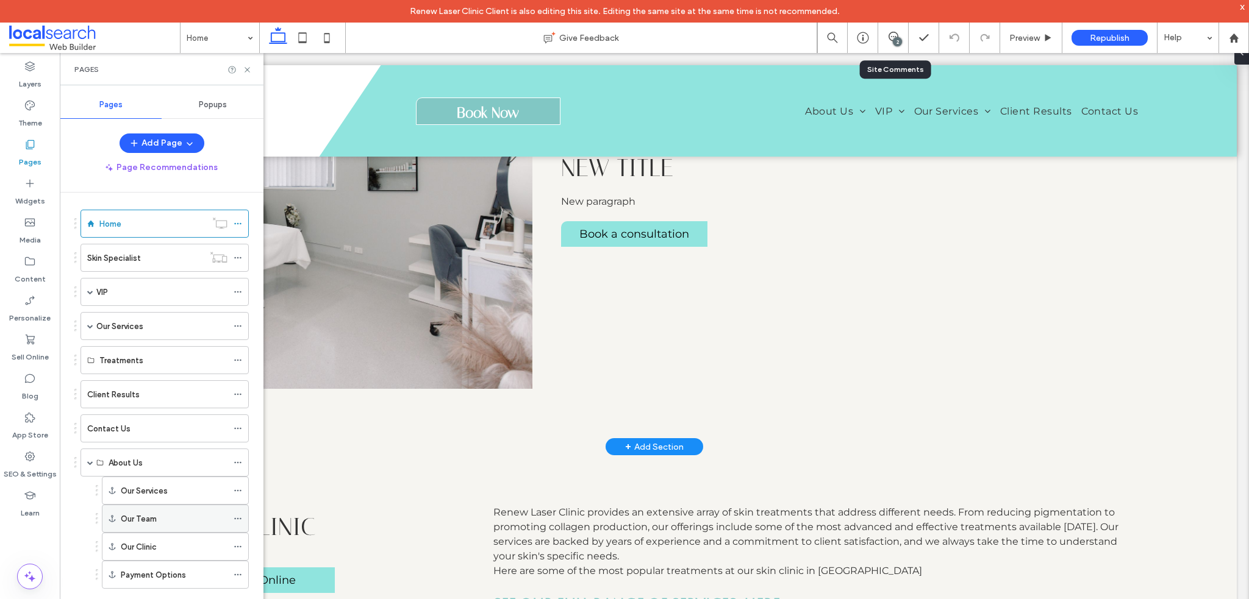
click at [152, 524] on div "Our Team" at bounding box center [174, 518] width 107 height 27
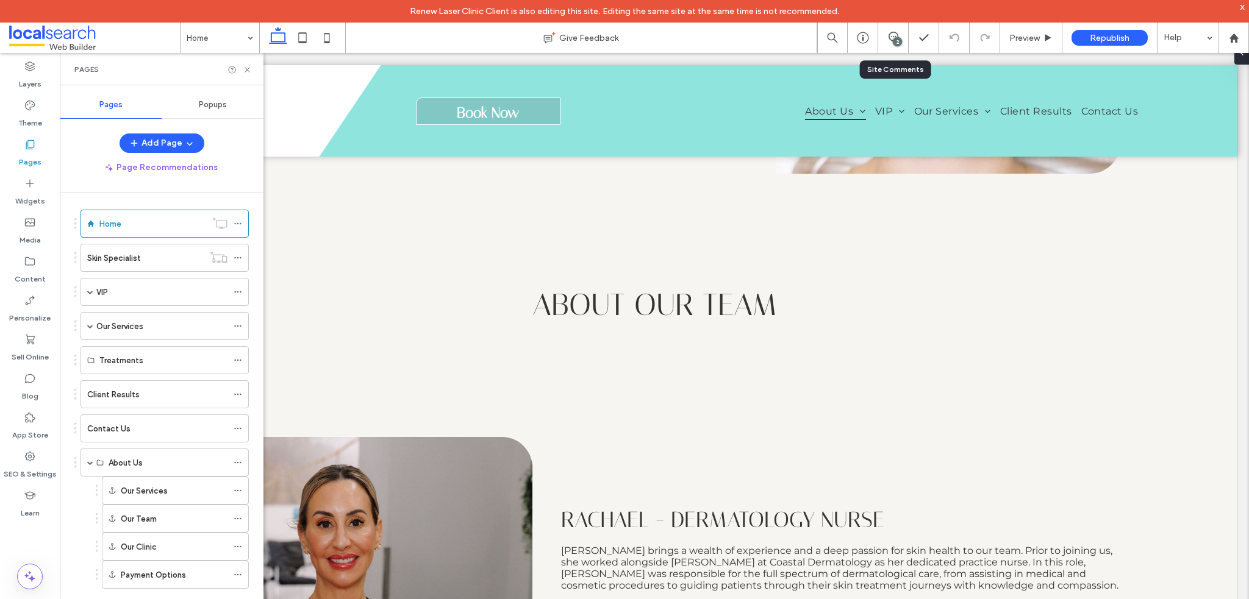
scroll to position [1783, 0]
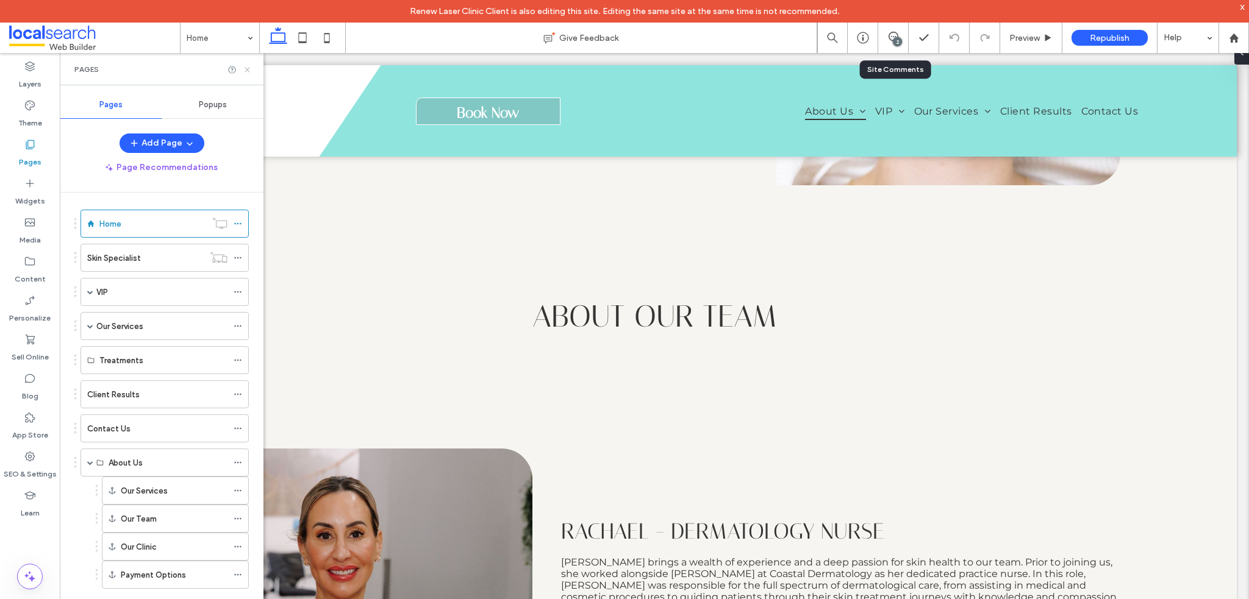
click at [246, 72] on icon at bounding box center [247, 69] width 9 height 9
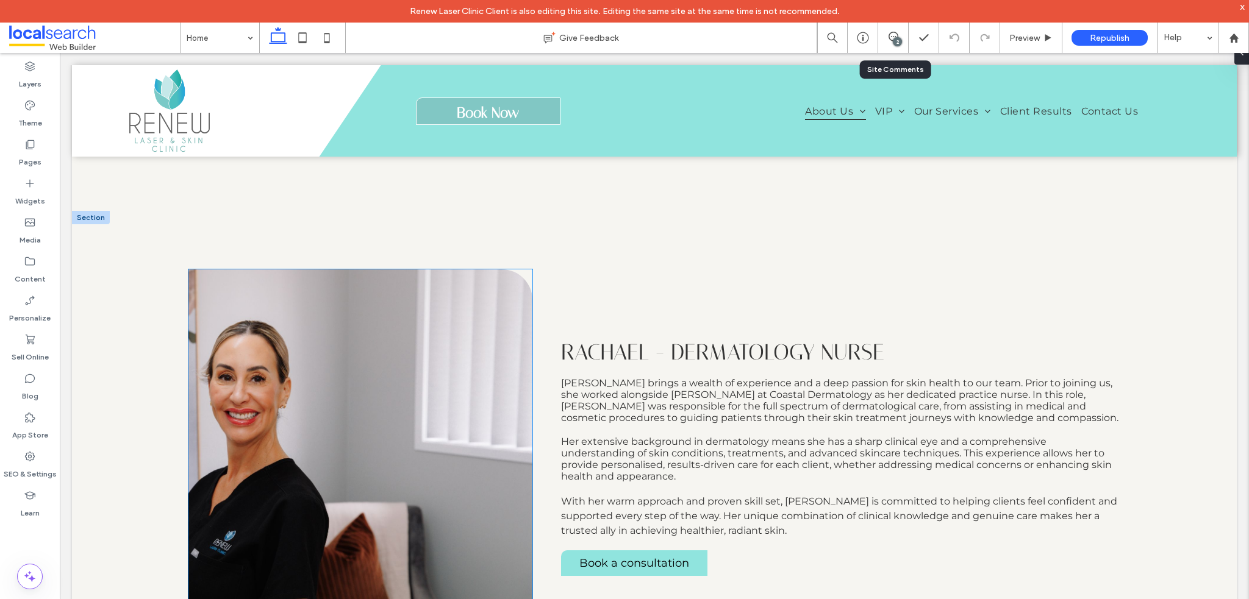
scroll to position [2026, 0]
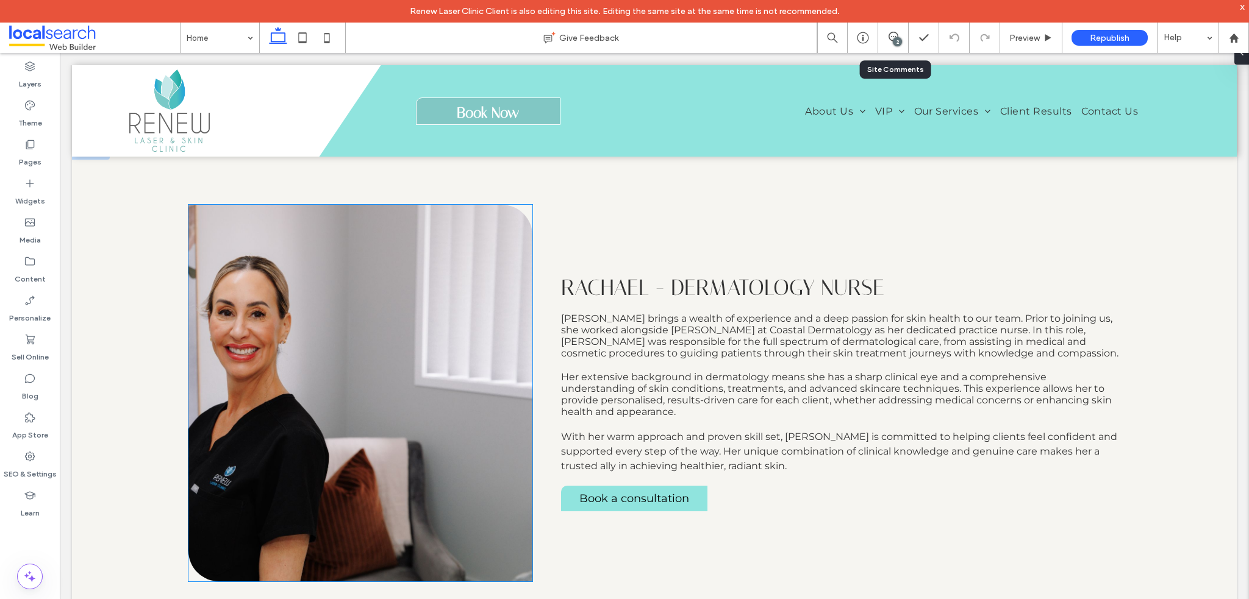
click at [395, 323] on img at bounding box center [360, 393] width 344 height 377
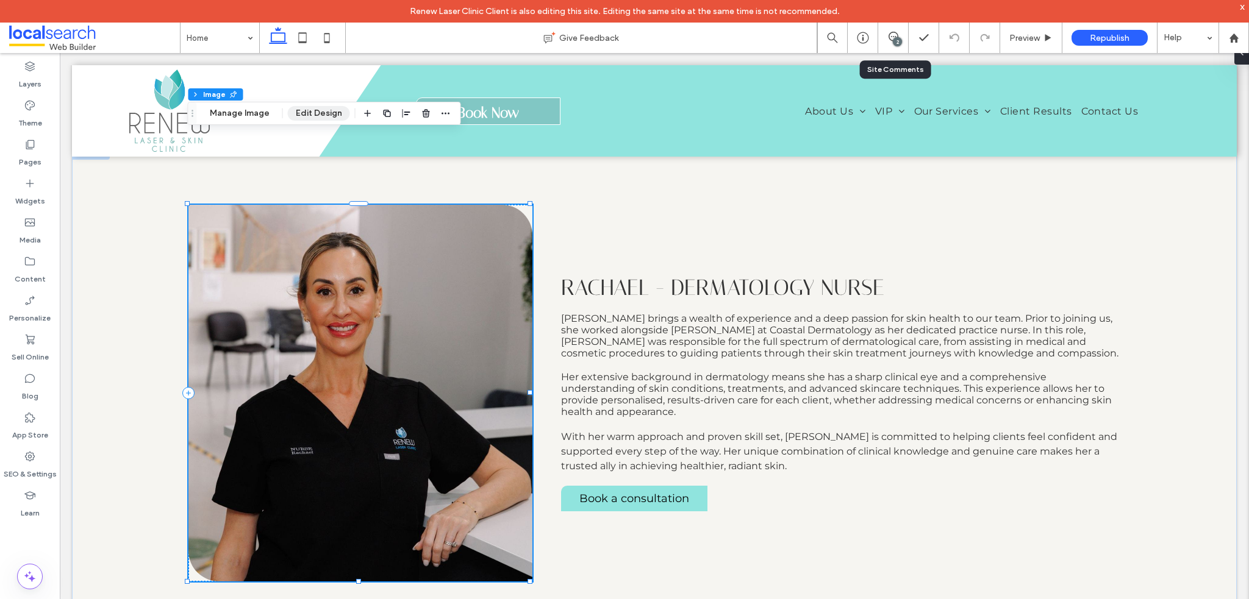
click at [305, 118] on button "Edit Design" at bounding box center [319, 113] width 62 height 15
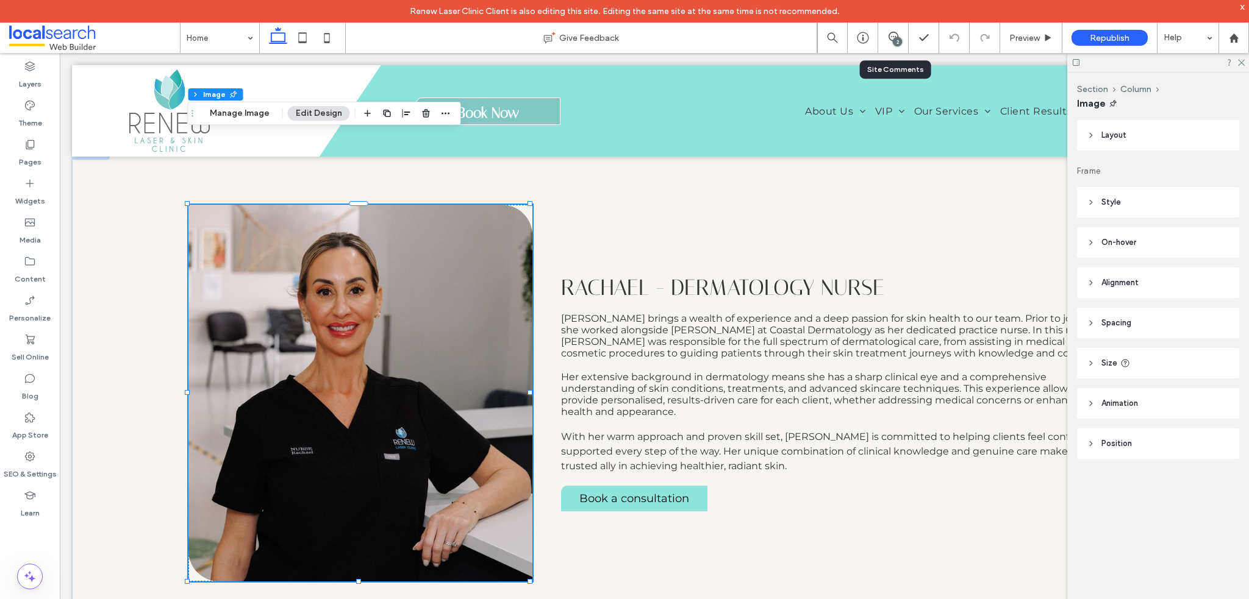
click at [1133, 412] on header "Animation" at bounding box center [1158, 403] width 162 height 30
click at [1114, 384] on div "Layout Frame Style Cover Full image No repeat Position Do not optimize this ima…" at bounding box center [1162, 339] width 170 height 438
click at [1128, 400] on span "Animation" at bounding box center [1119, 403] width 37 height 12
click at [1128, 450] on header "Position" at bounding box center [1158, 444] width 162 height 30
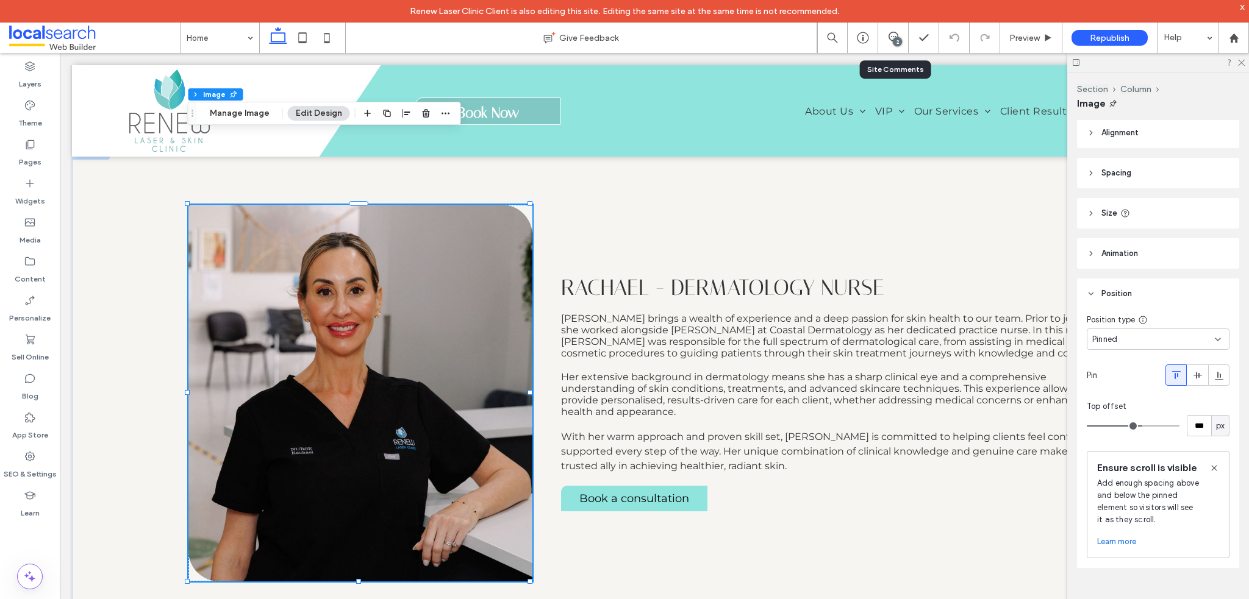
scroll to position [175, 0]
click at [1158, 333] on div "Pinned" at bounding box center [1153, 339] width 123 height 12
click at [1156, 333] on div "Pinned" at bounding box center [1153, 339] width 123 height 12
click at [1192, 372] on use at bounding box center [1196, 375] width 9 height 7
type input "***"
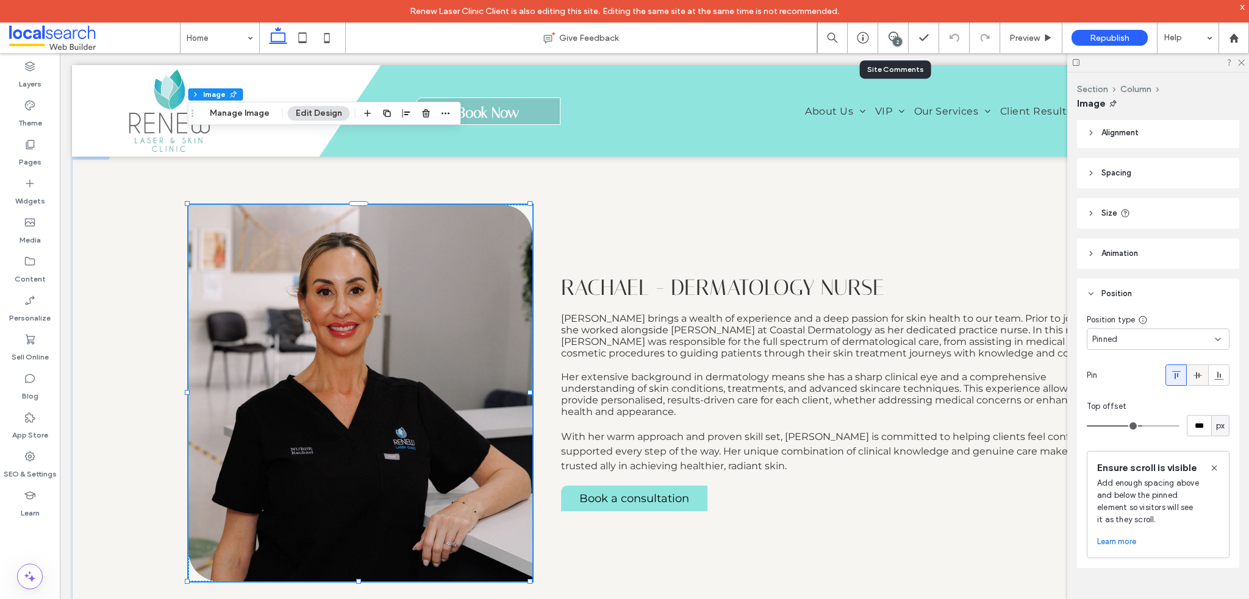
type input "***"
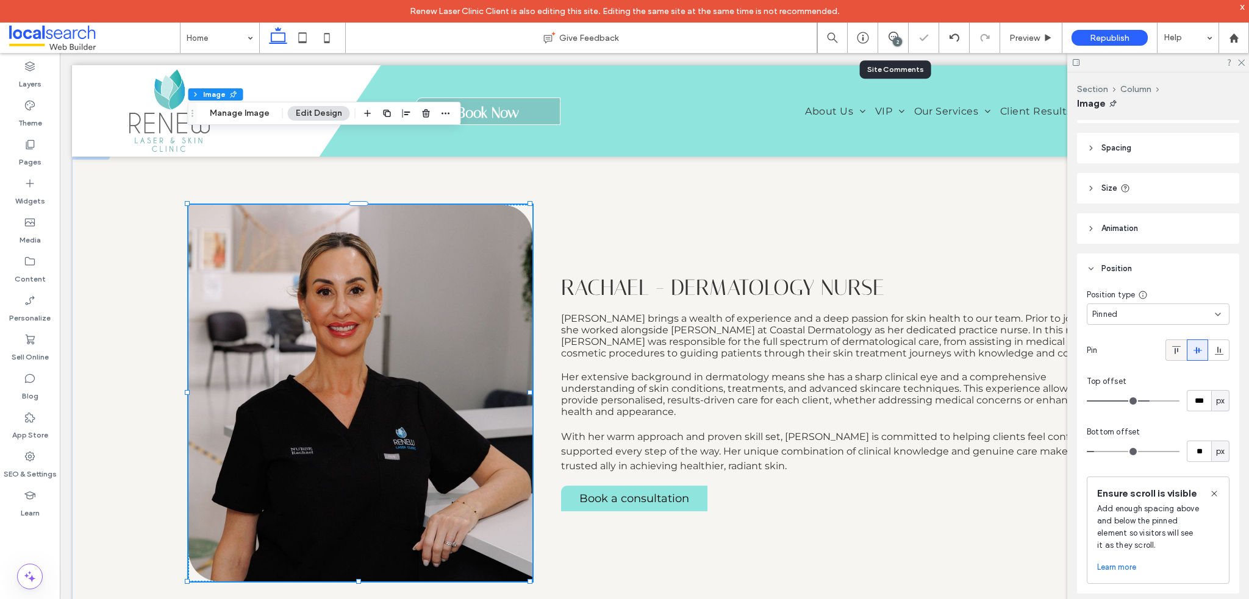
click at [1174, 350] on div at bounding box center [1176, 350] width 20 height 20
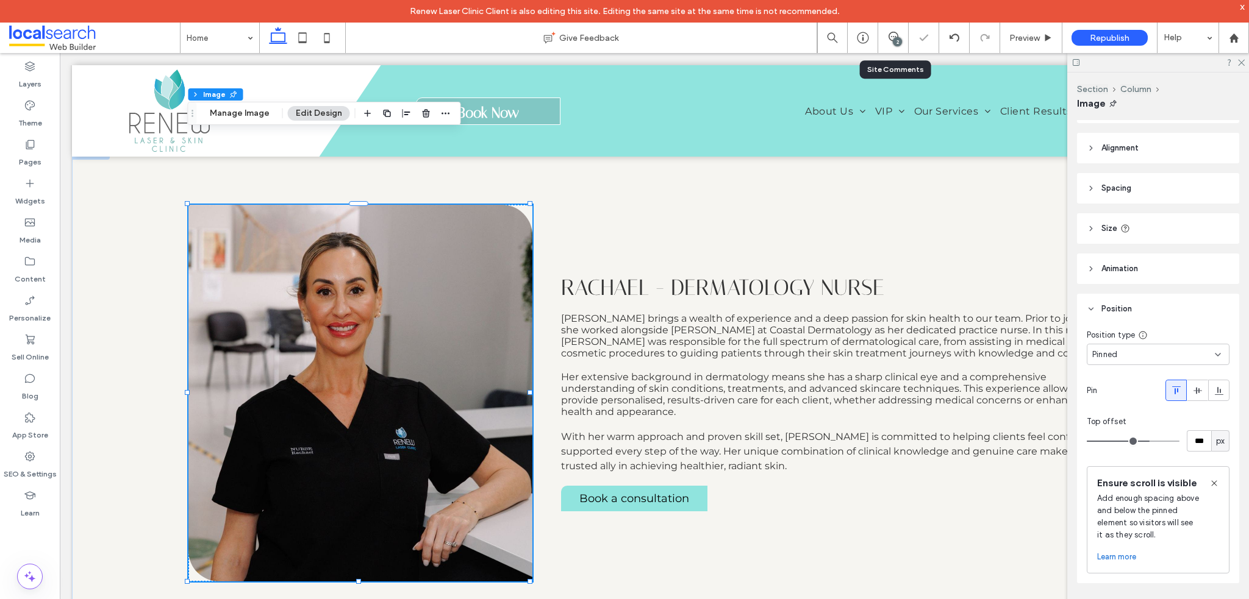
scroll to position [114, 0]
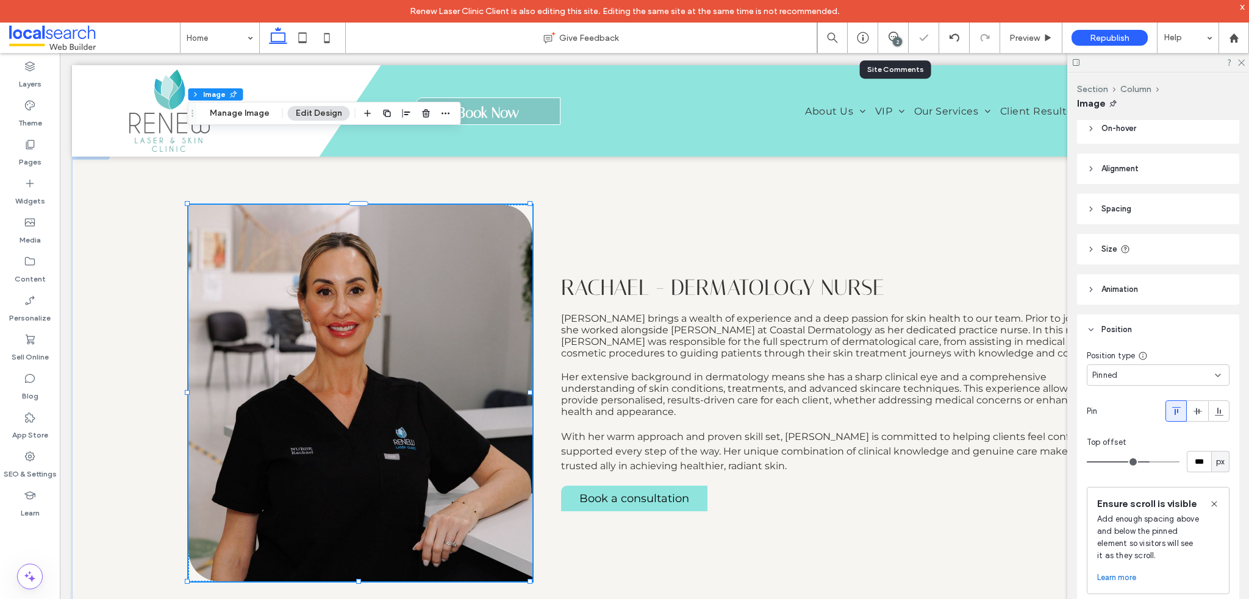
click at [1141, 369] on div "Pinned" at bounding box center [1153, 375] width 123 height 12
click at [1150, 371] on div "Pinned" at bounding box center [1153, 375] width 123 height 12
click at [1111, 297] on header "Animation" at bounding box center [1158, 289] width 162 height 30
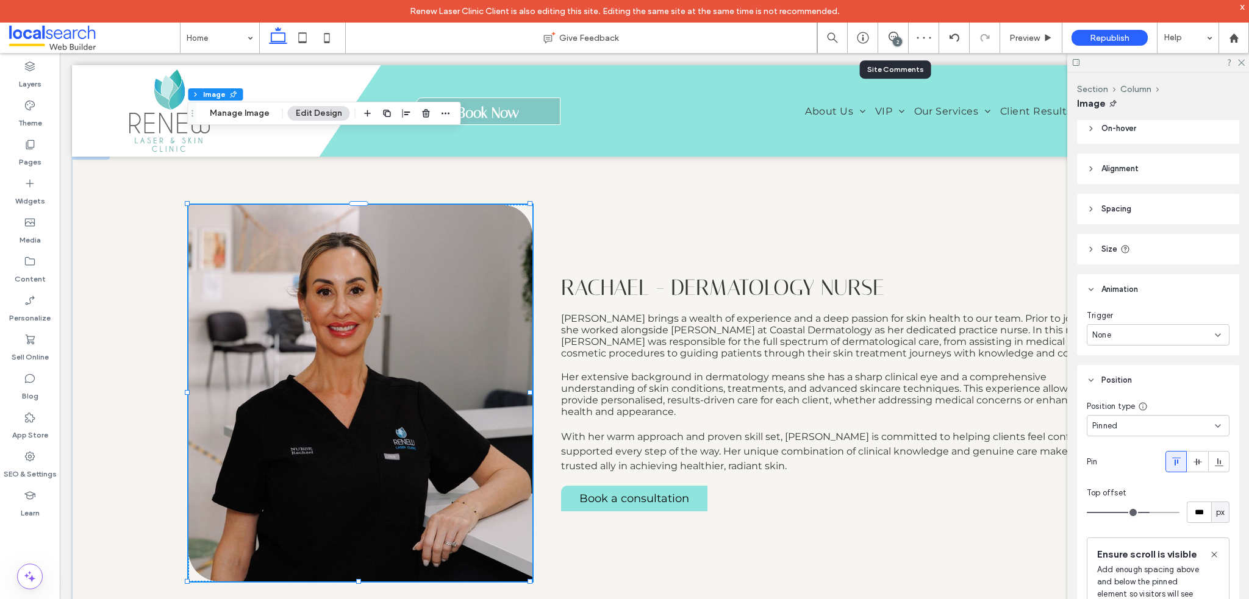
click at [1122, 294] on span "Animation" at bounding box center [1119, 289] width 37 height 12
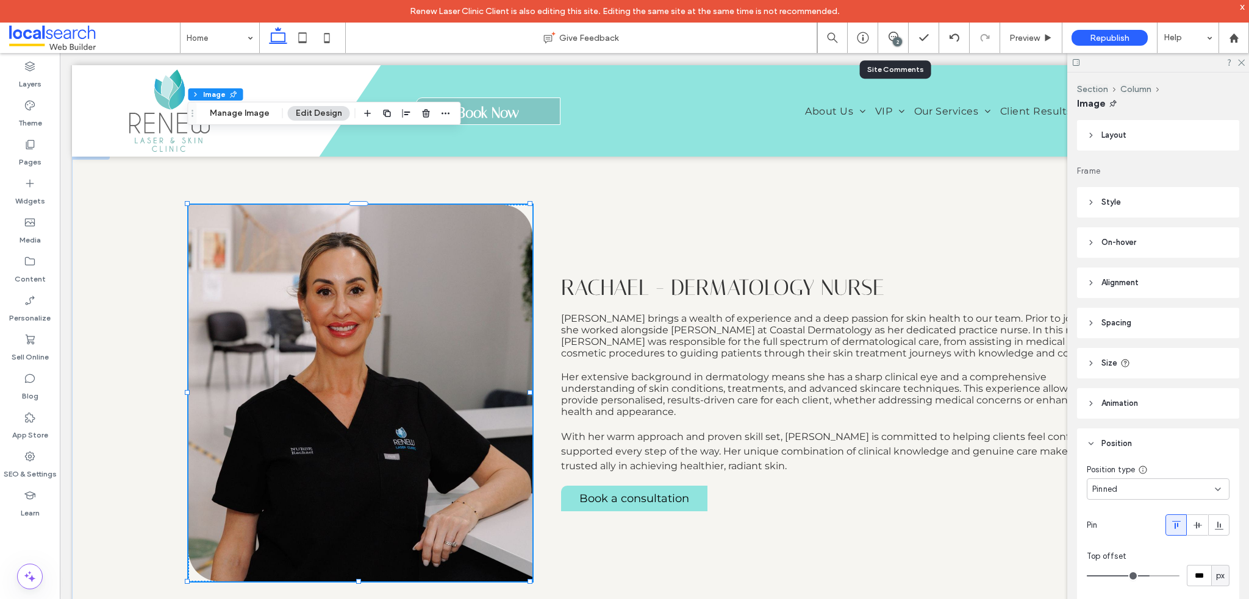
click at [1144, 248] on header "On-hover" at bounding box center [1158, 242] width 162 height 30
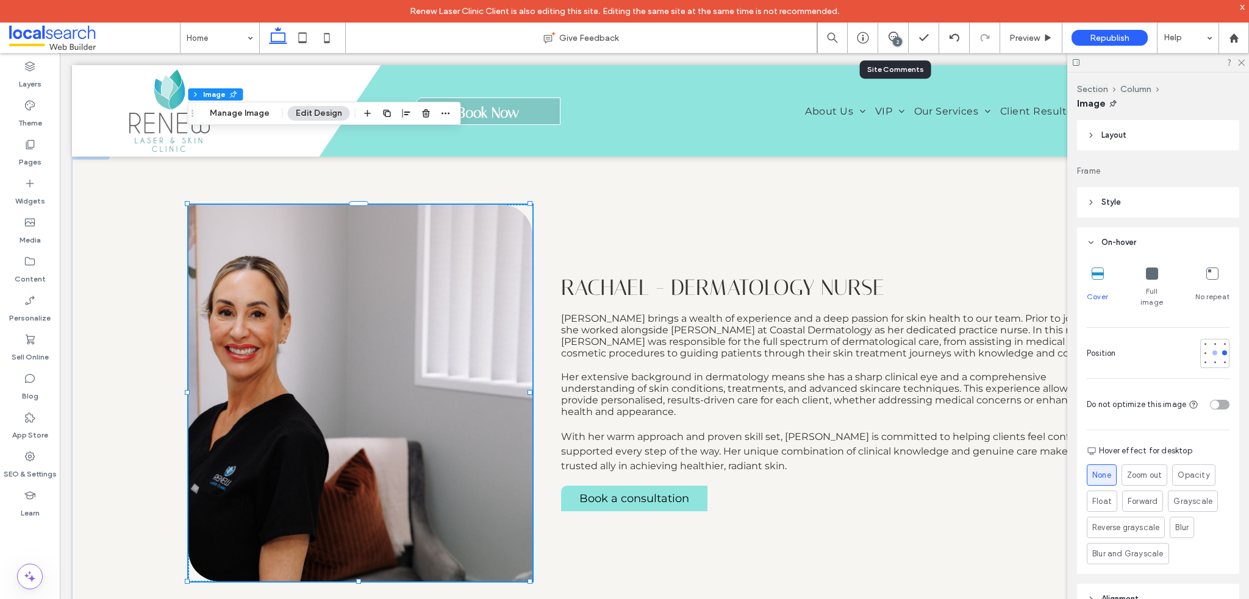
click at [1212, 351] on div at bounding box center [1214, 353] width 5 height 5
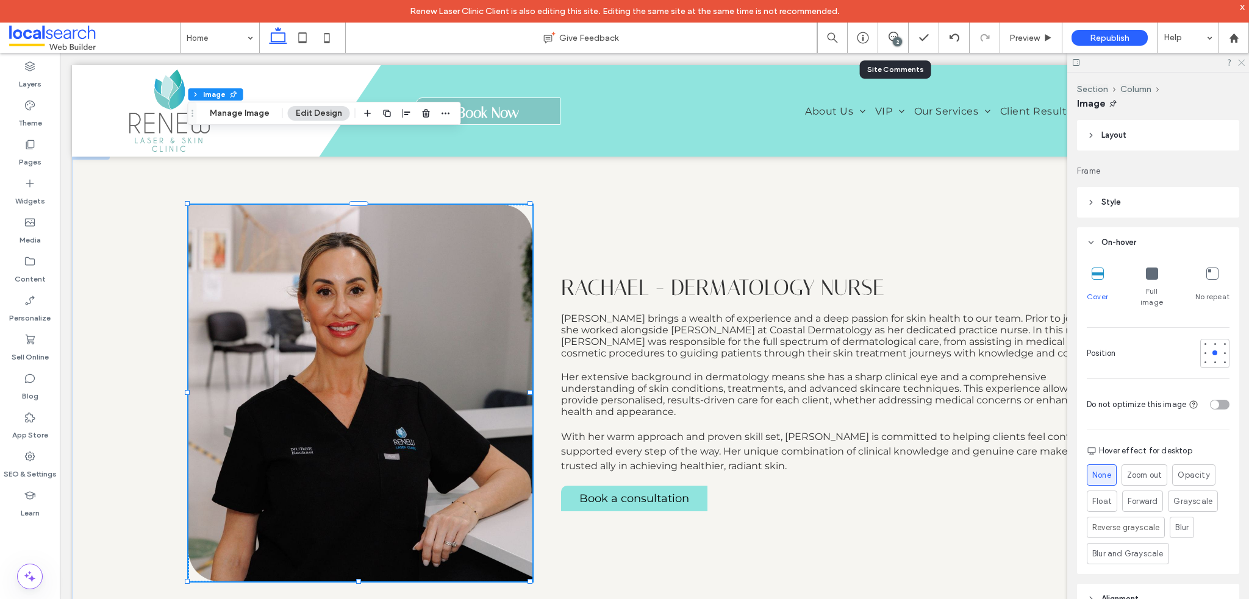
click at [1239, 63] on icon at bounding box center [1240, 62] width 8 height 8
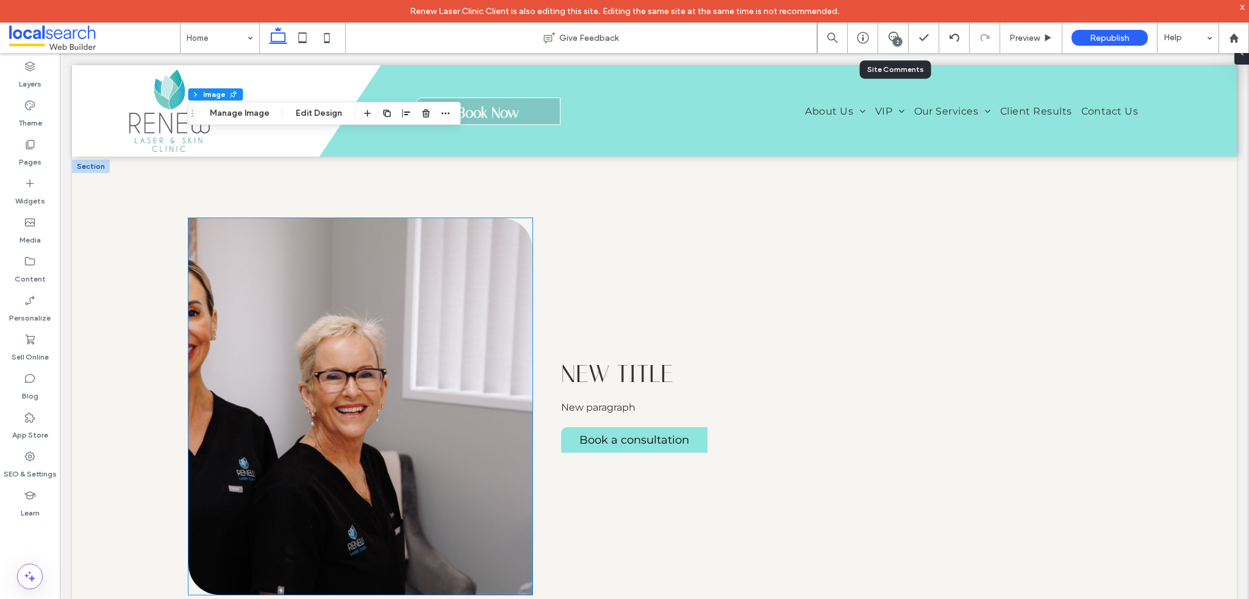
scroll to position [3002, 0]
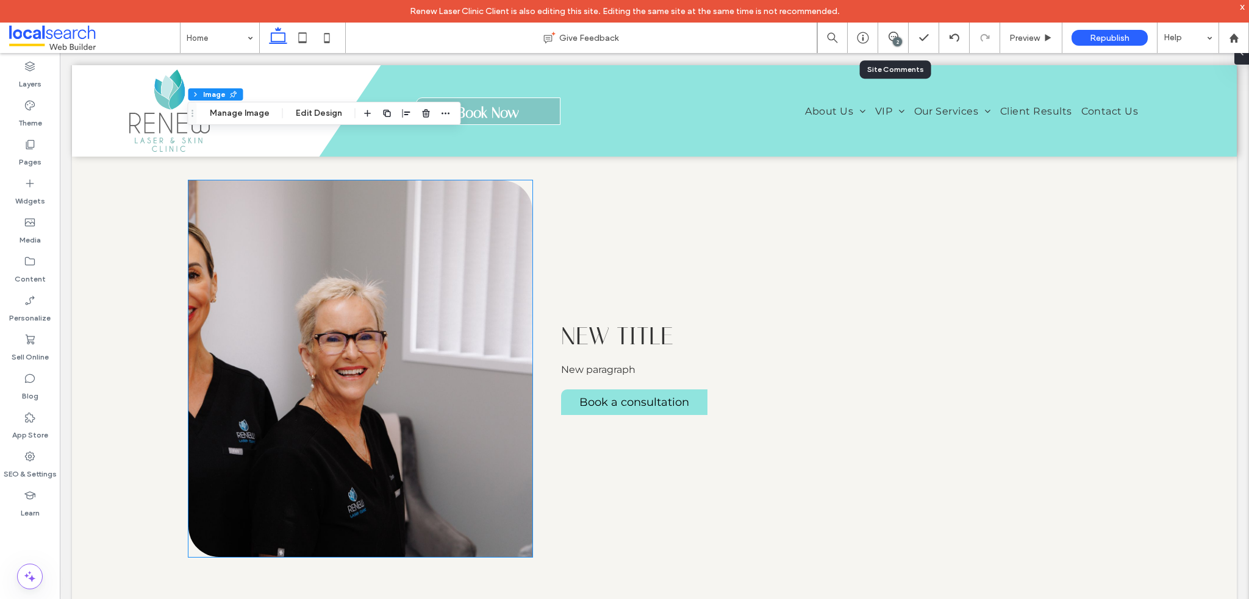
click at [365, 319] on img at bounding box center [360, 368] width 344 height 377
click at [450, 255] on img at bounding box center [360, 368] width 344 height 377
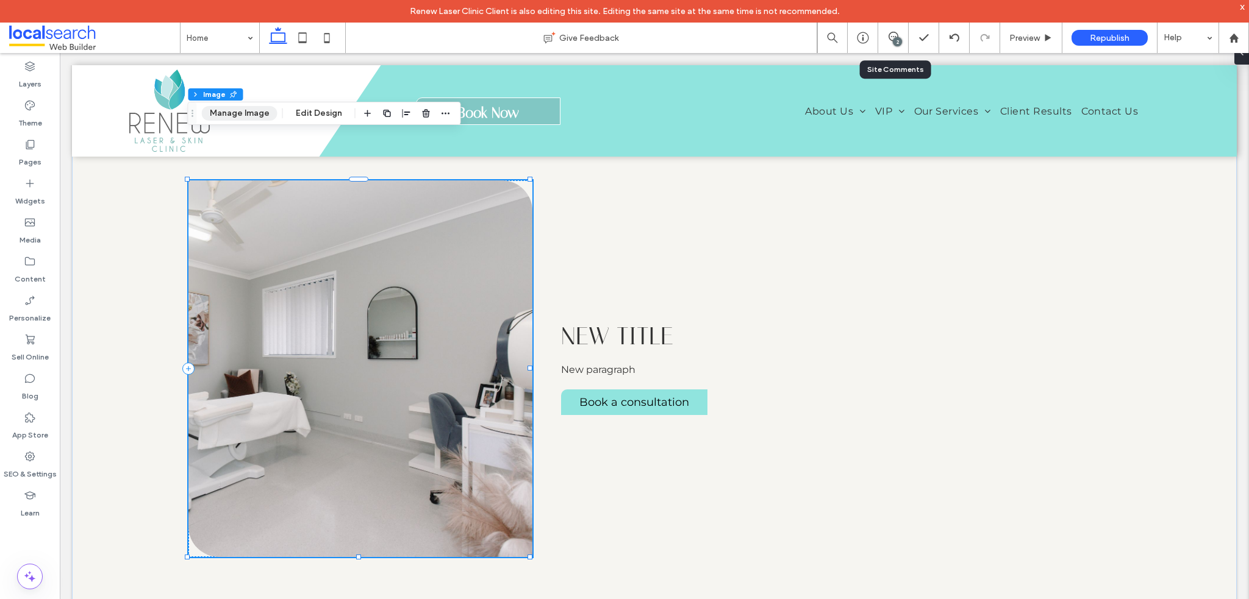
click at [233, 115] on button "Manage Image" at bounding box center [240, 113] width 76 height 15
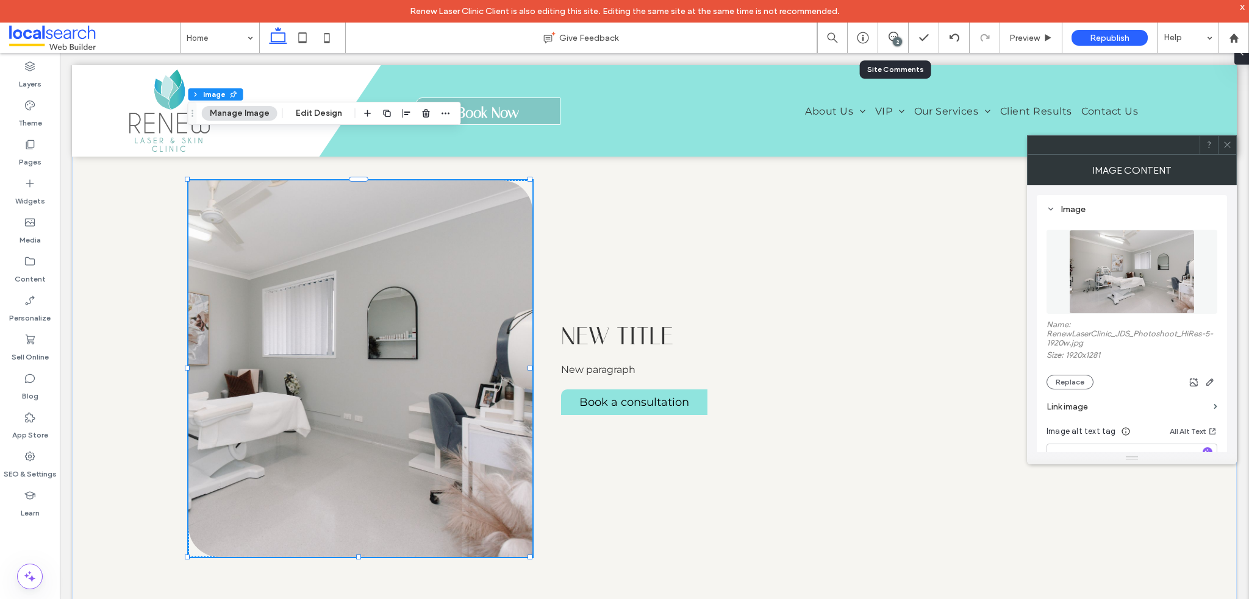
scroll to position [61, 0]
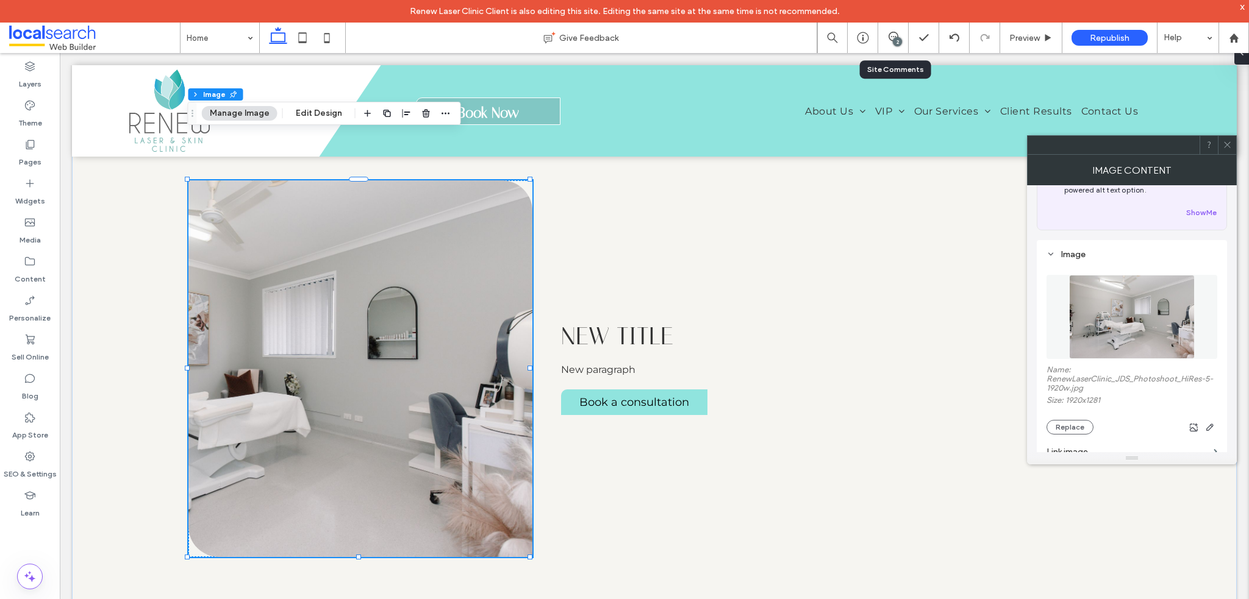
click at [1227, 150] on span at bounding box center [1226, 145] width 9 height 18
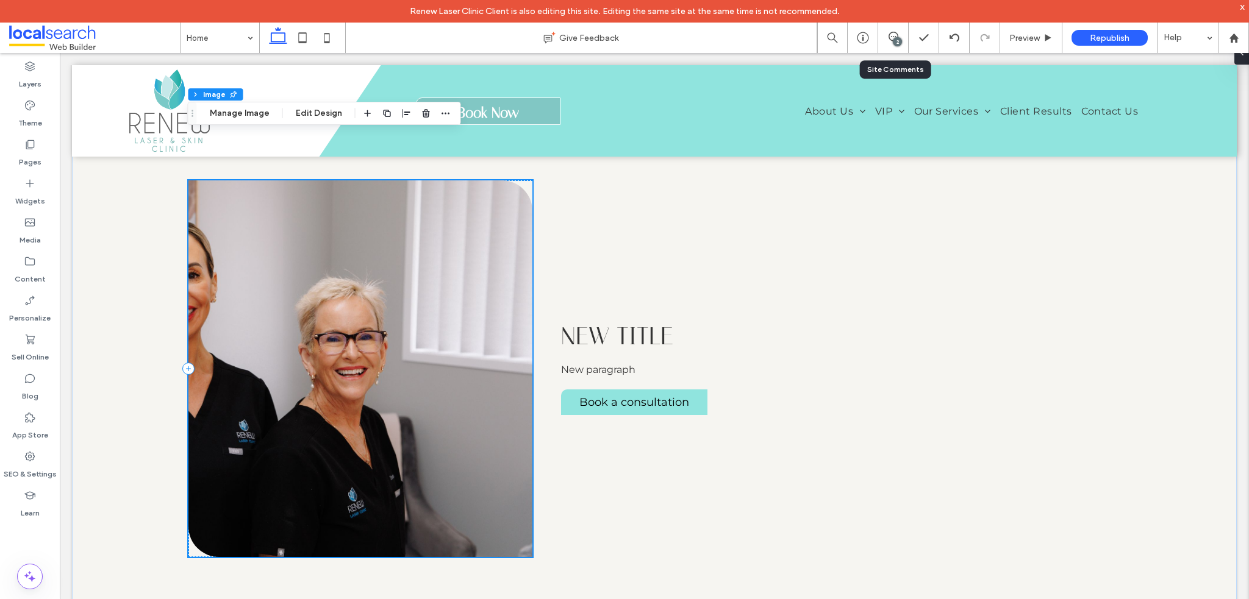
scroll to position [2880, 0]
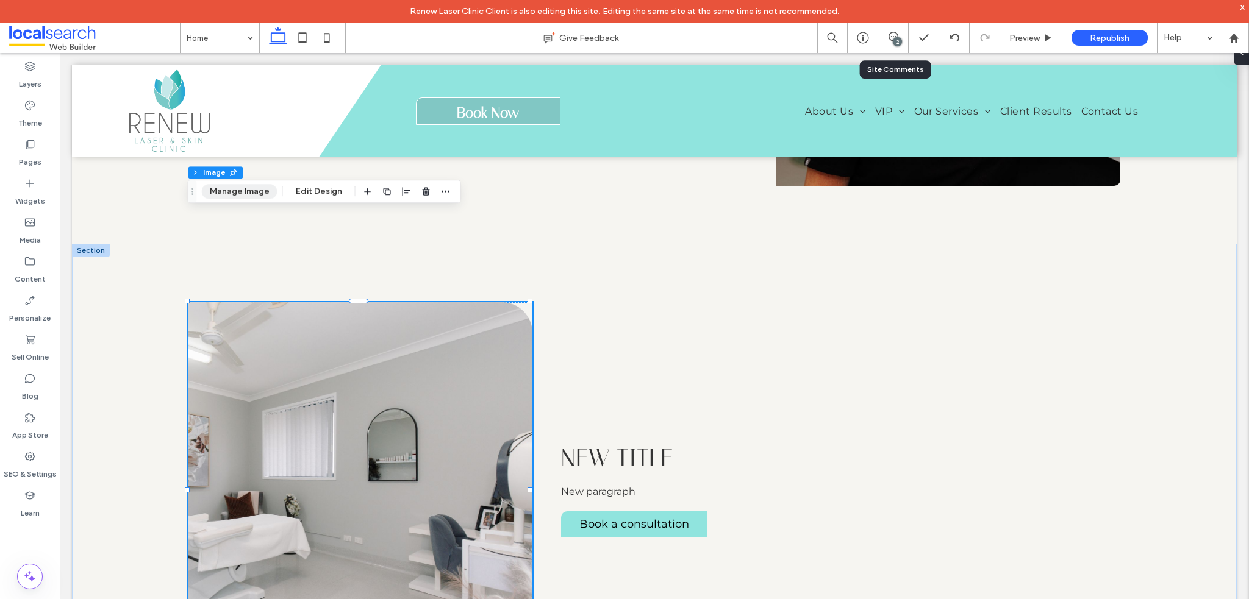
click at [248, 196] on button "Manage Image" at bounding box center [240, 191] width 76 height 15
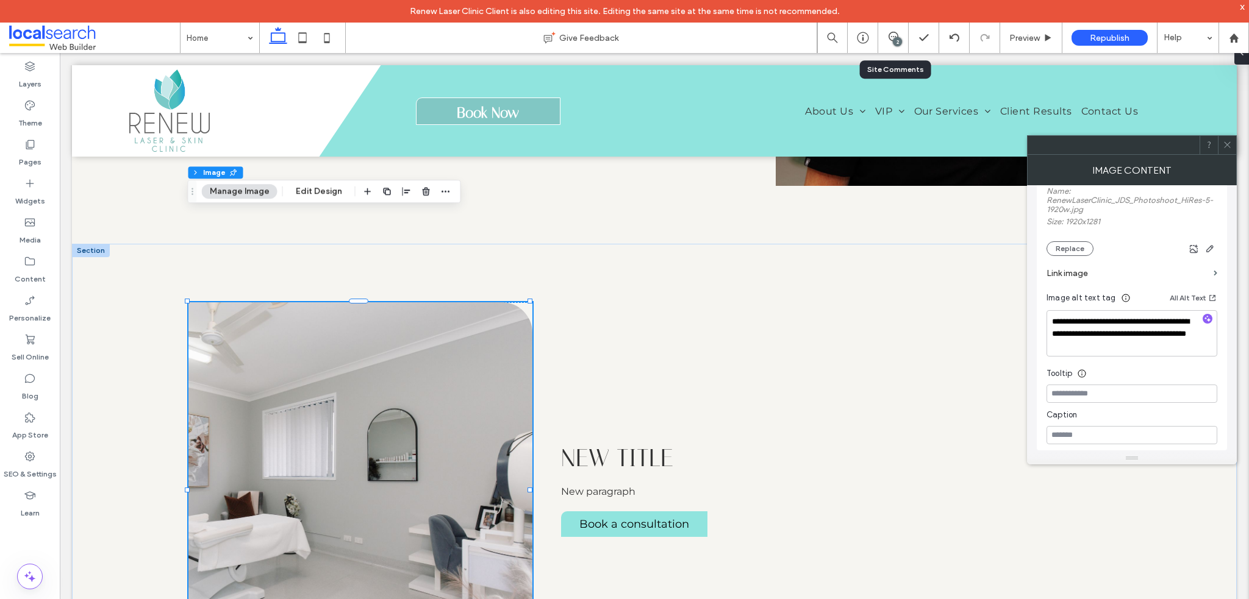
scroll to position [366, 0]
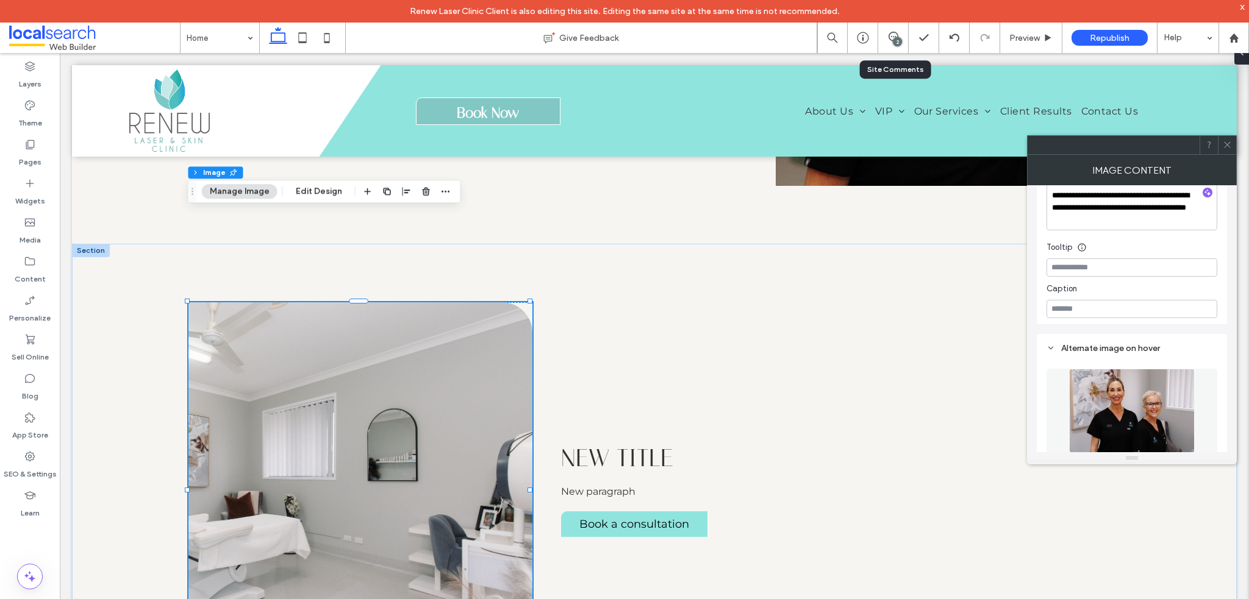
click at [1228, 146] on use at bounding box center [1227, 145] width 6 height 6
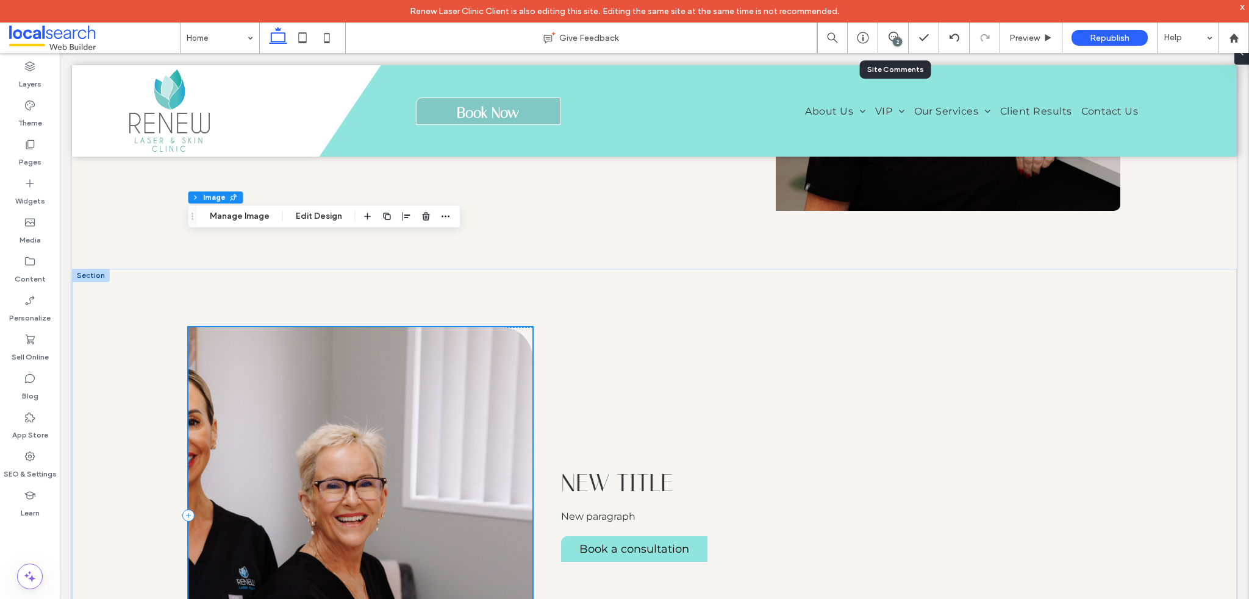
scroll to position [2819, 0]
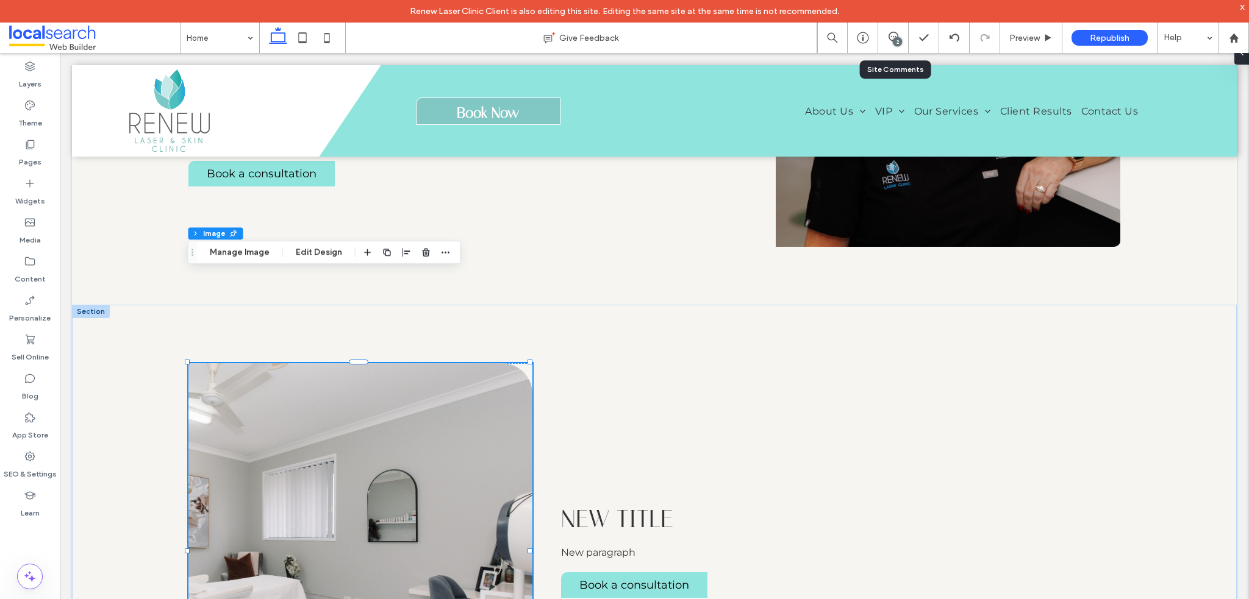
click at [82, 305] on div at bounding box center [91, 311] width 38 height 13
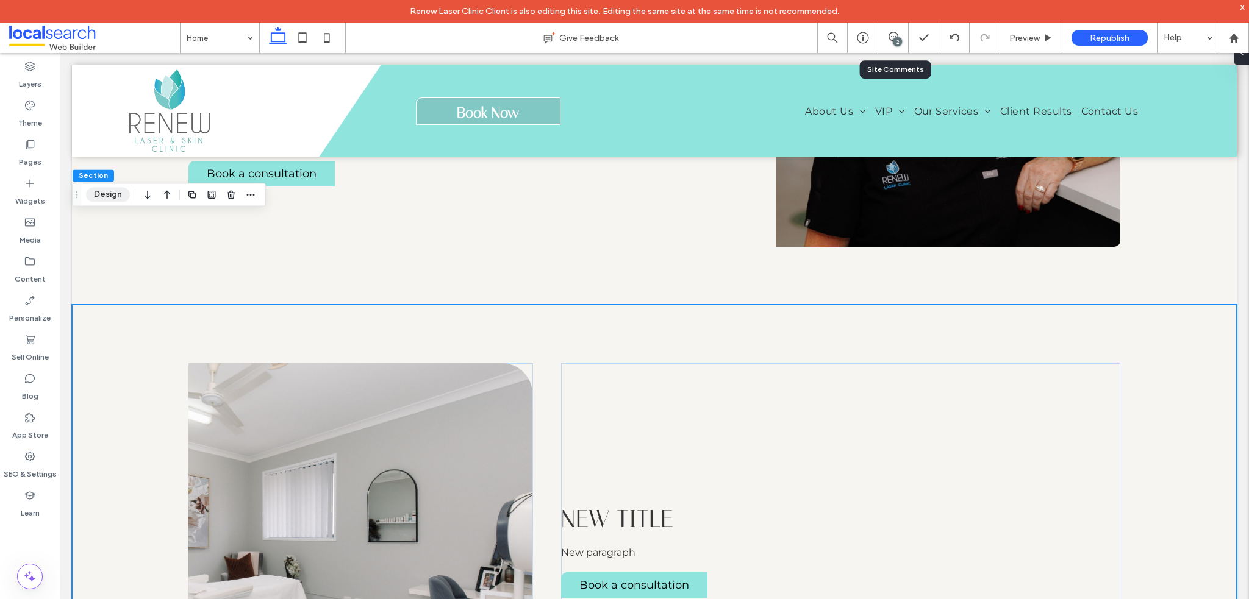
click at [97, 195] on button "Design" at bounding box center [108, 194] width 44 height 15
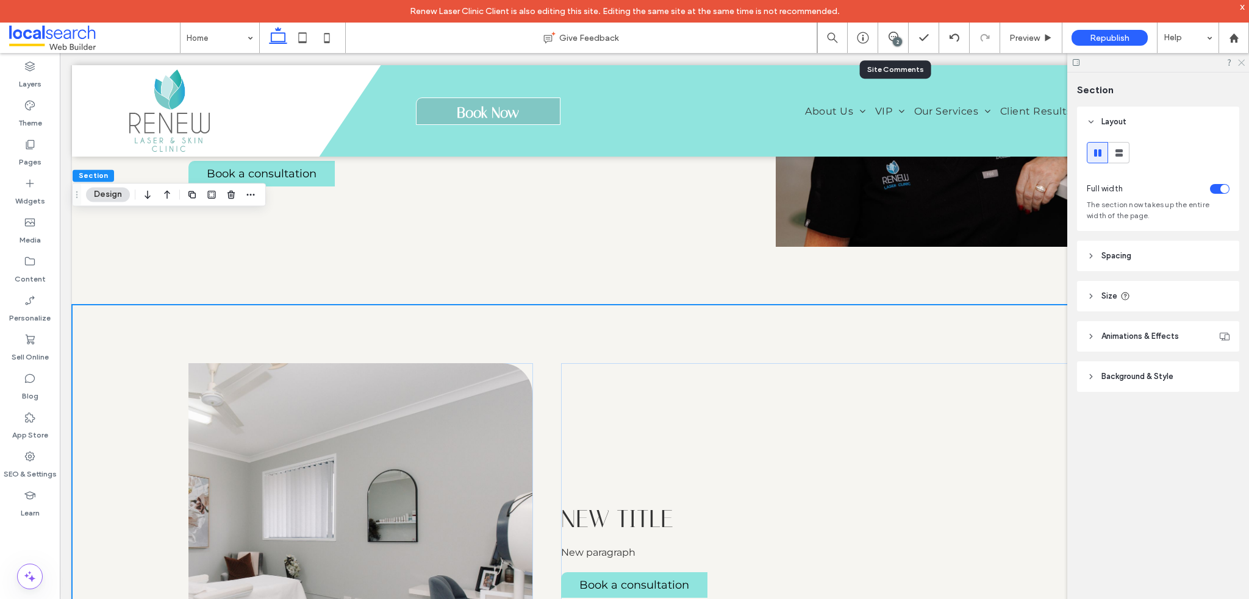
click at [1236, 62] on icon at bounding box center [1240, 62] width 8 height 8
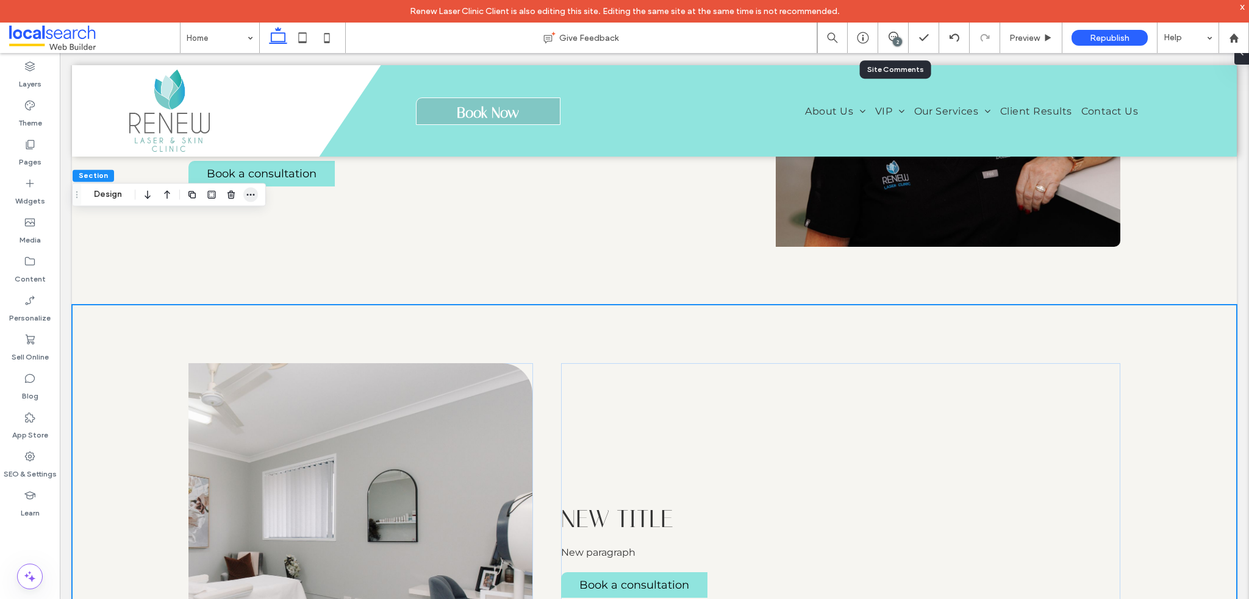
click at [256, 197] on span "button" at bounding box center [250, 194] width 15 height 15
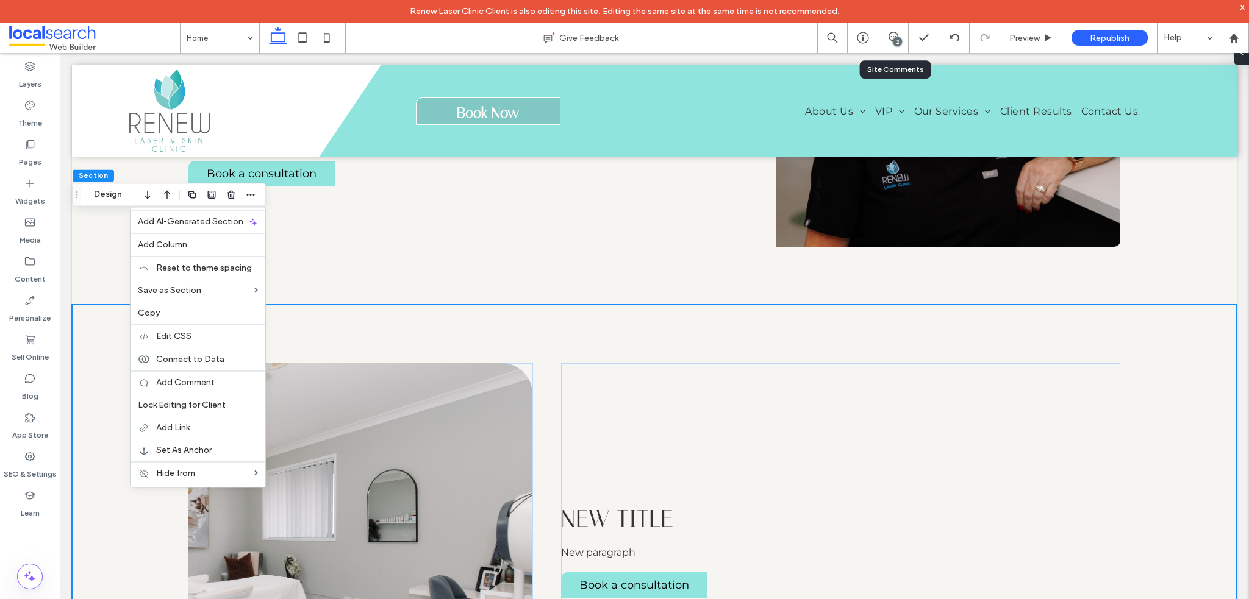
click at [477, 305] on div "New title New paragraph Book a consultation" at bounding box center [654, 551] width 1164 height 493
click at [113, 305] on div "New title New paragraph Book a consultation" at bounding box center [654, 551] width 1164 height 493
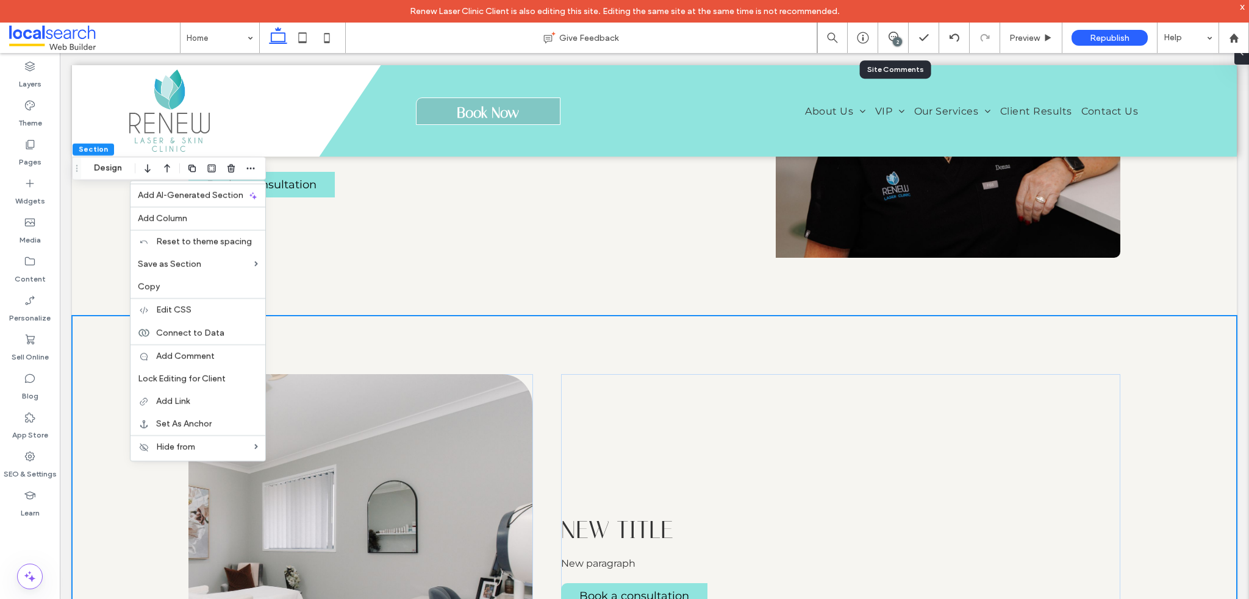
scroll to position [2758, 0]
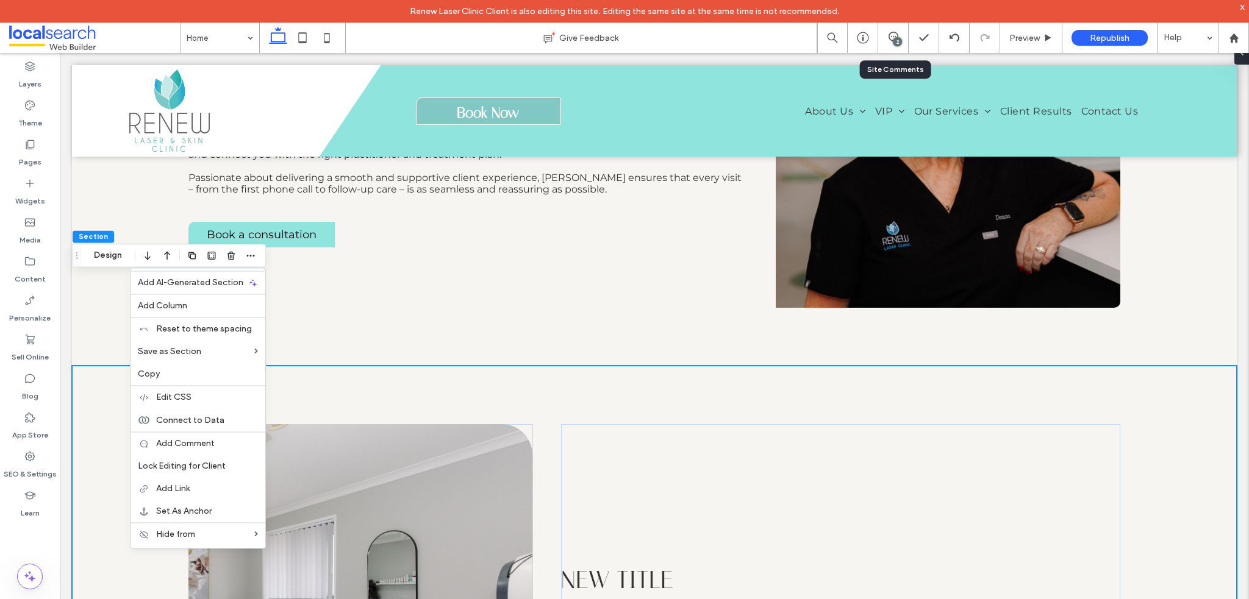
click at [46, 469] on label "SEO & Settings" at bounding box center [30, 471] width 53 height 17
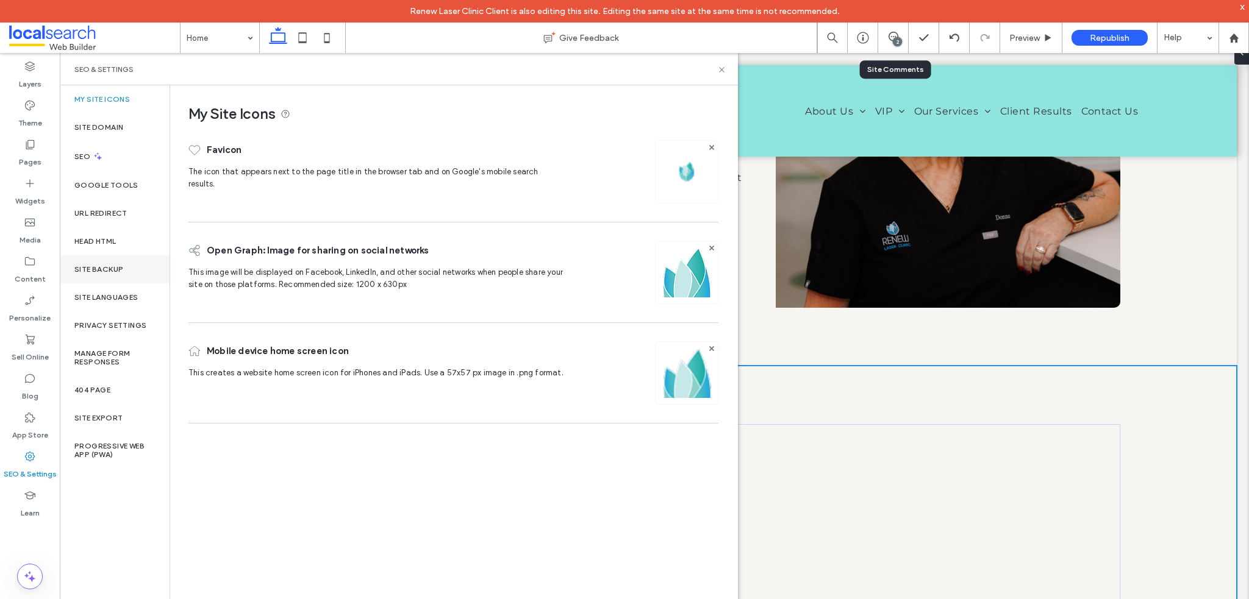
click at [116, 266] on label "Site Backup" at bounding box center [98, 269] width 49 height 9
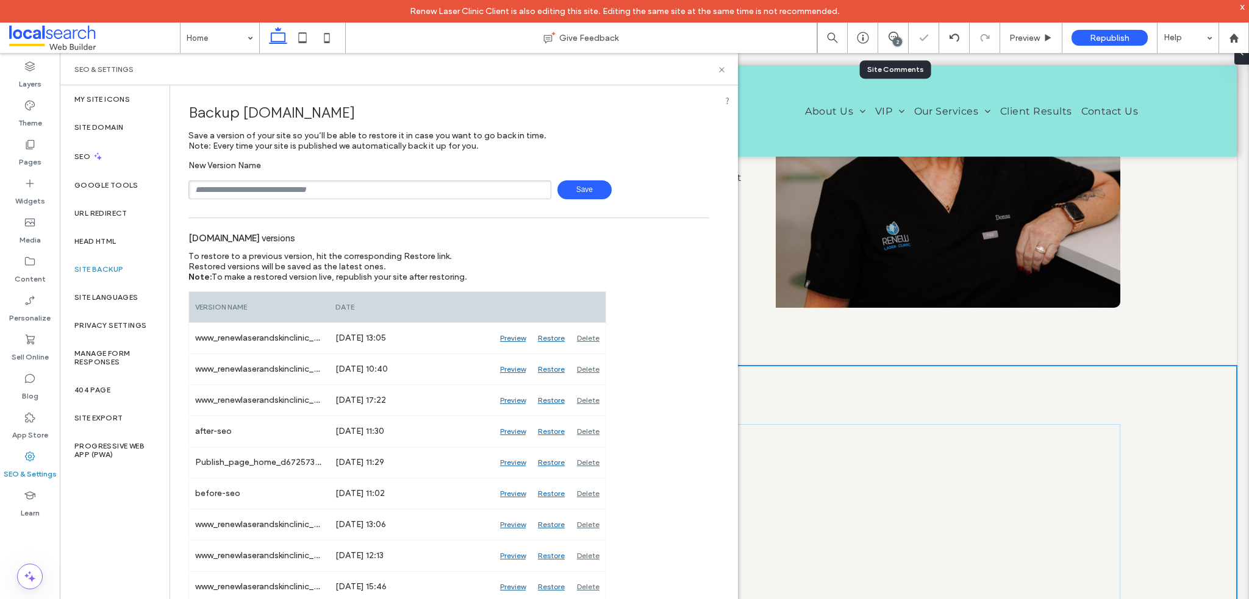
drag, startPoint x: 403, startPoint y: 193, endPoint x: 410, endPoint y: 193, distance: 6.7
click at [403, 193] on input "text" at bounding box center [369, 189] width 363 height 19
type input "*********"
click at [566, 194] on span "Save" at bounding box center [584, 189] width 54 height 19
click at [719, 67] on use at bounding box center [721, 69] width 5 height 5
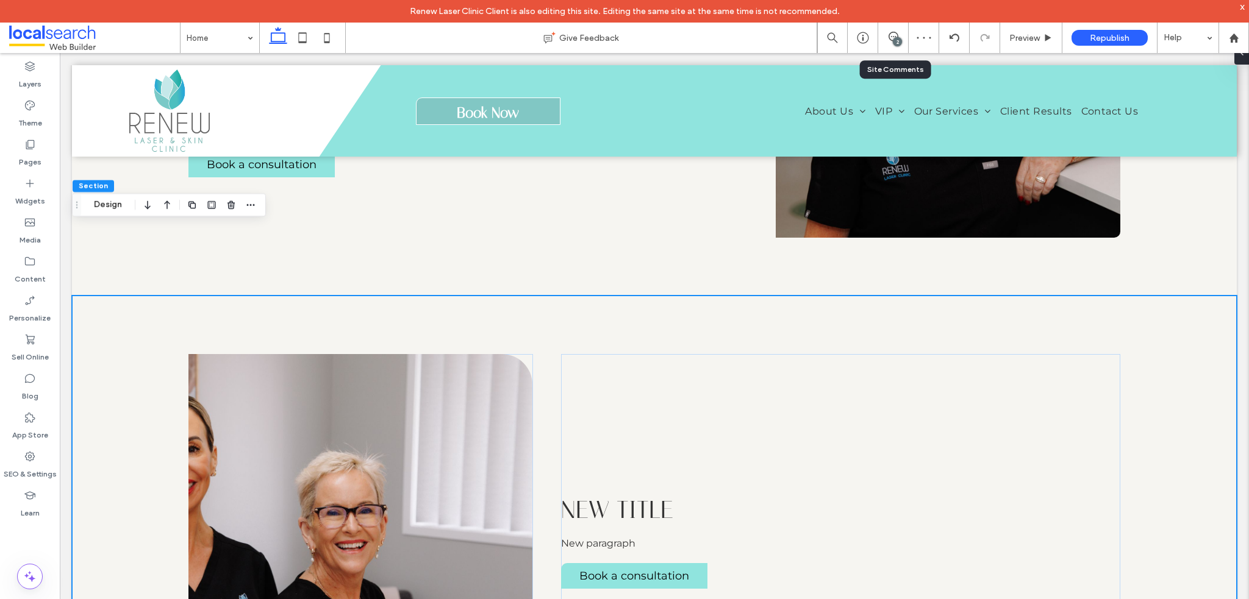
scroll to position [2880, 0]
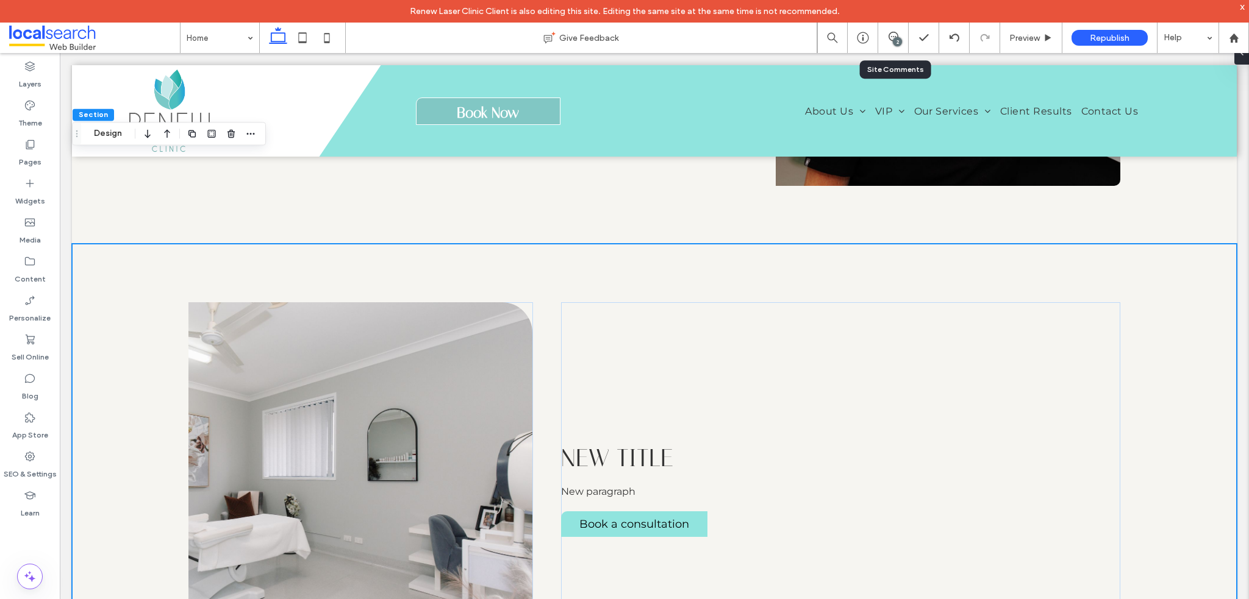
click at [141, 244] on div "New title New paragraph Book a consultation" at bounding box center [654, 490] width 1164 height 493
click at [229, 134] on icon "button" at bounding box center [231, 134] width 10 height 10
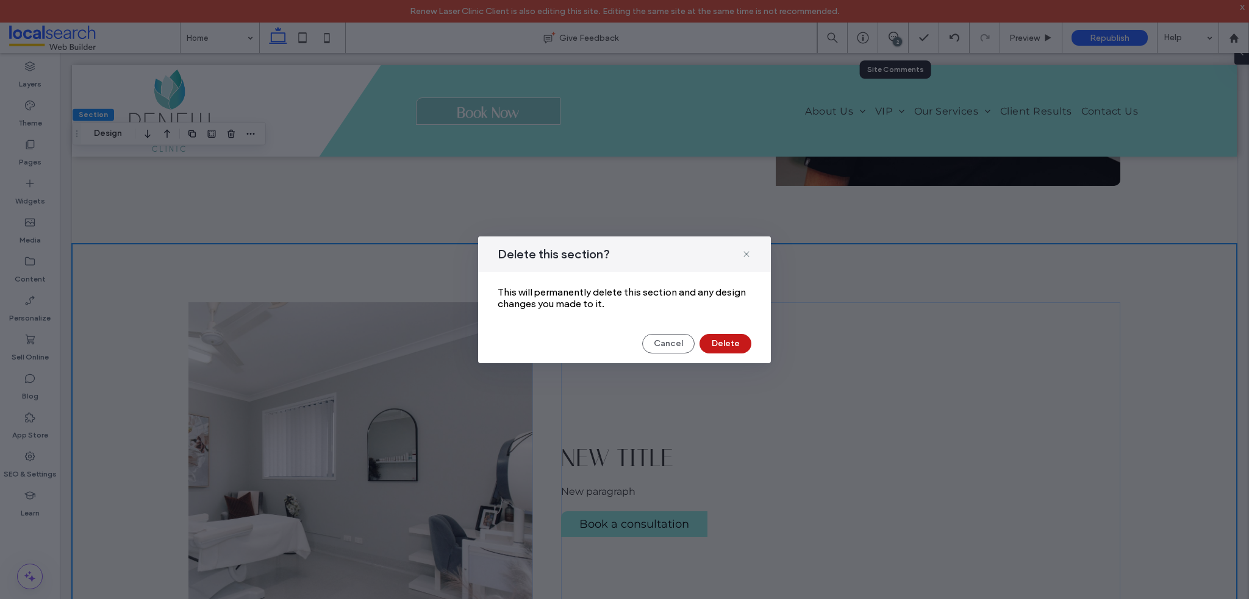
click at [724, 343] on button "Delete" at bounding box center [725, 344] width 52 height 20
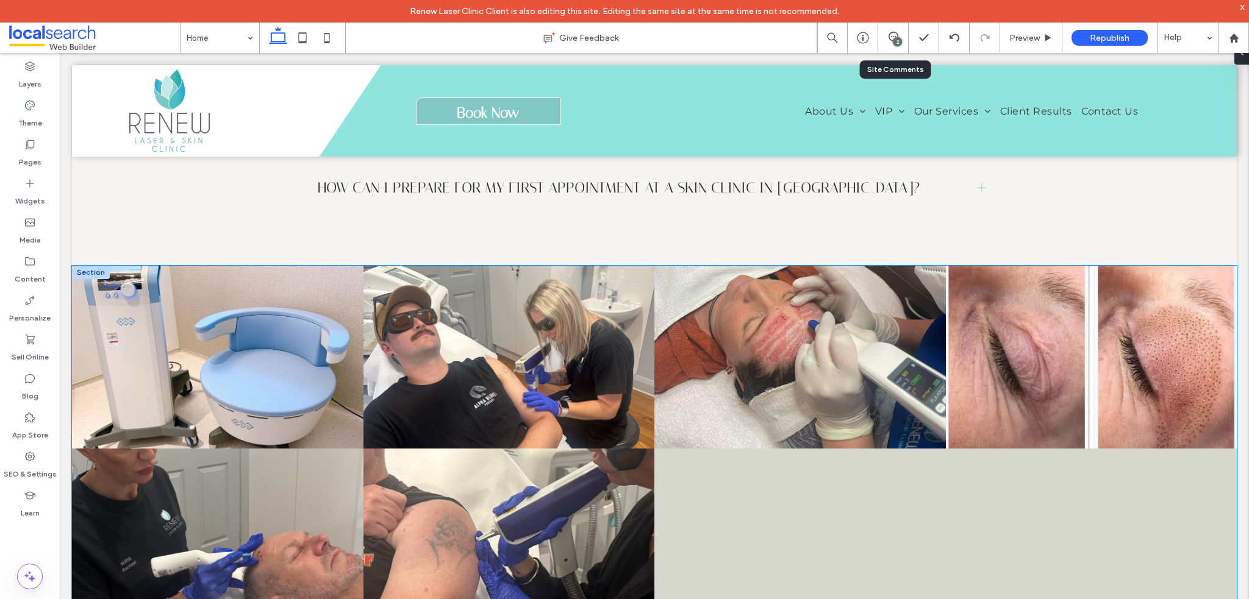
scroll to position [4282, 0]
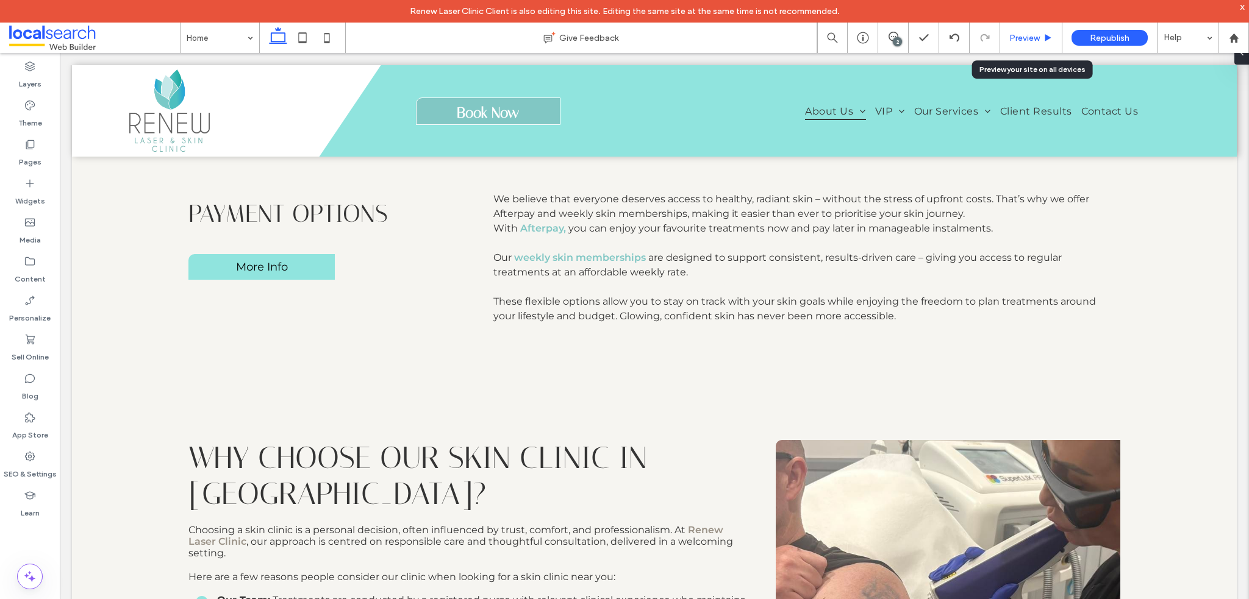
click at [1040, 40] on div "Preview" at bounding box center [1031, 38] width 62 height 10
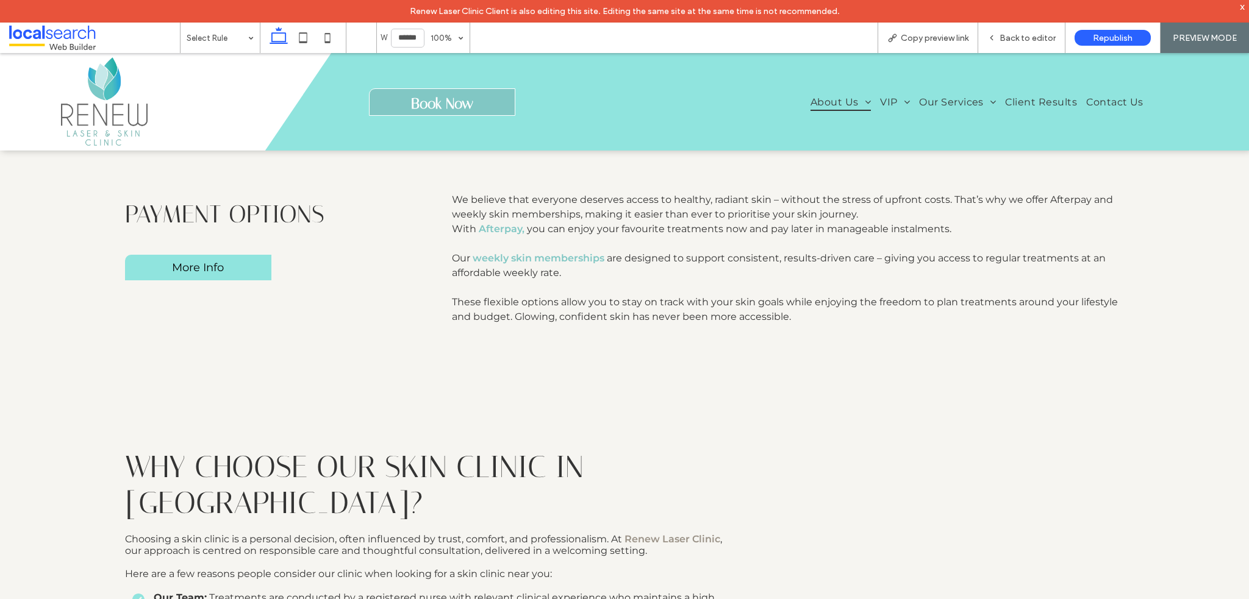
scroll to position [3288, 0]
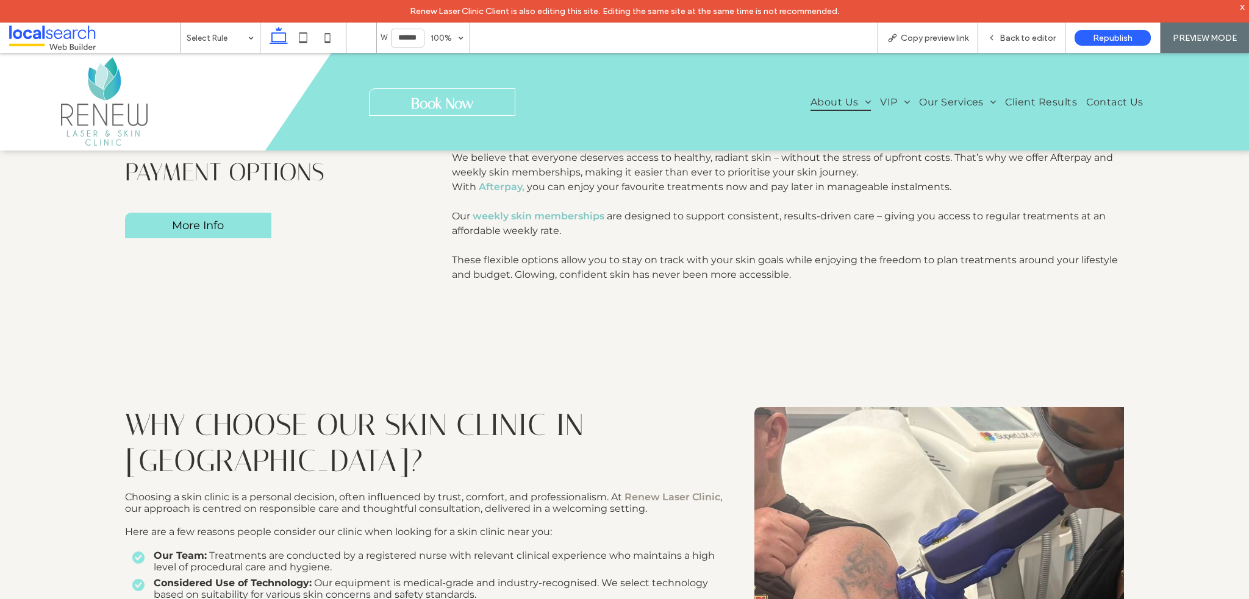
click at [452, 97] on span "Book Now" at bounding box center [442, 103] width 62 height 29
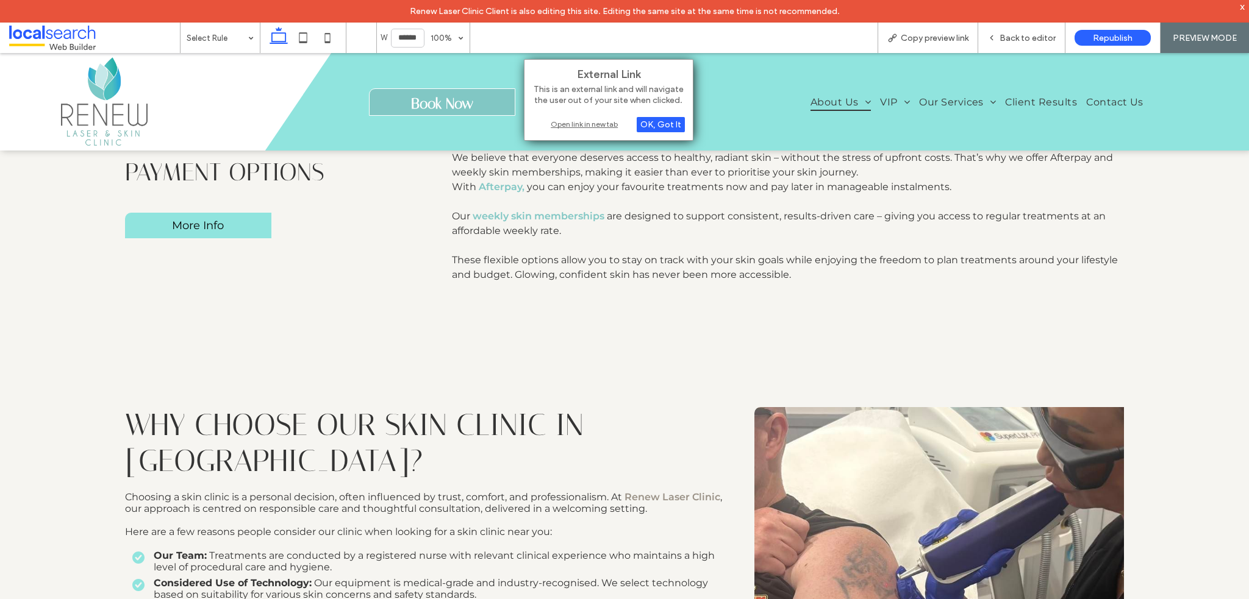
click at [590, 121] on div "Open link in new tab" at bounding box center [608, 124] width 152 height 13
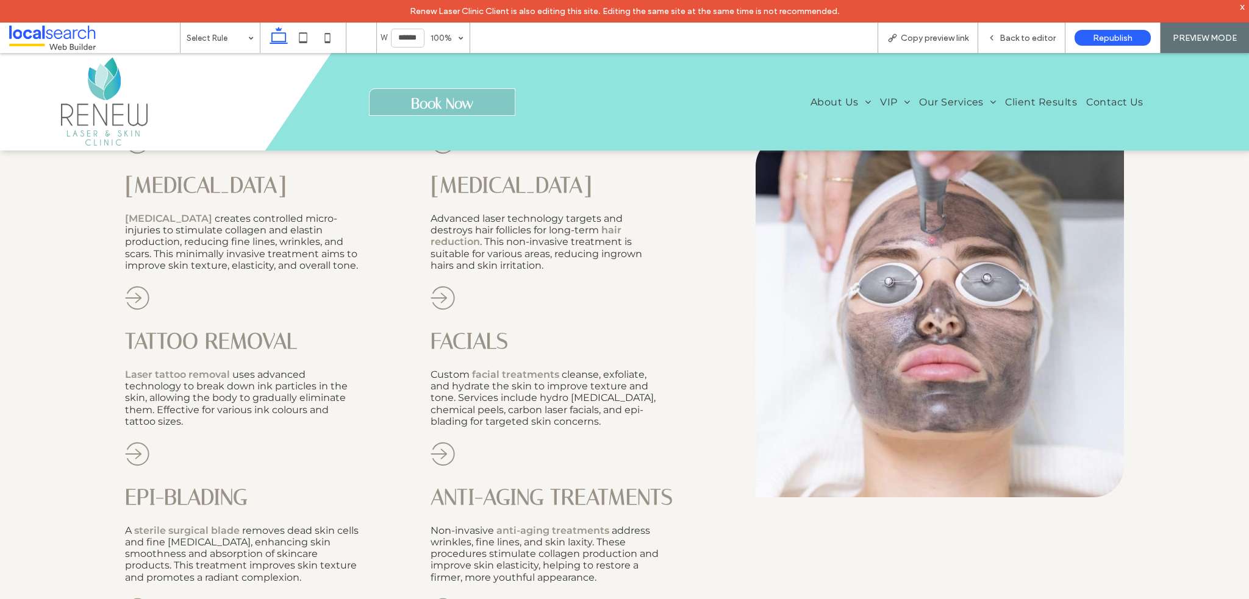
scroll to position [732, 0]
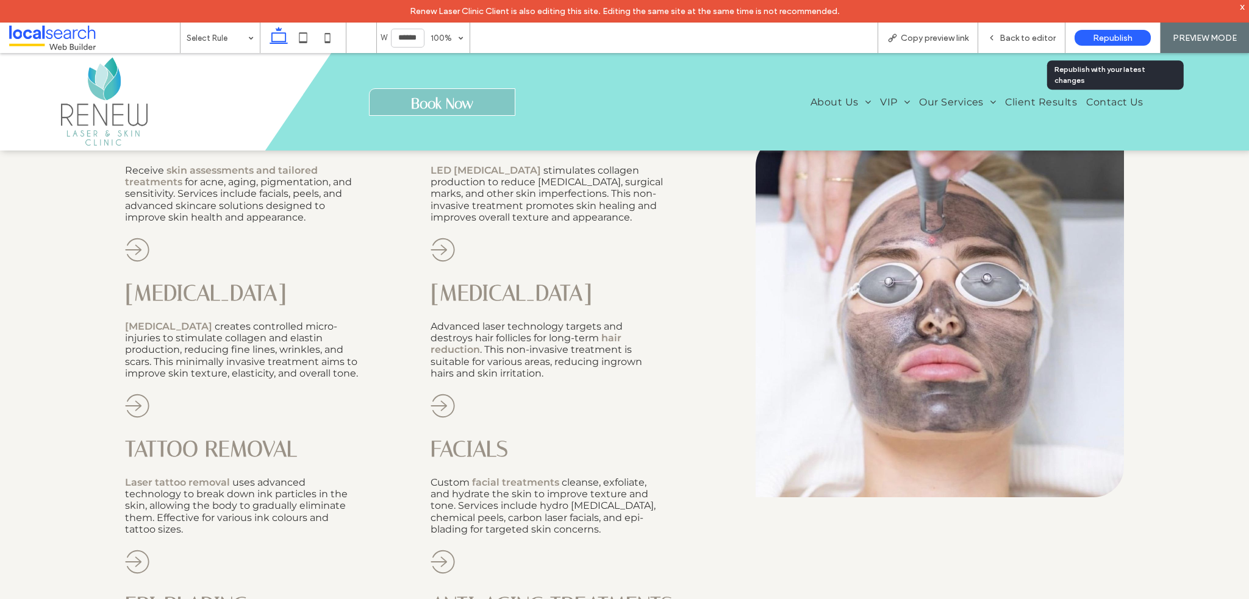
click at [1134, 38] on div "Republish" at bounding box center [1112, 38] width 76 height 16
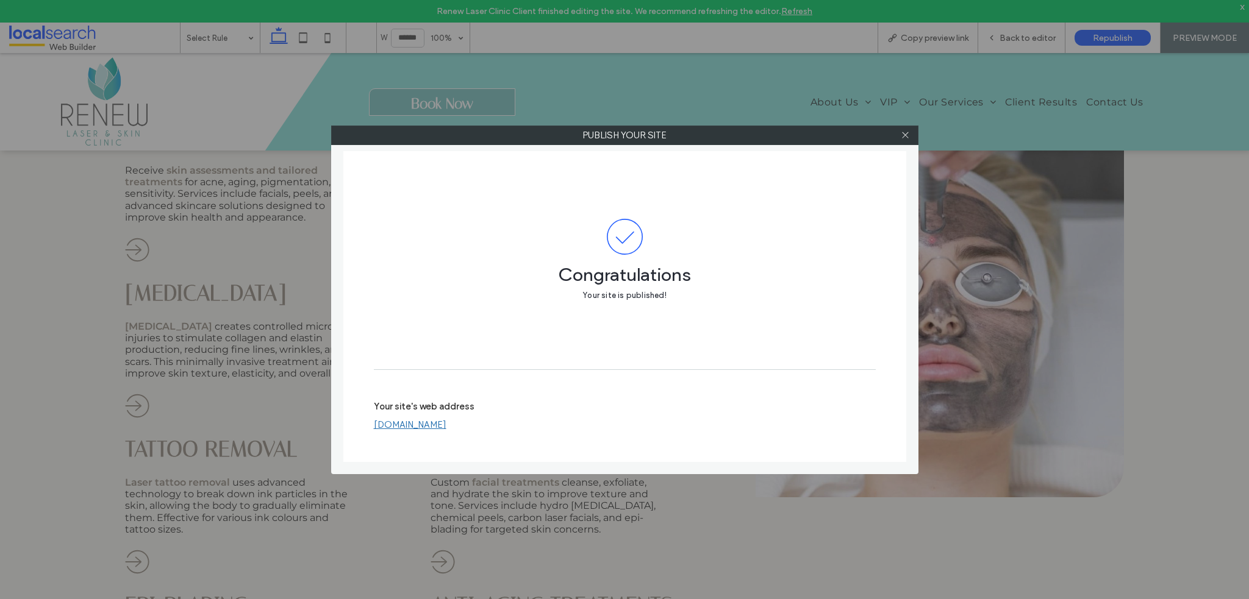
click at [907, 129] on span at bounding box center [904, 135] width 9 height 18
